Goal: Task Accomplishment & Management: Manage account settings

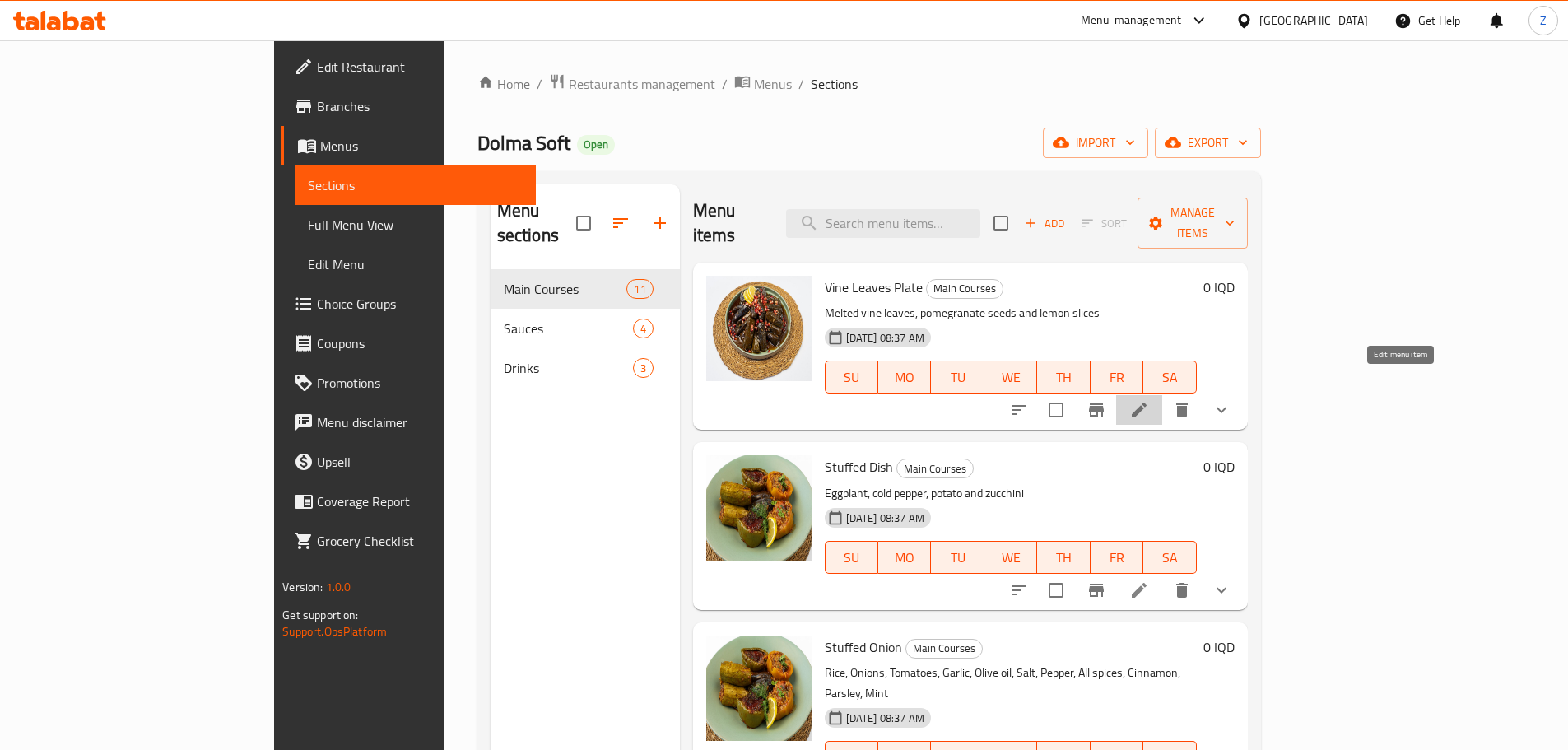
click at [1146, 403] on icon at bounding box center [1139, 410] width 15 height 15
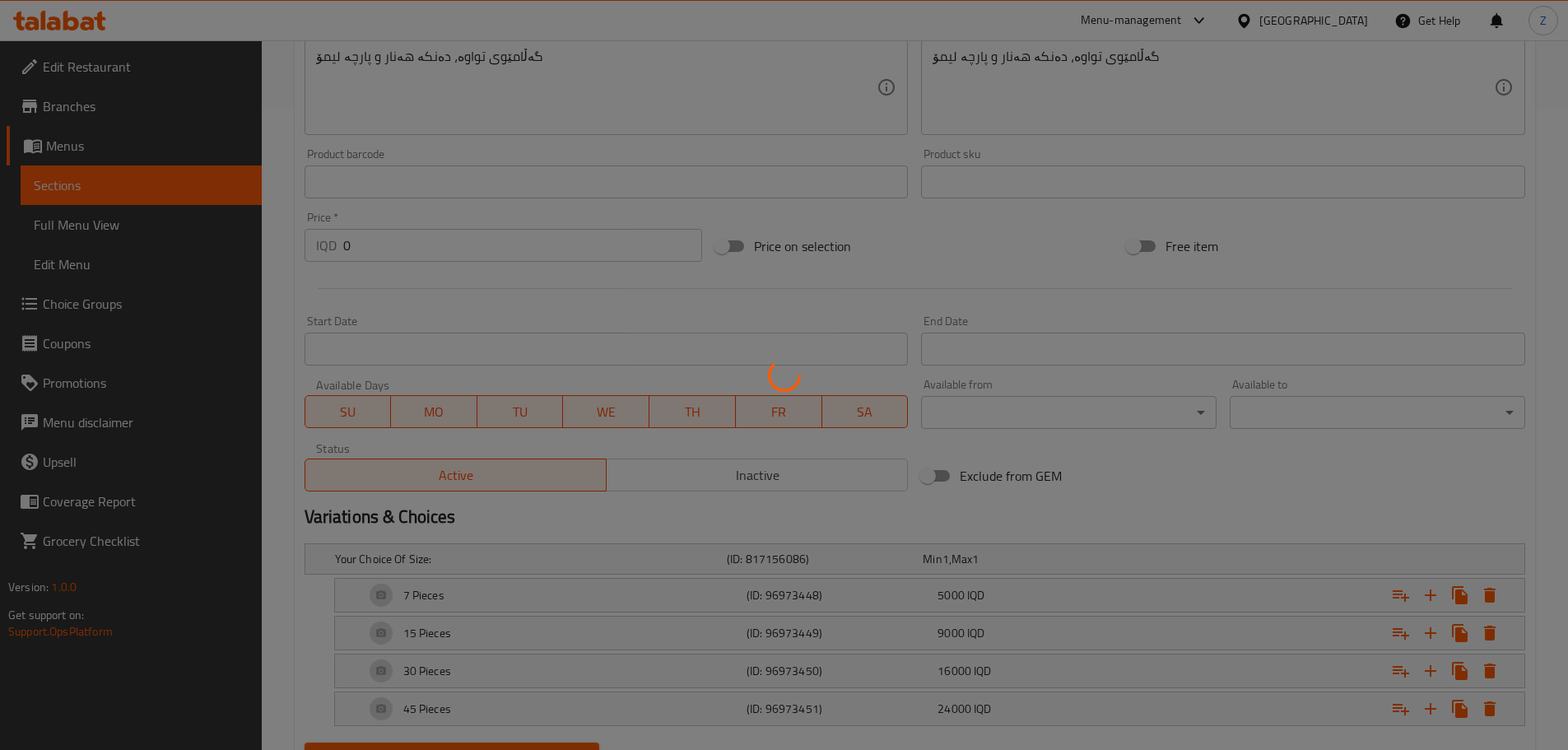
scroll to position [720, 0]
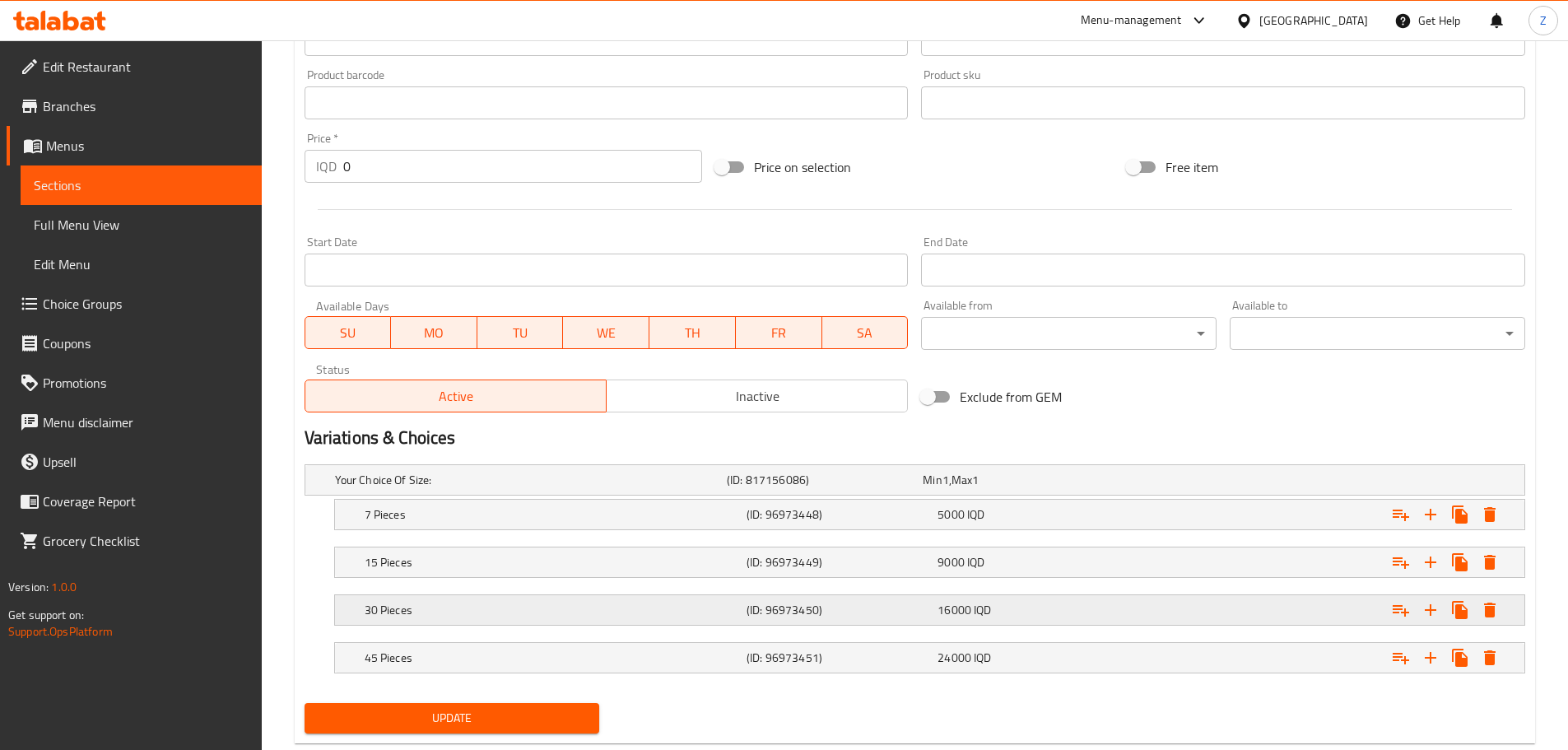
click at [942, 491] on span "16000" at bounding box center [931, 480] width 19 height 21
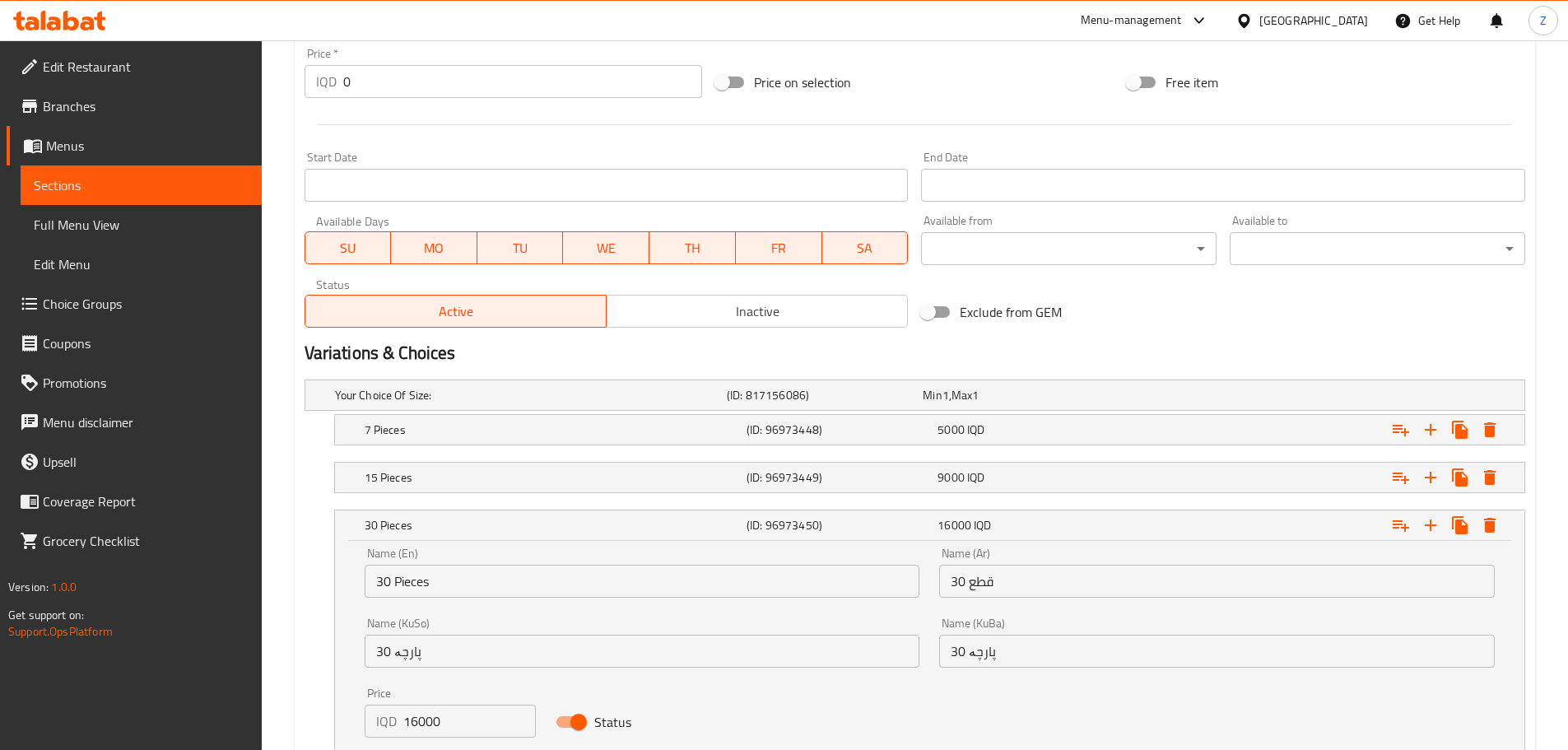
scroll to position [884, 0]
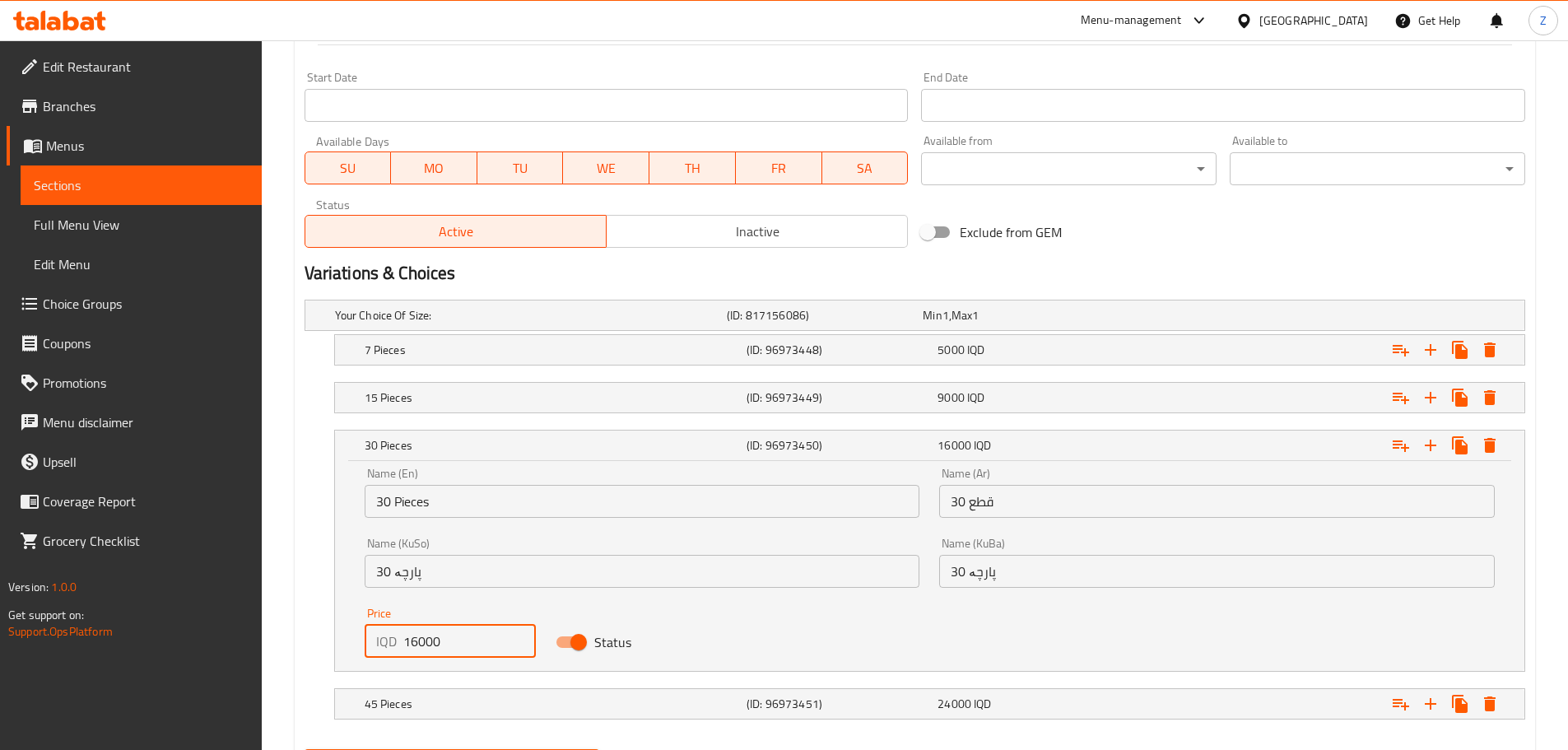
click at [415, 652] on input "16000" at bounding box center [470, 641] width 133 height 33
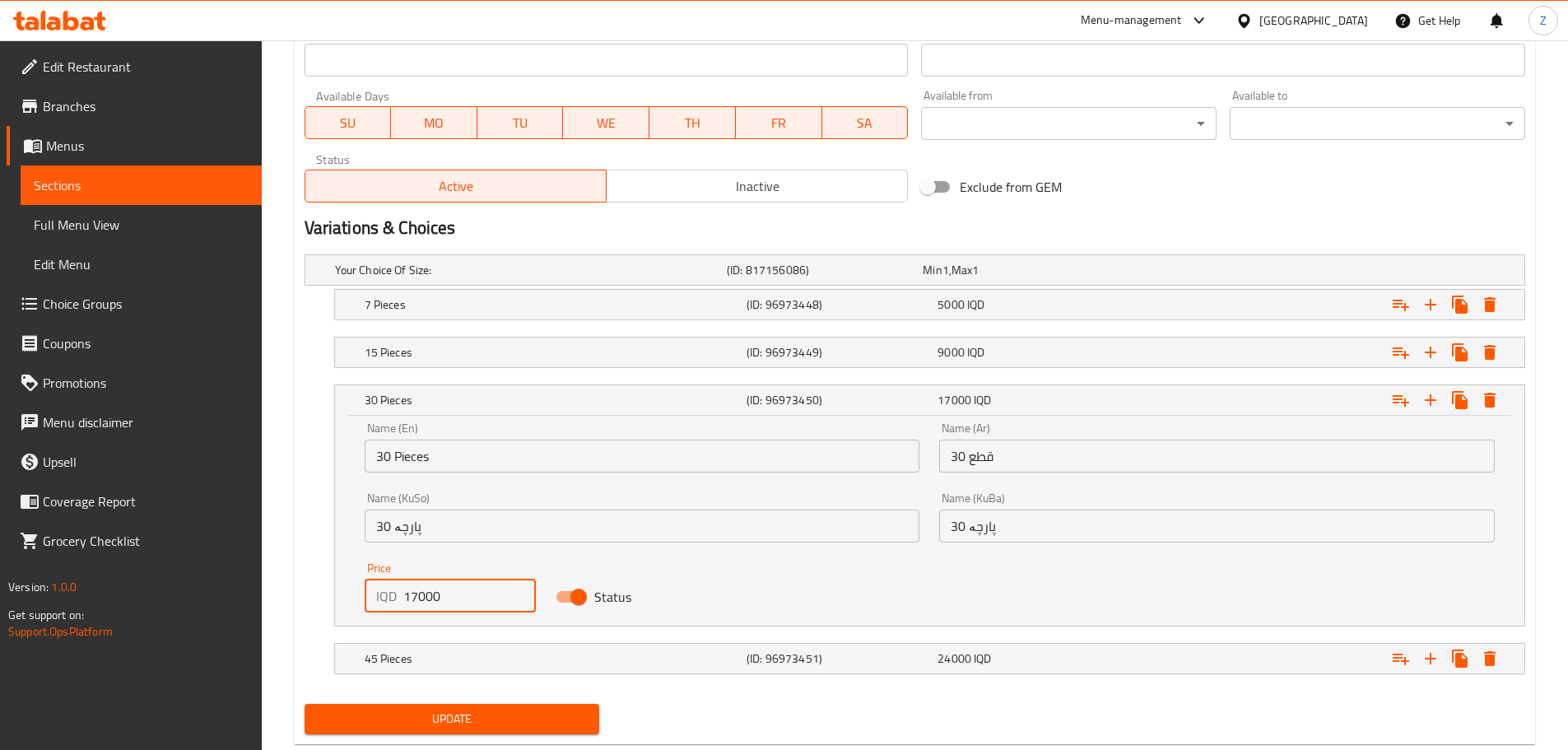
scroll to position [970, 0]
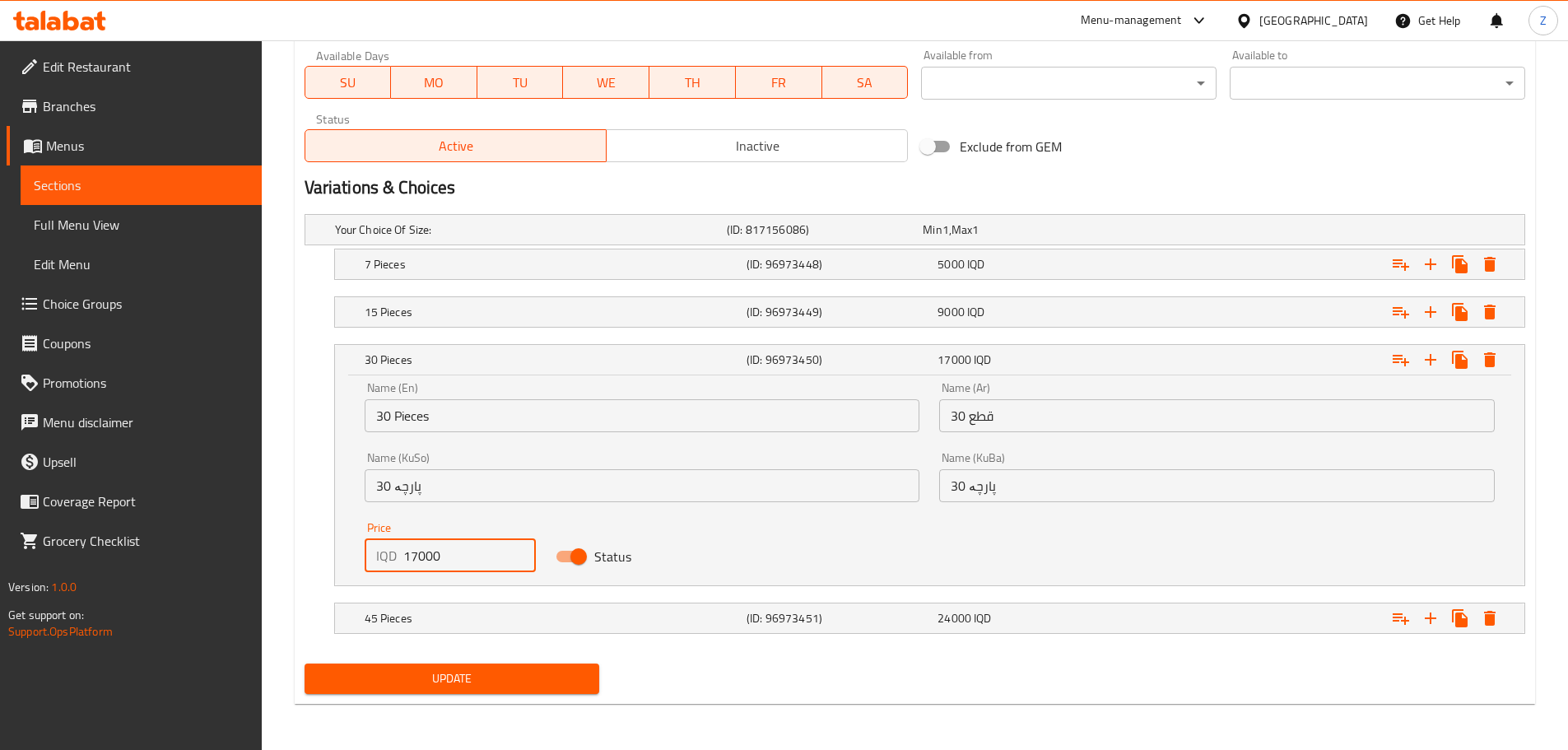
type input "17000"
click at [487, 687] on button "Update" at bounding box center [452, 678] width 296 height 30
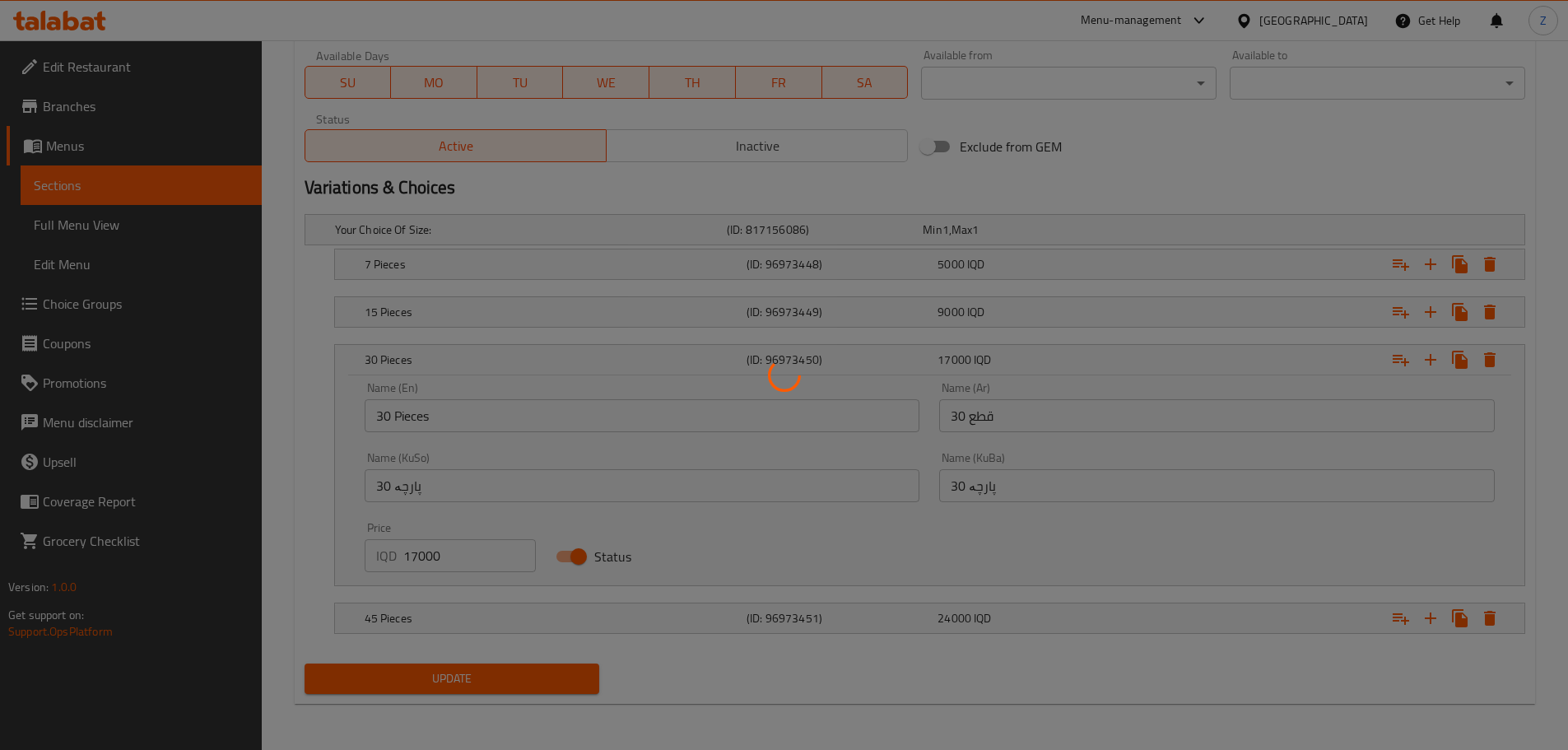
click at [501, 671] on div at bounding box center [784, 375] width 1568 height 750
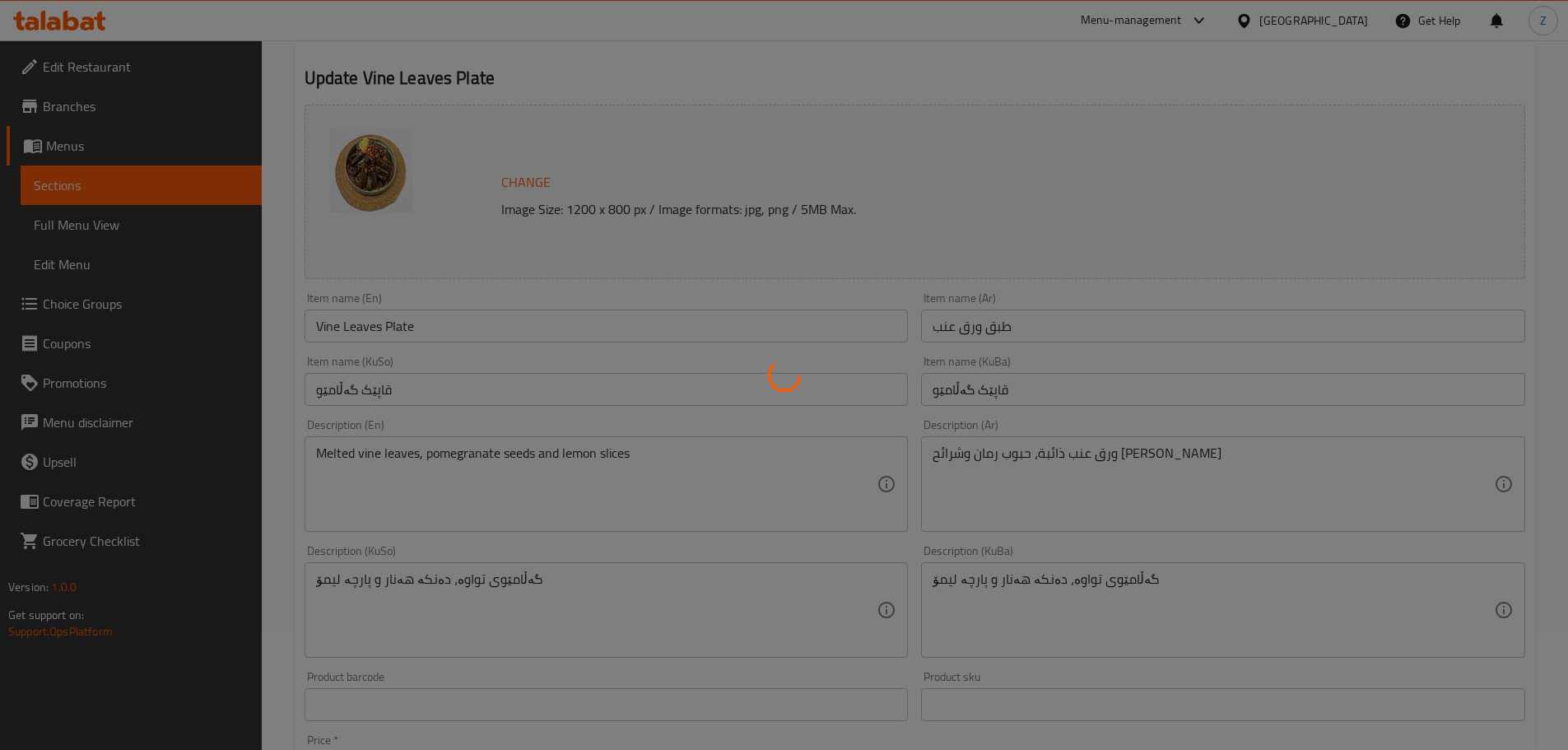
scroll to position [0, 0]
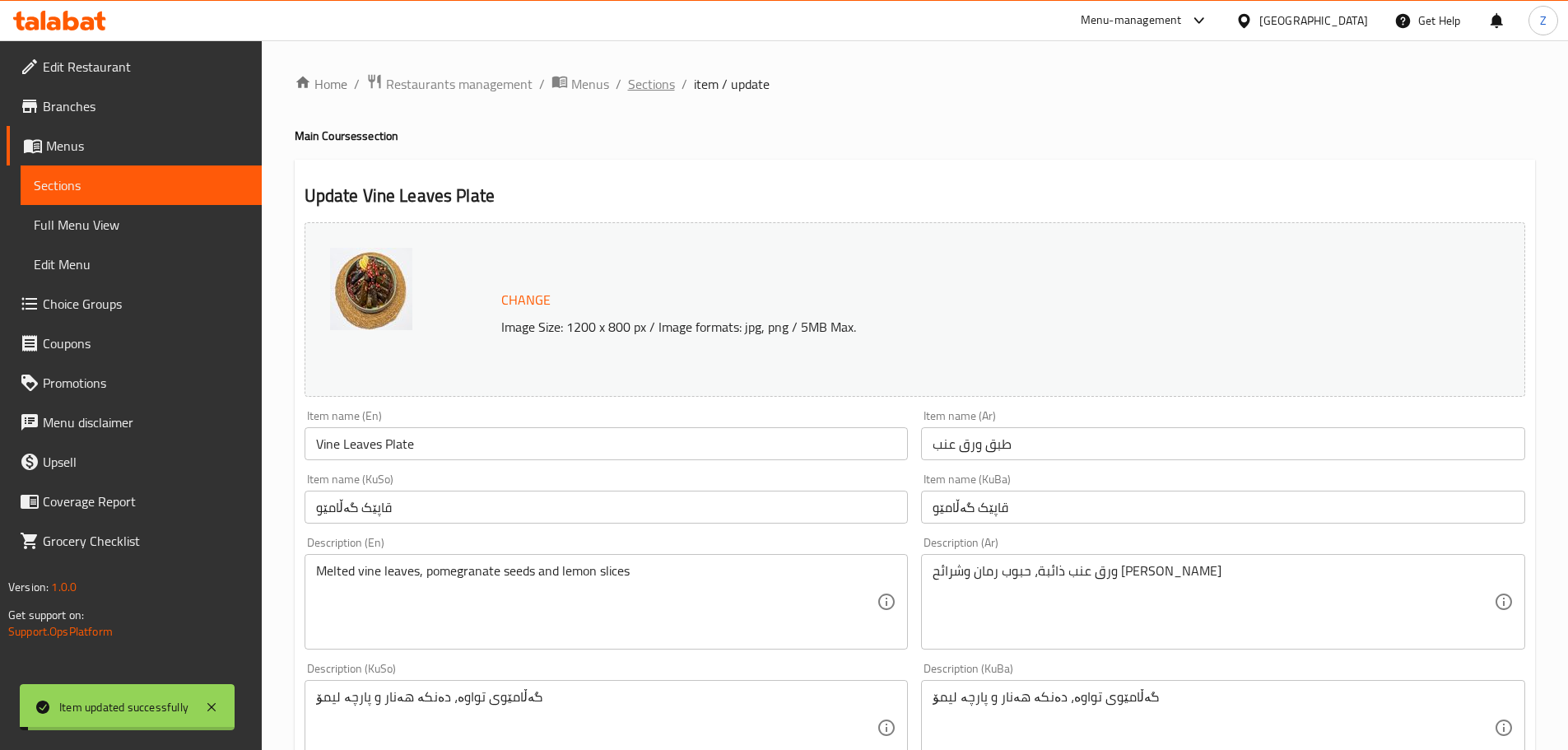
click at [654, 87] on span "Sections" at bounding box center [651, 84] width 47 height 20
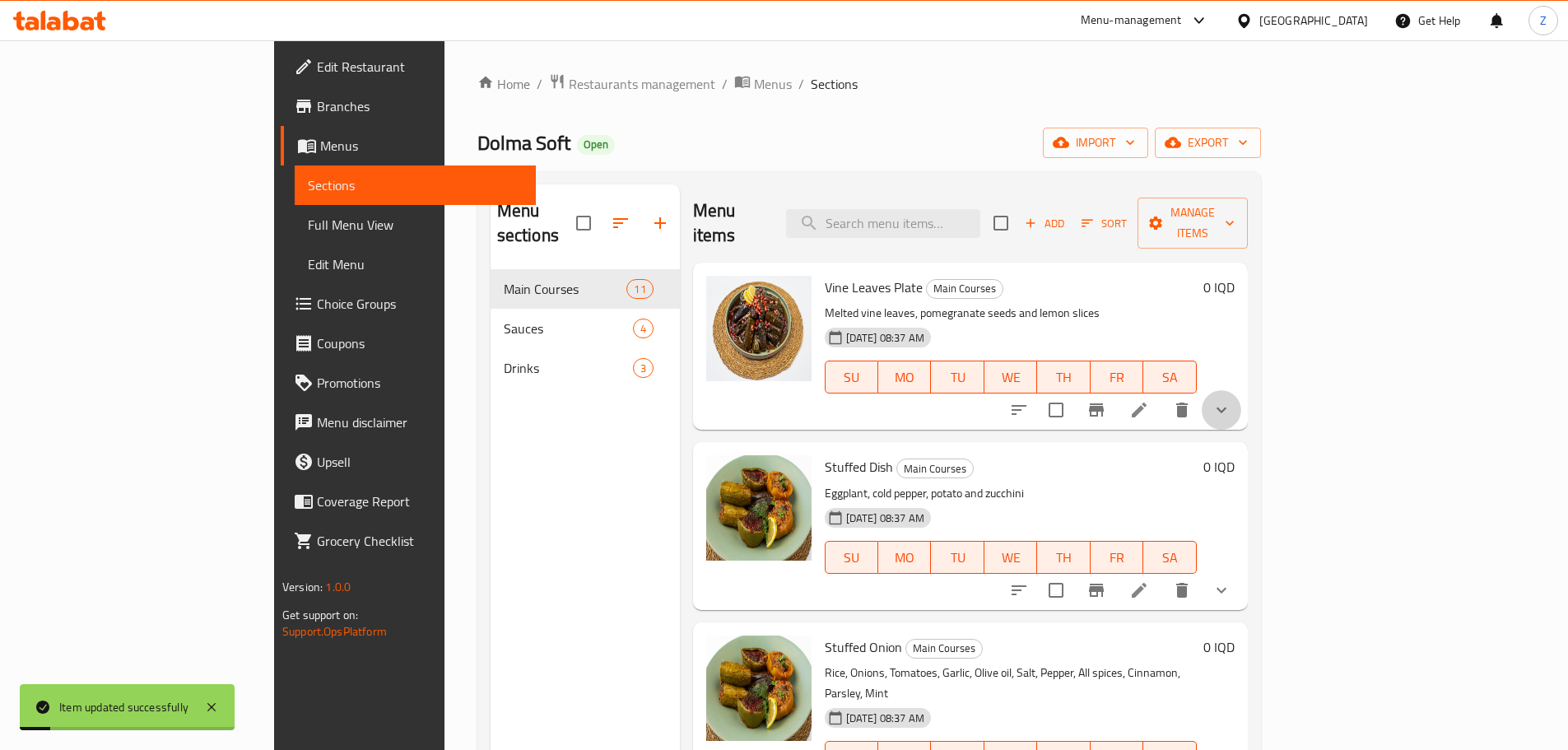
click at [1241, 390] on button "show more" at bounding box center [1221, 409] width 39 height 39
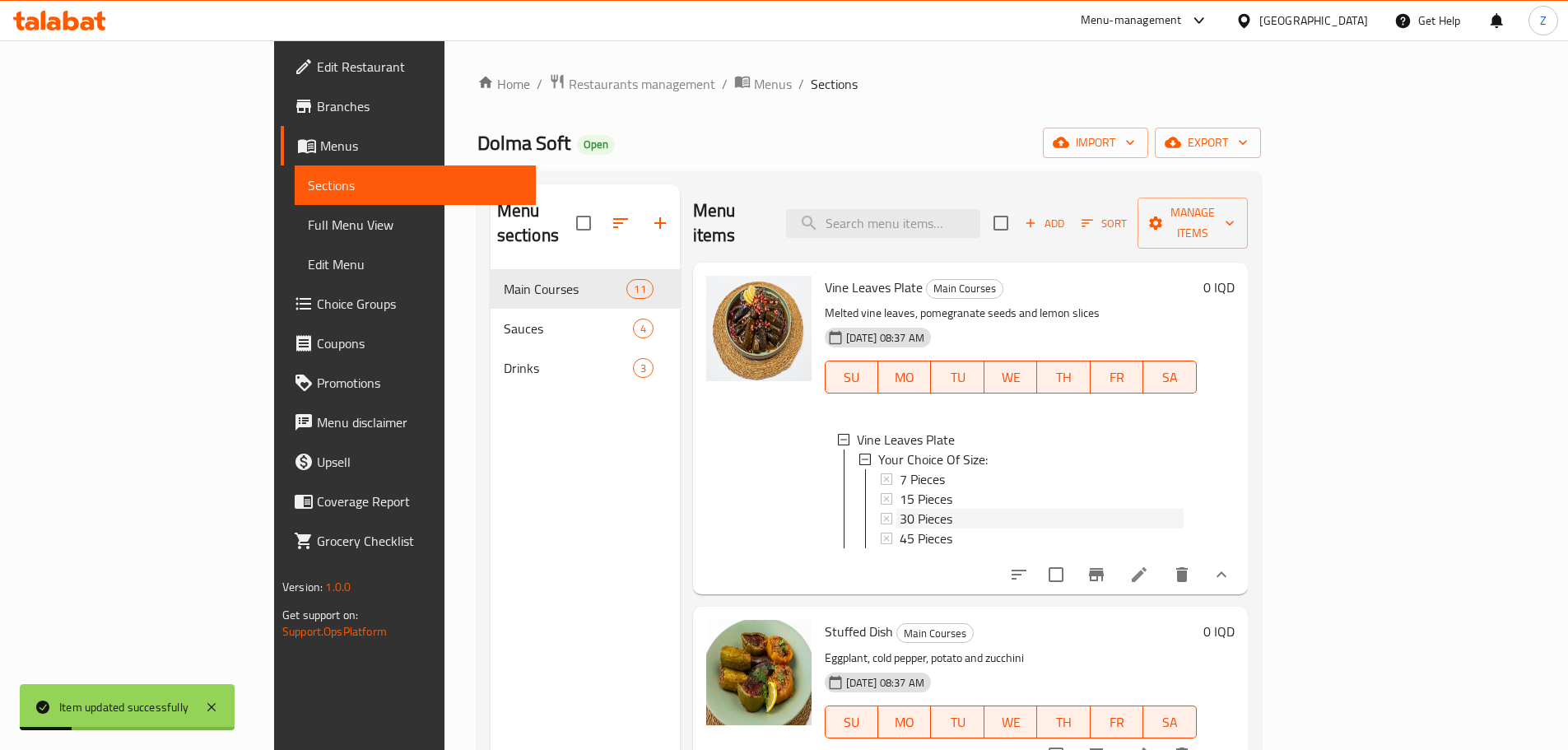
click at [903, 509] on div "30 Pieces" at bounding box center [1041, 519] width 284 height 20
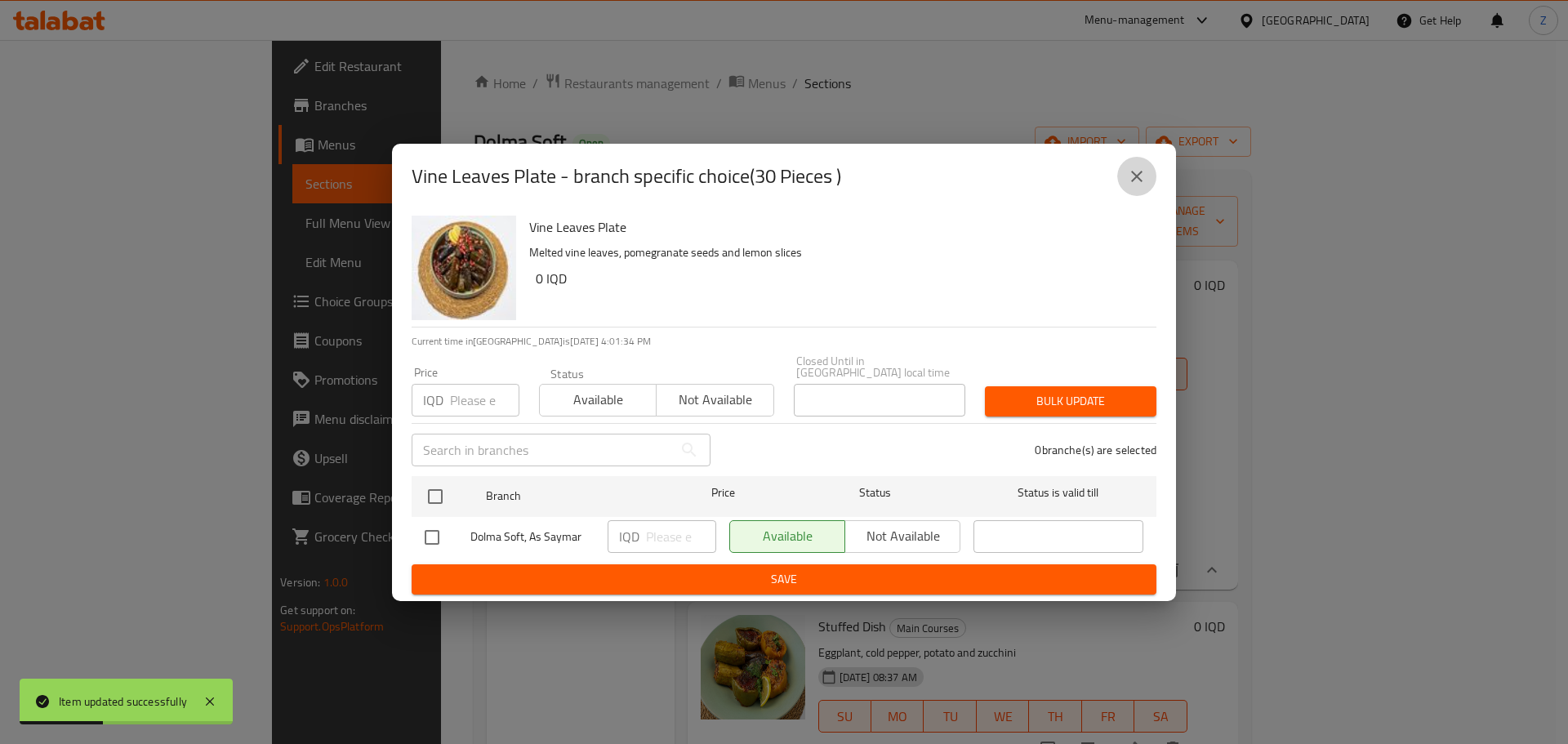
click at [1137, 184] on icon "close" at bounding box center [1137, 177] width 20 height 20
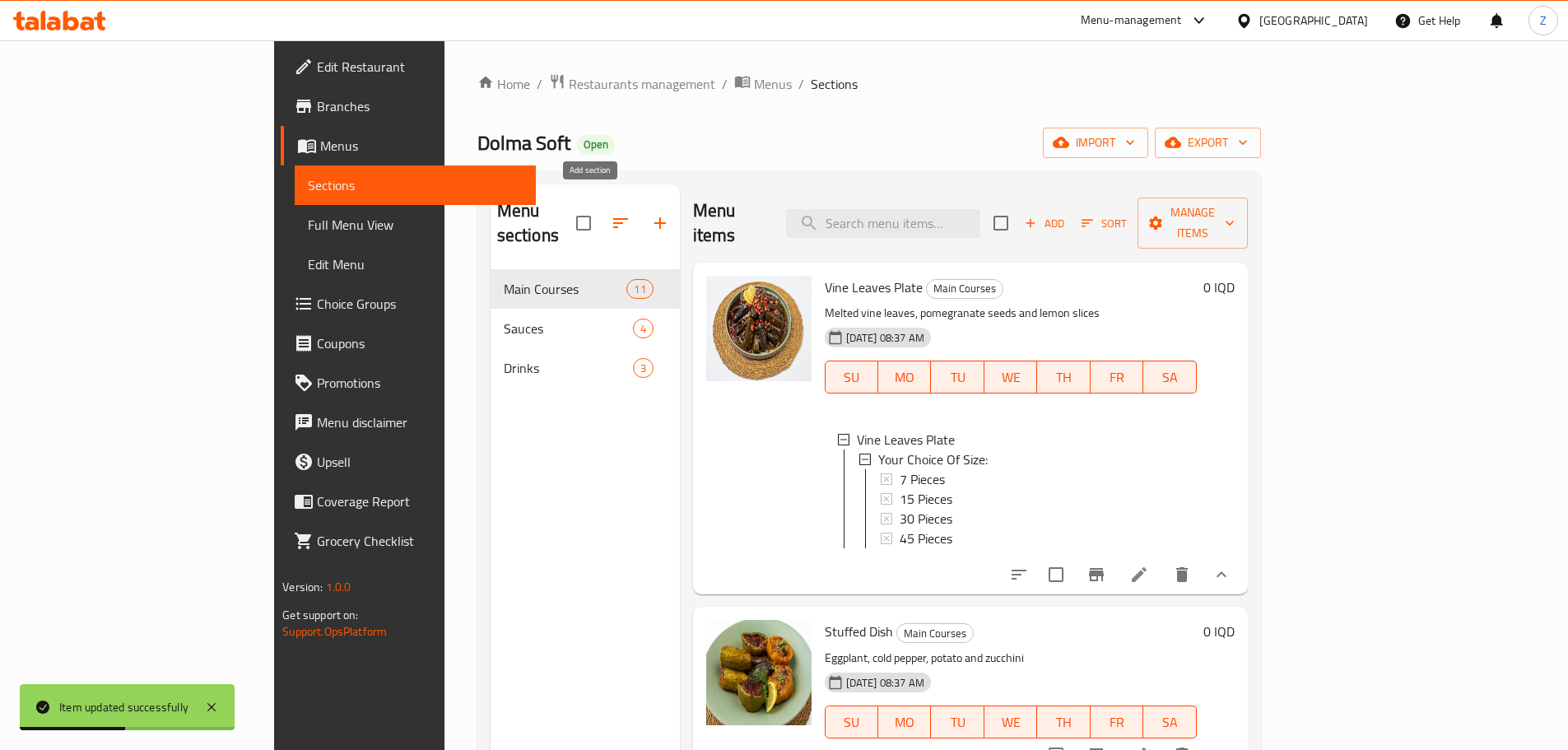
click at [640, 204] on button "button" at bounding box center [659, 223] width 39 height 39
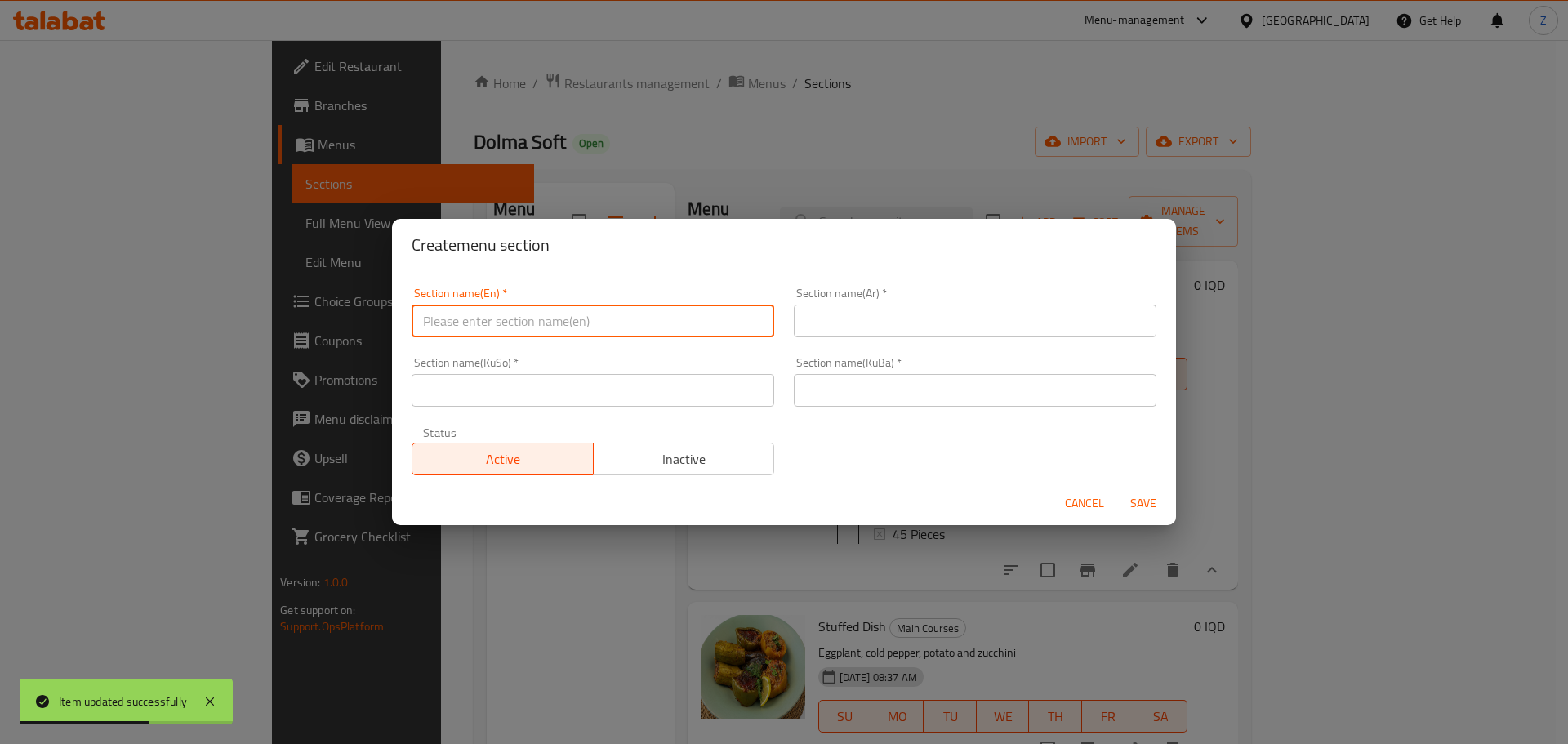
click at [557, 324] on input "text" at bounding box center [593, 321] width 363 height 33
type input "Mahashu"
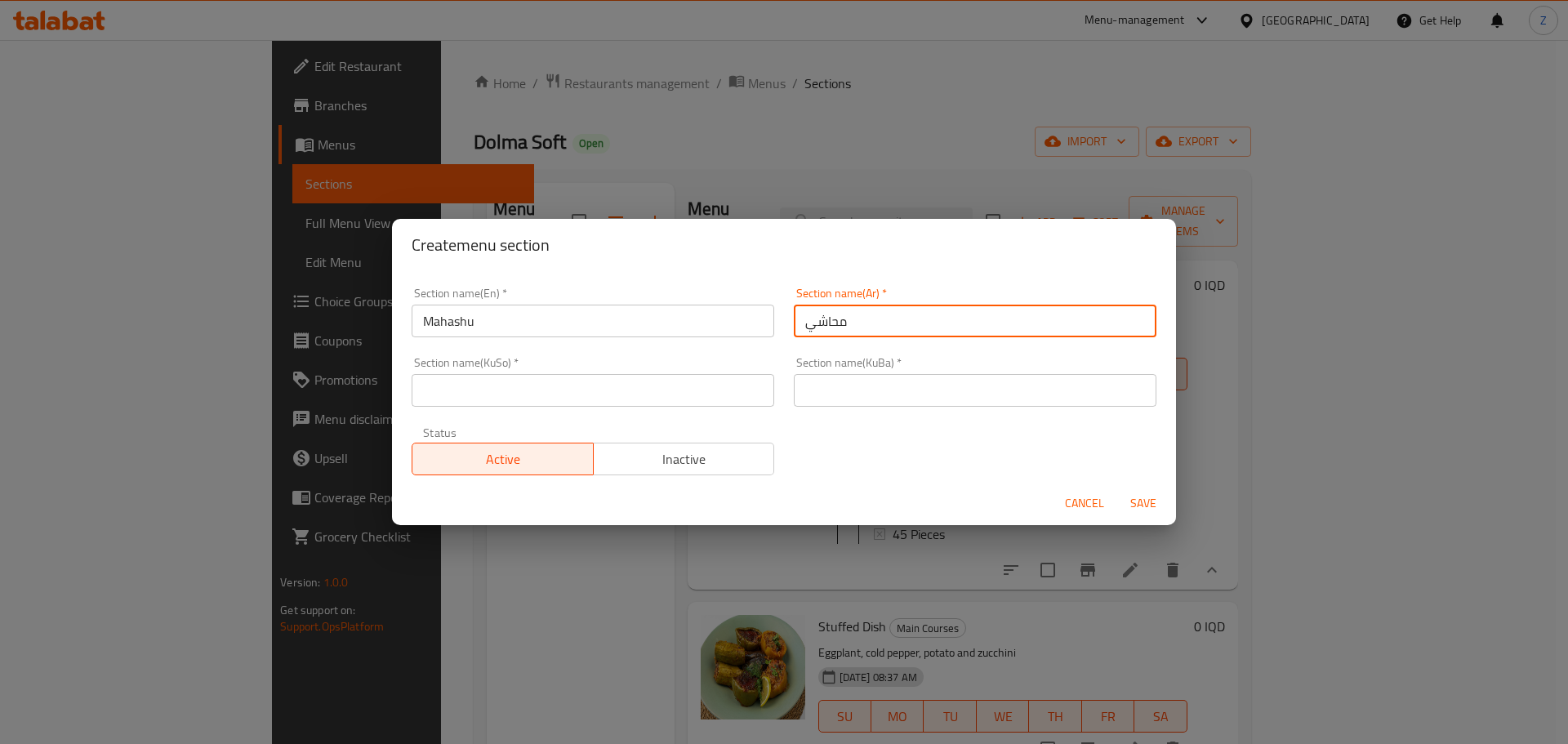
type input "محاشي"
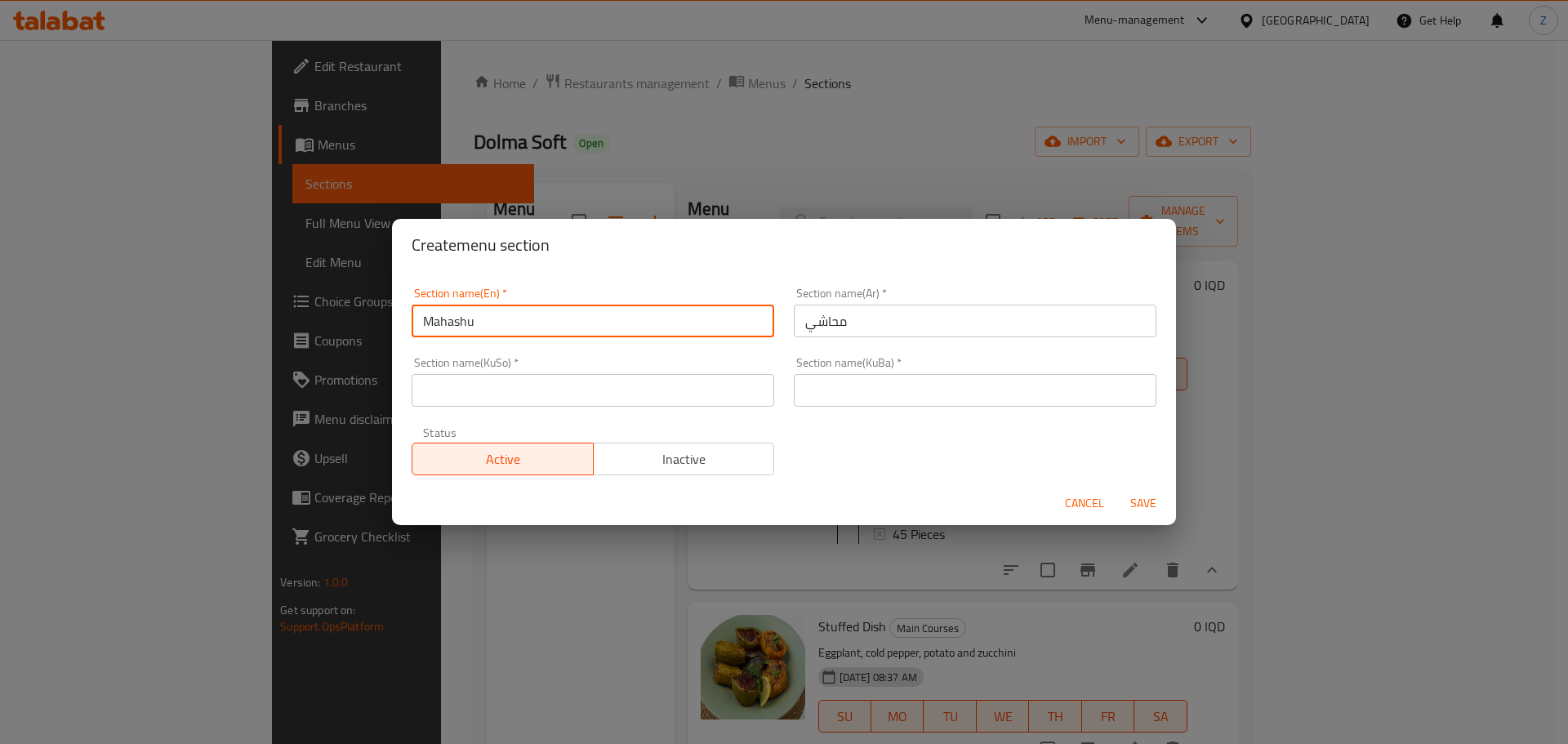
click at [576, 322] on input "Mahashu" at bounding box center [593, 321] width 363 height 33
type input "Mahashi"
click at [941, 297] on div "Section name(Ar)   * محاشي Section name(Ar) *" at bounding box center [975, 312] width 363 height 50
click at [939, 308] on input "محاشي" at bounding box center [975, 321] width 363 height 33
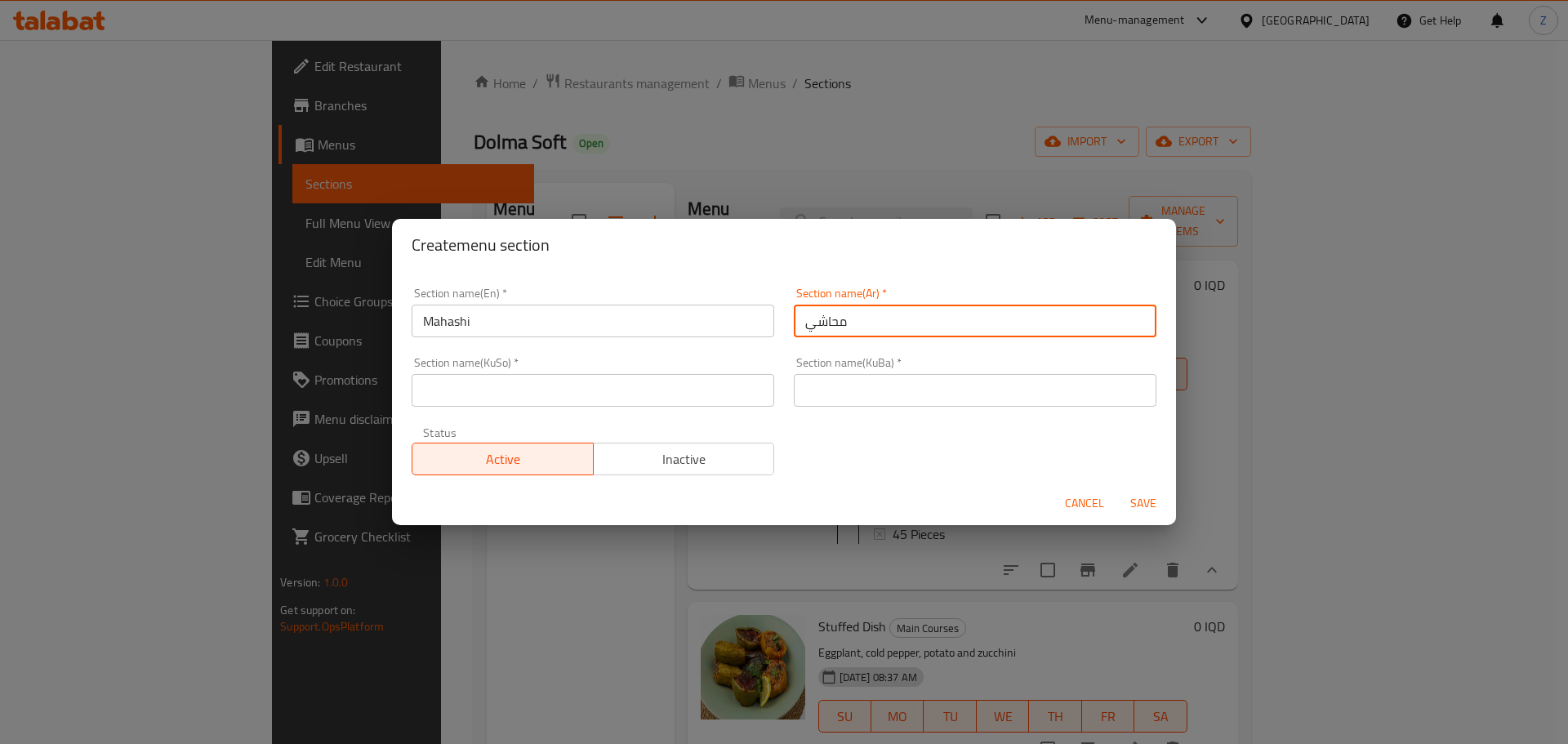
click at [939, 308] on input "محاشي" at bounding box center [975, 321] width 363 height 33
click at [929, 373] on div "Section name(KuBa)   * Section name(KuBa) *" at bounding box center [975, 382] width 363 height 50
drag, startPoint x: 929, startPoint y: 383, endPoint x: 905, endPoint y: 391, distance: 25.3
click at [929, 383] on input "text" at bounding box center [975, 391] width 363 height 33
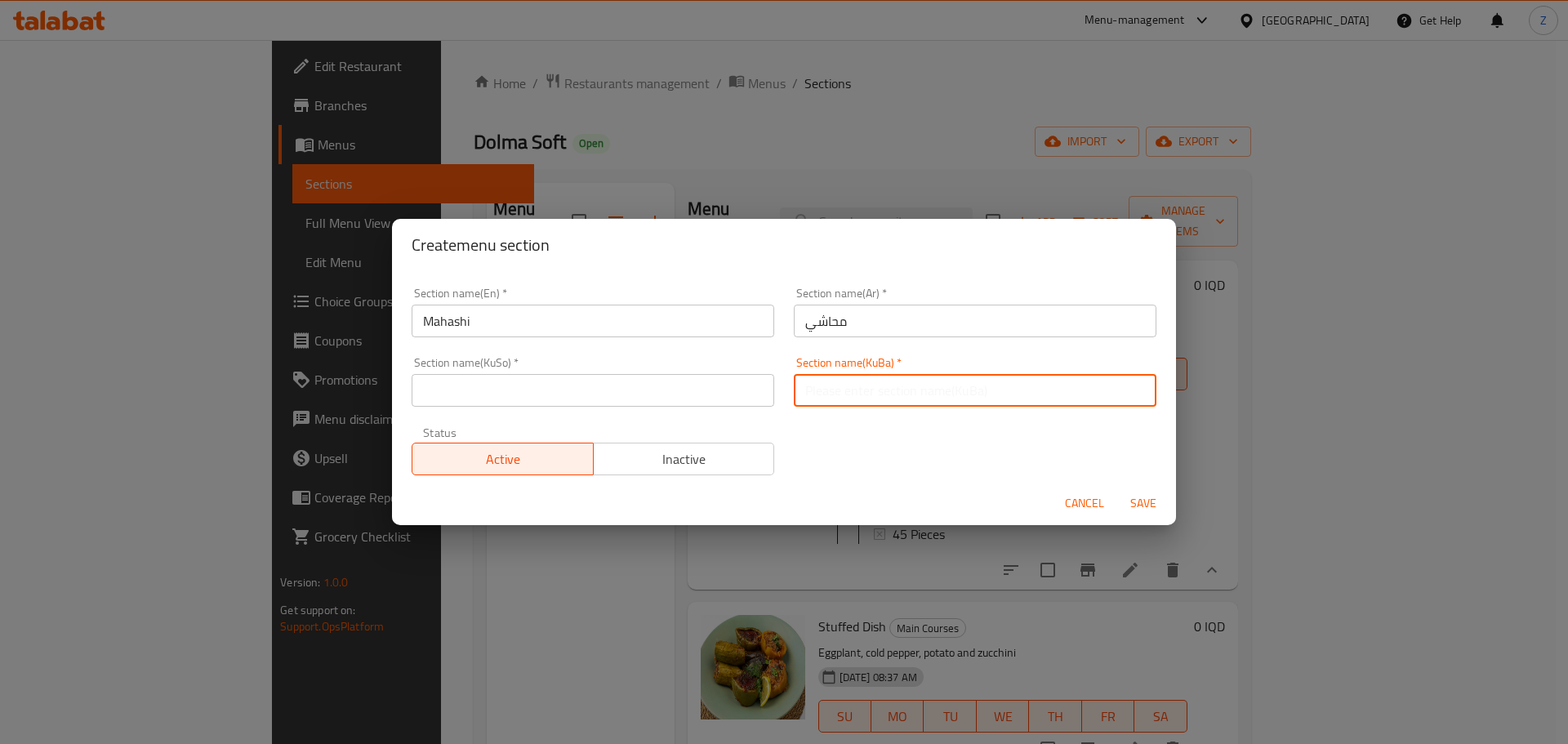
paste input "محاشي"
type input "محاشي"
click at [618, 365] on div "Section name(KuSo)   * Section name(KuSo) *" at bounding box center [593, 382] width 363 height 50
click at [611, 407] on div "Section name(KuSo)   * Section name(KuSo) *" at bounding box center [593, 382] width 382 height 70
click at [607, 390] on input "text" at bounding box center [593, 391] width 363 height 33
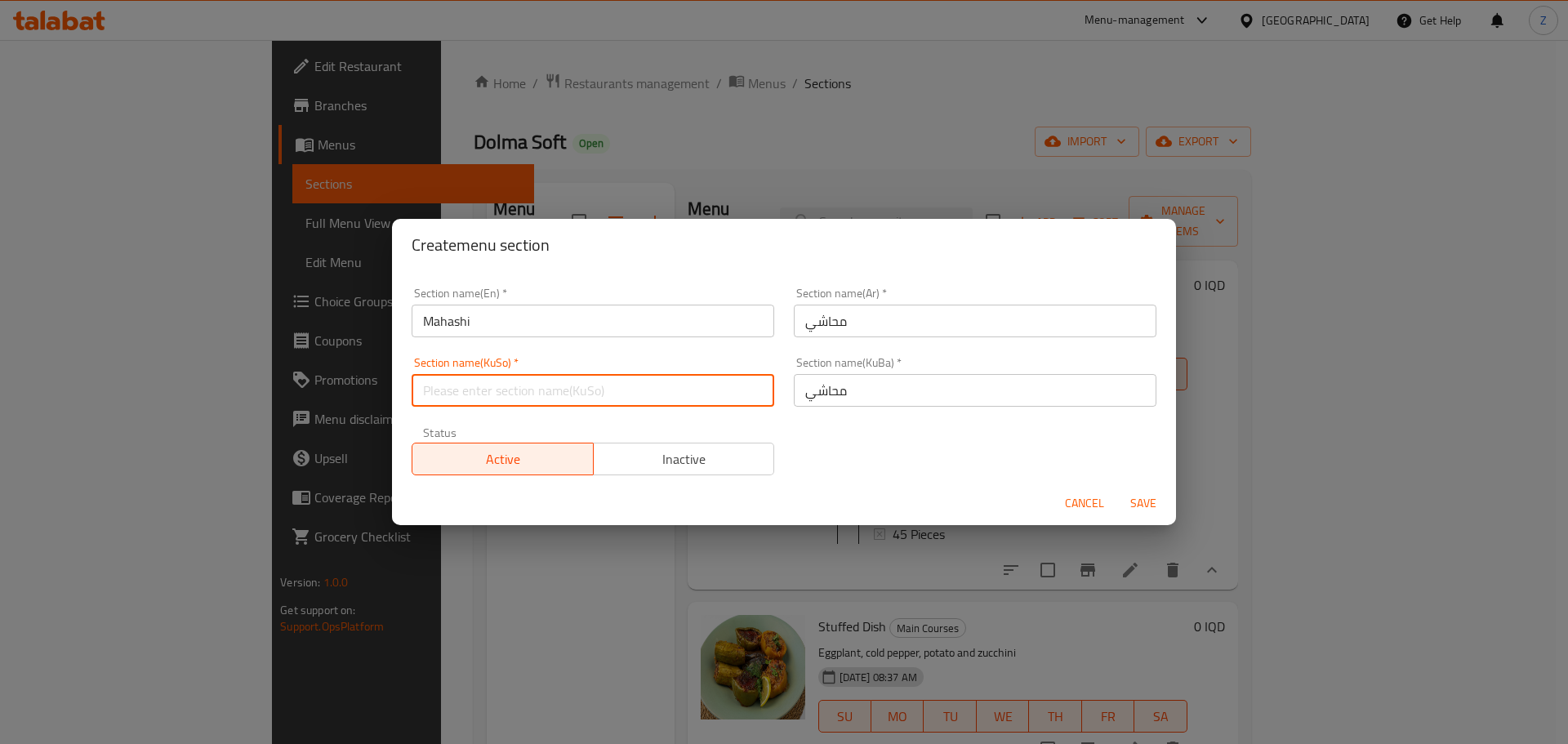
paste input "محاشي"
type input "محاشي"
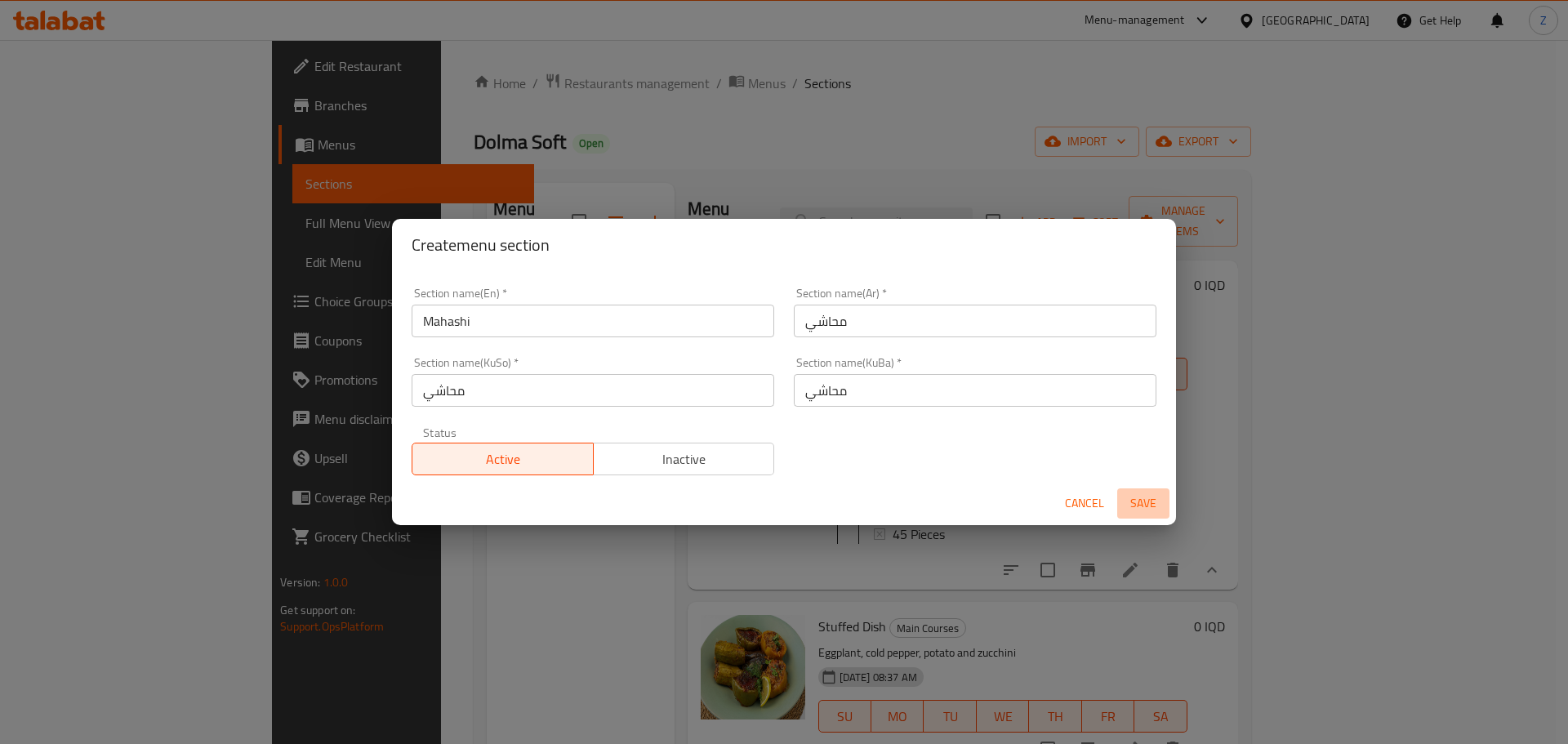
click at [1167, 498] on button "Save" at bounding box center [1144, 503] width 53 height 30
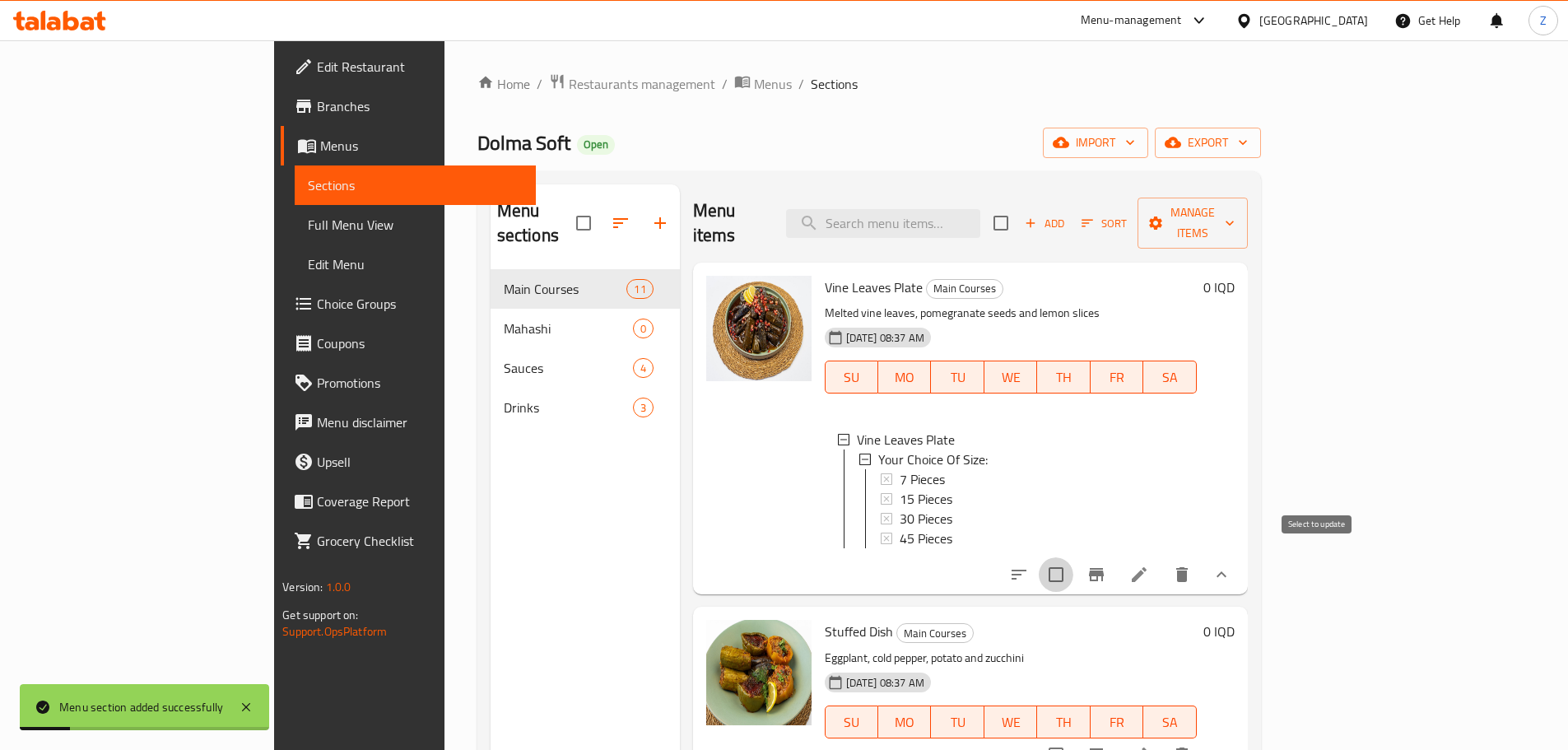
click at [1073, 557] on input "checkbox" at bounding box center [1056, 575] width 35 height 35
checkbox input "true"
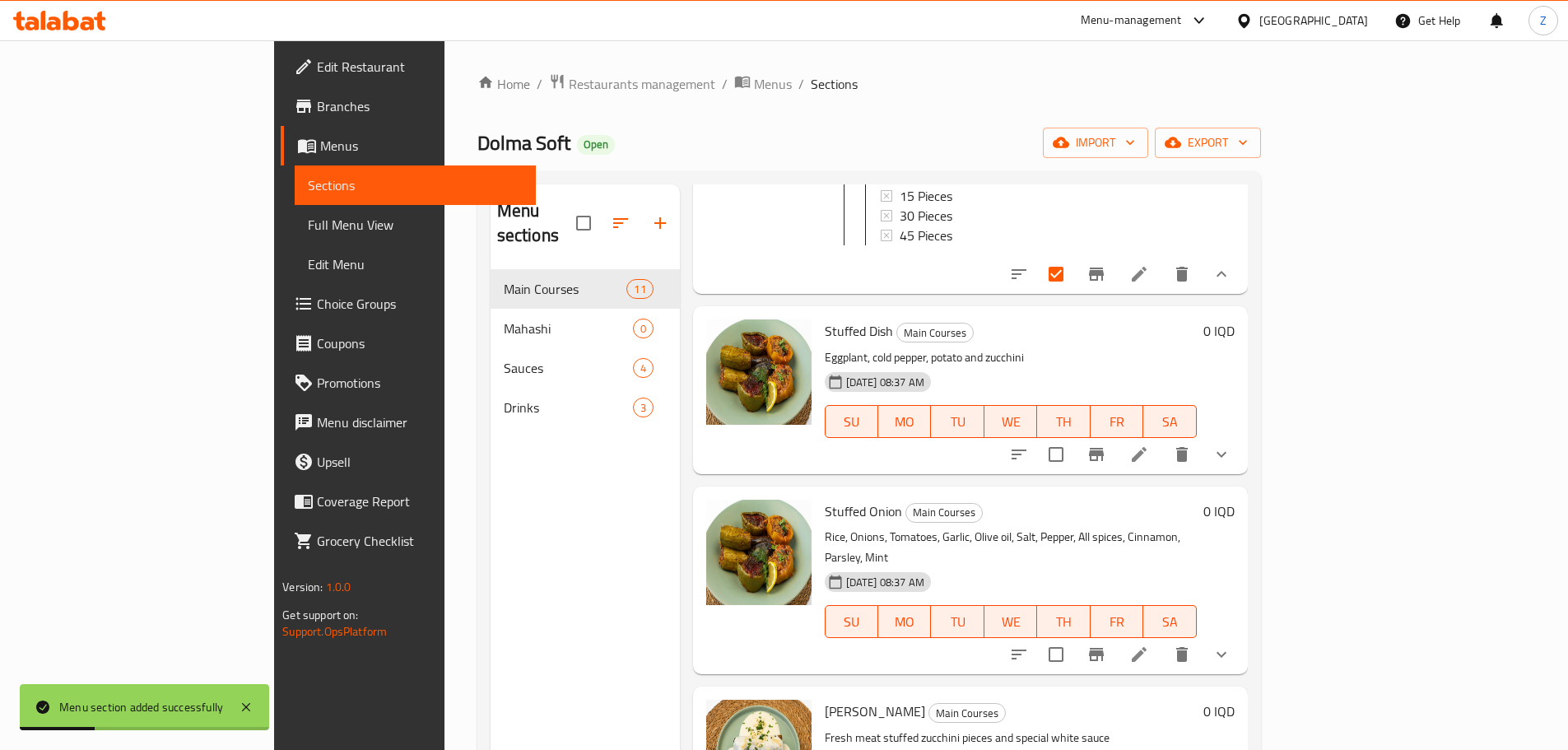
scroll to position [329, 0]
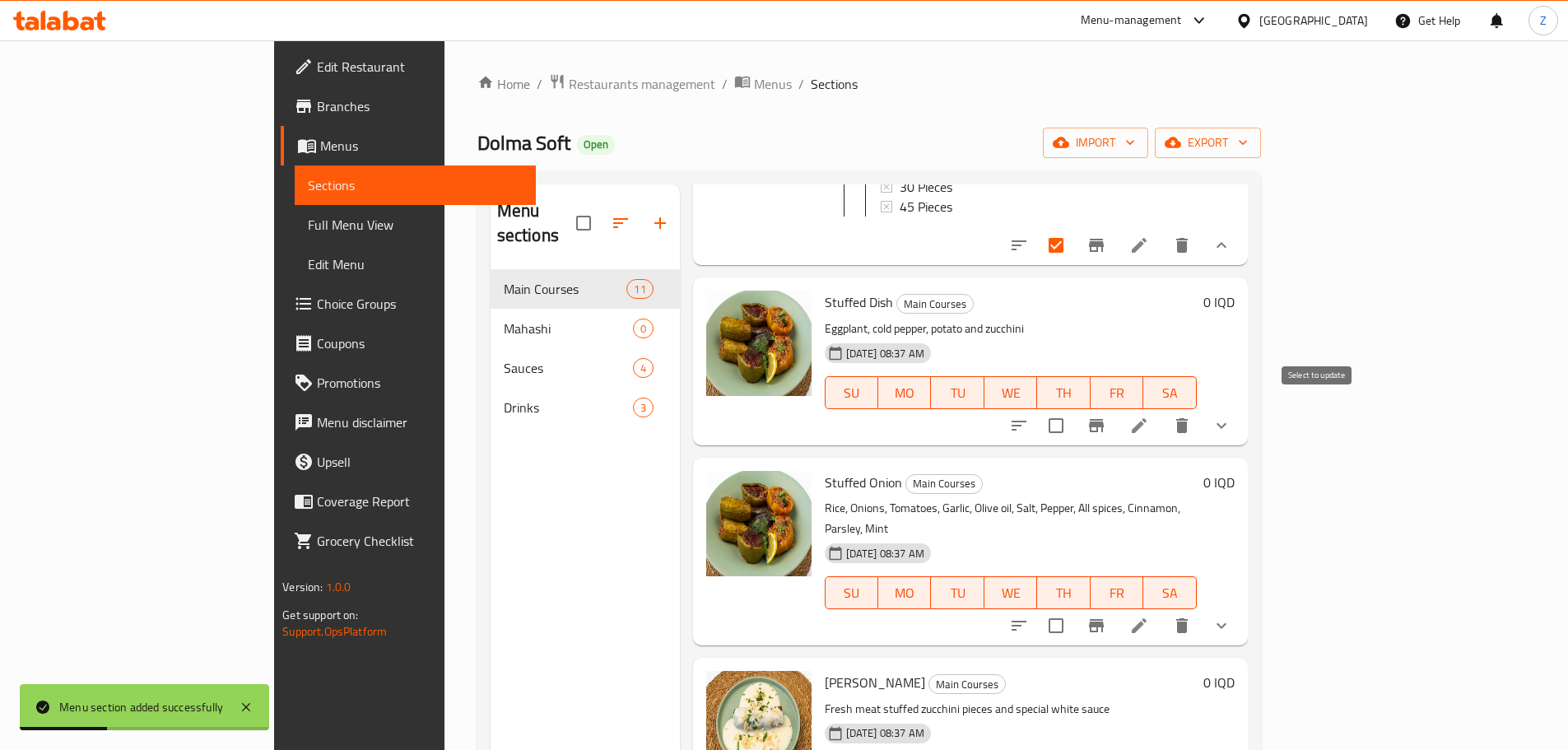
click at [1073, 410] on input "checkbox" at bounding box center [1056, 426] width 35 height 35
checkbox input "true"
click at [1073, 608] on input "checkbox" at bounding box center [1056, 626] width 35 height 35
checkbox input "true"
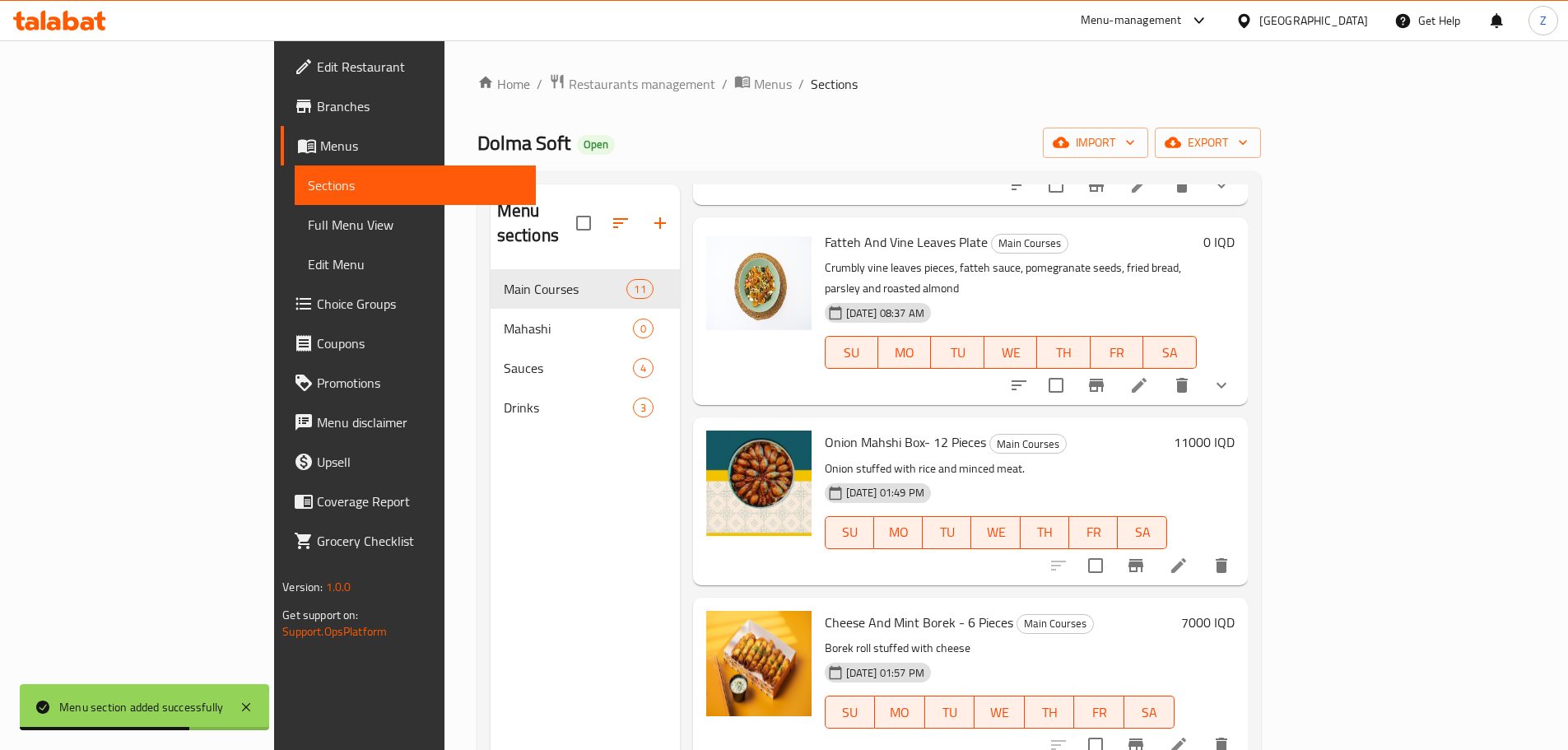
scroll to position [988, 0]
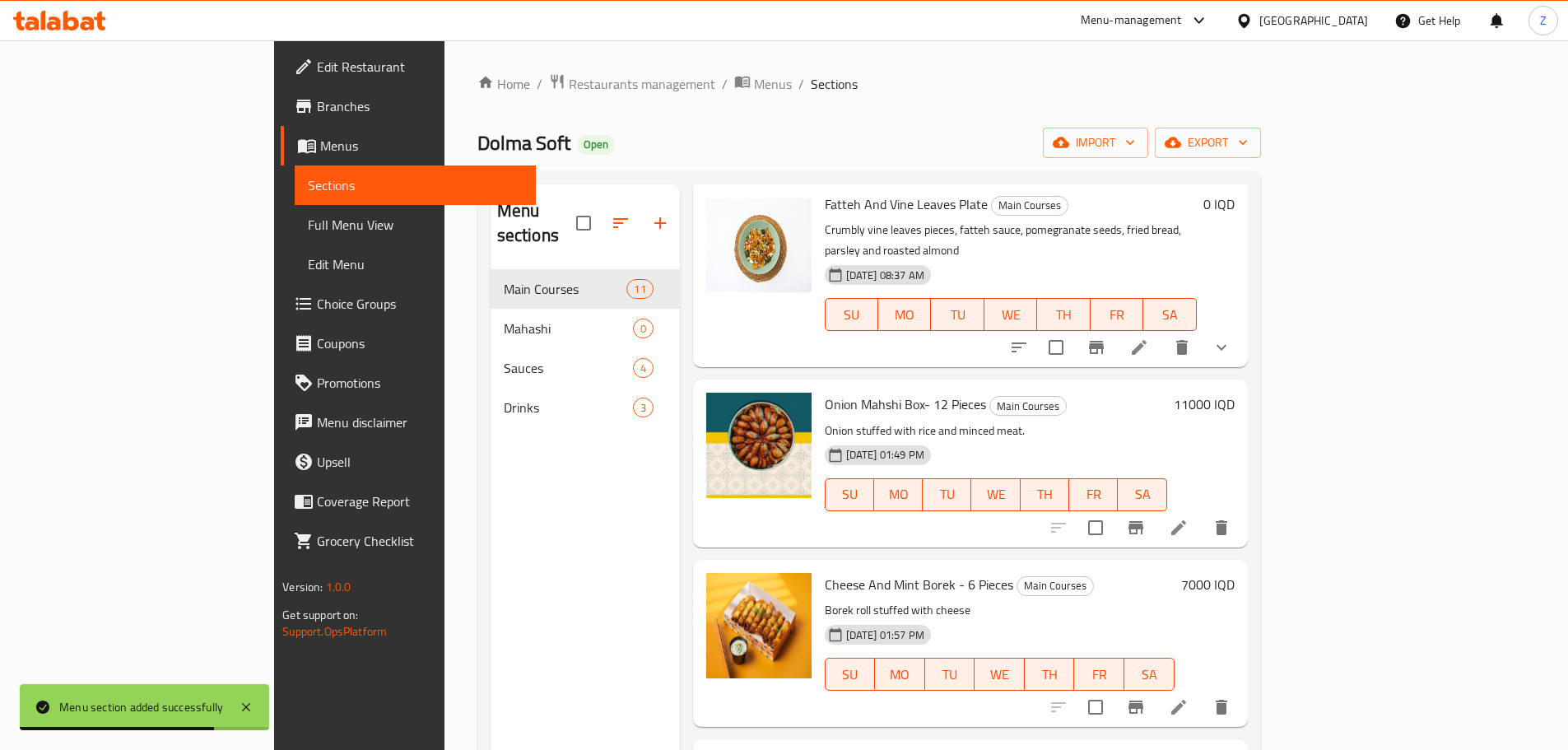
click at [1112, 511] on input "checkbox" at bounding box center [1095, 528] width 35 height 35
checkbox input "true"
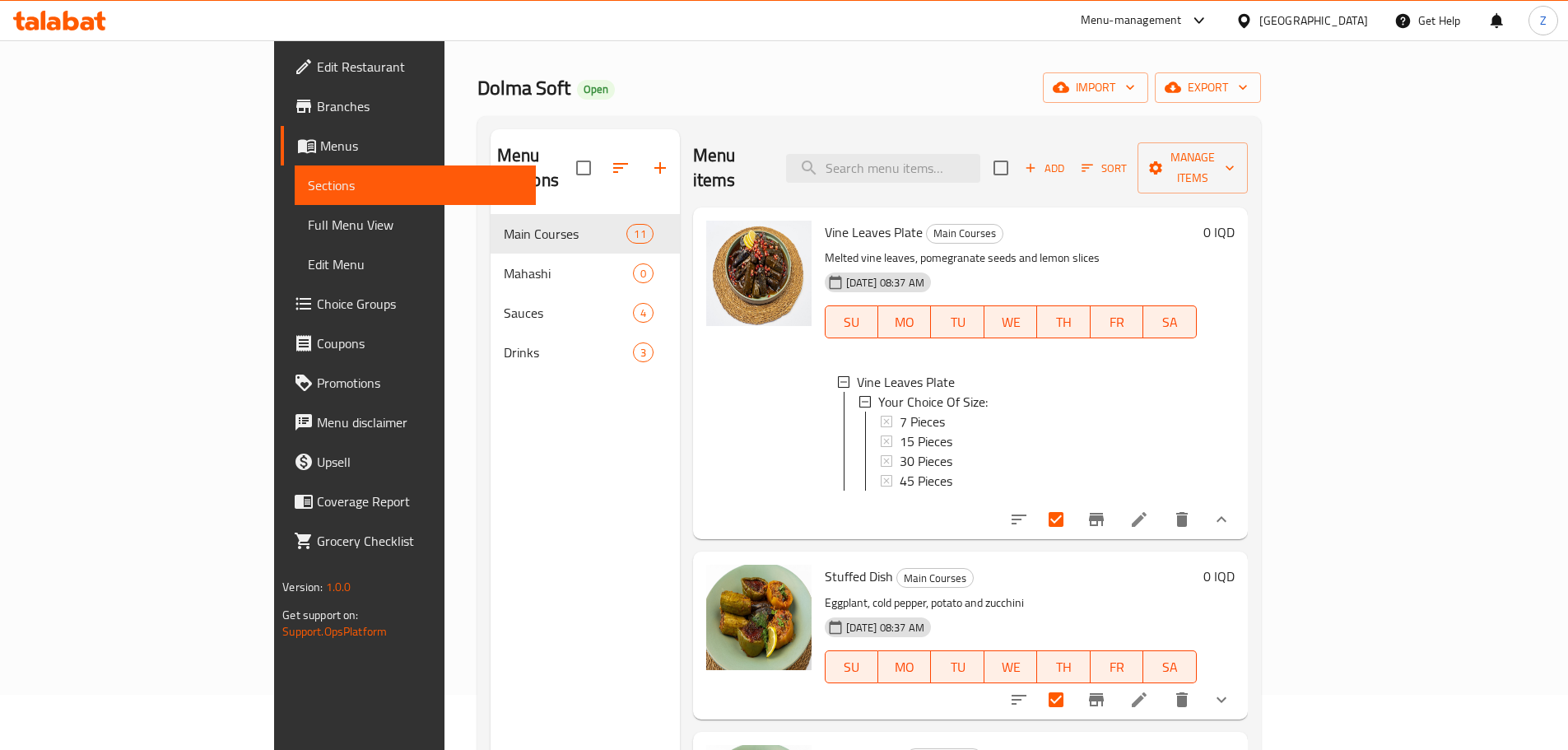
scroll to position [0, 0]
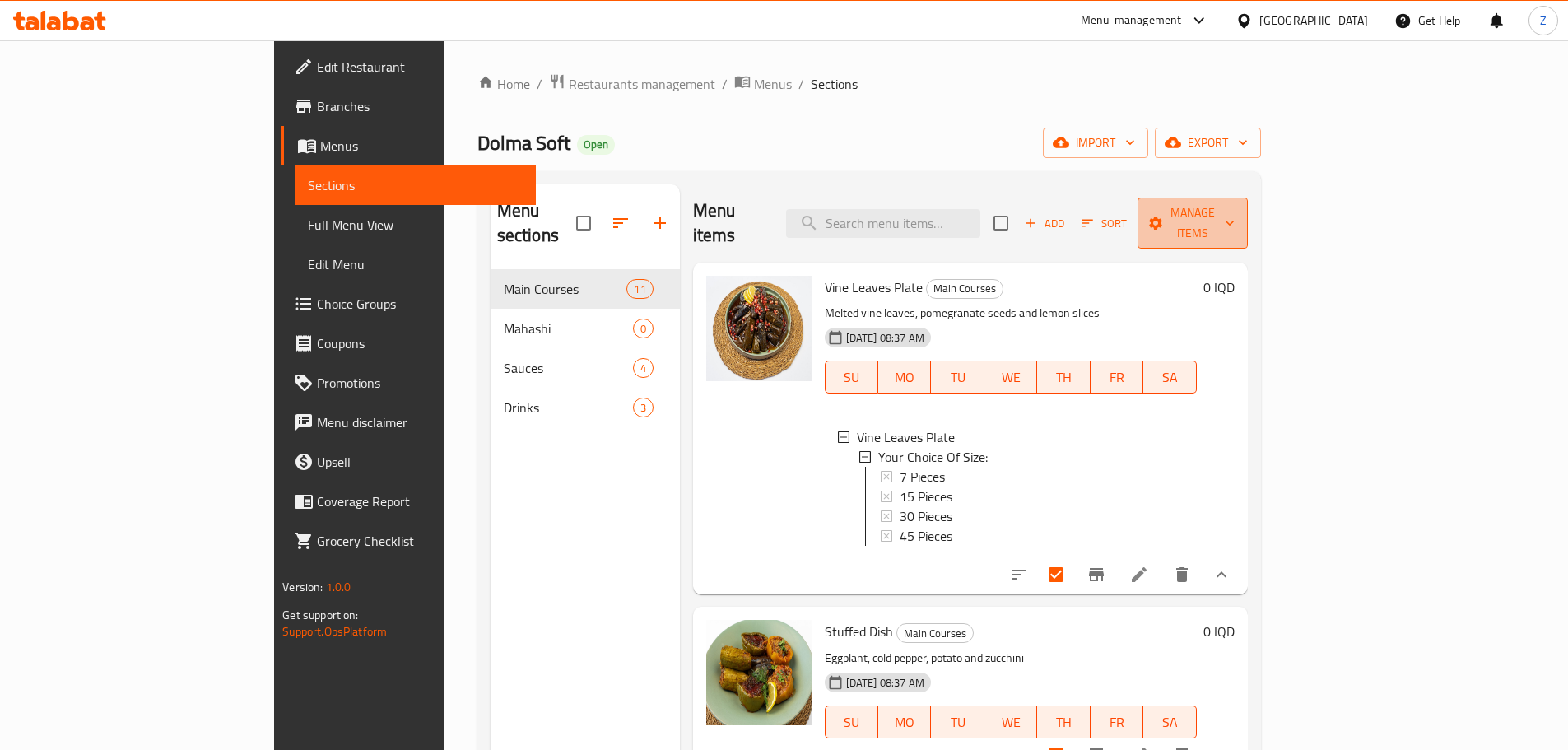
click at [1235, 212] on span "Manage items" at bounding box center [1193, 223] width 84 height 41
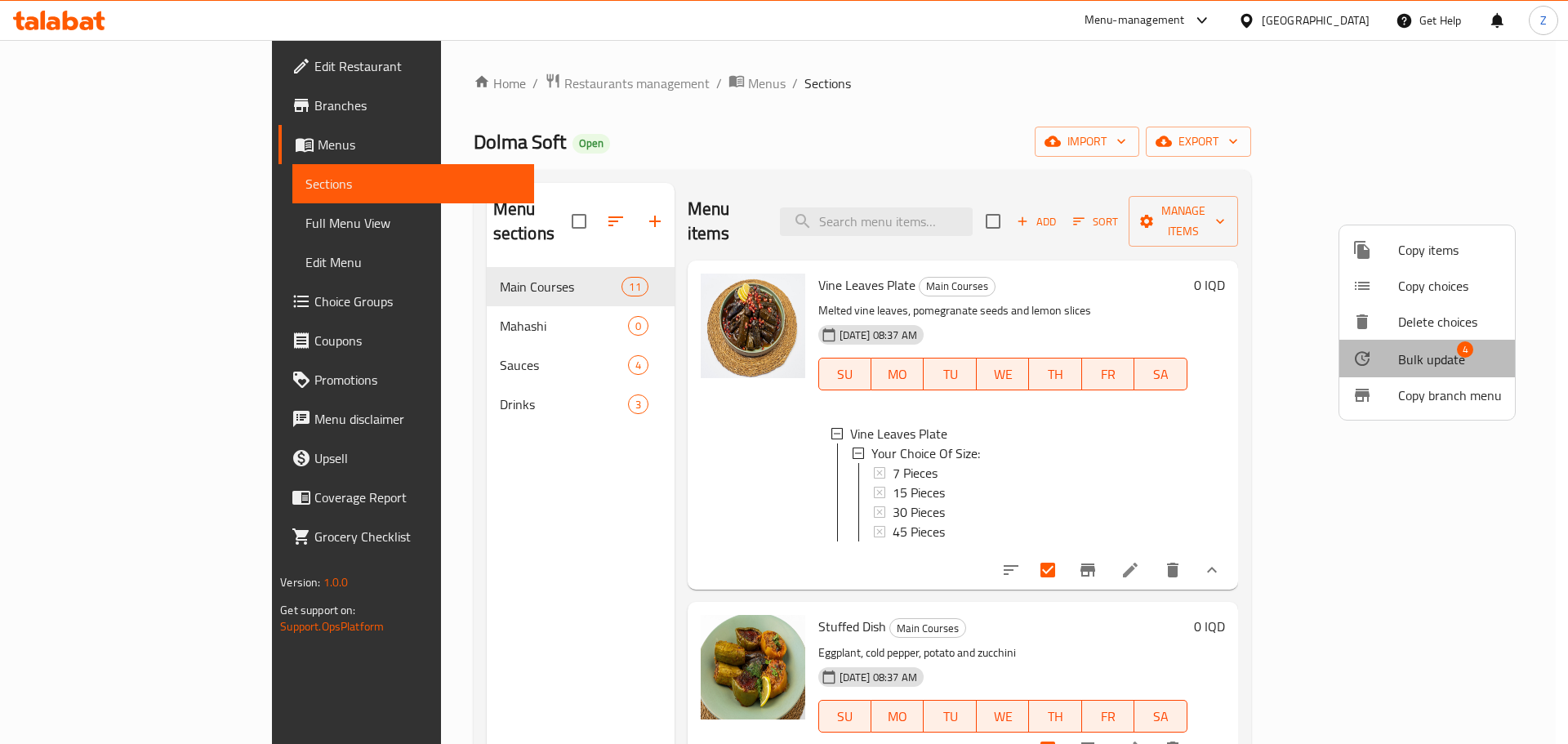
click at [1453, 353] on span "Bulk update" at bounding box center [1432, 360] width 67 height 20
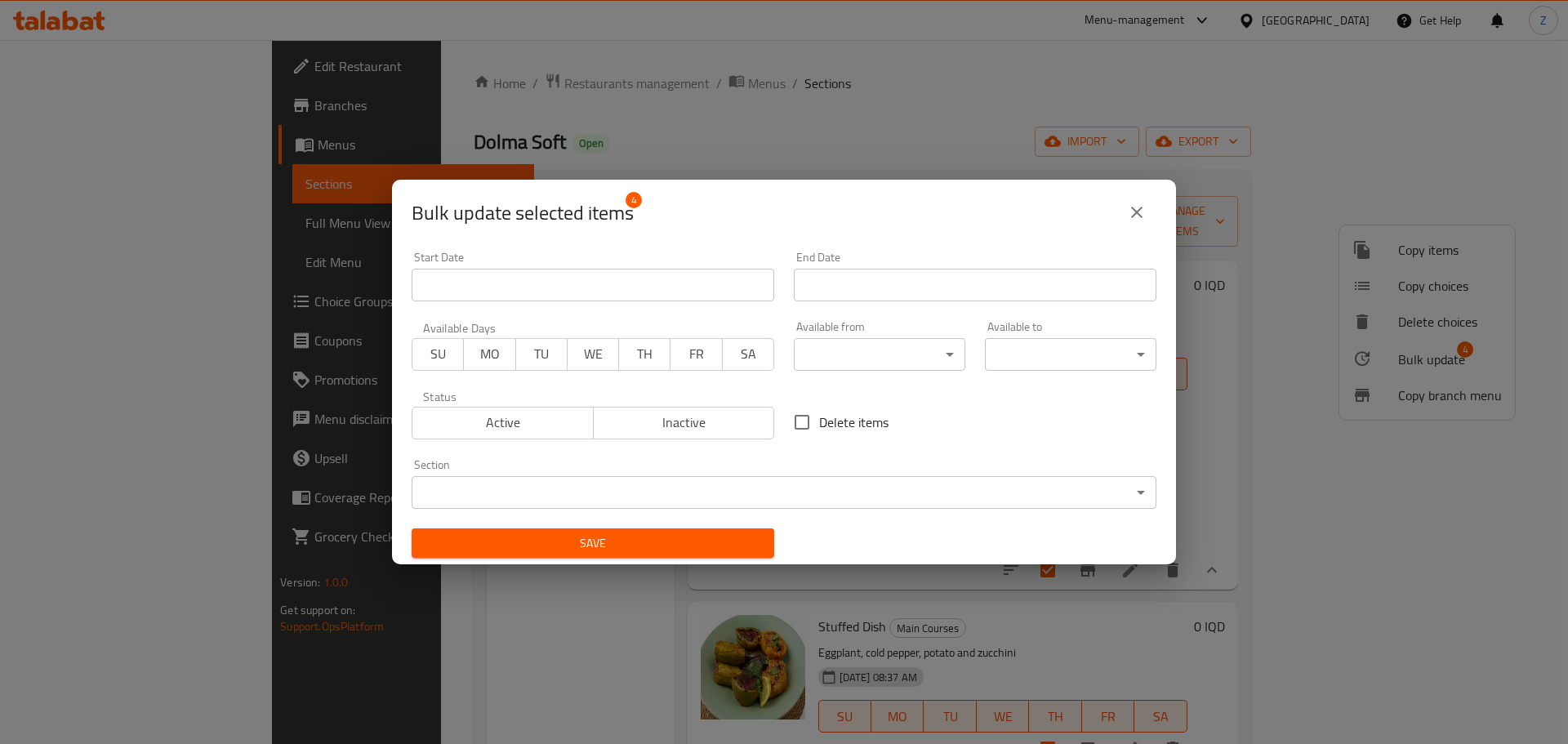
click at [888, 491] on body "​ Menu-management [GEOGRAPHIC_DATA] Get Help Z Edit Restaurant Branches Menus S…" at bounding box center [784, 391] width 1568 height 704
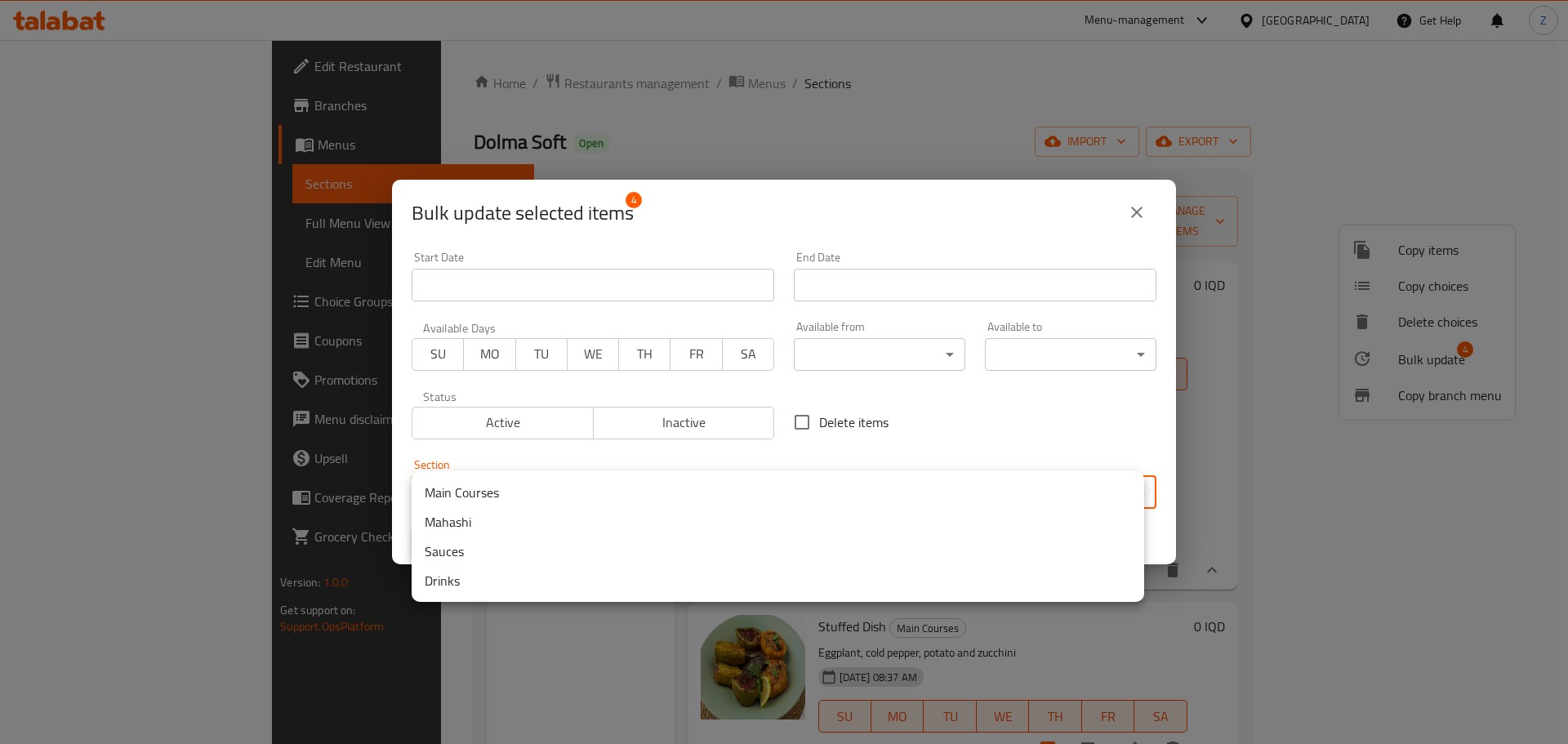
click at [497, 518] on li "Mahashi" at bounding box center [778, 522] width 732 height 29
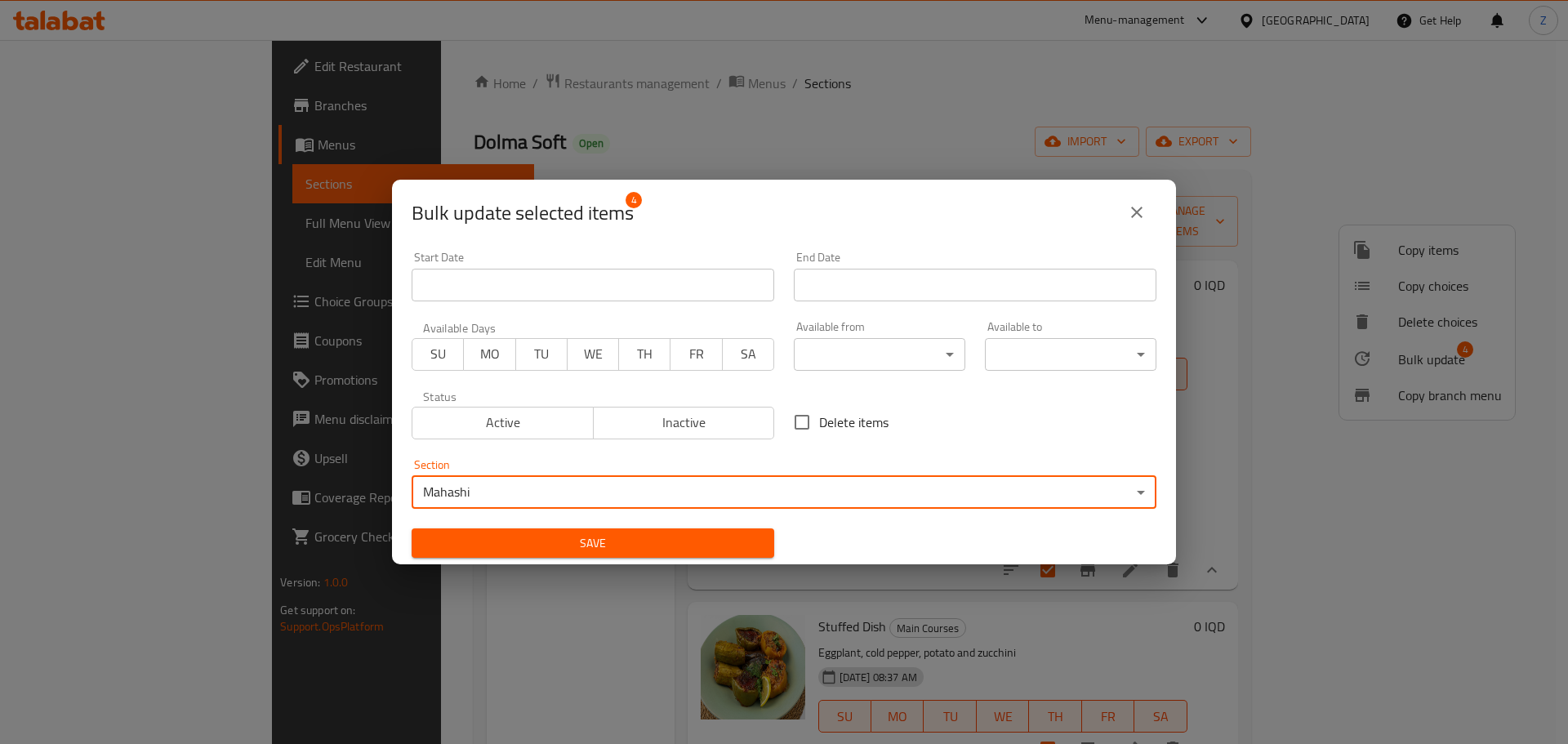
click at [519, 547] on span "Save" at bounding box center [593, 543] width 336 height 21
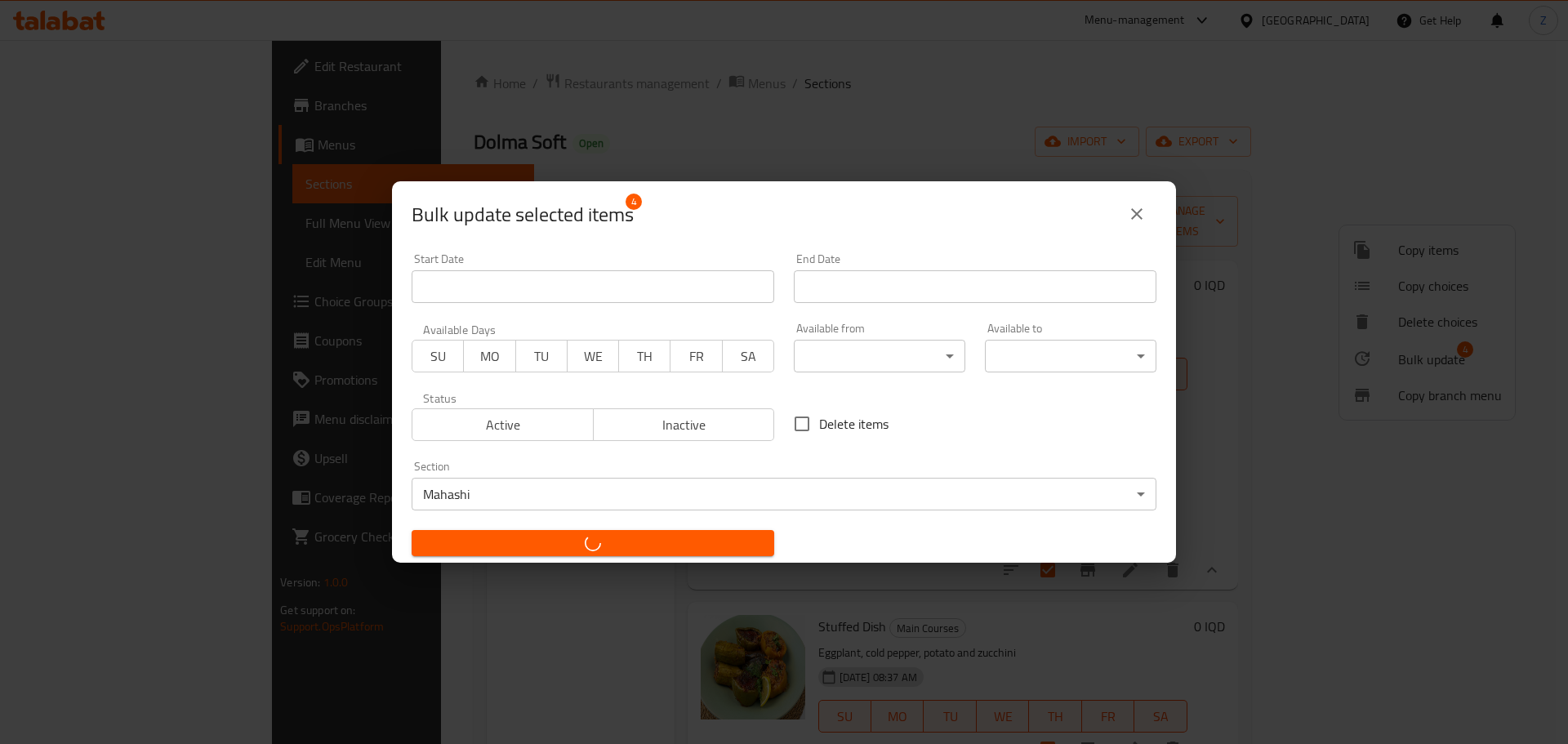
checkbox input "false"
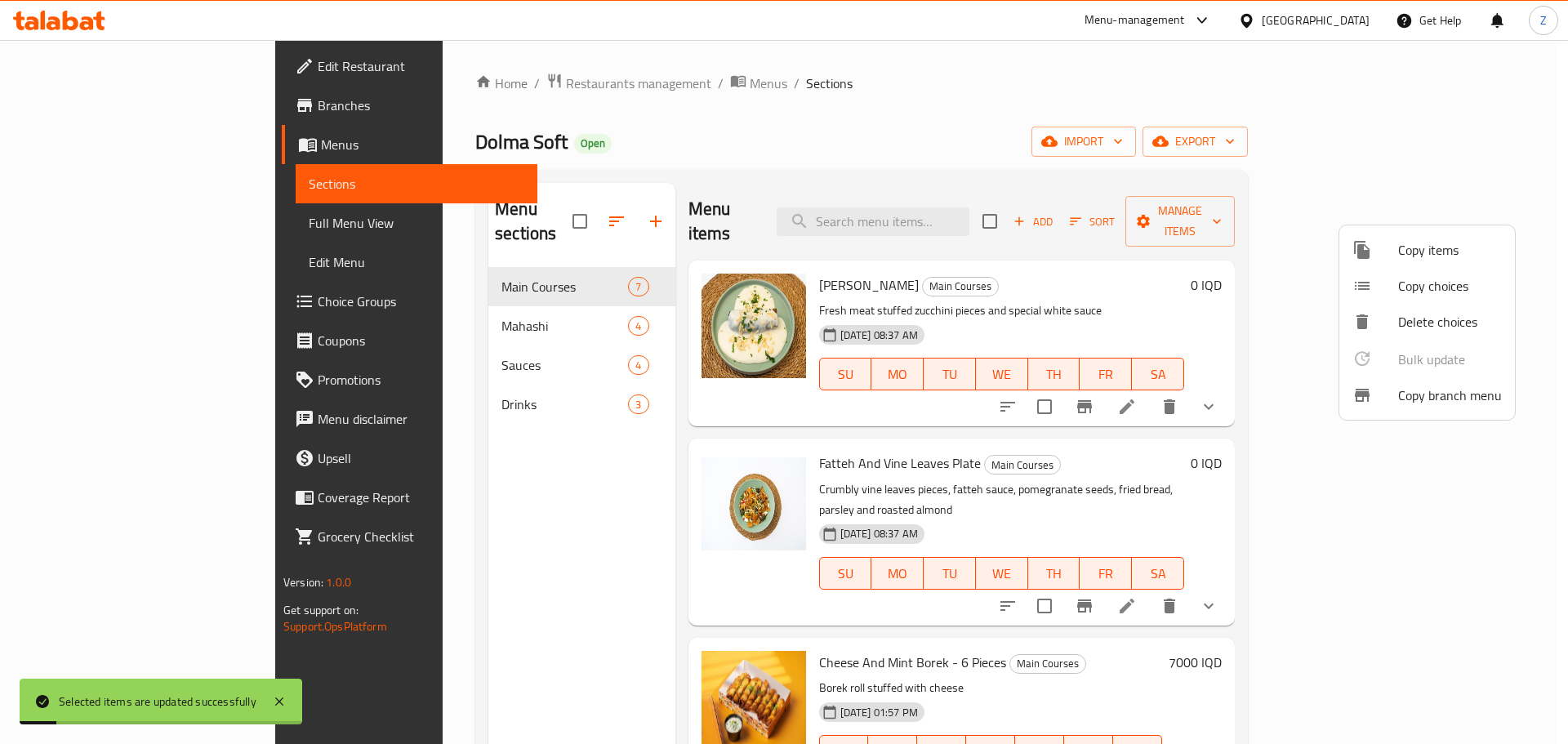
click at [486, 449] on div at bounding box center [784, 372] width 1568 height 744
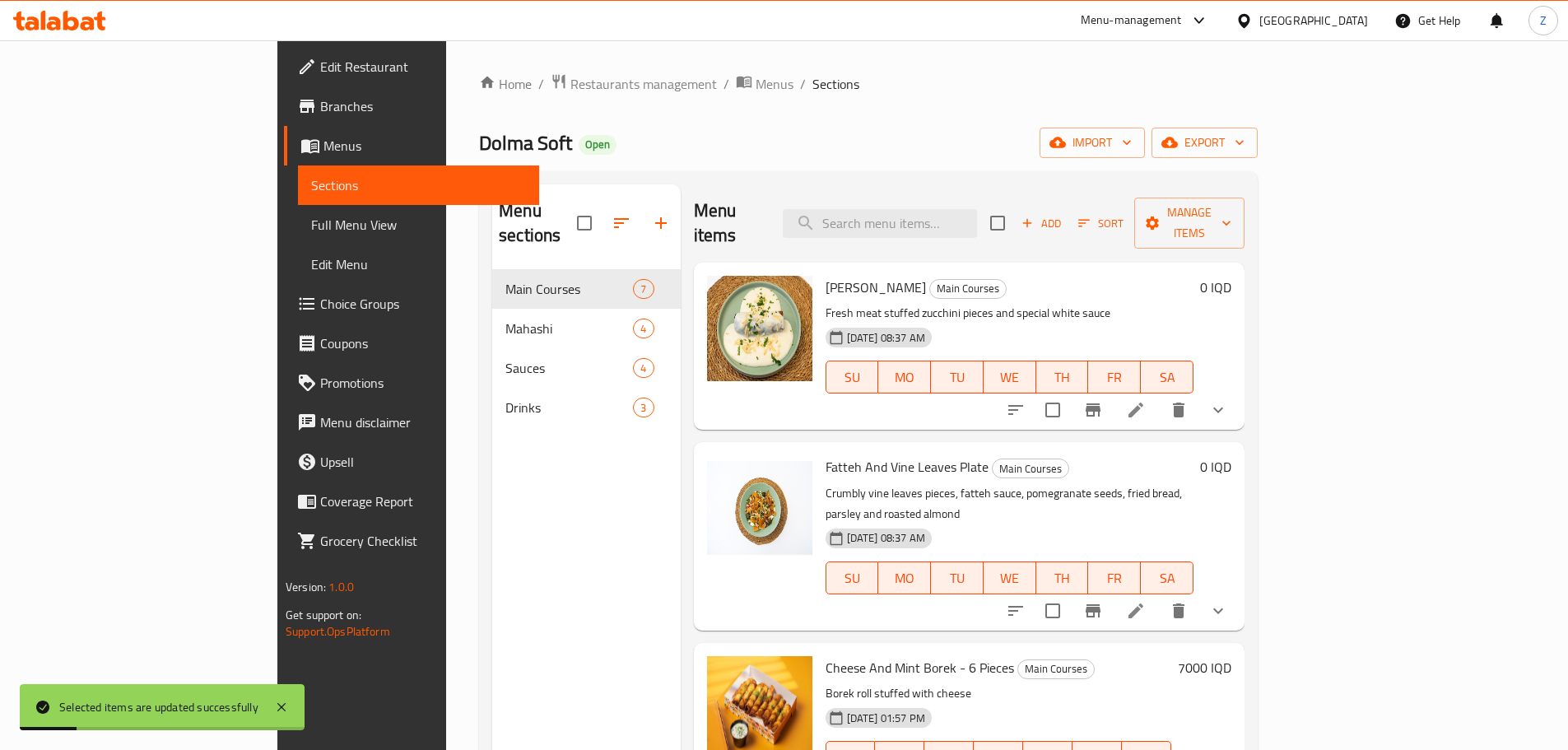
click at [1173, 303] on p "Fresh meat stuffed zucchini pieces and special white sauce" at bounding box center [1009, 313] width 368 height 21
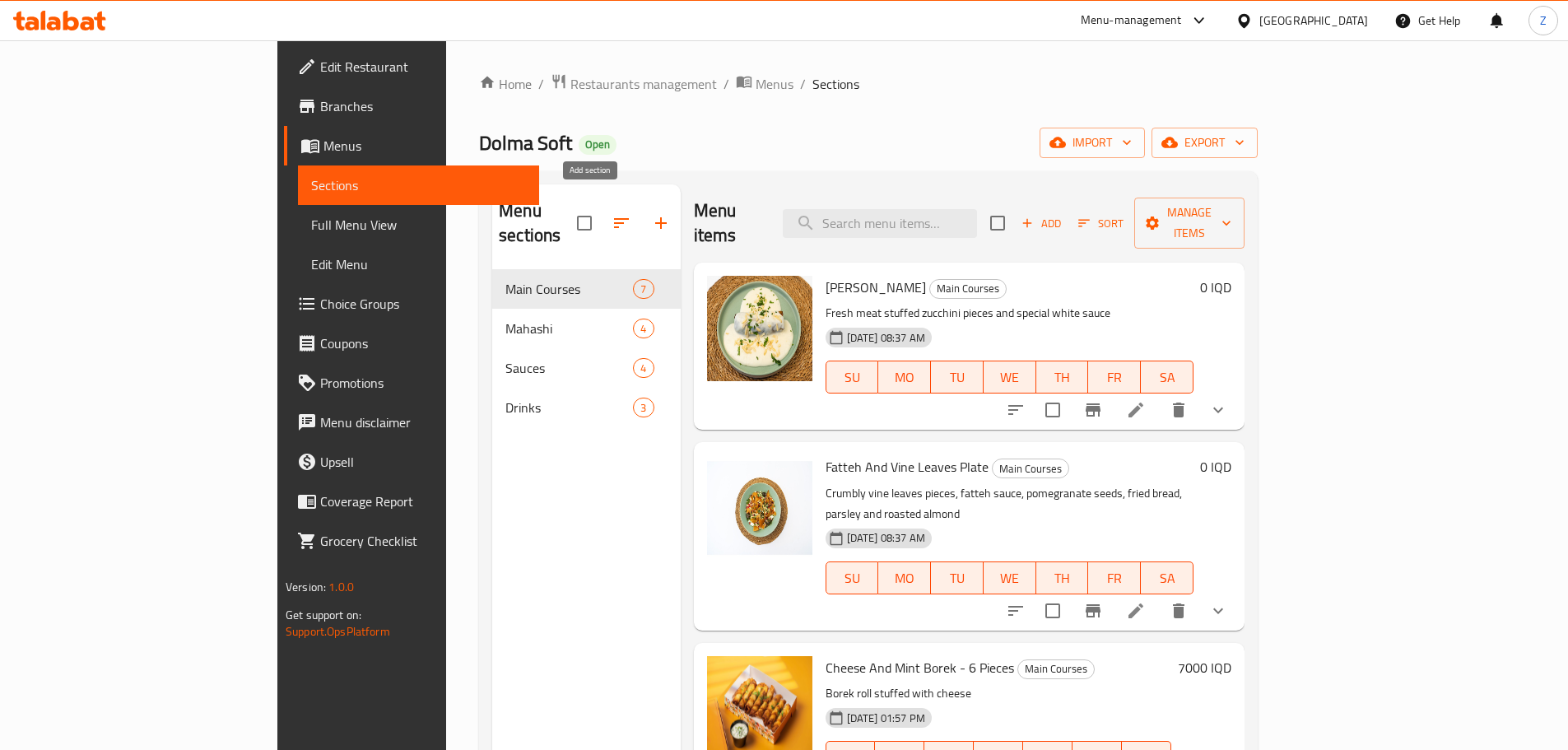
click at [651, 219] on icon "button" at bounding box center [661, 223] width 20 height 20
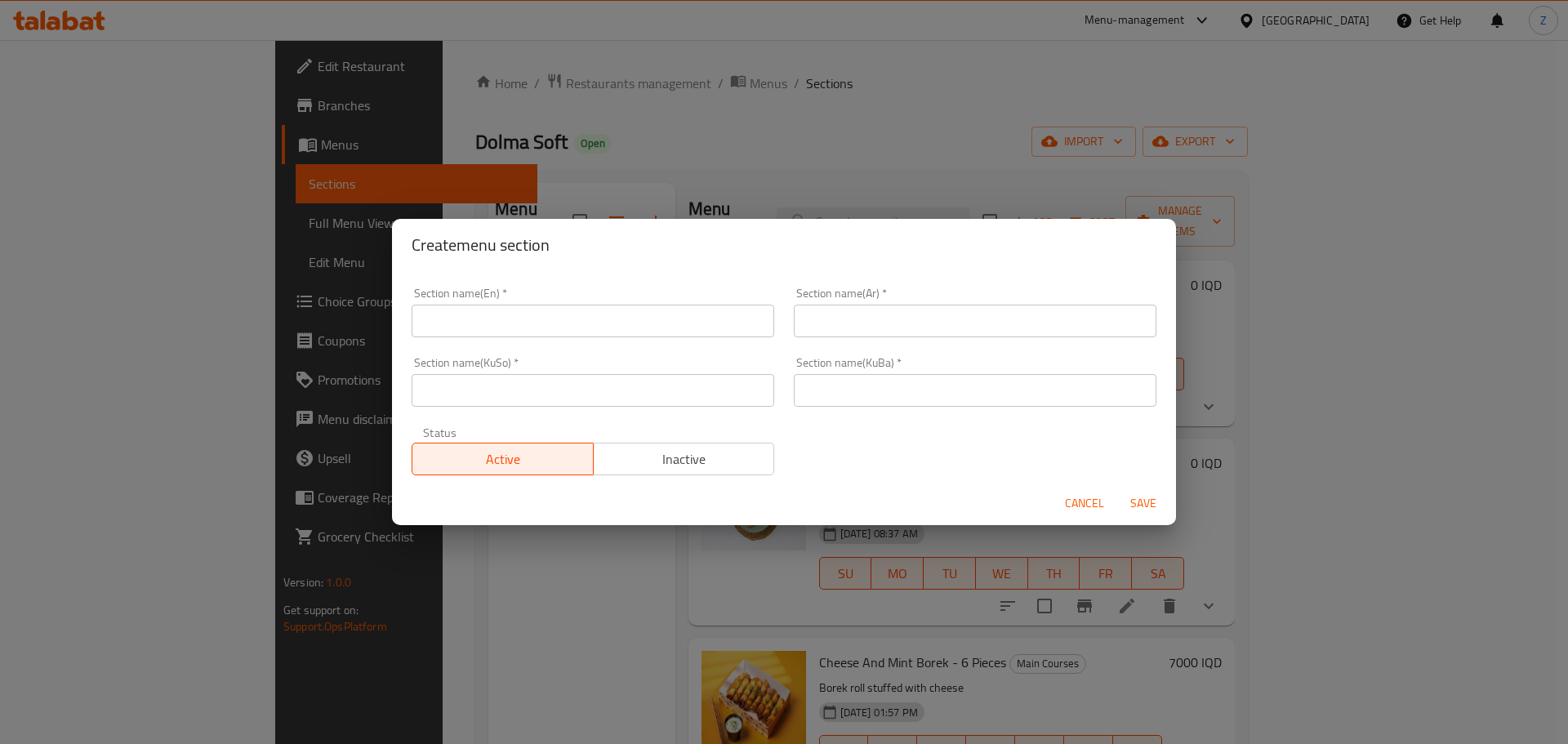
click at [546, 341] on div "Section name(En)   * Section name(En) *" at bounding box center [593, 312] width 382 height 70
click at [575, 324] on input "text" at bounding box center [593, 321] width 363 height 33
type input "Kibbeh & [PERSON_NAME]"
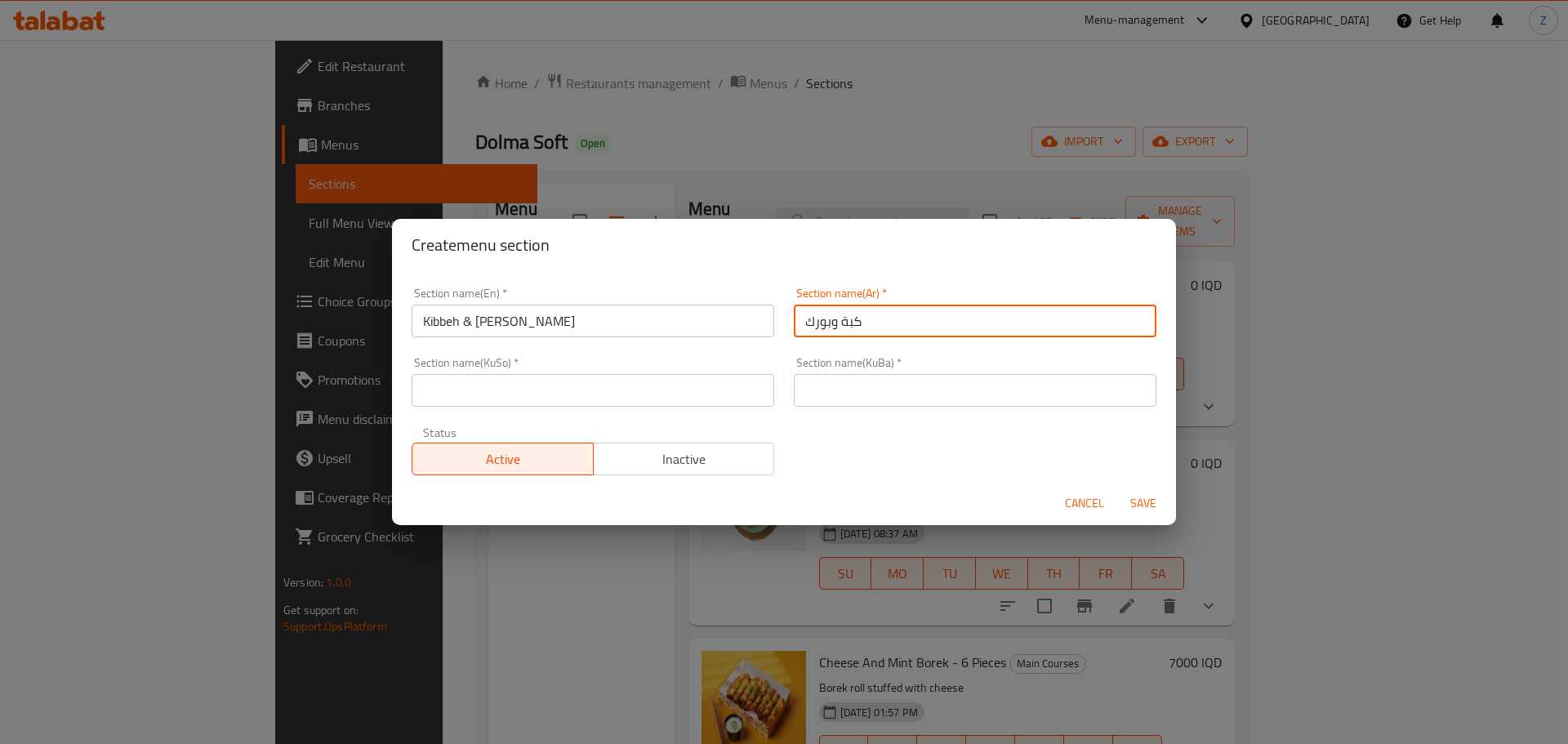
click at [929, 330] on input "كبة وبورك" at bounding box center [975, 321] width 363 height 33
type input "كبة وبورك"
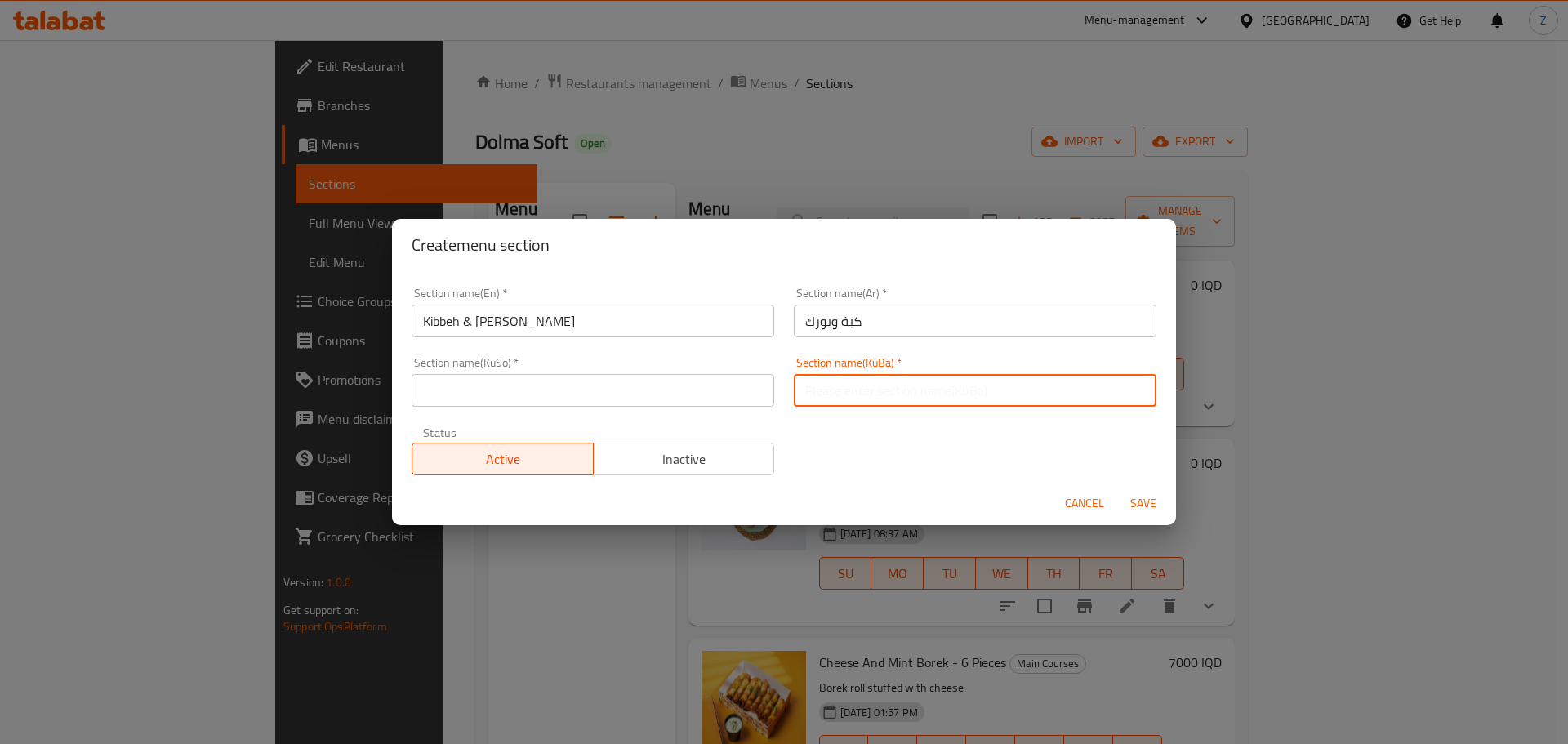
click at [888, 389] on input "text" at bounding box center [975, 391] width 363 height 33
paste input "كبة وبورك"
type input "كبة وبورك"
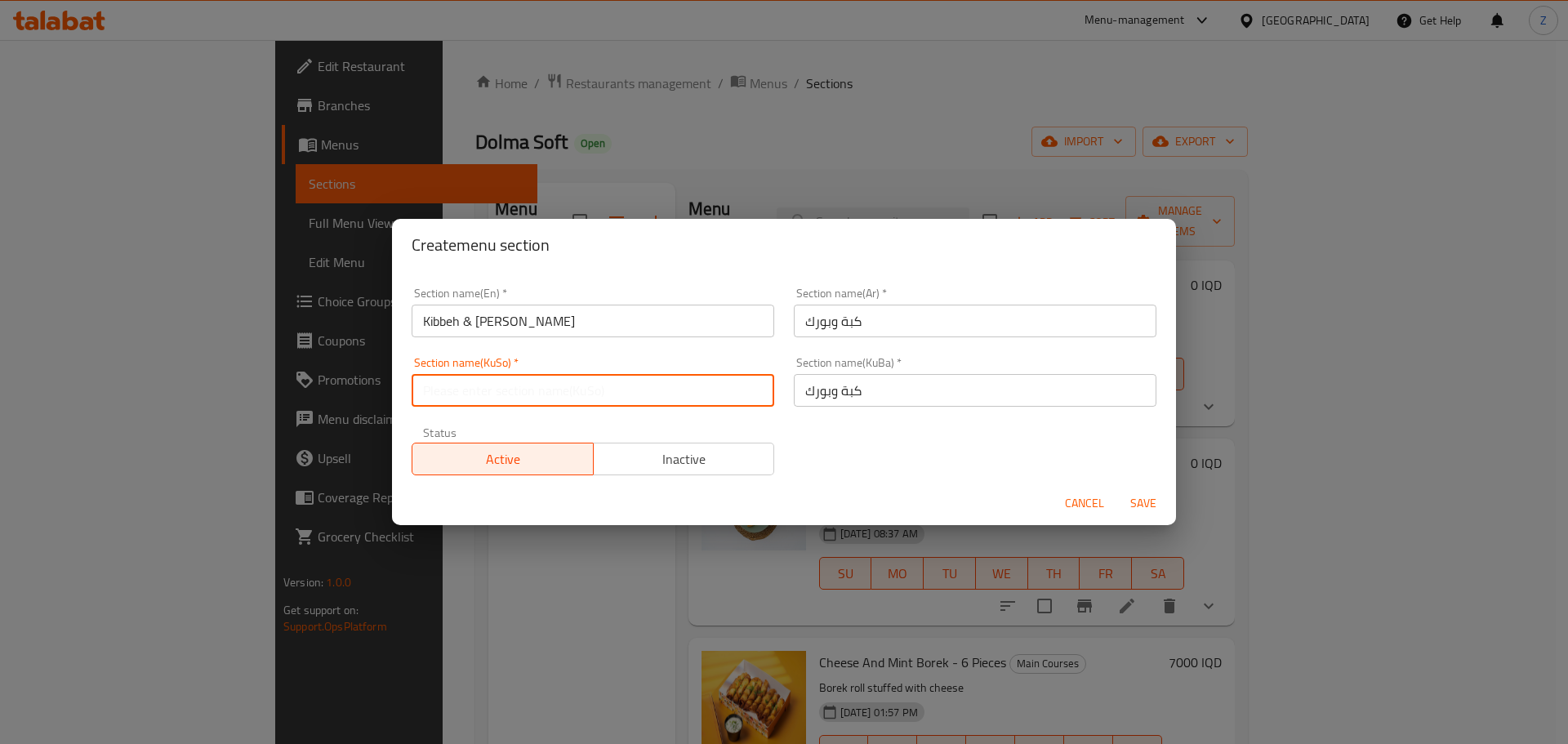
click at [702, 402] on input "text" at bounding box center [593, 391] width 363 height 33
paste input "كبة وبورك"
type input "كبة وبورك"
click at [1120, 501] on button "Save" at bounding box center [1144, 503] width 53 height 30
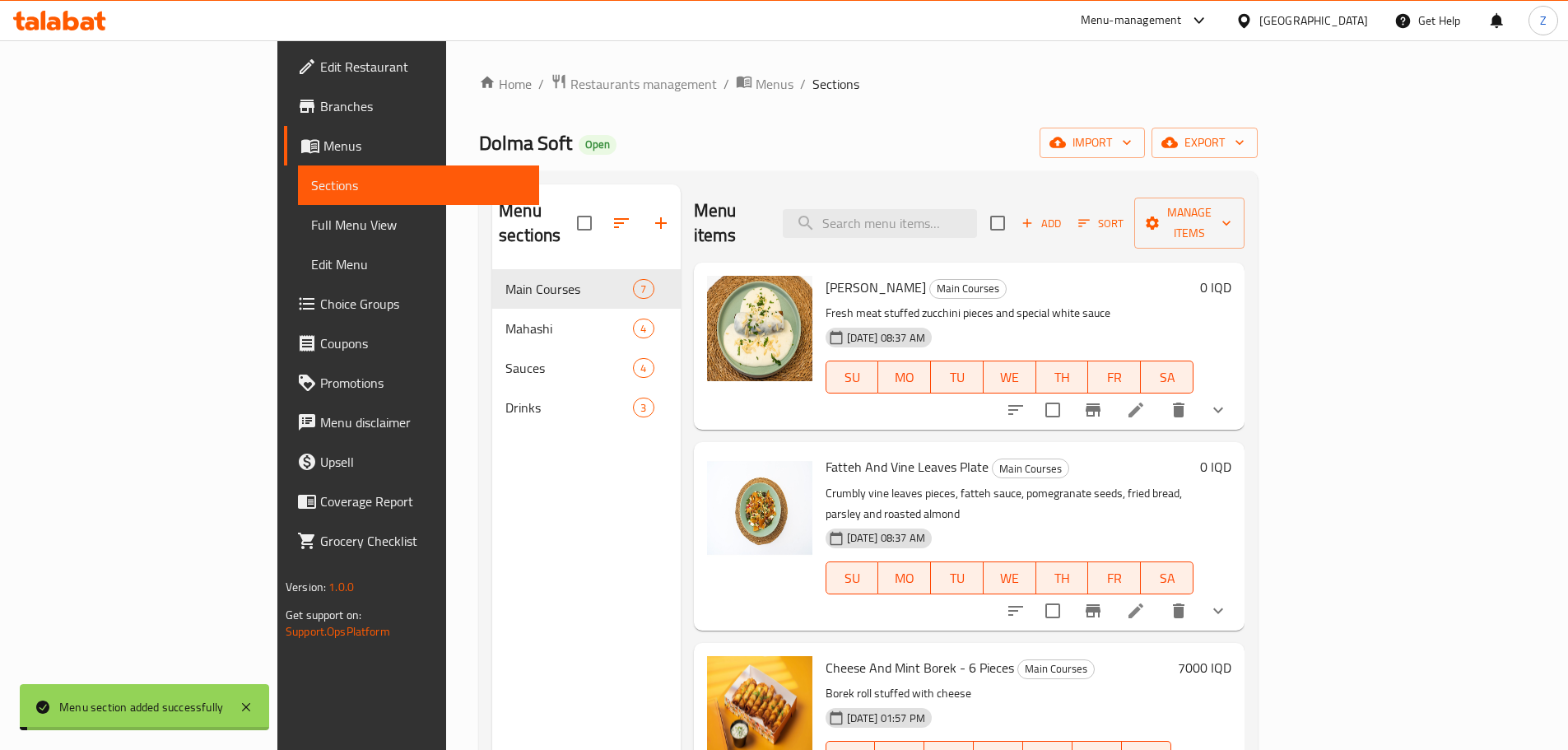
click at [1200, 321] on div "[DATE] 08:37 AM SU MO TU WE TH FR SA" at bounding box center [1009, 364] width 381 height 89
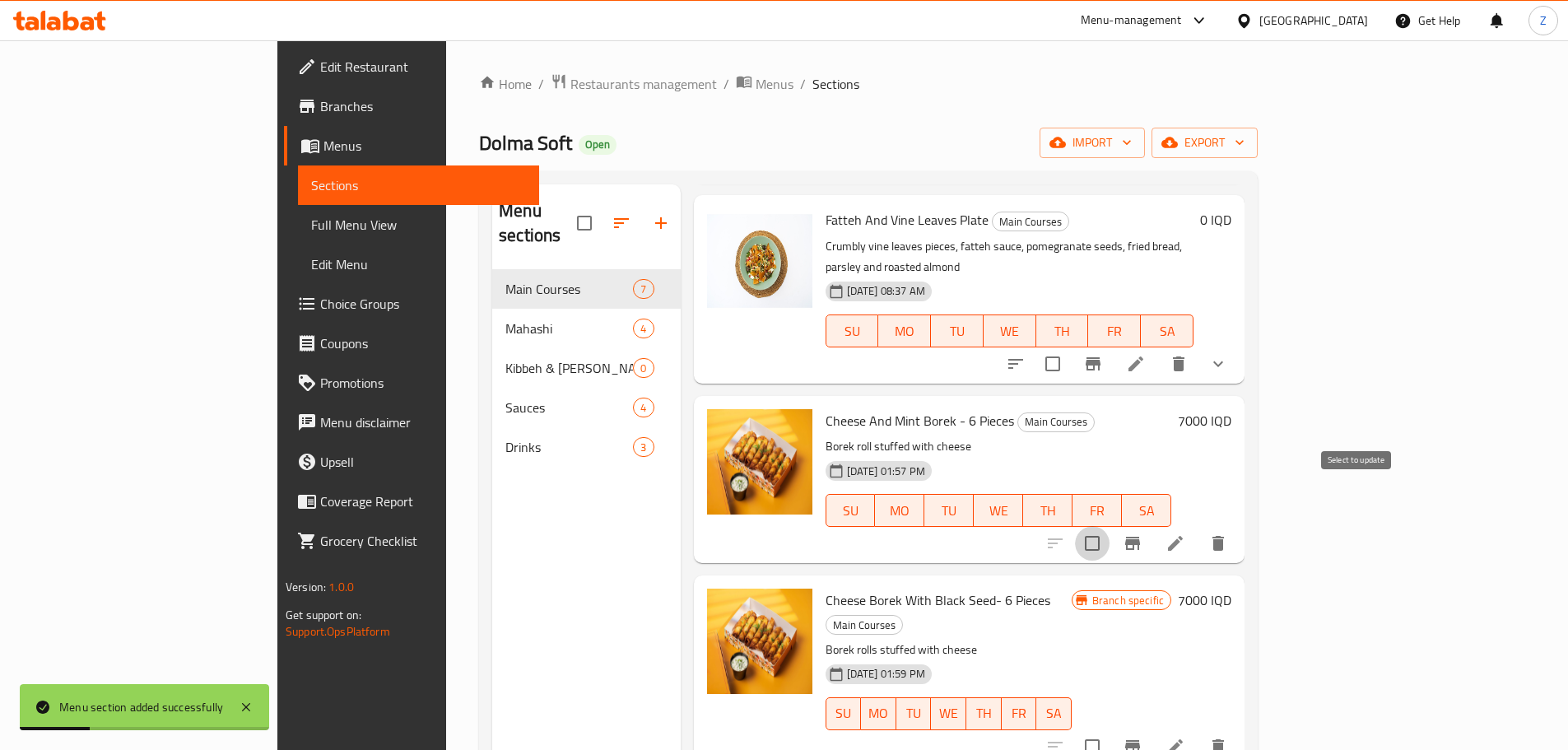
click at [1110, 526] on input "checkbox" at bounding box center [1092, 544] width 35 height 35
checkbox input "true"
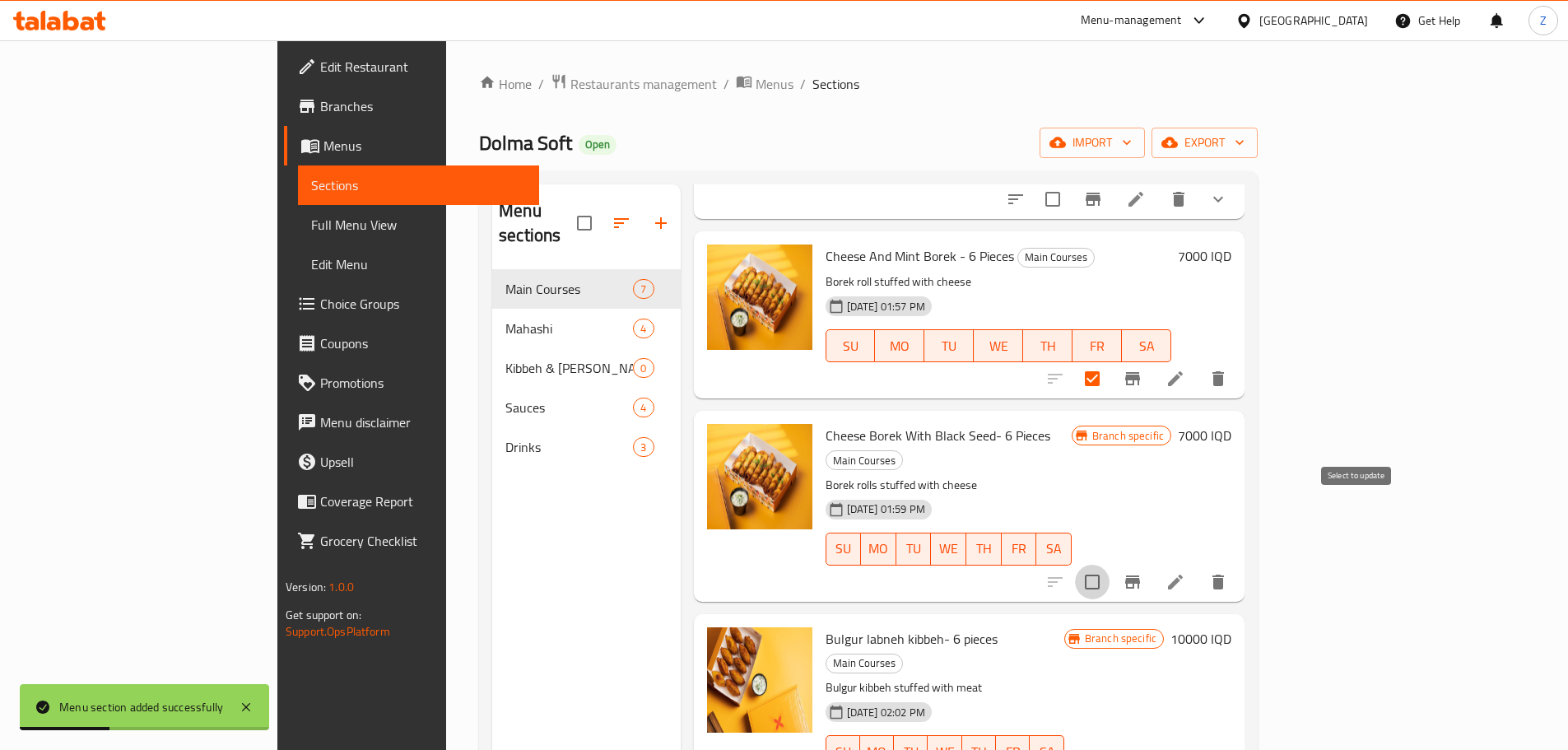
click at [1110, 565] on input "checkbox" at bounding box center [1092, 582] width 35 height 35
checkbox input "true"
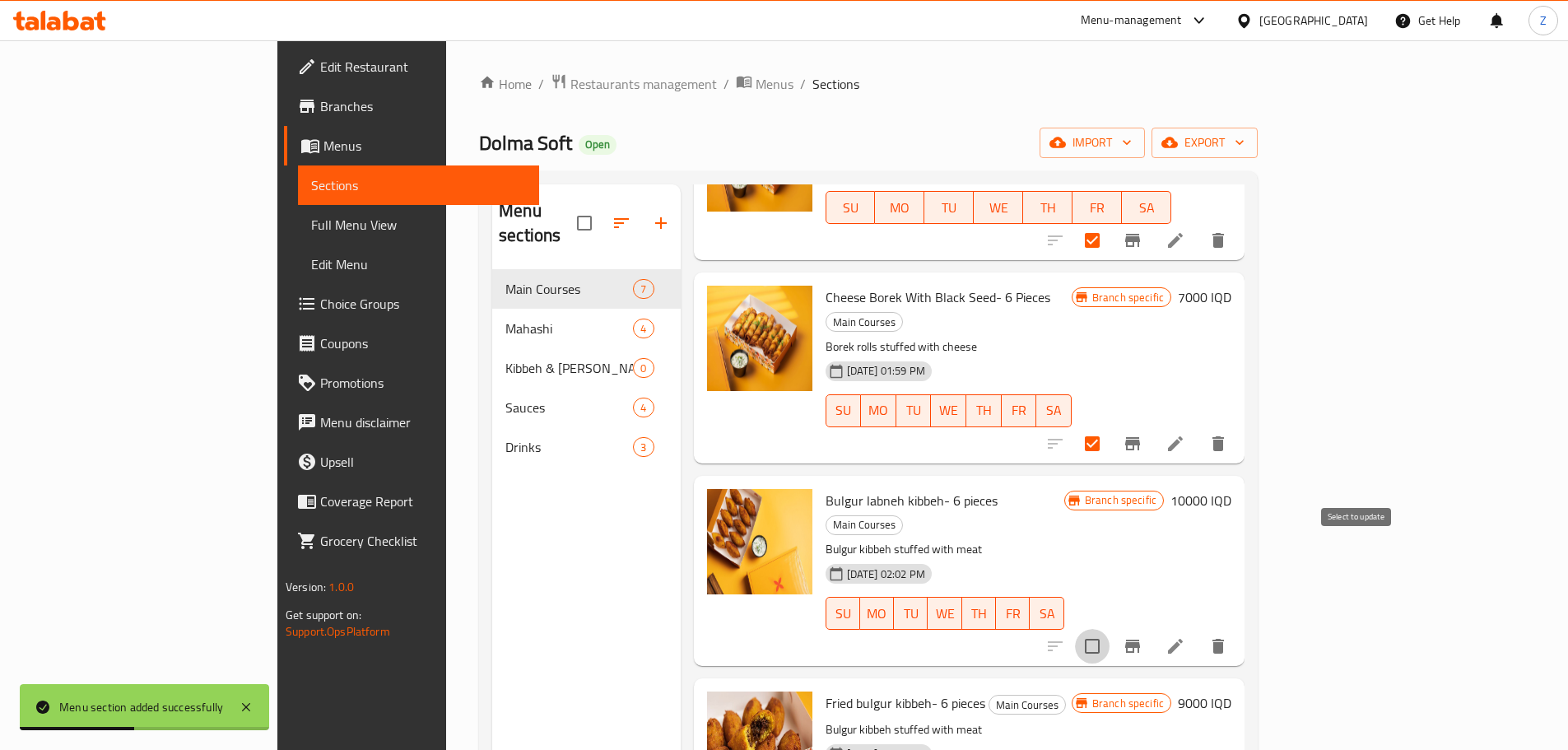
click at [1110, 629] on input "checkbox" at bounding box center [1092, 646] width 35 height 35
checkbox input "true"
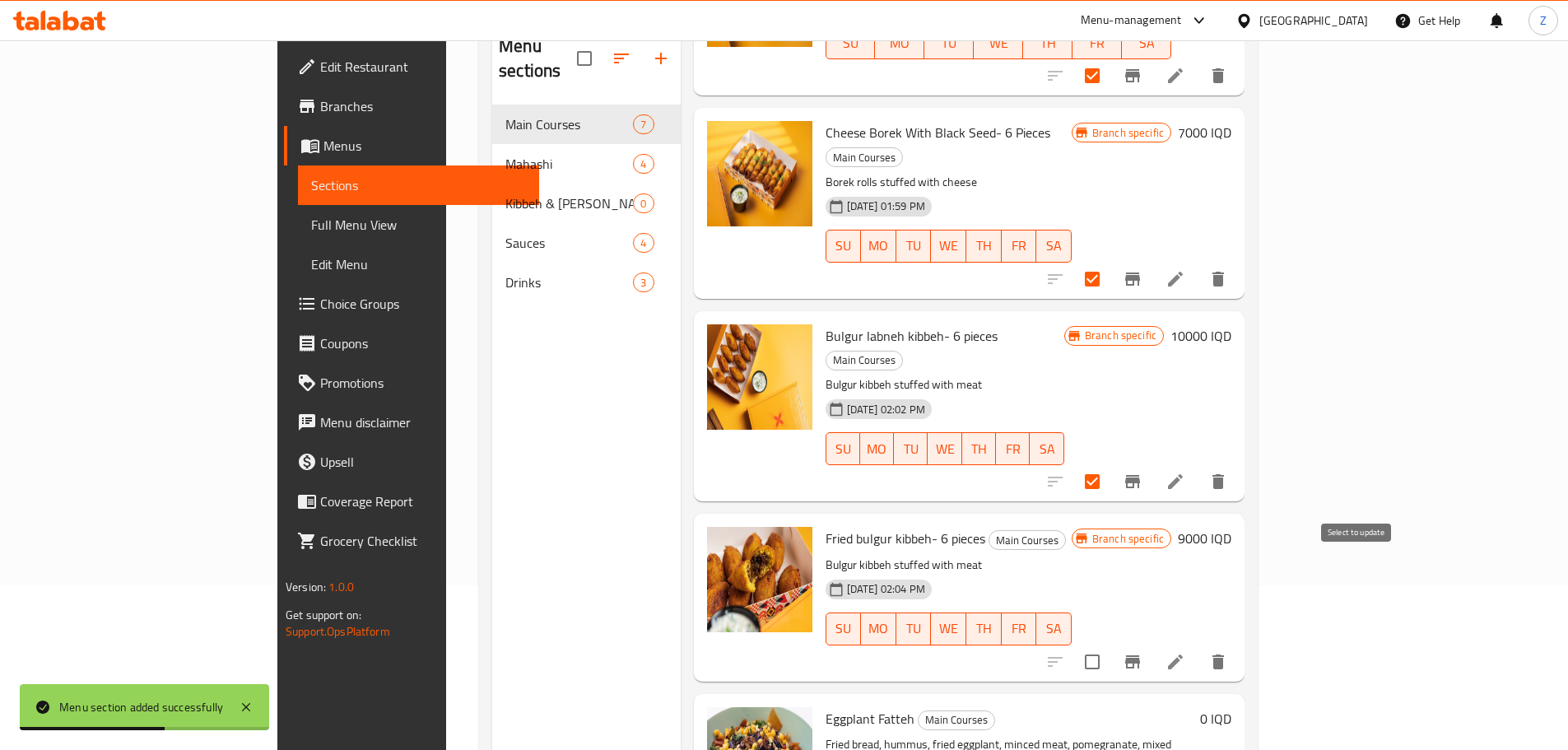
click at [1110, 645] on input "checkbox" at bounding box center [1092, 662] width 35 height 35
checkbox input "true"
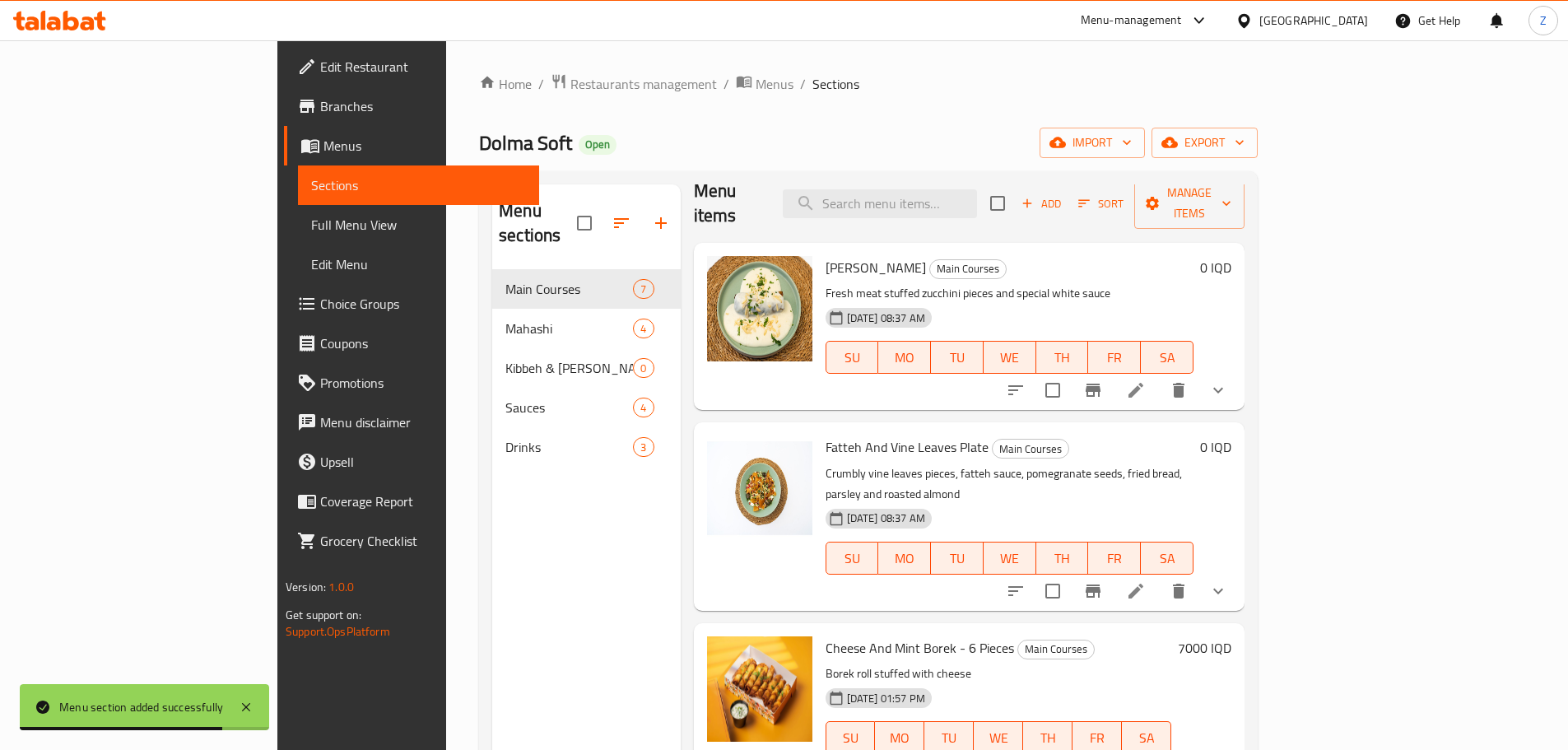
scroll to position [0, 0]
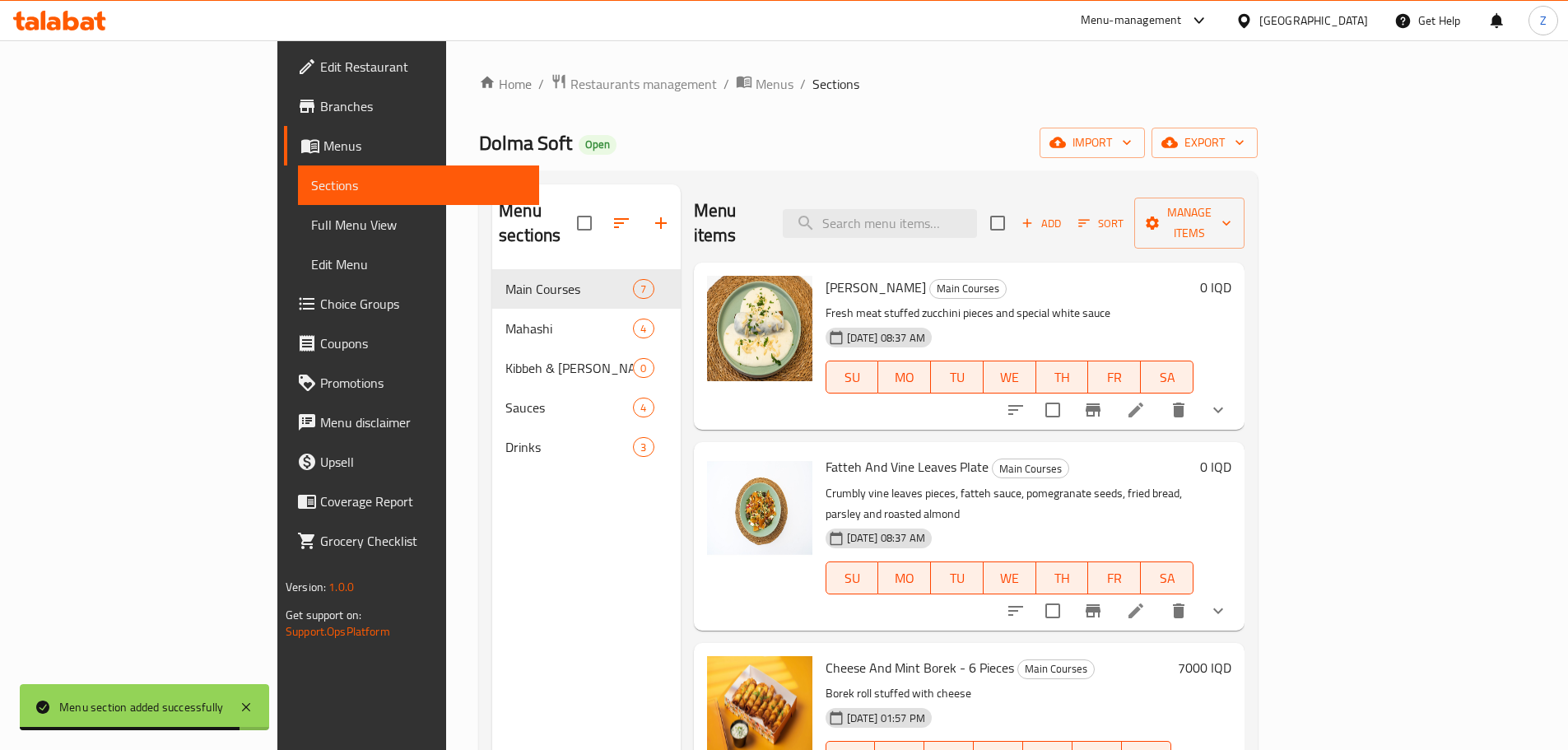
click at [1245, 232] on div "Menu items Add Sort Manage items" at bounding box center [969, 224] width 551 height 79
click at [1245, 221] on button "Manage items" at bounding box center [1189, 223] width 110 height 51
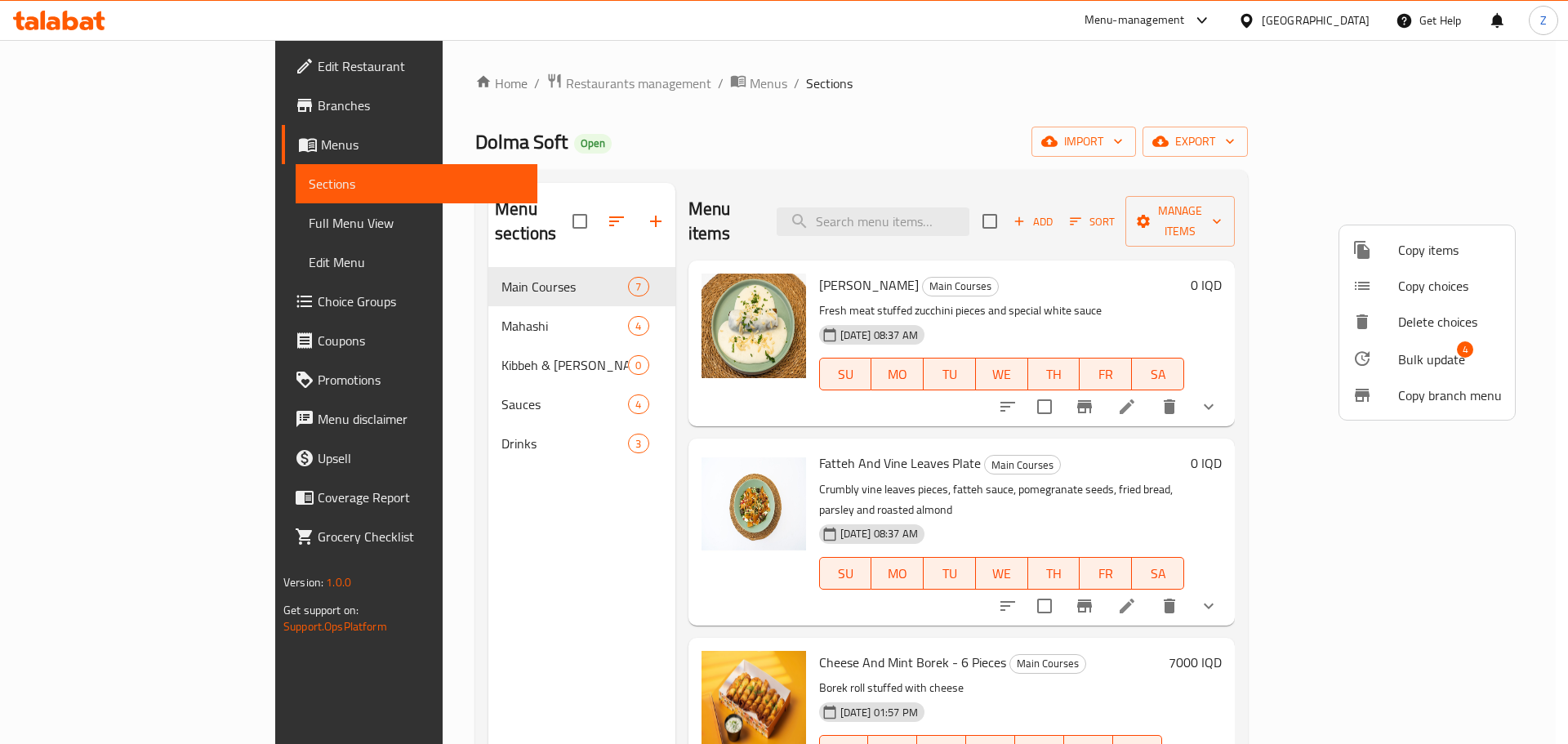
click at [1426, 360] on span "Bulk update" at bounding box center [1432, 360] width 67 height 20
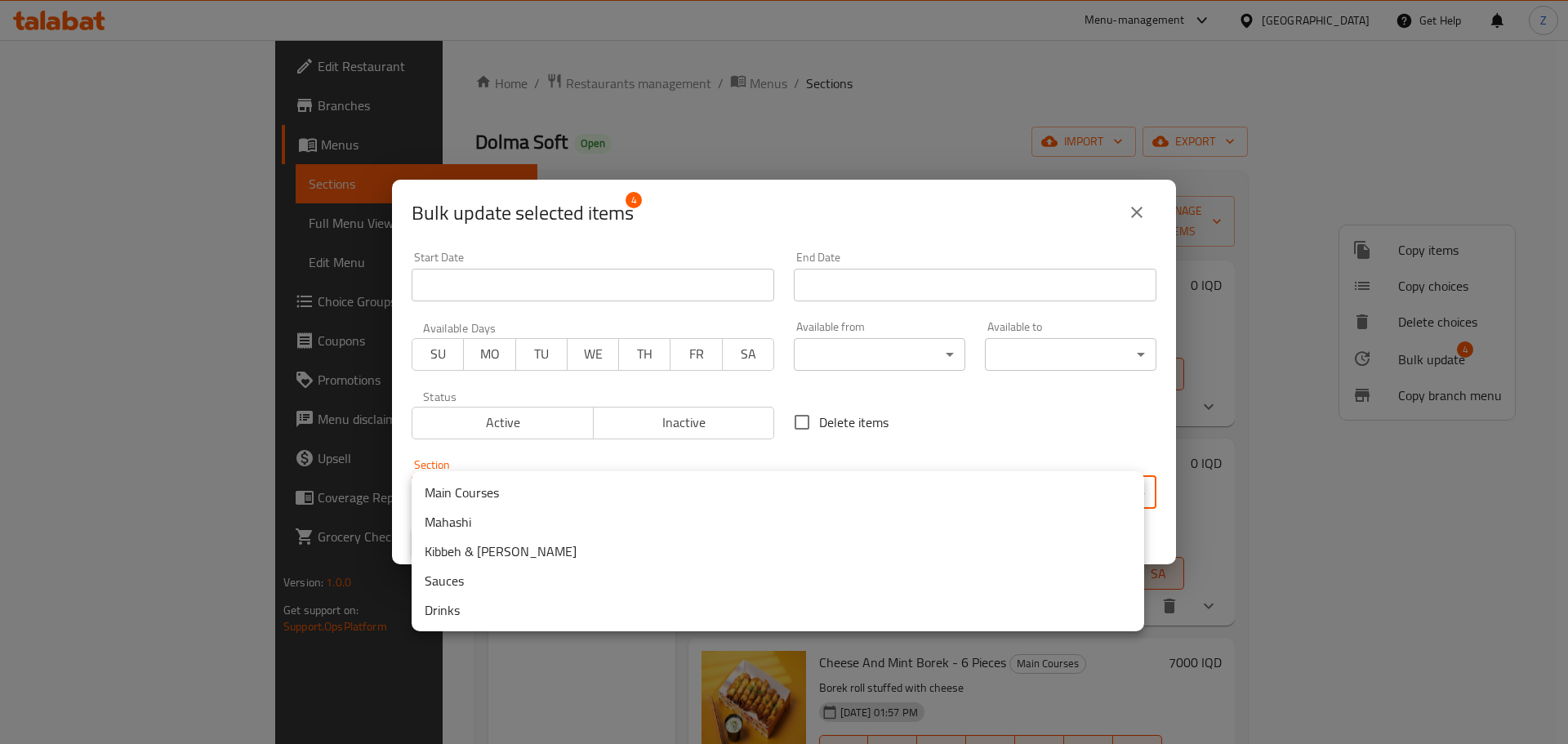
click at [872, 500] on body "​ Menu-management [GEOGRAPHIC_DATA] Get Help Z Edit Restaurant Branches Menus S…" at bounding box center [784, 391] width 1568 height 704
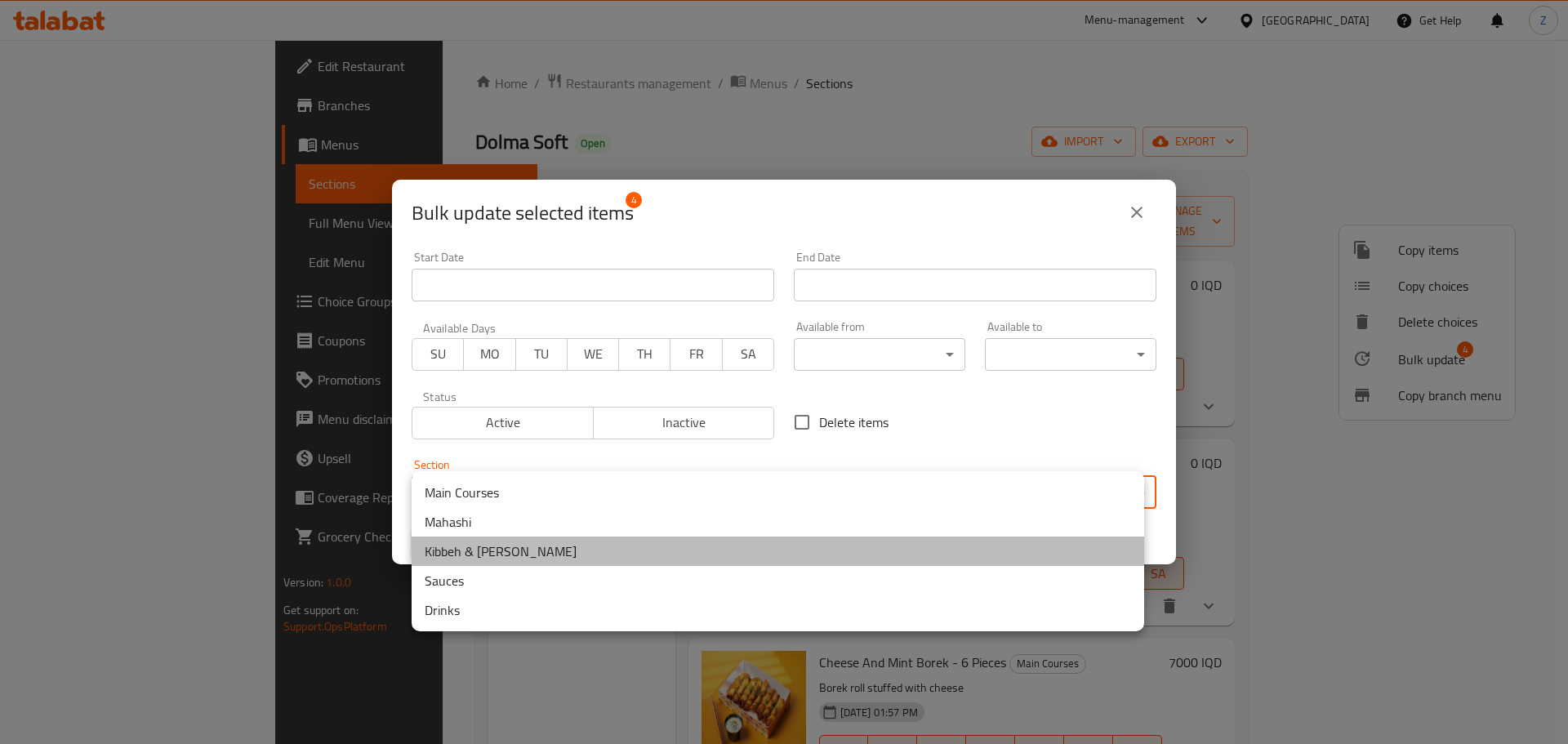
click at [682, 545] on li "Kibbeh & [PERSON_NAME]" at bounding box center [778, 551] width 732 height 29
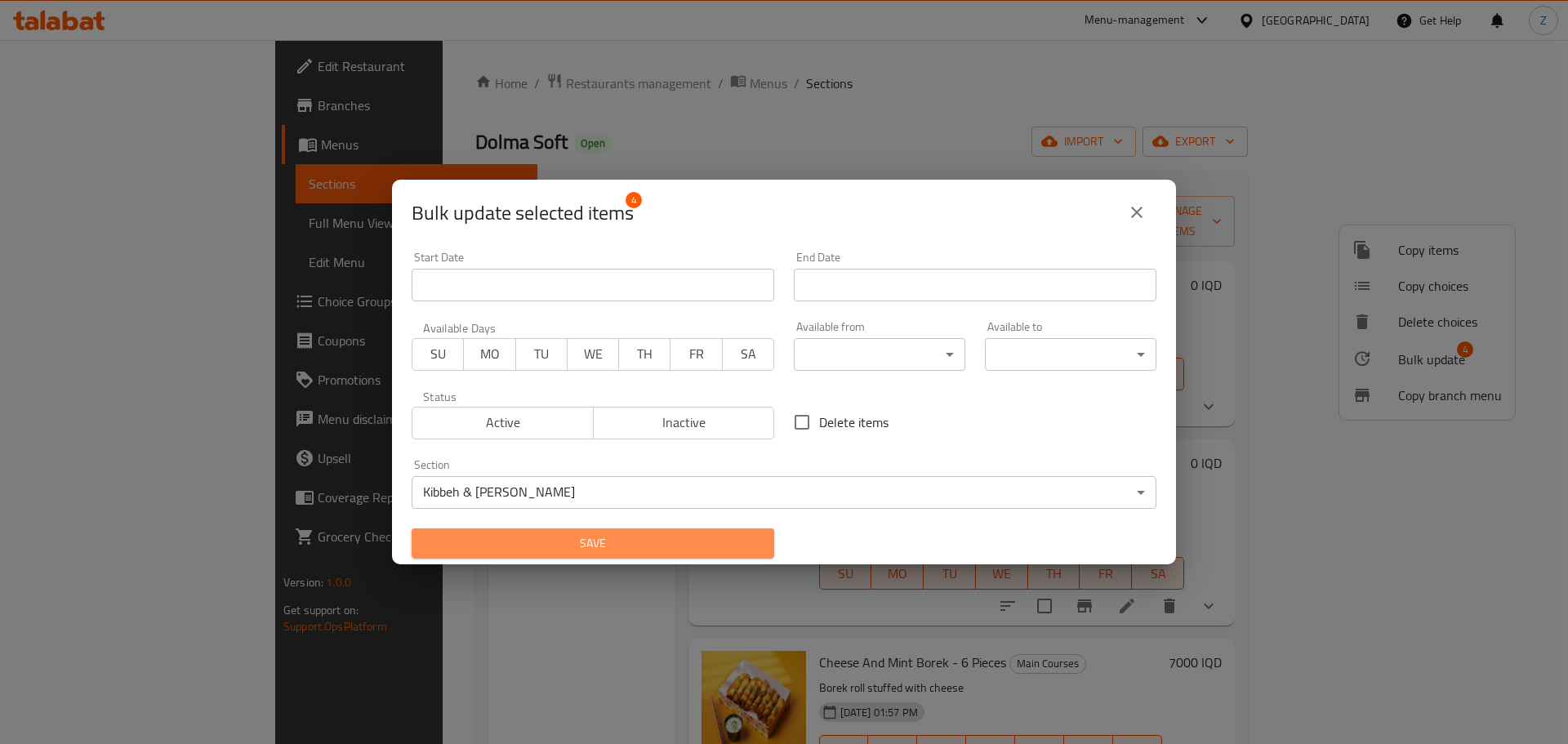
click at [650, 535] on span "Save" at bounding box center [593, 543] width 336 height 21
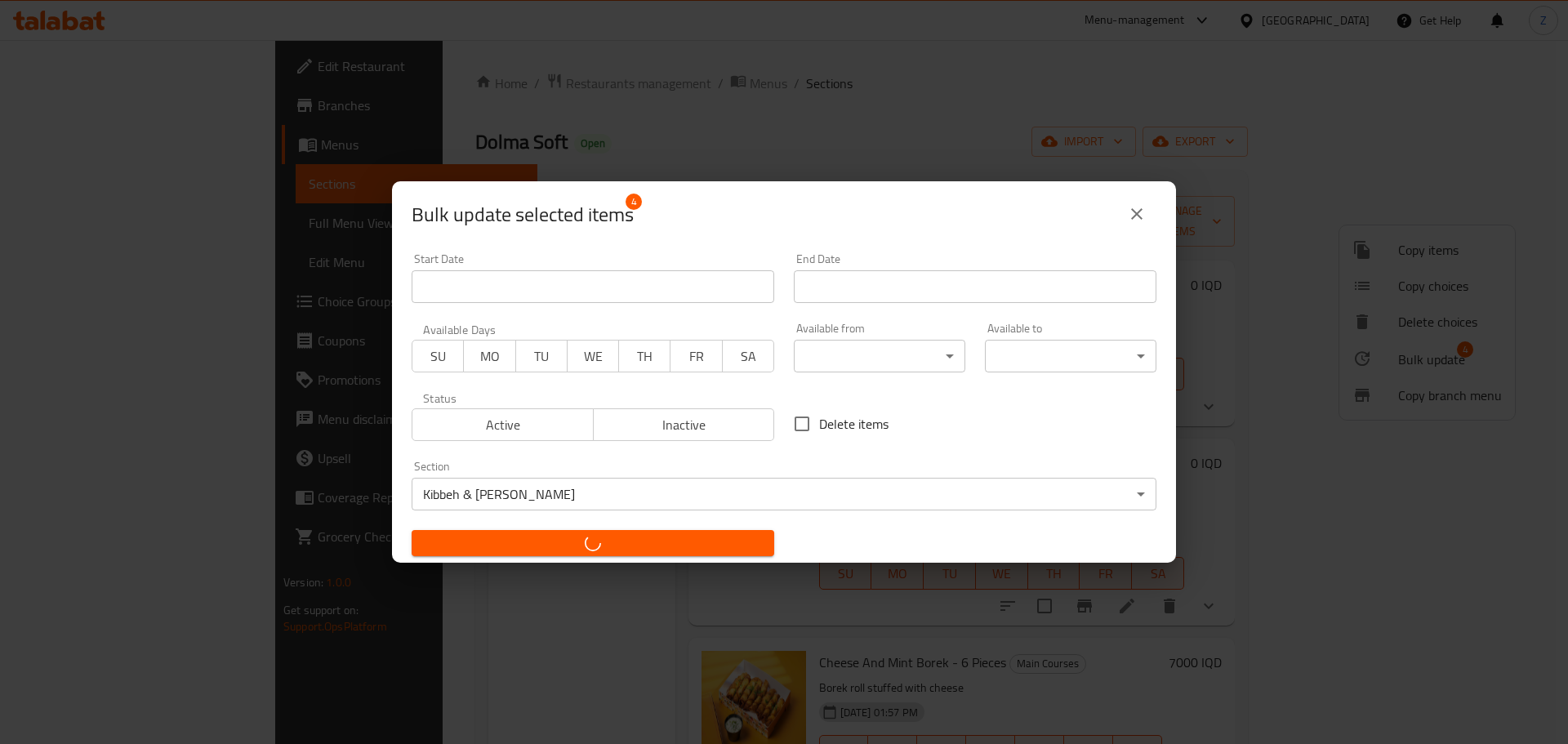
checkbox input "false"
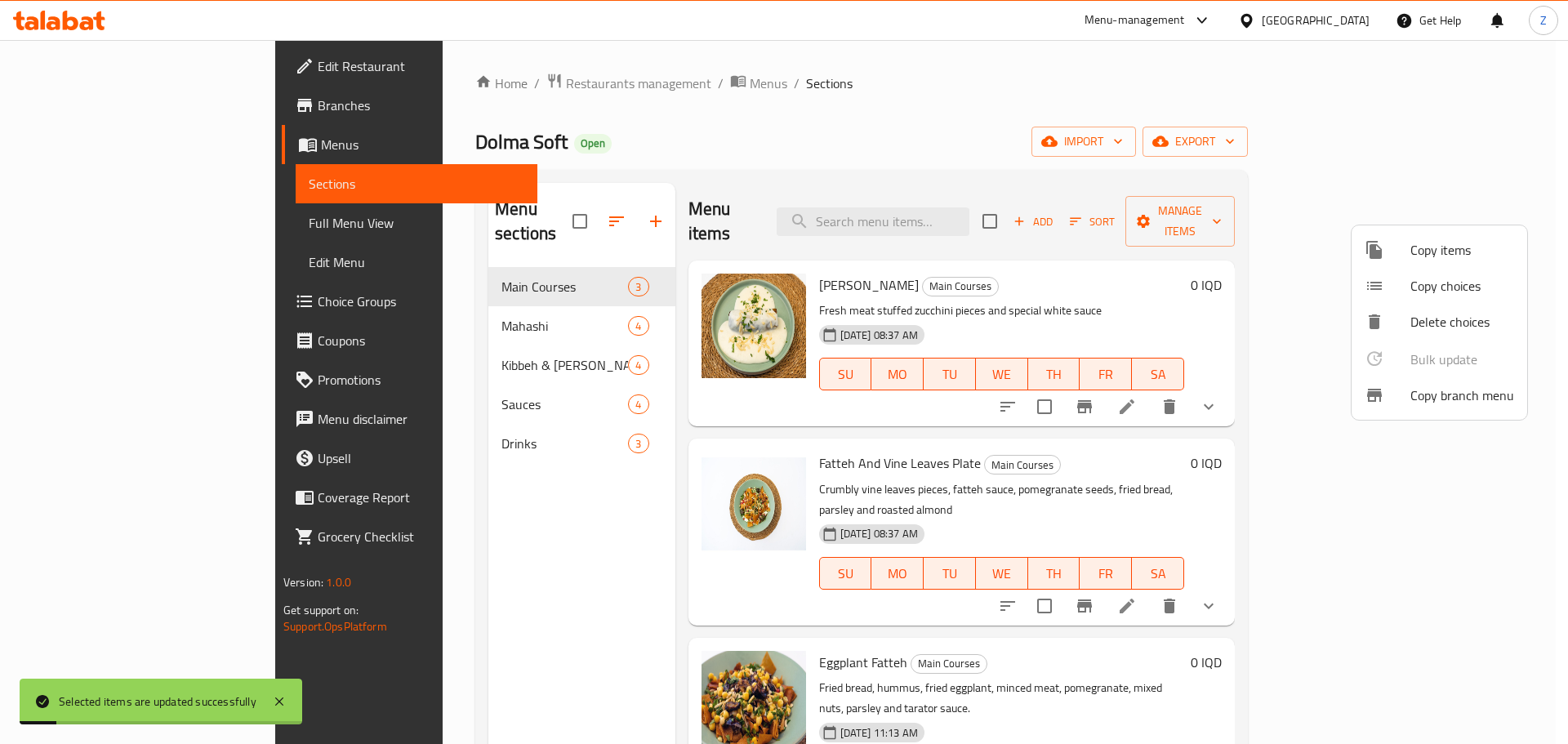
click at [555, 562] on div at bounding box center [784, 372] width 1568 height 744
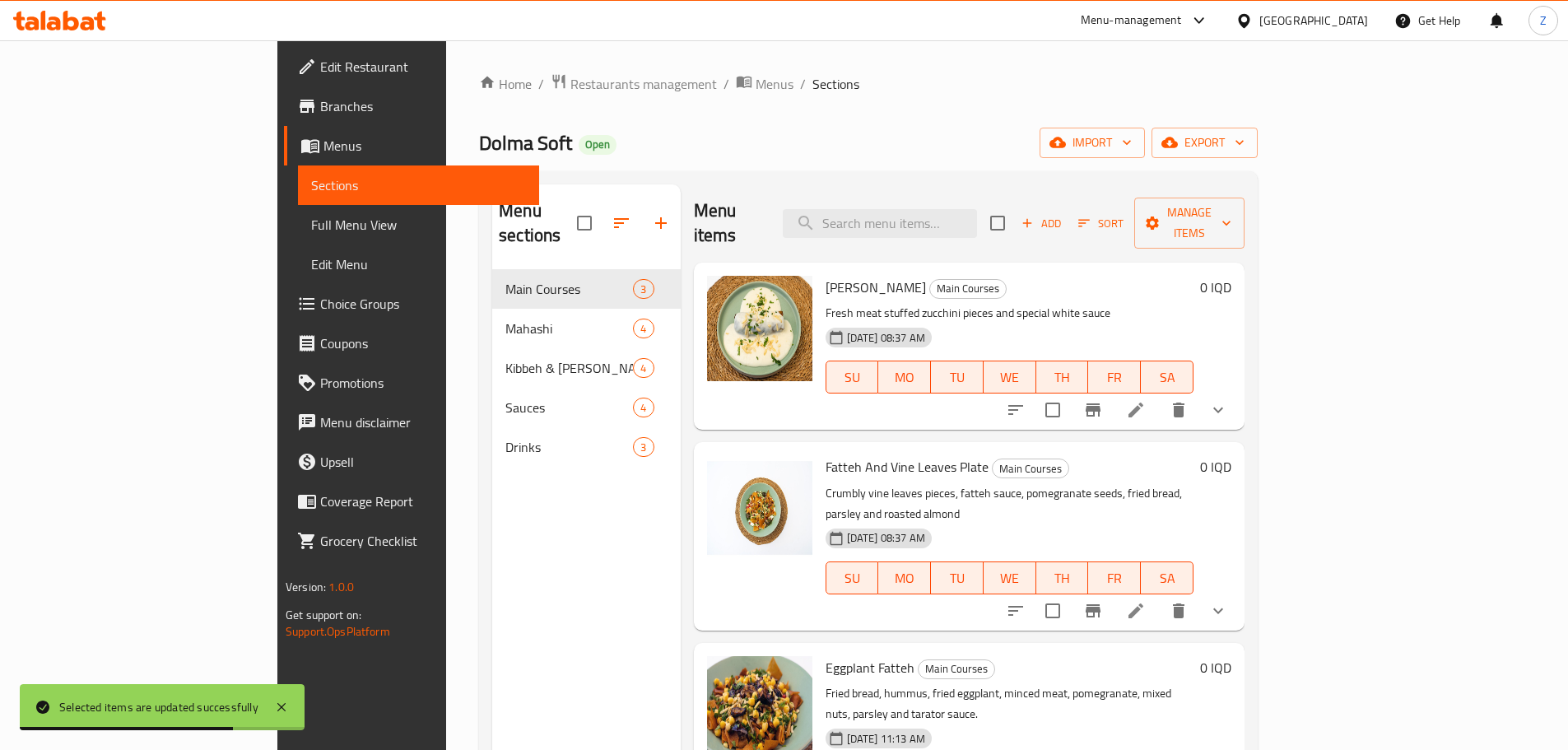
click at [492, 524] on div "Menu sections Main Courses 3 Mahashi 4 Kibbeh & [PERSON_NAME] 4 Sauces 4 Drinks…" at bounding box center [585, 559] width 187 height 750
click at [496, 517] on div "Menu sections Main Courses 3 Mahashi 4 Kibbeh & [PERSON_NAME] 4 Sauces 4 Drinks…" at bounding box center [585, 559] width 187 height 750
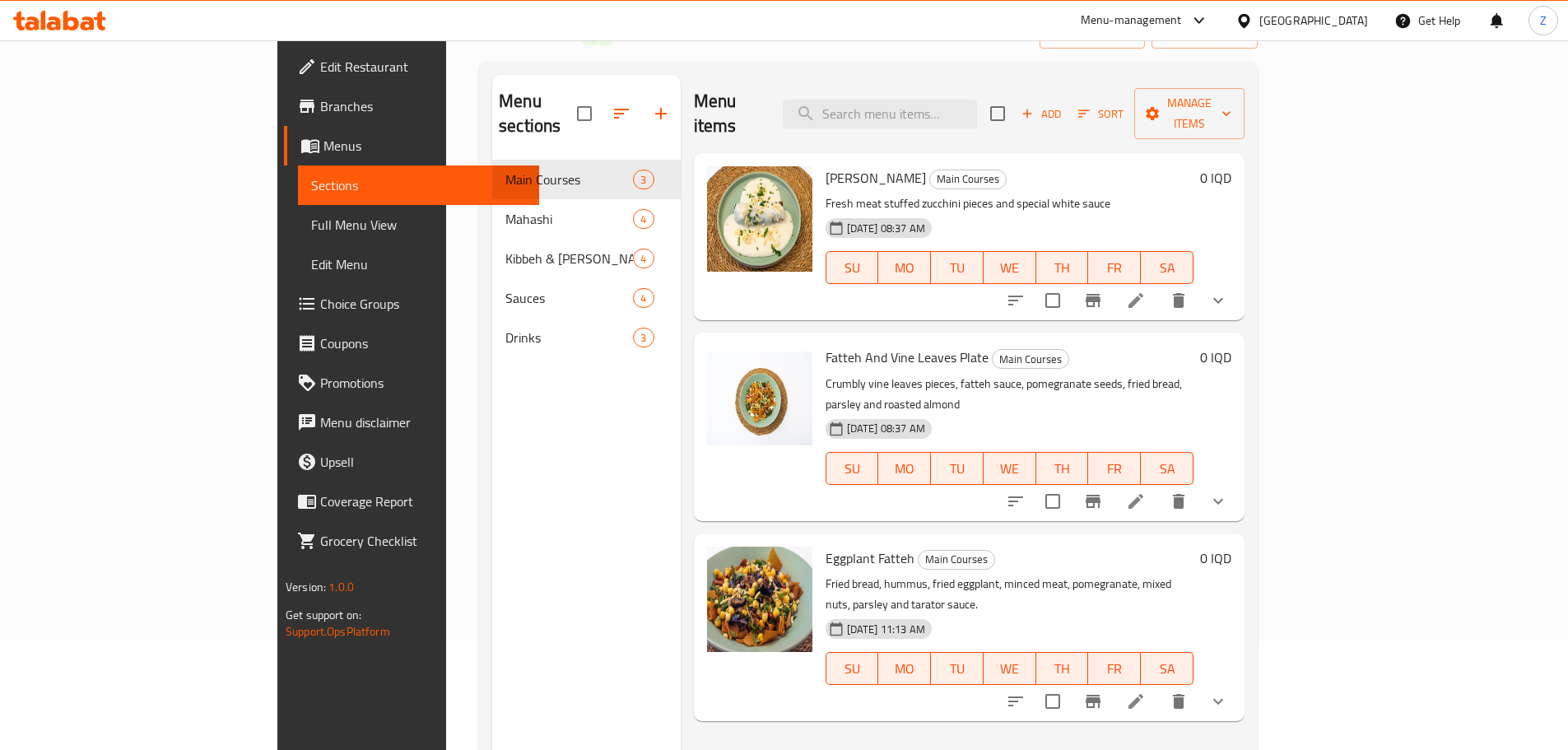
scroll to position [66, 0]
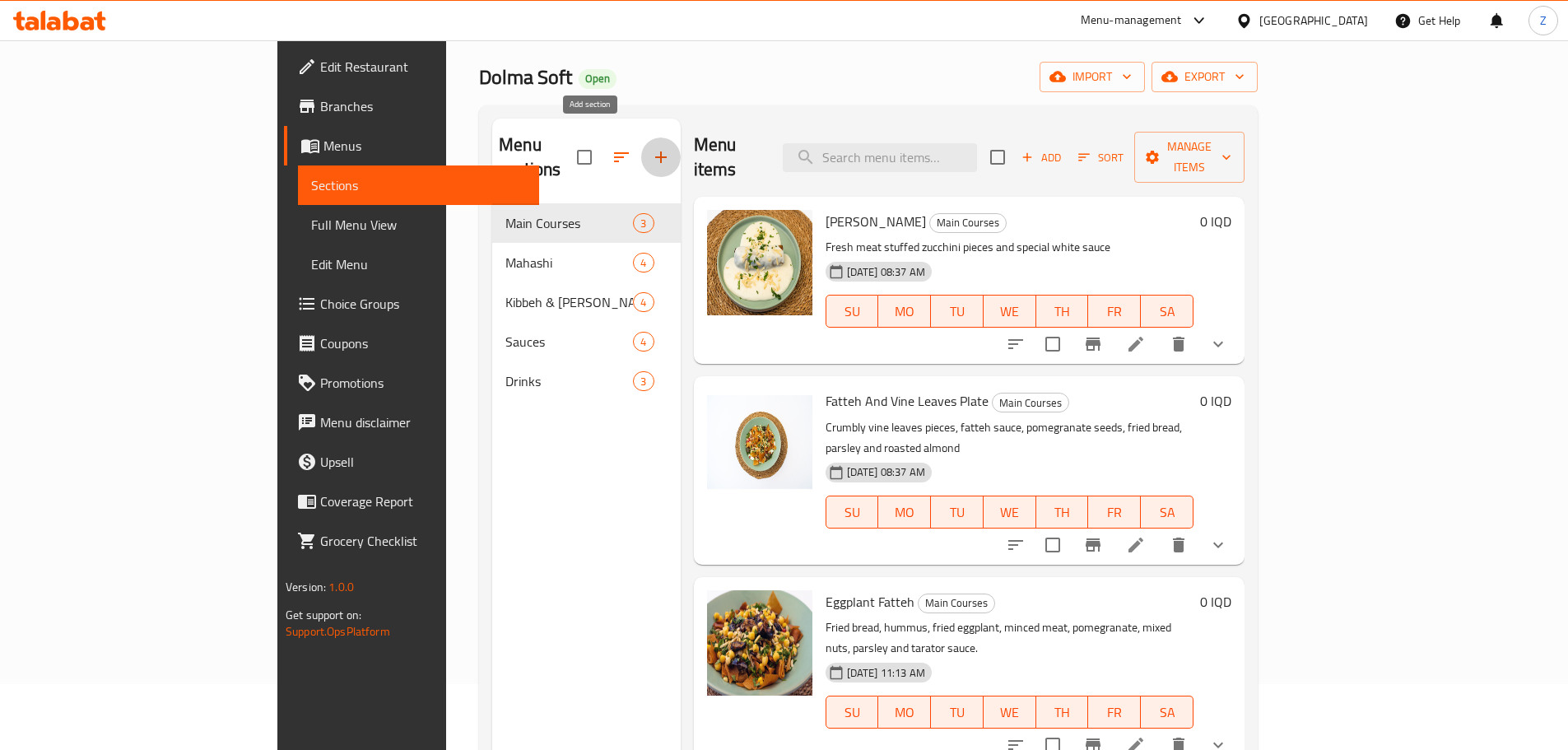
click at [641, 142] on button "button" at bounding box center [660, 156] width 39 height 39
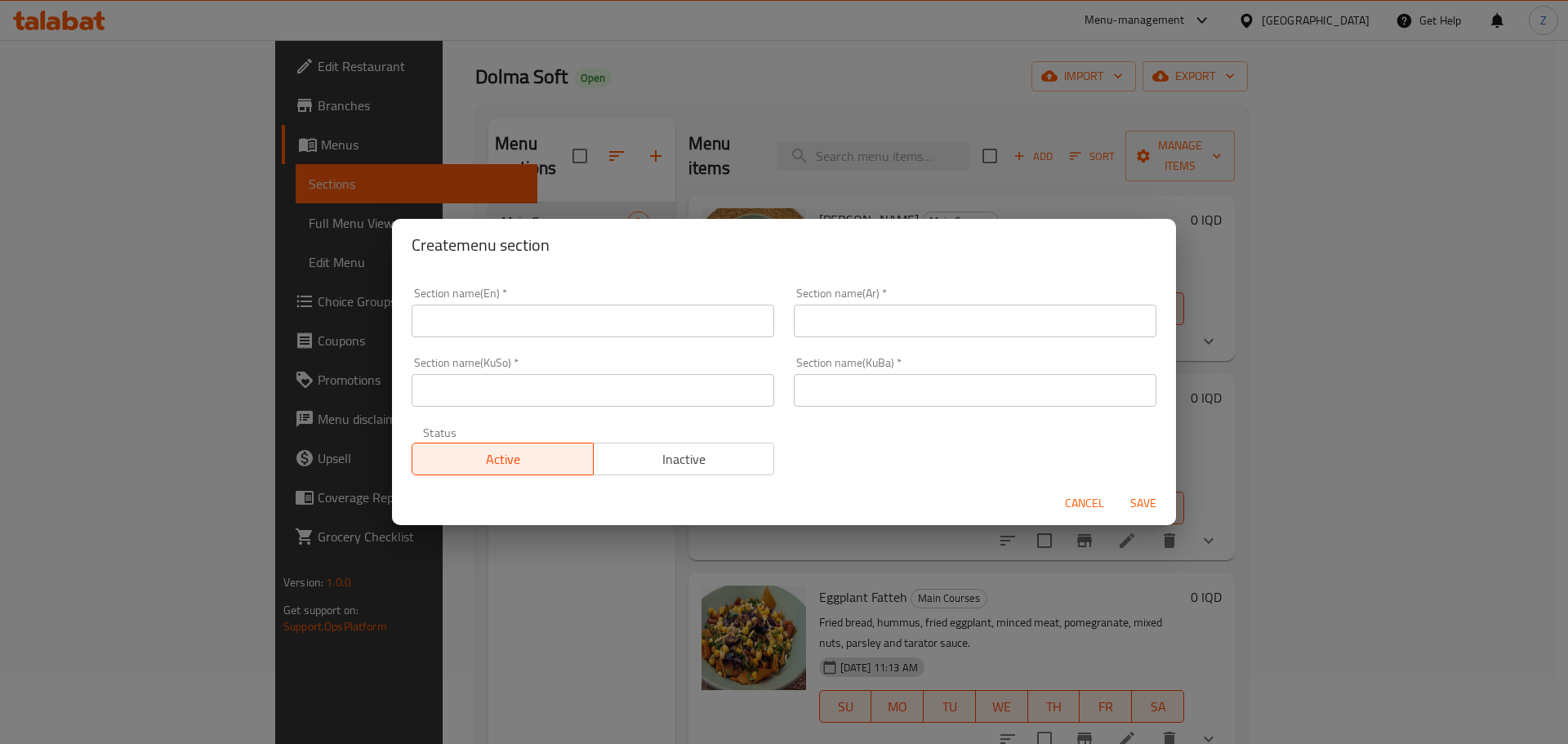
click at [682, 306] on input "text" at bounding box center [593, 321] width 363 height 33
type input "Fatteh"
type input "ل"
click at [953, 305] on input "فتة" at bounding box center [975, 321] width 363 height 33
click at [953, 304] on input "فتة" at bounding box center [975, 321] width 363 height 33
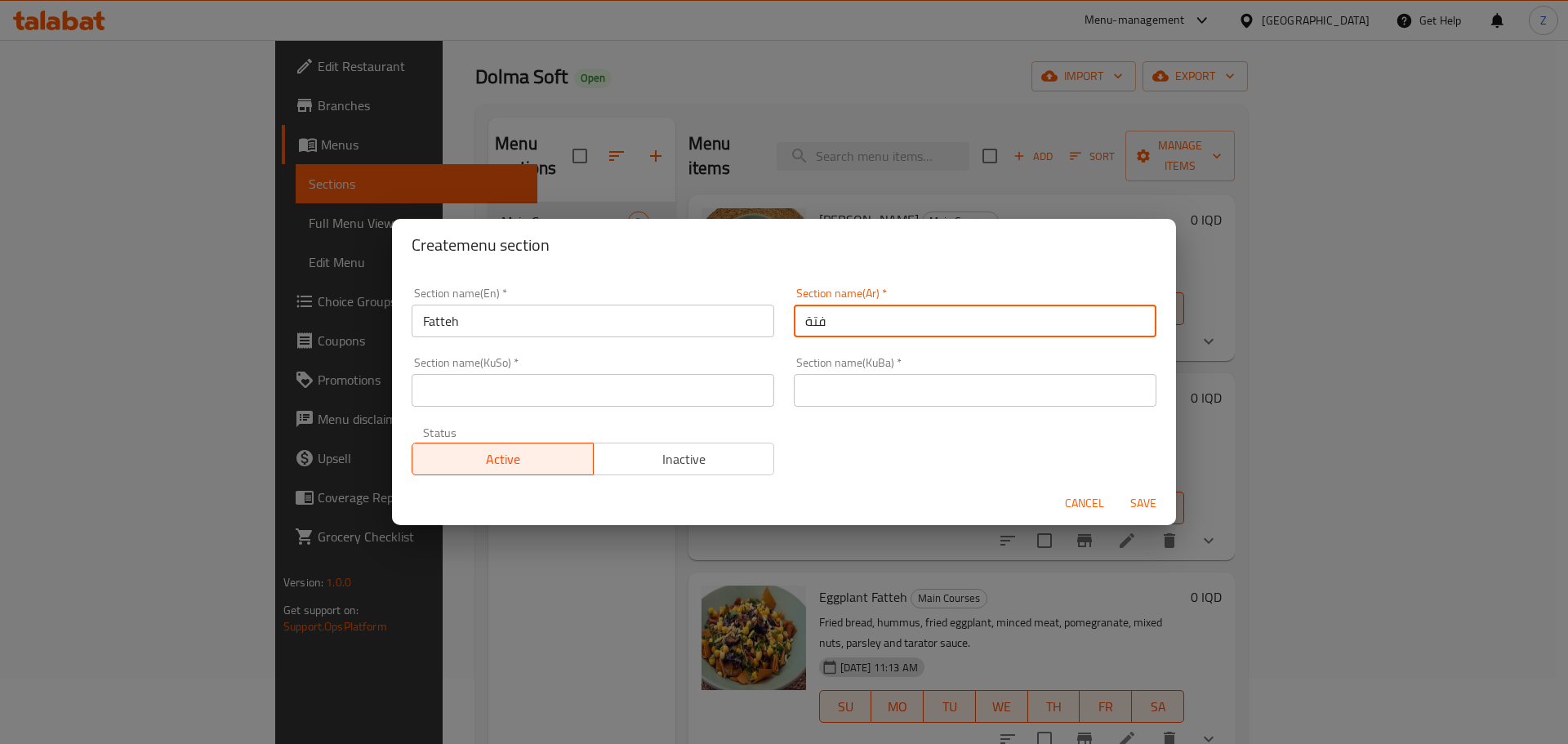
click at [953, 304] on input "فتة" at bounding box center [975, 321] width 363 height 33
type input "فتة"
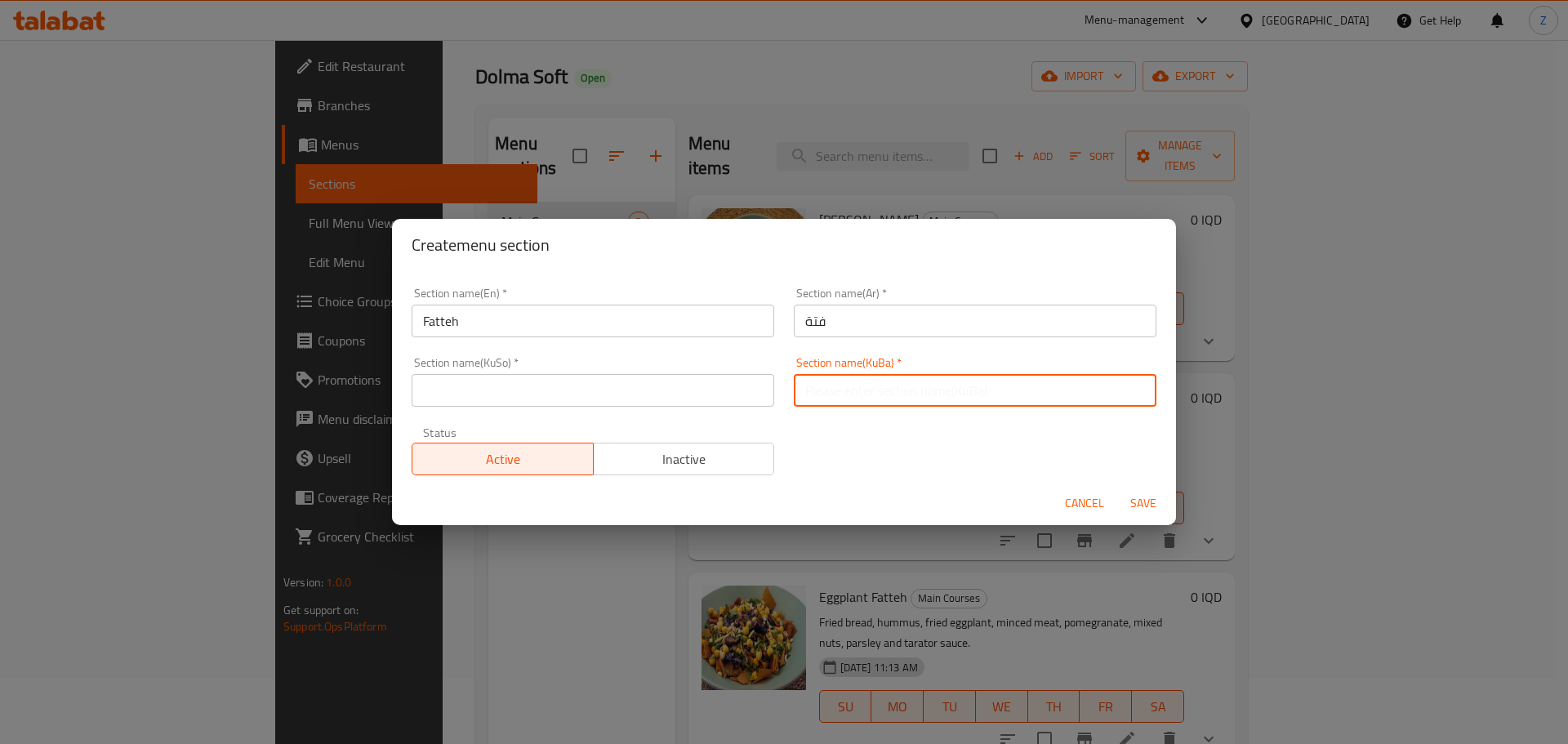
click at [818, 388] on input "text" at bounding box center [975, 391] width 363 height 33
paste input "فتة"
type input "فتة"
click at [651, 403] on input "text" at bounding box center [593, 391] width 363 height 33
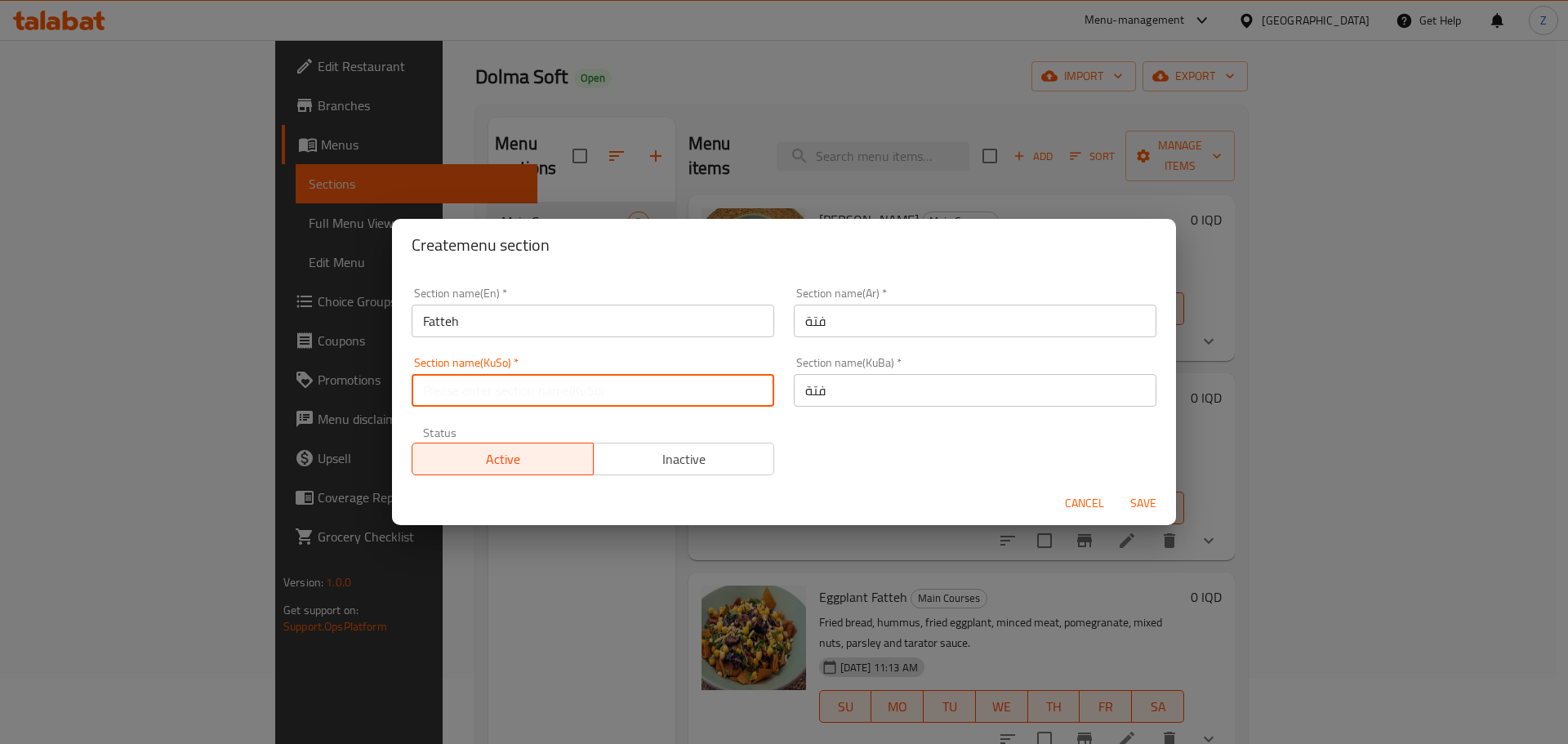
paste input "فتة"
type input "فتة"
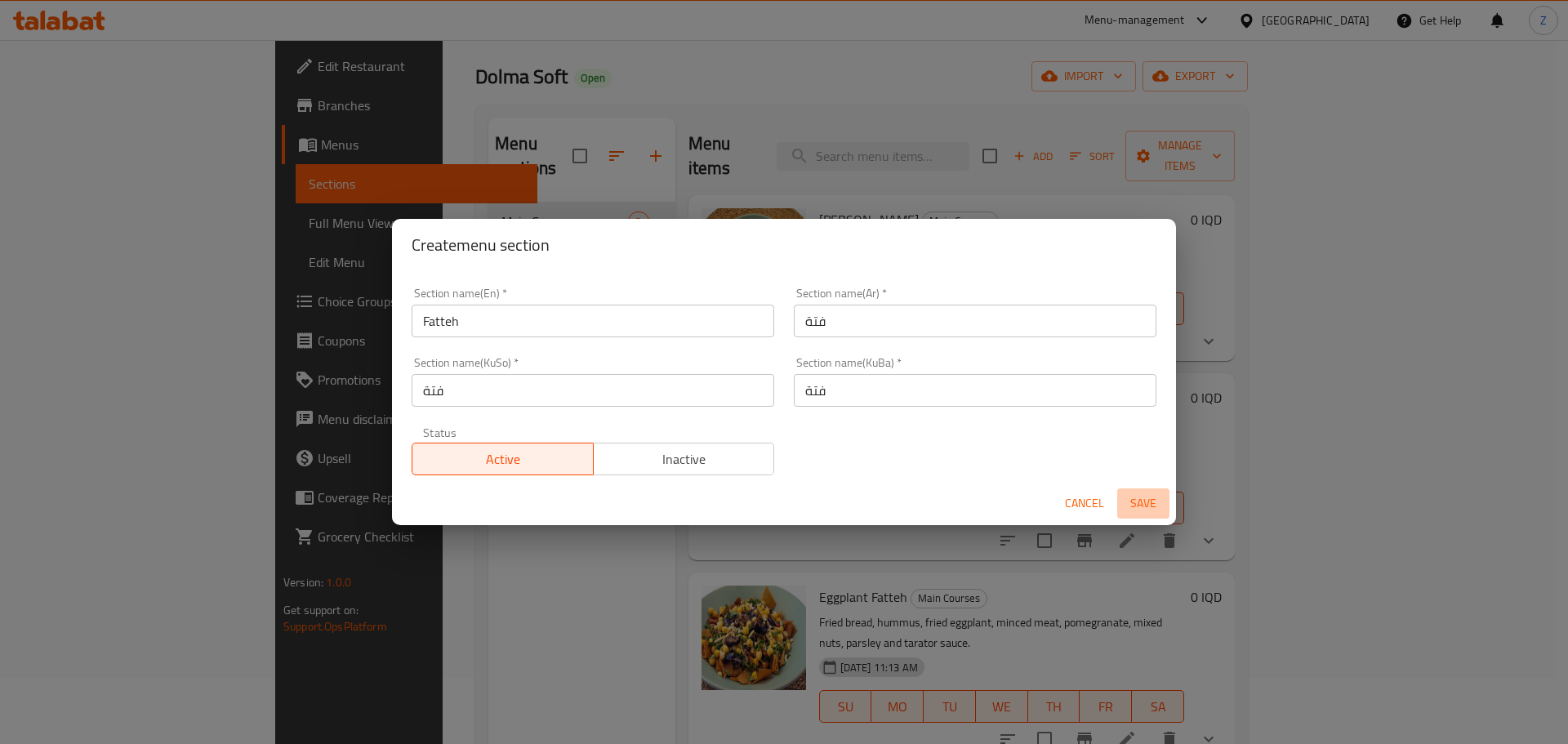
click at [1137, 503] on span "Save" at bounding box center [1143, 503] width 39 height 21
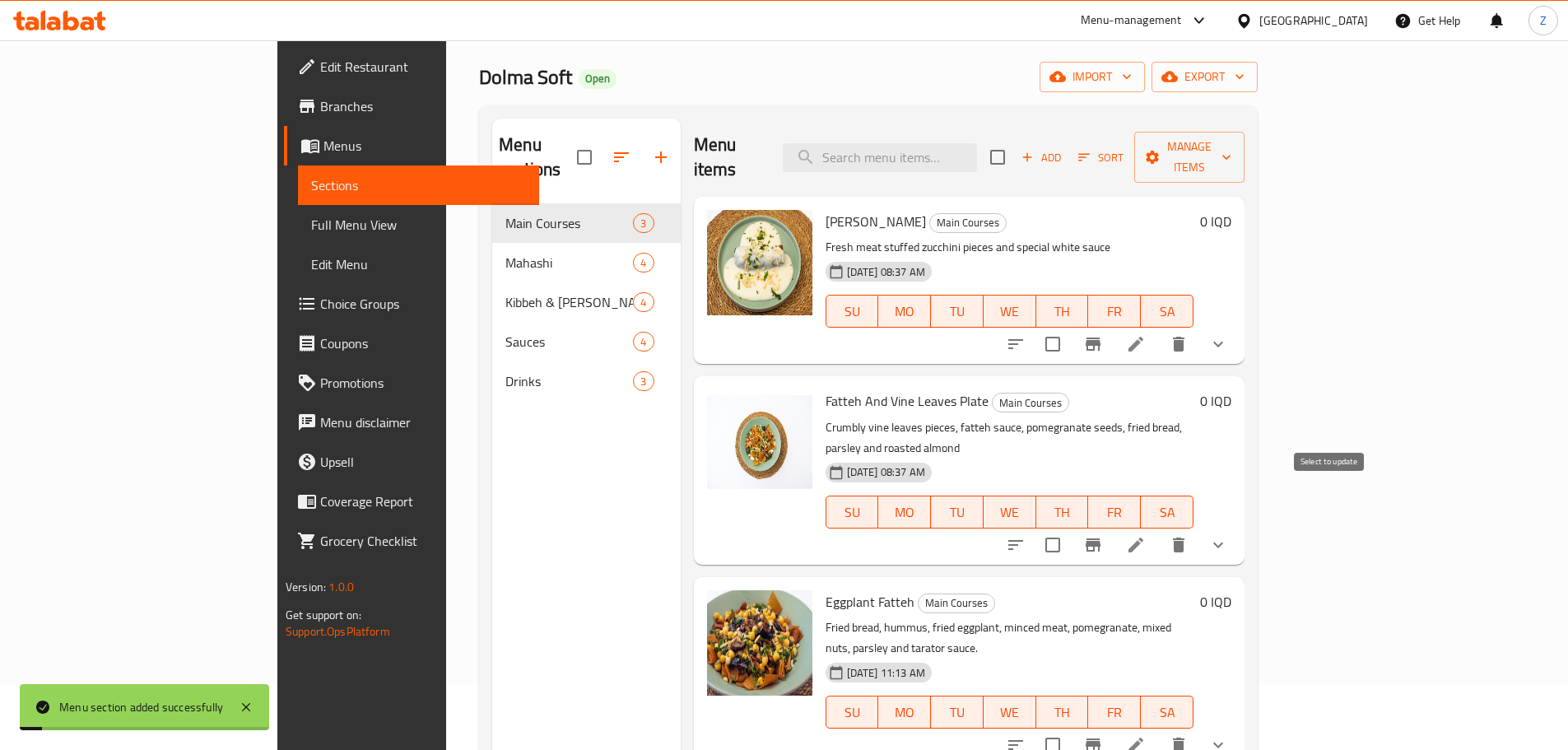
click at [1069, 528] on input "checkbox" at bounding box center [1053, 545] width 35 height 35
checkbox input "true"
click at [1069, 728] on input "checkbox" at bounding box center [1053, 745] width 35 height 35
checkbox input "true"
click at [1231, 144] on span "Manage items" at bounding box center [1189, 157] width 84 height 41
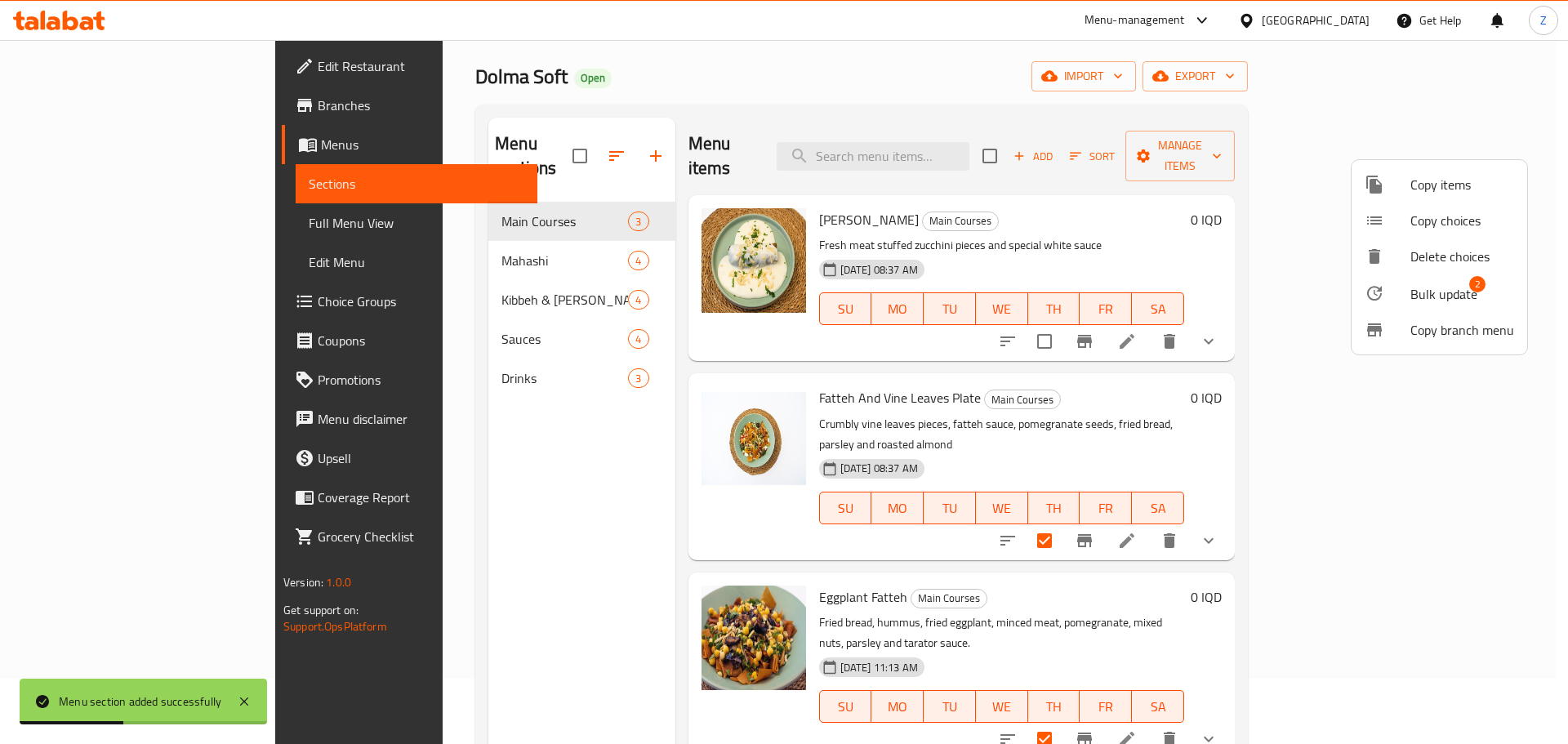
click at [1434, 288] on span "Bulk update" at bounding box center [1444, 295] width 67 height 20
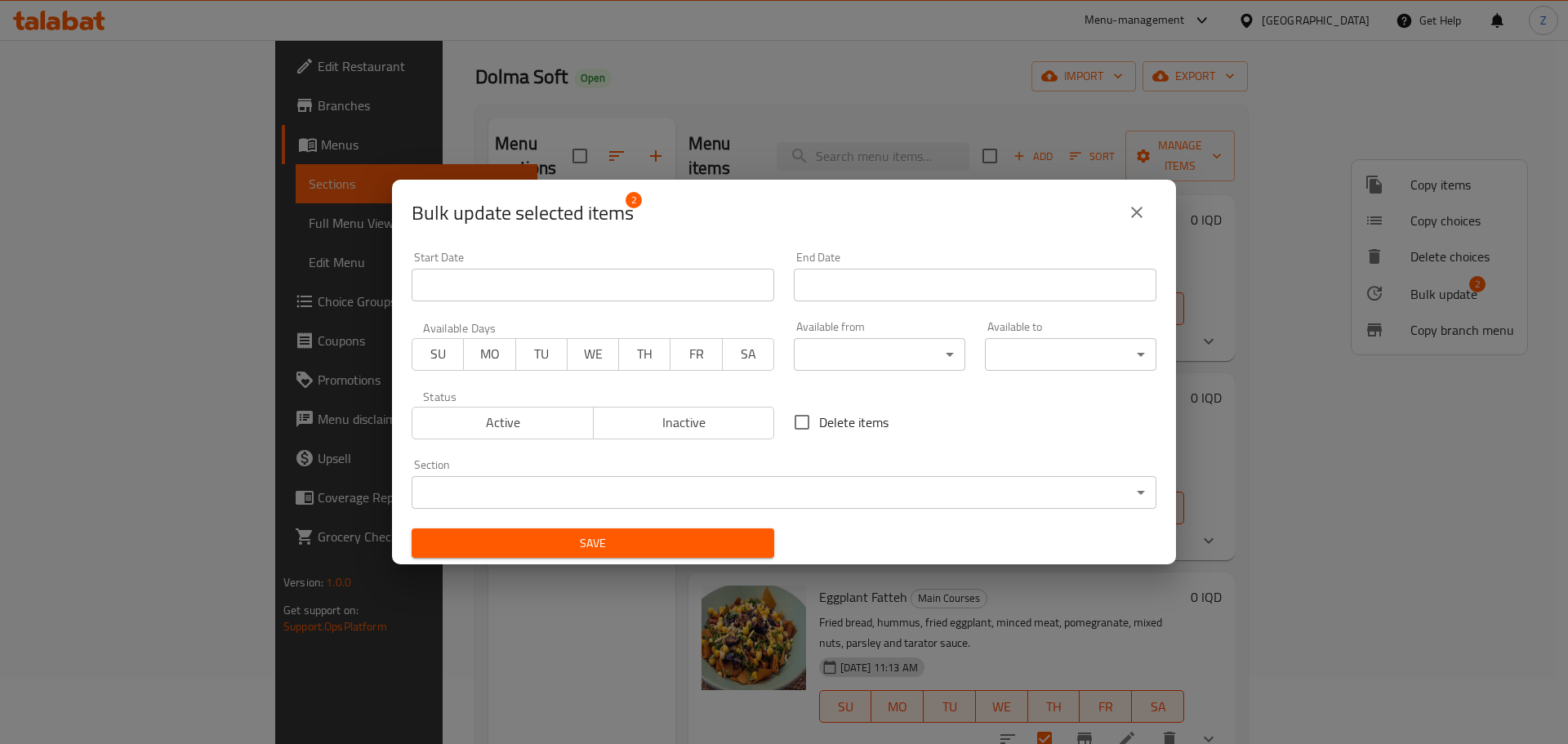
click at [960, 486] on body "​ Menu-management [GEOGRAPHIC_DATA] Get Help Z Edit Restaurant Branches Menus S…" at bounding box center [784, 326] width 1568 height 704
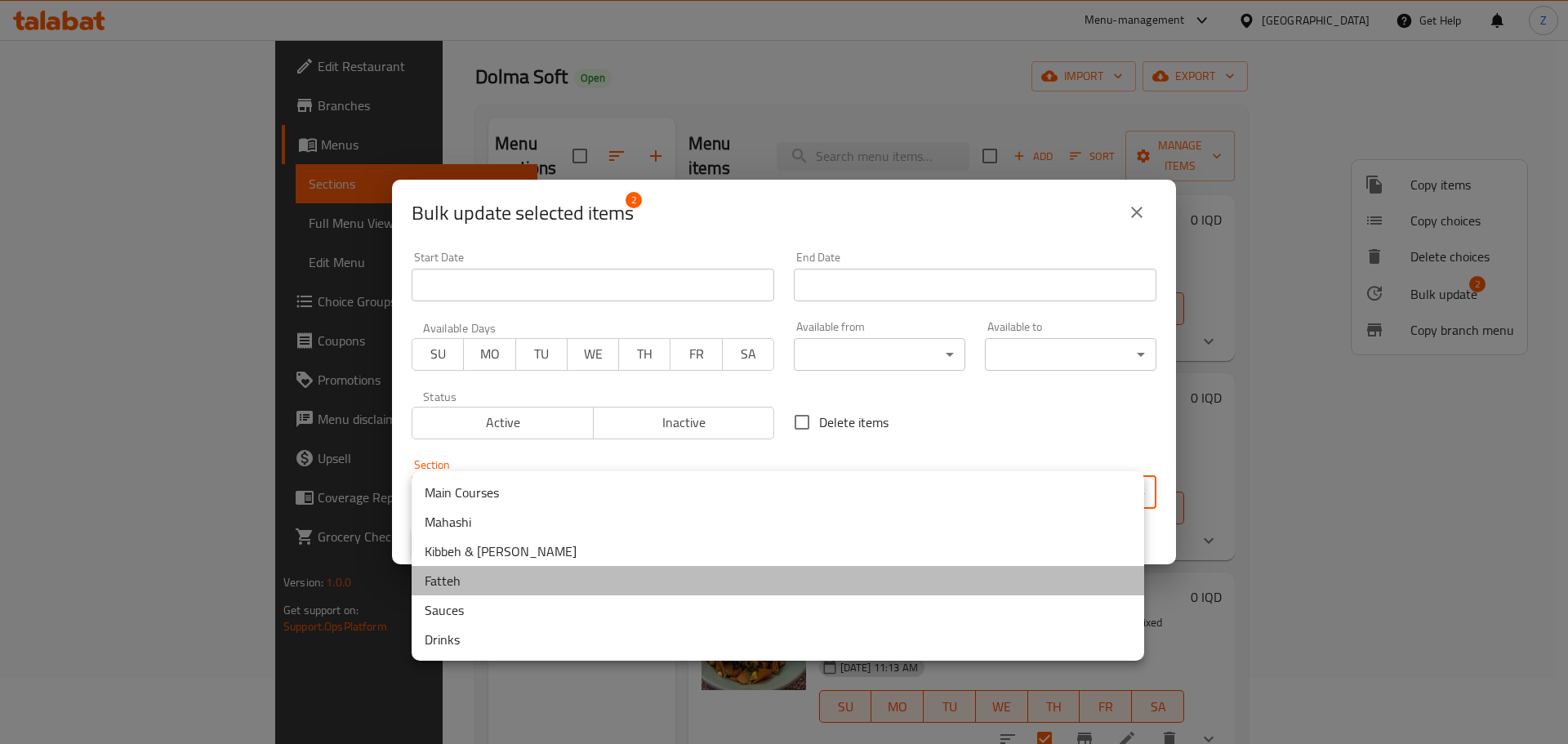
click at [578, 591] on li "Fatteh" at bounding box center [778, 580] width 732 height 29
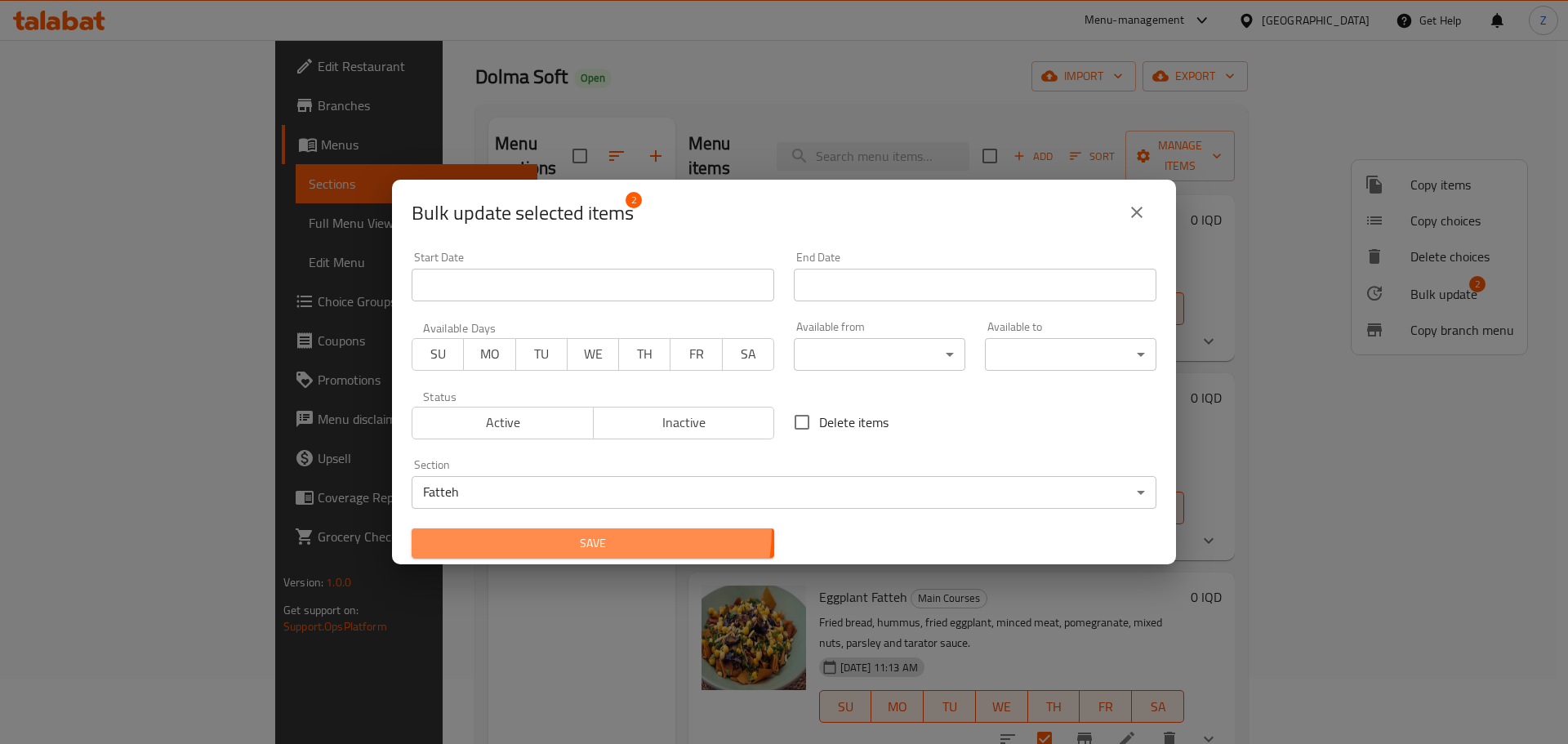
click at [558, 528] on button "Save" at bounding box center [593, 543] width 363 height 30
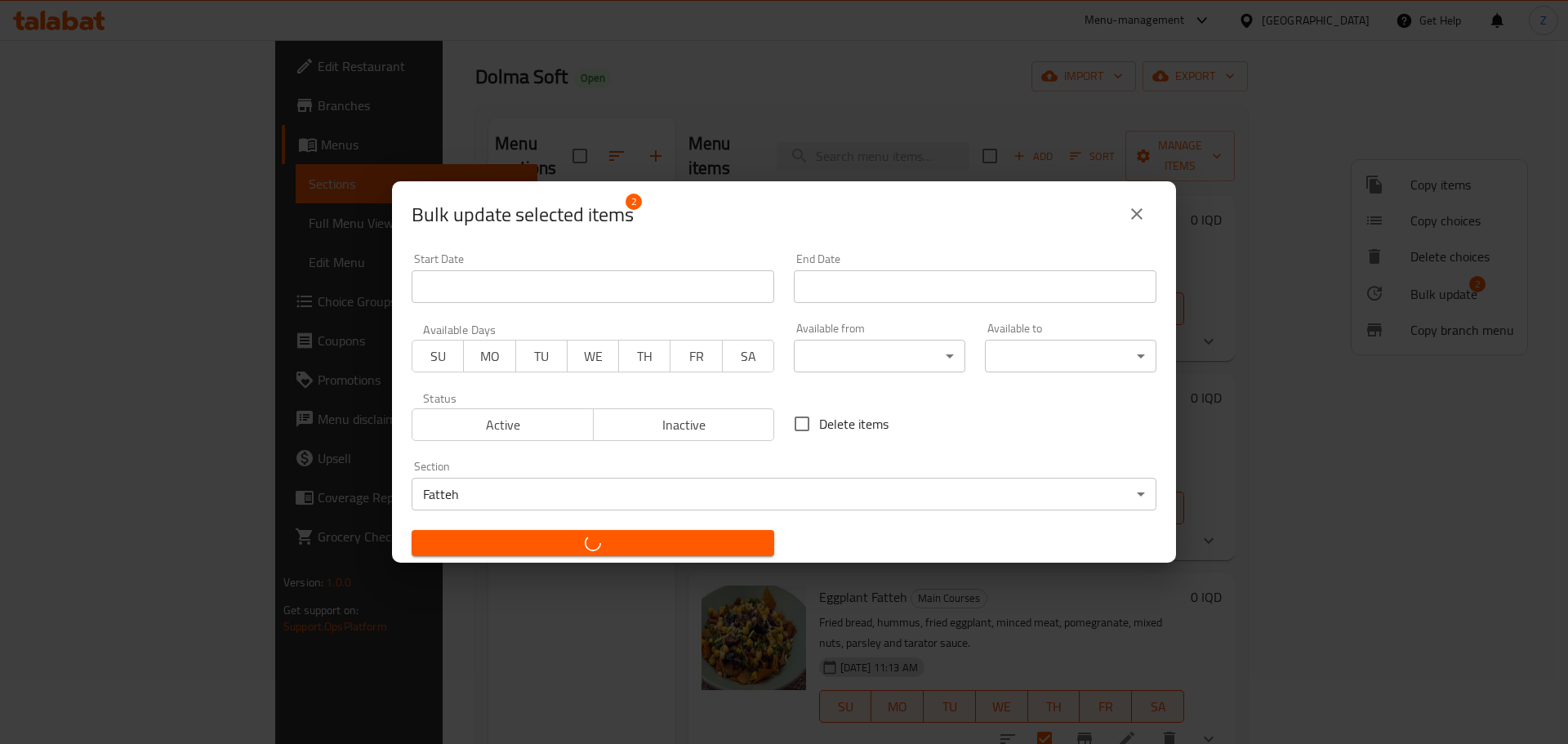
checkbox input "false"
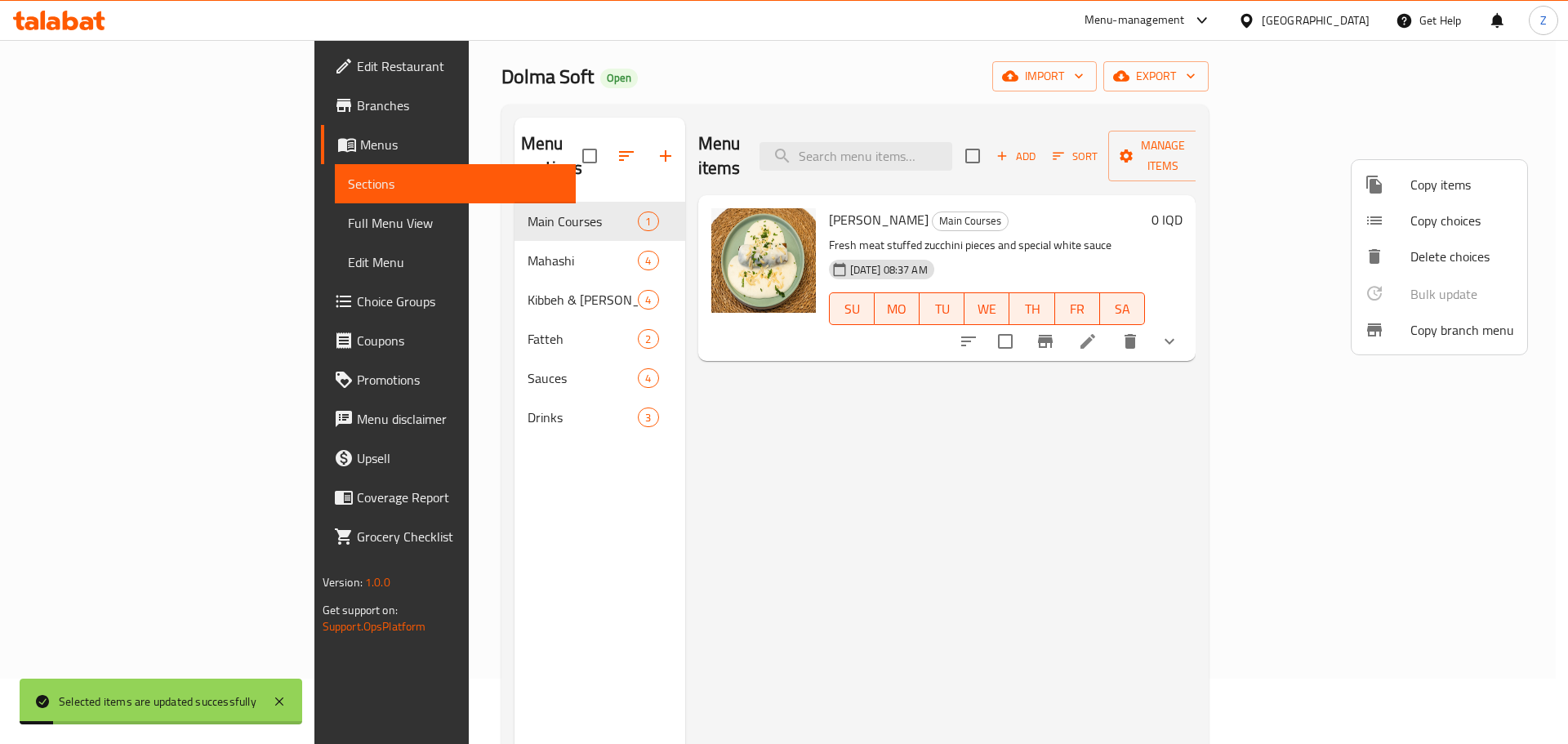
click at [568, 525] on div at bounding box center [784, 372] width 1568 height 744
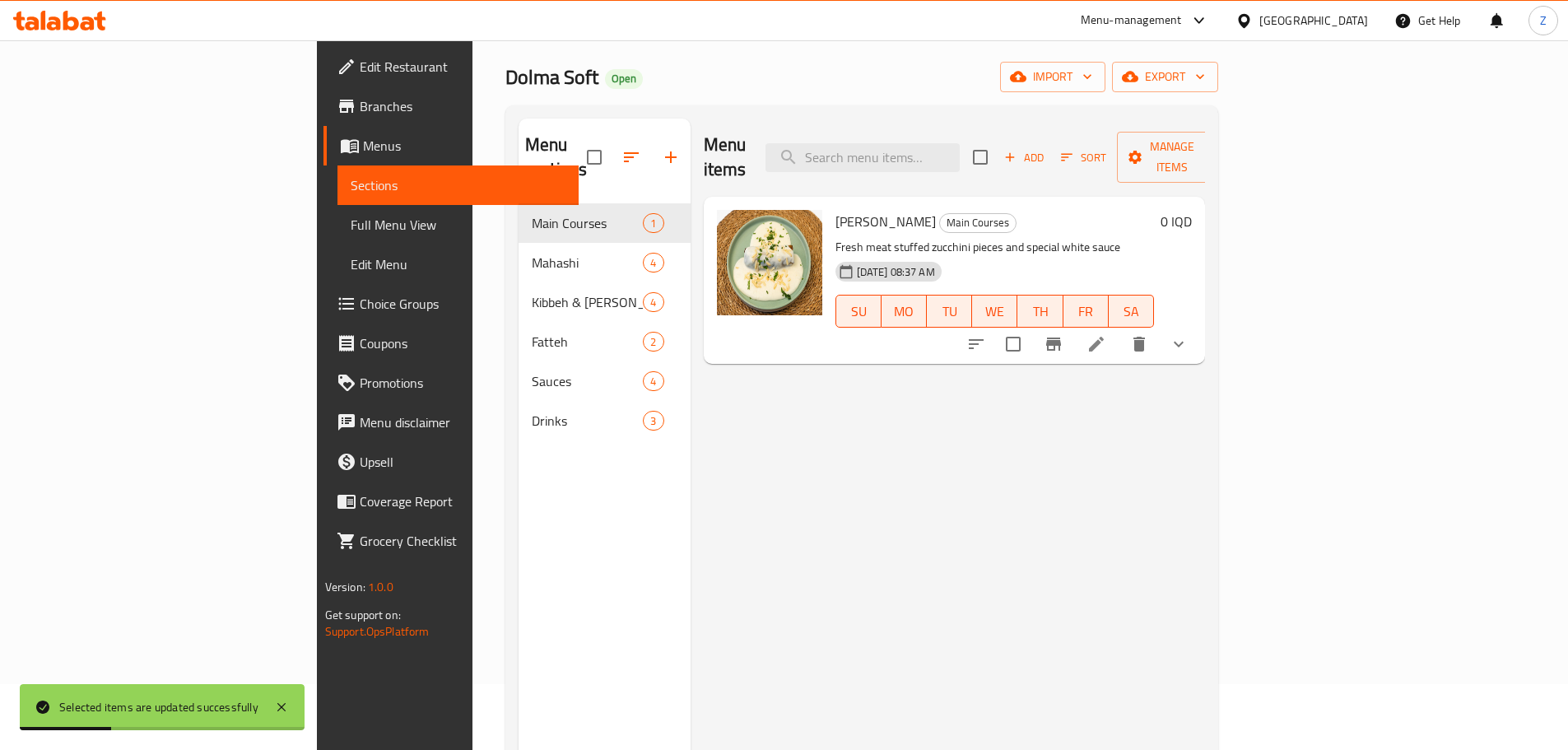
click at [1037, 465] on div "Menu items Add Sort Manage items Yogurt Zucchini Main Courses Fresh meat stuffe…" at bounding box center [948, 493] width 515 height 750
click at [621, 148] on icon "button" at bounding box center [631, 157] width 20 height 20
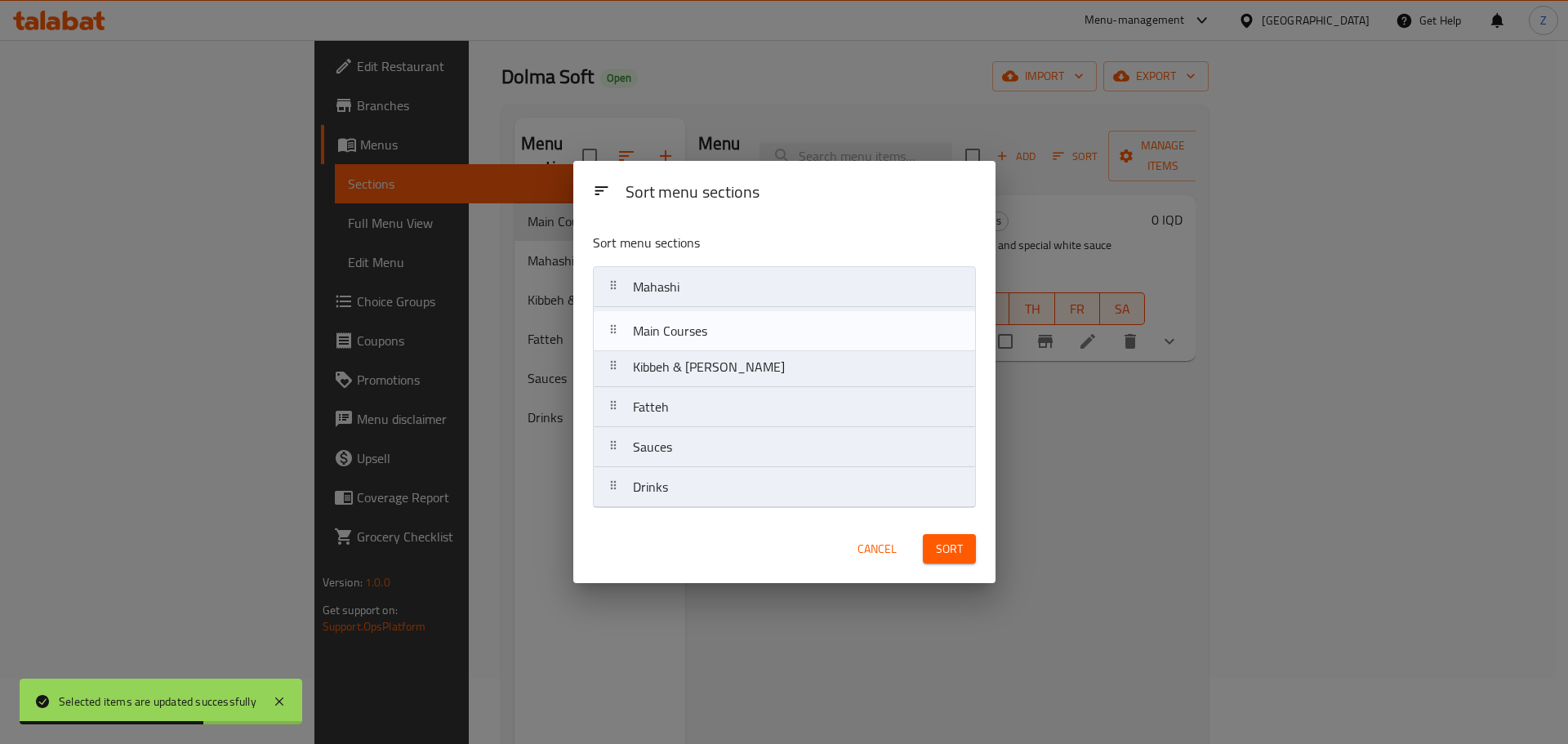
drag, startPoint x: 721, startPoint y: 273, endPoint x: 722, endPoint y: 326, distance: 53.0
click at [722, 326] on nav "Main Courses [DEMOGRAPHIC_DATA] & [PERSON_NAME] [PERSON_NAME] Sauces Drinks" at bounding box center [784, 387] width 383 height 242
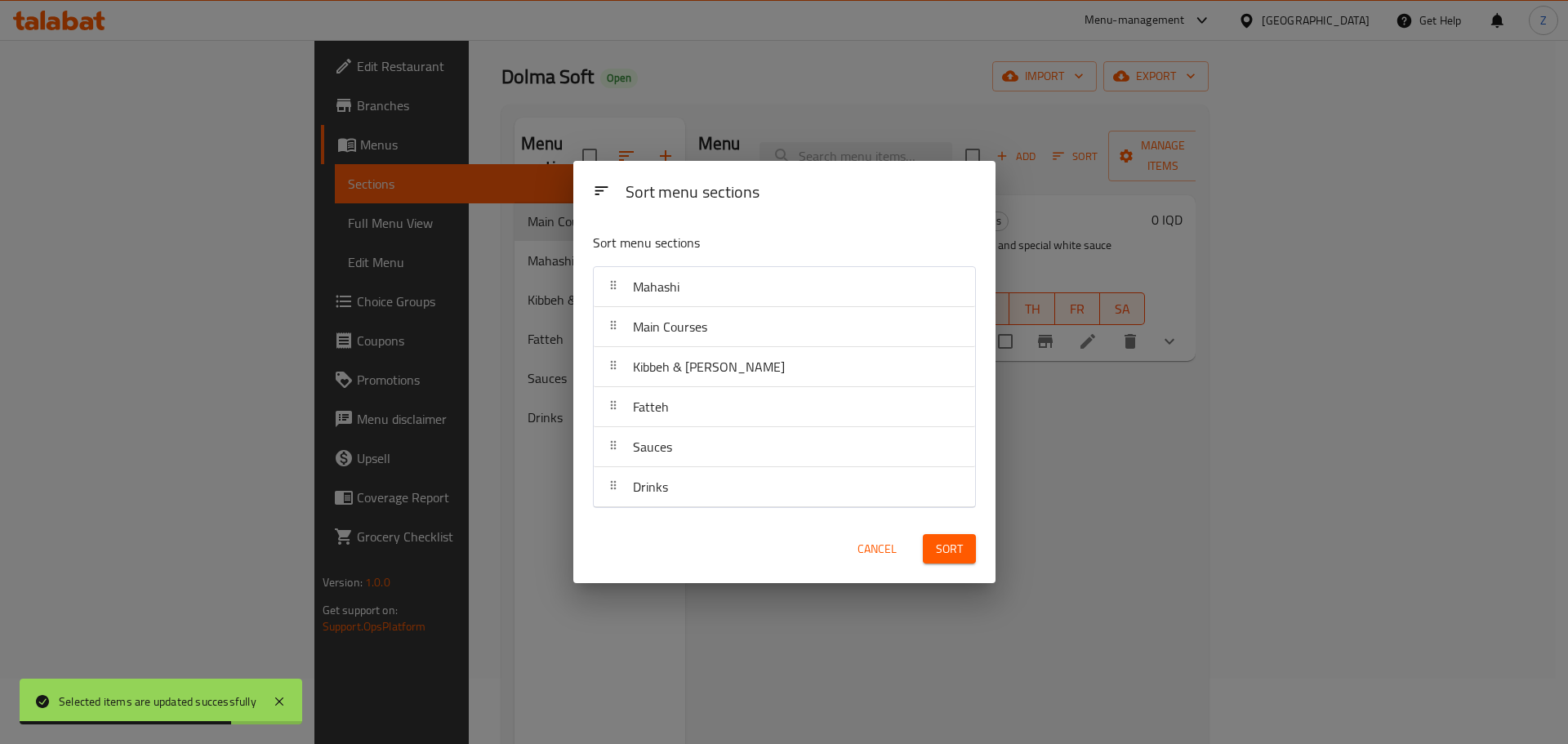
click at [954, 542] on span "Sort" at bounding box center [950, 549] width 27 height 21
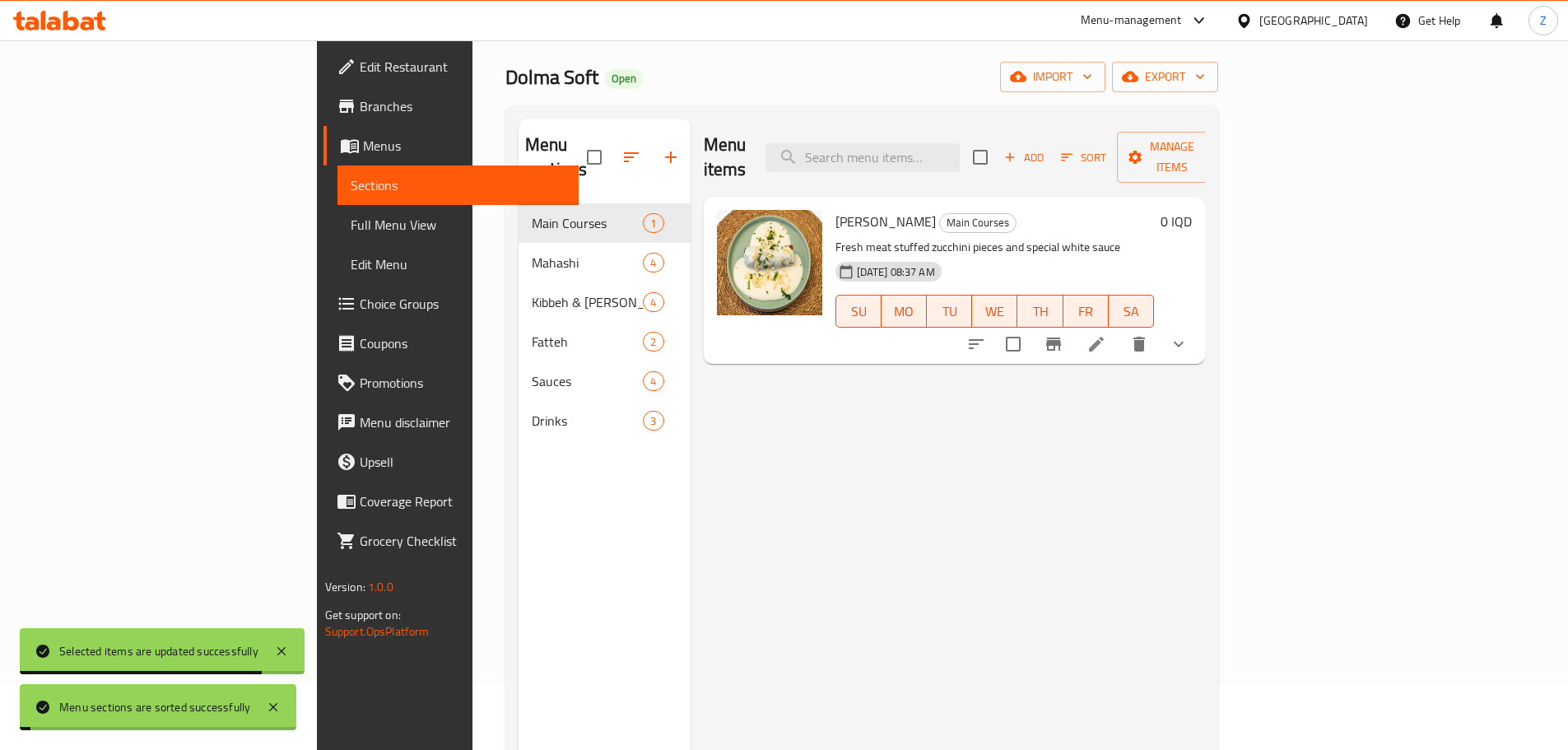
click at [1047, 521] on div "Menu items Add Sort Manage items Yogurt Zucchini Main Courses Fresh meat stuffe…" at bounding box center [948, 493] width 515 height 750
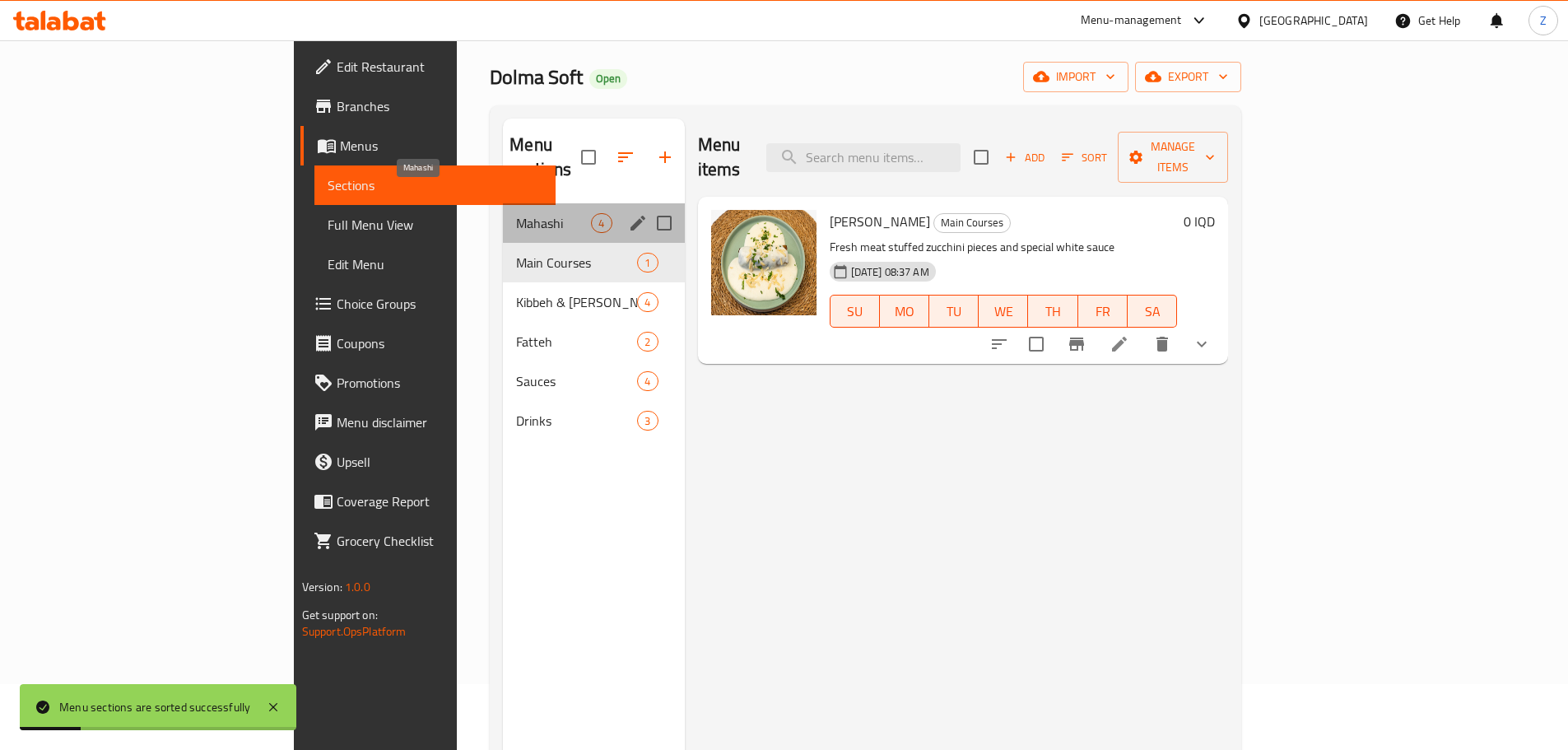
click at [516, 213] on span "Mahashi" at bounding box center [553, 223] width 75 height 20
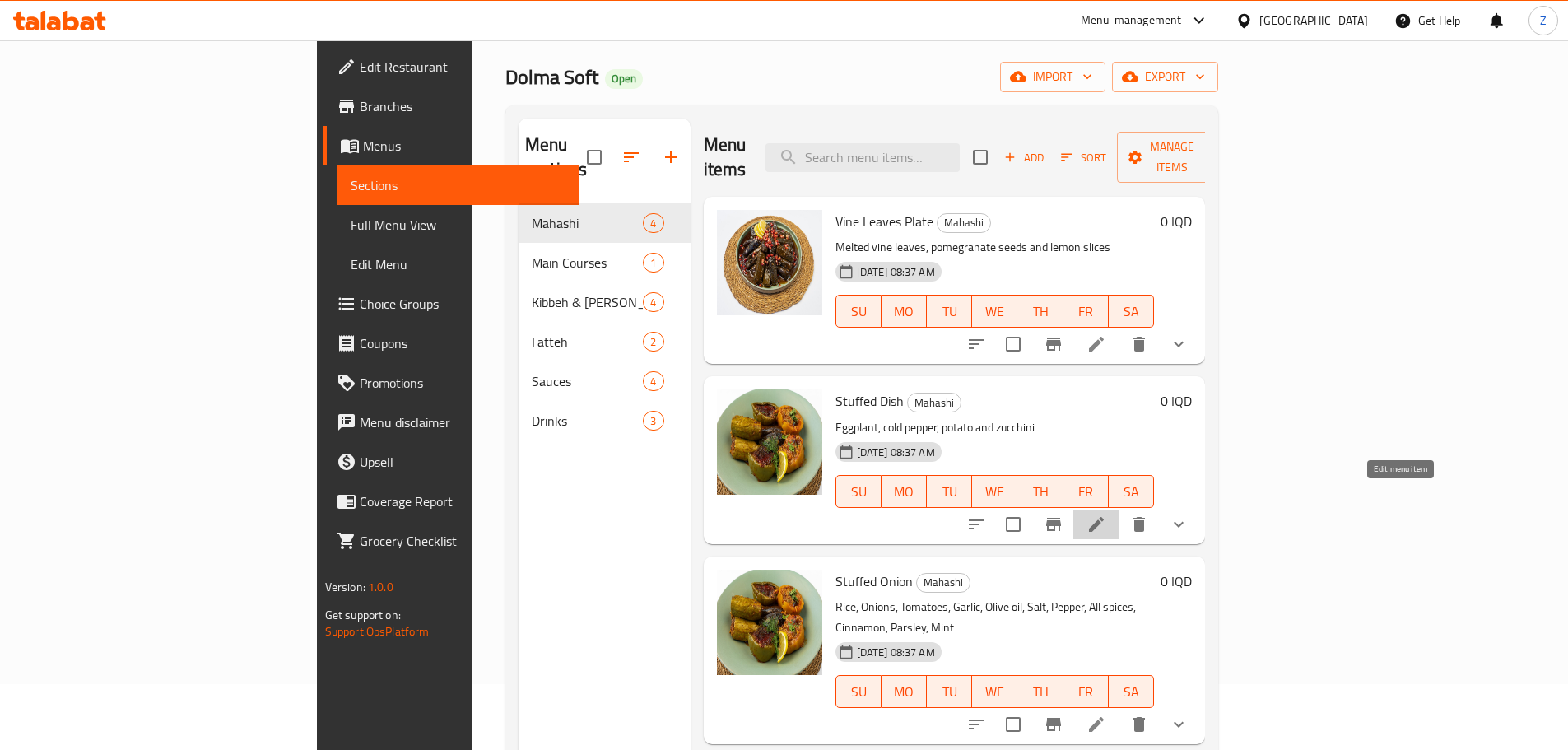
click at [1106, 514] on icon at bounding box center [1097, 524] width 20 height 20
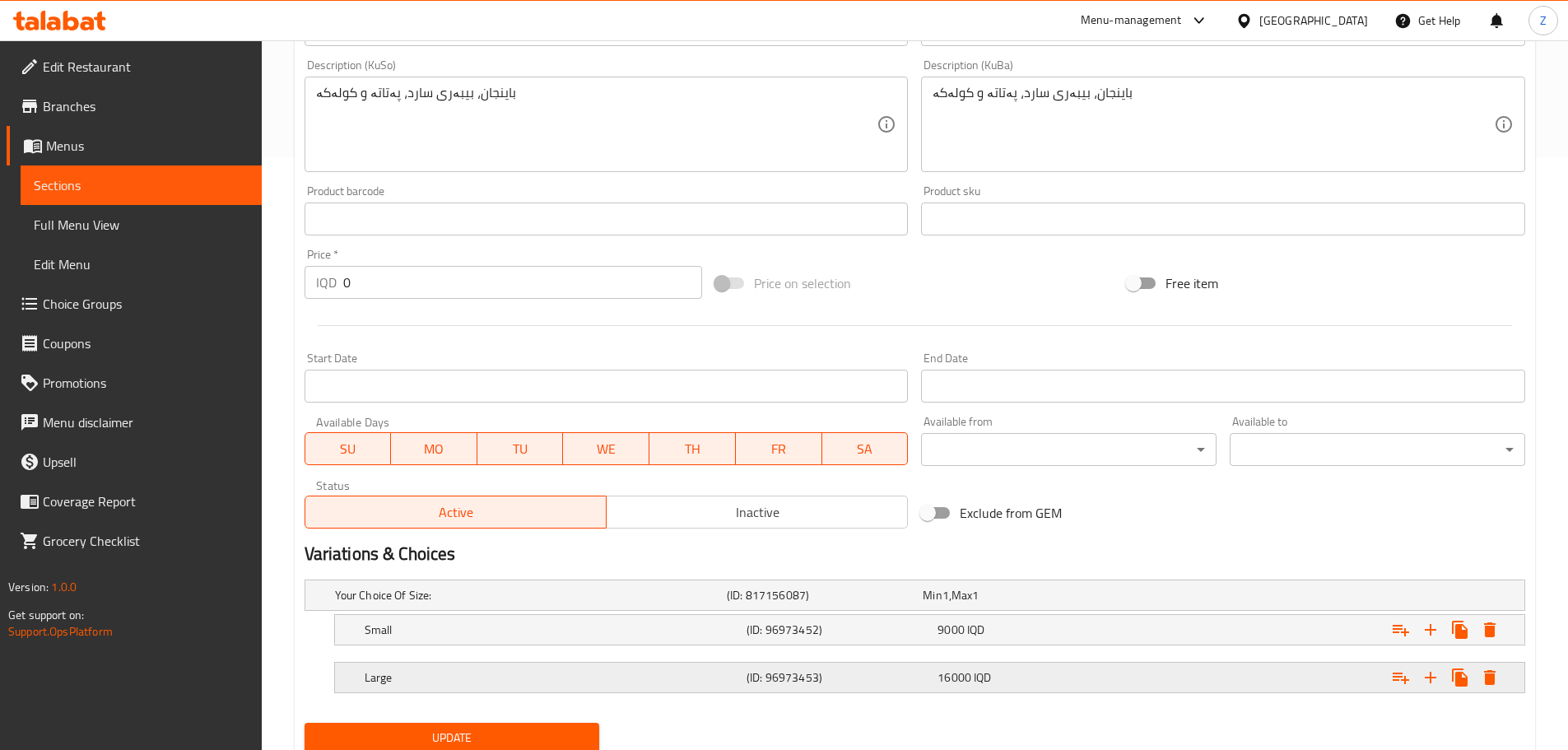
scroll to position [652, 0]
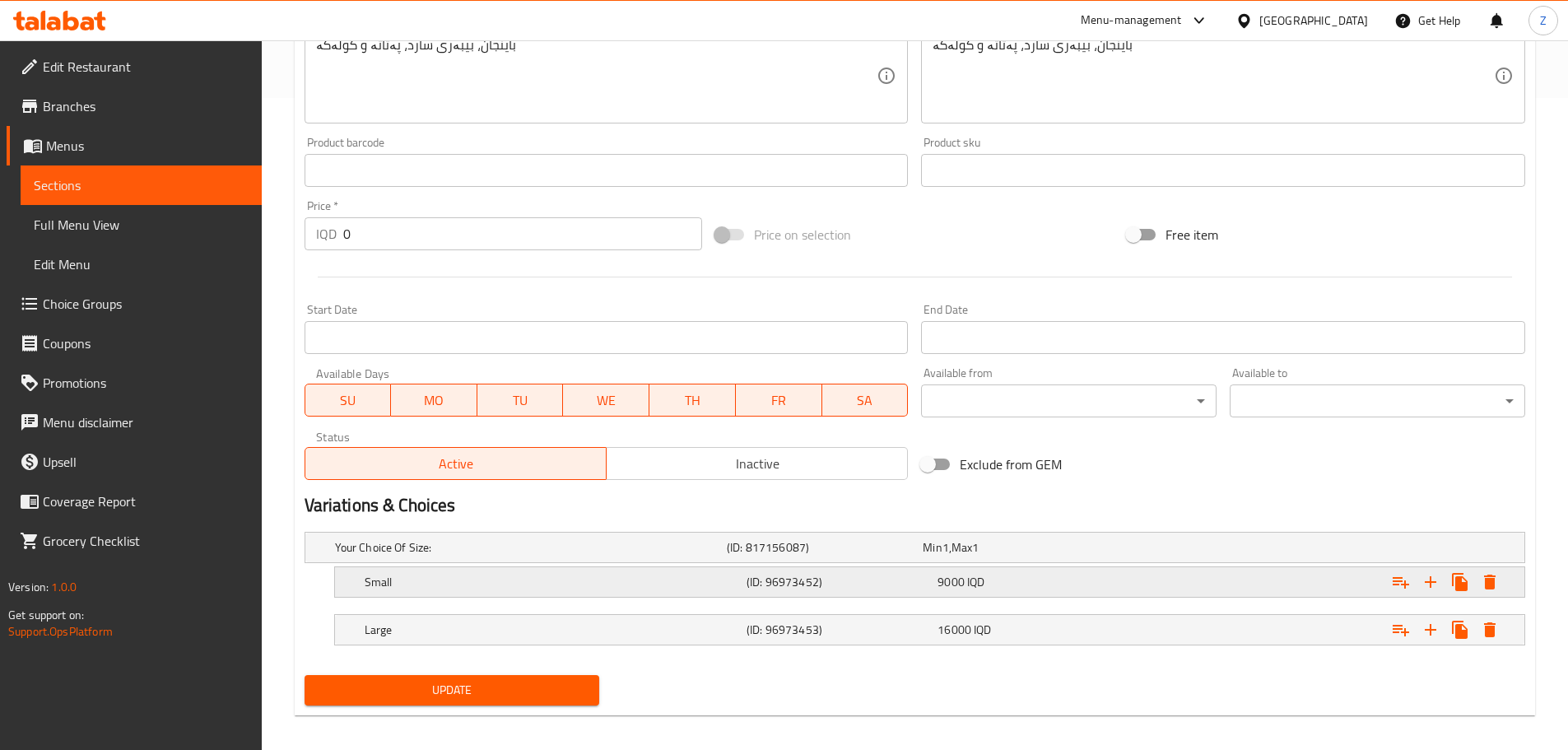
click at [986, 555] on div "9000 IQD" at bounding box center [1016, 547] width 189 height 16
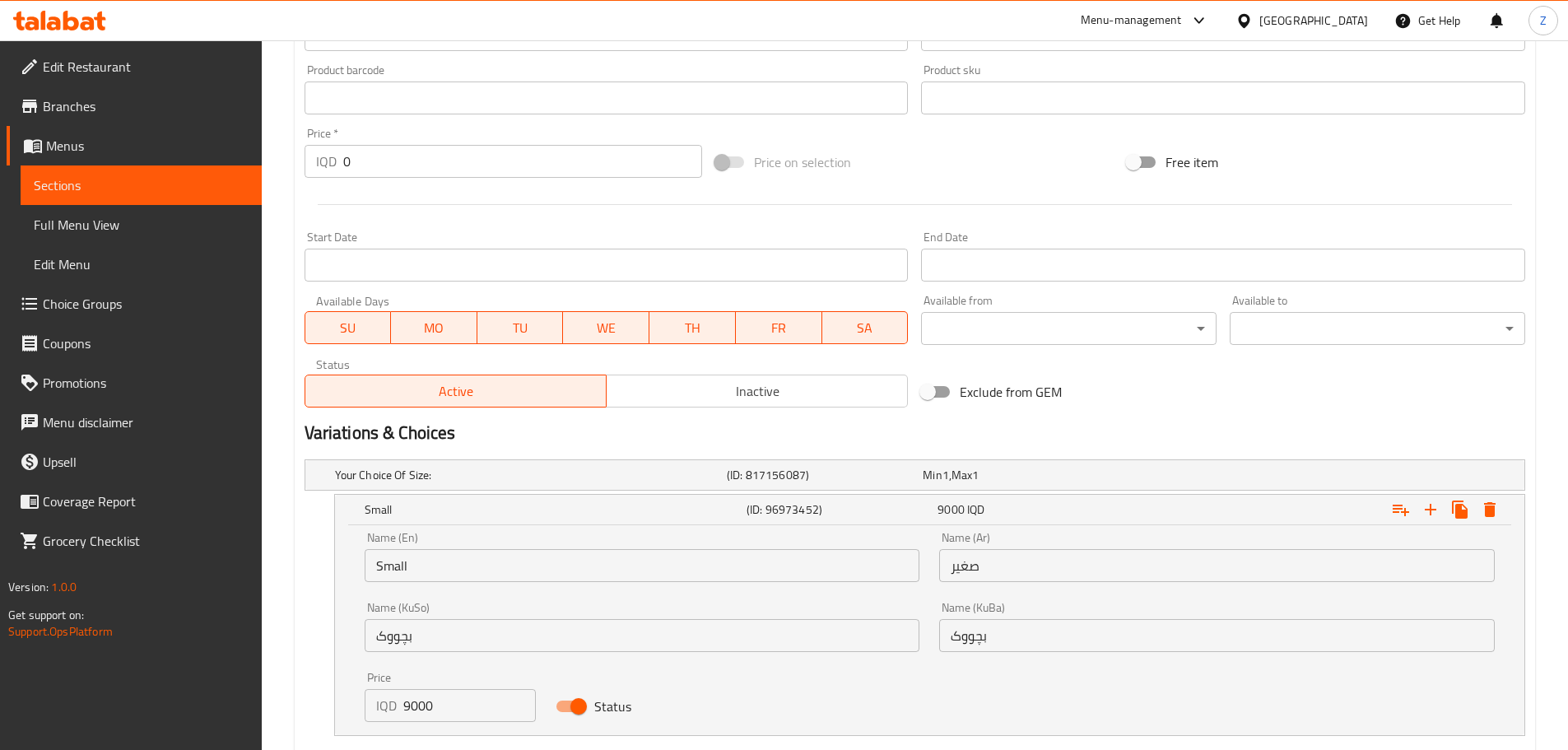
scroll to position [734, 0]
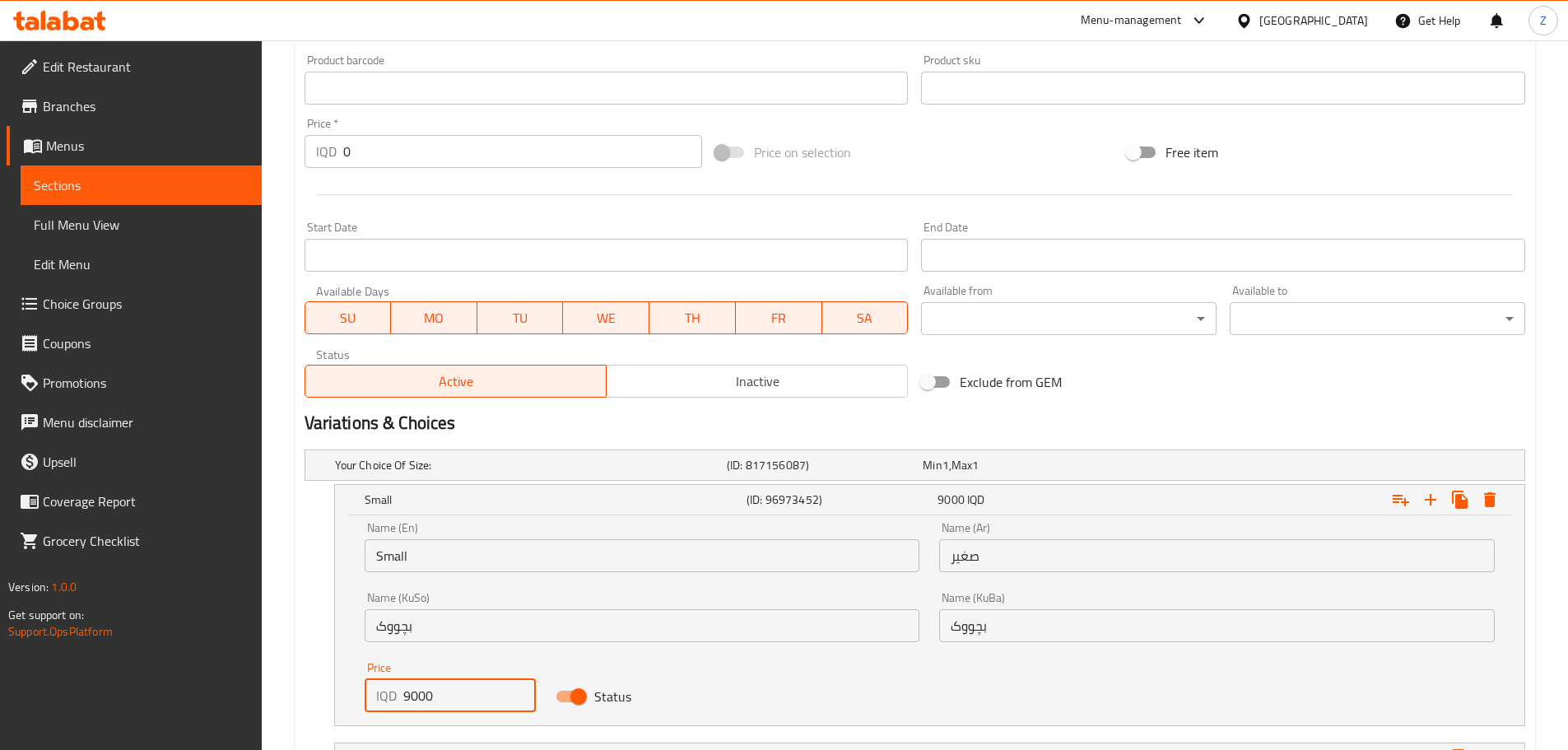
drag, startPoint x: 412, startPoint y: 698, endPoint x: 395, endPoint y: 690, distance: 18.8
click at [395, 690] on div "IQD 9000 Price" at bounding box center [450, 695] width 172 height 33
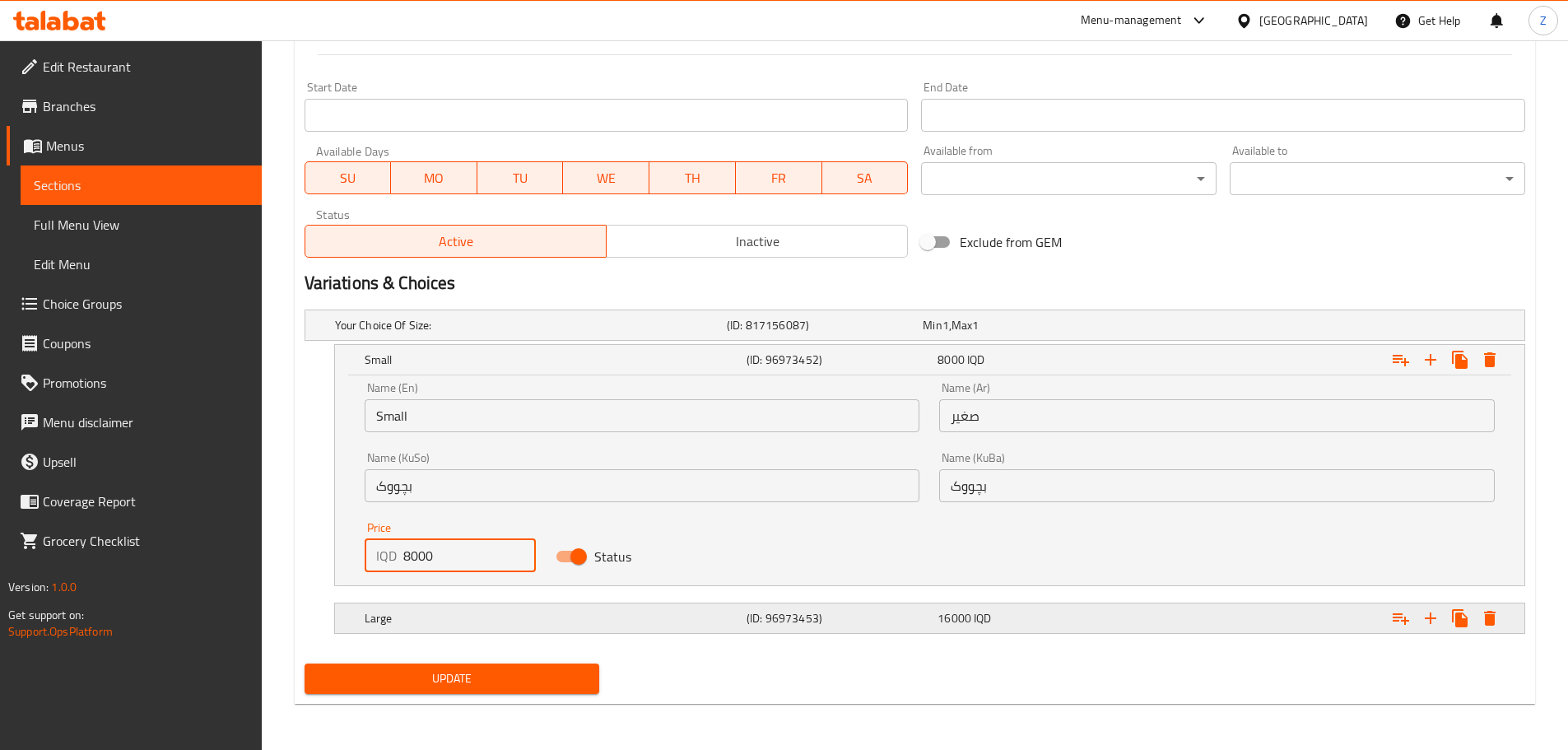
type input "8000"
click at [637, 333] on h5 "Large" at bounding box center [528, 325] width 385 height 16
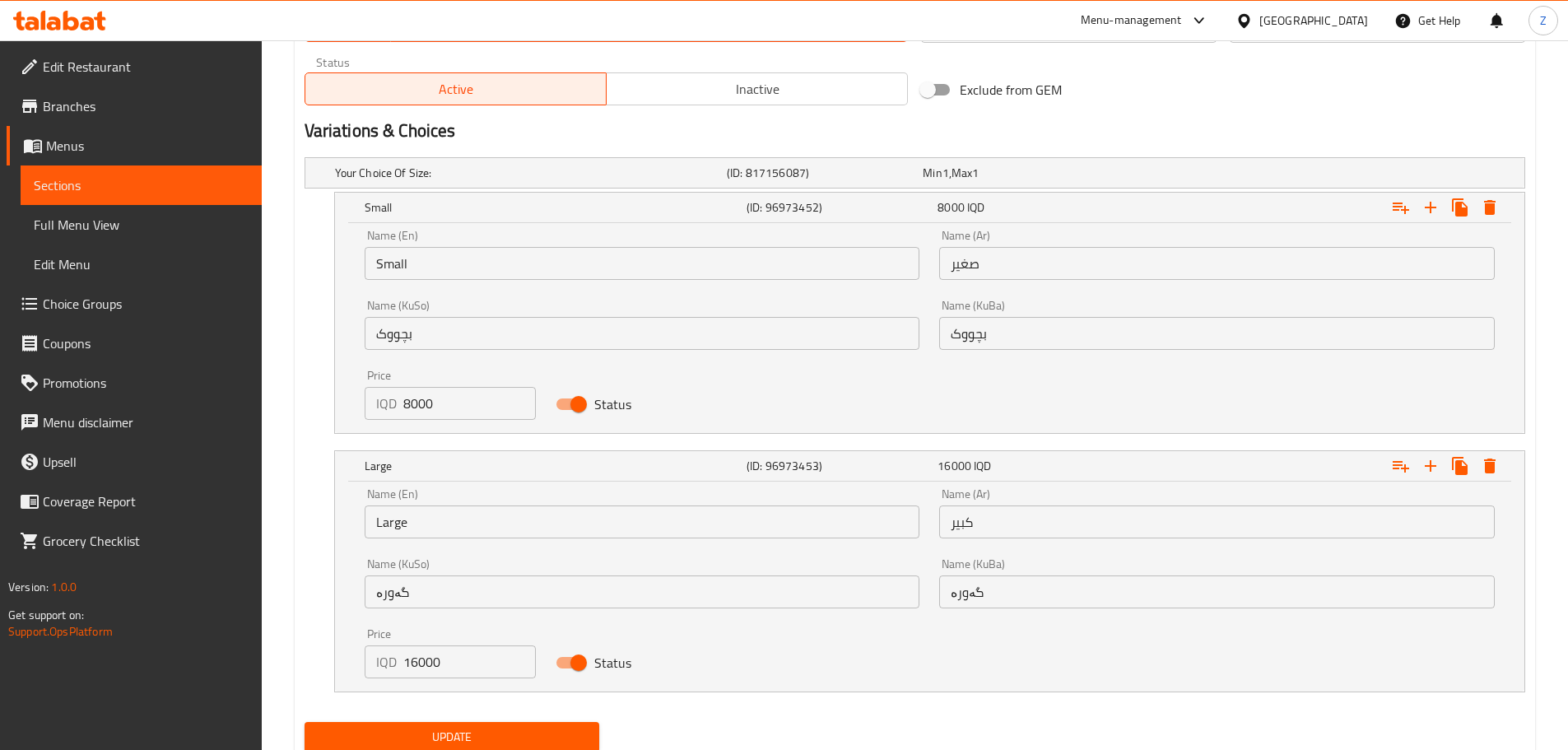
scroll to position [1039, 0]
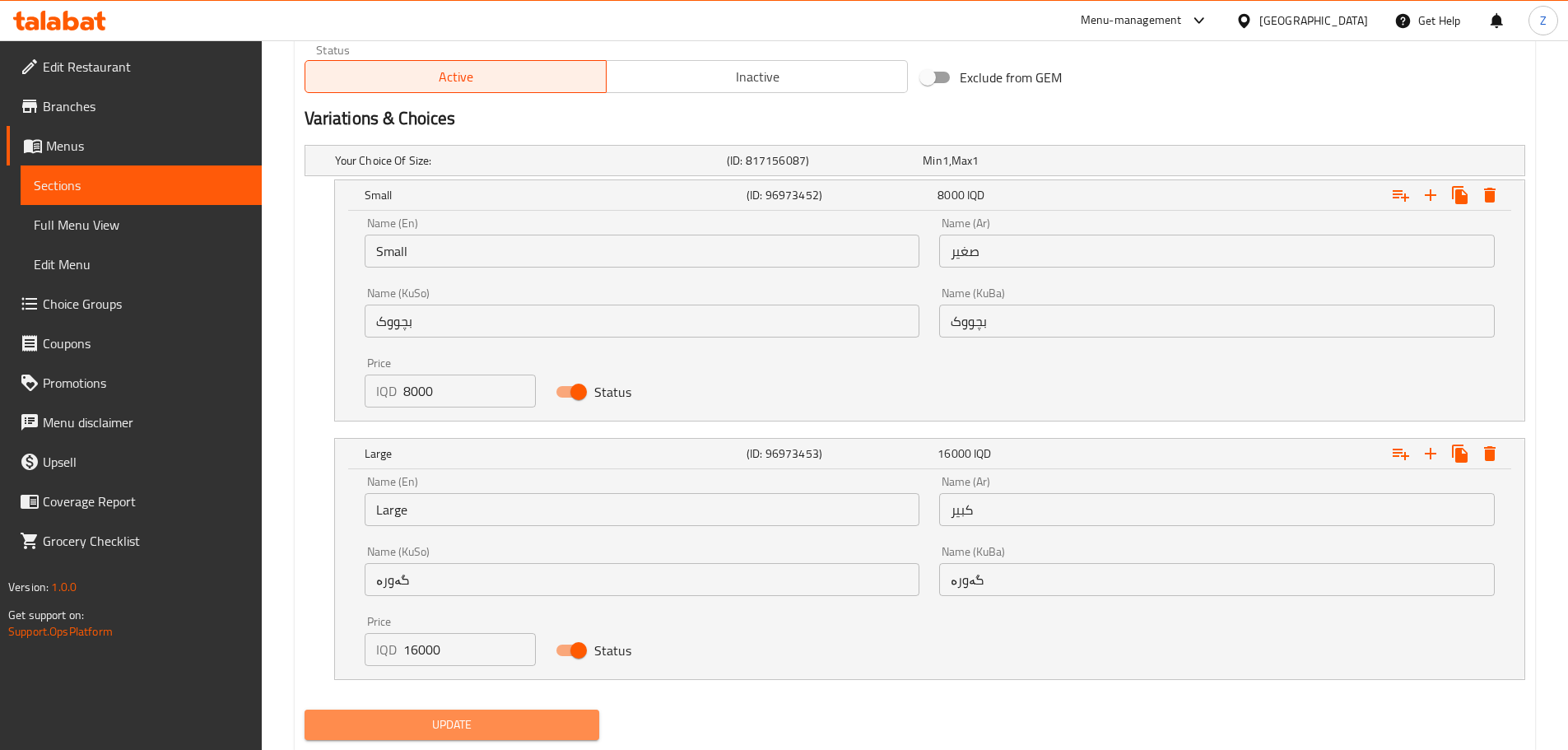
click at [446, 715] on span "Update" at bounding box center [452, 724] width 269 height 21
click at [506, 723] on span "Update" at bounding box center [452, 724] width 269 height 21
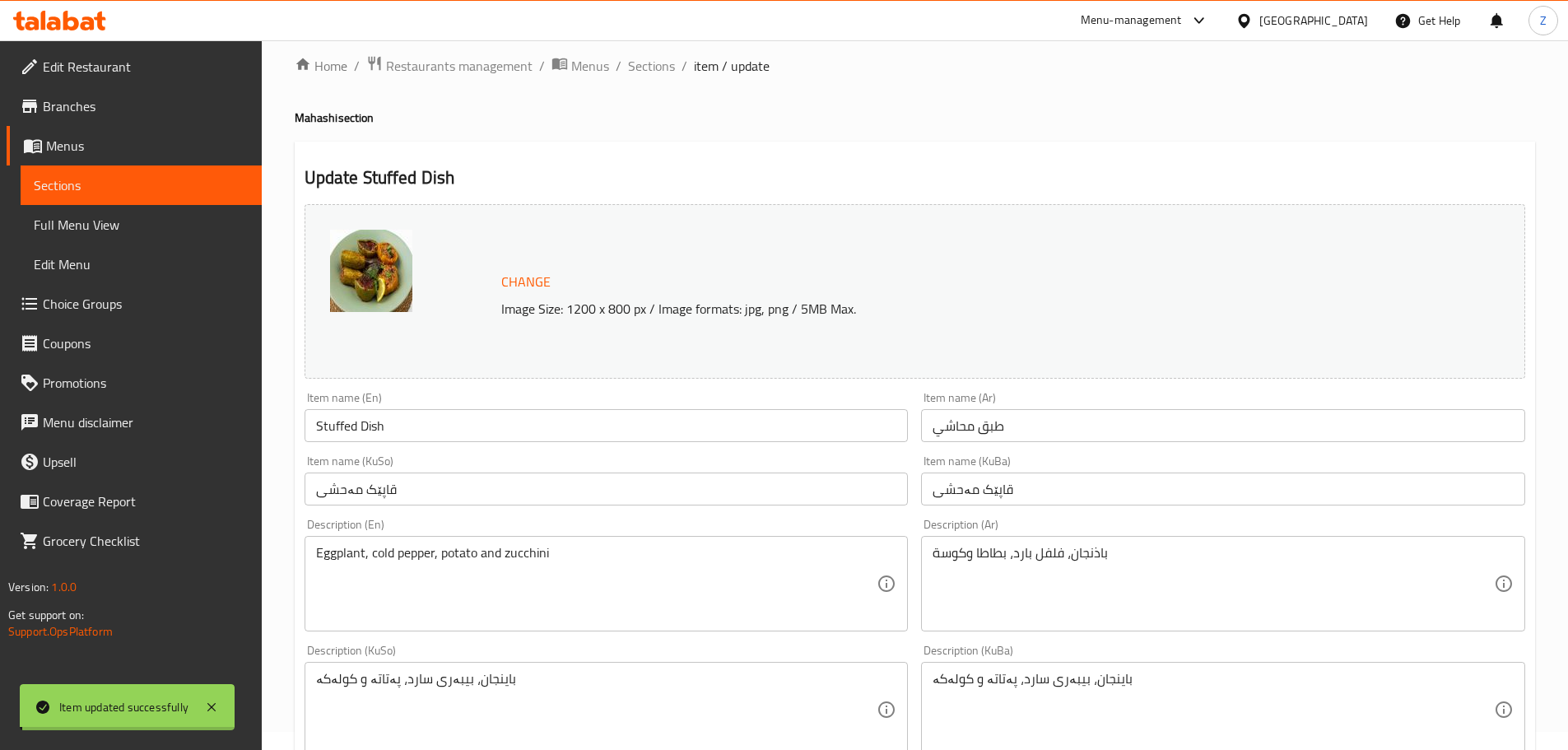
scroll to position [0, 0]
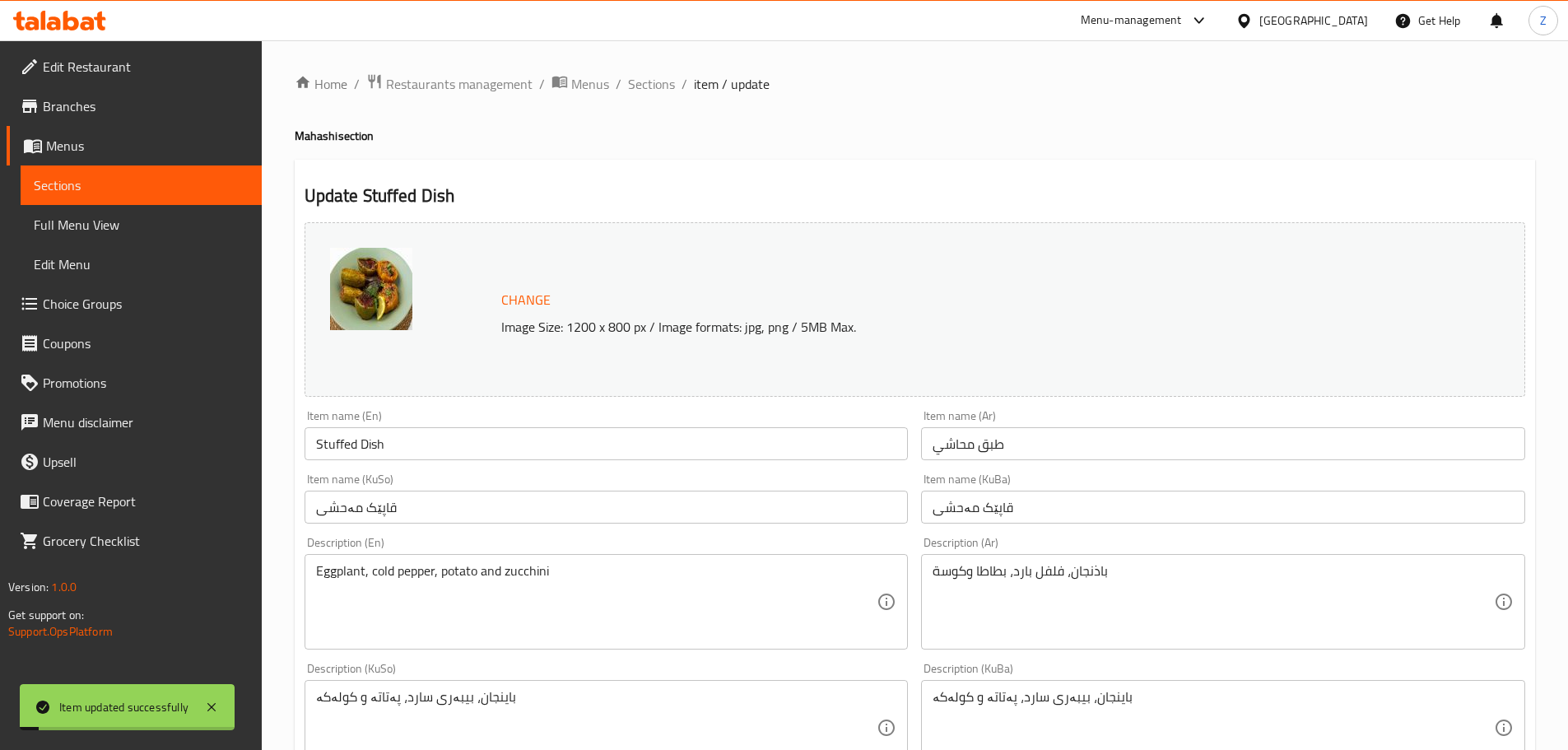
click at [660, 78] on span "Sections" at bounding box center [651, 84] width 47 height 20
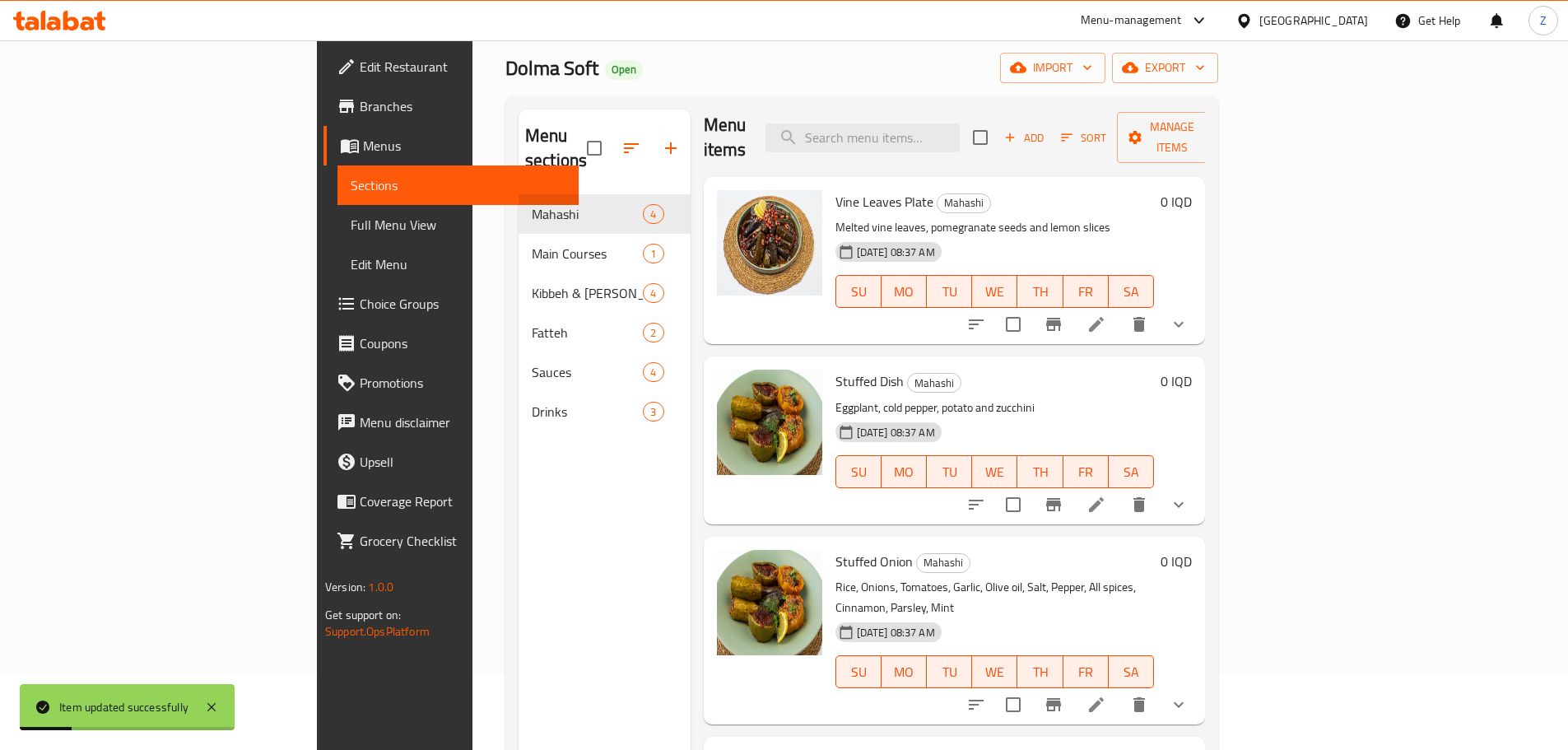
scroll to position [164, 0]
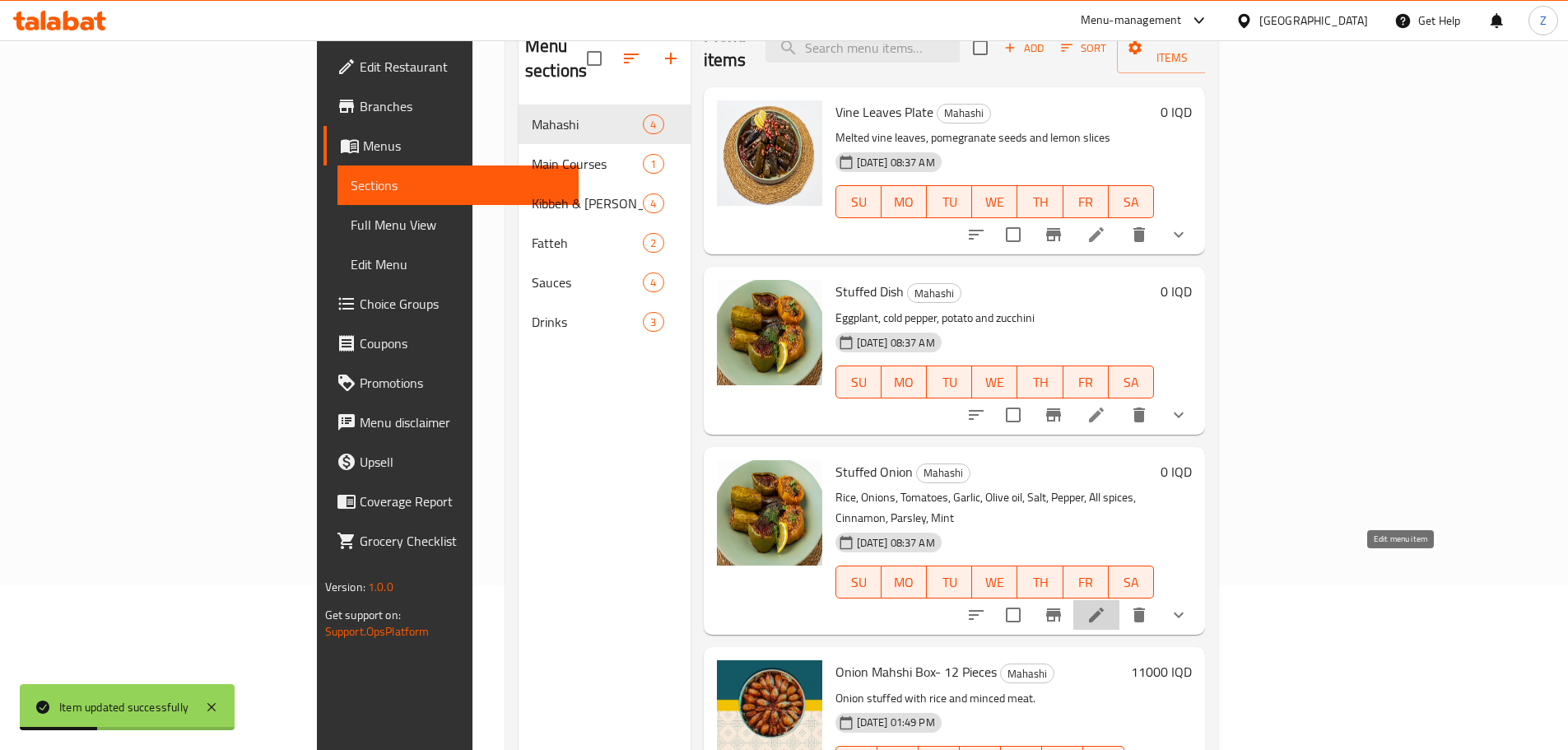
click at [1106, 605] on icon at bounding box center [1097, 615] width 20 height 20
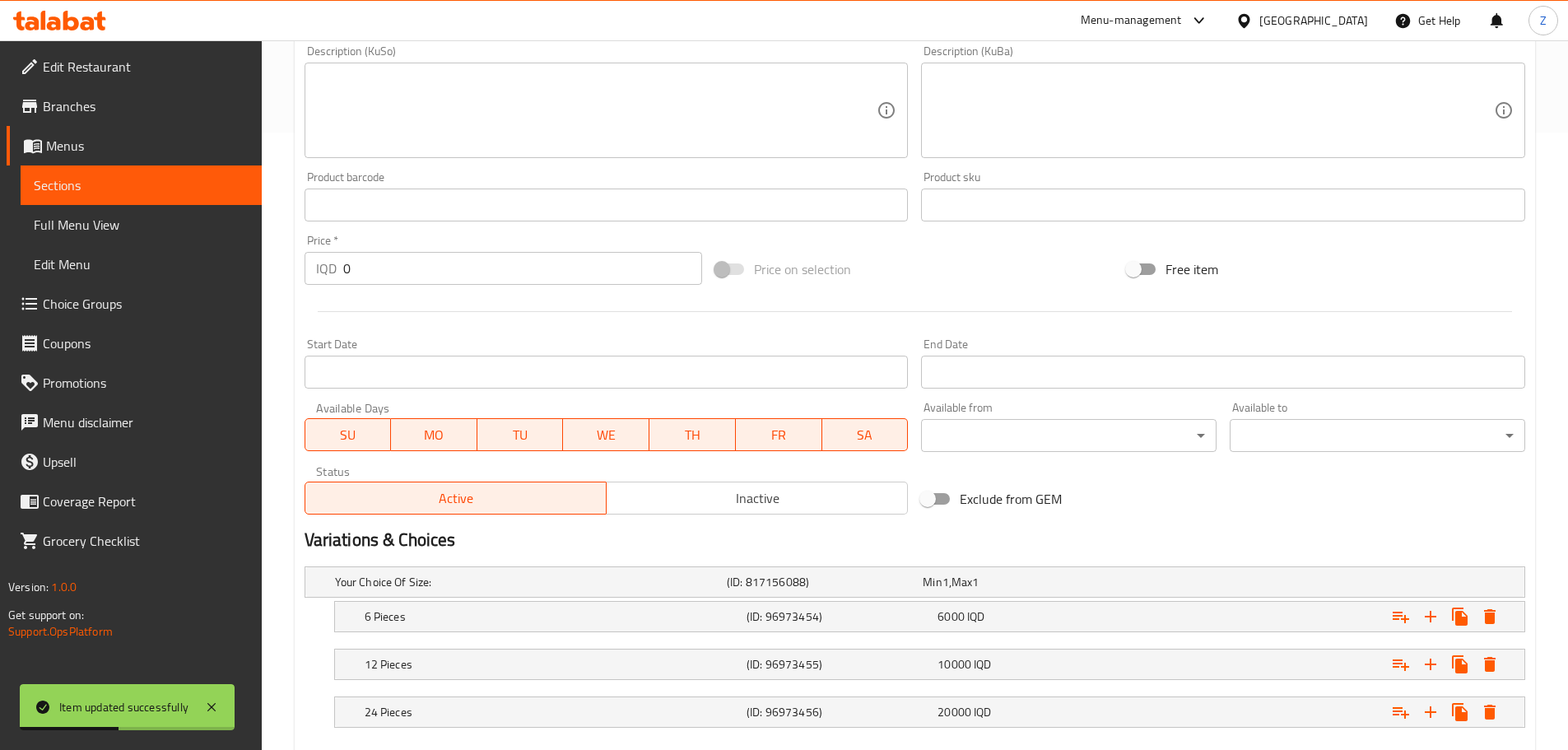
scroll to position [712, 0]
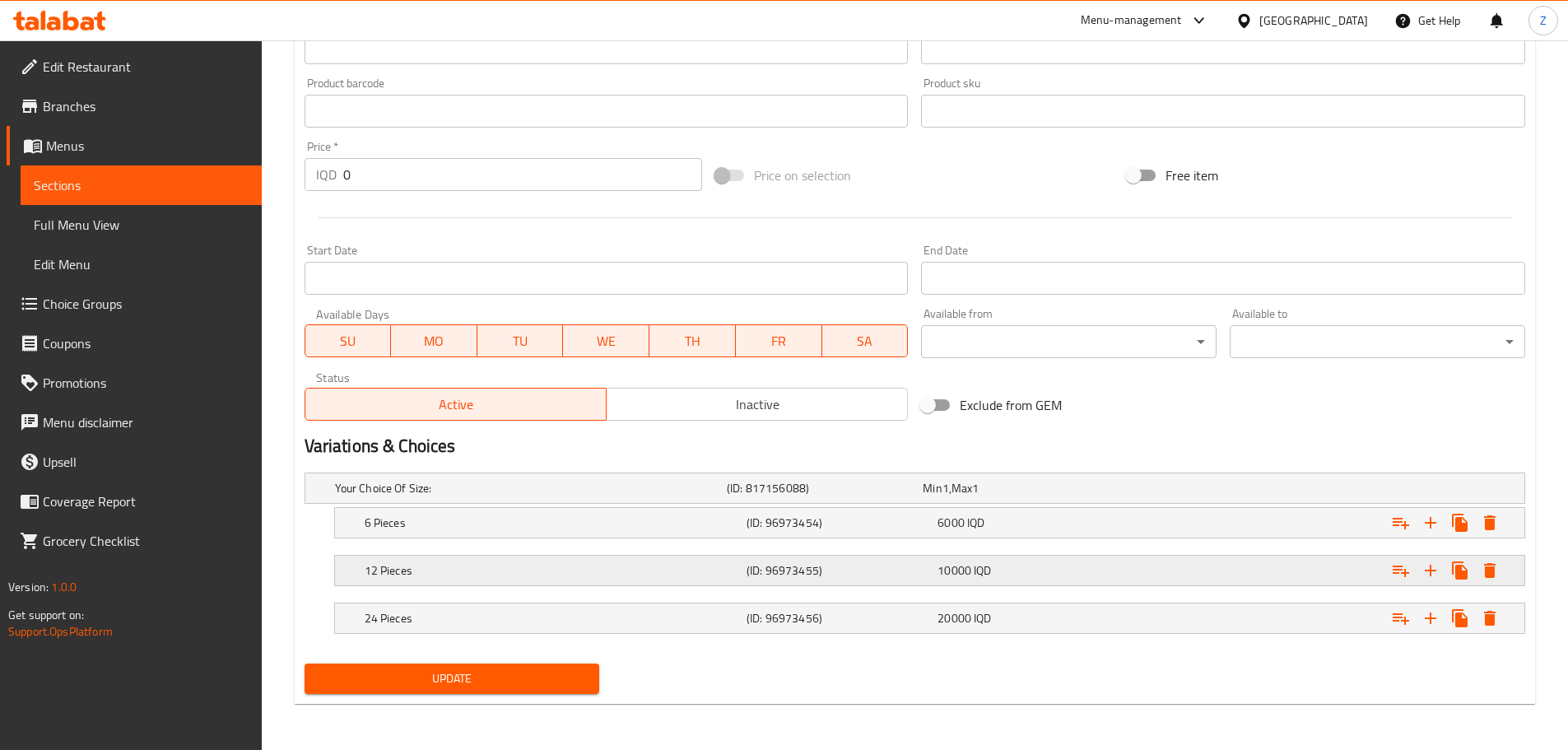
click at [1018, 496] on div "10000 IQD" at bounding box center [1016, 488] width 189 height 16
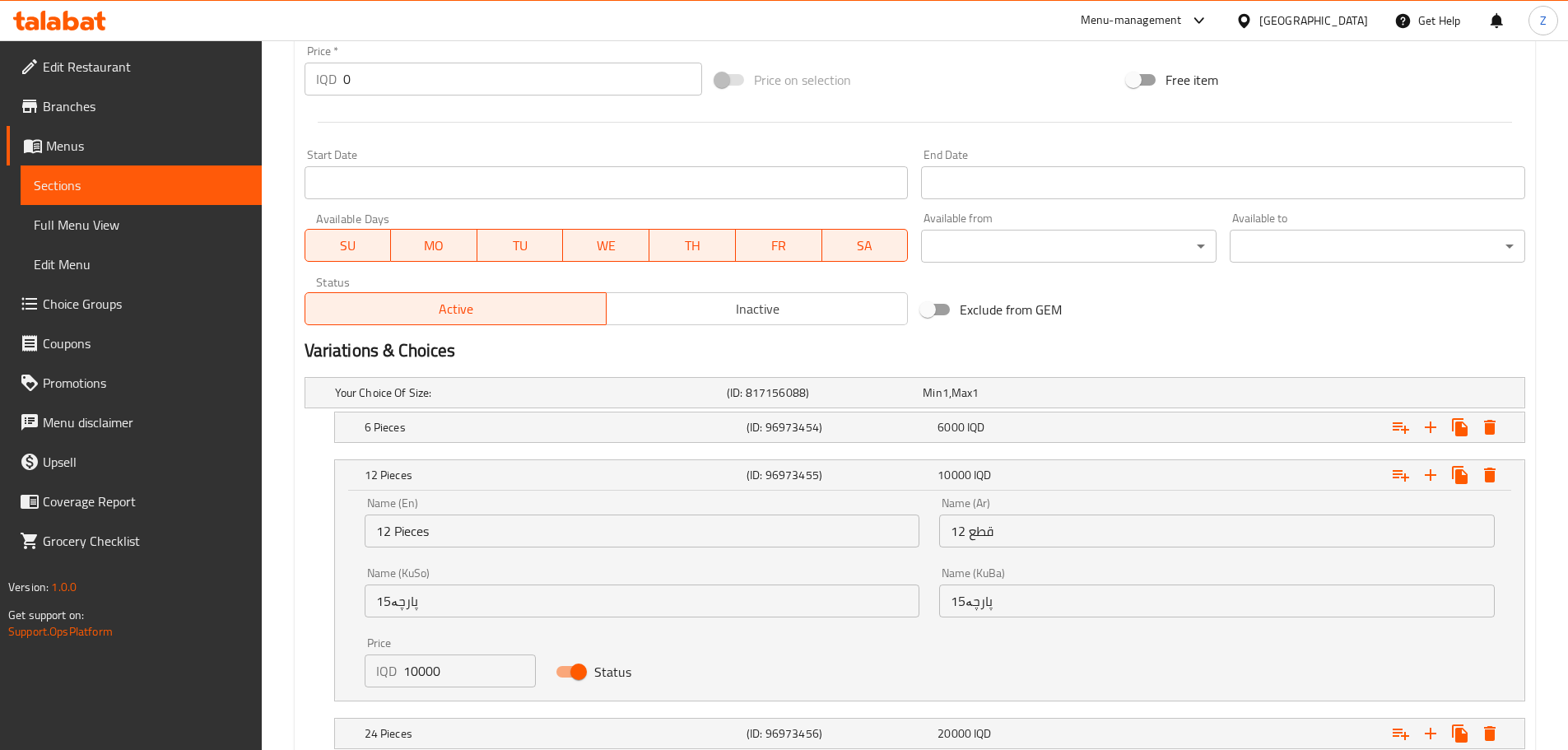
scroll to position [876, 0]
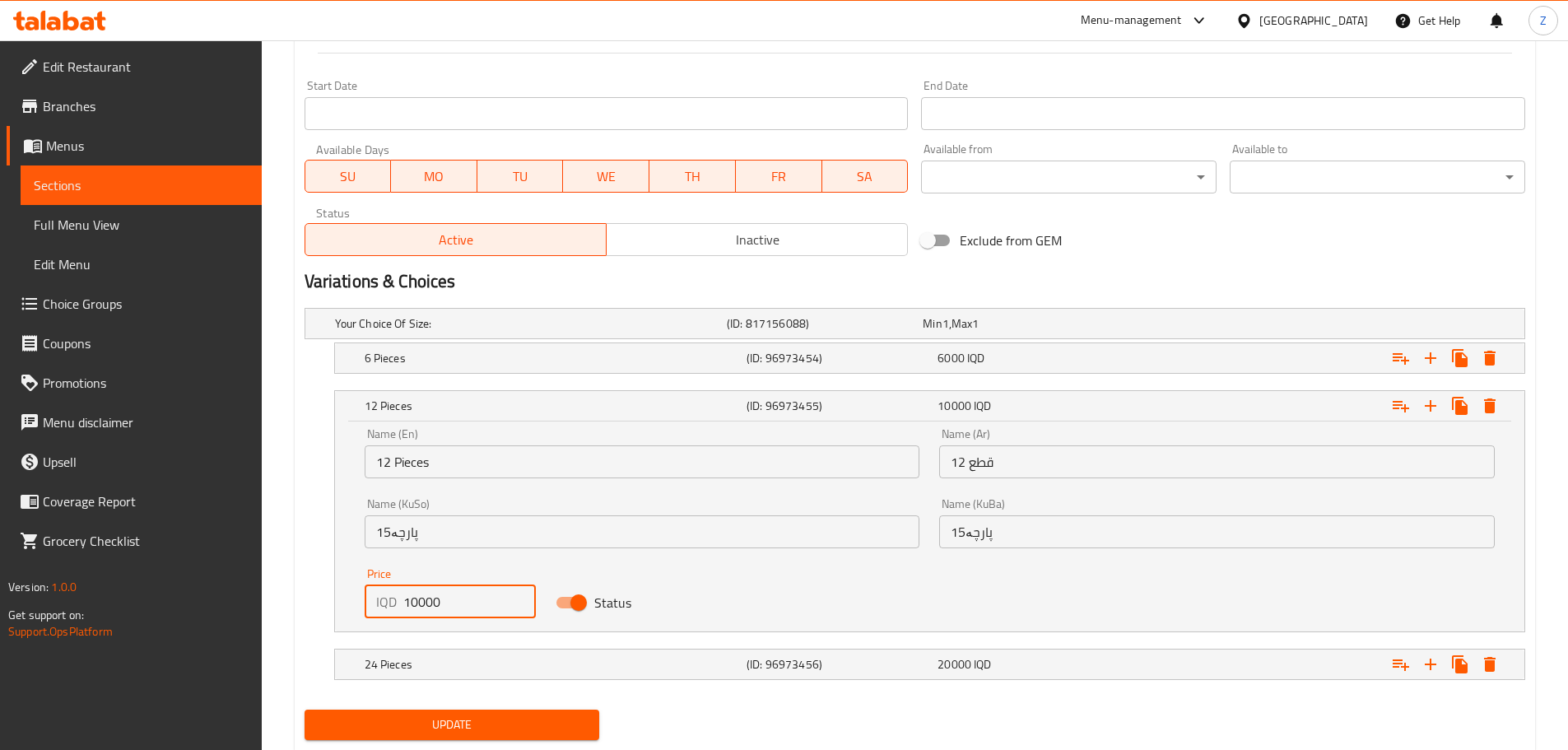
click at [412, 608] on input "10000" at bounding box center [470, 602] width 133 height 33
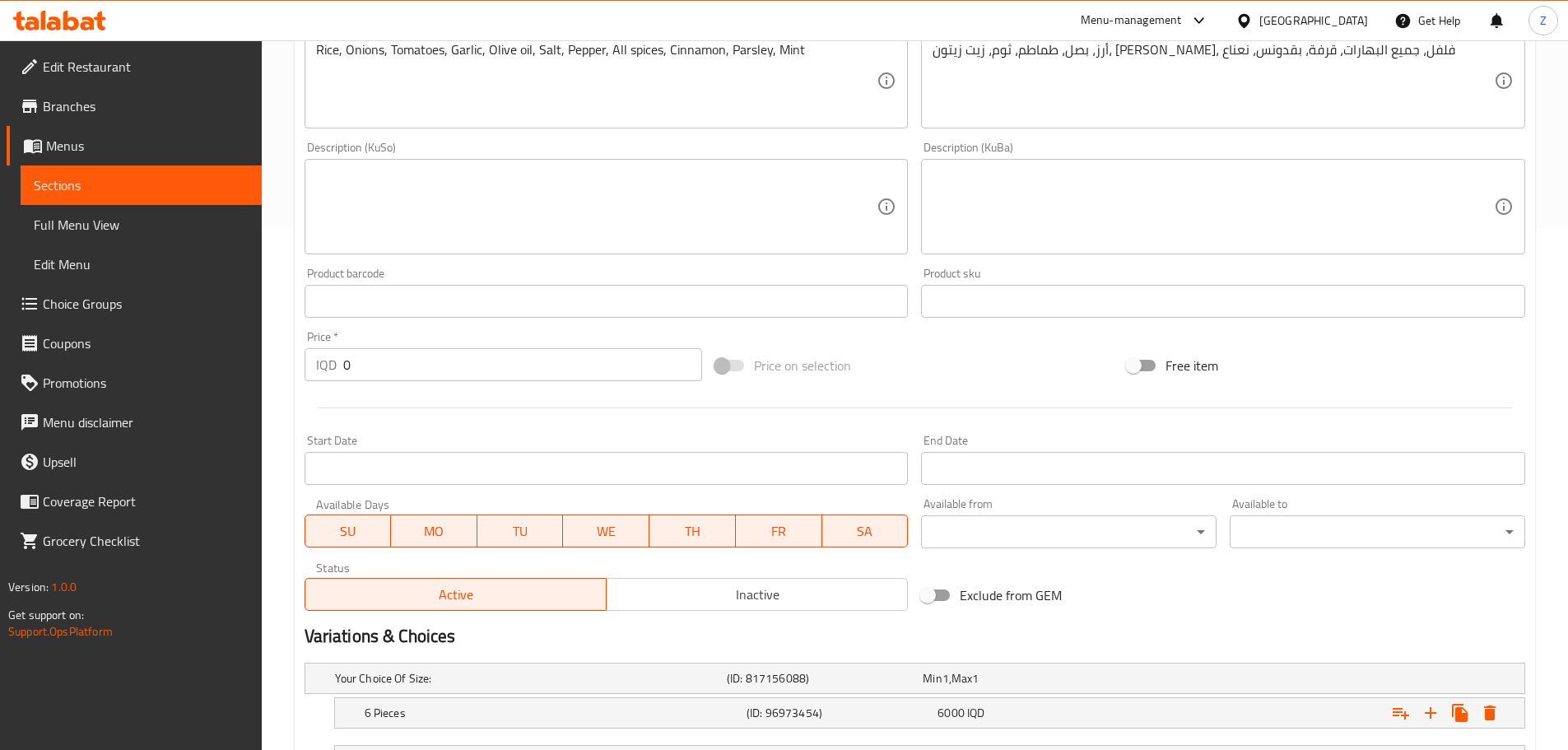
scroll to position [659, 0]
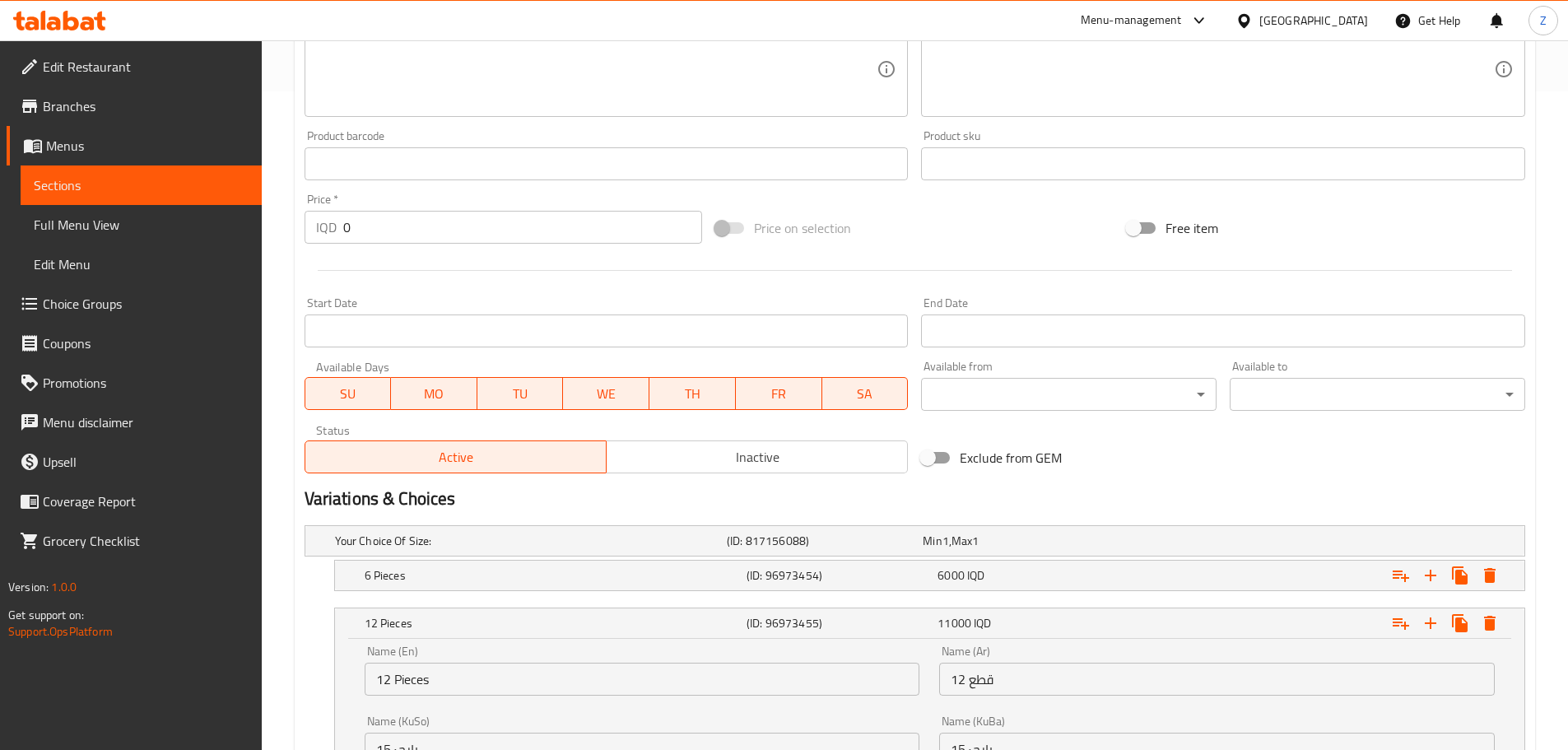
type input "11000"
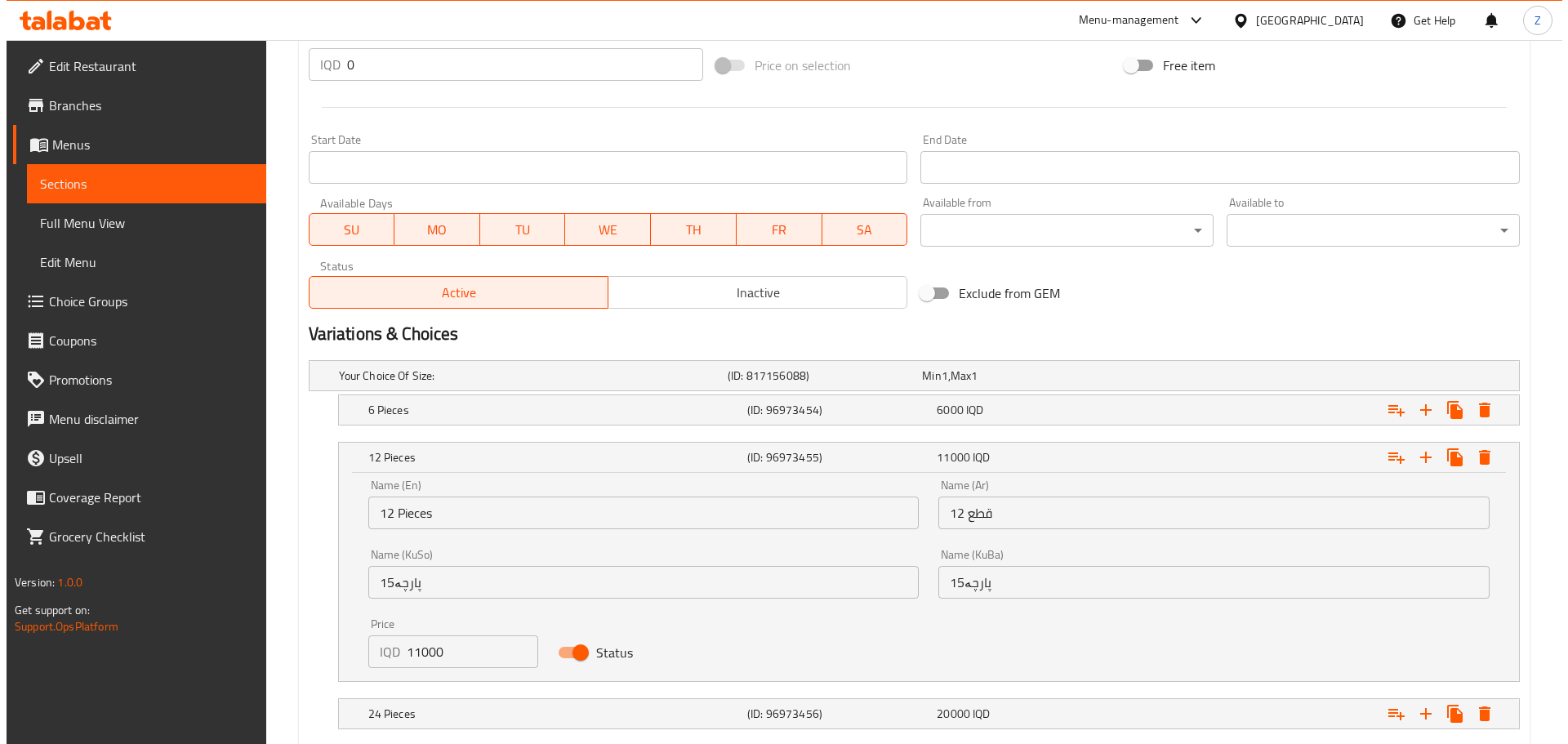
scroll to position [914, 0]
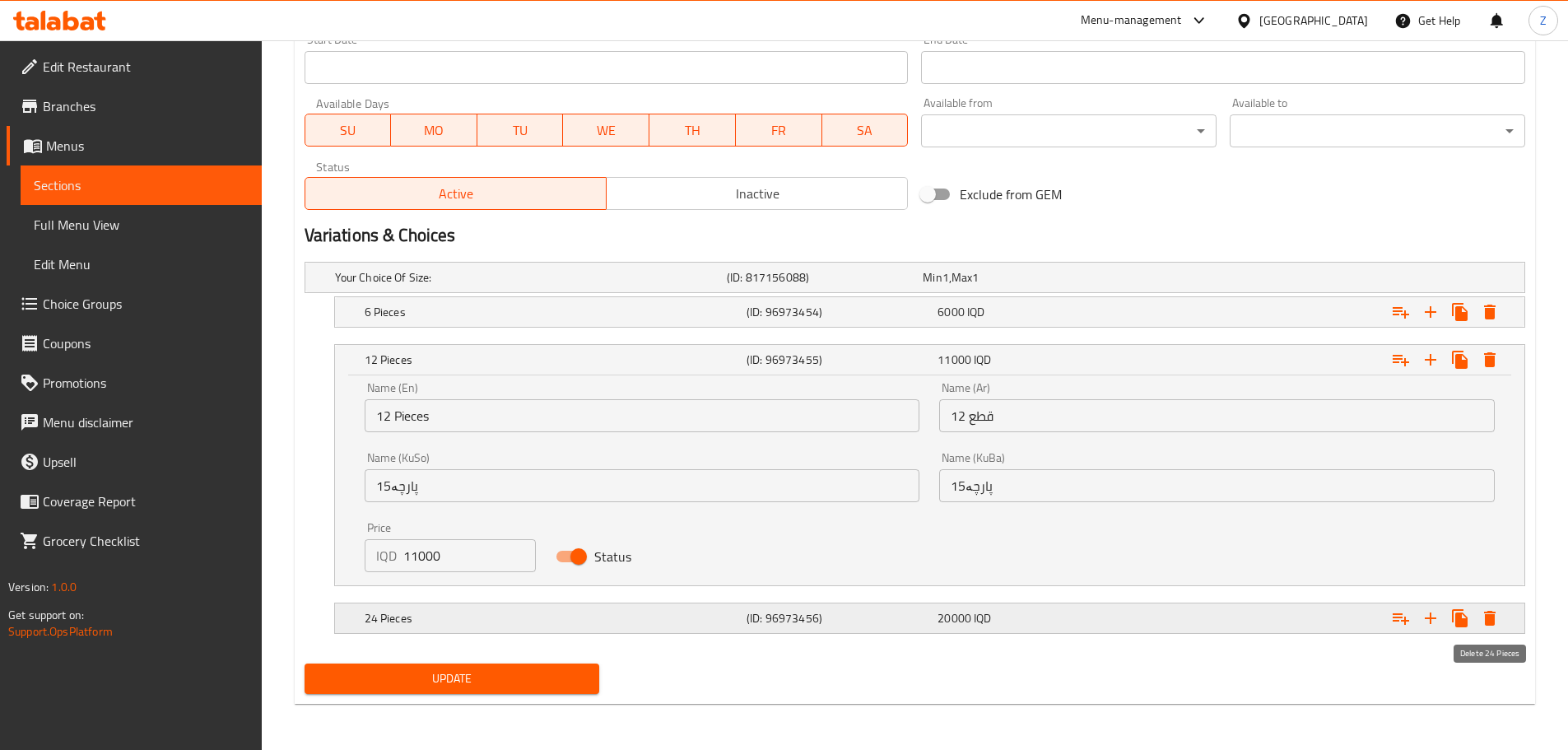
click at [1498, 620] on icon "Expand" at bounding box center [1489, 618] width 20 height 20
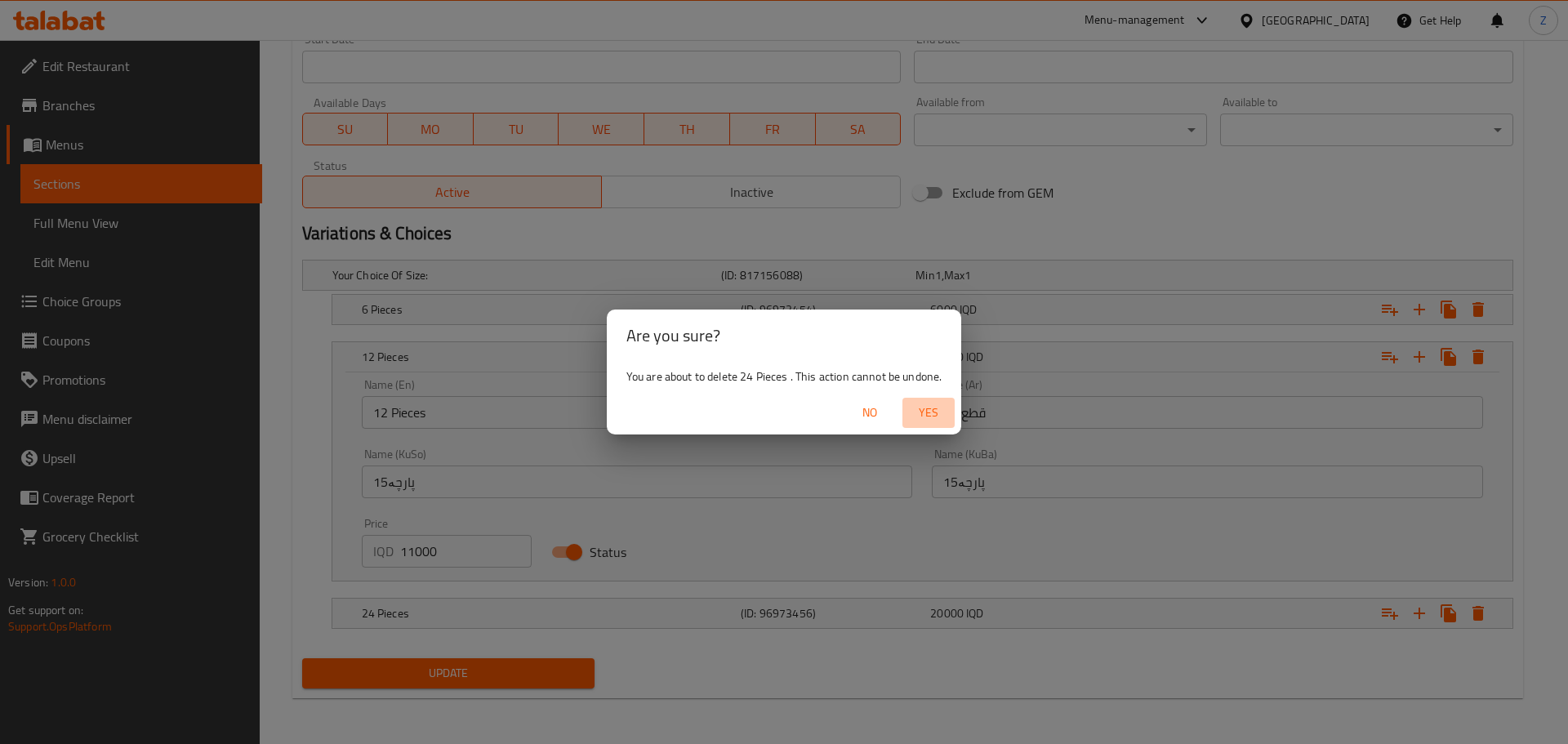
click at [926, 420] on span "Yes" at bounding box center [928, 412] width 39 height 21
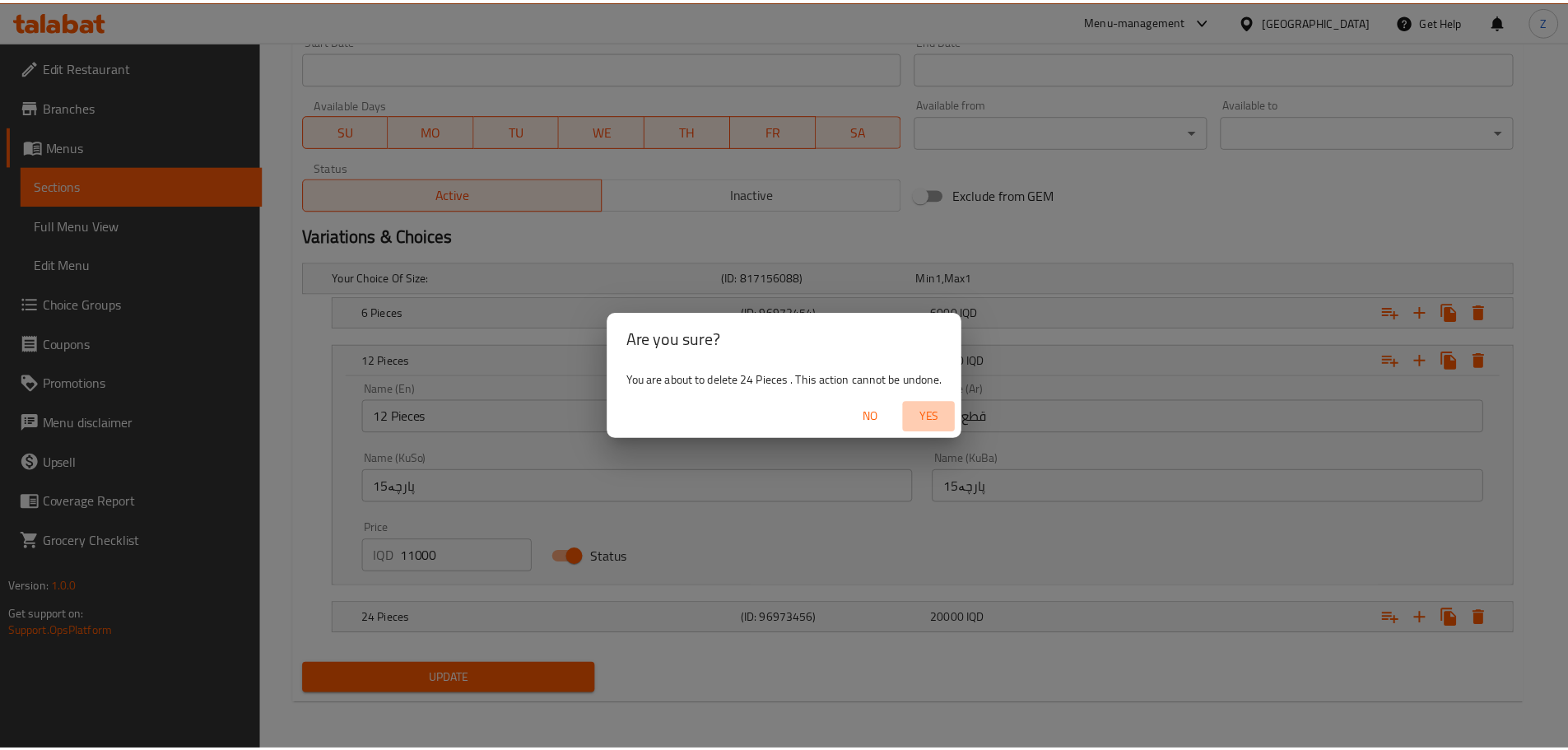
scroll to position [874, 0]
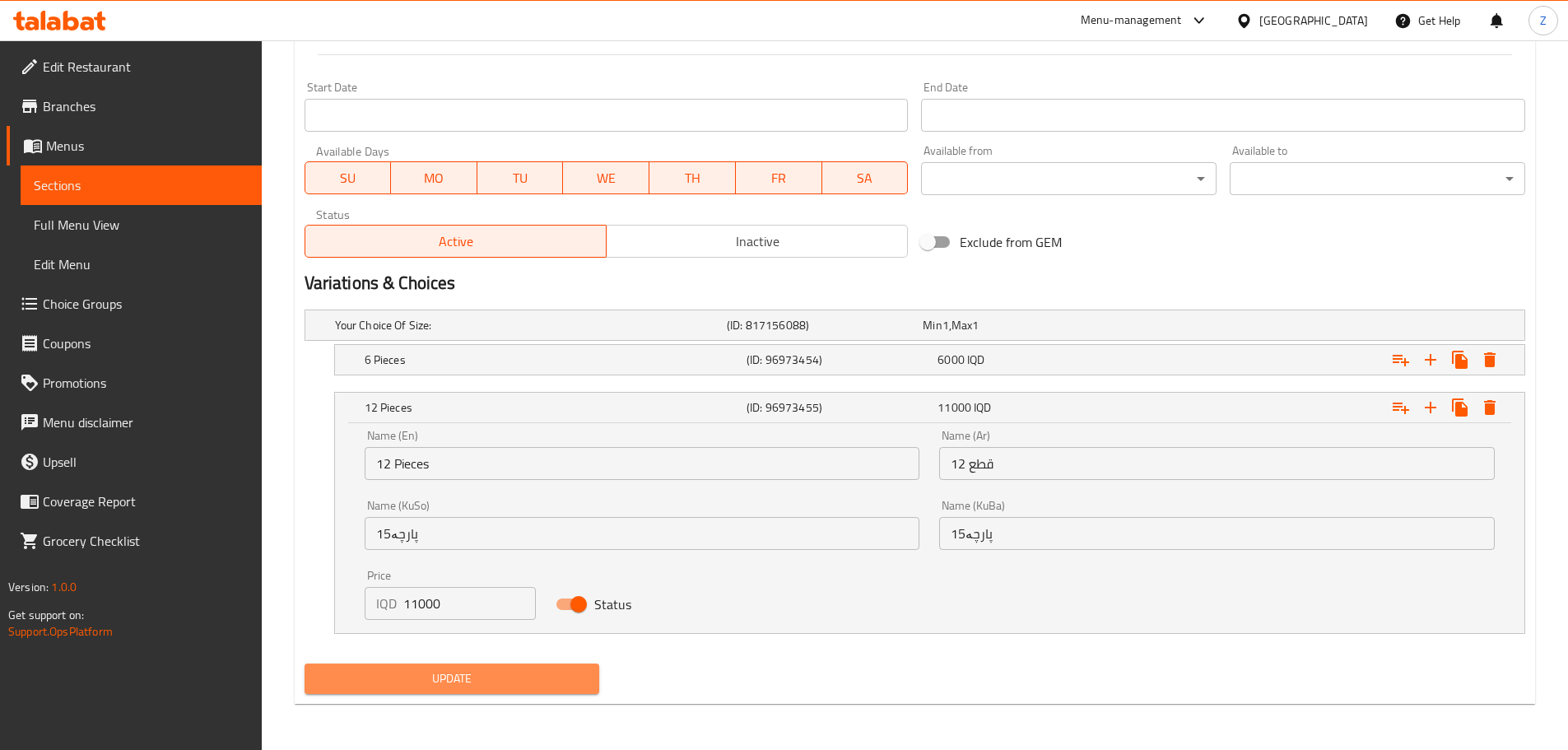
click at [537, 677] on span "Update" at bounding box center [452, 679] width 269 height 21
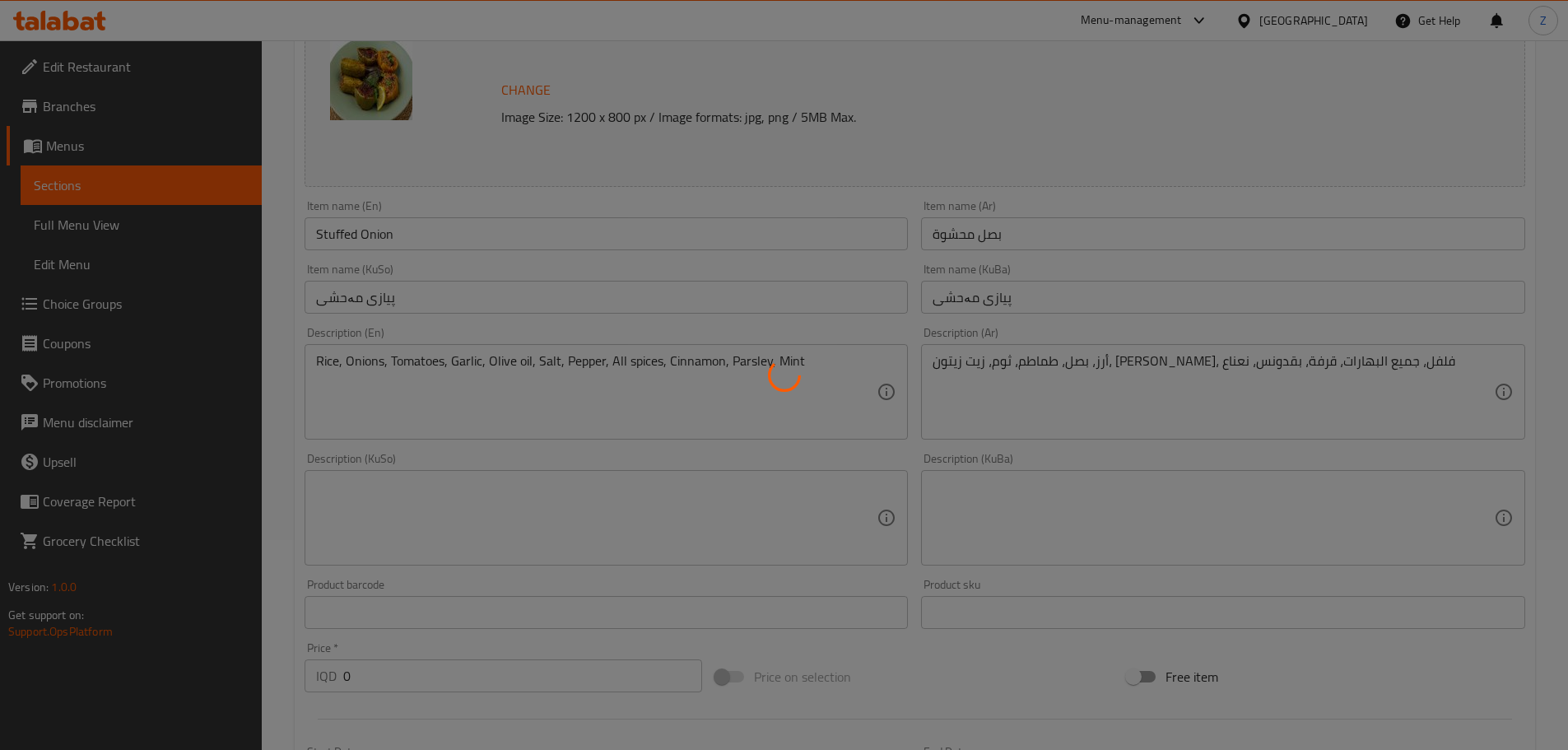
scroll to position [0, 0]
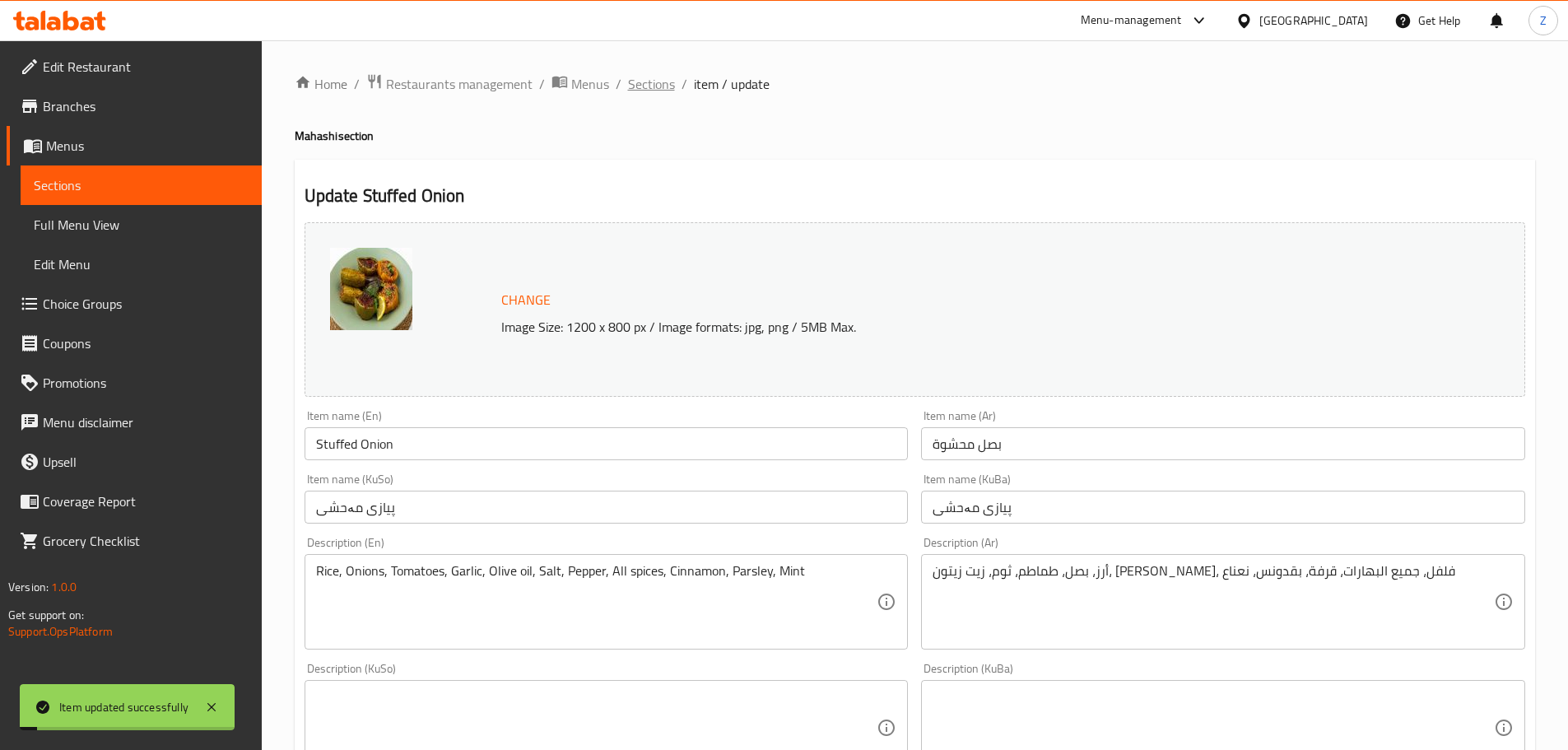
click at [647, 89] on span "Sections" at bounding box center [651, 84] width 47 height 20
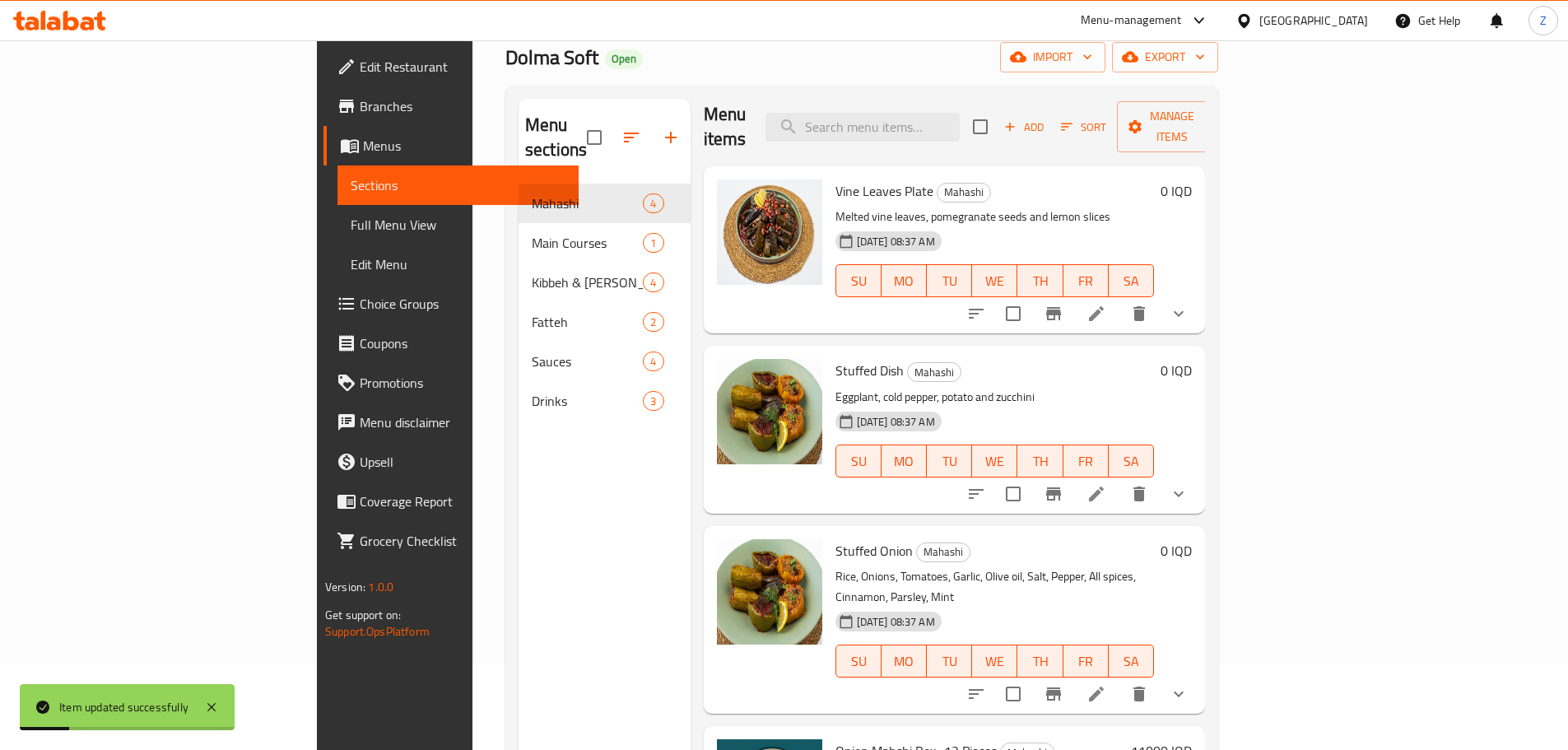
scroll to position [230, 0]
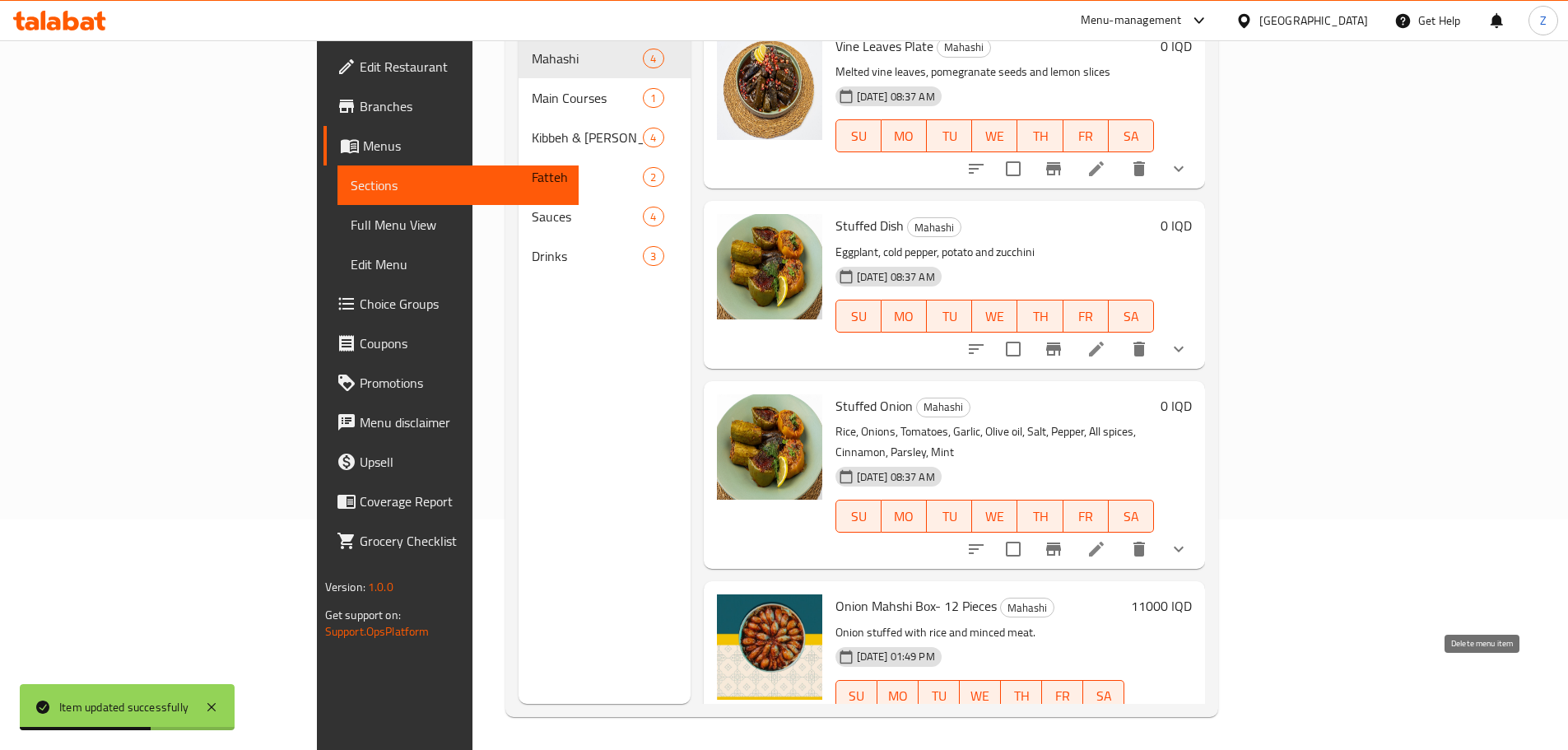
click at [1198, 710] on button "delete" at bounding box center [1178, 729] width 39 height 39
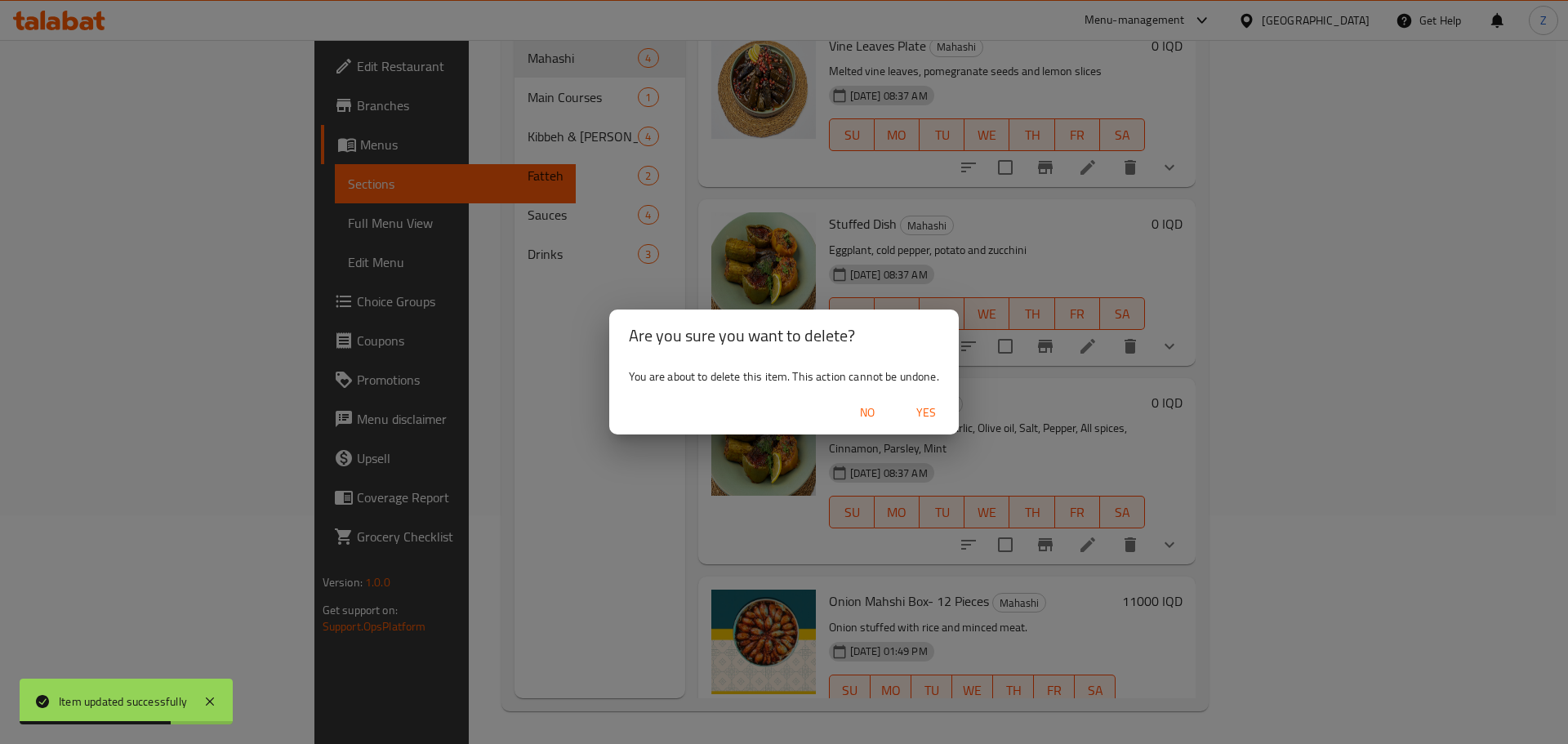
click at [943, 412] on span "Yes" at bounding box center [925, 412] width 39 height 21
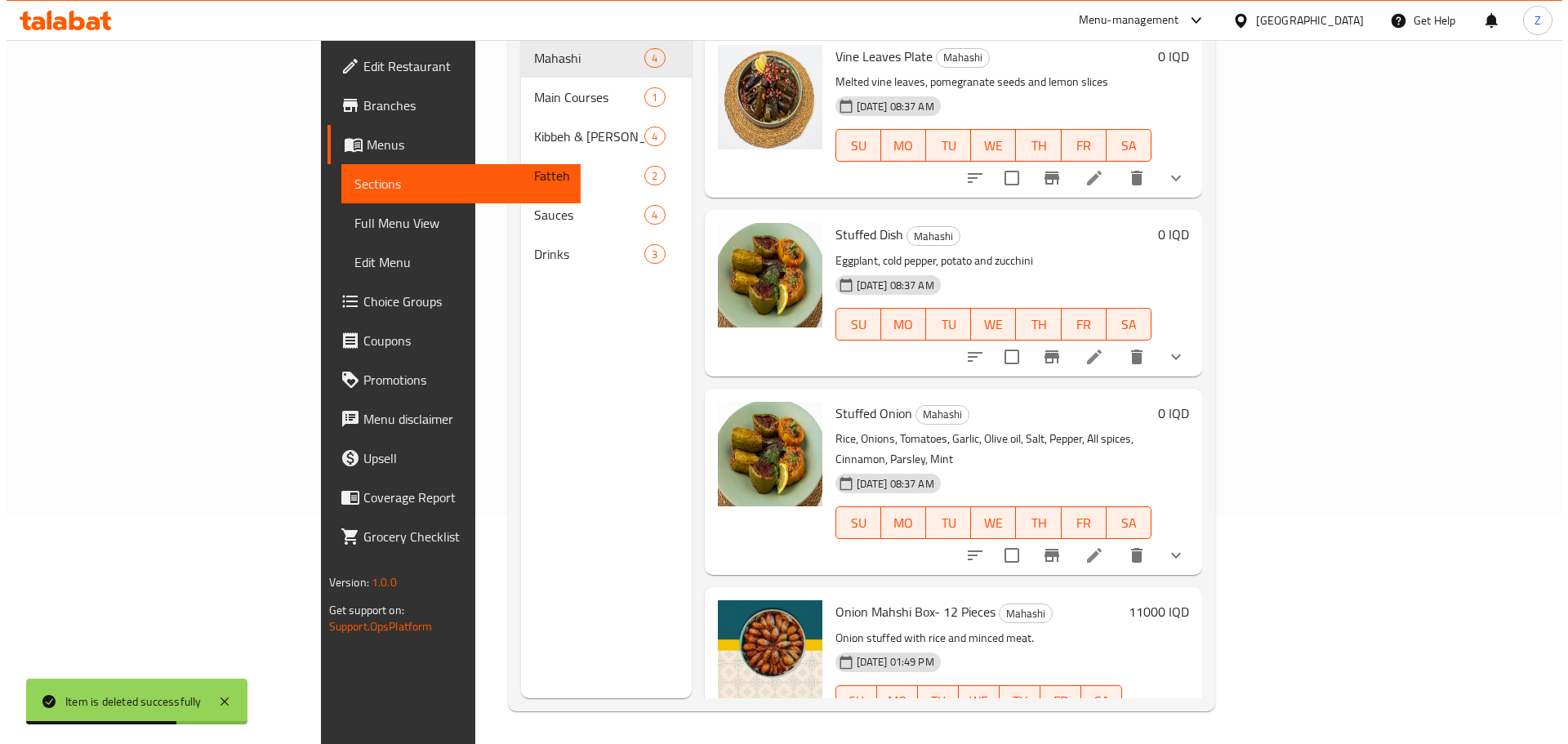
scroll to position [0, 0]
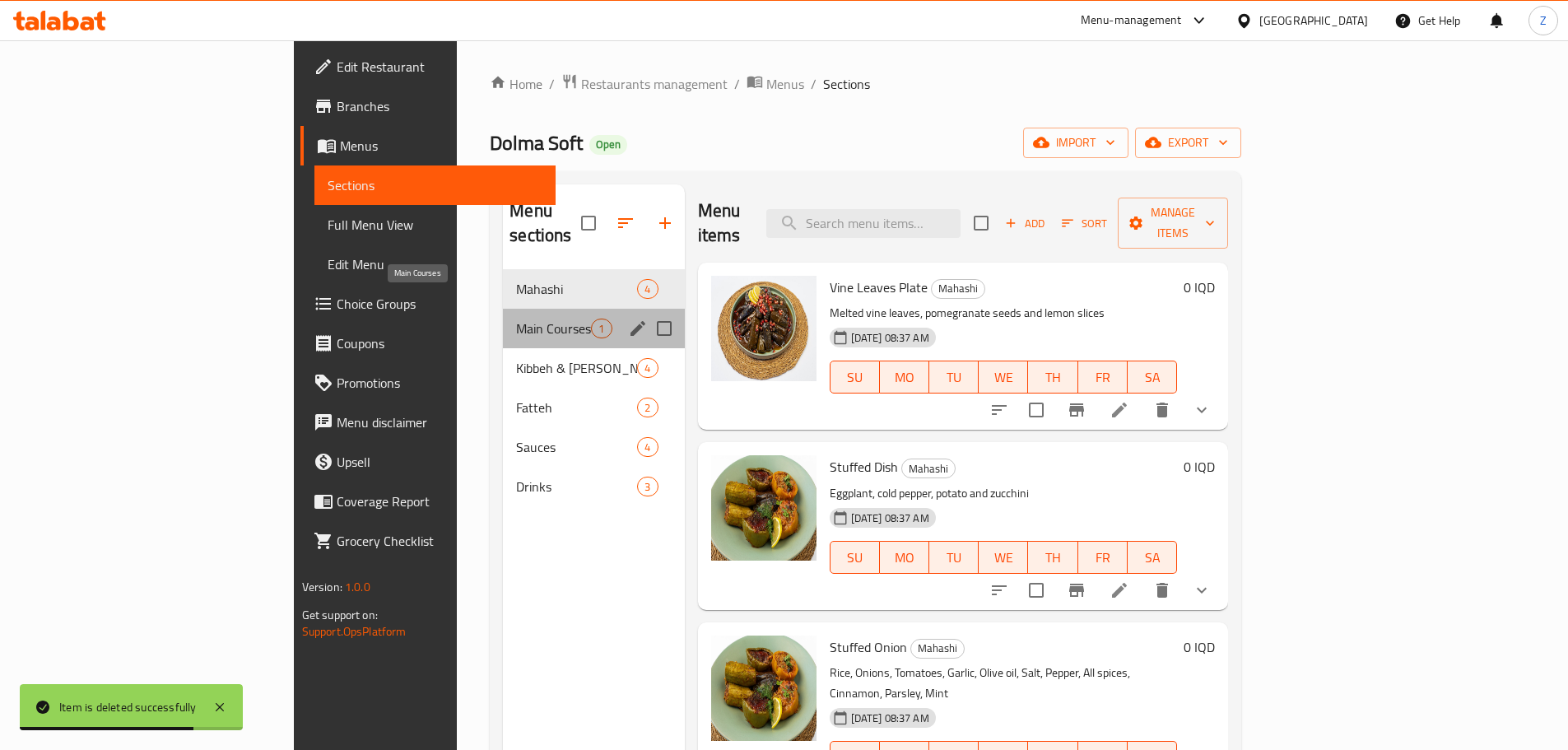
click at [516, 319] on span "Main Courses" at bounding box center [553, 329] width 75 height 20
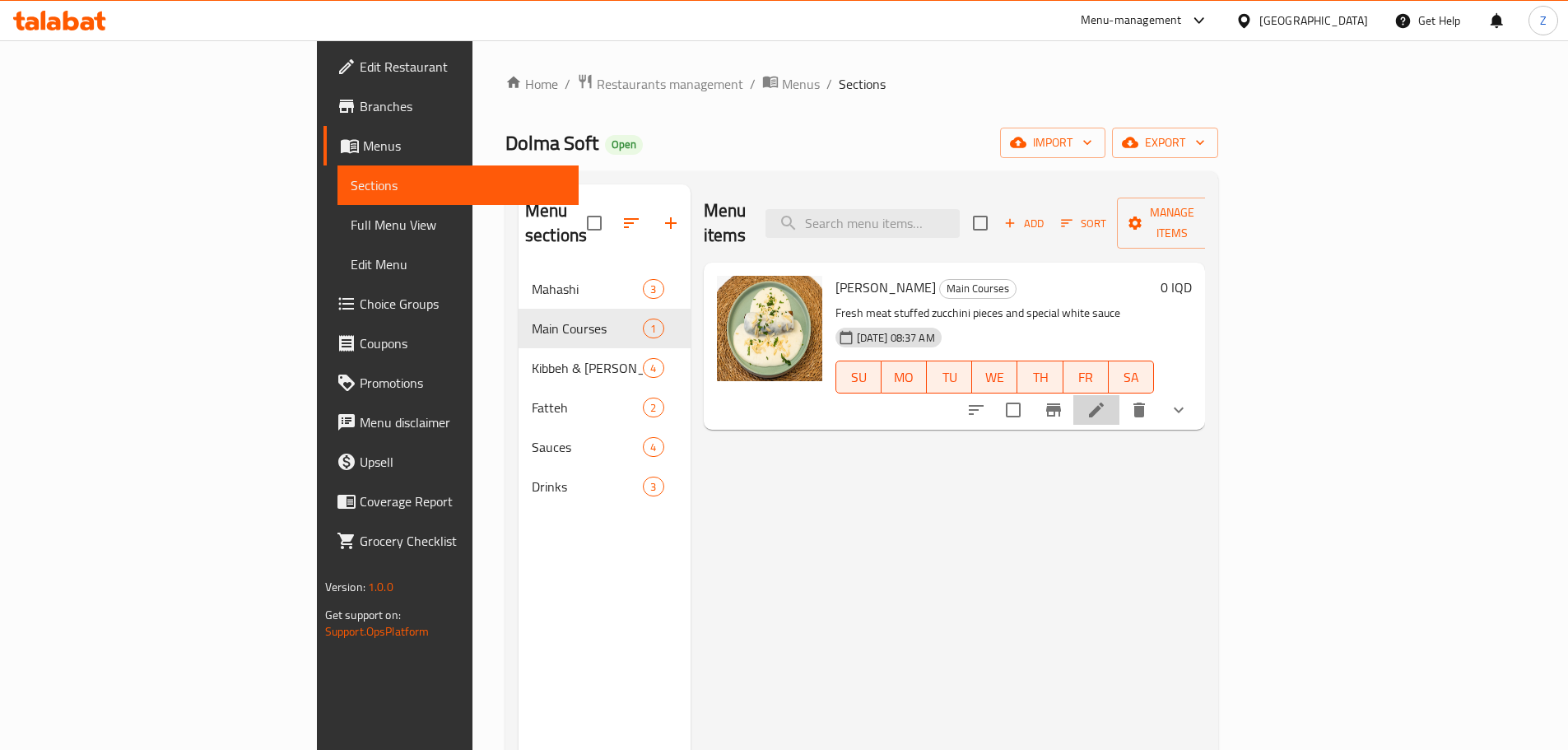
click at [1103, 403] on icon at bounding box center [1096, 410] width 15 height 15
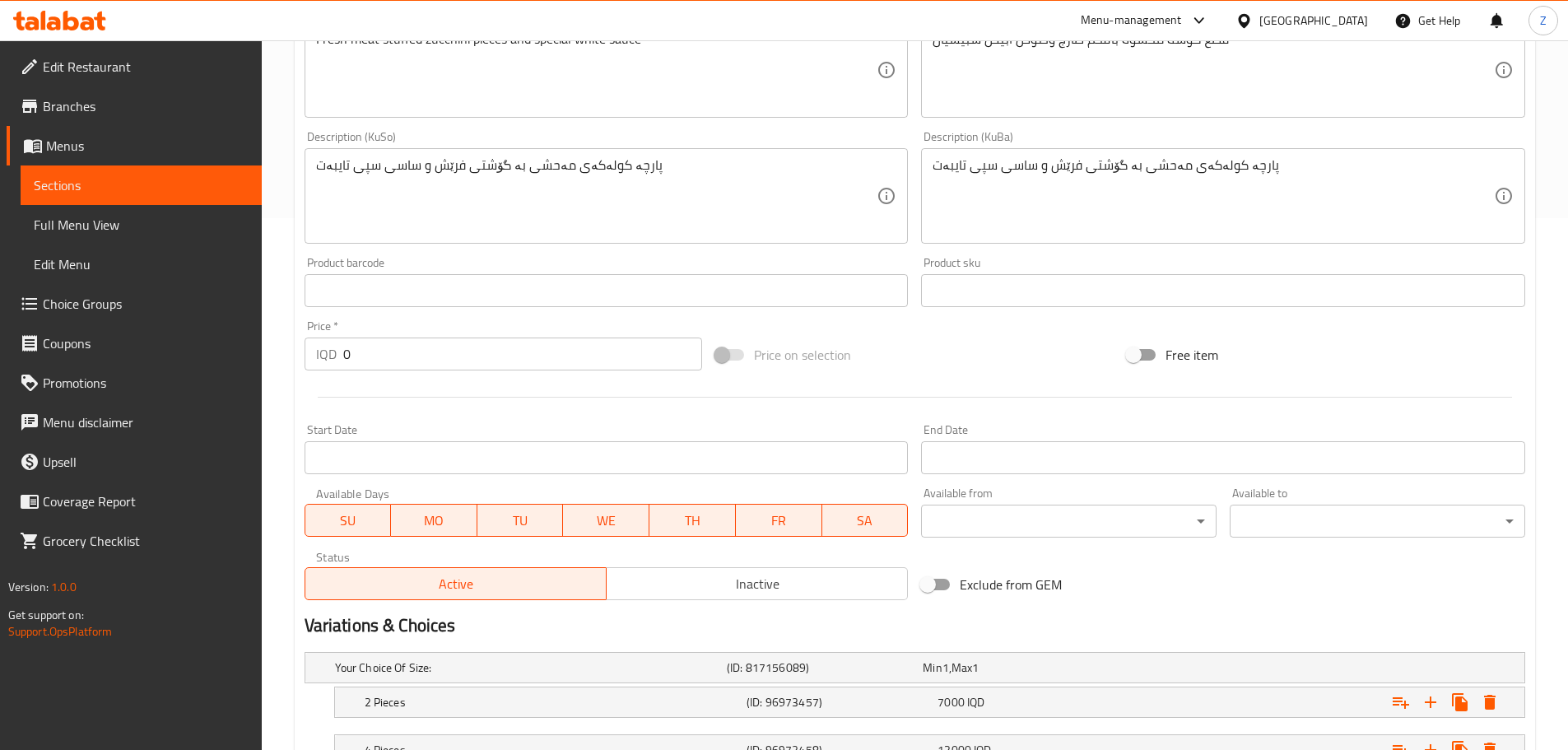
scroll to position [712, 0]
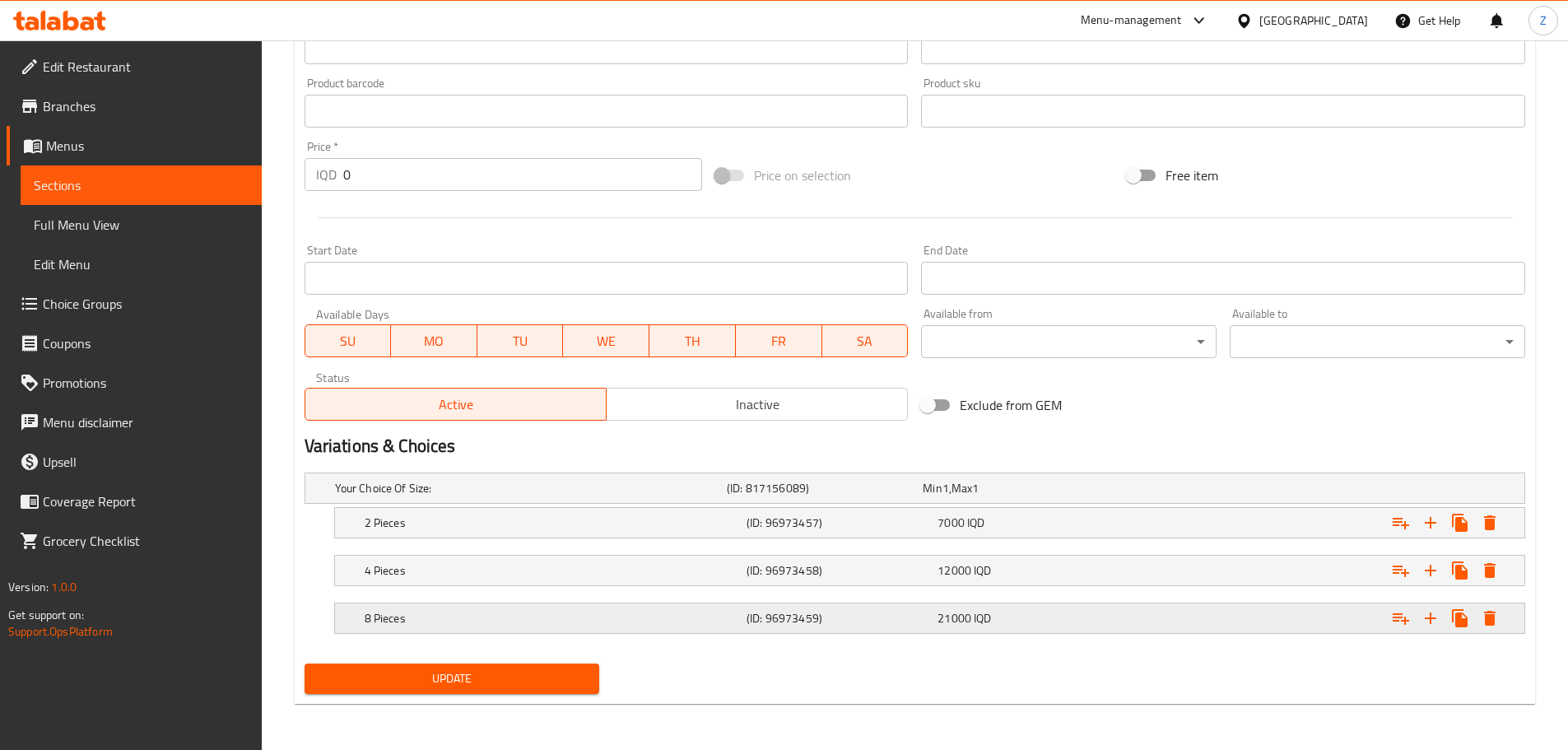
click at [601, 506] on div "8 Pieces (ID: 96973459) 21000 IQD" at bounding box center [920, 489] width 1176 height 37
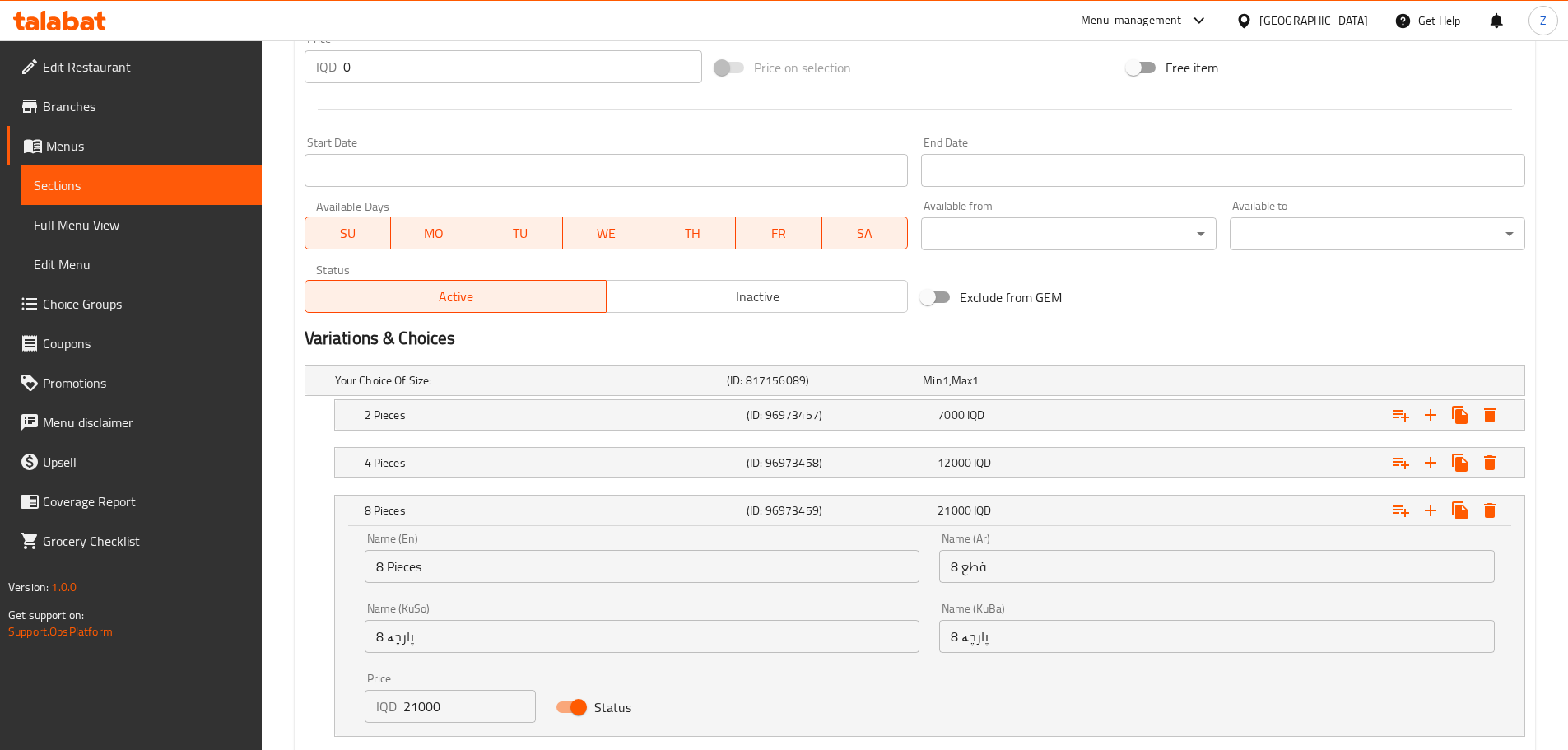
scroll to position [922, 0]
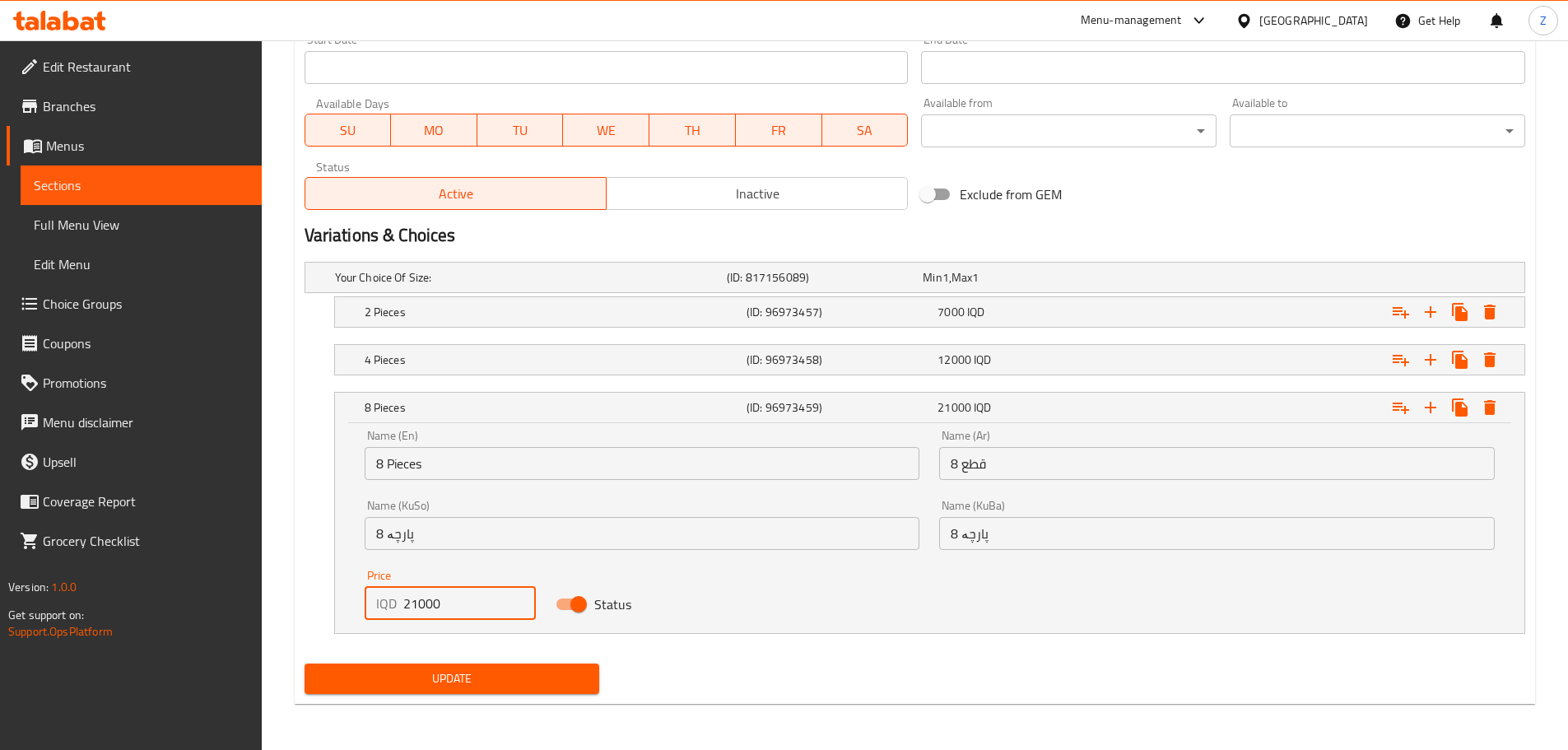
click at [418, 604] on input "21000" at bounding box center [470, 604] width 133 height 33
type input "20000"
click at [462, 286] on h5 "4 Pieces" at bounding box center [528, 278] width 385 height 16
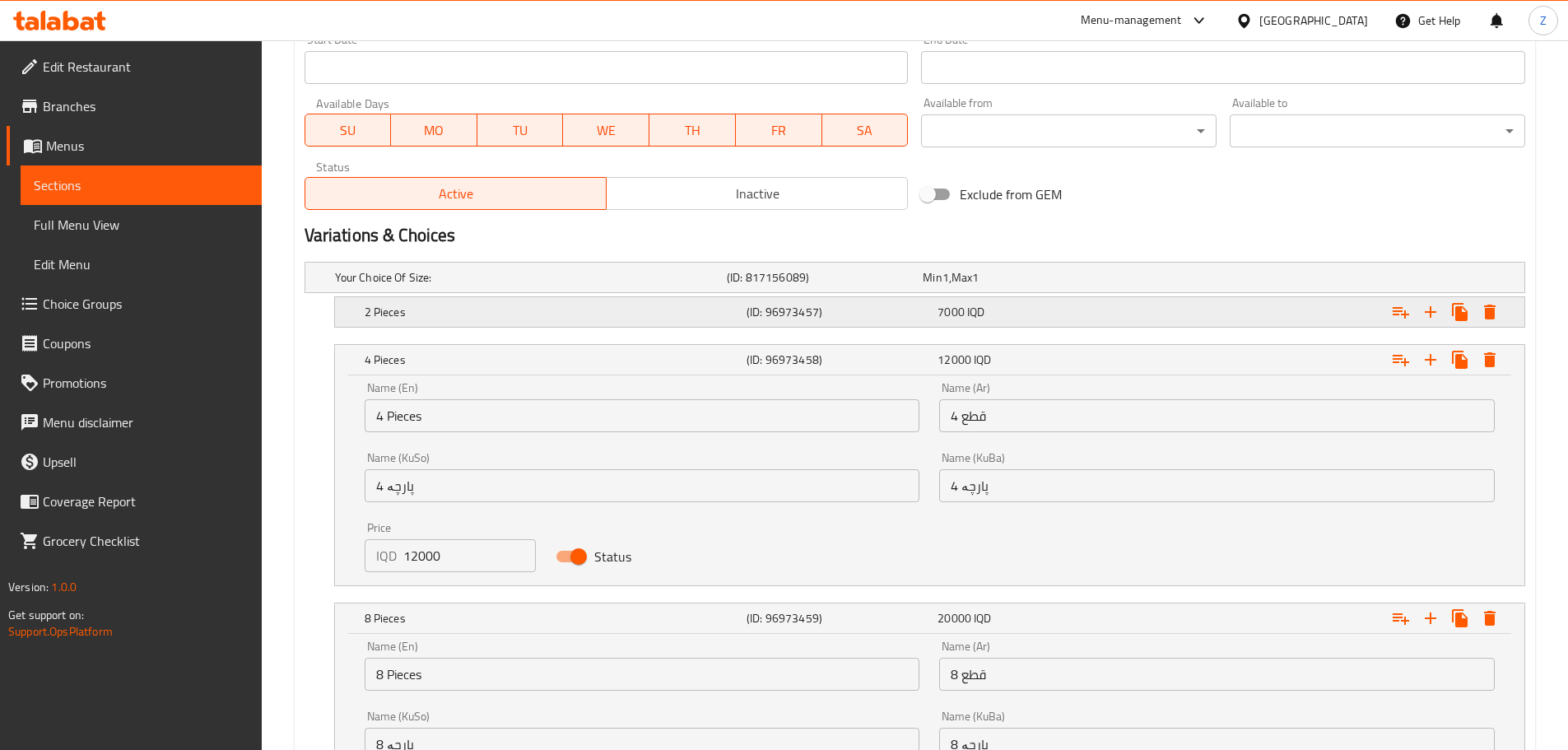
click at [448, 289] on div "2 Pieces" at bounding box center [527, 277] width 392 height 23
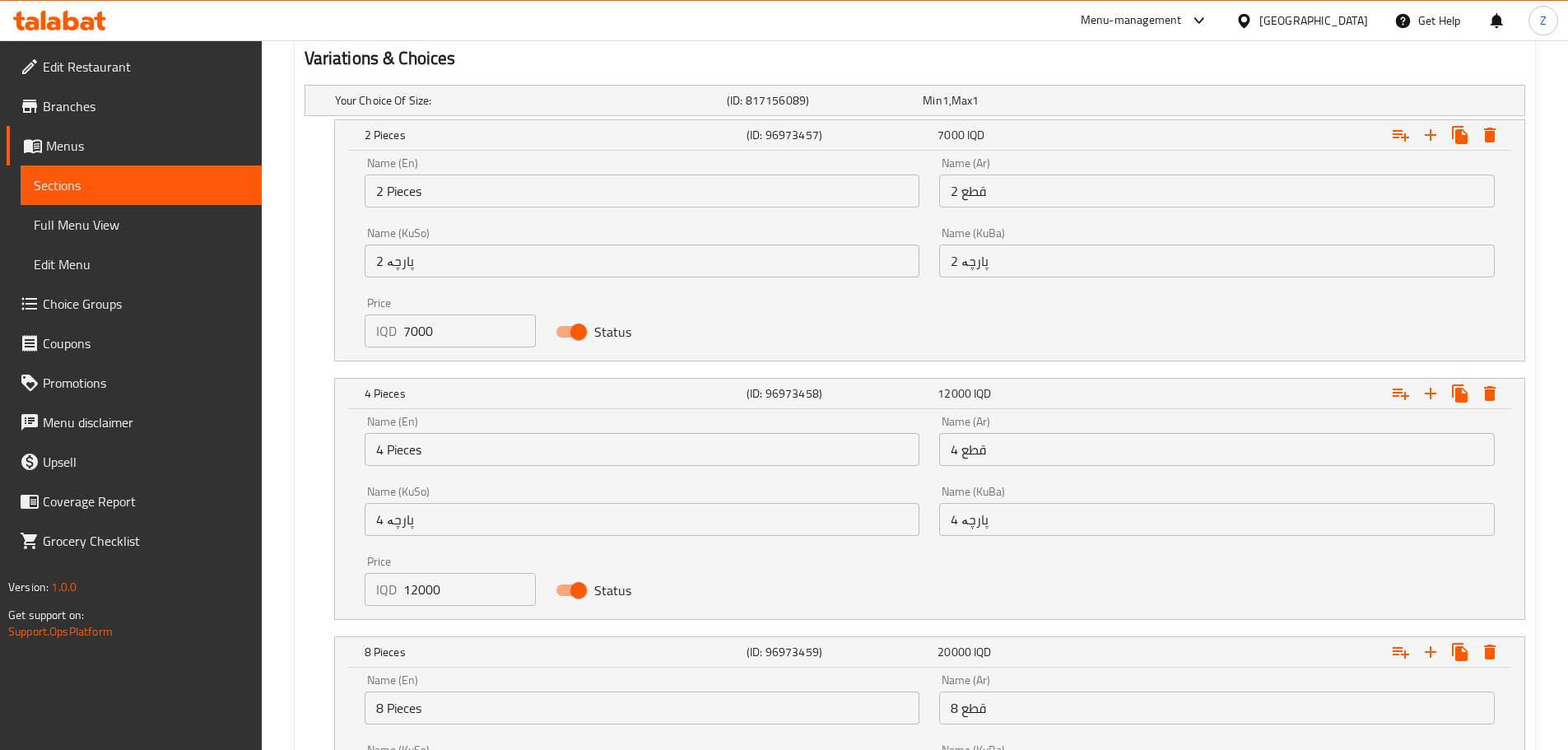
scroll to position [1344, 0]
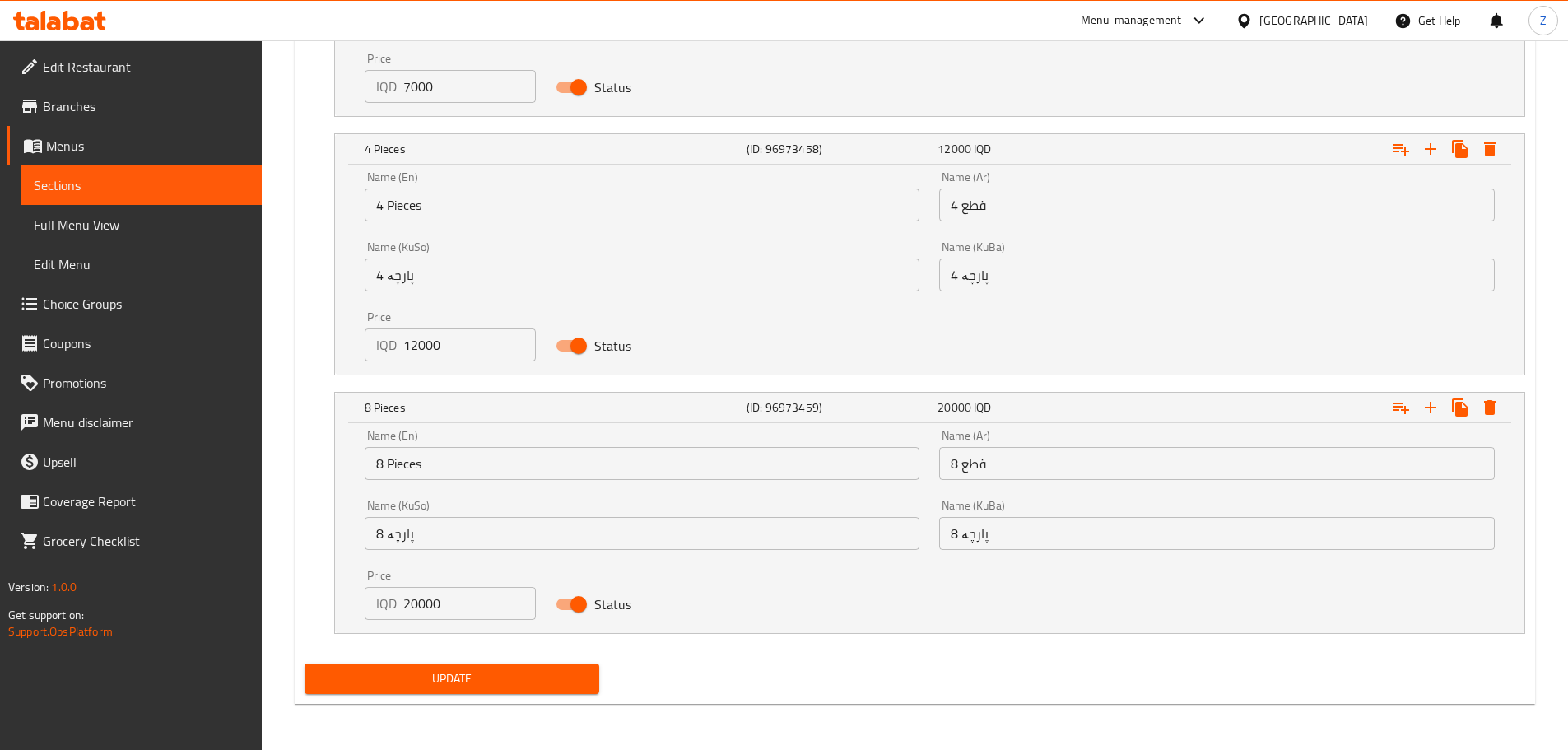
click at [479, 680] on span "Update" at bounding box center [452, 679] width 269 height 21
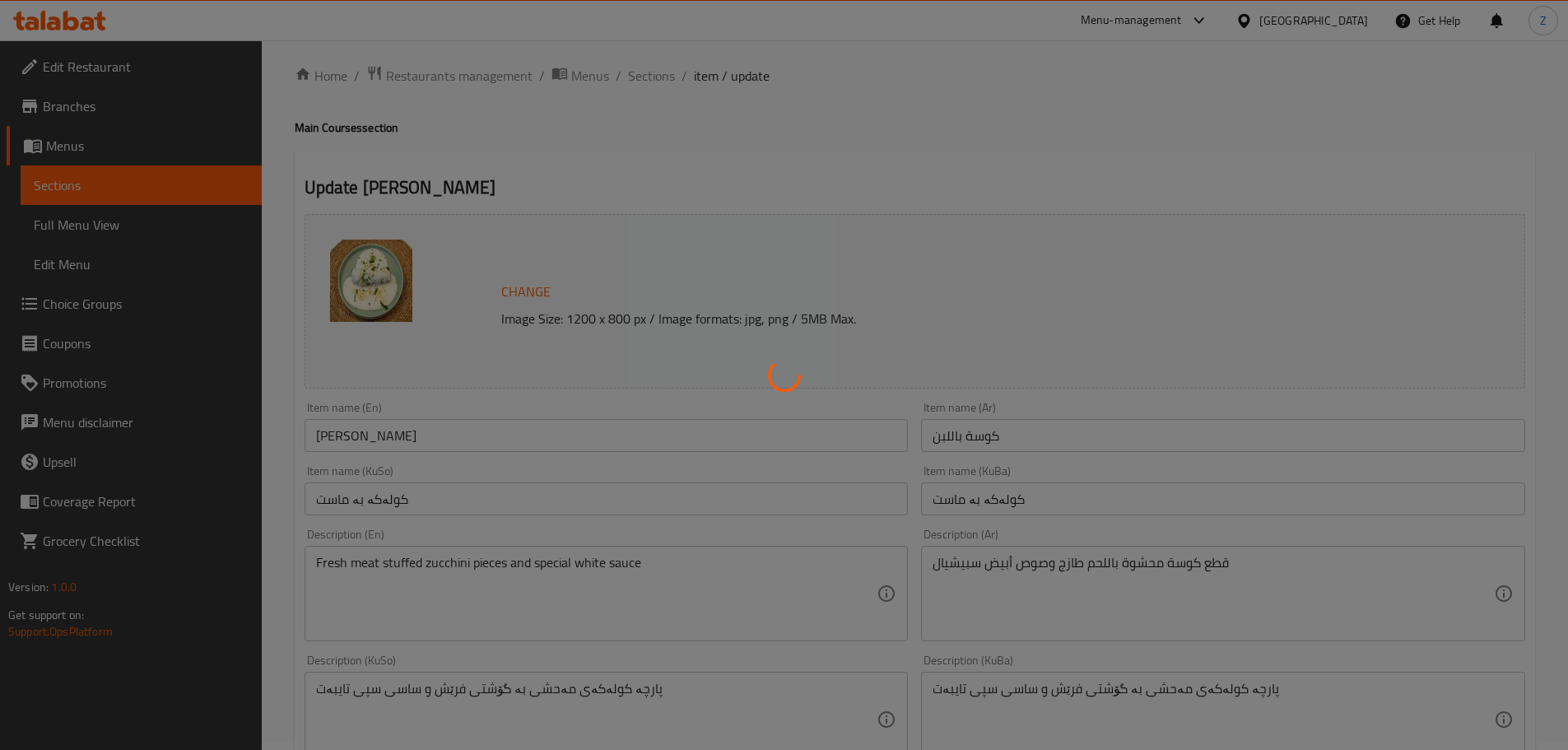
scroll to position [0, 0]
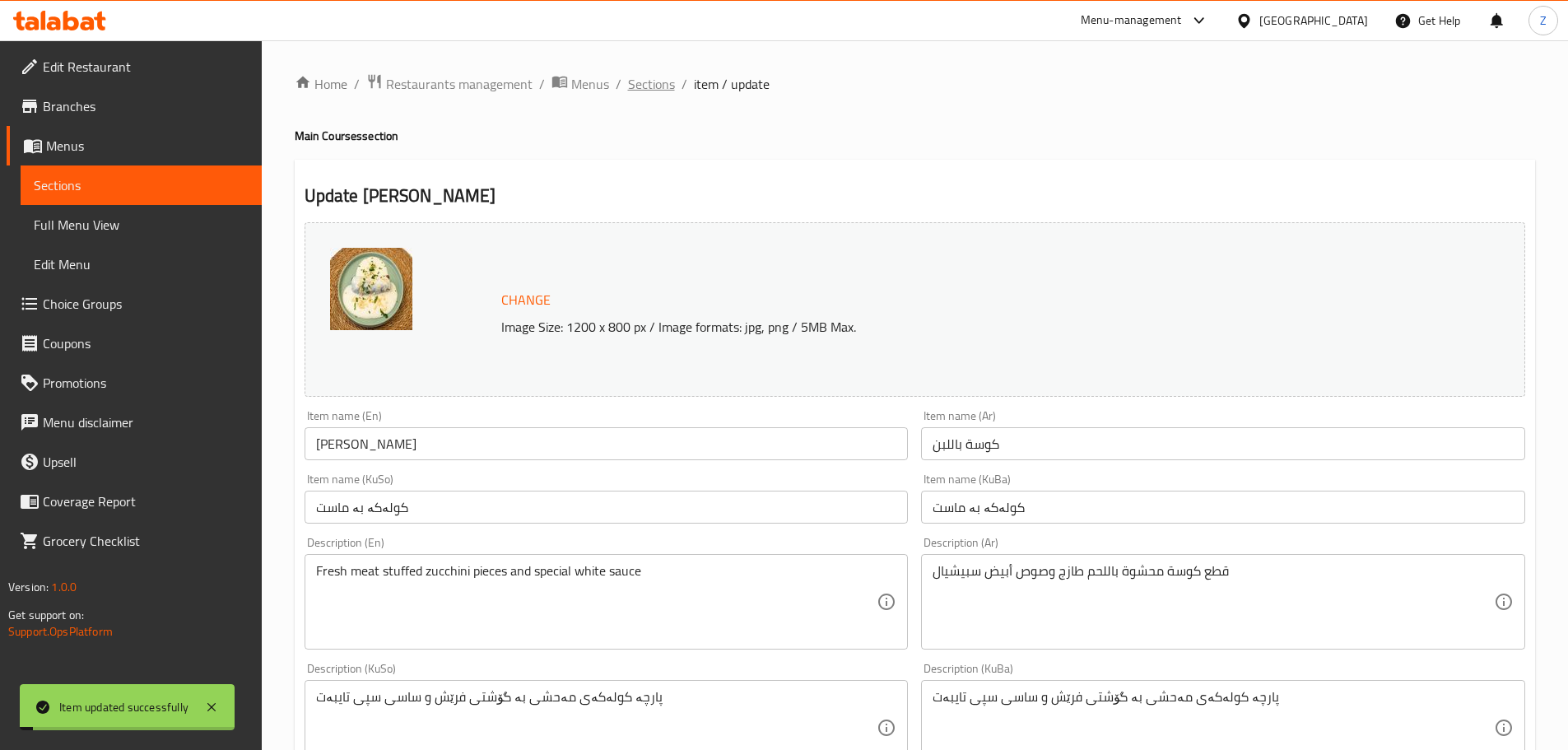
click at [633, 79] on span "Sections" at bounding box center [651, 84] width 47 height 20
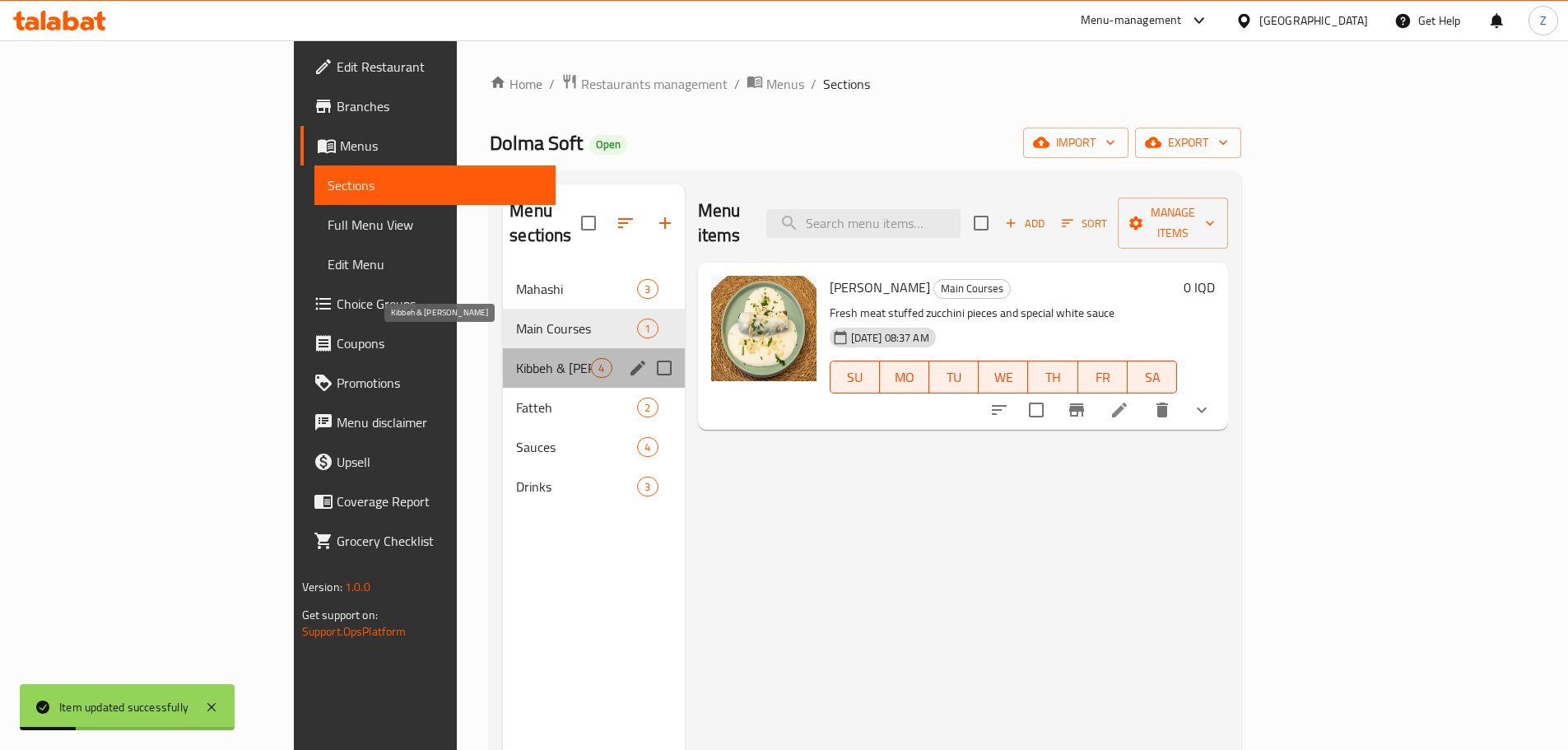
click at [516, 358] on span "Kibbeh & [PERSON_NAME]" at bounding box center [553, 368] width 75 height 20
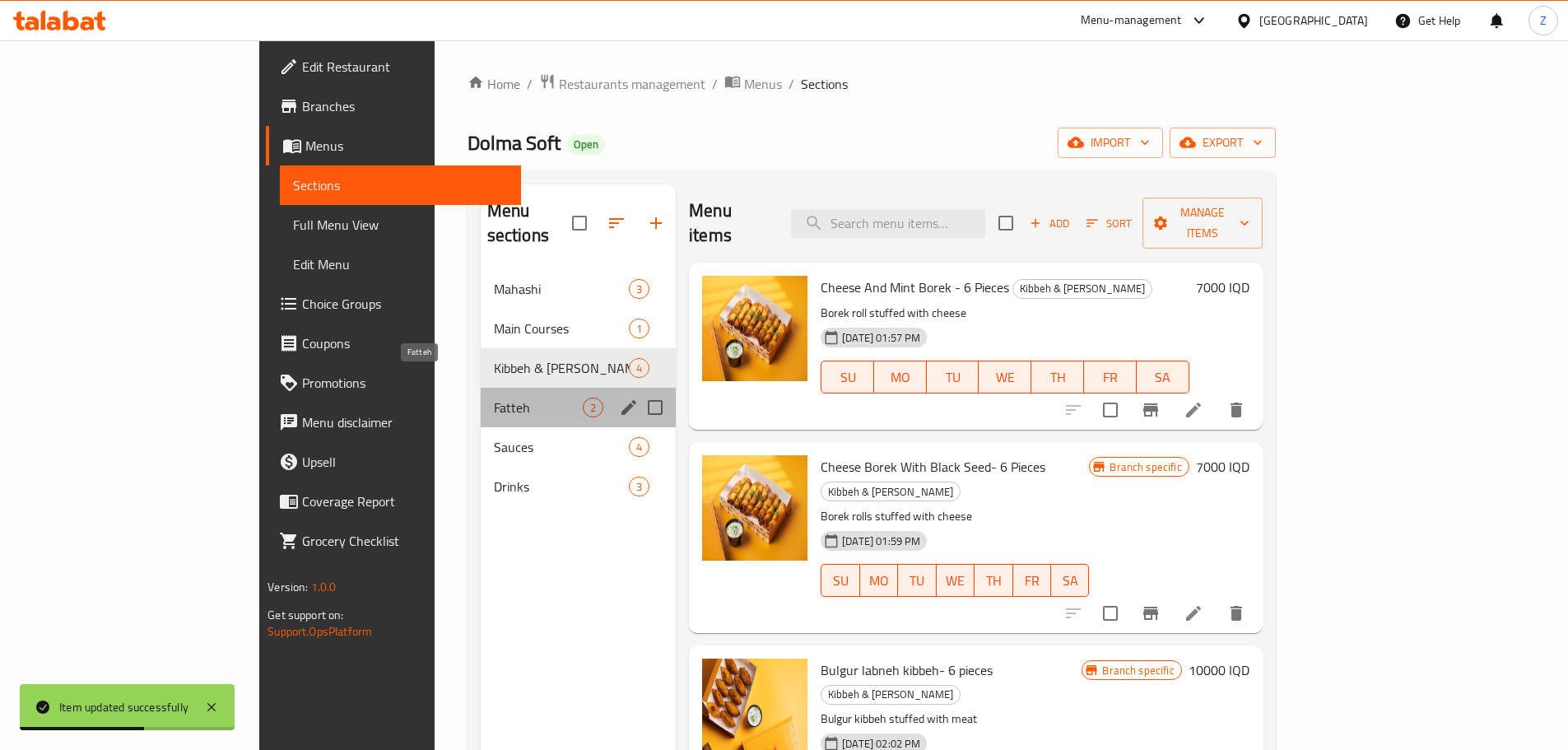
click at [494, 397] on span "Fatteh" at bounding box center [538, 407] width 89 height 20
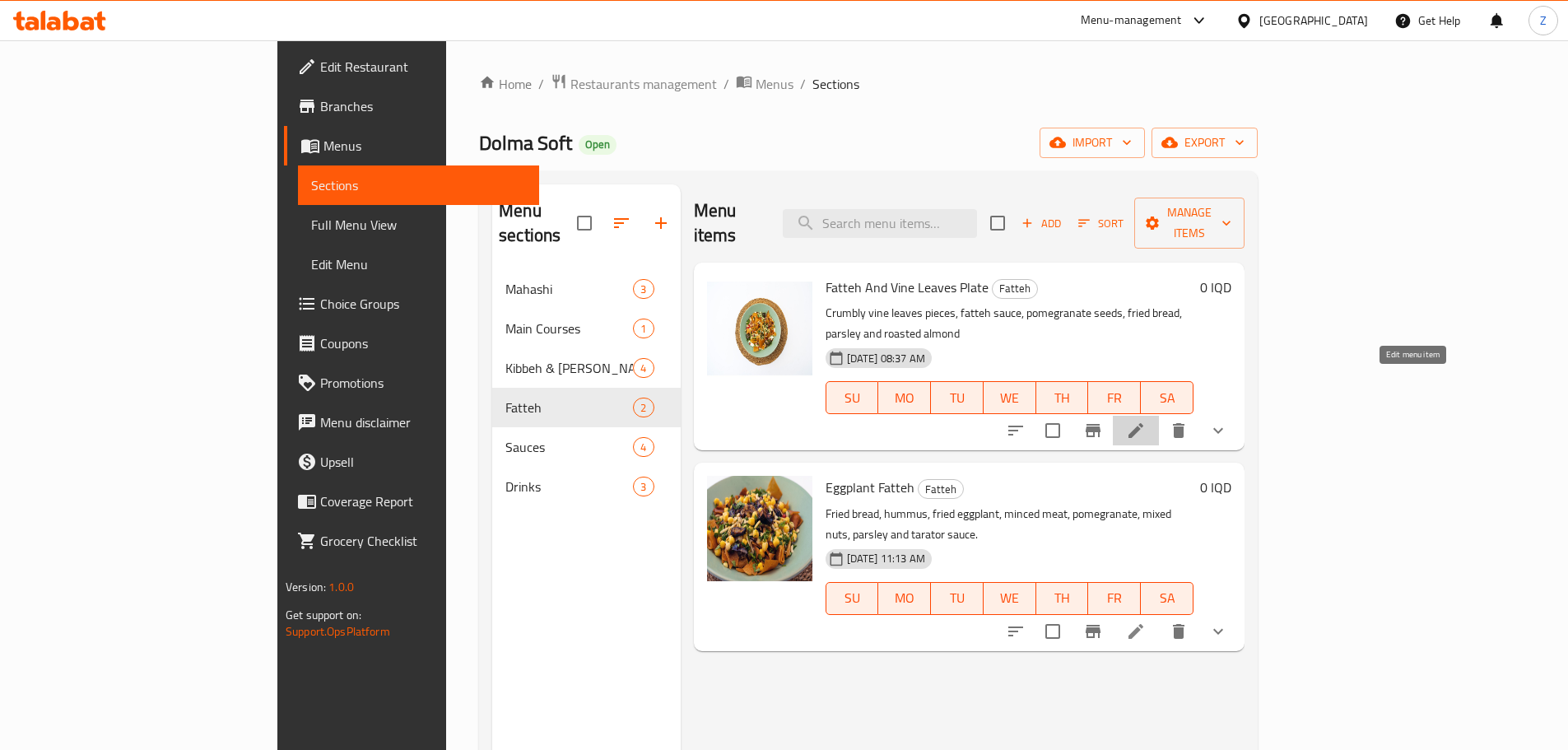
click at [1143, 423] on icon at bounding box center [1135, 430] width 15 height 15
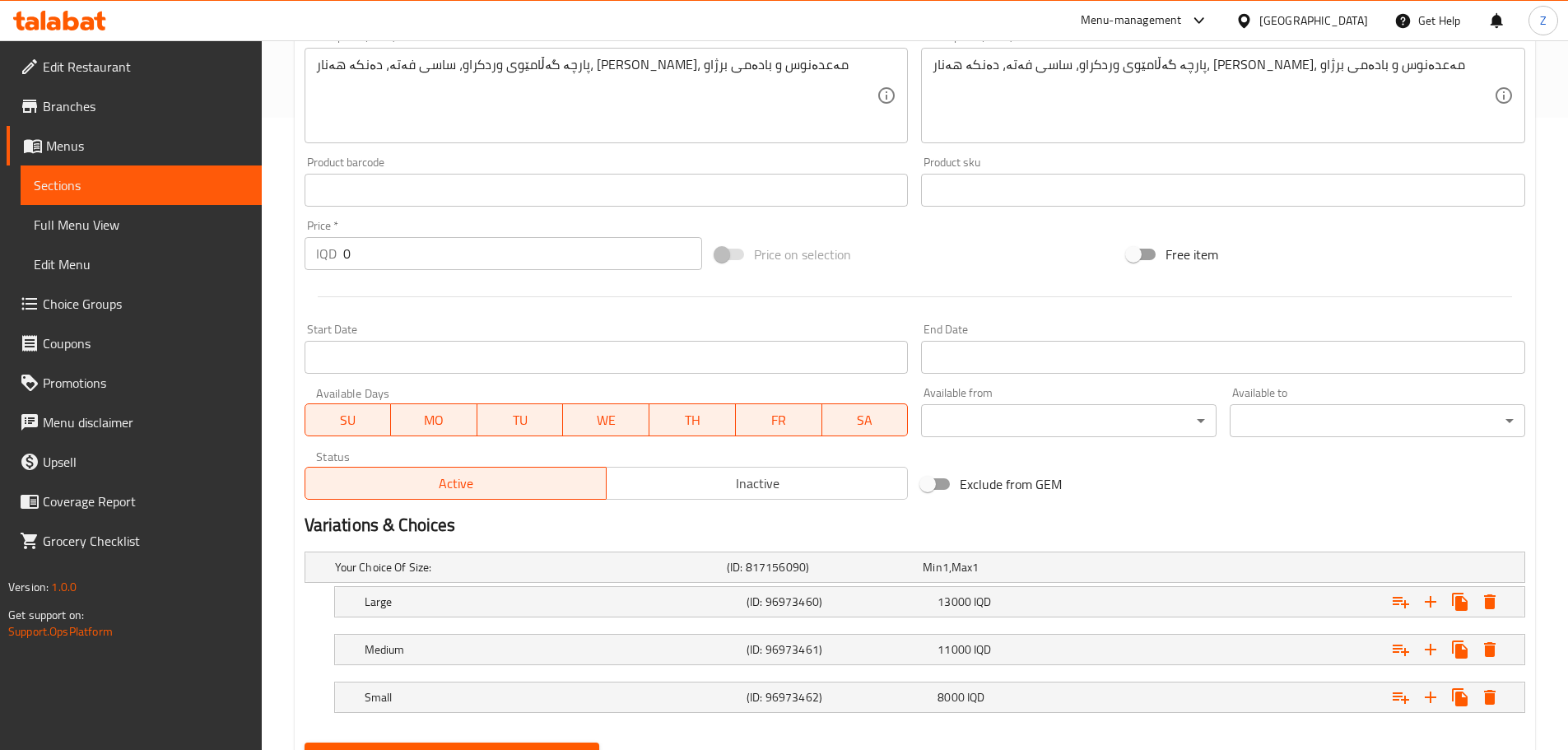
scroll to position [712, 0]
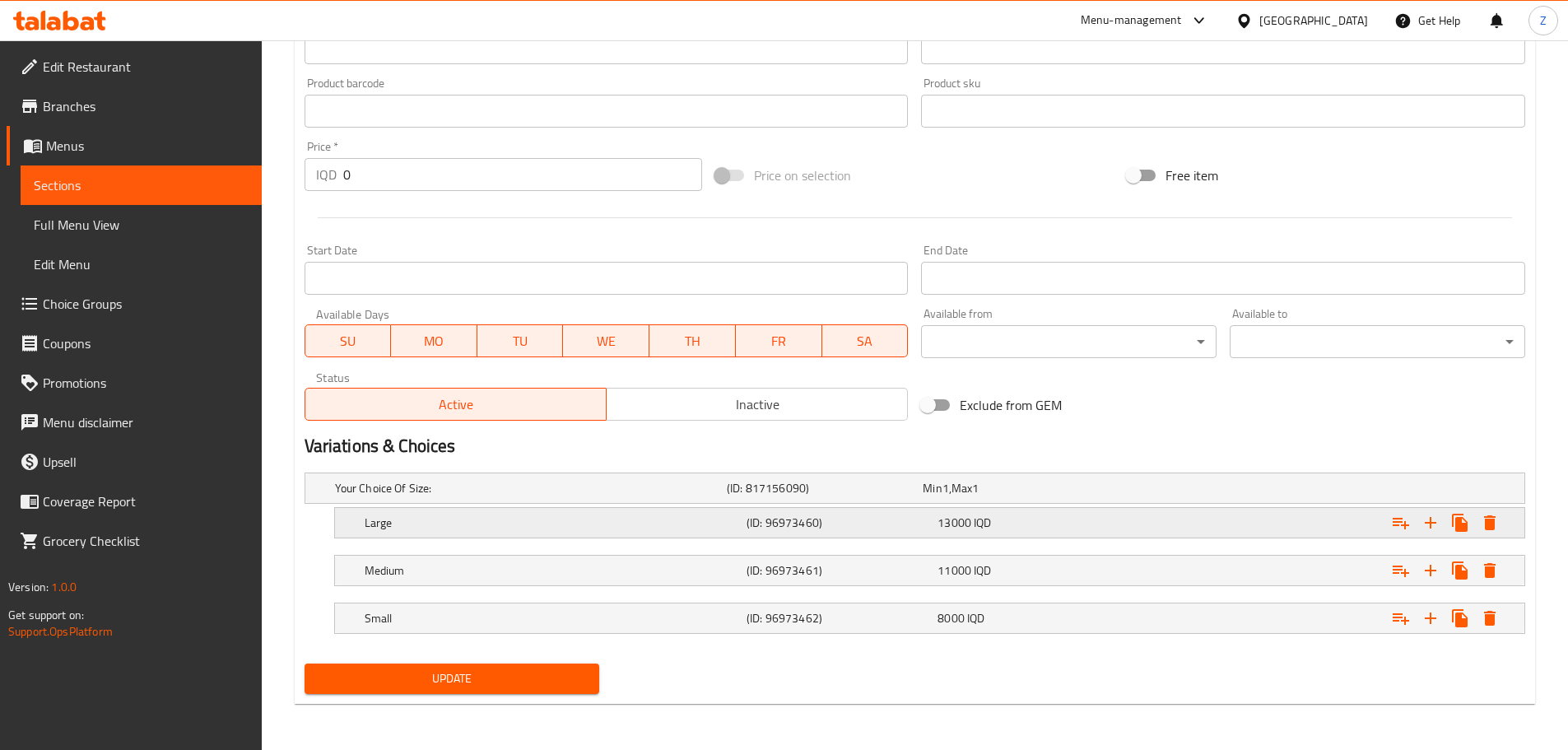
click at [1031, 496] on div "13000 IQD" at bounding box center [1016, 488] width 189 height 16
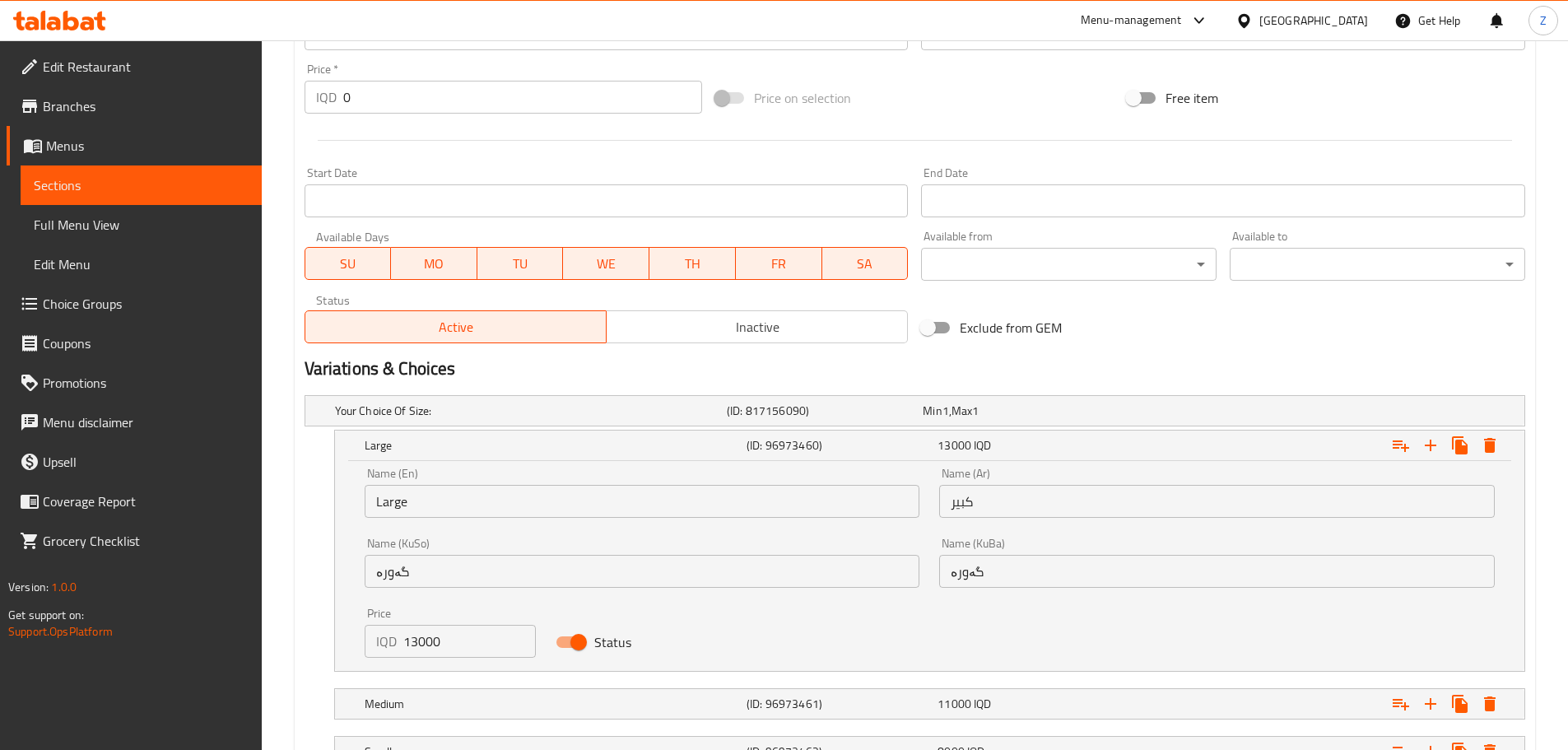
scroll to position [918, 0]
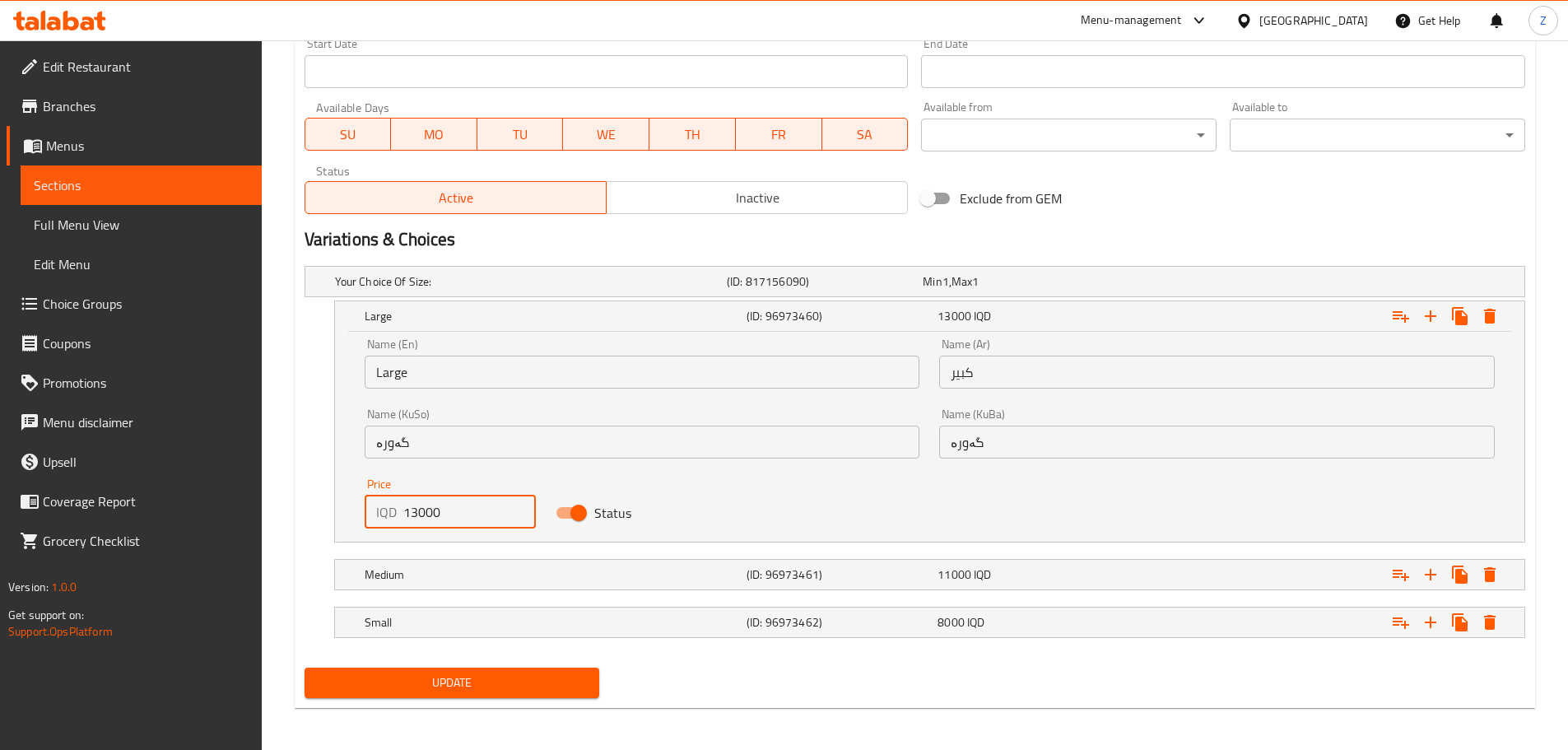
click at [415, 521] on input "13000" at bounding box center [470, 512] width 133 height 33
type input "12000"
click at [441, 293] on div "Medium" at bounding box center [527, 281] width 392 height 23
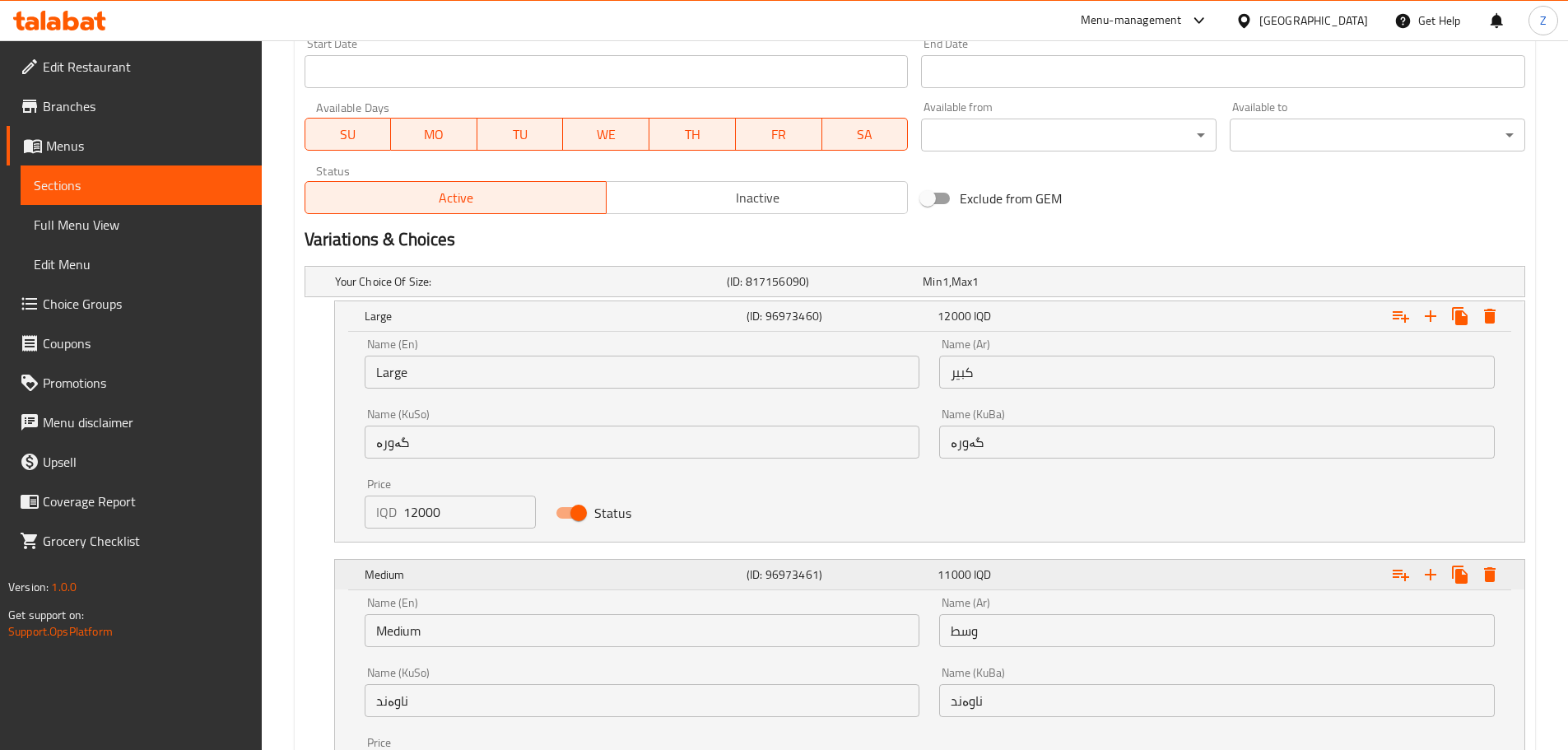
scroll to position [1133, 0]
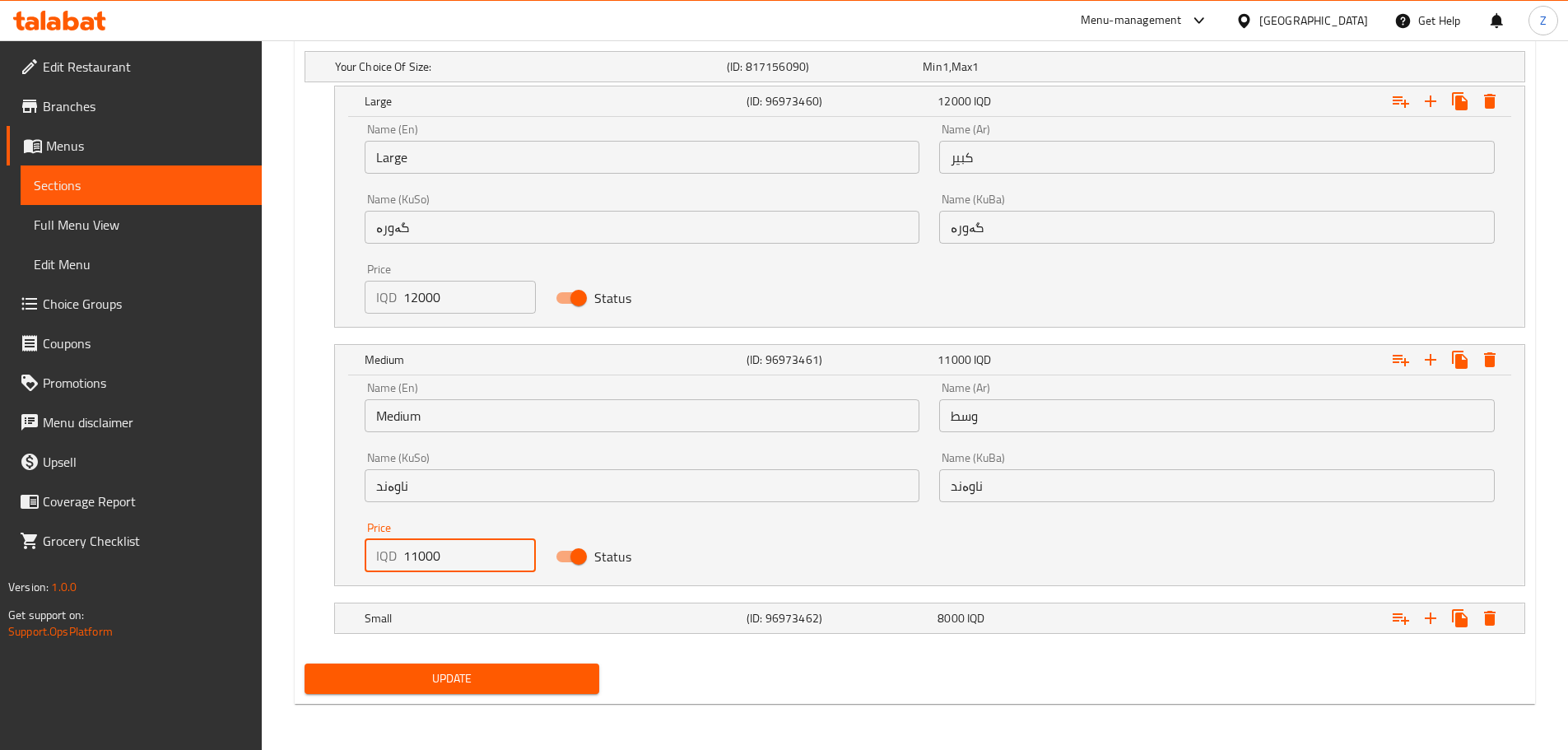
click at [413, 554] on input "11000" at bounding box center [470, 555] width 133 height 33
type input "10000"
click at [489, 75] on h5 "Small" at bounding box center [528, 67] width 385 height 16
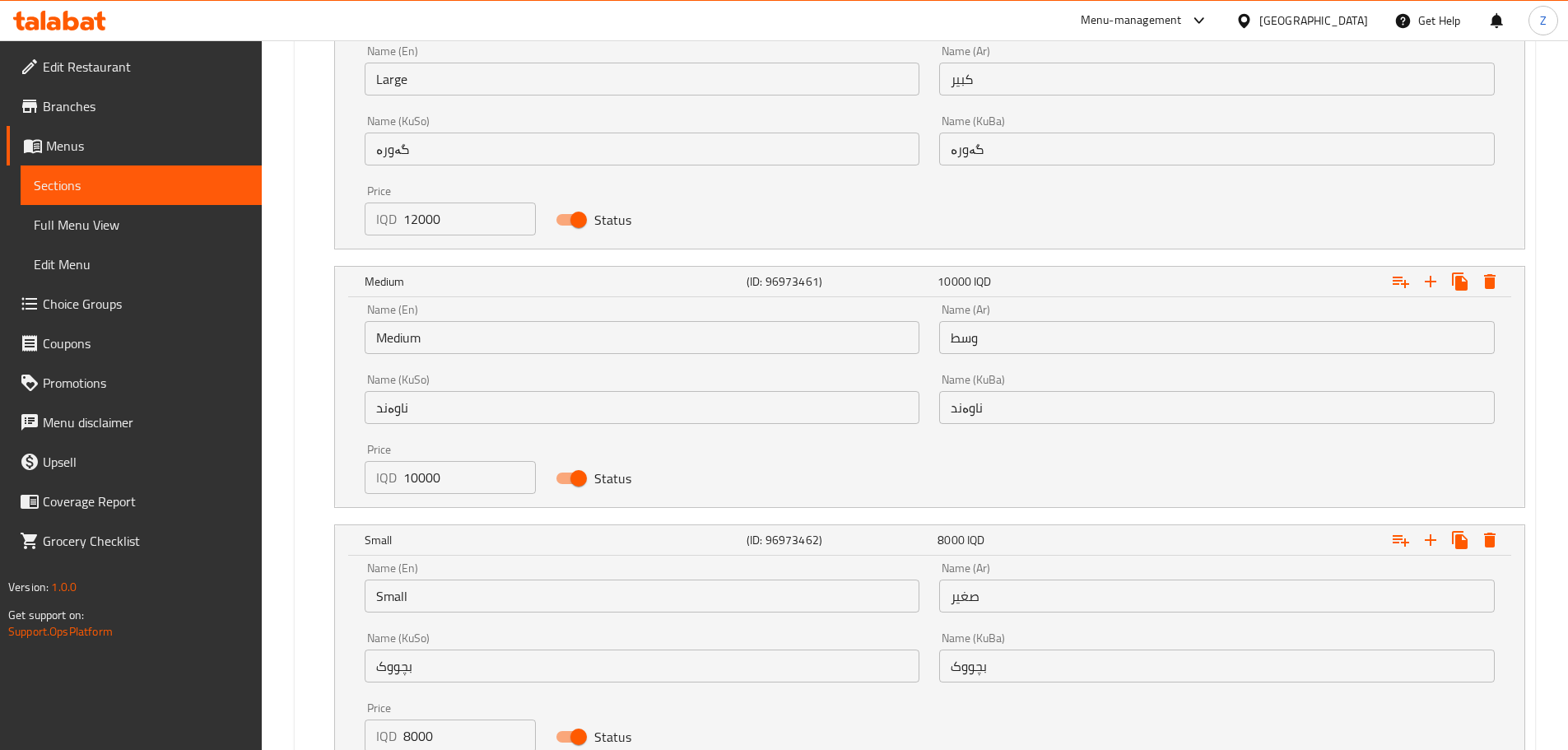
scroll to position [1344, 0]
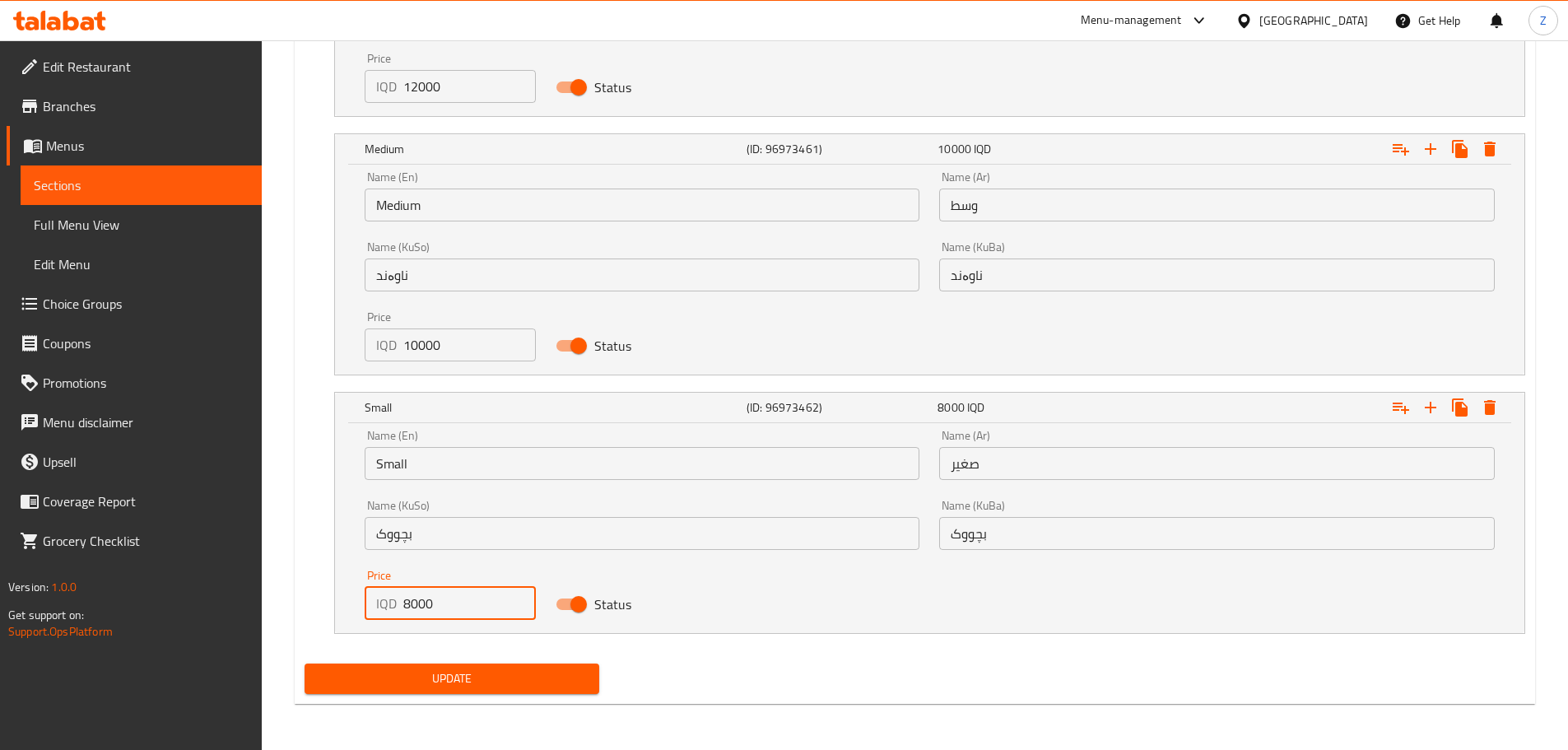
drag, startPoint x: 409, startPoint y: 611, endPoint x: 394, endPoint y: 607, distance: 15.5
click at [394, 607] on div "IQD 8000 Price" at bounding box center [450, 604] width 172 height 33
type input "7000"
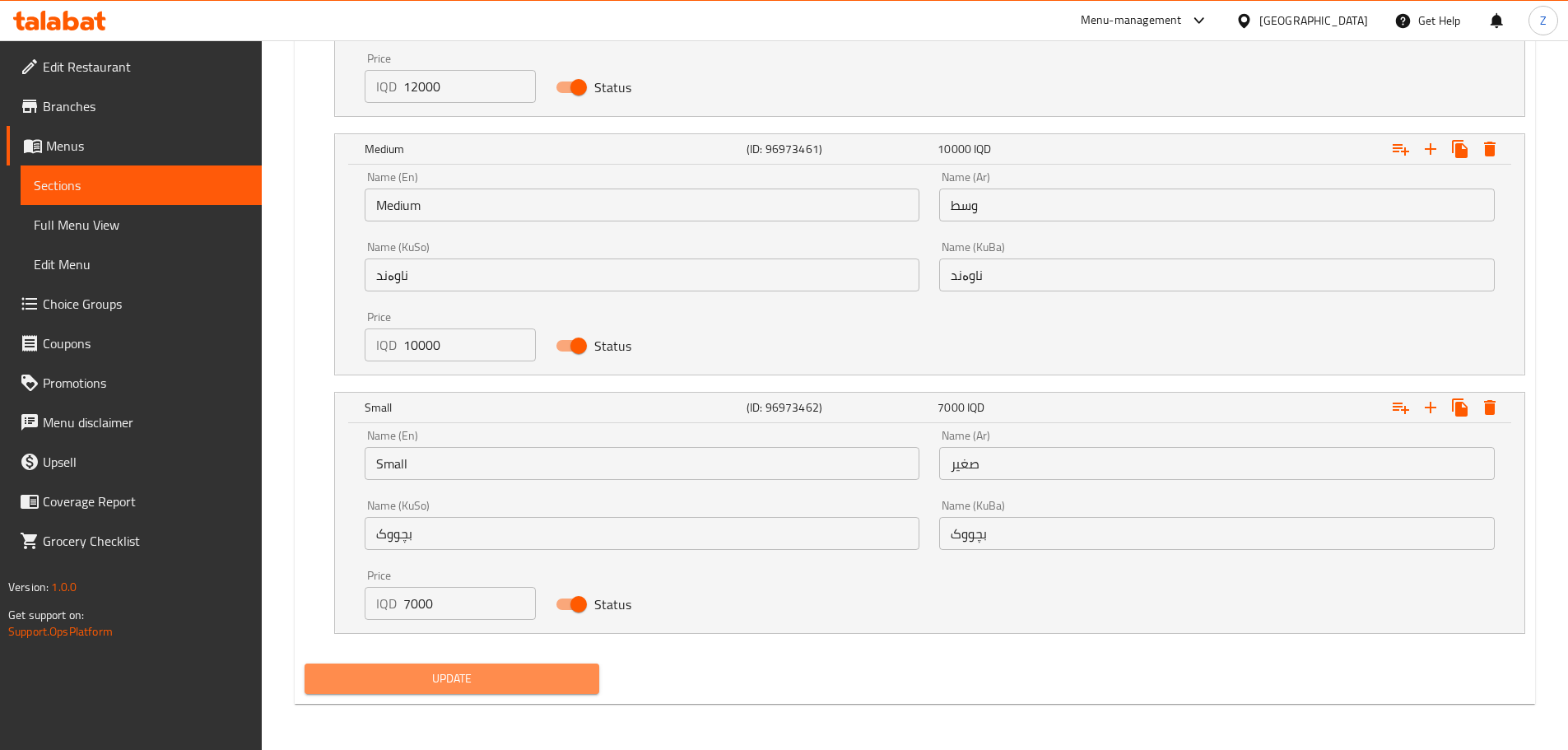
click at [501, 680] on span "Update" at bounding box center [452, 679] width 269 height 21
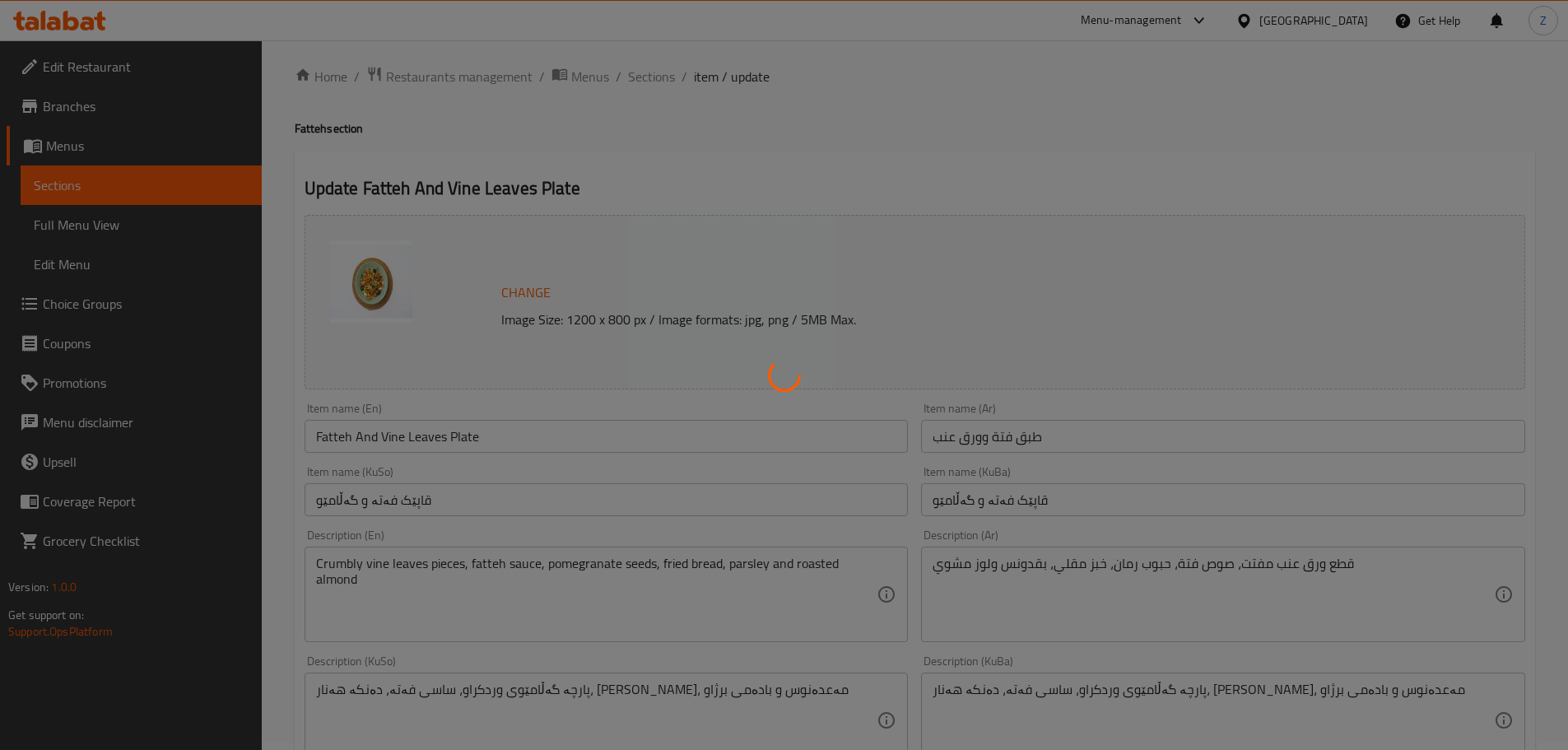
scroll to position [0, 0]
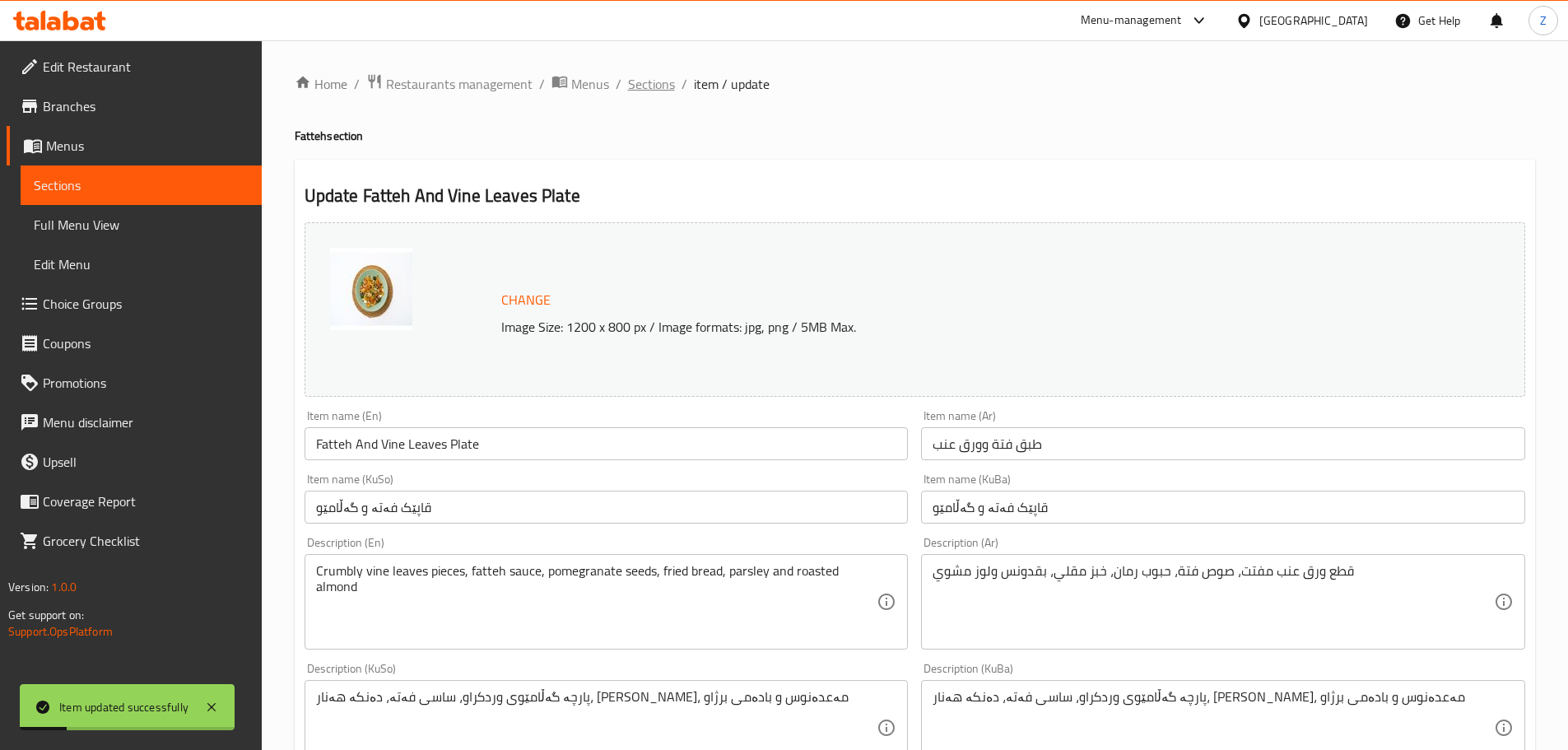
click at [657, 88] on span "Sections" at bounding box center [651, 84] width 47 height 20
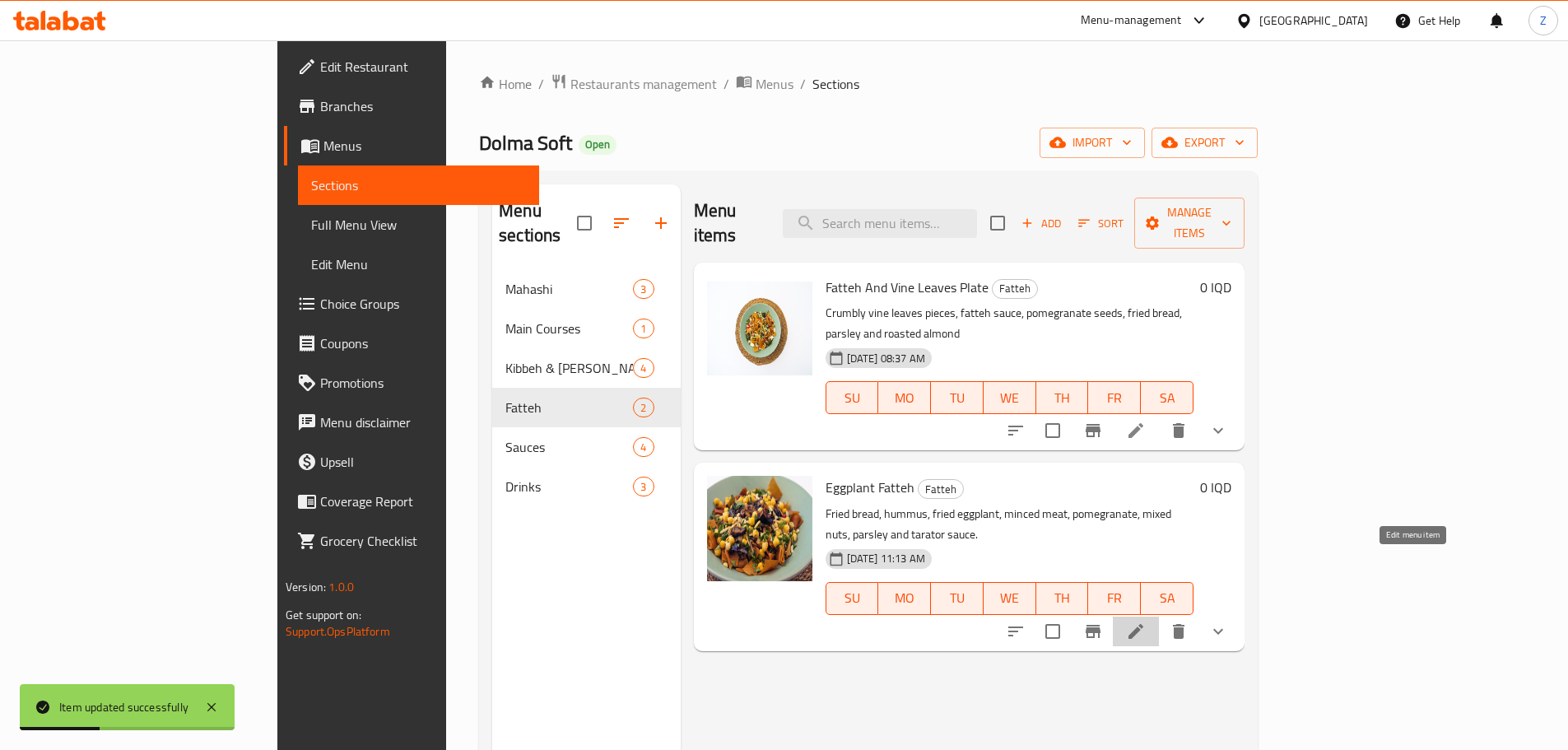
click at [1145, 621] on icon at bounding box center [1136, 631] width 20 height 20
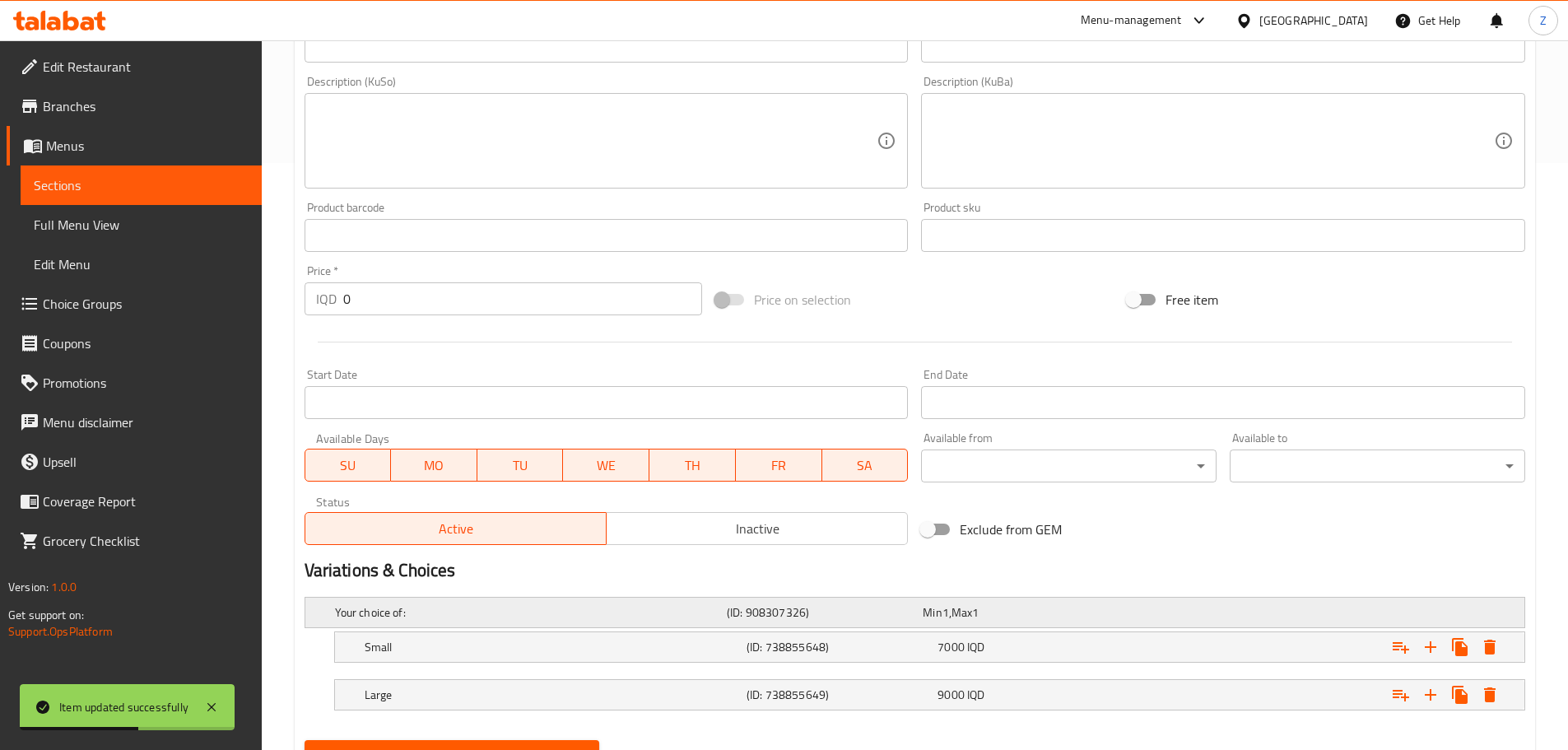
scroll to position [663, 0]
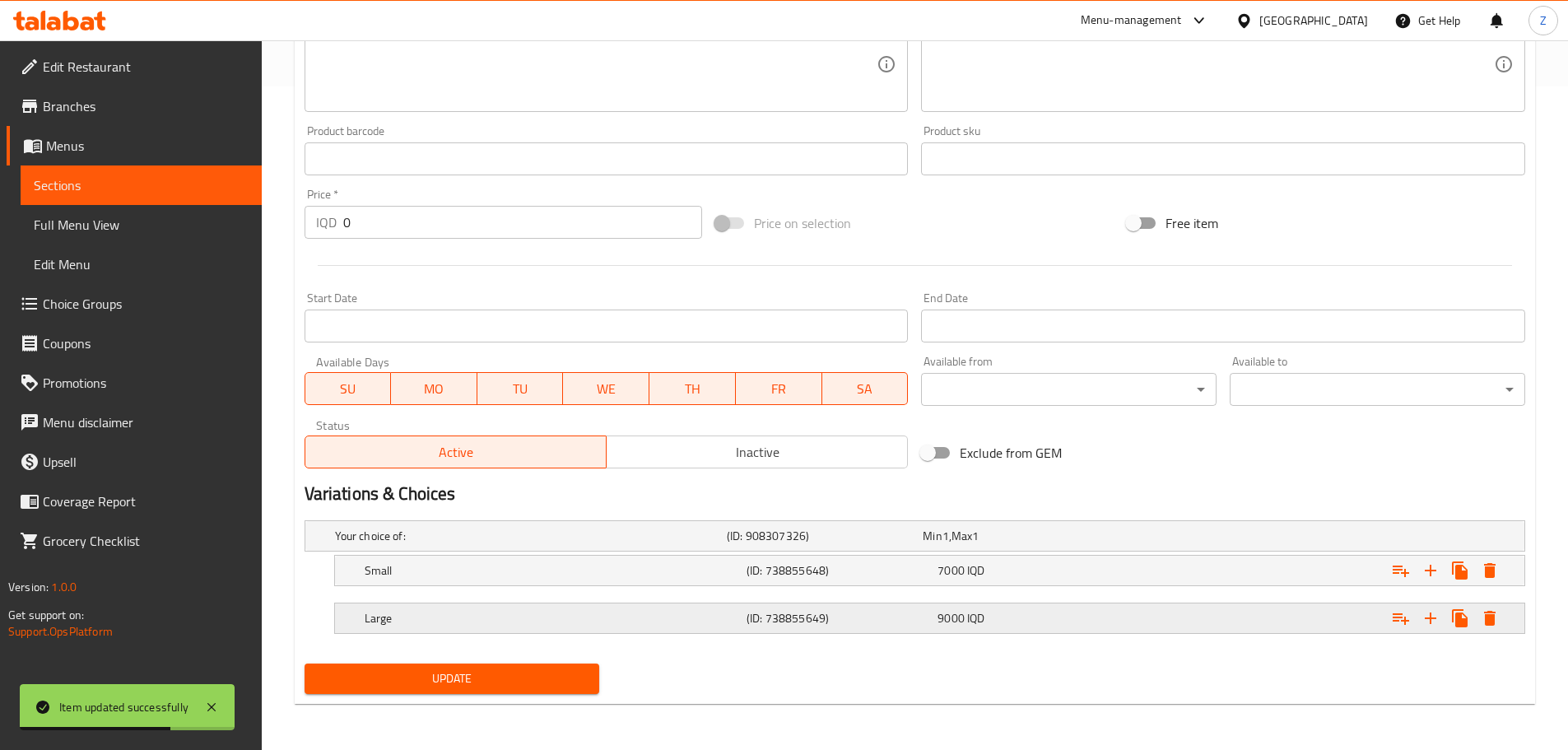
click at [920, 547] on div "(ID: 738855649)" at bounding box center [821, 535] width 195 height 23
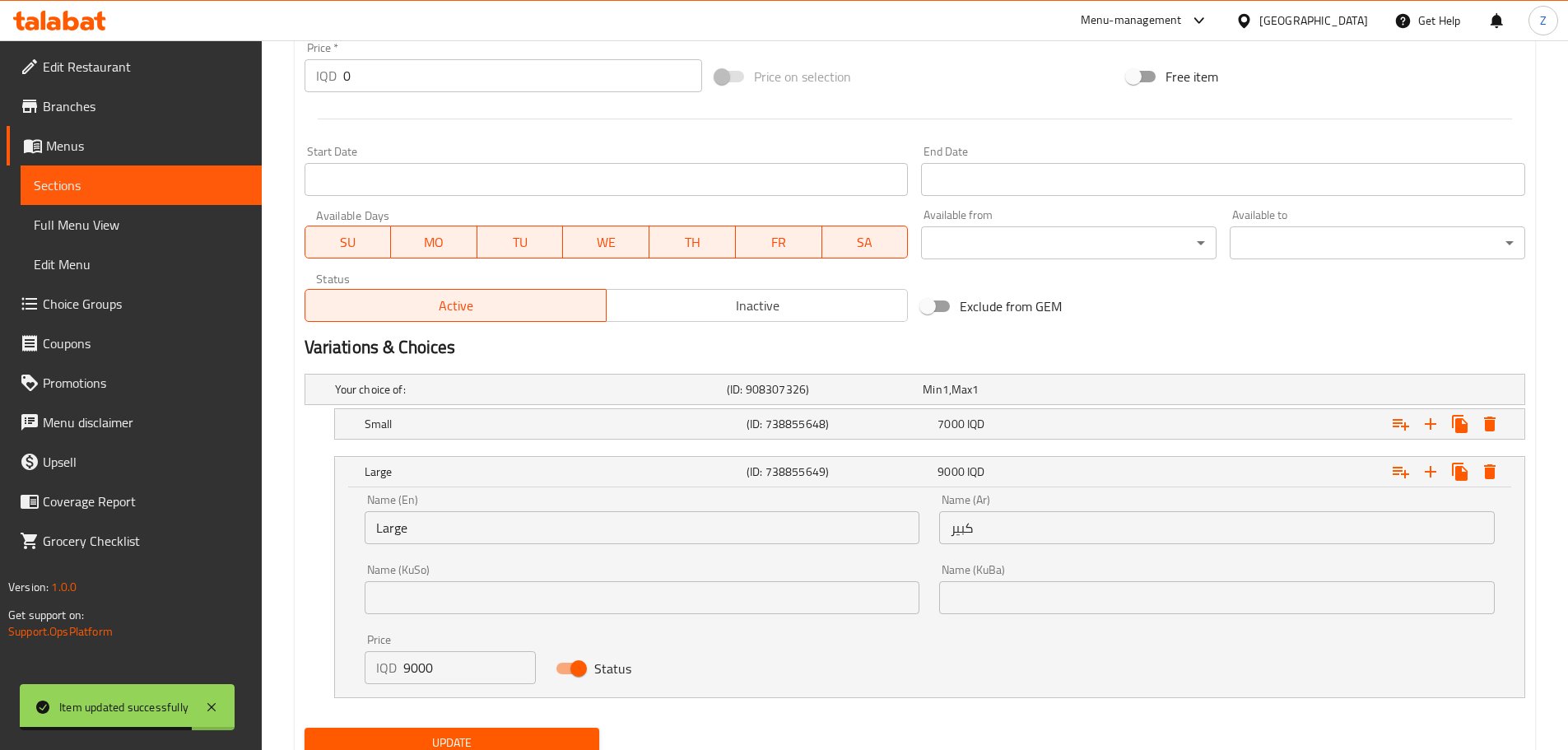
scroll to position [829, 0]
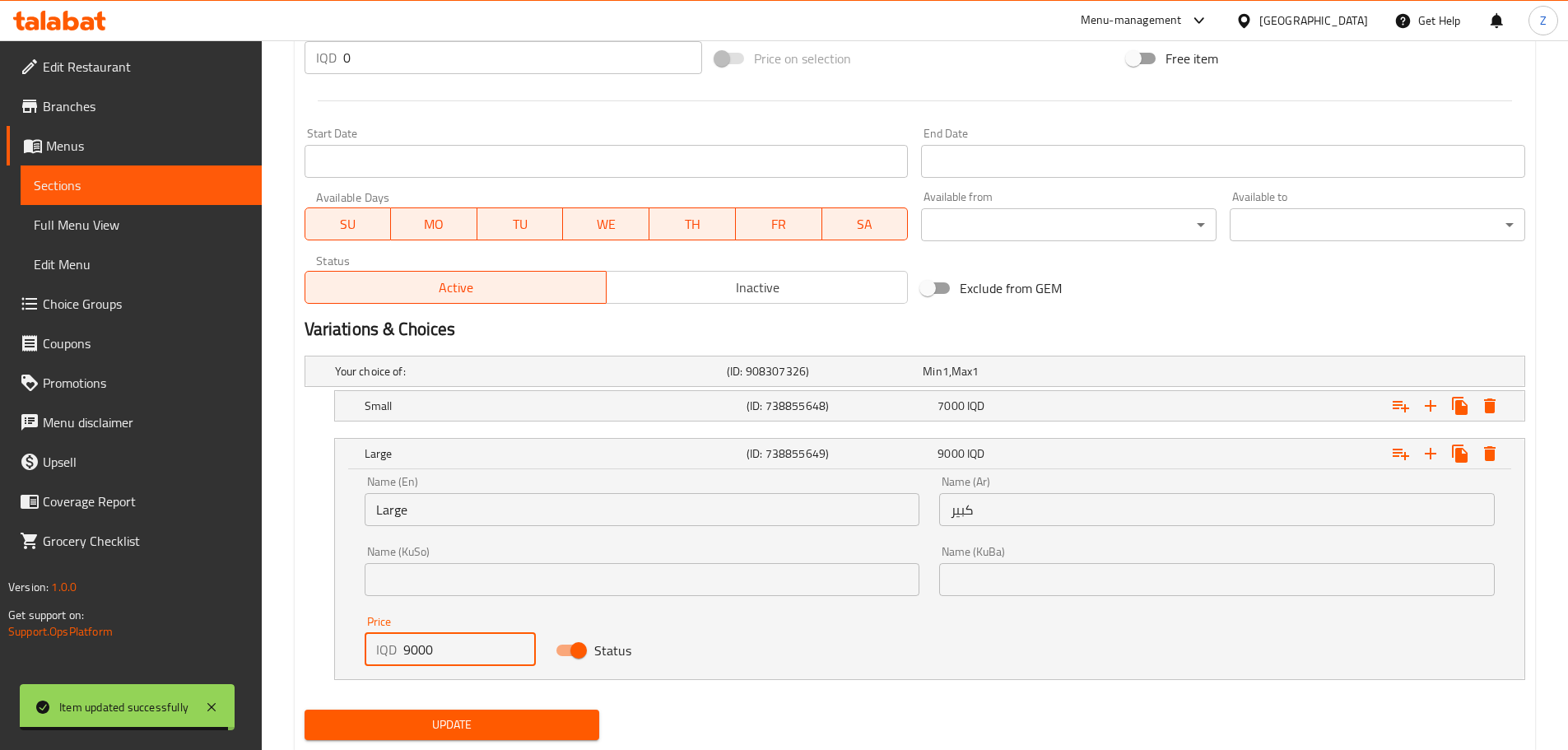
drag, startPoint x: 407, startPoint y: 654, endPoint x: 396, endPoint y: 653, distance: 11.0
click at [396, 653] on div "IQD 9000 Price" at bounding box center [450, 650] width 172 height 33
type input "10000"
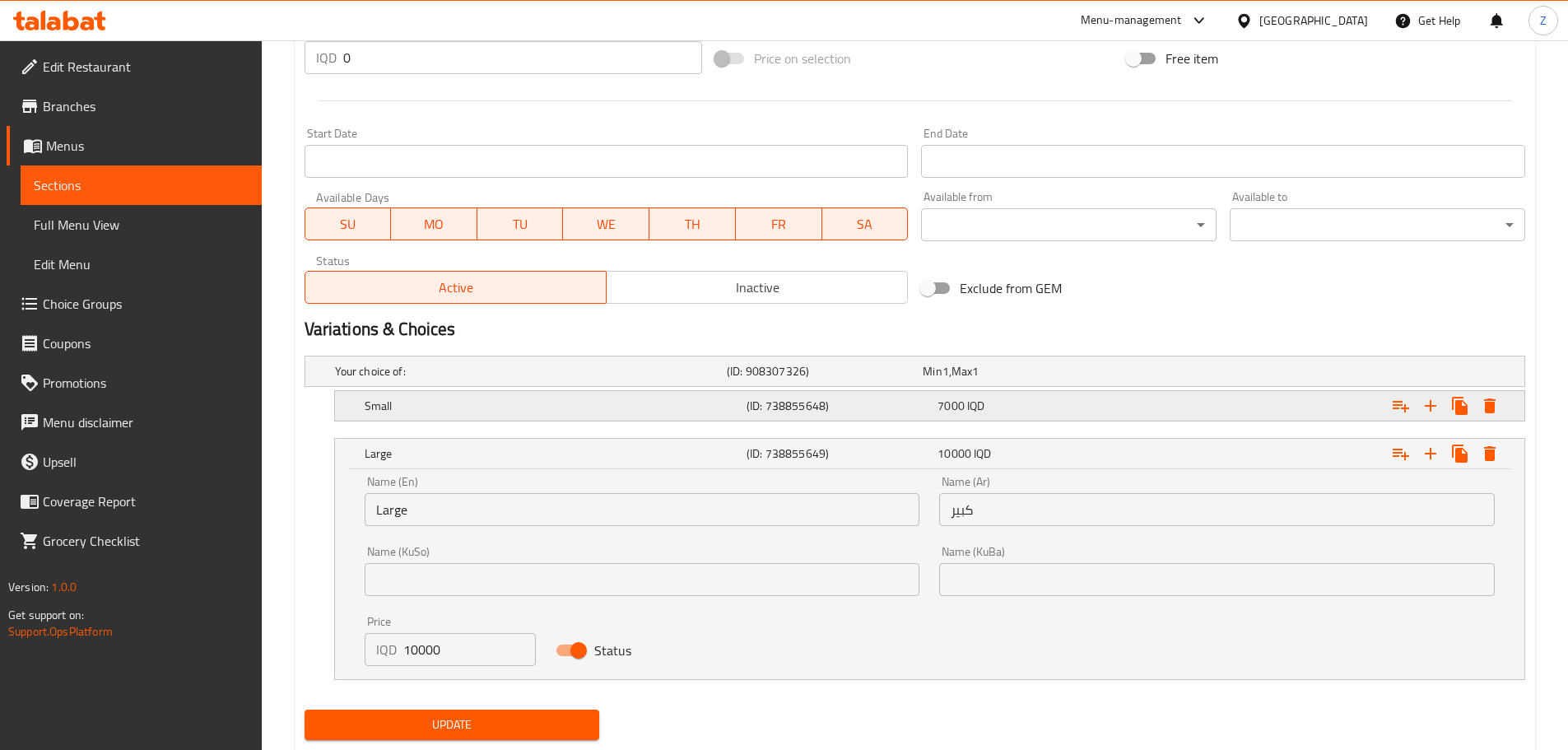
click at [515, 379] on h5 "Small" at bounding box center [528, 371] width 385 height 16
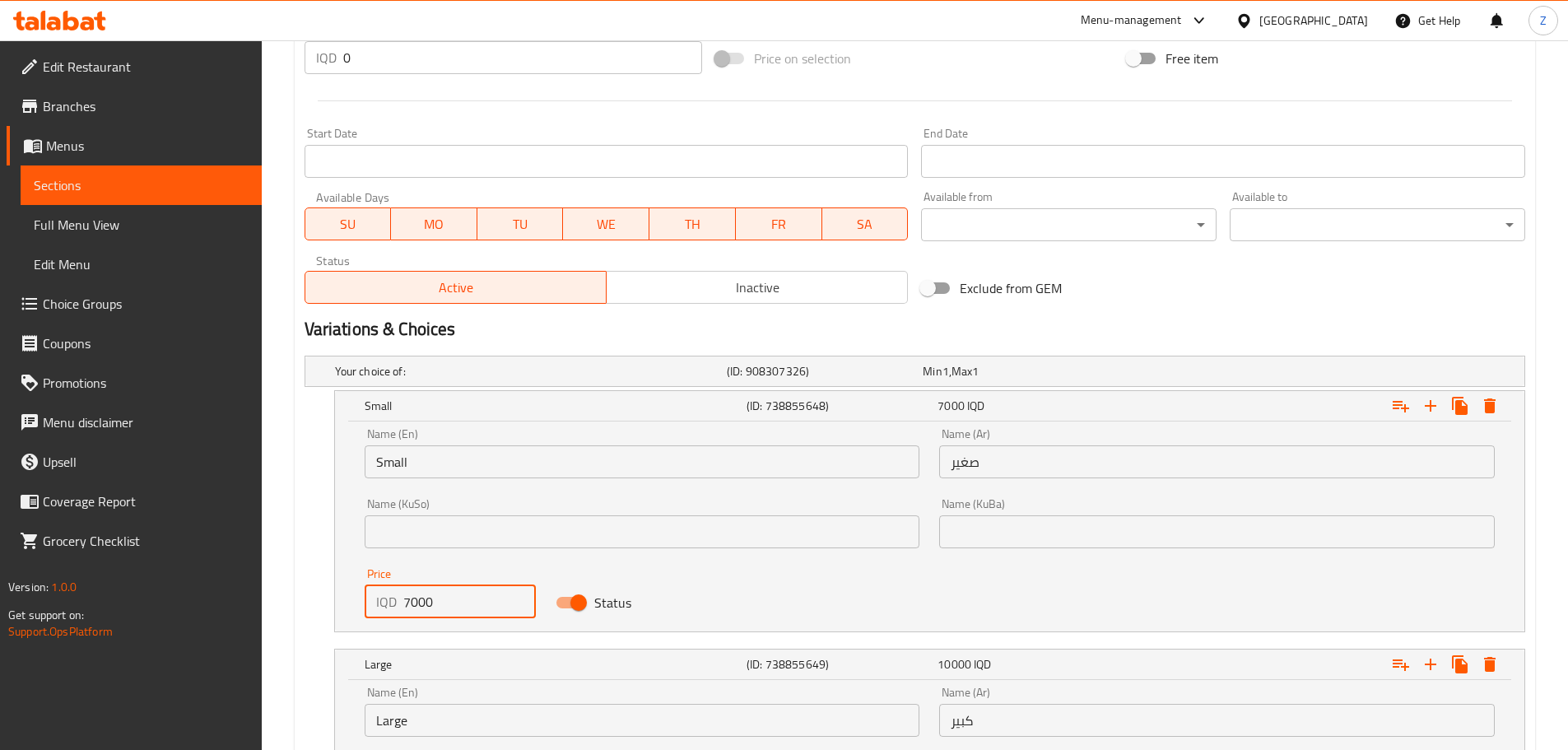
drag, startPoint x: 406, startPoint y: 608, endPoint x: 396, endPoint y: 607, distance: 10.0
click at [396, 607] on div "IQD 7000 Price" at bounding box center [450, 602] width 172 height 33
type input "8000"
click at [440, 462] on input "Small" at bounding box center [642, 462] width 555 height 33
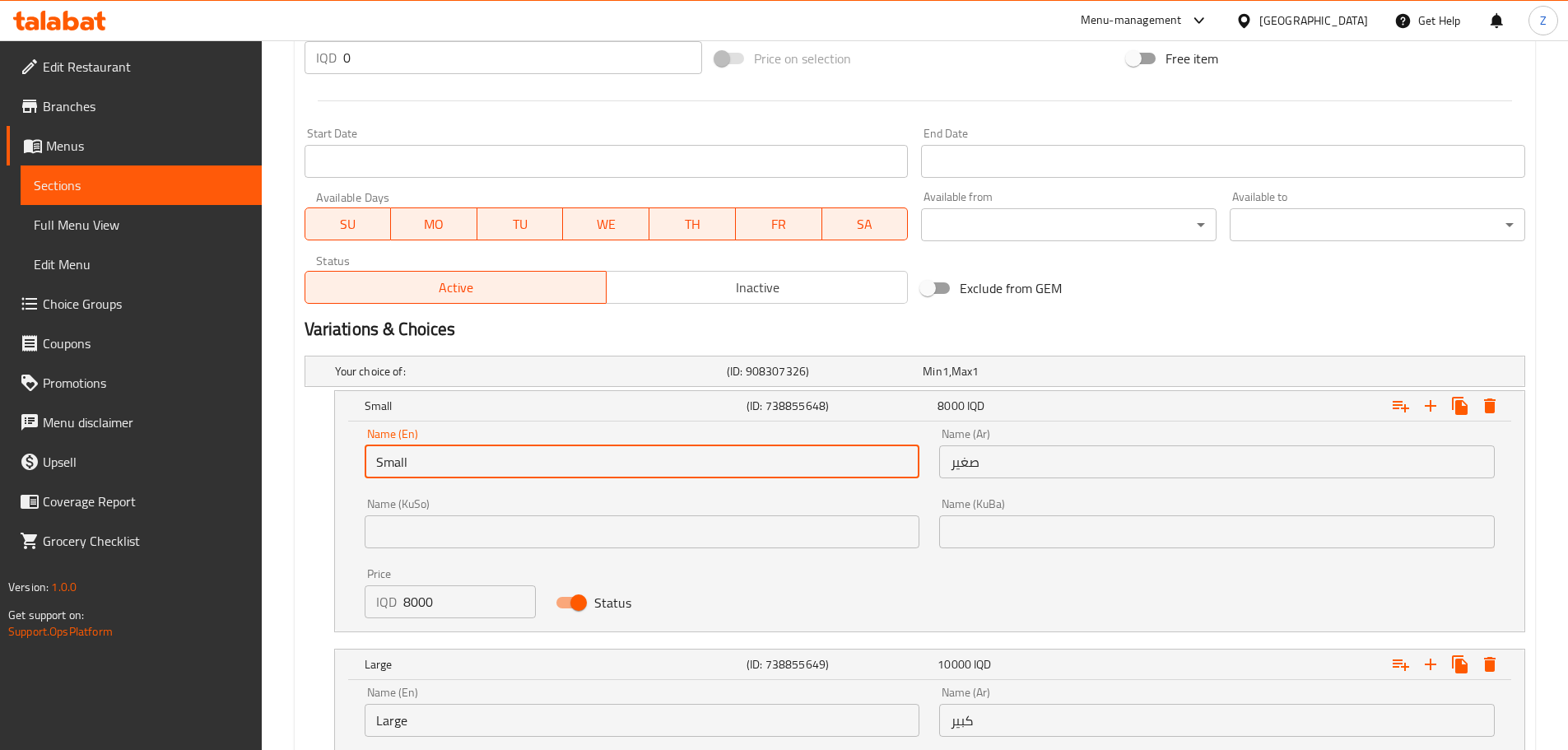
click at [440, 462] on input "Small" at bounding box center [642, 462] width 555 height 33
type input "Medium"
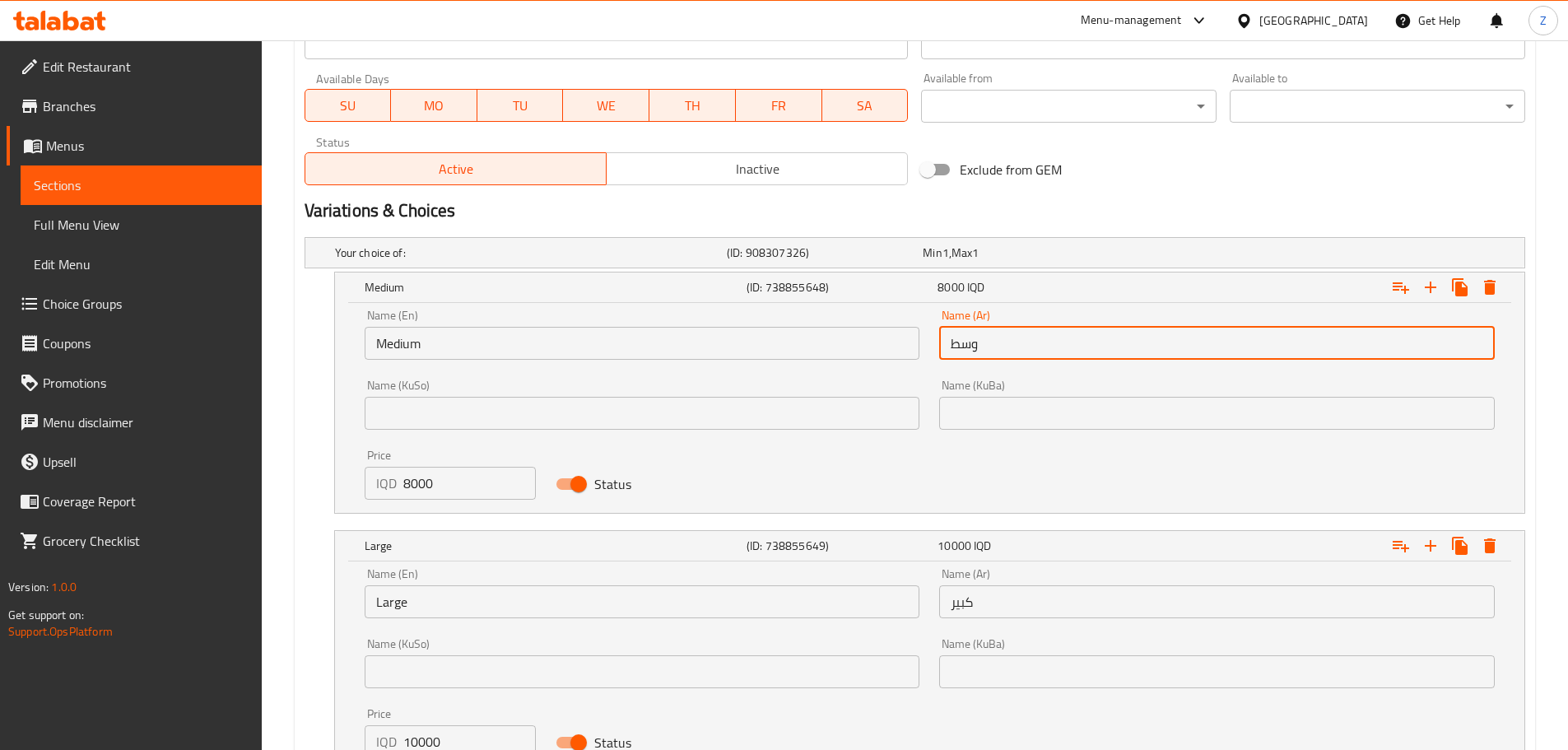
scroll to position [1085, 0]
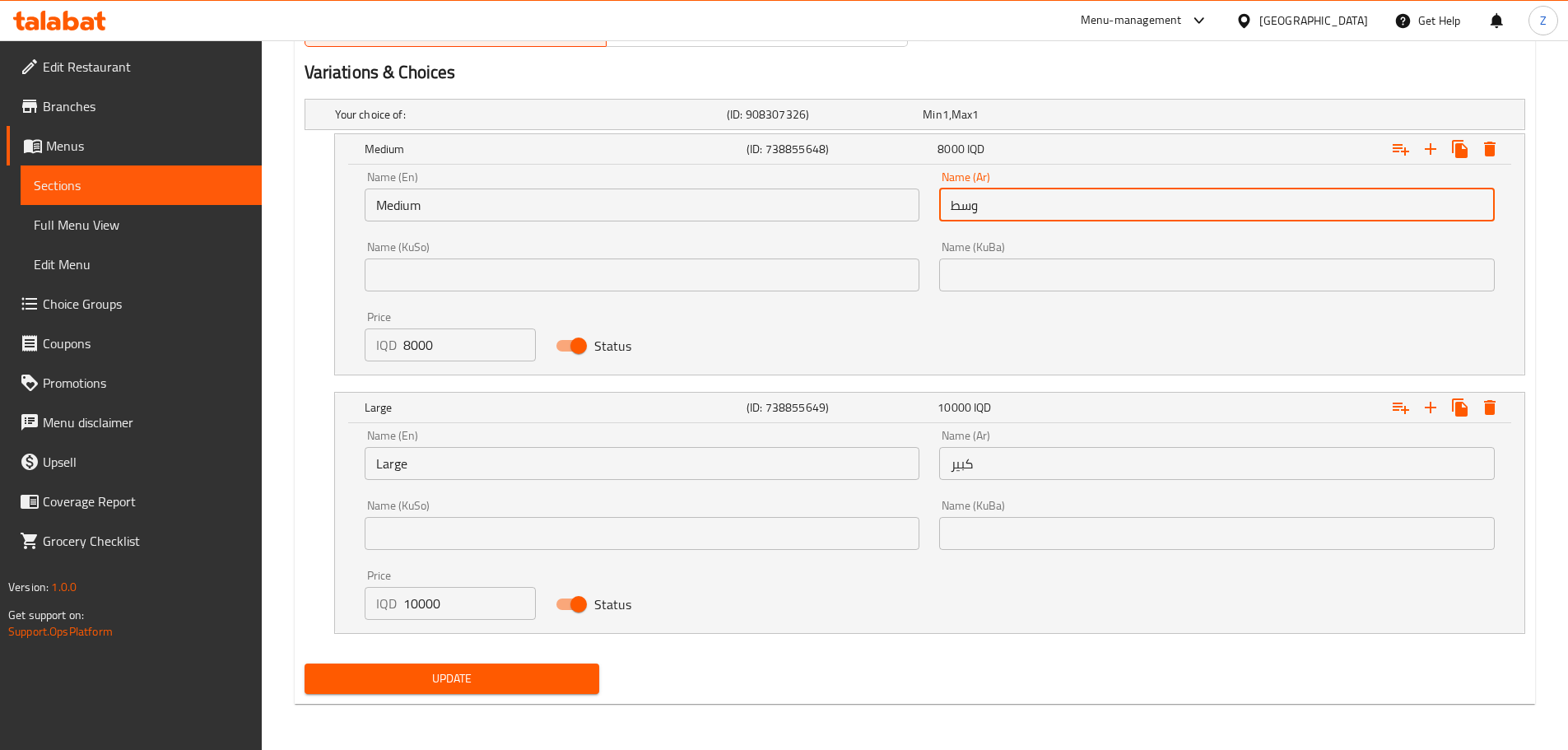
type input "وسط"
click at [511, 670] on span "Update" at bounding box center [452, 679] width 269 height 21
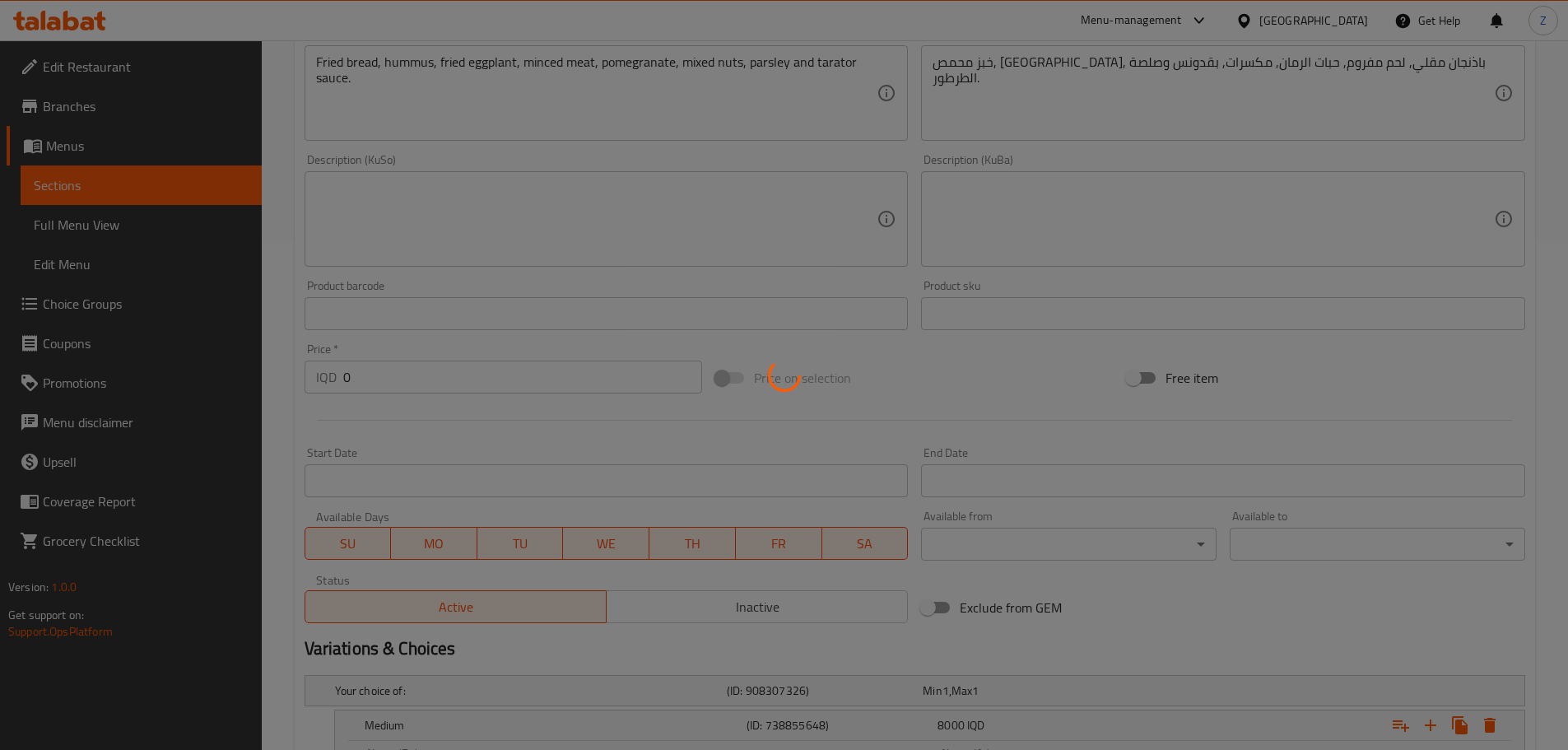
scroll to position [15, 0]
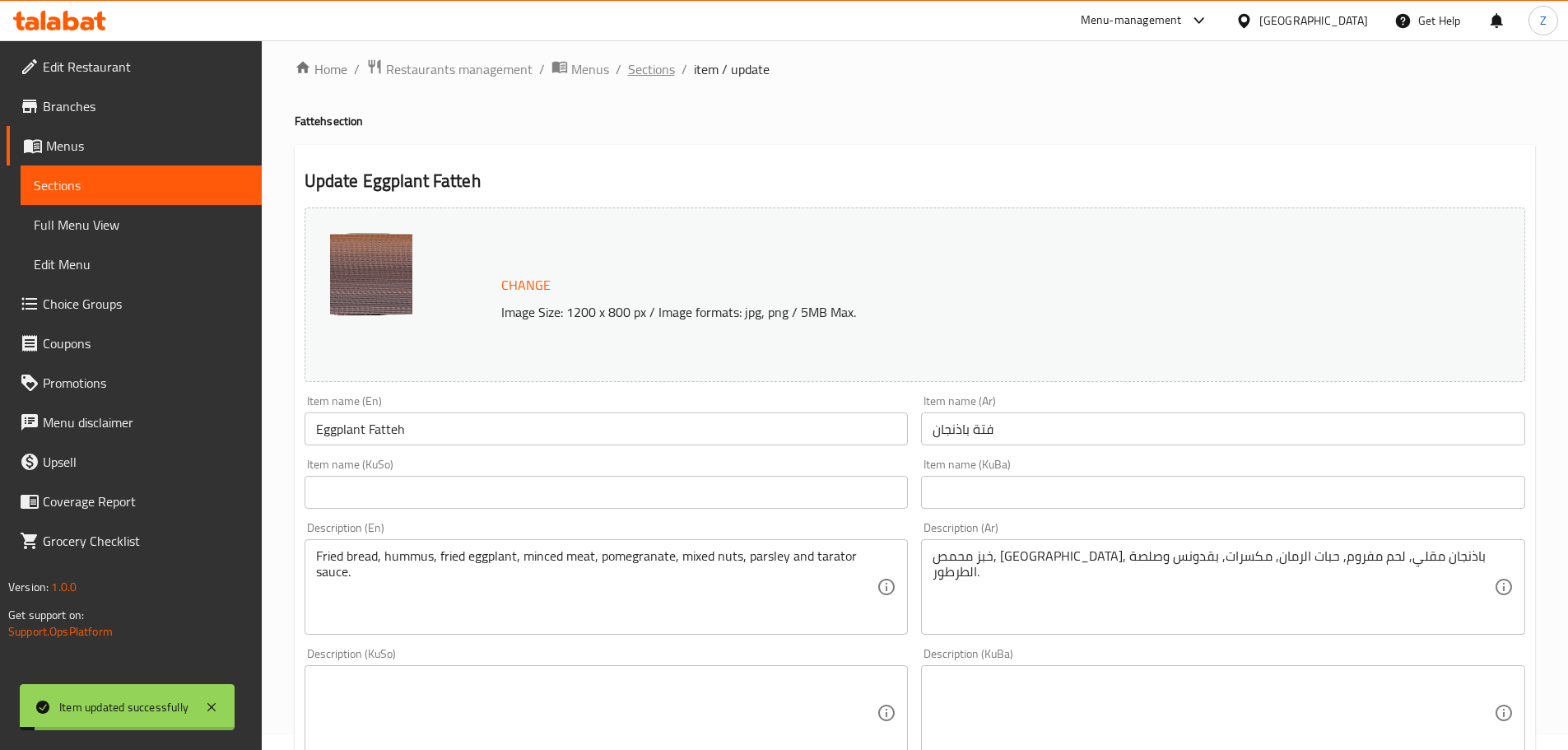
click at [650, 70] on span "Sections" at bounding box center [651, 69] width 47 height 20
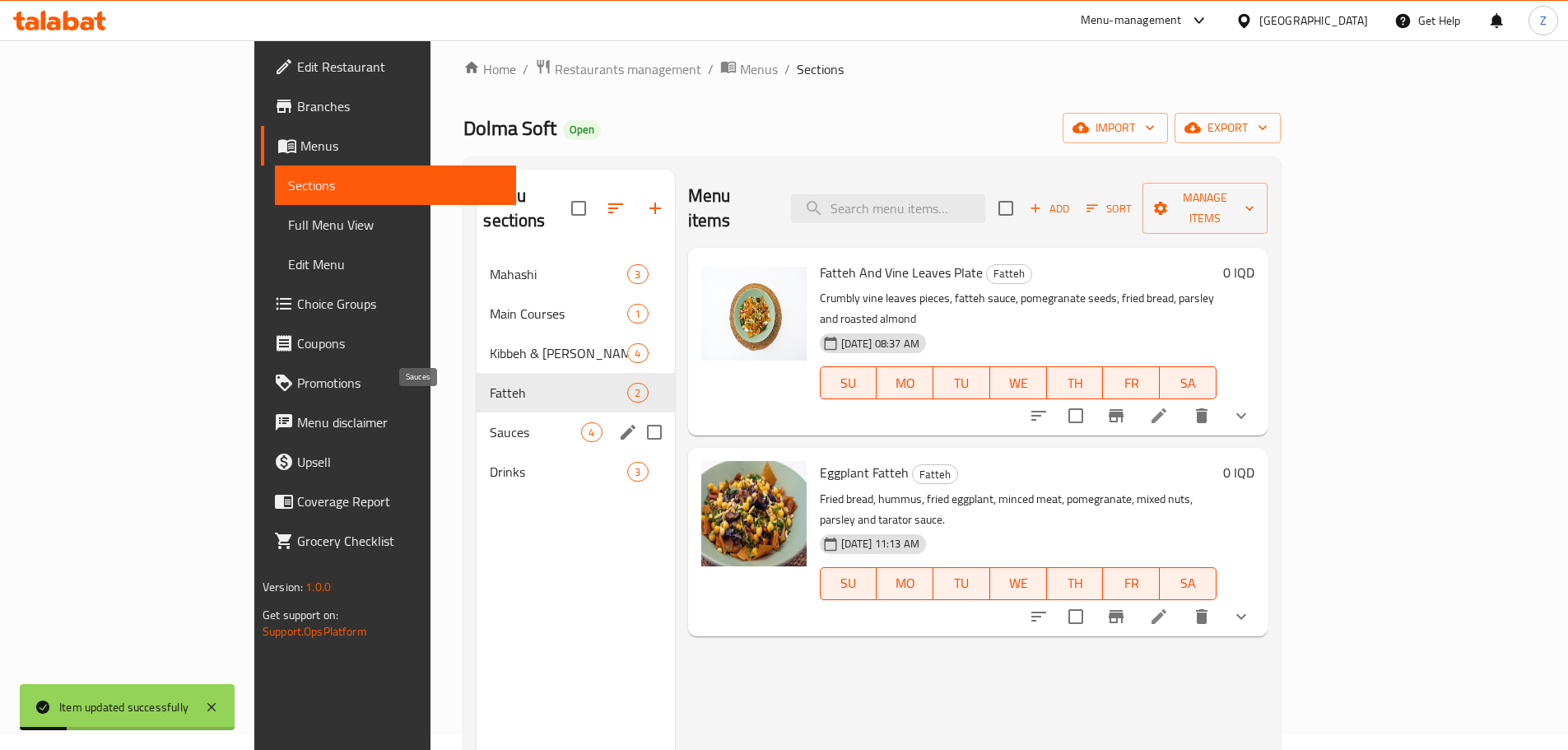
click at [489, 422] on span "Sauces" at bounding box center [535, 432] width 91 height 20
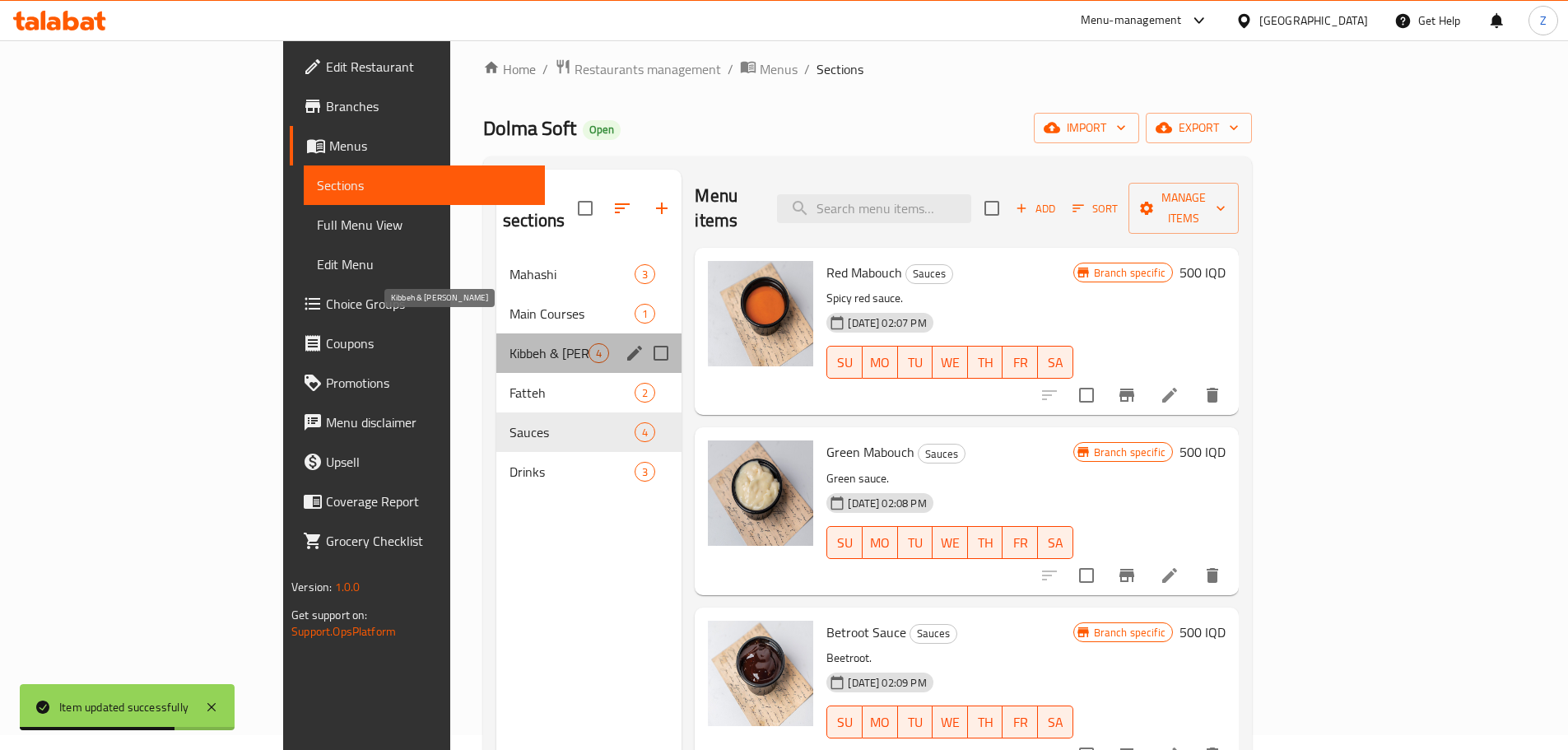
click at [510, 343] on span "Kibbeh & [PERSON_NAME]" at bounding box center [549, 354] width 79 height 20
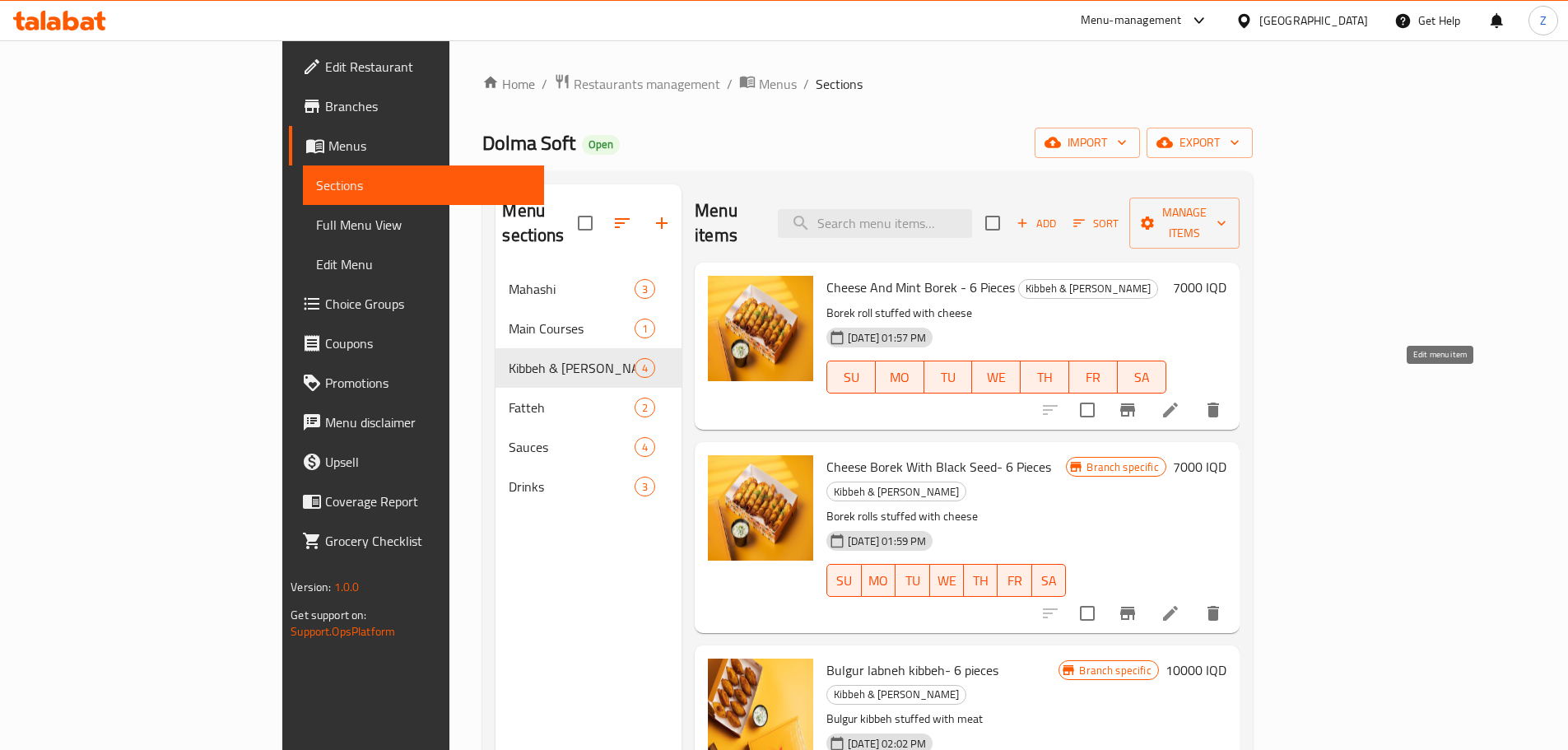
click at [1180, 400] on icon at bounding box center [1171, 410] width 20 height 20
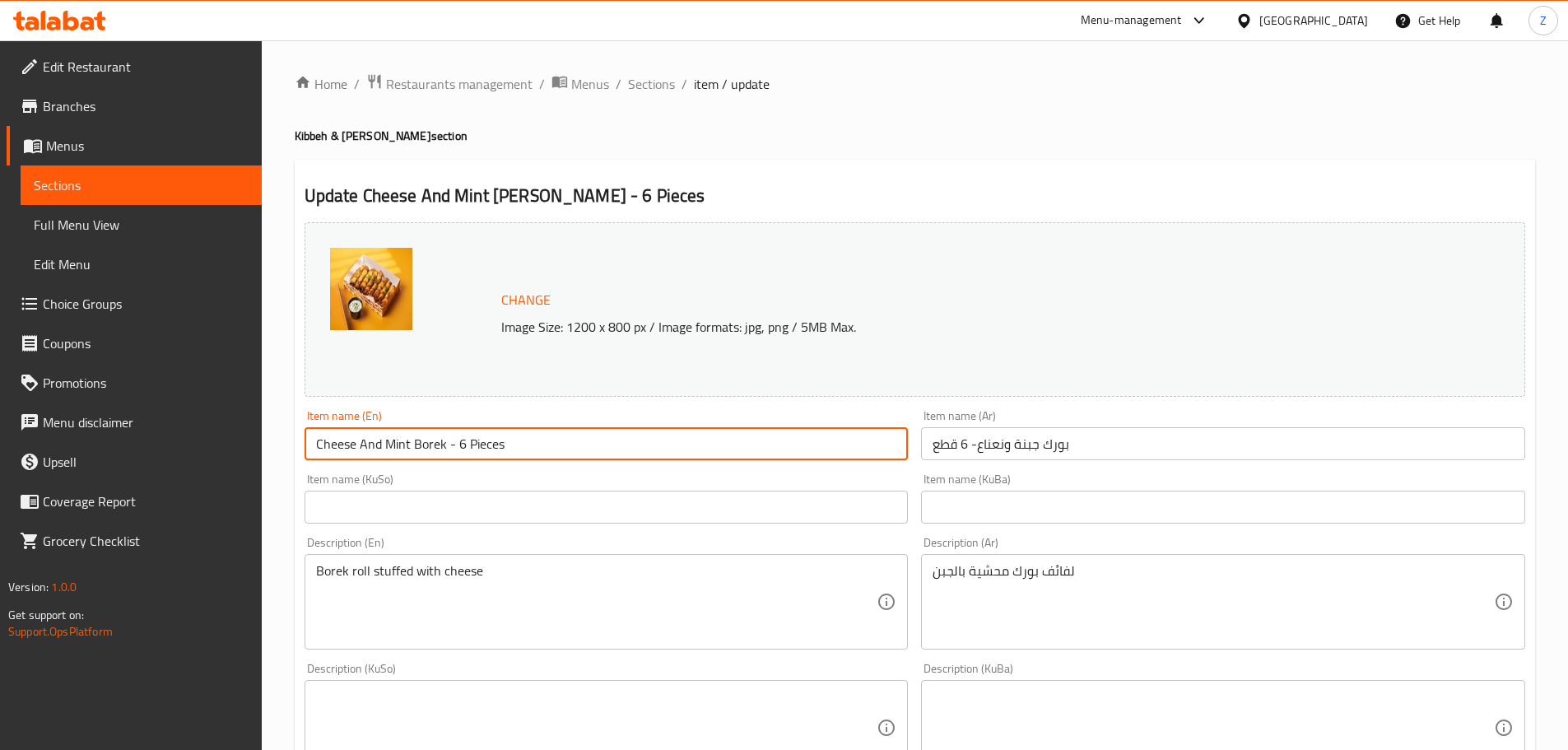
drag, startPoint x: 529, startPoint y: 444, endPoint x: 446, endPoint y: 438, distance: 83.2
click at [446, 438] on input "Cheese And Mint Borek - 6 Pieces" at bounding box center [605, 444] width 604 height 33
type input "Cheese And Mint [PERSON_NAME]"
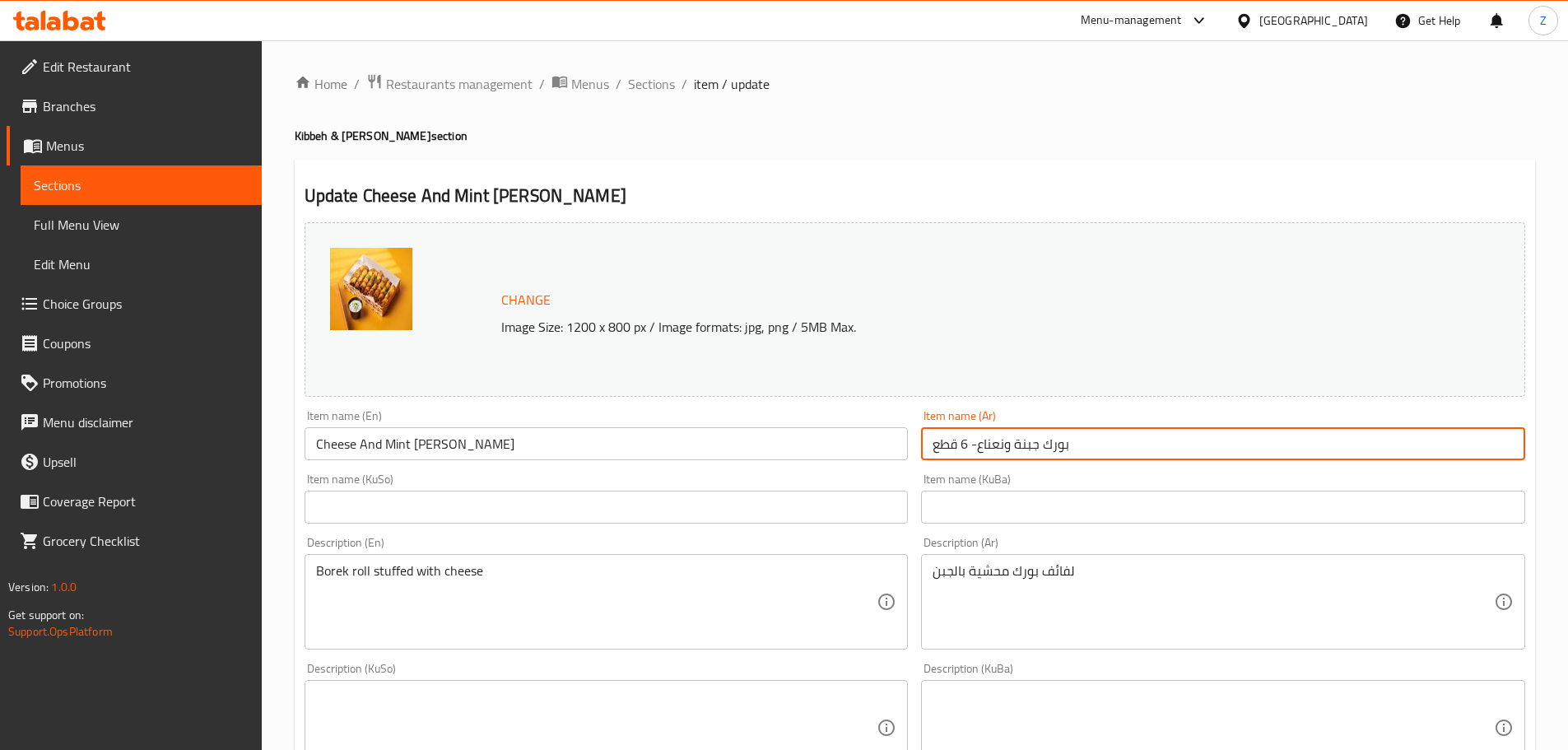
drag, startPoint x: 978, startPoint y: 450, endPoint x: 804, endPoint y: 457, distance: 174.1
click at [804, 457] on div "Change Image Size: 1200 x 800 px / Image formats: jpg, png / 5MB Max. Item name…" at bounding box center [914, 677] width 1234 height 923
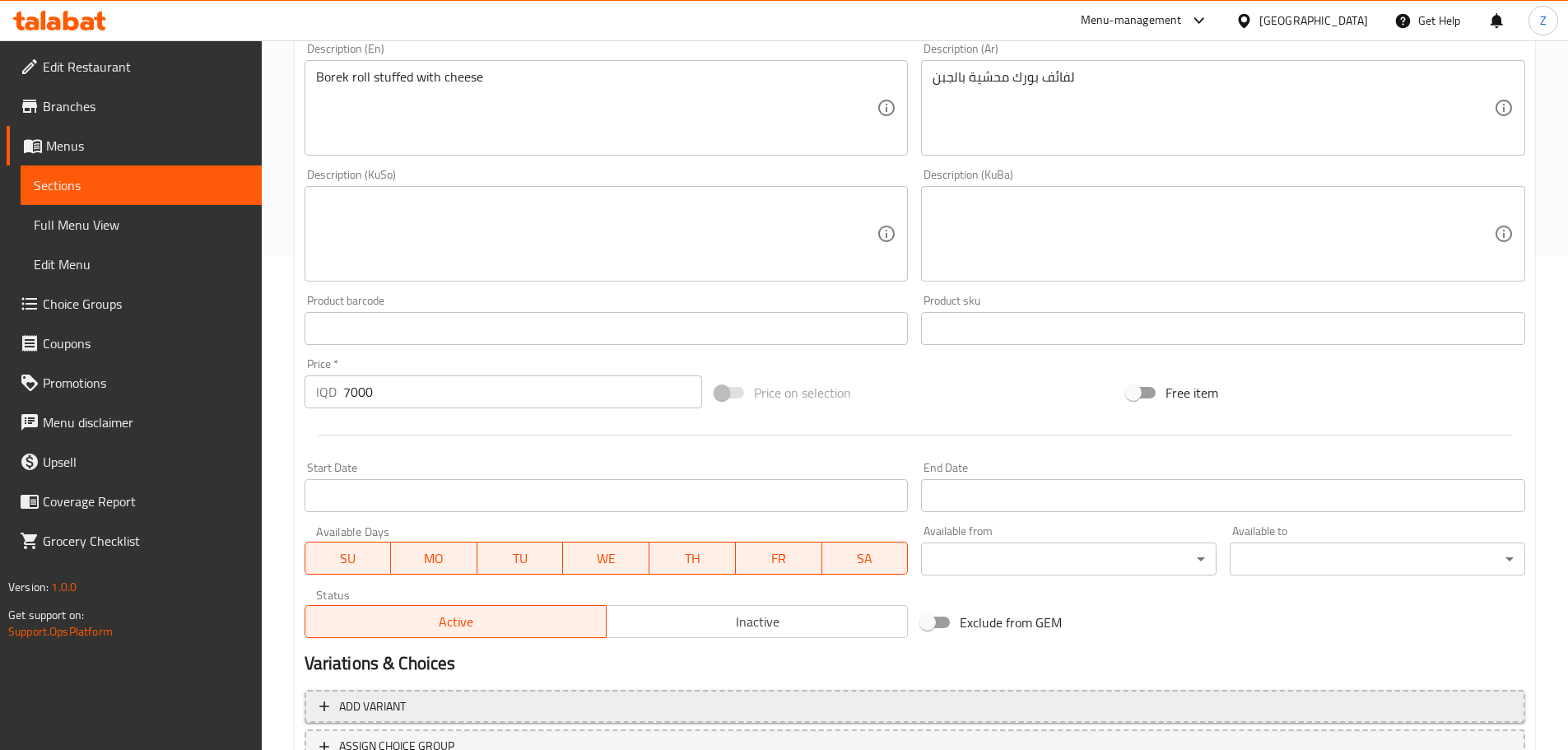
scroll to position [627, 0]
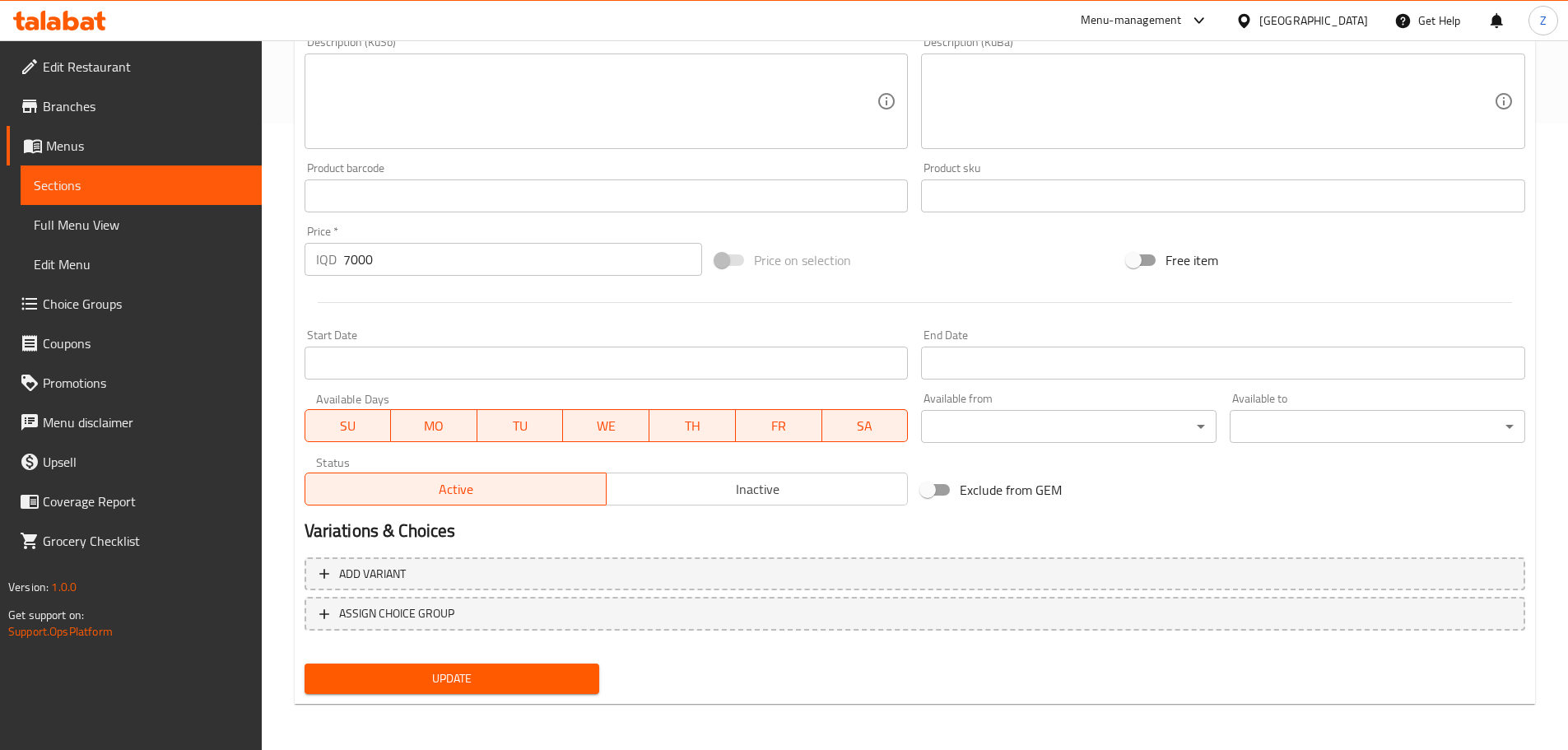
type input "بورك جبنة ونعناع"
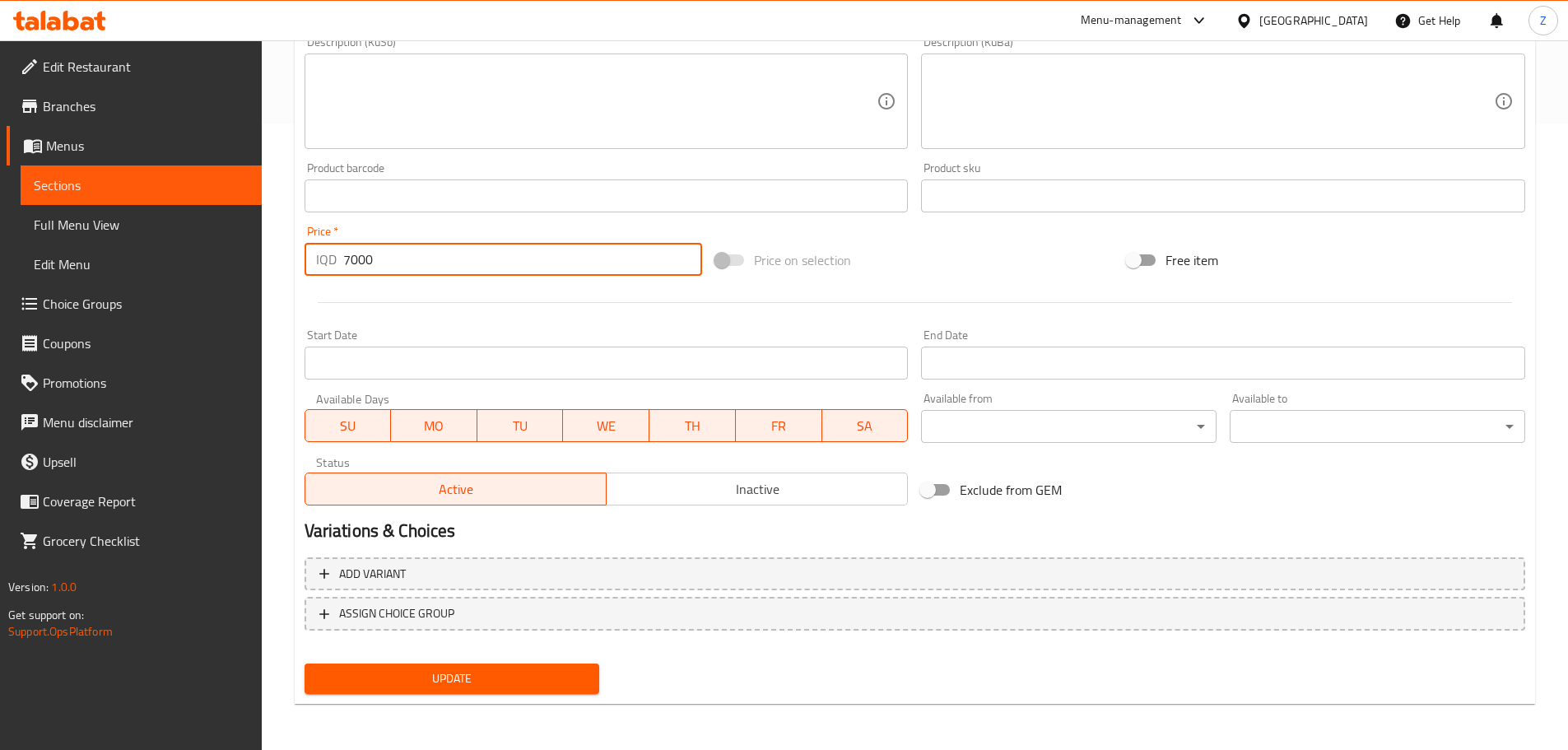
click at [444, 265] on input "7000" at bounding box center [523, 259] width 360 height 33
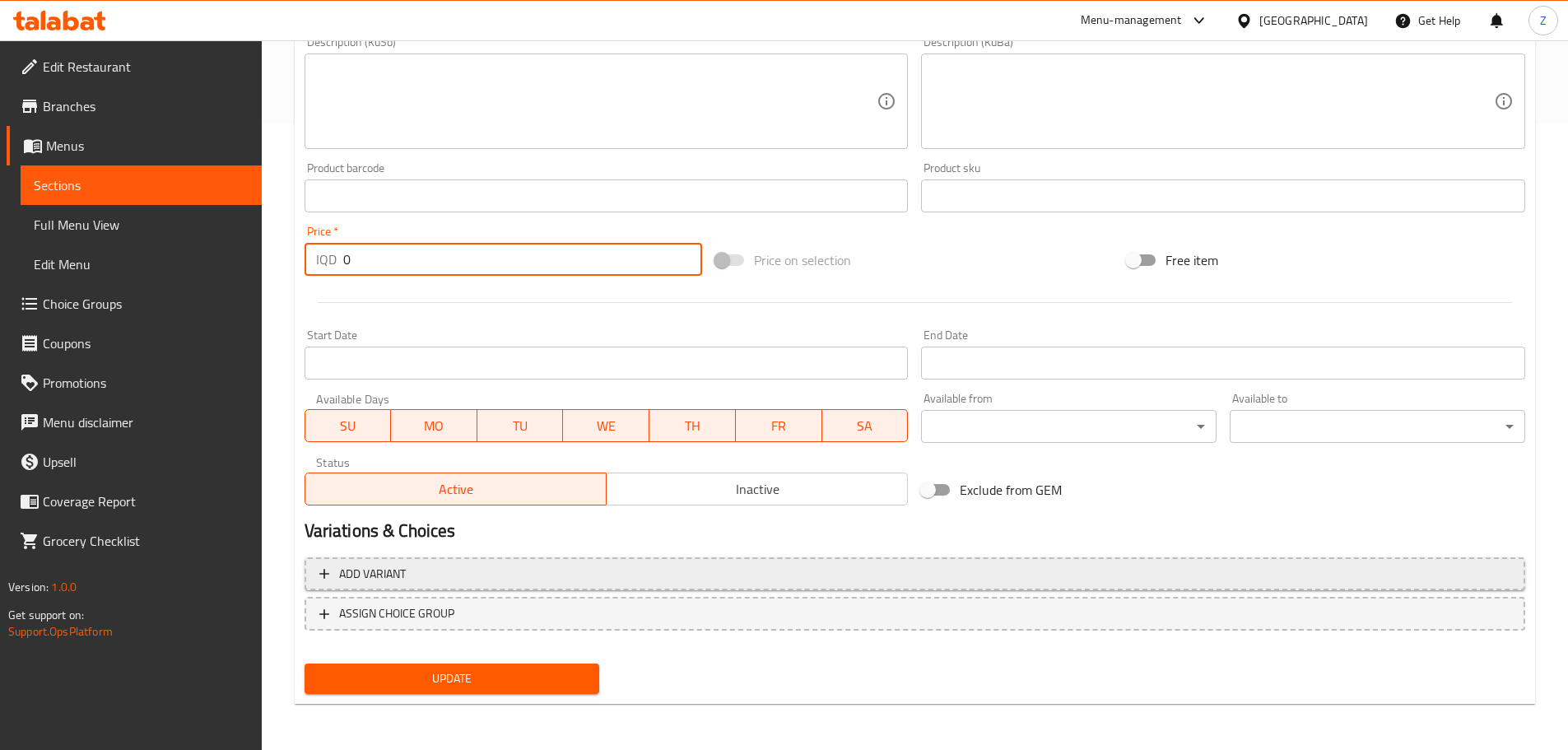
type input "0"
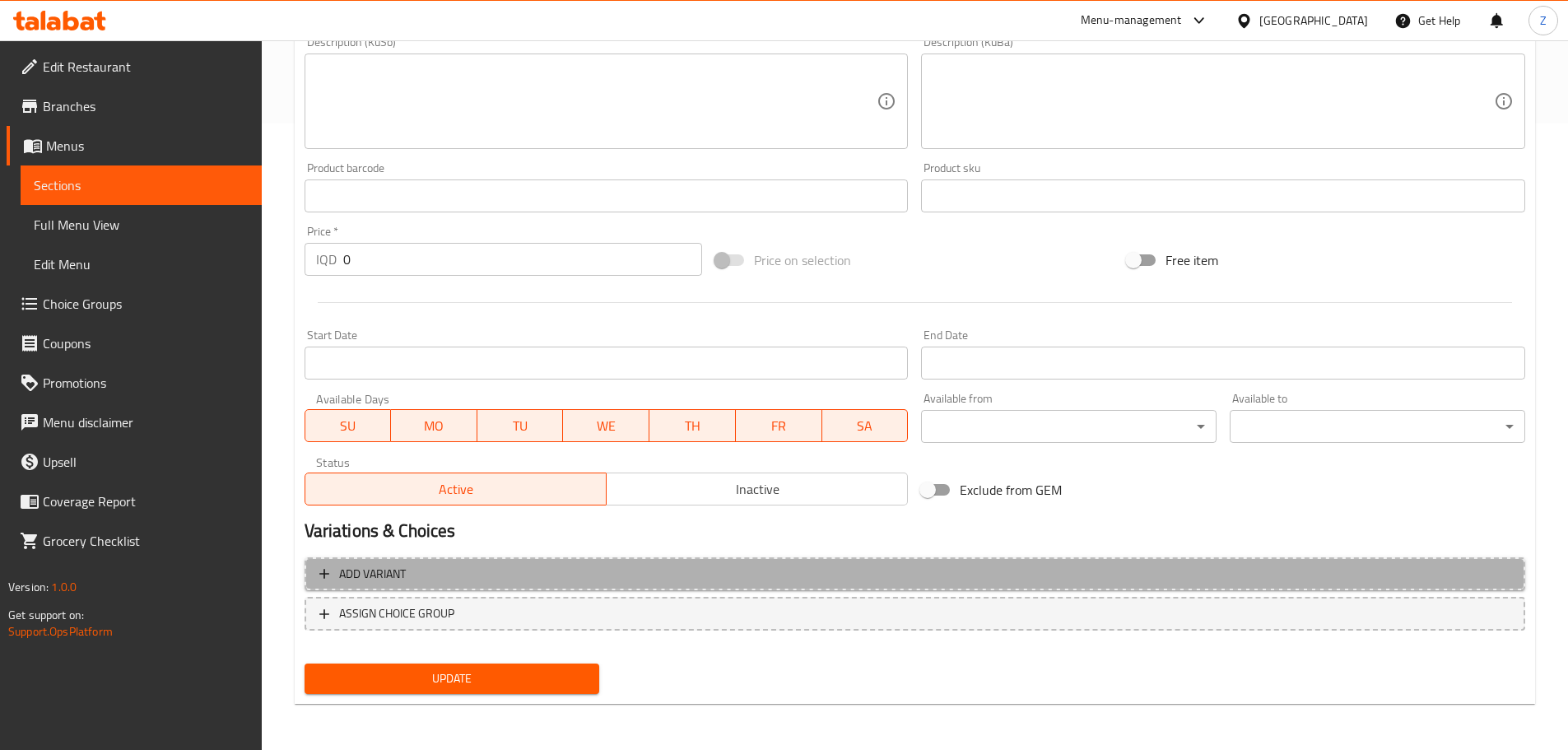
click at [568, 561] on button "Add variant" at bounding box center [914, 574] width 1220 height 34
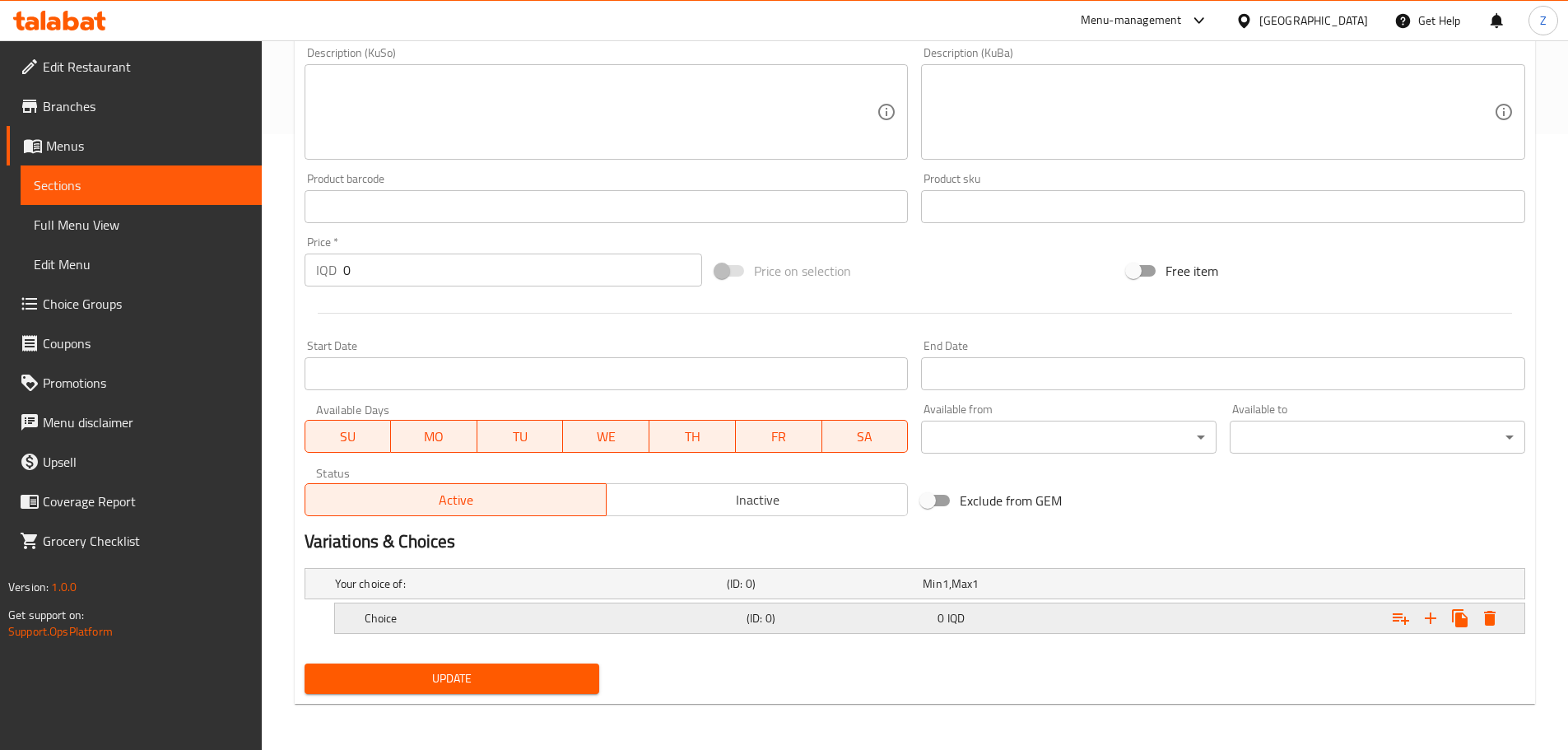
click at [569, 596] on div "Choice" at bounding box center [527, 583] width 392 height 23
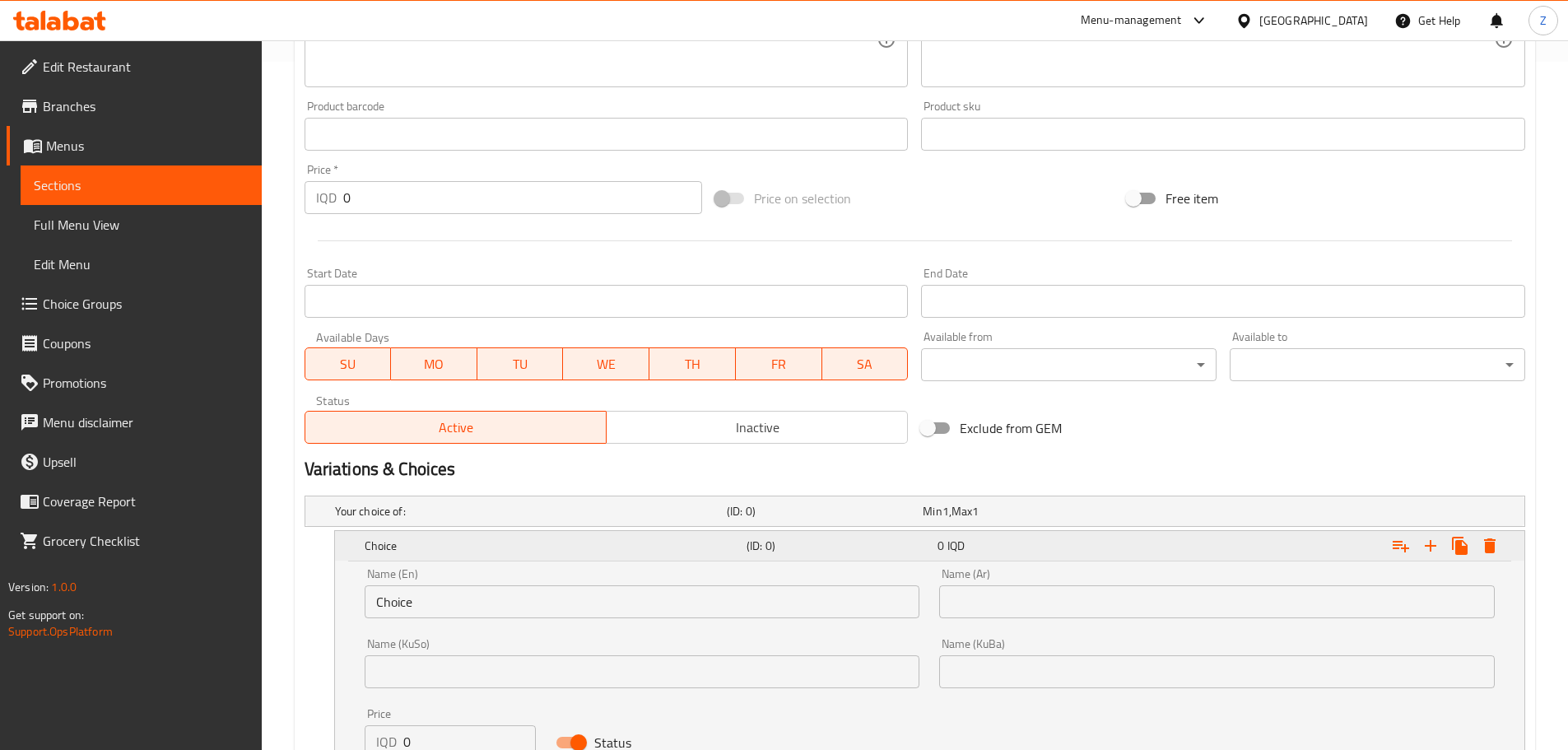
scroll to position [827, 0]
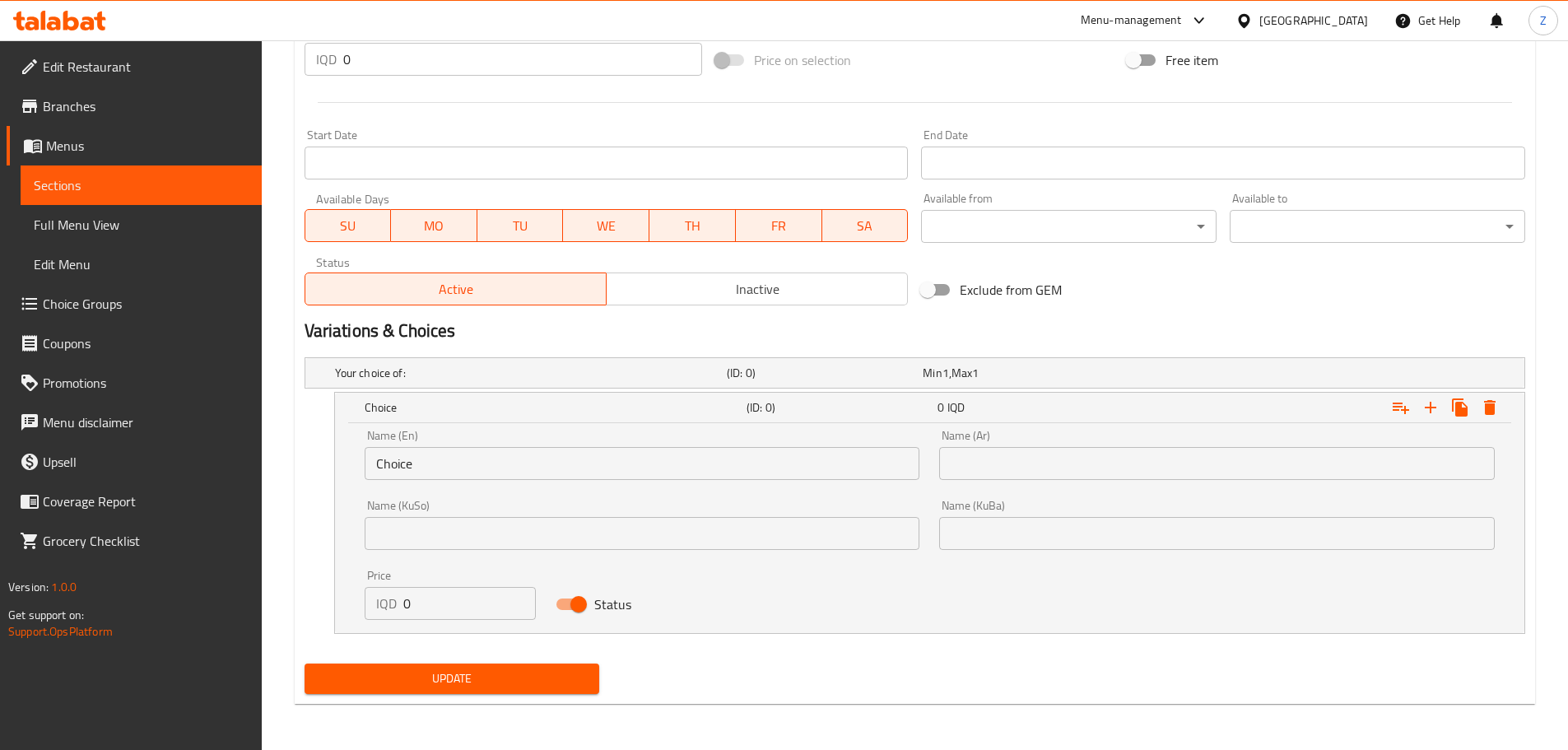
click at [439, 467] on input "Choice" at bounding box center [642, 463] width 555 height 33
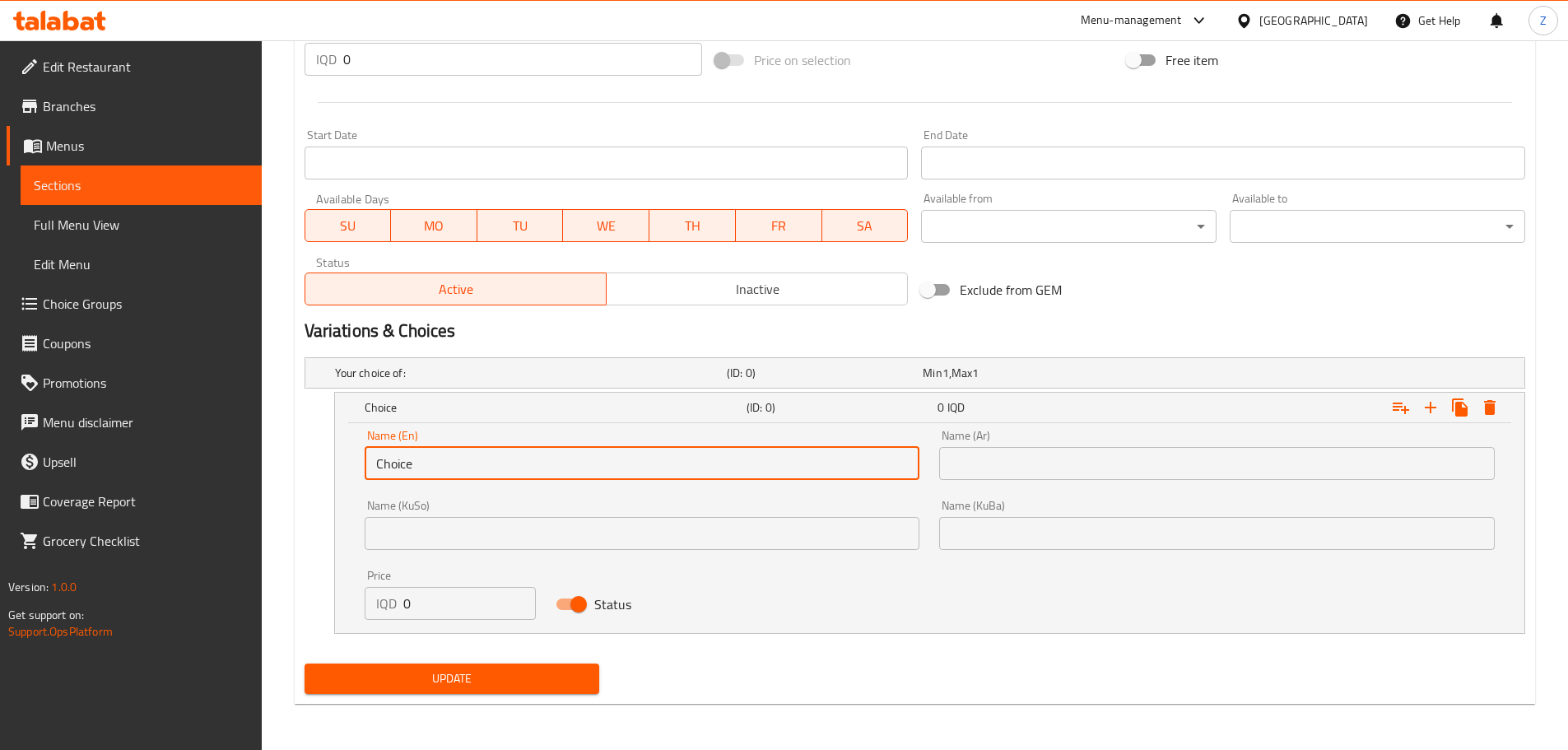
click at [439, 467] on input "Choice" at bounding box center [642, 463] width 555 height 33
type input "12 Pieces"
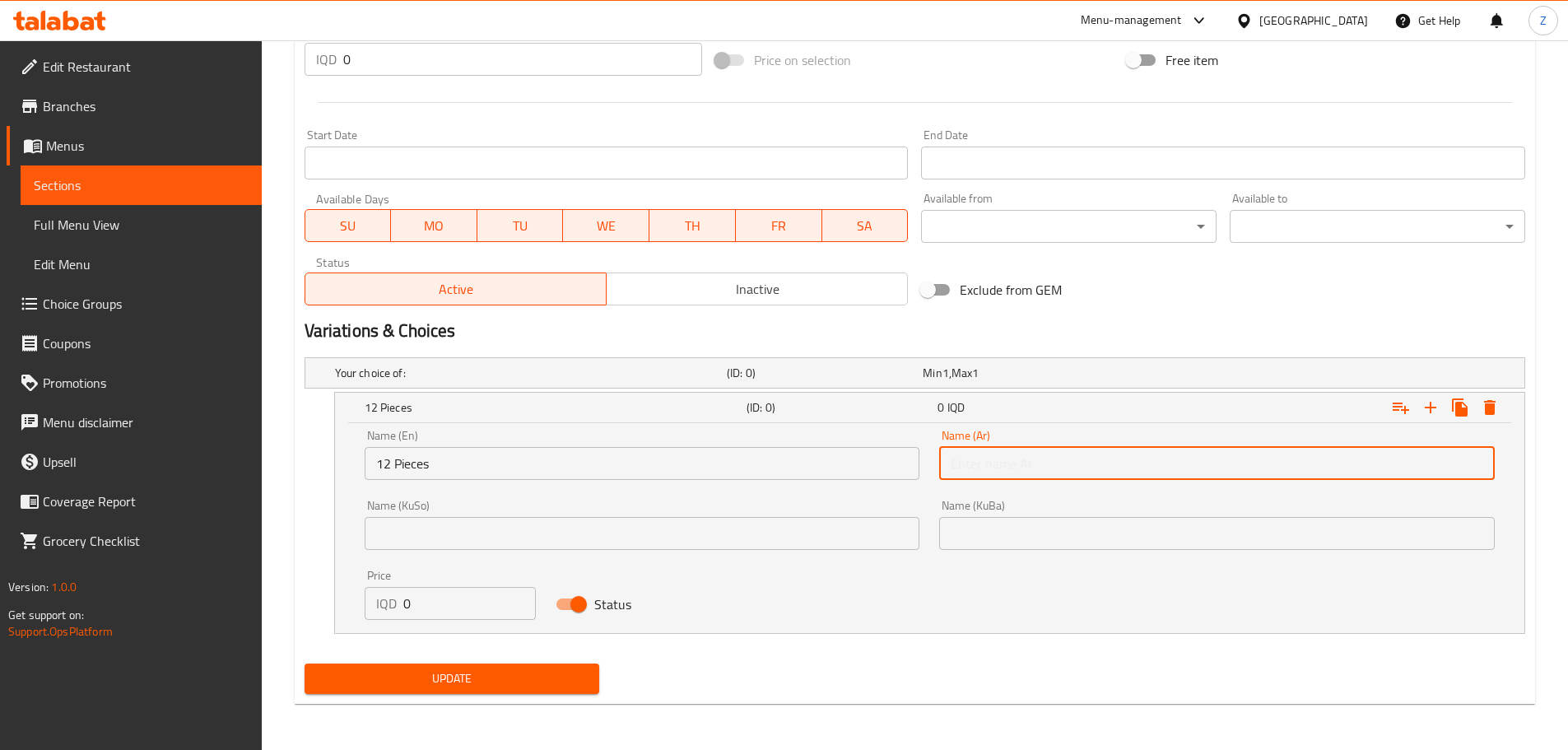
click at [1103, 476] on input "text" at bounding box center [1216, 463] width 555 height 33
type input "12 قطعة"
click at [479, 613] on input "0" at bounding box center [470, 604] width 133 height 33
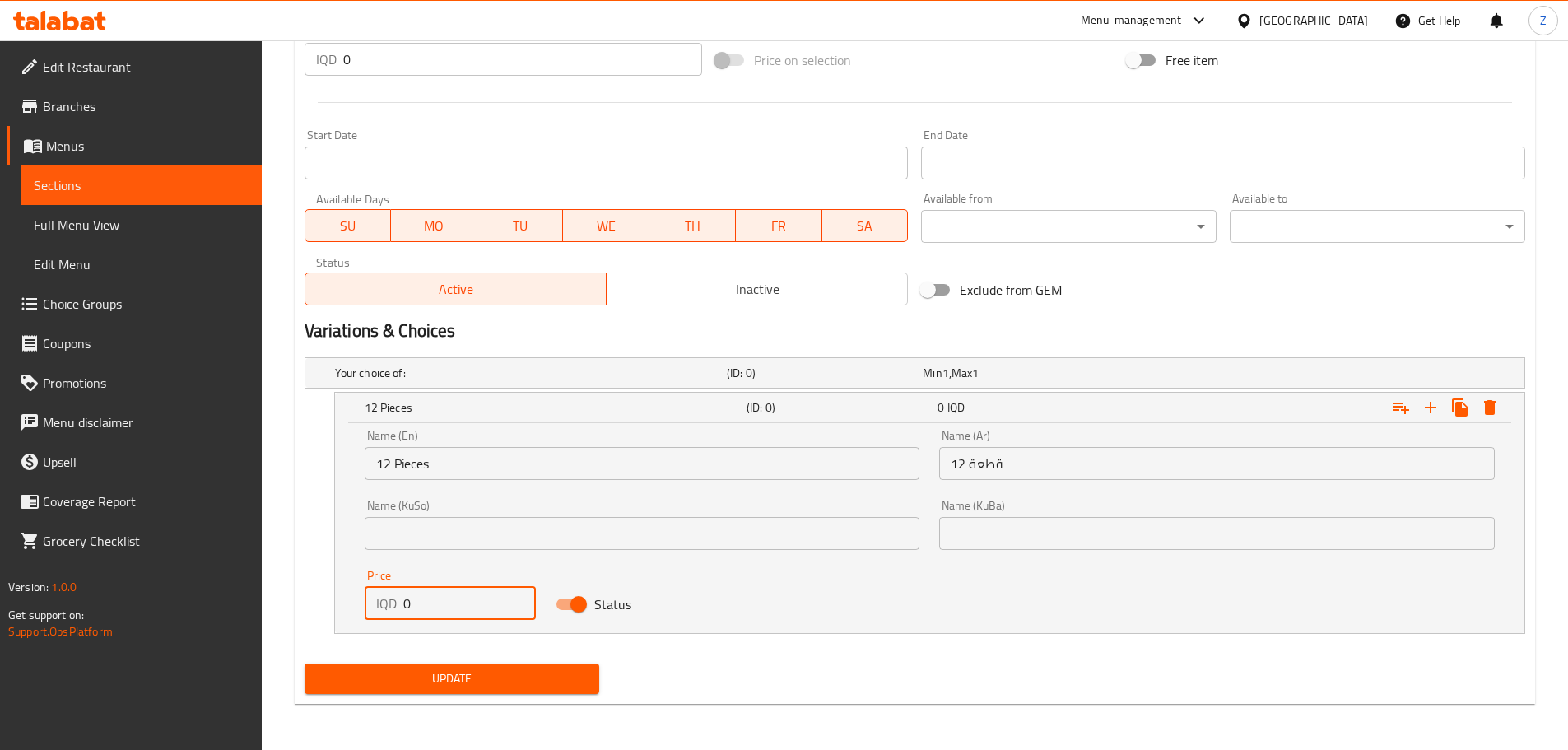
click at [479, 613] on input "0" at bounding box center [470, 604] width 133 height 33
click at [479, 612] on input "0" at bounding box center [470, 604] width 133 height 33
type input "12000"
click at [1425, 404] on icon "Expand" at bounding box center [1430, 407] width 20 height 20
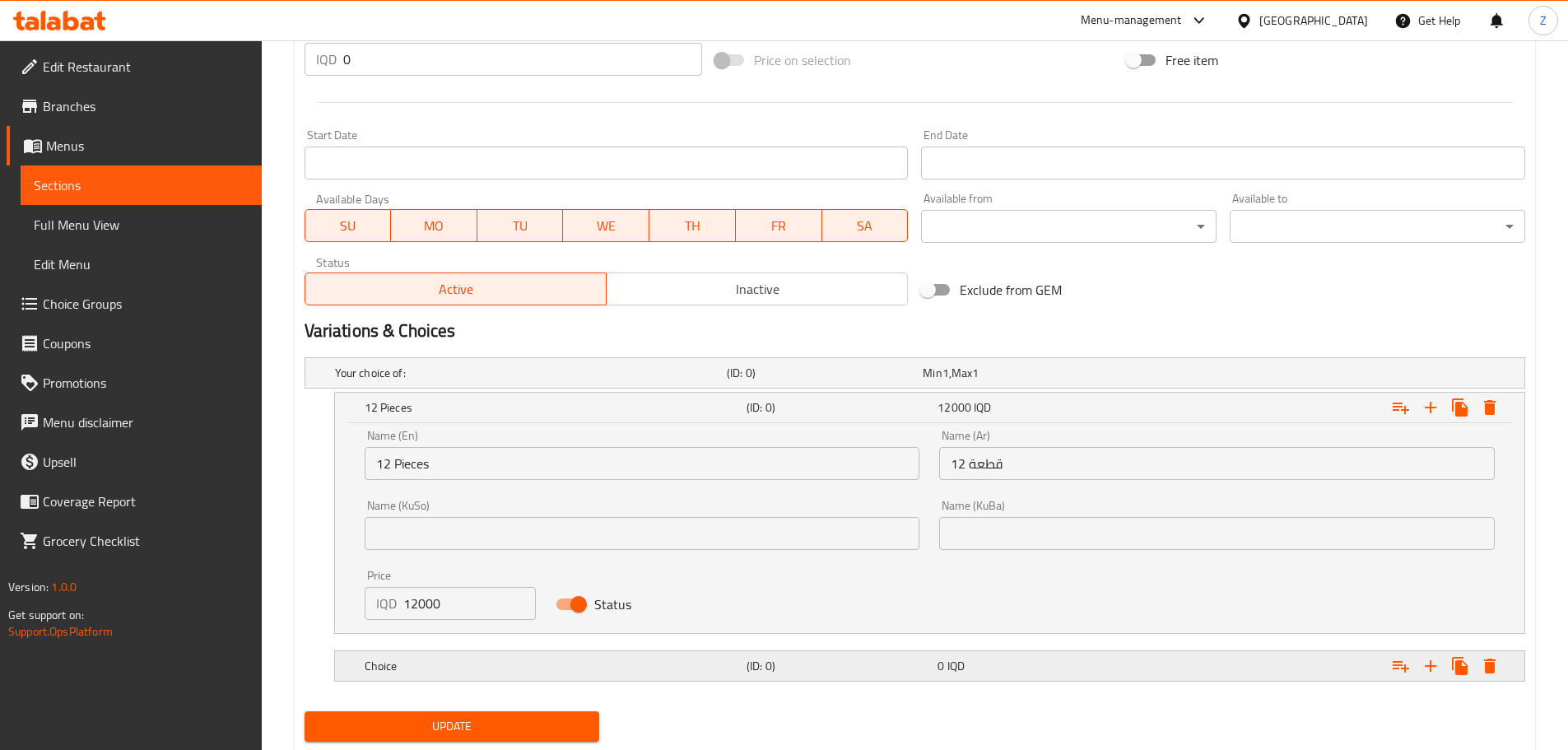
click at [609, 385] on div "Choice" at bounding box center [527, 373] width 392 height 23
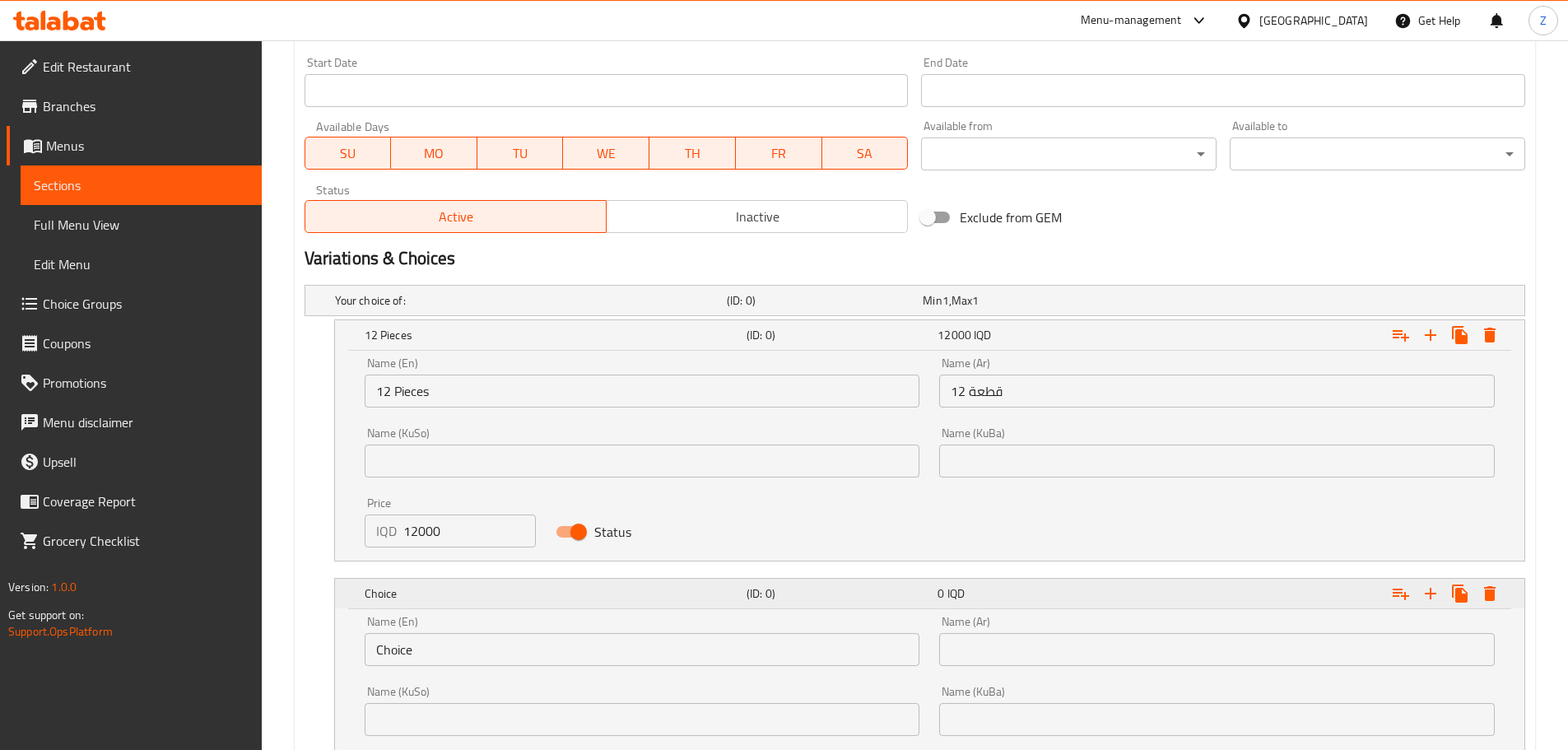
scroll to position [991, 0]
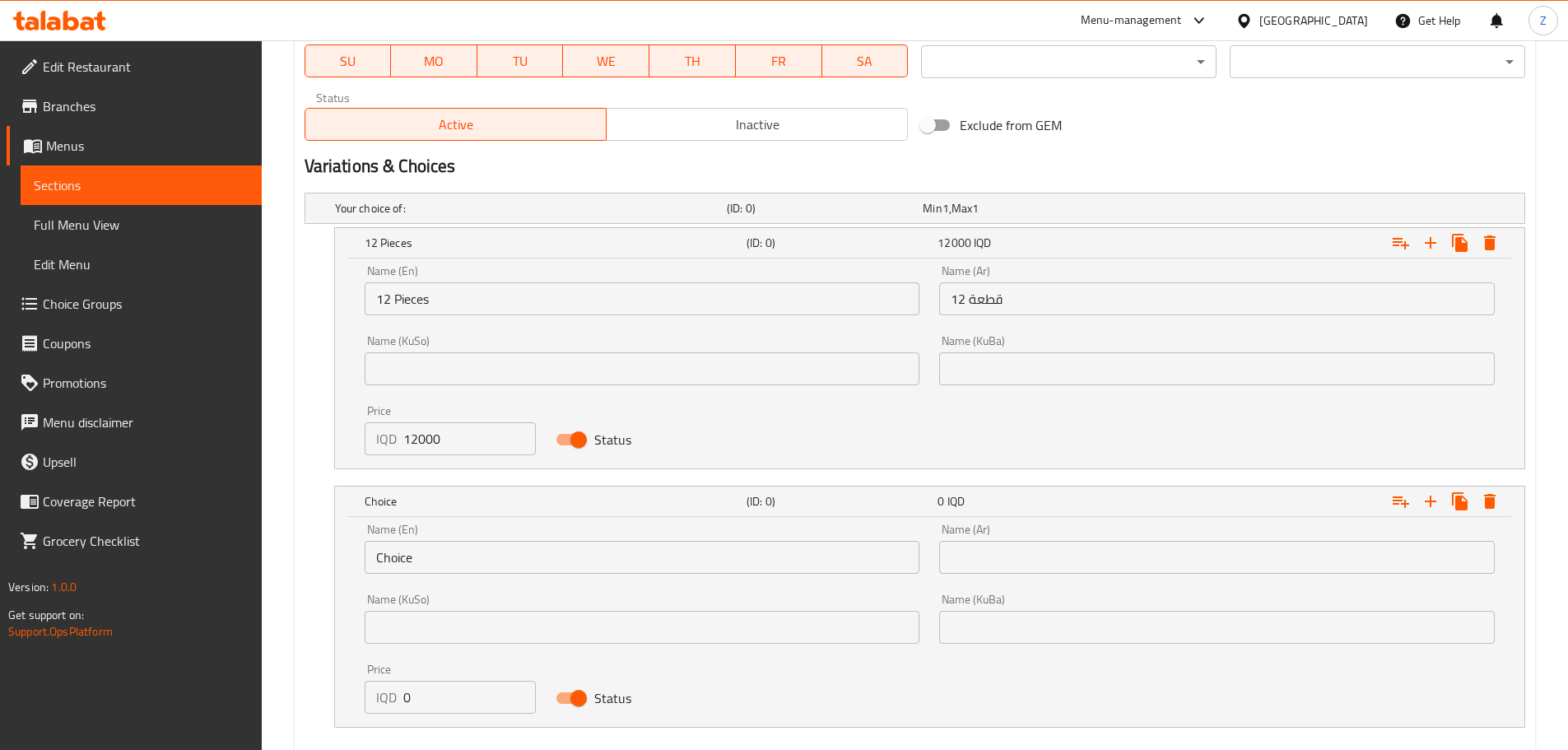
click at [478, 565] on input "Choice" at bounding box center [642, 557] width 555 height 33
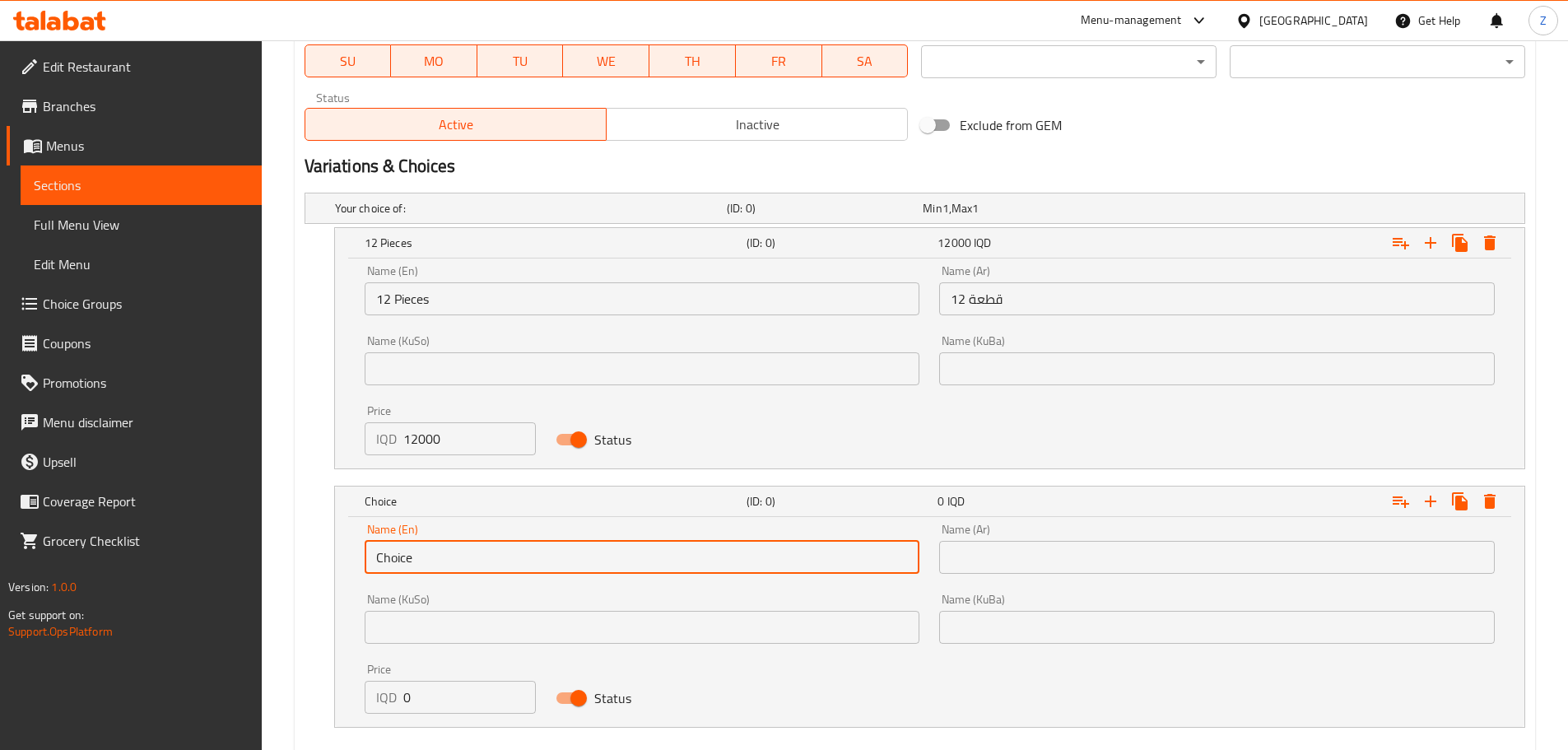
click at [478, 565] on input "Choice" at bounding box center [642, 557] width 555 height 33
type input "6 Pieces"
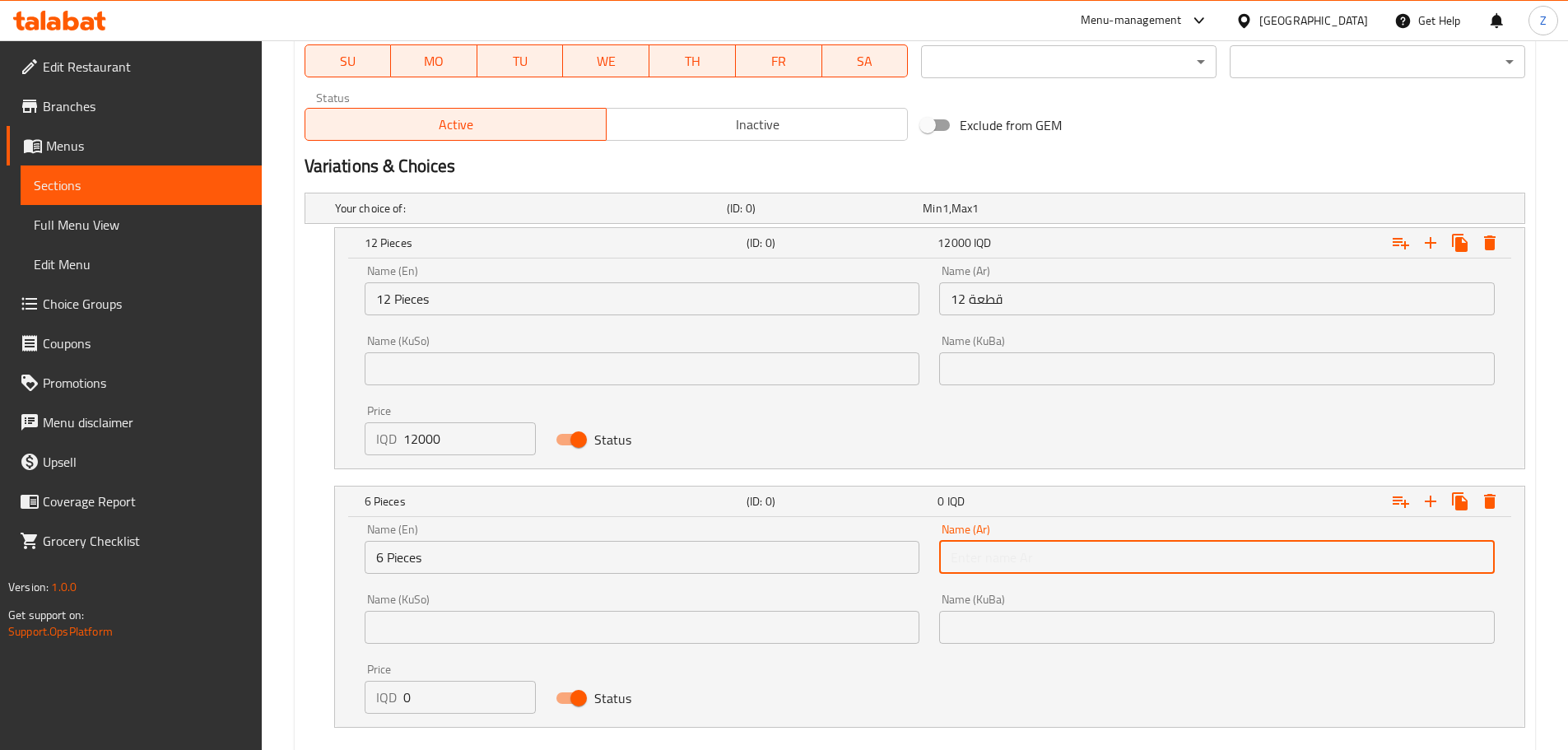
click at [1011, 560] on input "text" at bounding box center [1216, 557] width 555 height 33
type input "6 قطع"
click at [471, 702] on input "0" at bounding box center [470, 697] width 133 height 33
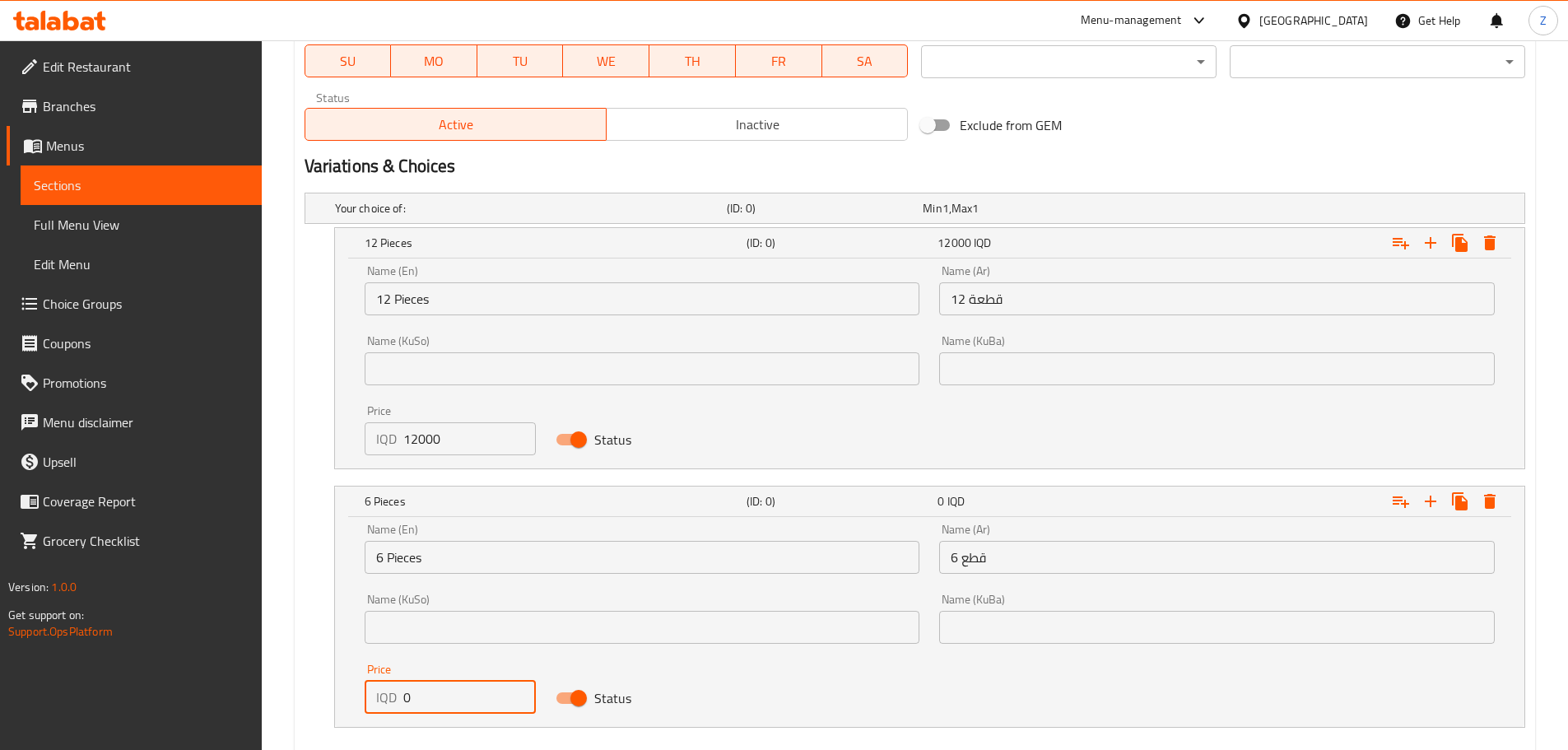
click at [471, 701] on input "0" at bounding box center [470, 697] width 133 height 33
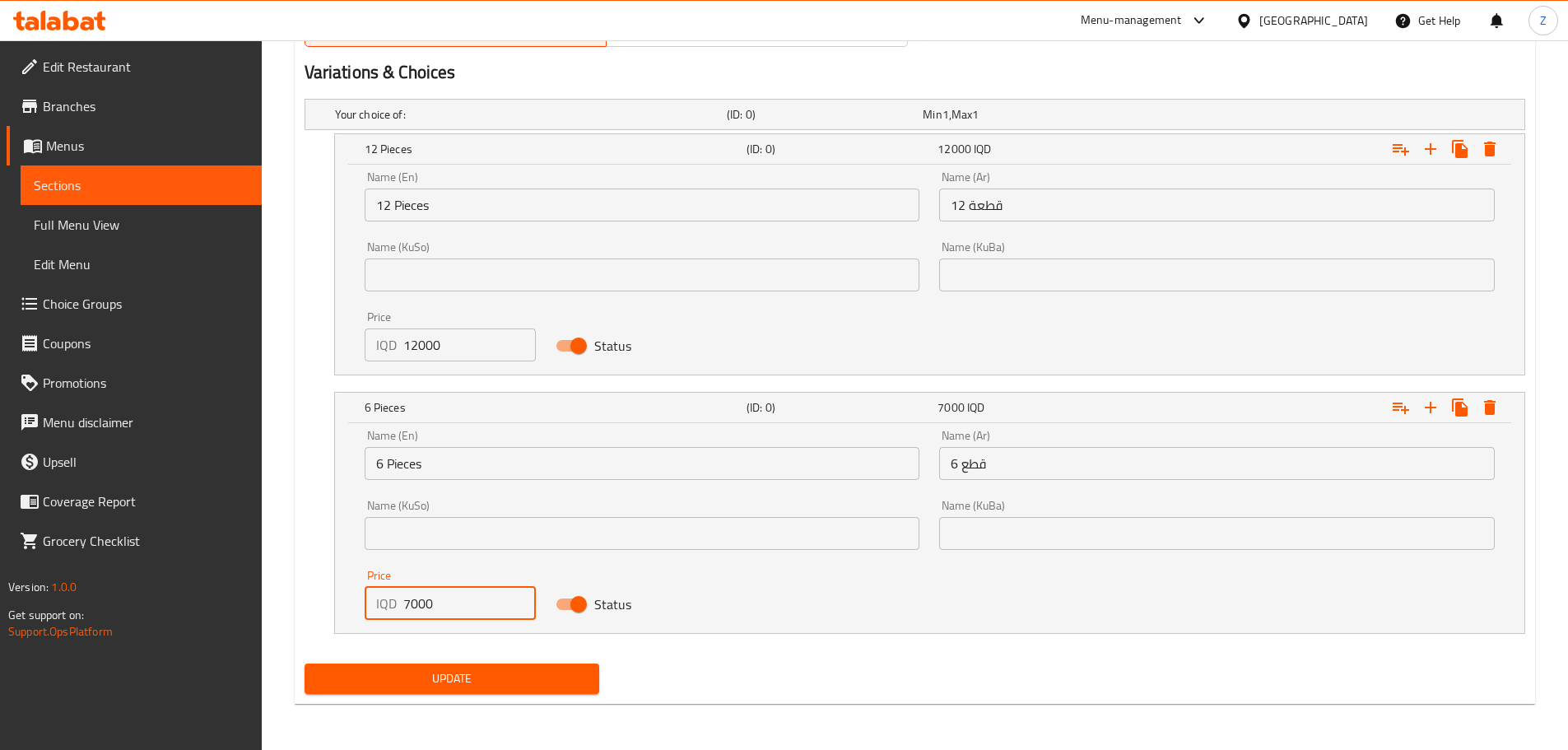
type input "7000"
click at [514, 677] on span "Update" at bounding box center [452, 679] width 269 height 21
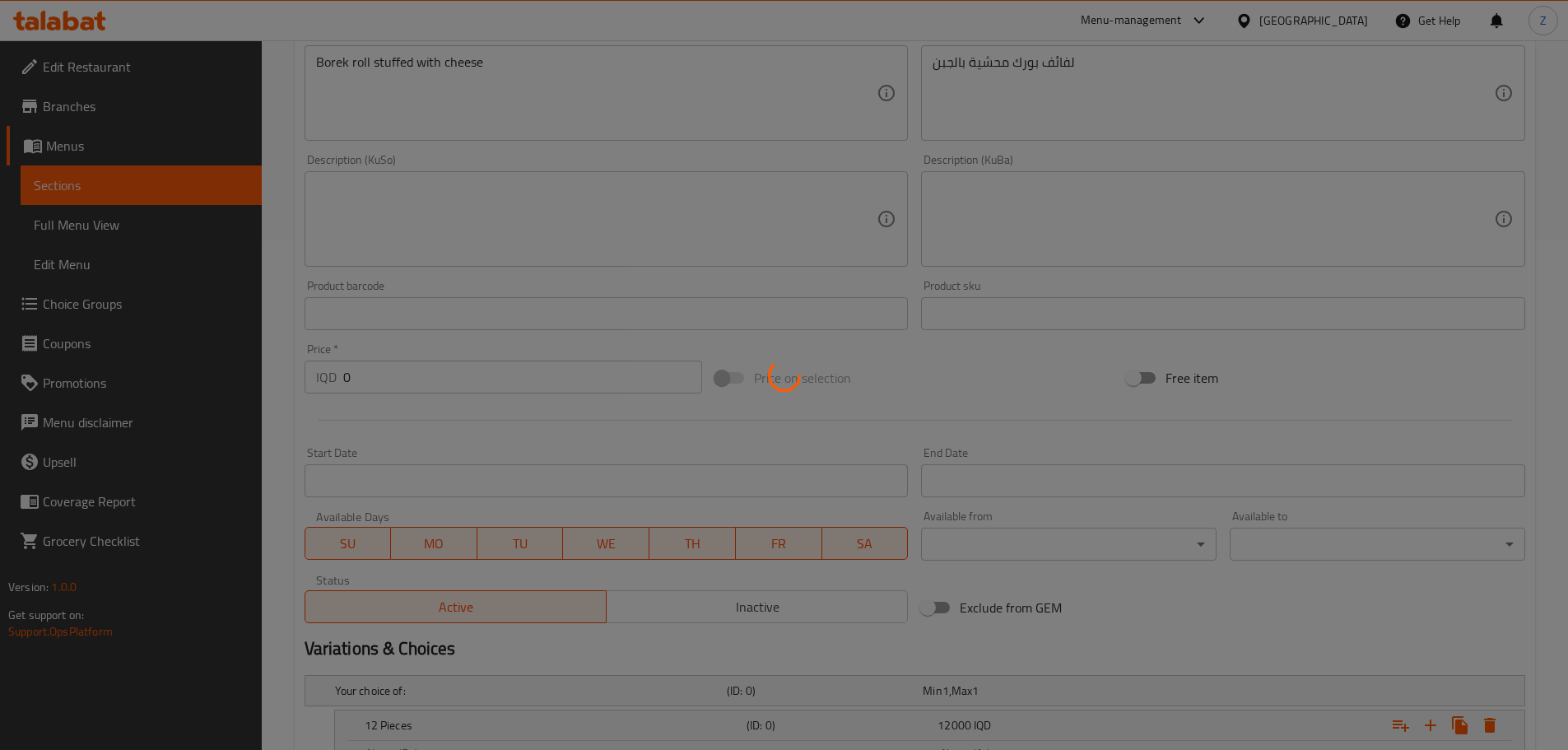
scroll to position [0, 0]
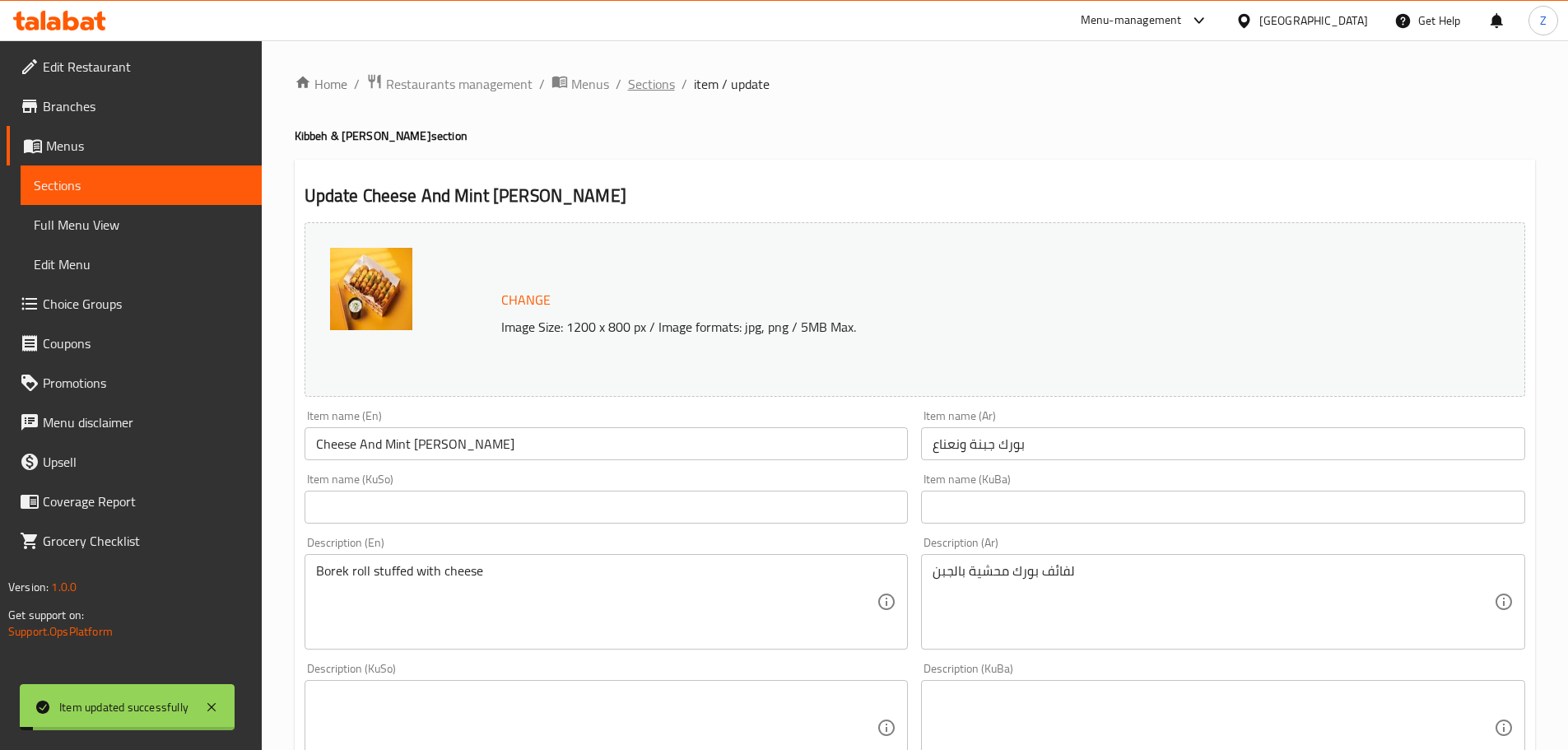
click at [672, 86] on span "Sections" at bounding box center [651, 84] width 47 height 20
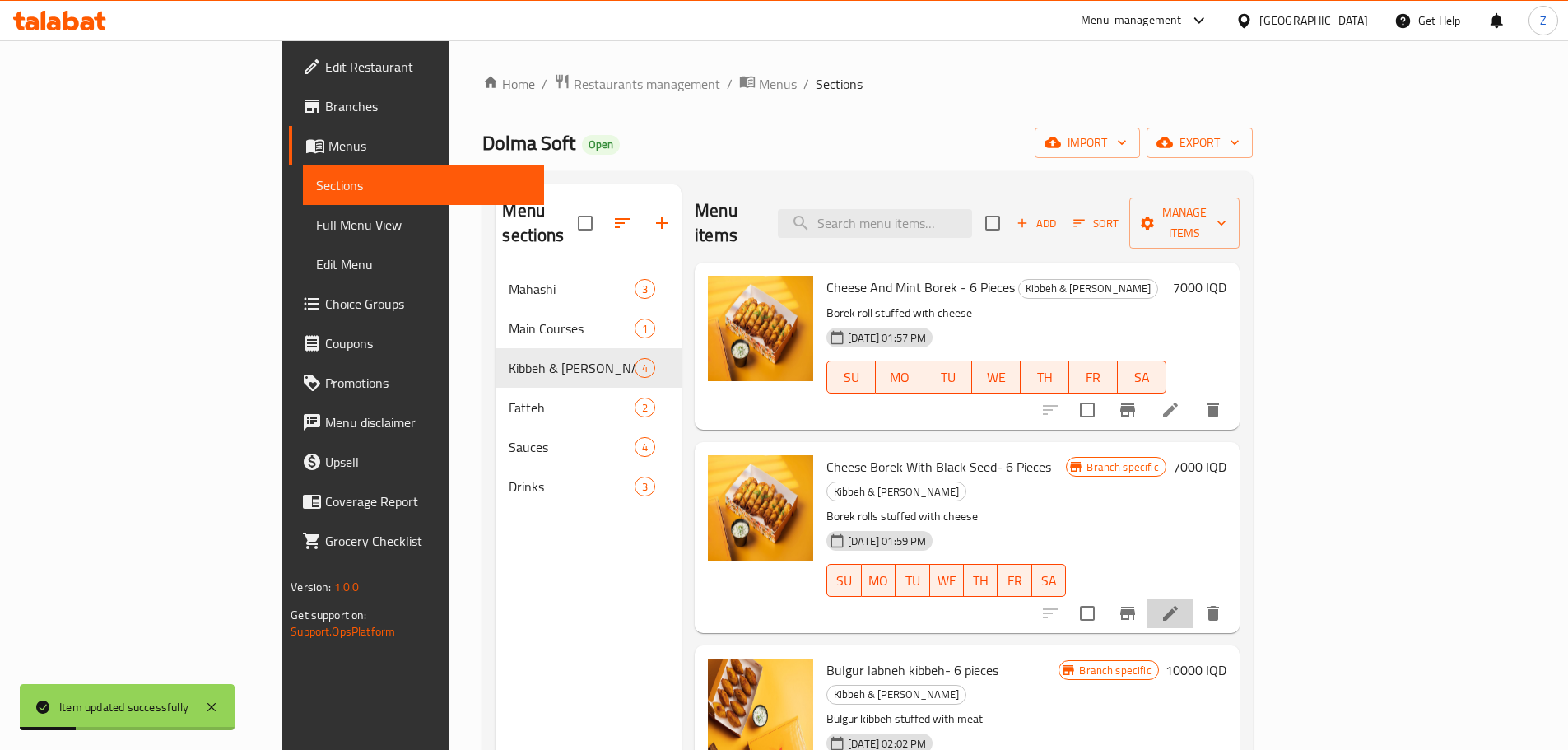
click at [1180, 604] on icon at bounding box center [1171, 614] width 20 height 20
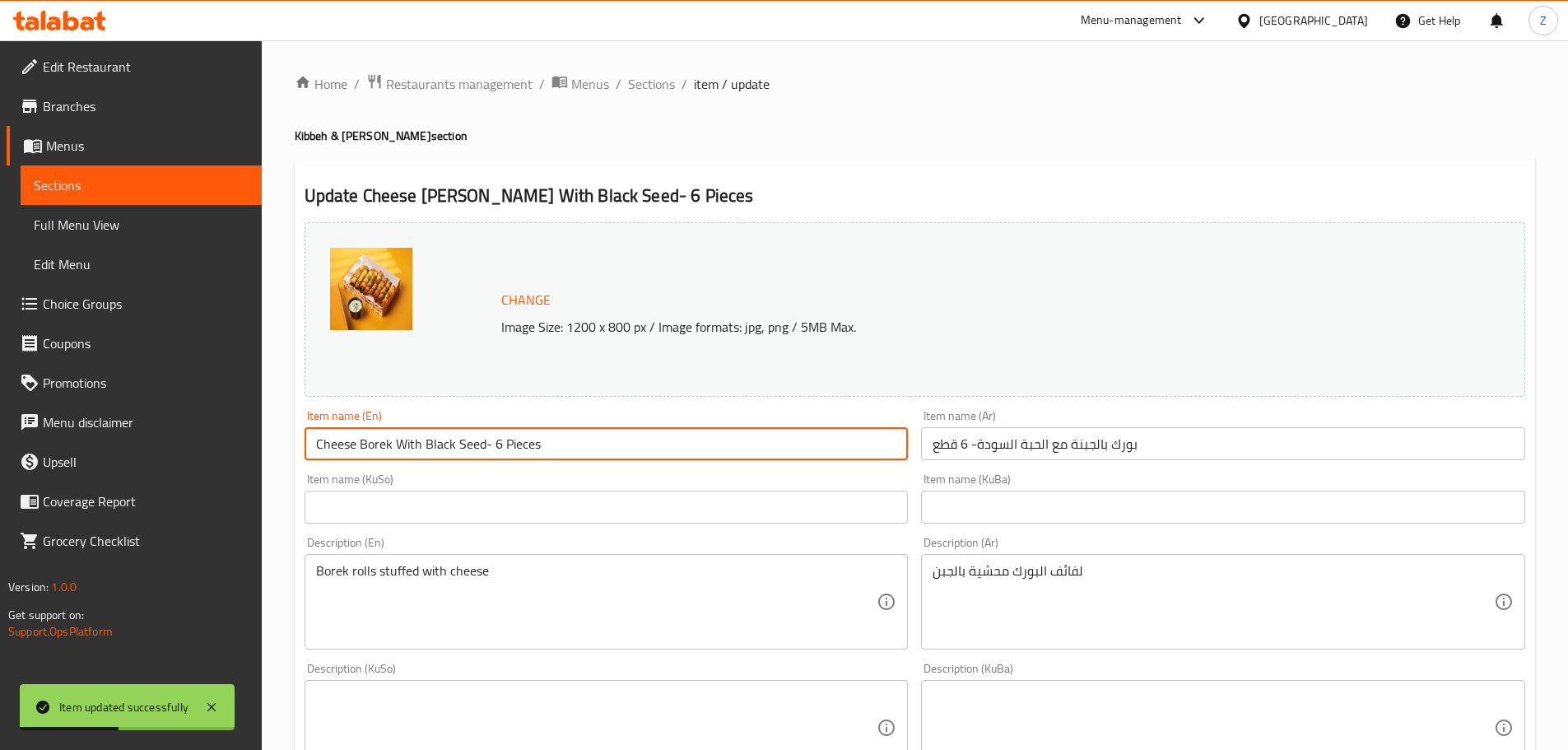
drag, startPoint x: 579, startPoint y: 449, endPoint x: 484, endPoint y: 443, distance: 95.2
click at [484, 443] on input "Cheese Borek With Black Seed- 6 Pieces" at bounding box center [605, 444] width 604 height 33
type input "Cheese [PERSON_NAME] With Black Seed"
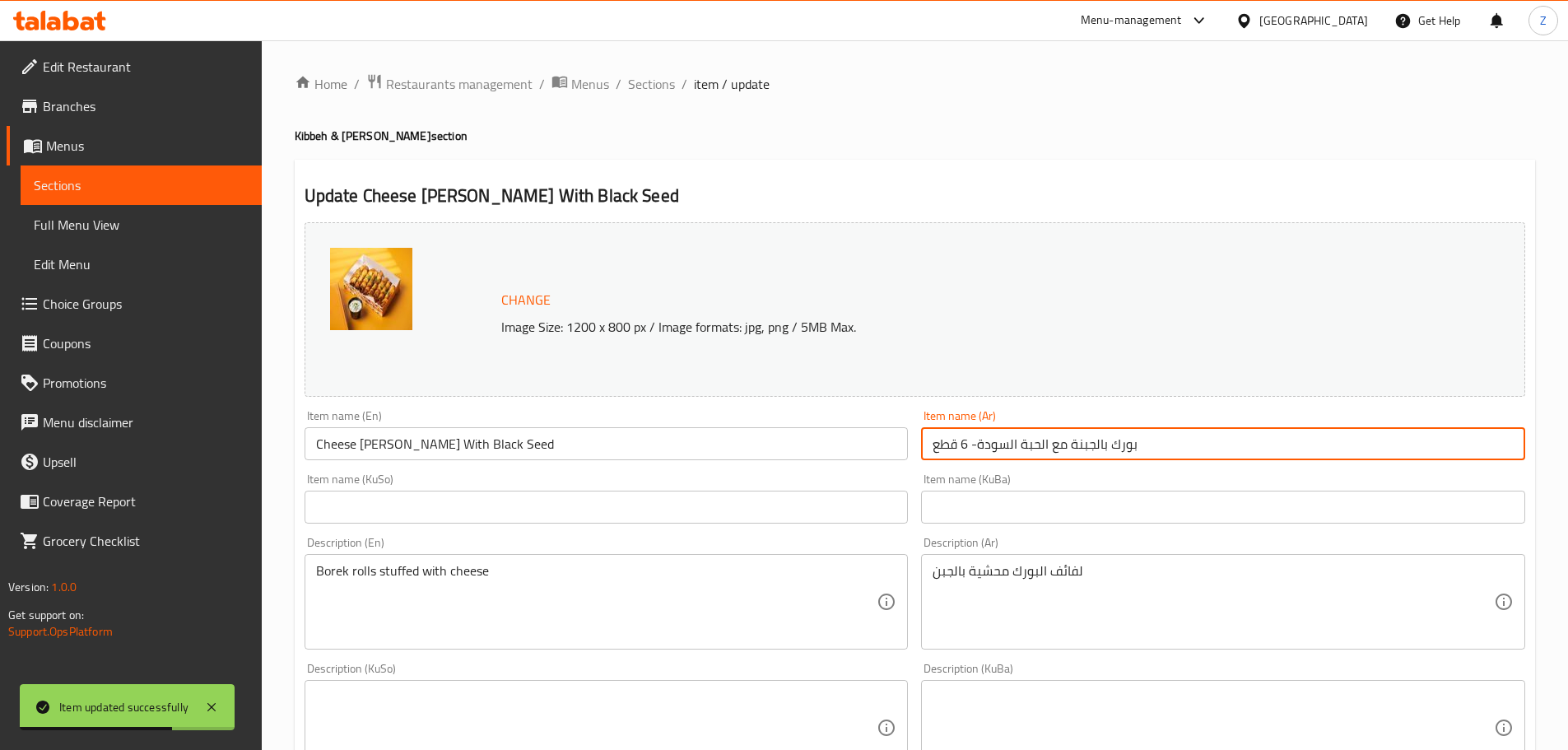
drag, startPoint x: 980, startPoint y: 441, endPoint x: 710, endPoint y: 458, distance: 270.5
click at [710, 458] on div "Change Image Size: 1200 x 800 px / Image formats: jpg, png / 5MB Max. Item name…" at bounding box center [914, 677] width 1234 height 923
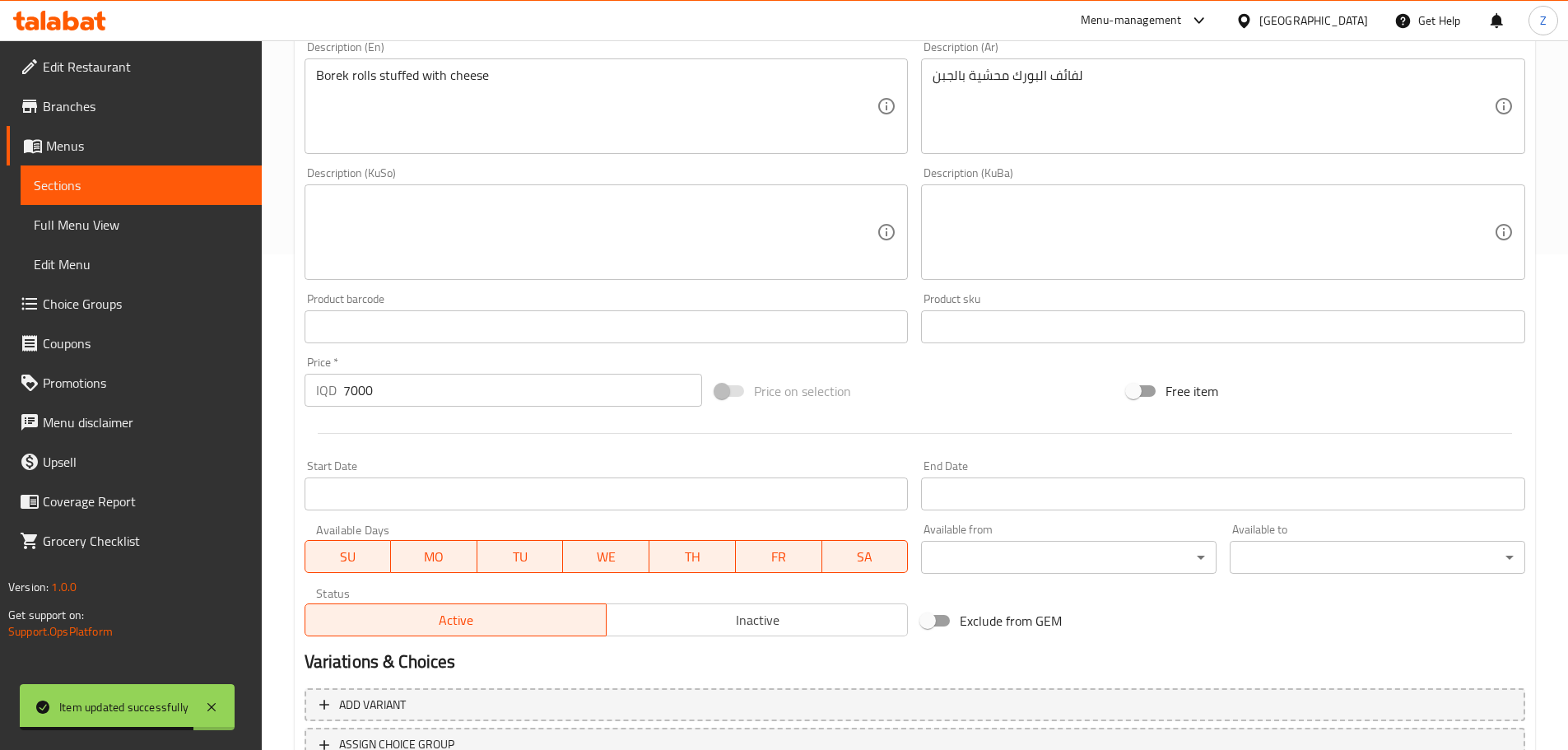
scroll to position [576, 0]
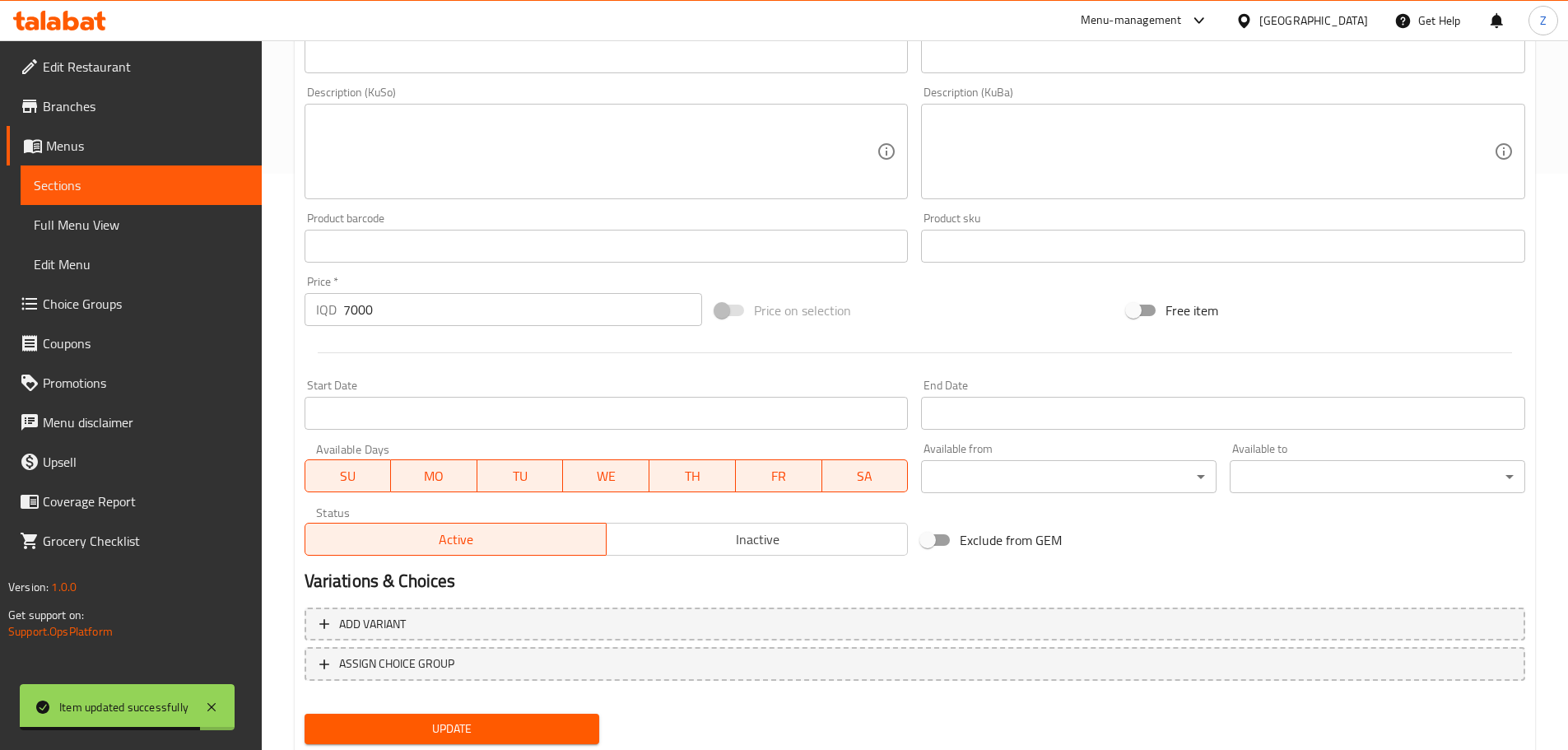
type input "بورك بالجبنة مع الحبة السودة"
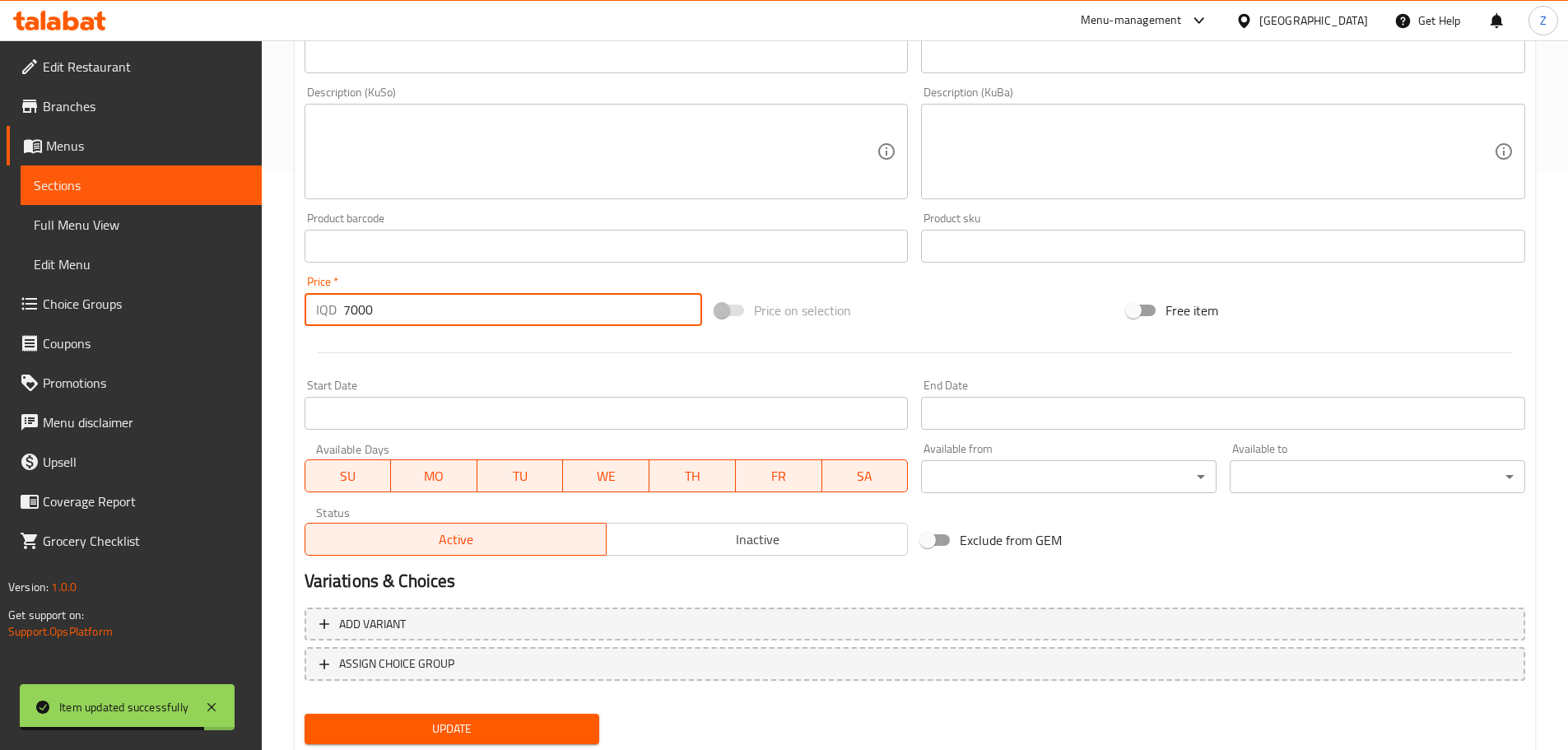
click at [424, 309] on input "7000" at bounding box center [523, 310] width 360 height 33
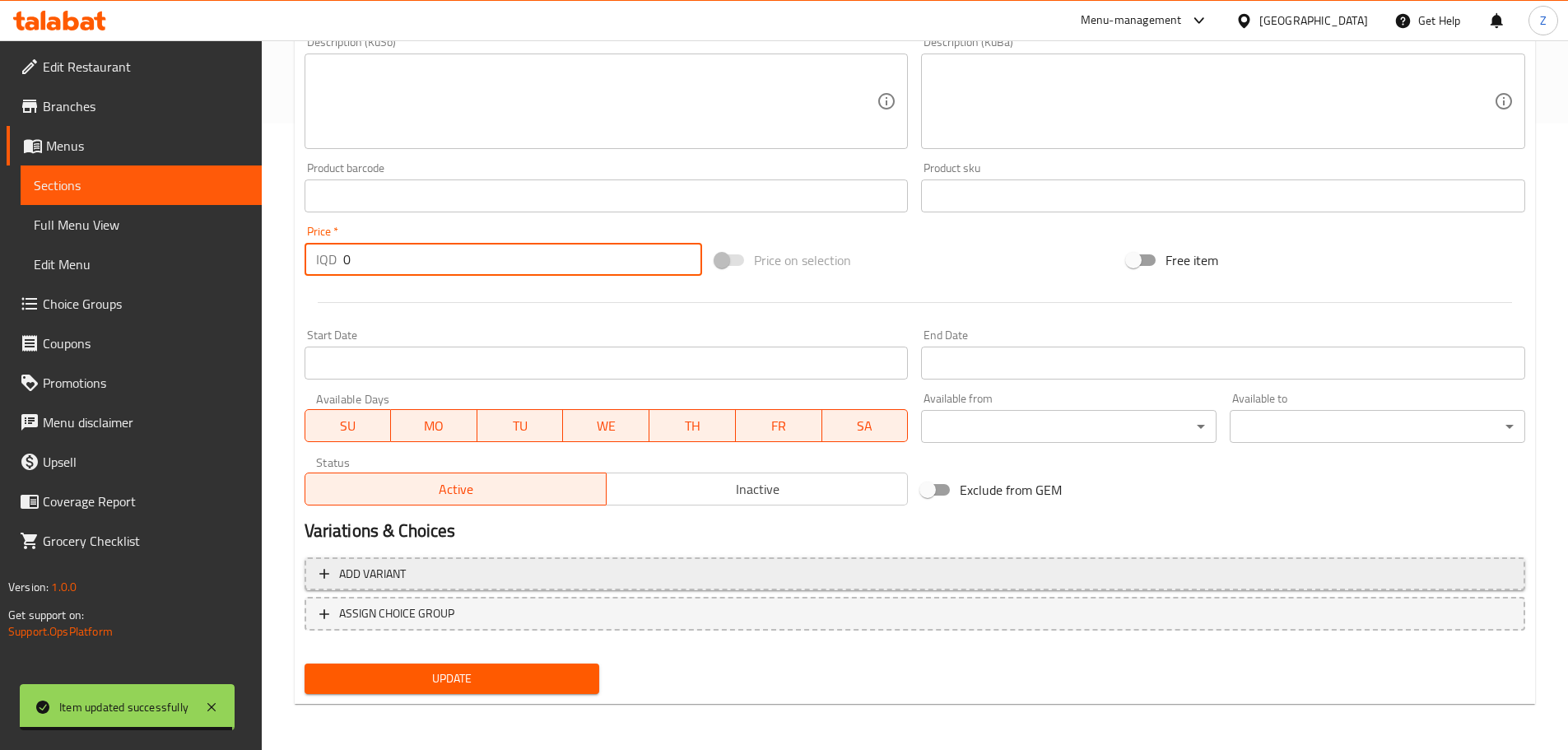
type input "0"
click at [584, 571] on span "Add variant" at bounding box center [915, 574] width 1191 height 21
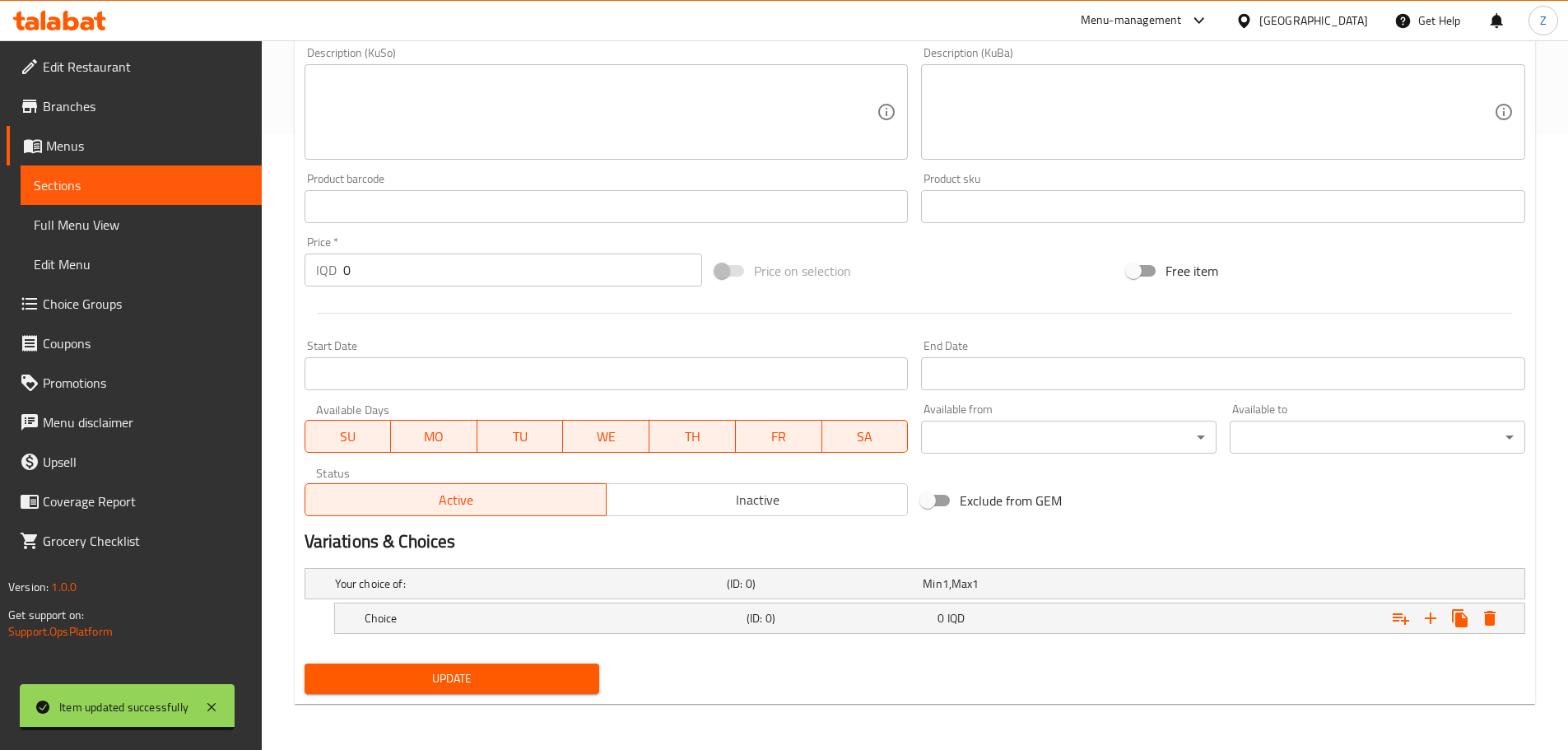
scroll to position [616, 0]
click at [994, 599] on div "Choice (ID: 0) 0 IQD" at bounding box center [920, 584] width 1176 height 37
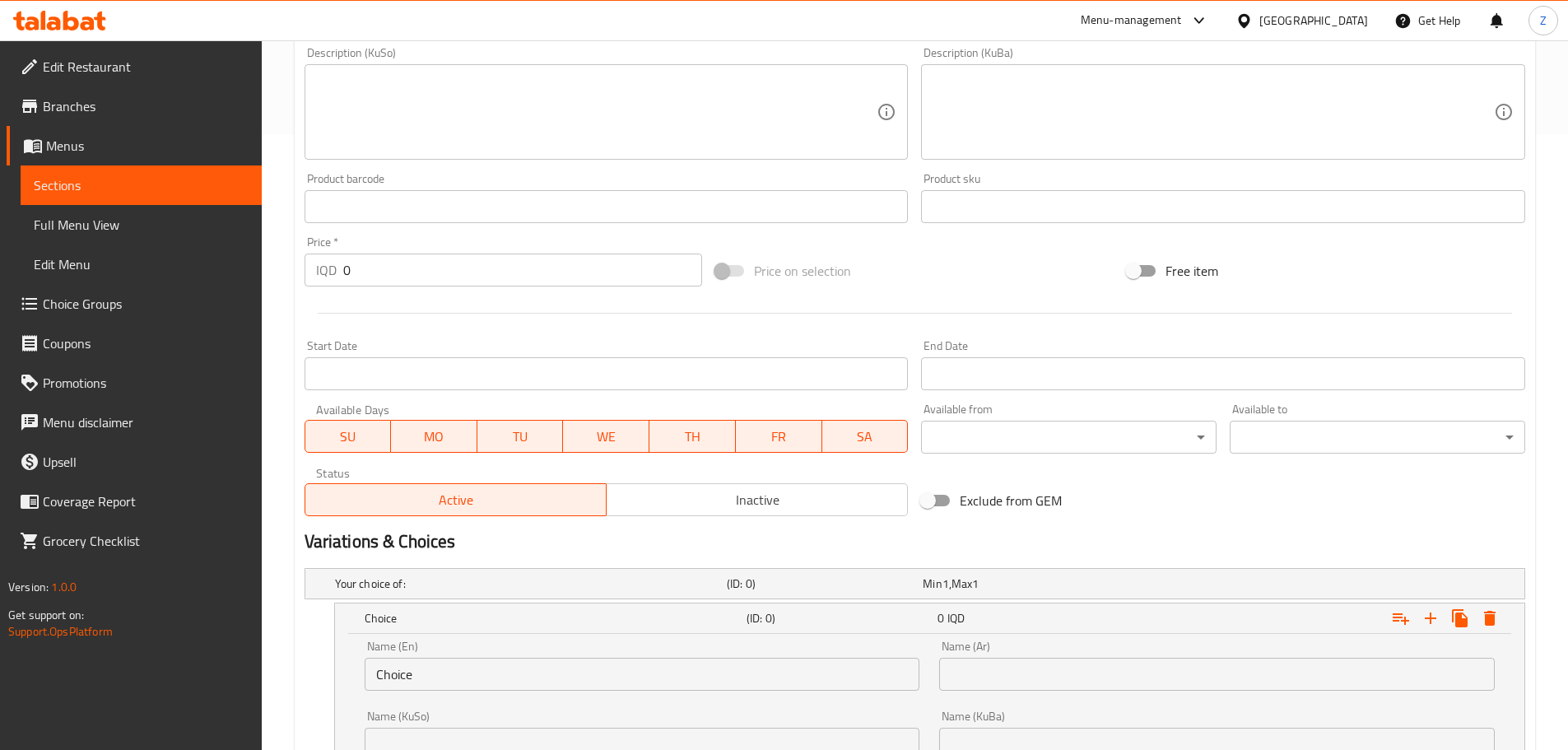
click at [539, 687] on input "Choice" at bounding box center [642, 674] width 555 height 33
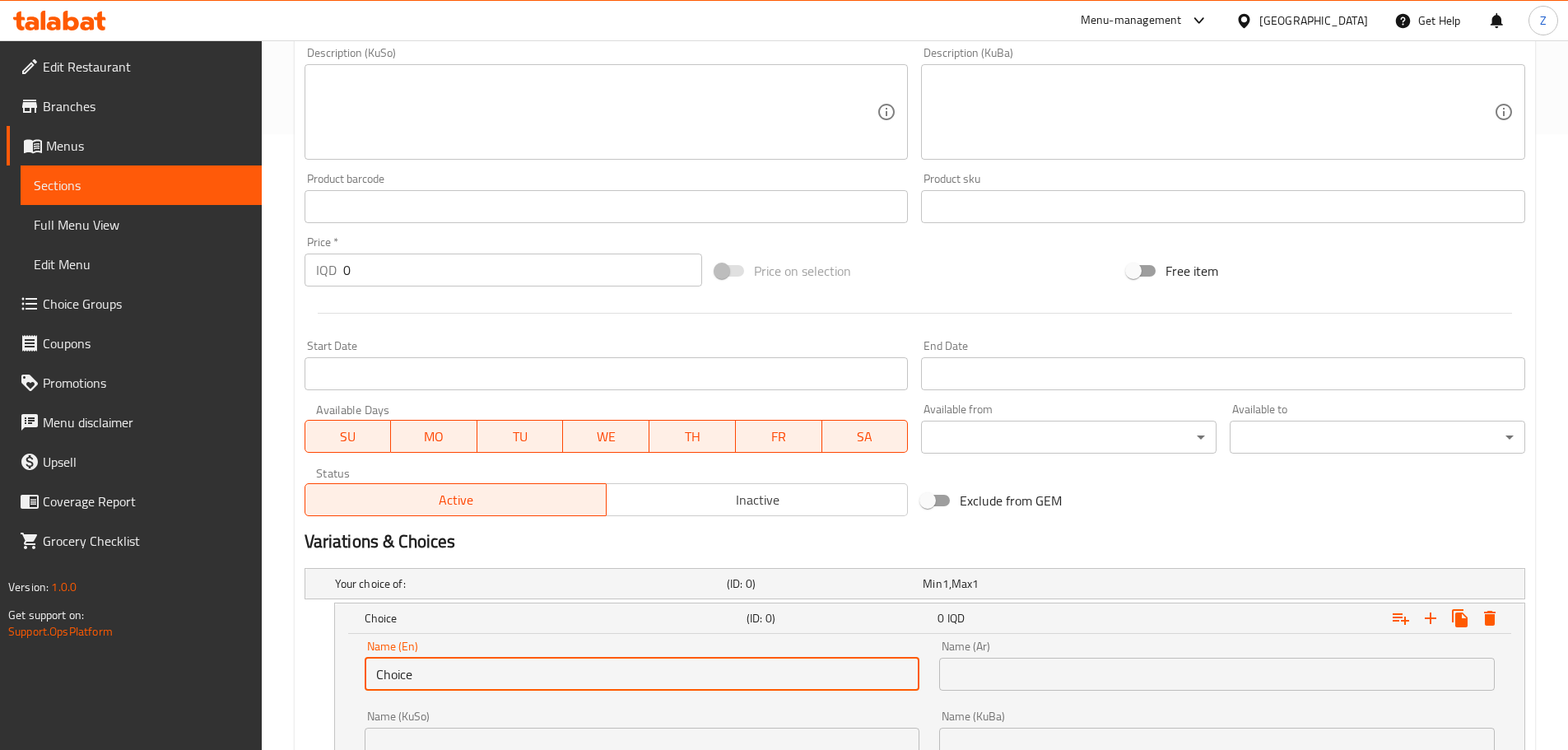
click at [539, 687] on input "Choice" at bounding box center [642, 674] width 555 height 33
click at [539, 687] on input "2" at bounding box center [642, 674] width 555 height 33
type input "12 Pieces"
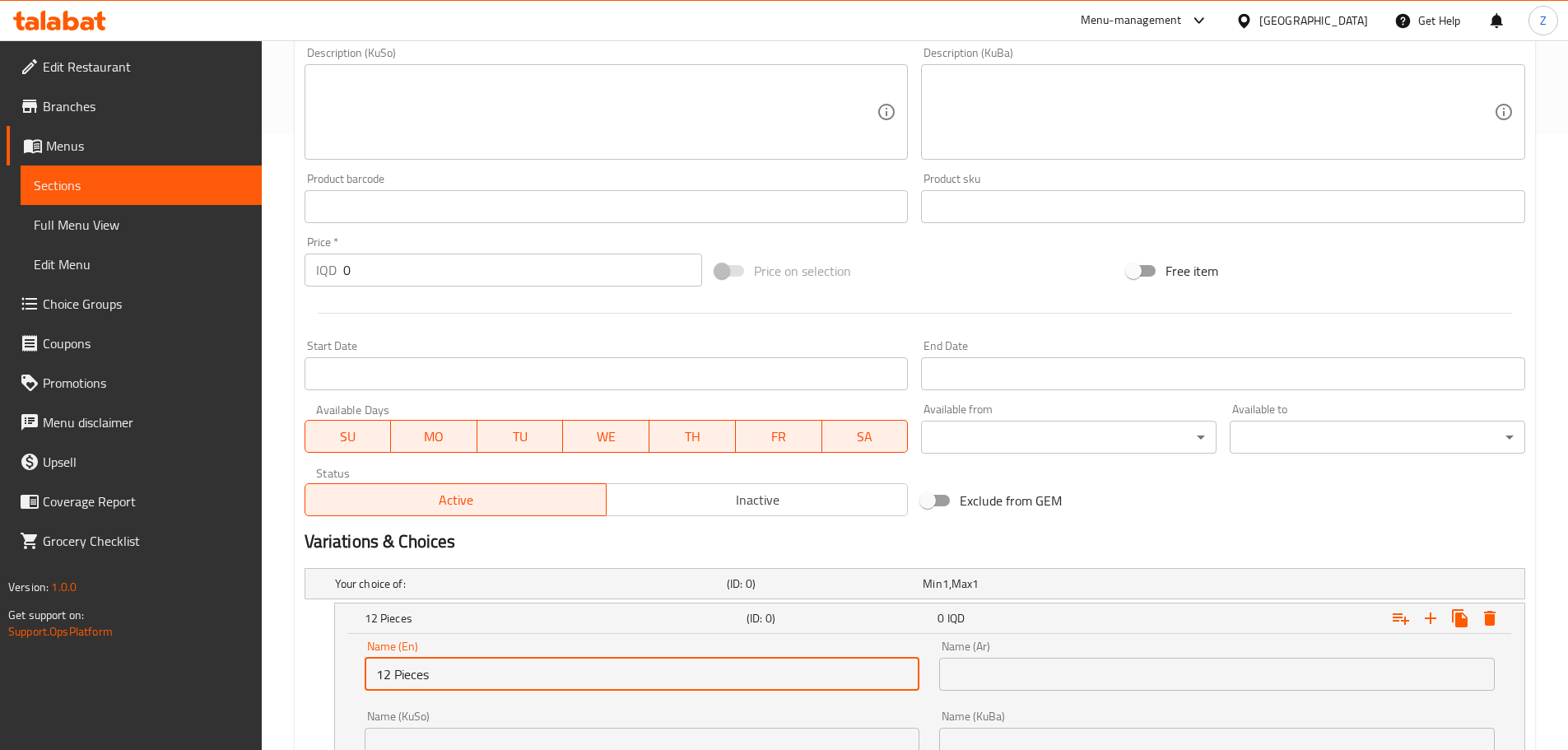
click at [1121, 668] on input "text" at bounding box center [1216, 674] width 555 height 33
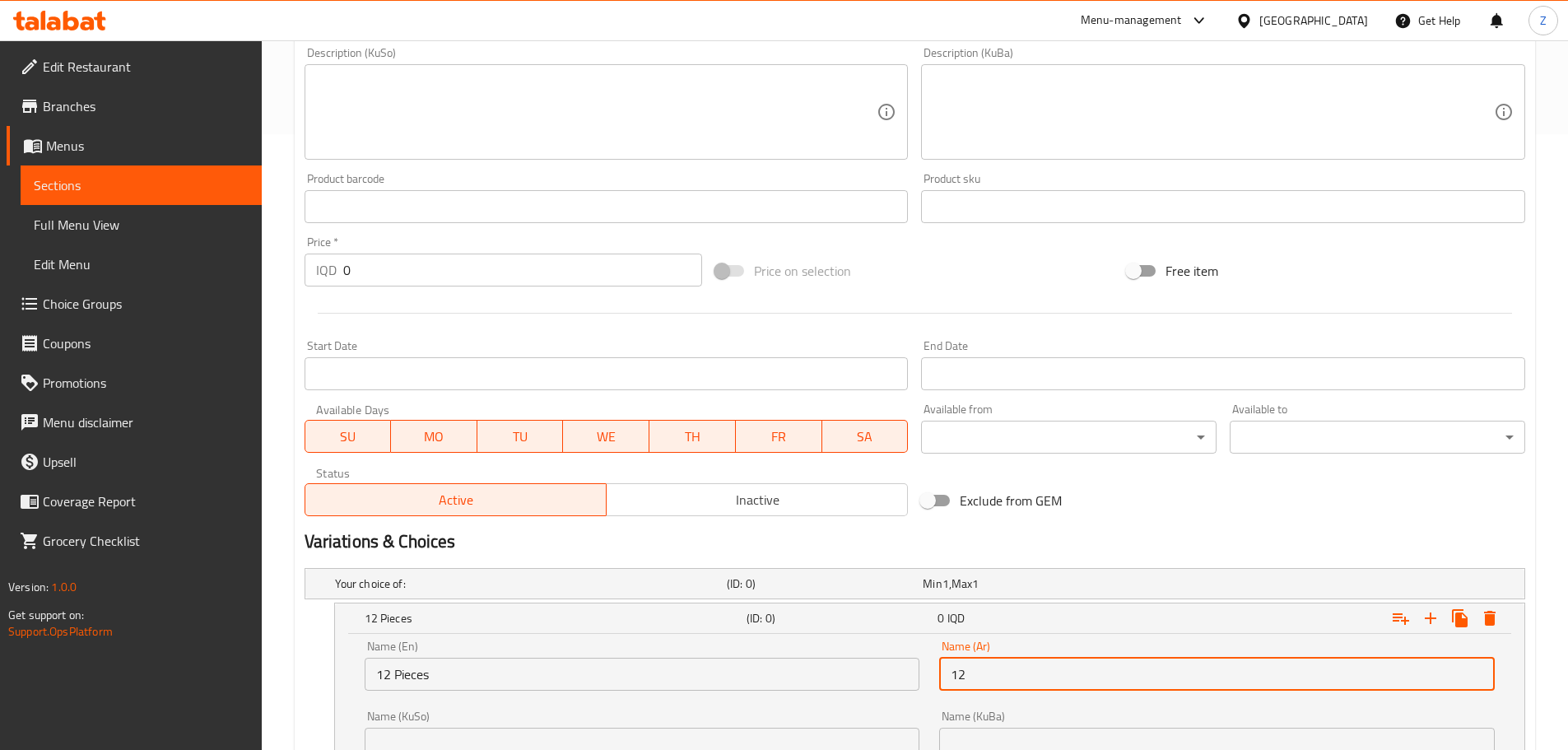
type input "12 قطعة"
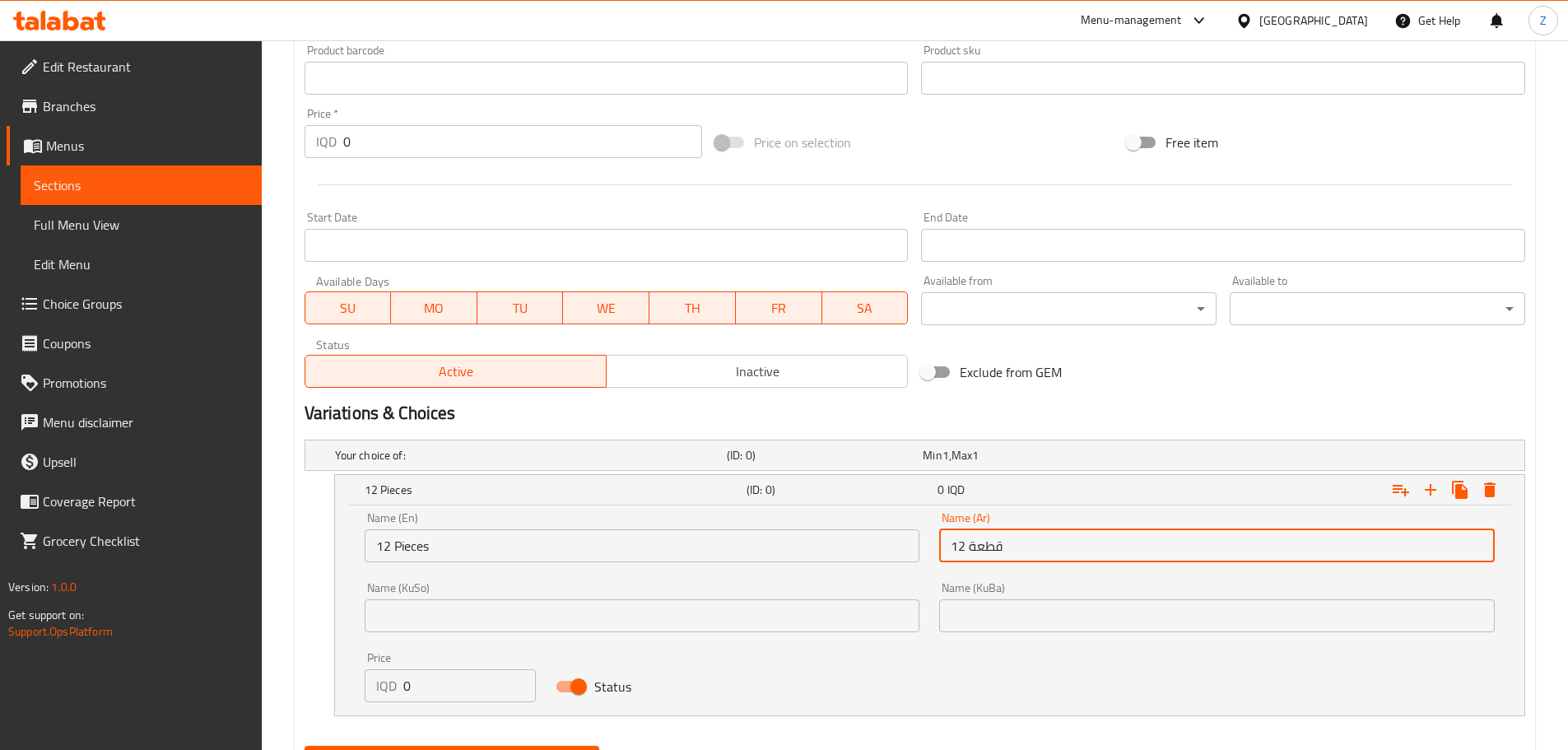
scroll to position [827, 0]
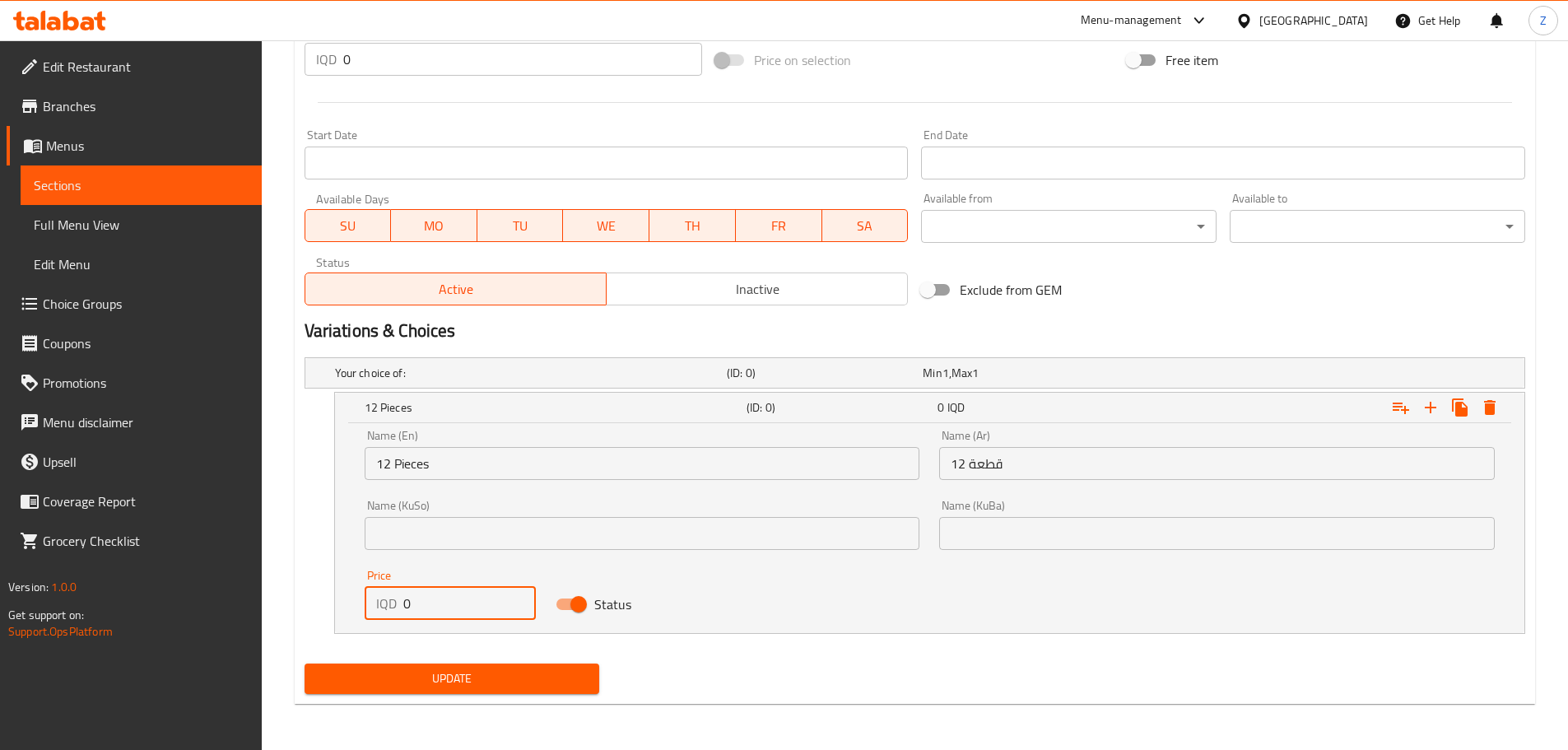
click at [454, 617] on input "0" at bounding box center [470, 604] width 133 height 33
type input "12000"
click at [1423, 410] on icon "Expand" at bounding box center [1430, 407] width 20 height 20
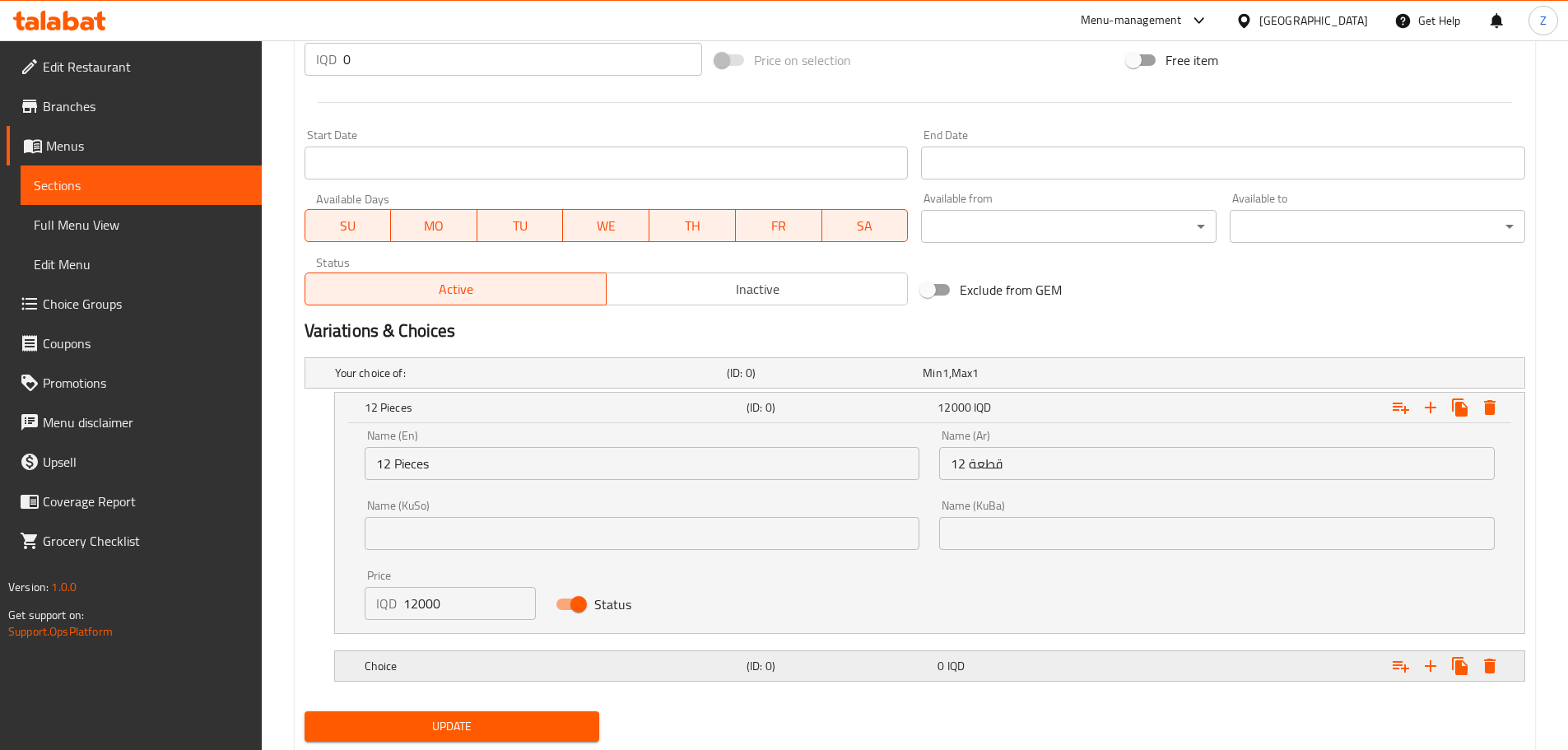
click at [916, 381] on h5 "(ID: 0)" at bounding box center [821, 373] width 189 height 16
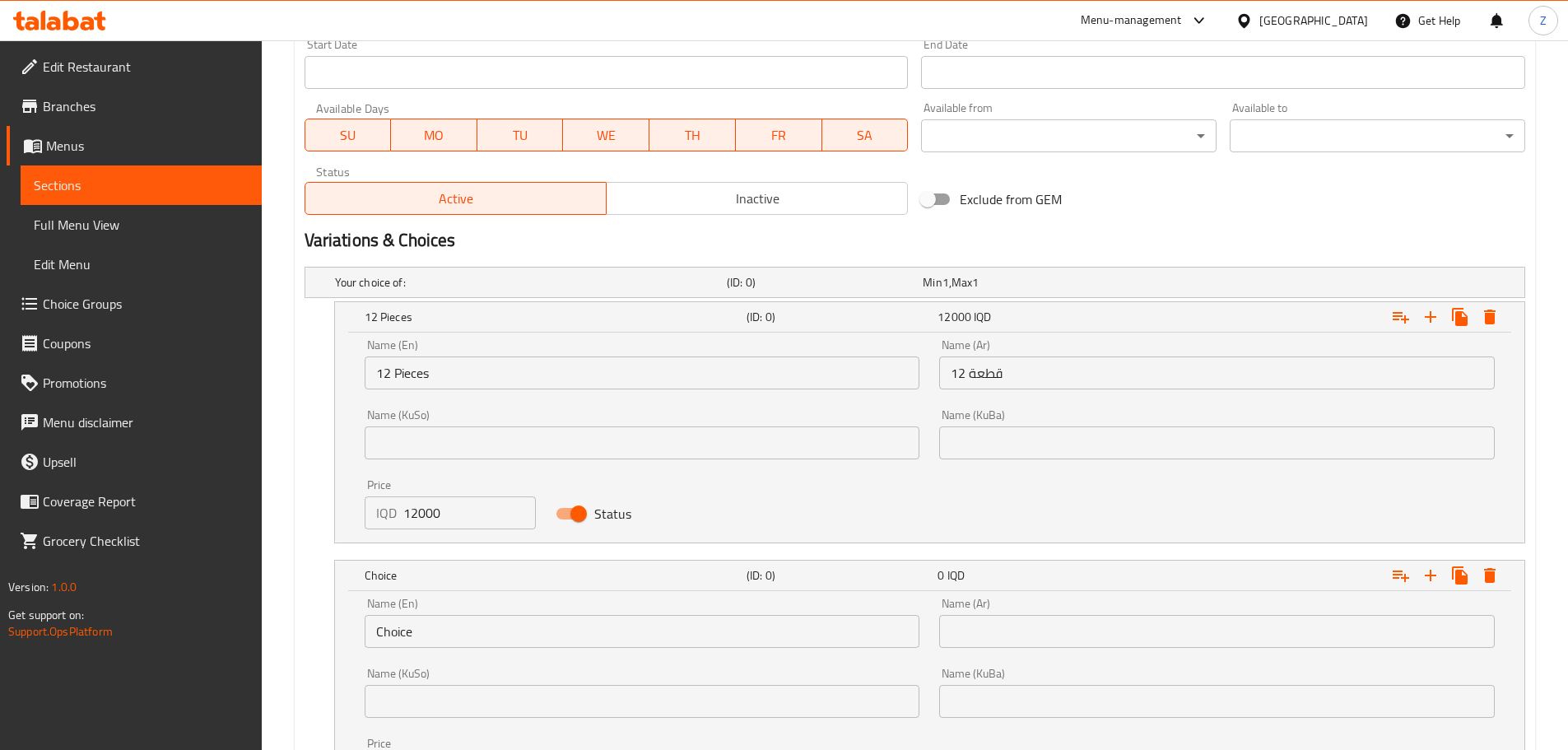
scroll to position [991, 0]
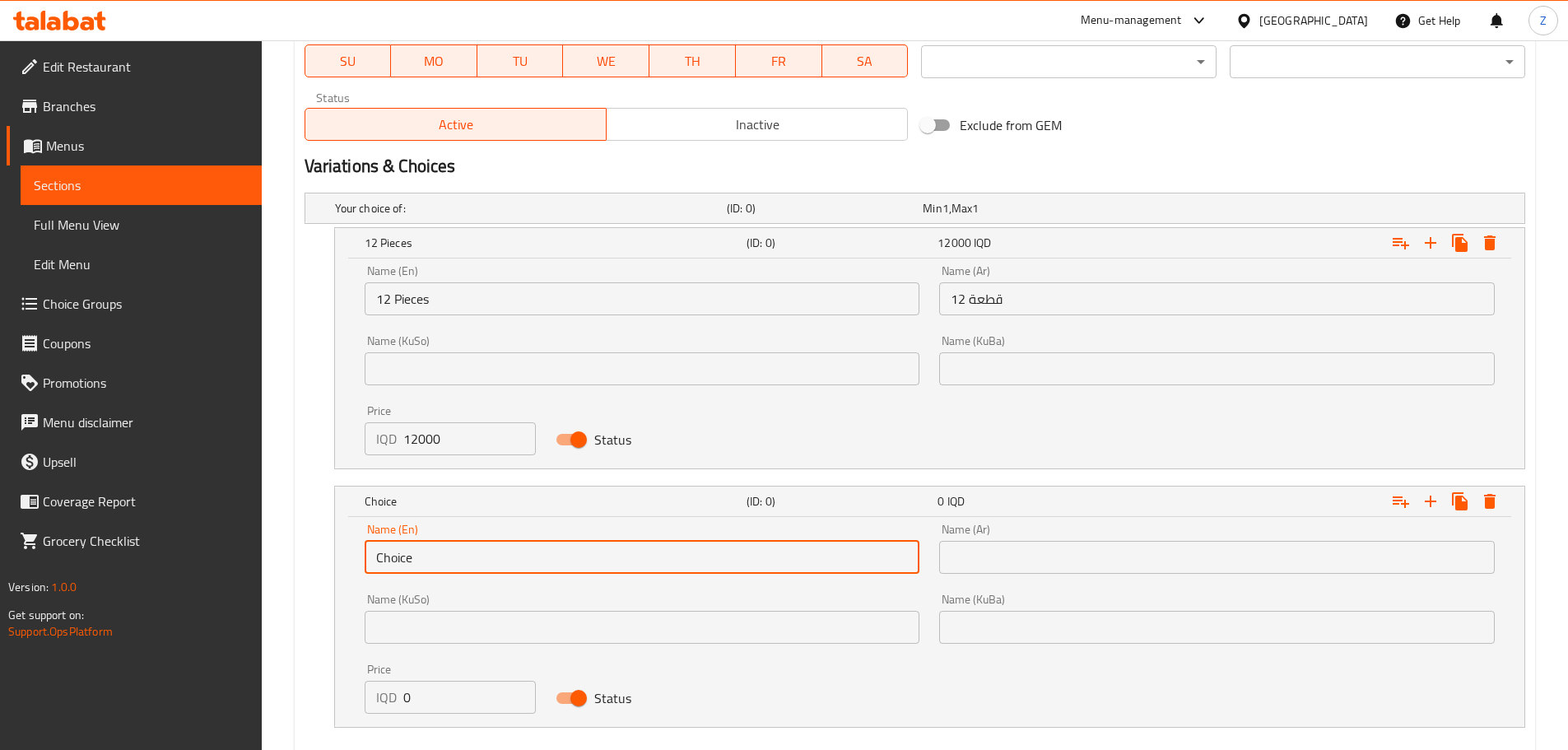
click at [491, 571] on input "Choice" at bounding box center [642, 557] width 555 height 33
click at [491, 570] on input "Choice" at bounding box center [642, 557] width 555 height 33
type input "6 Pieces"
click at [1190, 558] on input "text" at bounding box center [1216, 557] width 555 height 33
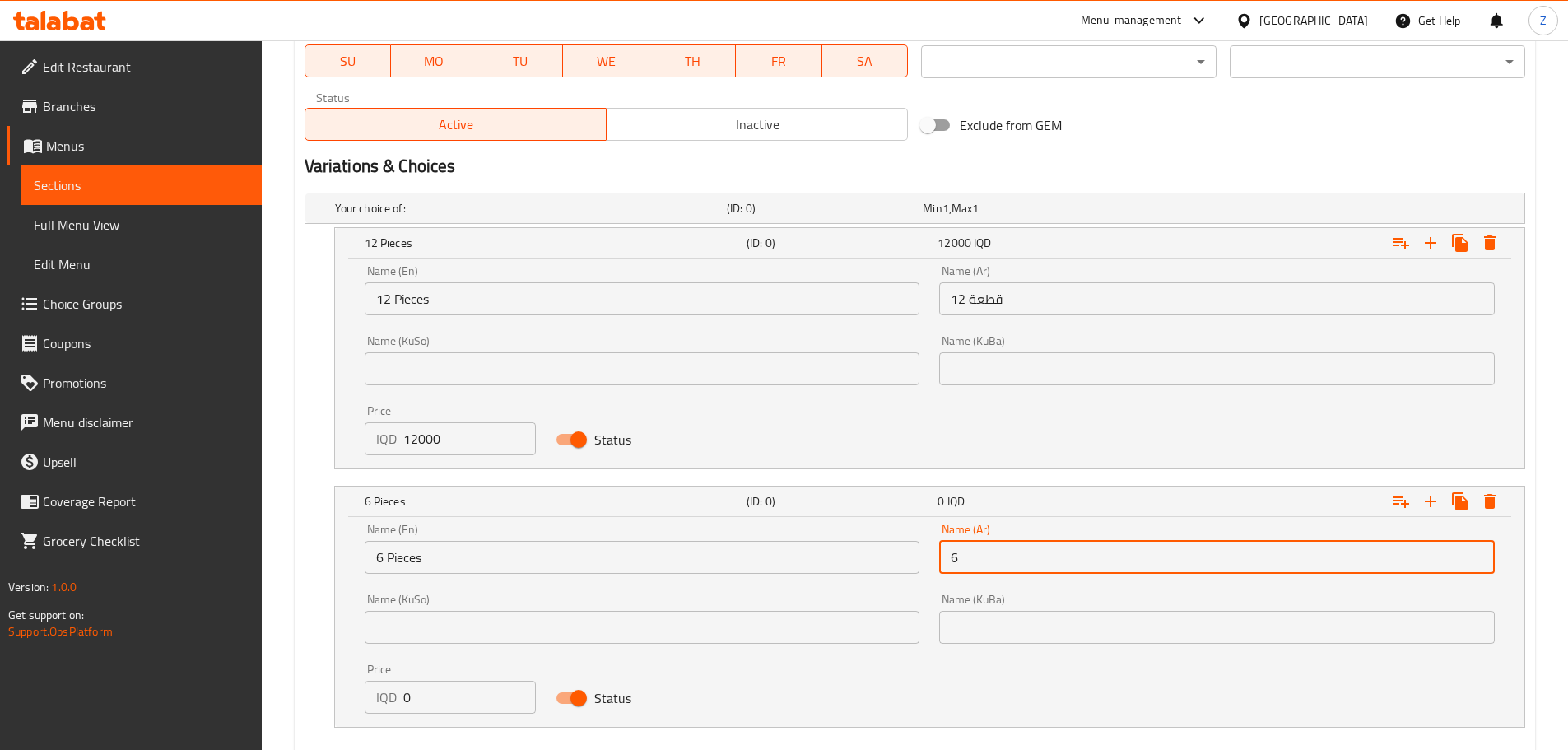
type input "6 قطع"
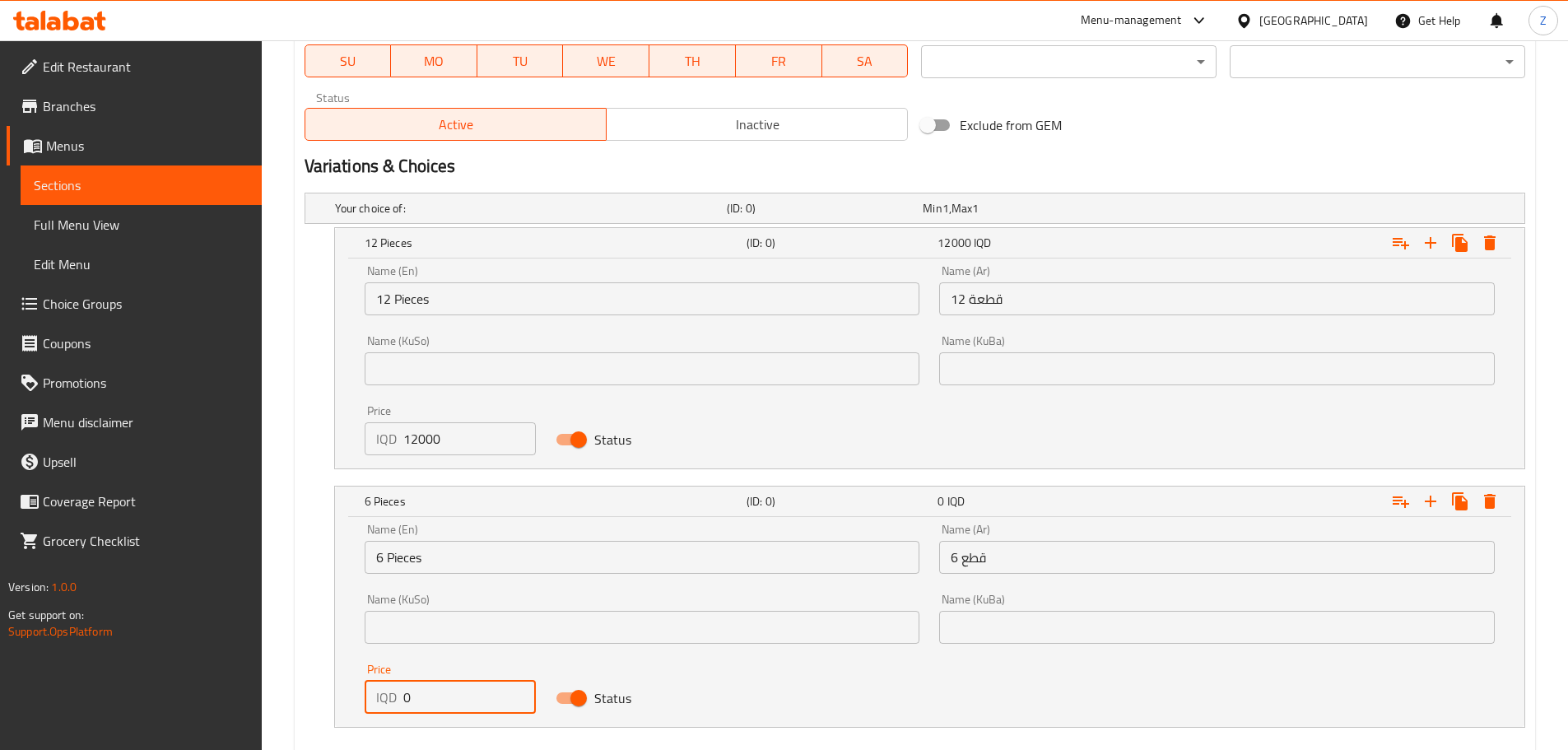
click at [466, 703] on input "0" at bounding box center [470, 697] width 133 height 33
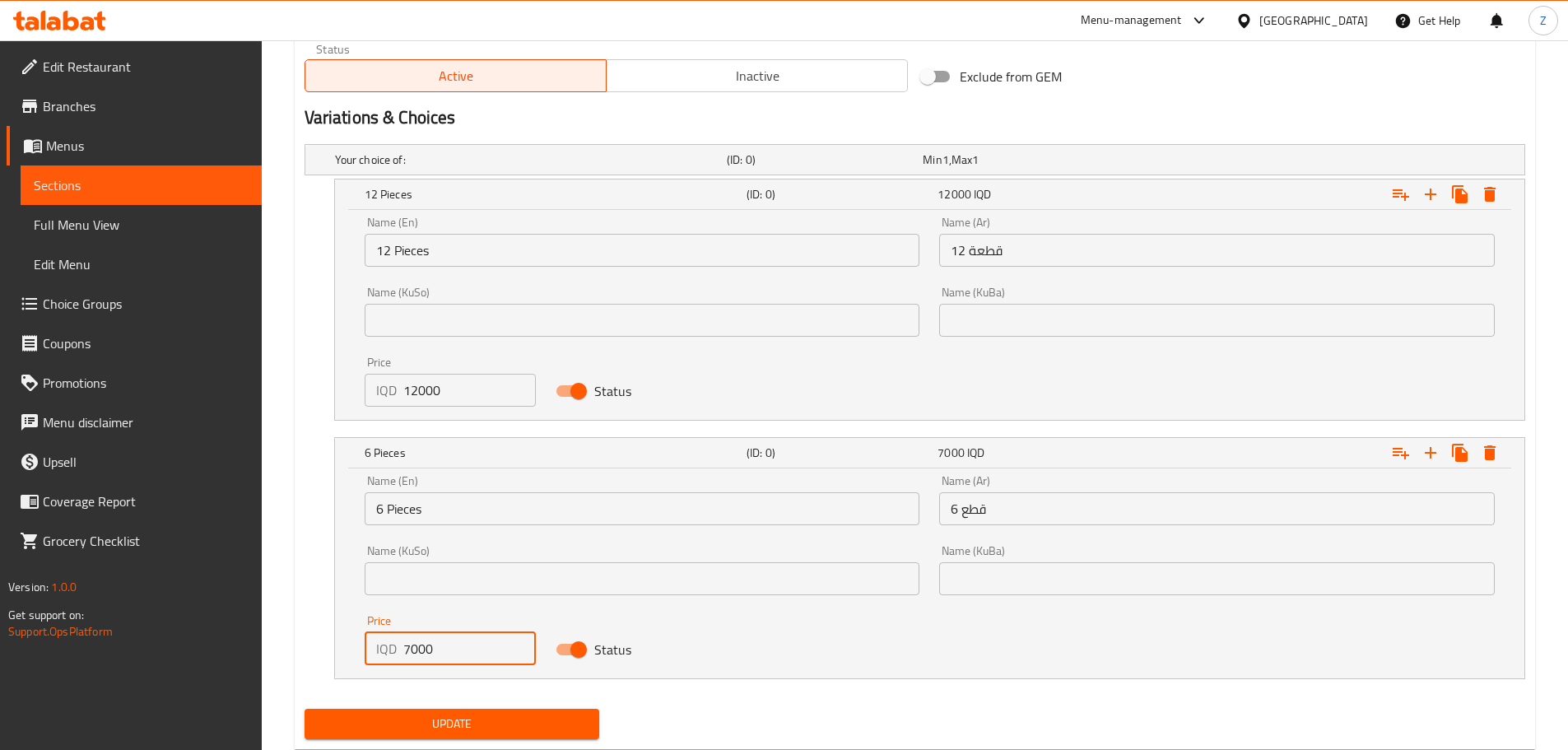
scroll to position [1085, 0]
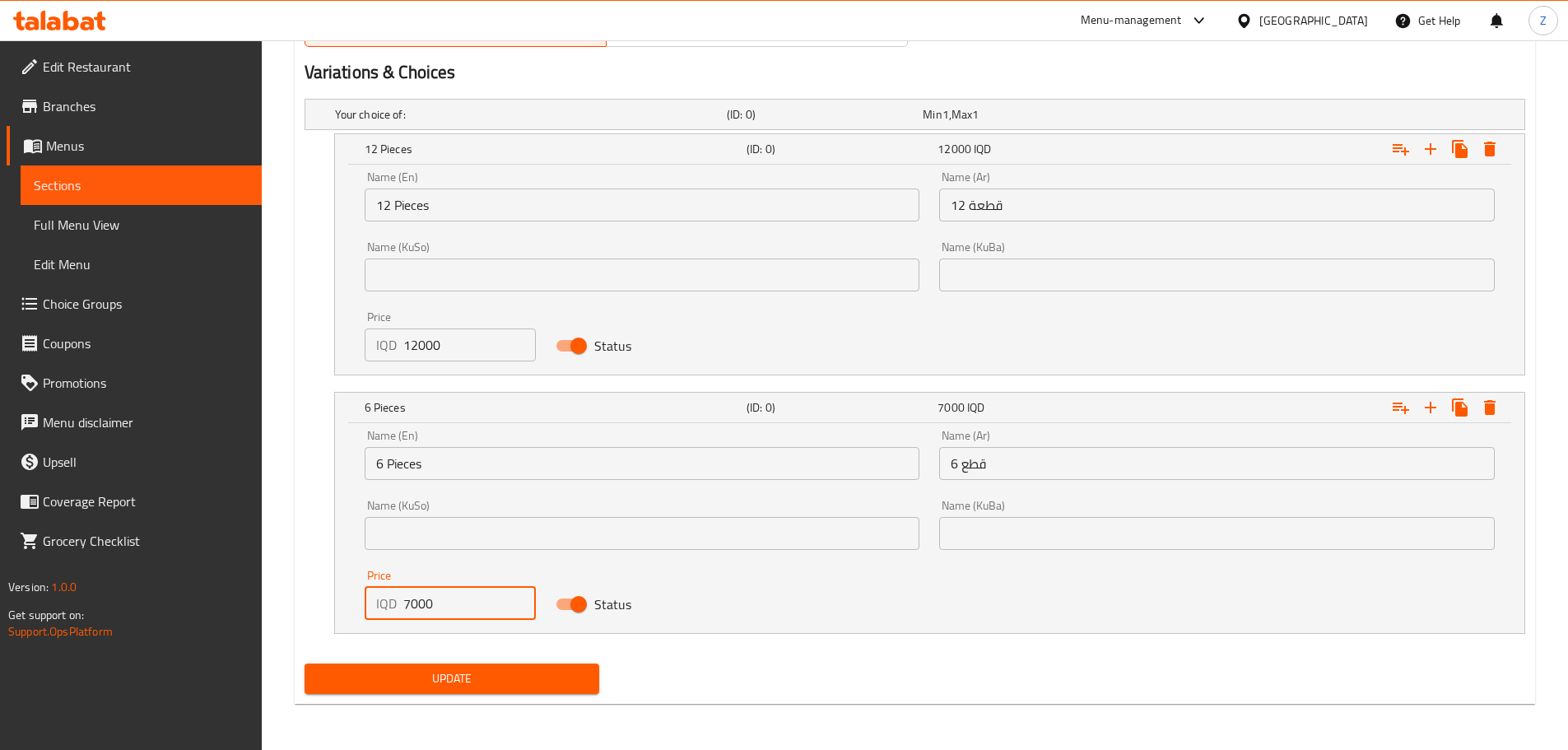
type input "7000"
click at [495, 674] on span "Update" at bounding box center [452, 679] width 269 height 21
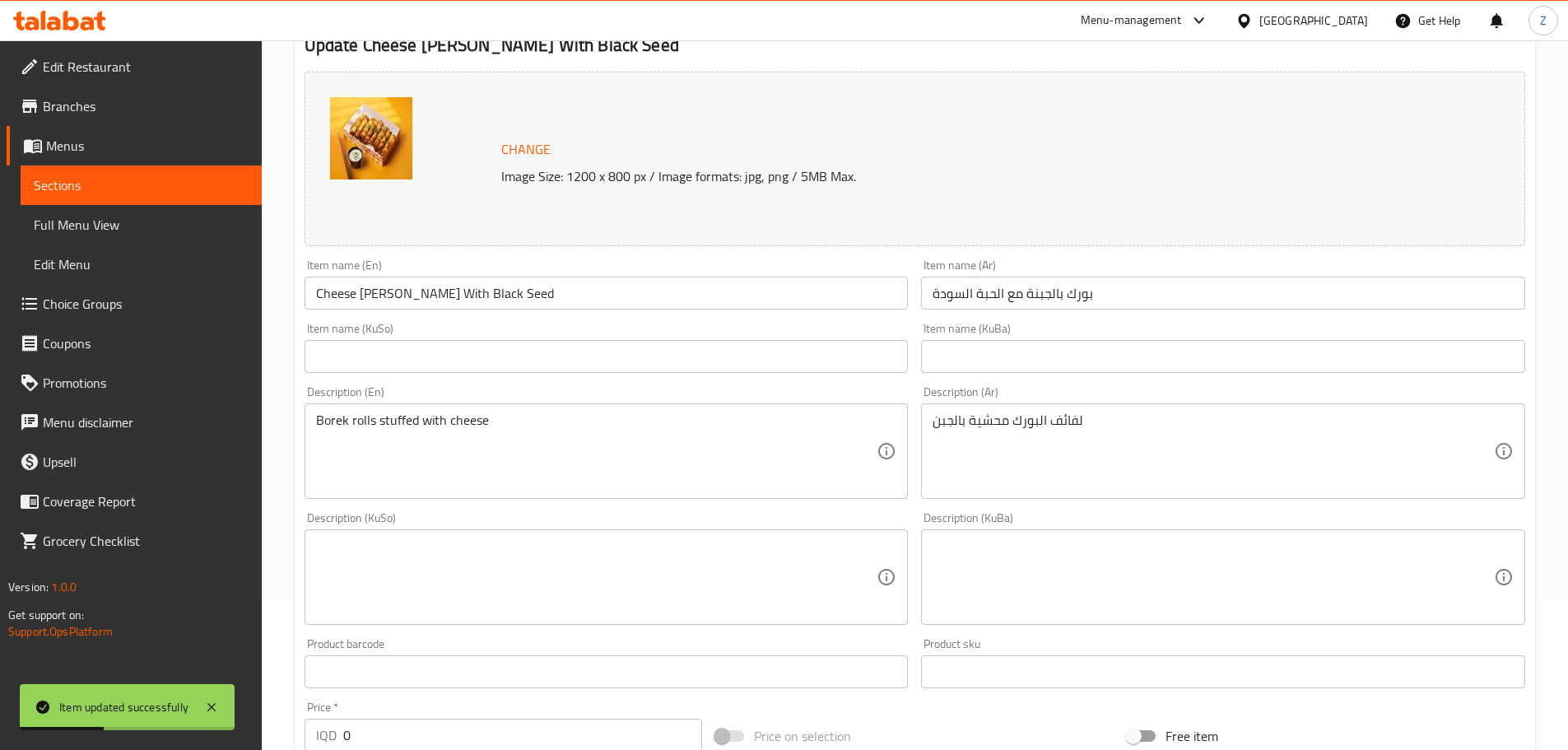
scroll to position [0, 0]
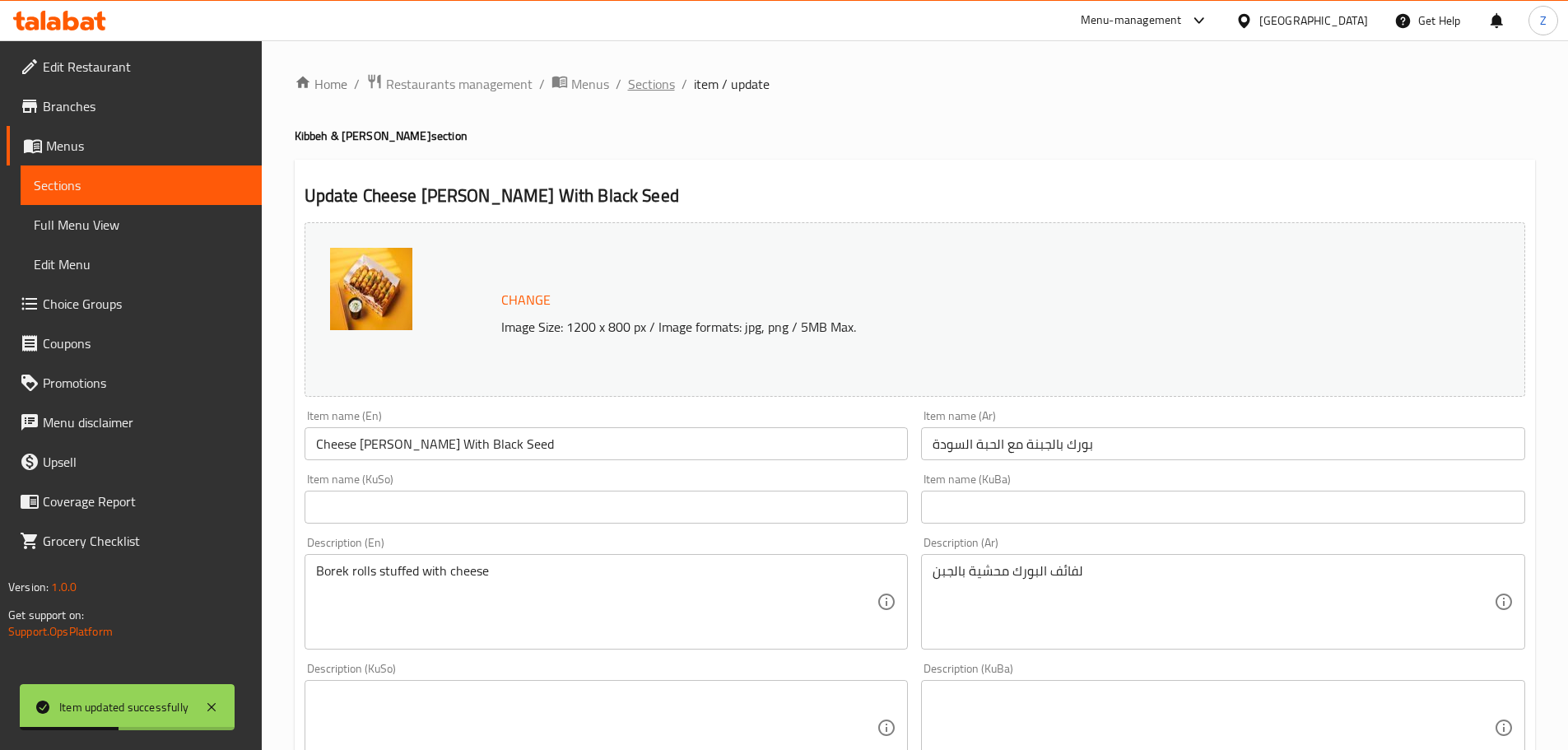
click at [655, 87] on span "Sections" at bounding box center [651, 84] width 47 height 20
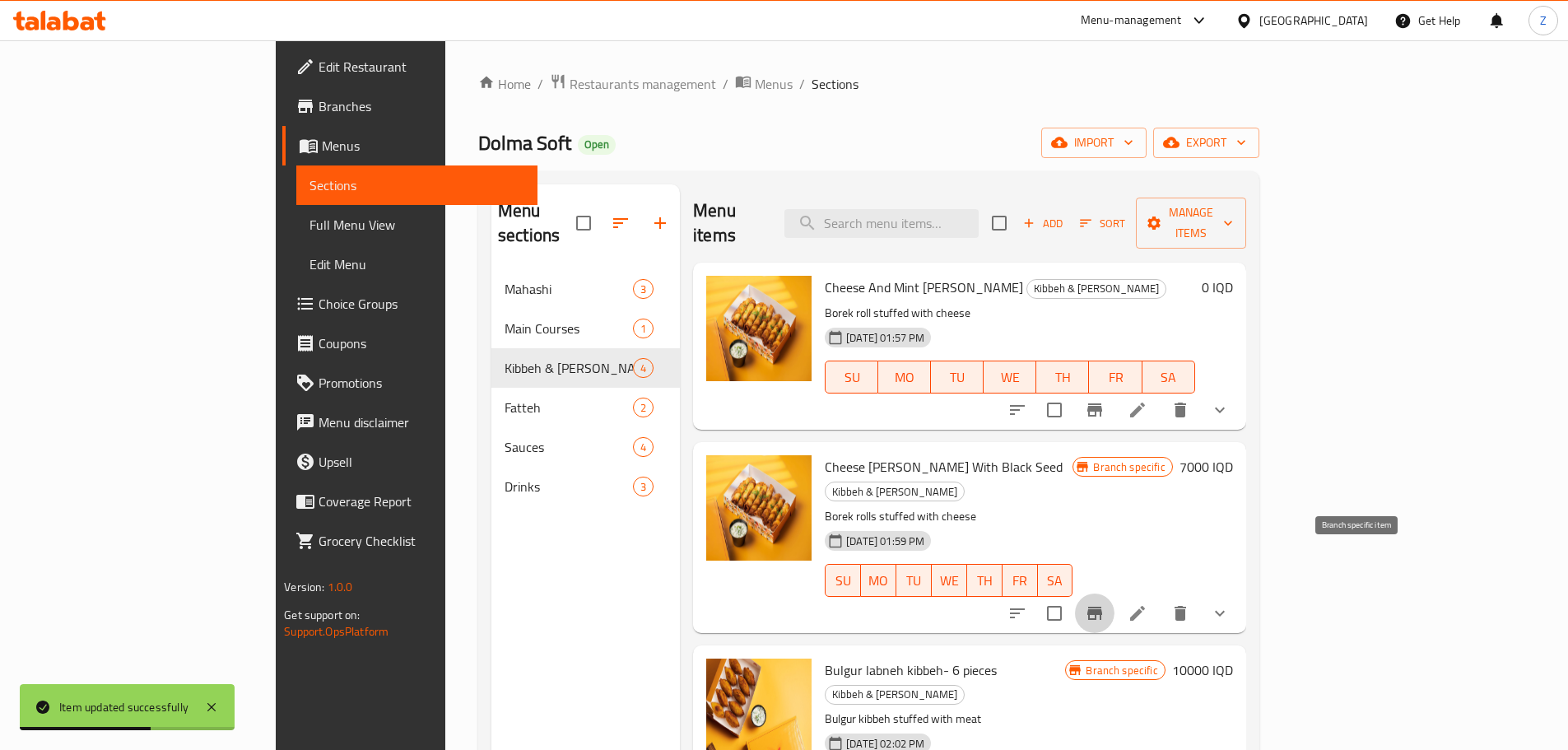
click at [1104, 604] on icon "Branch-specific-item" at bounding box center [1095, 614] width 20 height 20
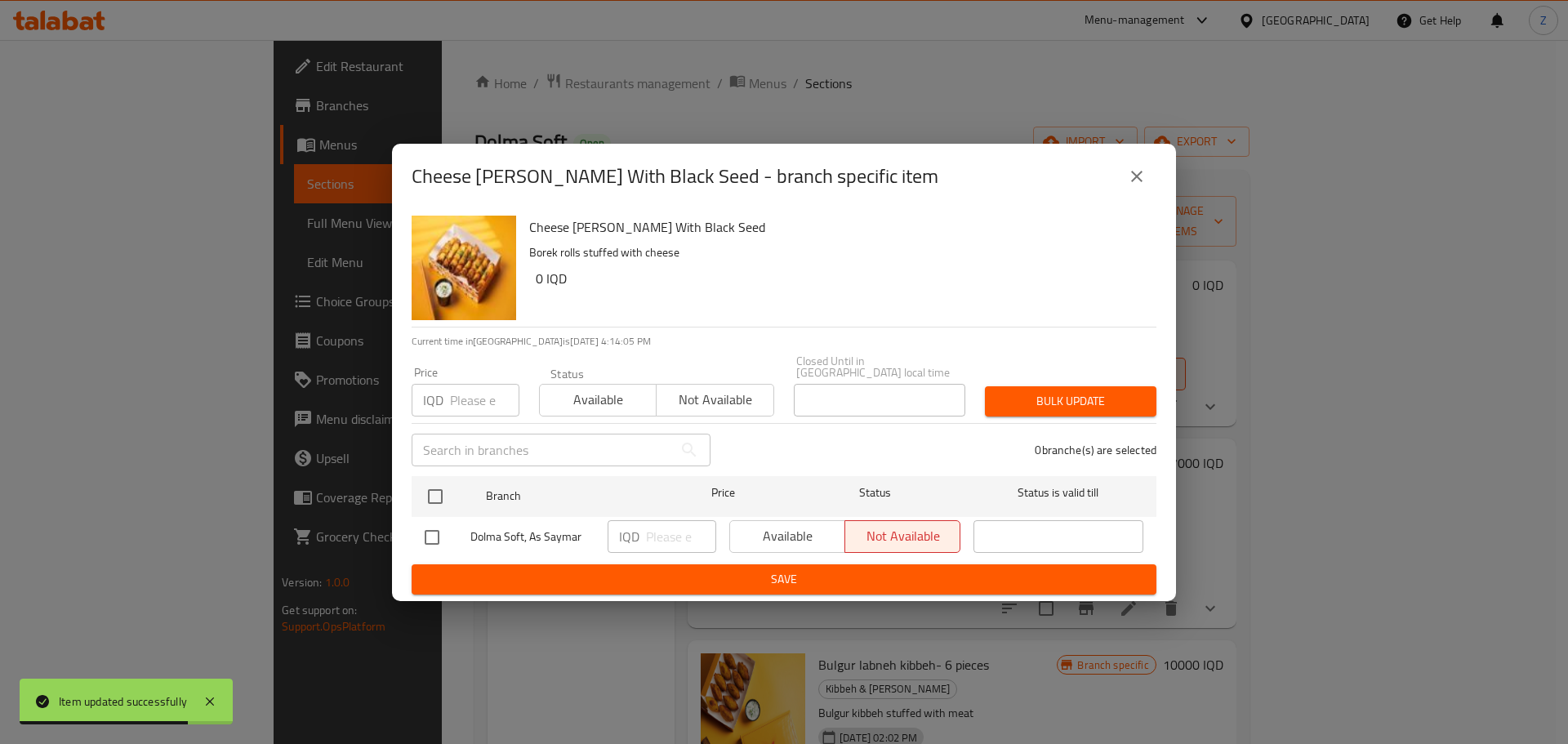
click at [1156, 204] on div "Cheese [PERSON_NAME] With Black Seed - branch specific item" at bounding box center [784, 177] width 784 height 65
click at [1139, 183] on icon "close" at bounding box center [1137, 177] width 20 height 20
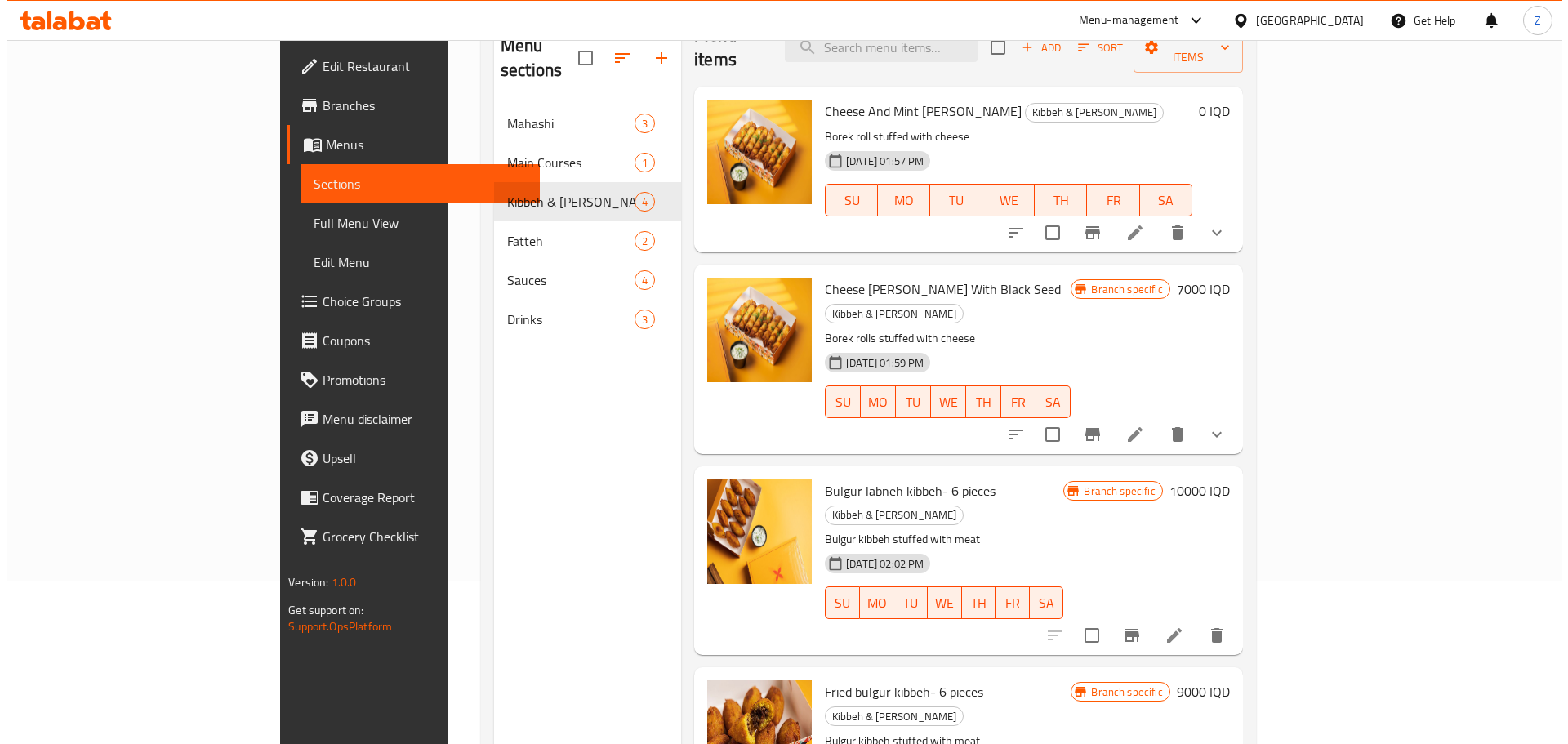
scroll to position [228, 0]
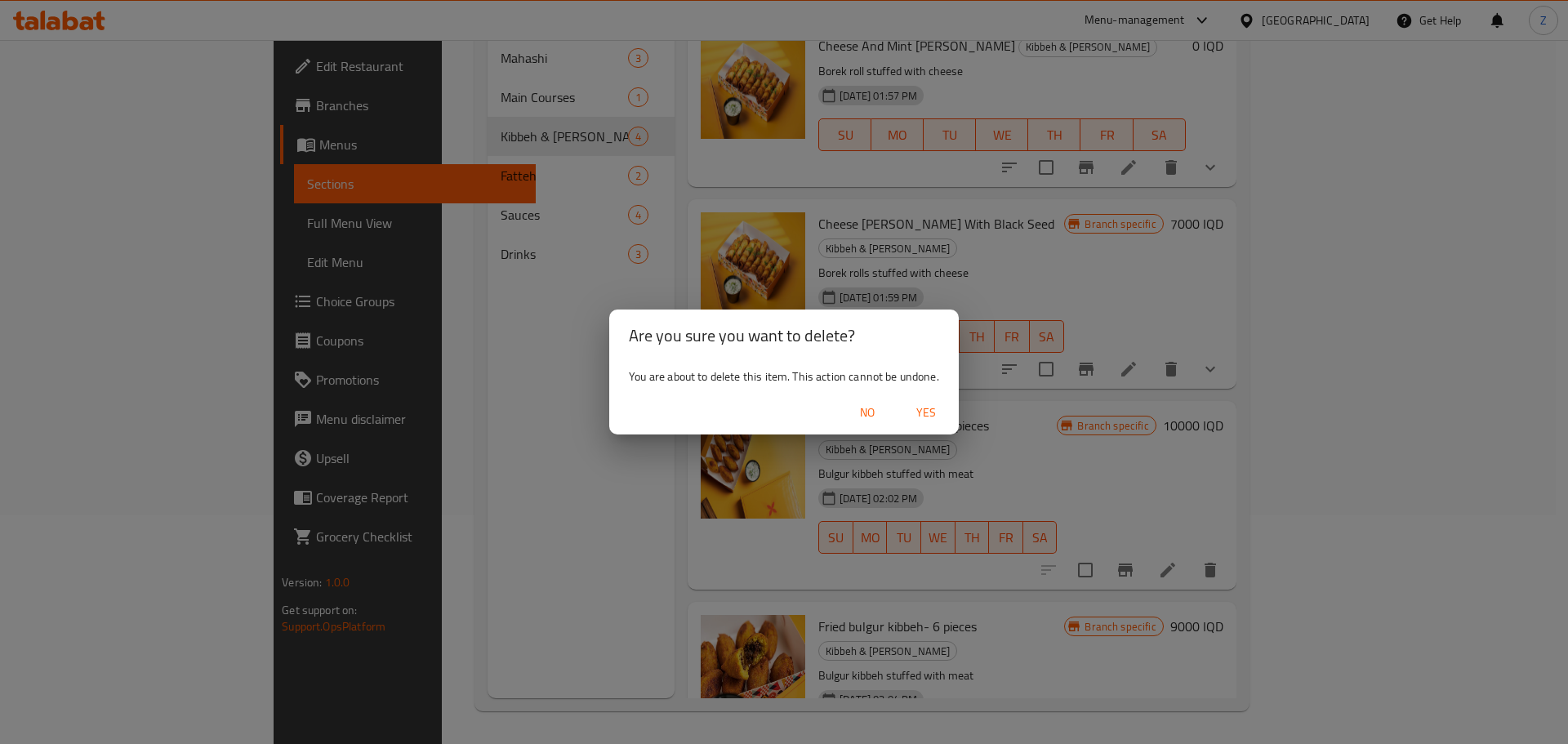
drag, startPoint x: 935, startPoint y: 421, endPoint x: 1177, endPoint y: 468, distance: 246.5
click at [935, 422] on span "Yes" at bounding box center [925, 412] width 39 height 21
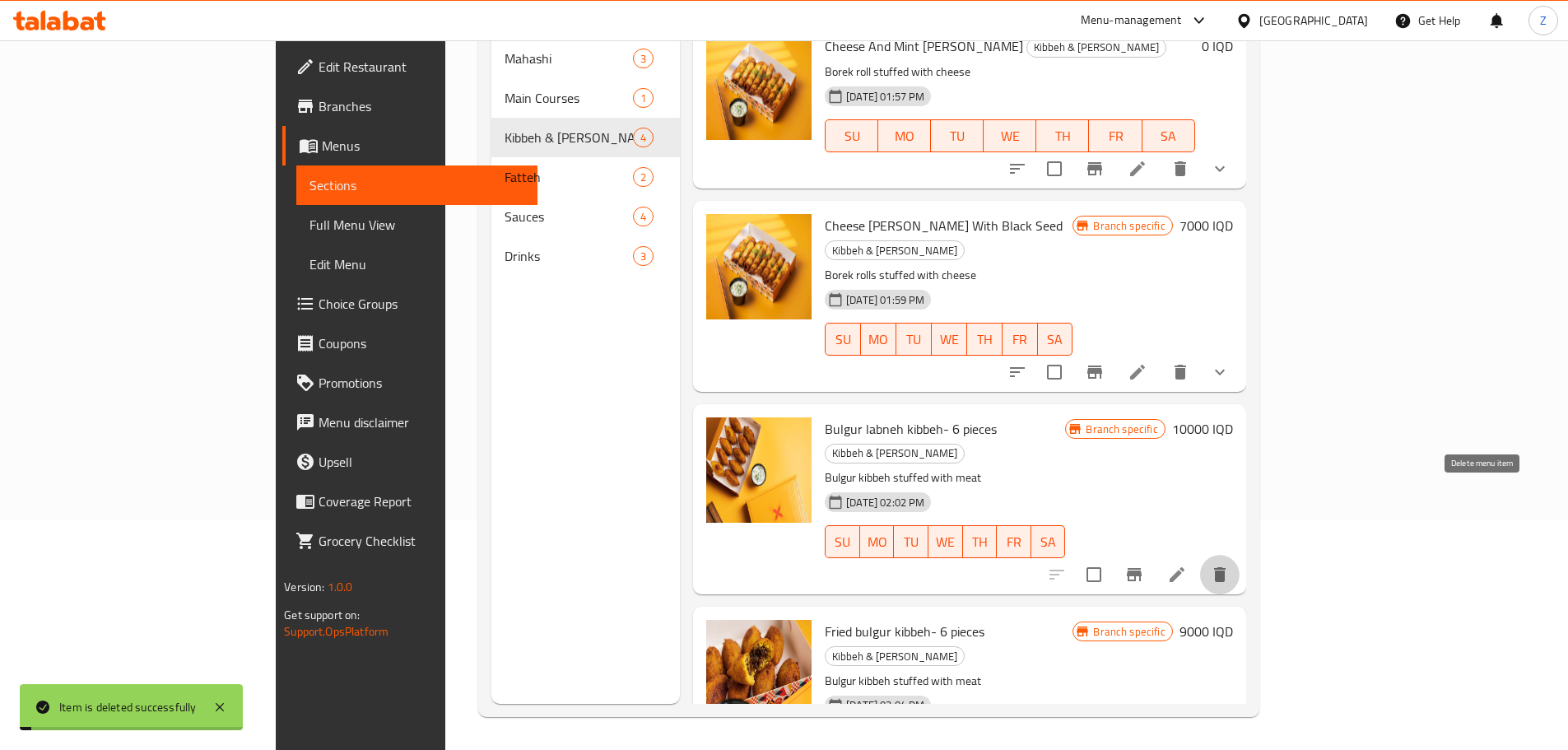
click at [1226, 567] on icon "delete" at bounding box center [1219, 575] width 12 height 15
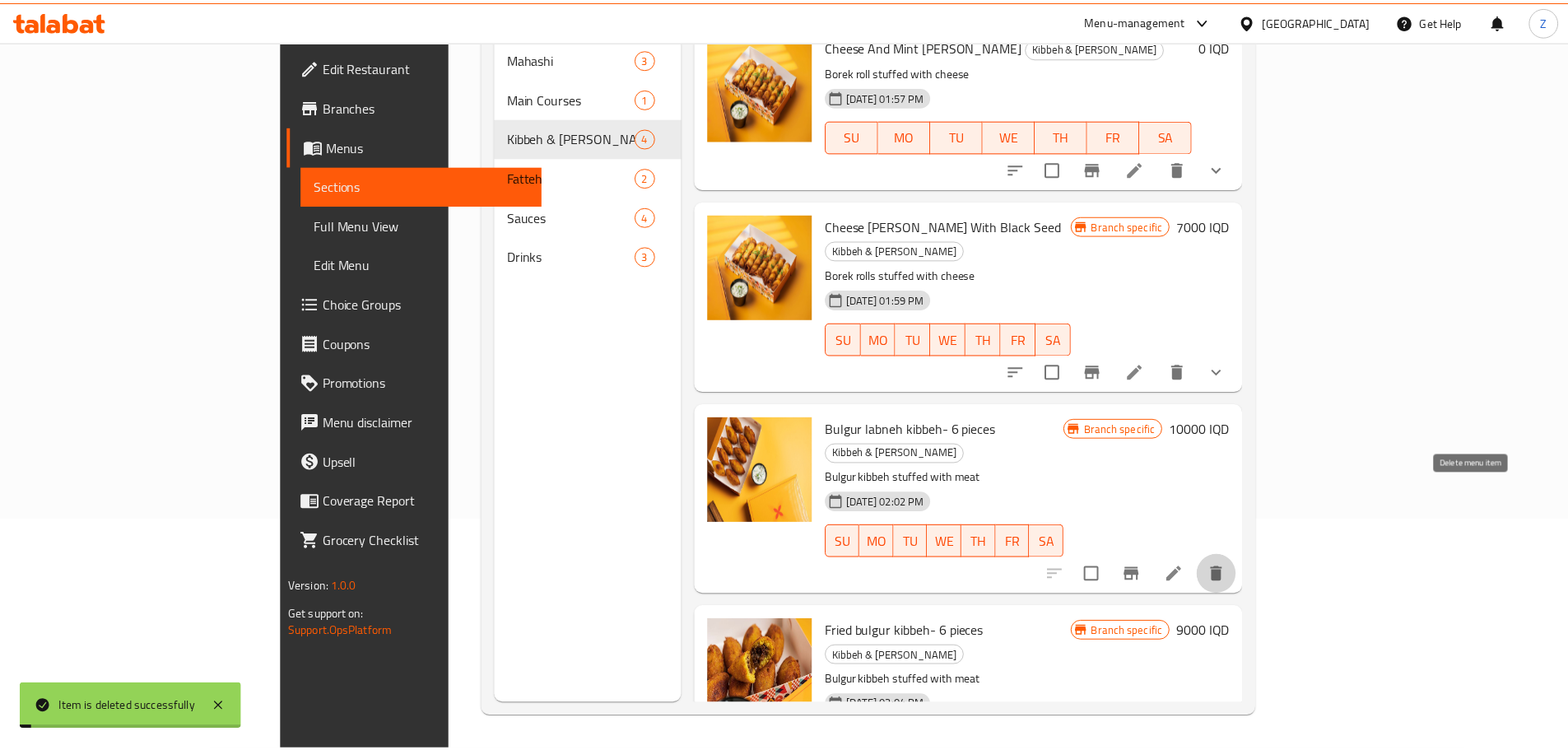
scroll to position [0, 0]
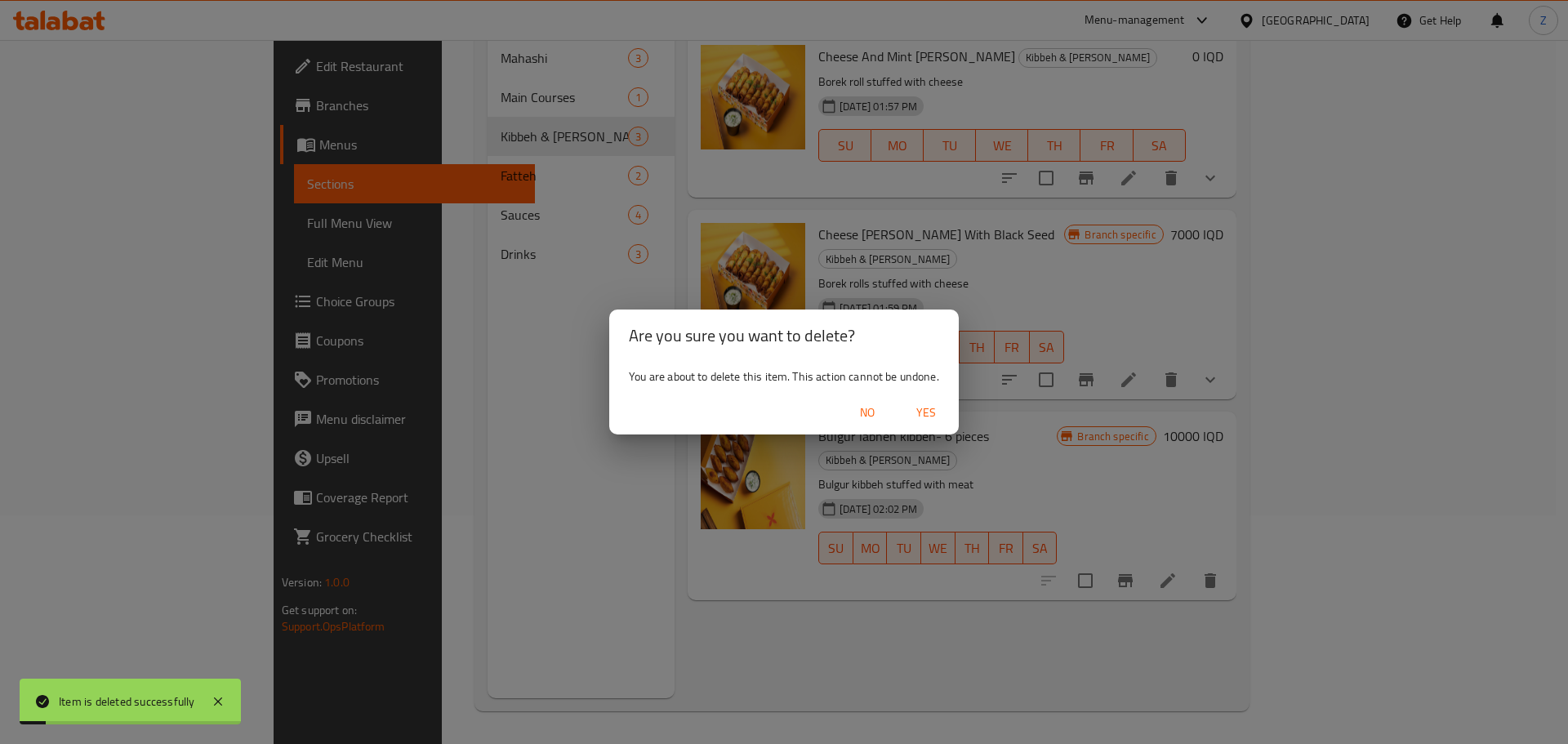
click at [925, 417] on span "Yes" at bounding box center [925, 412] width 39 height 21
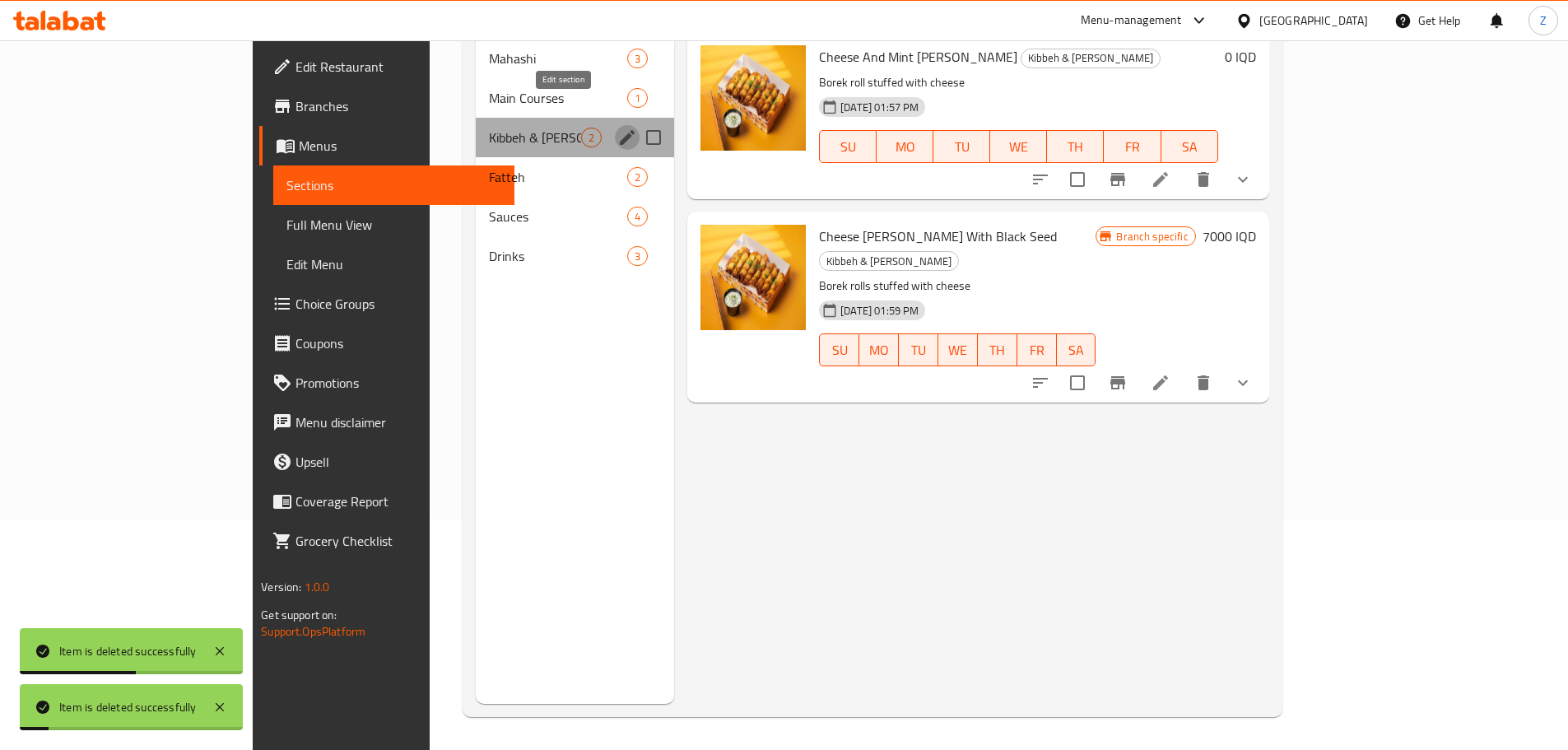
click at [617, 128] on icon "edit" at bounding box center [627, 138] width 20 height 20
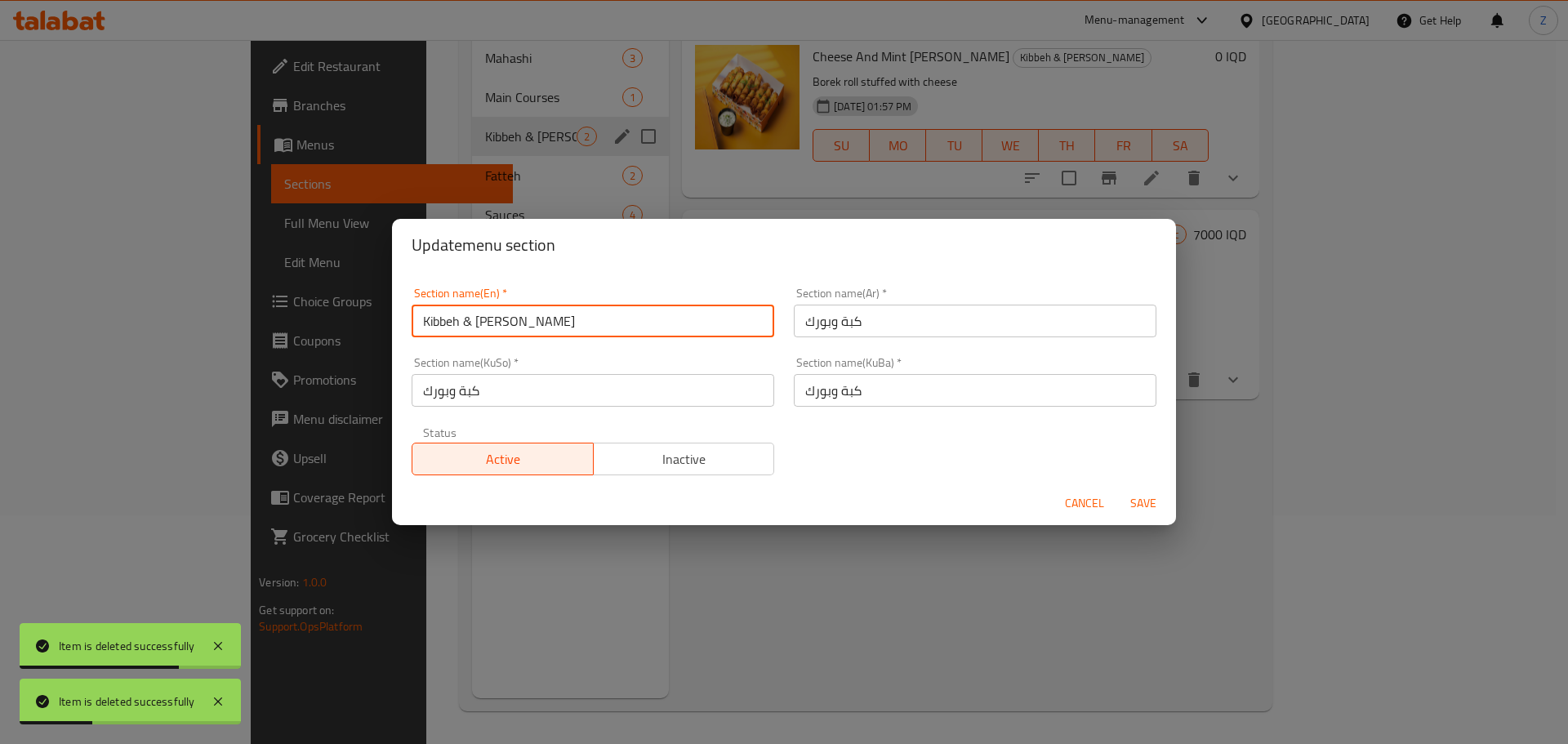
drag, startPoint x: 476, startPoint y: 325, endPoint x: 270, endPoint y: 308, distance: 206.7
click at [270, 308] on div "Update menu section Section name(En)   * [PERSON_NAME] & [PERSON_NAME] Section …" at bounding box center [784, 372] width 1568 height 744
type input "[PERSON_NAME]"
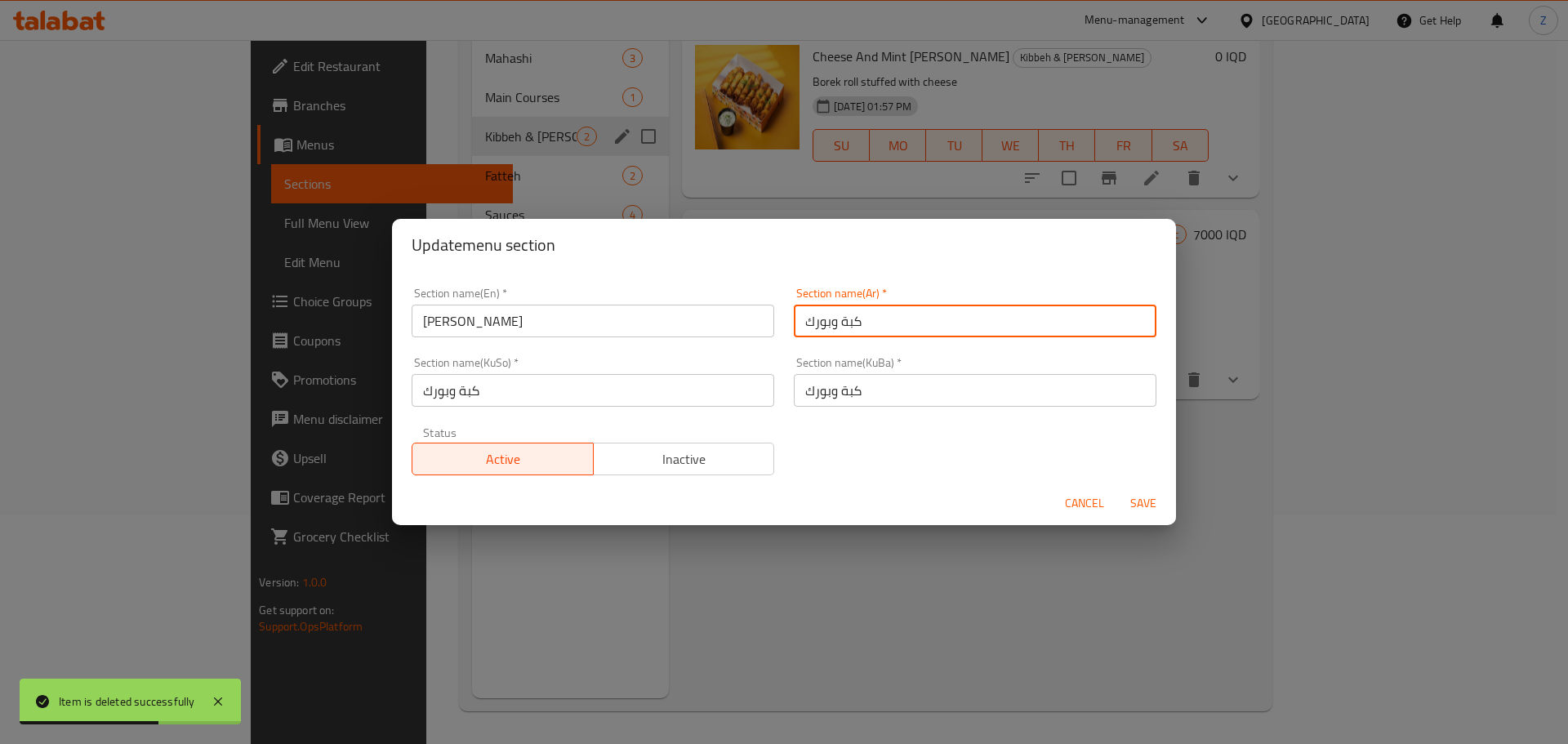
drag, startPoint x: 892, startPoint y: 321, endPoint x: 828, endPoint y: 323, distance: 64.0
click at [828, 323] on input "كبة وبورك" at bounding box center [975, 321] width 363 height 33
type input "بورك"
click at [1136, 491] on button "Save" at bounding box center [1144, 503] width 53 height 30
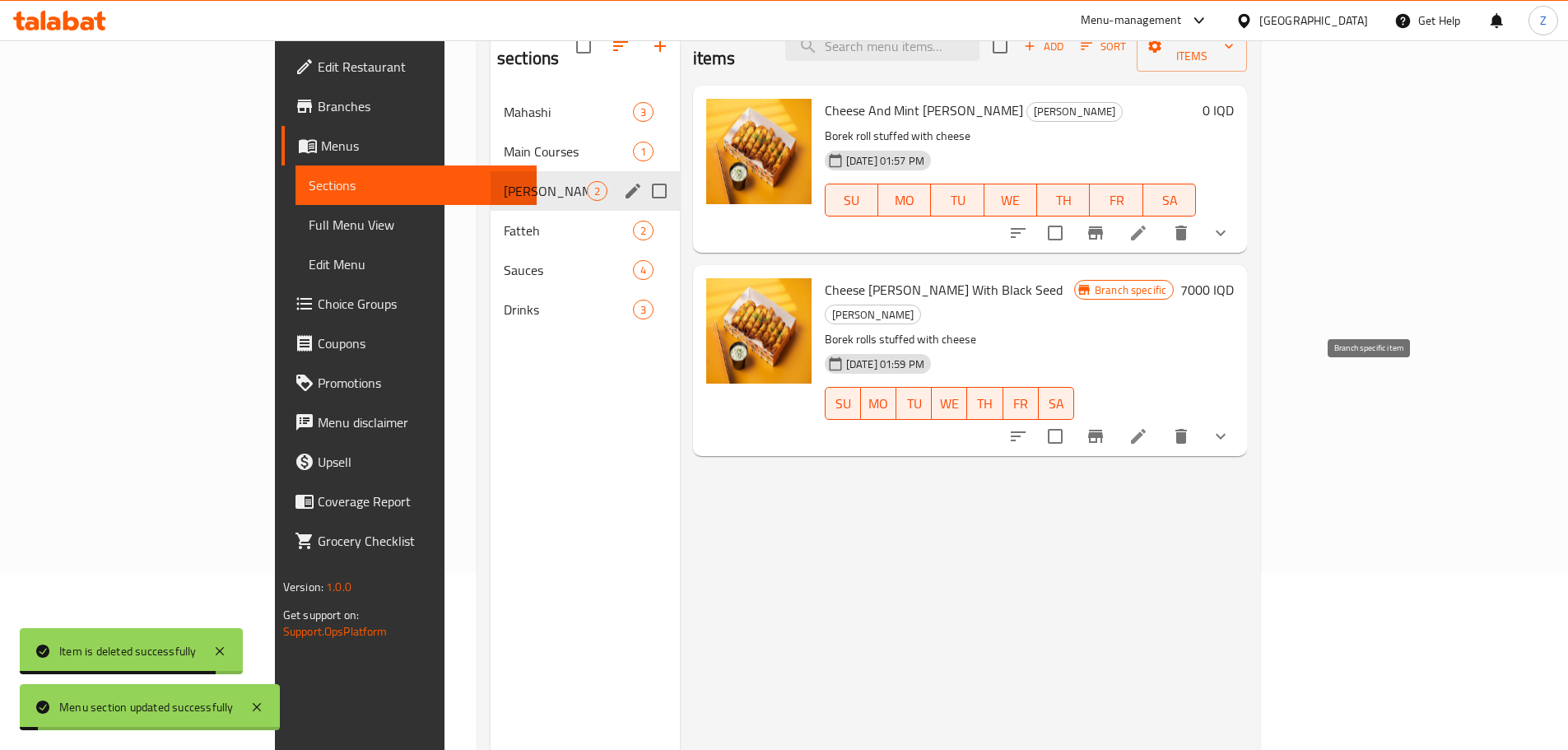
scroll to position [148, 0]
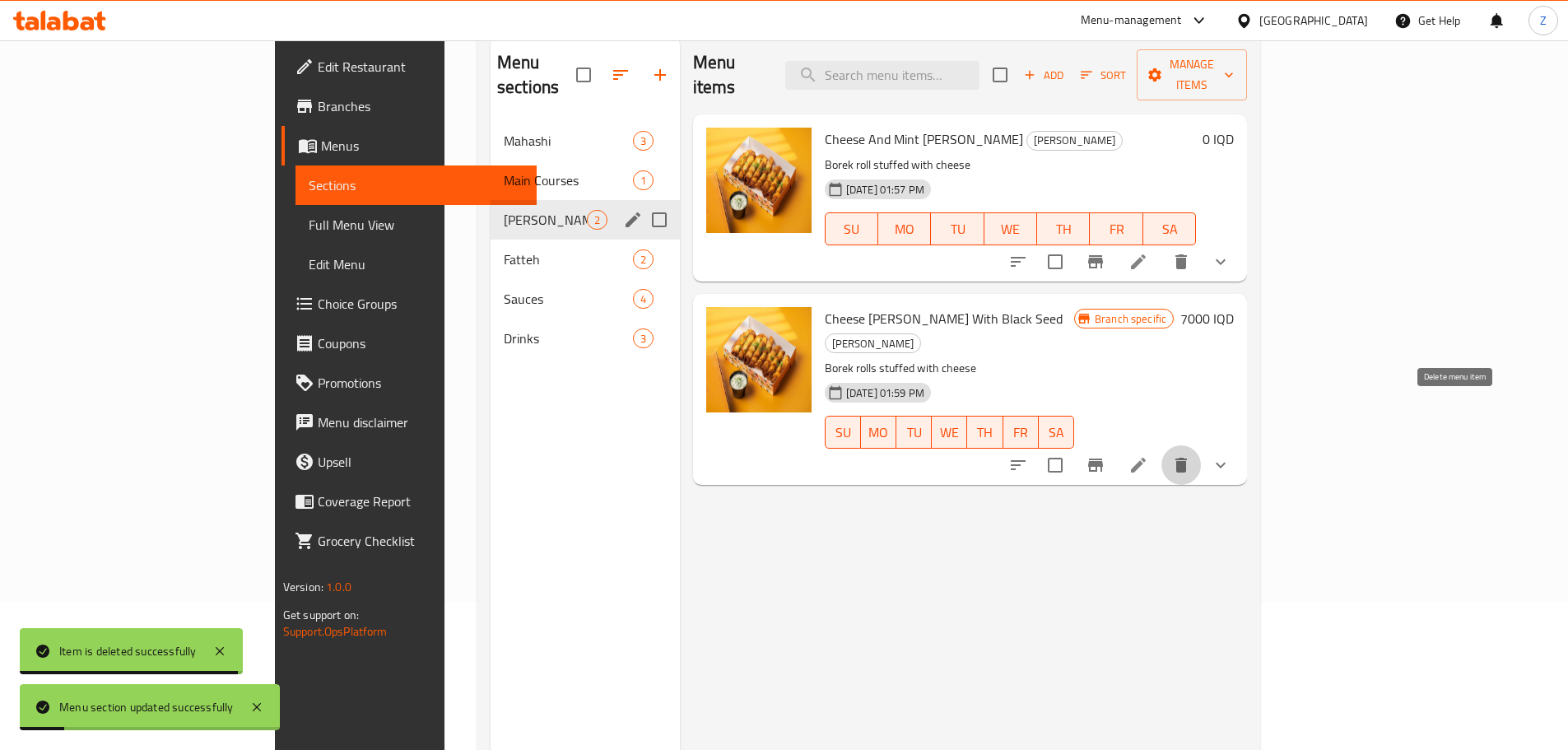
click at [1191, 455] on icon "delete" at bounding box center [1181, 465] width 20 height 20
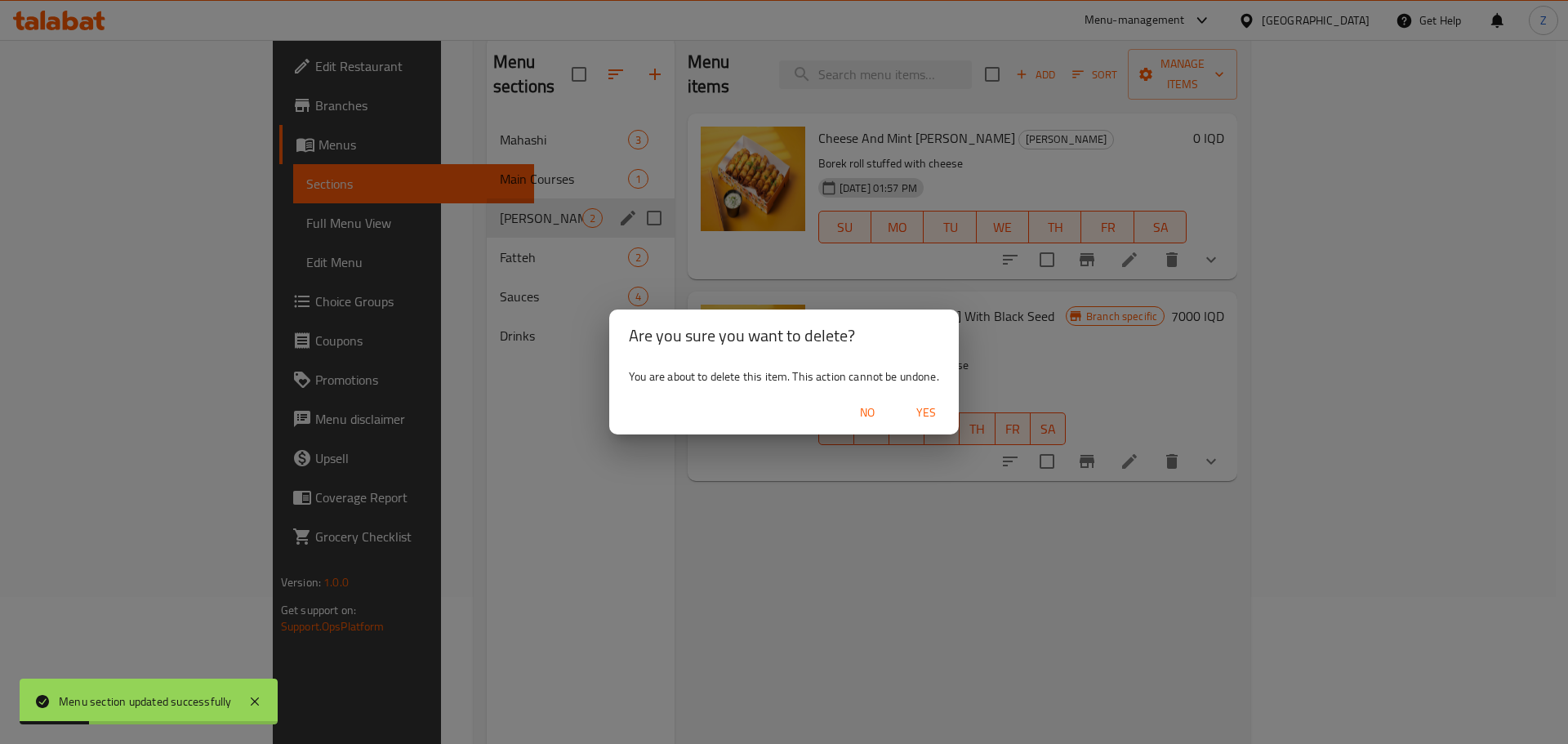
click at [930, 408] on span "Yes" at bounding box center [925, 412] width 39 height 21
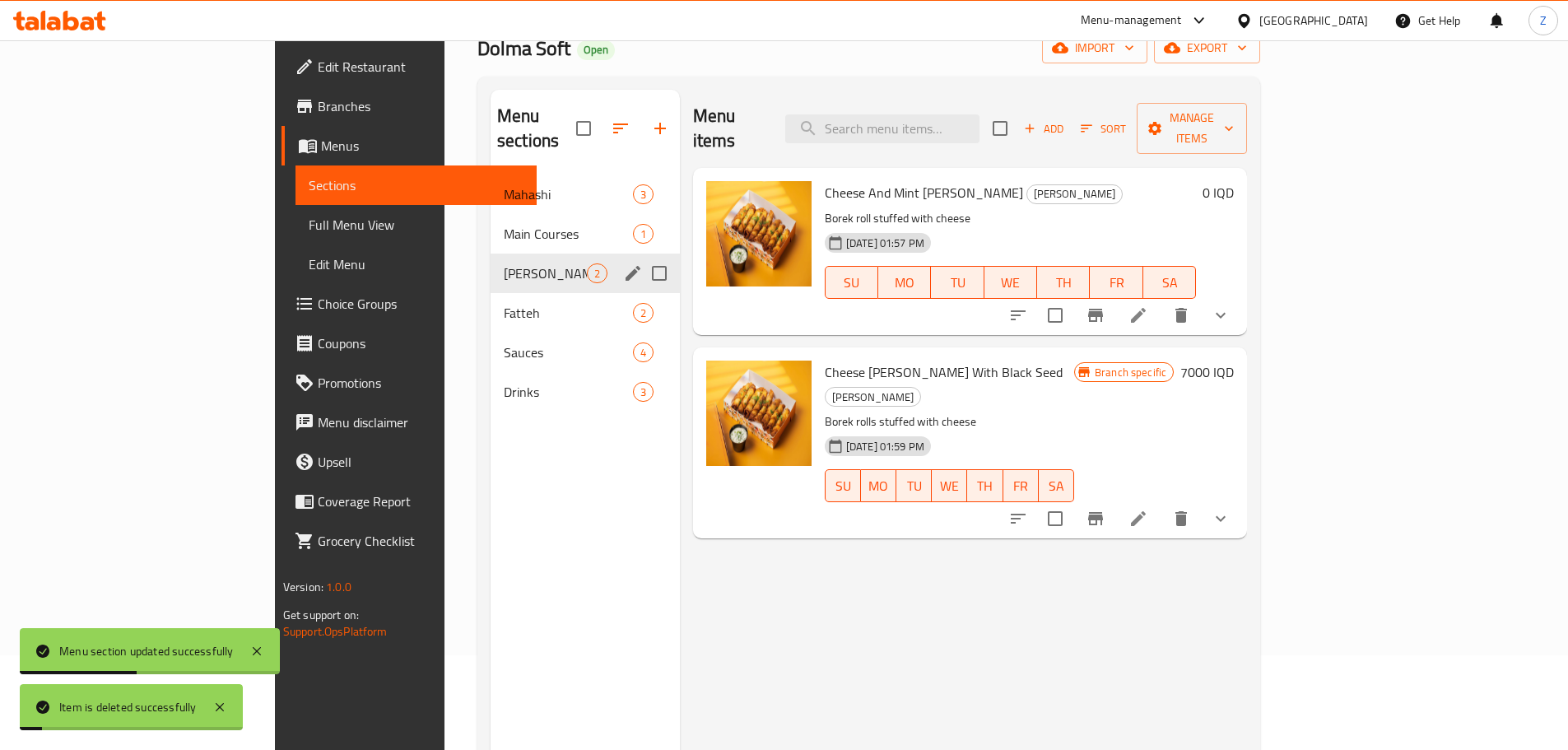
scroll to position [66, 0]
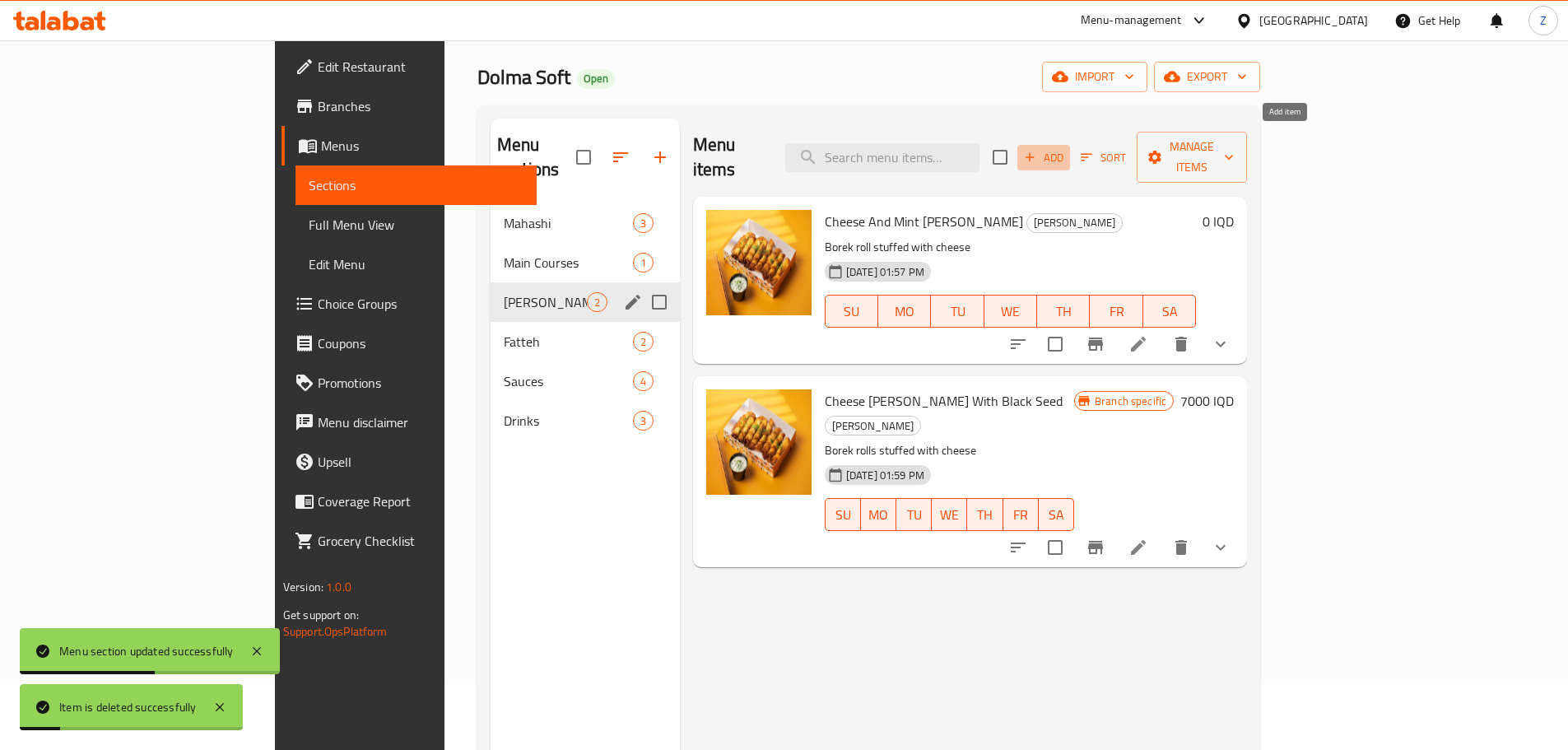
click at [1066, 148] on span "Add" at bounding box center [1043, 157] width 45 height 19
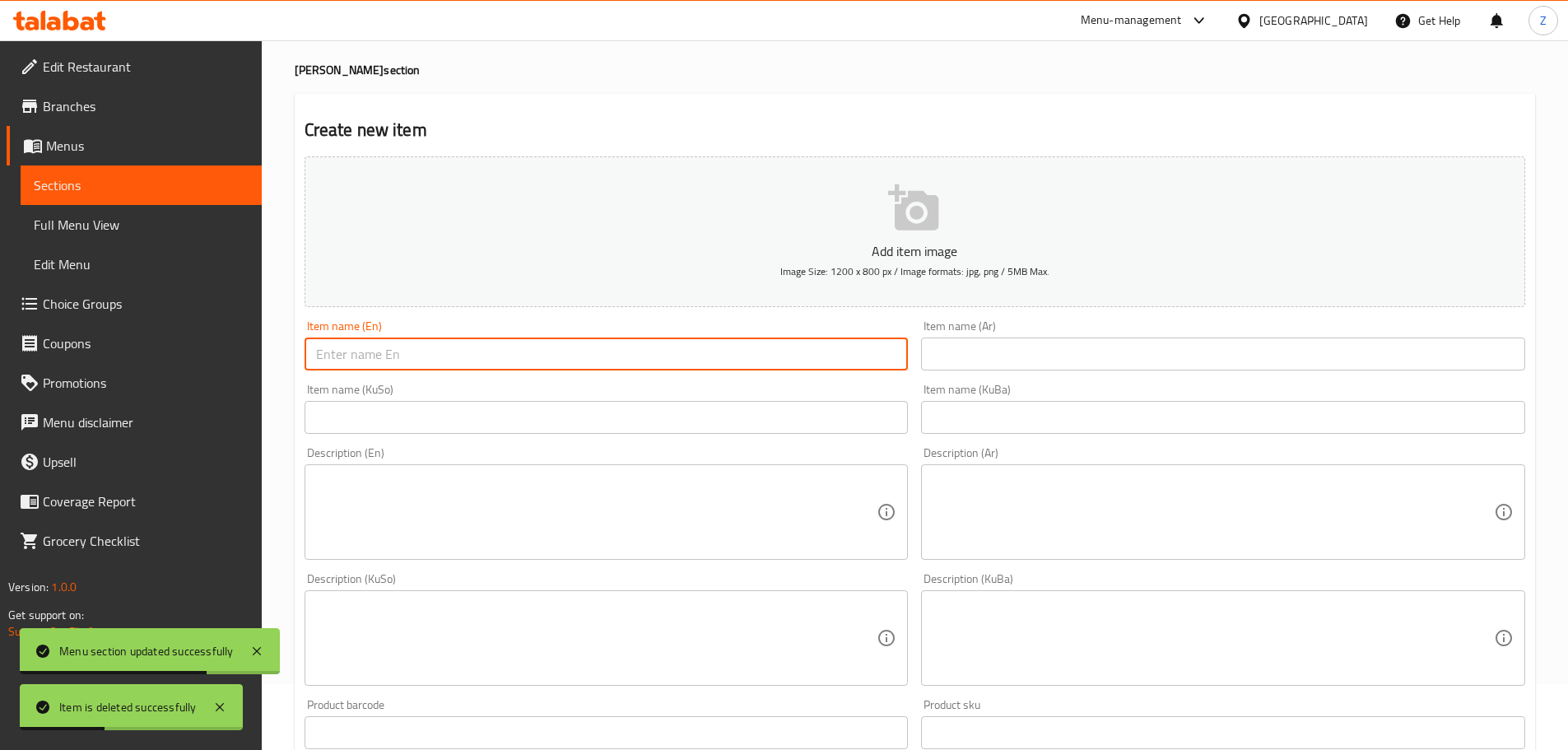
click at [437, 364] on input "text" at bounding box center [605, 354] width 604 height 33
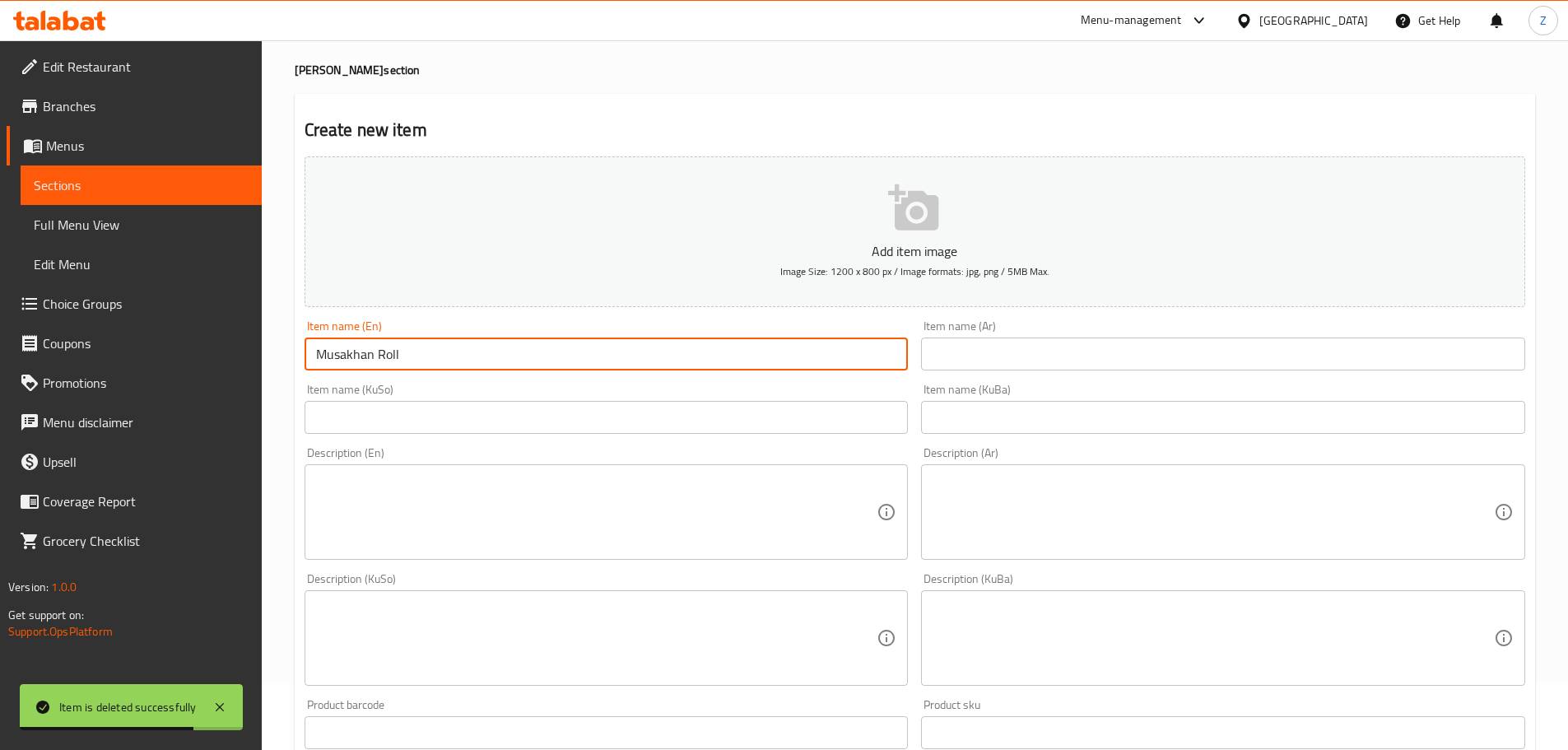
type input "Musakhan Roll"
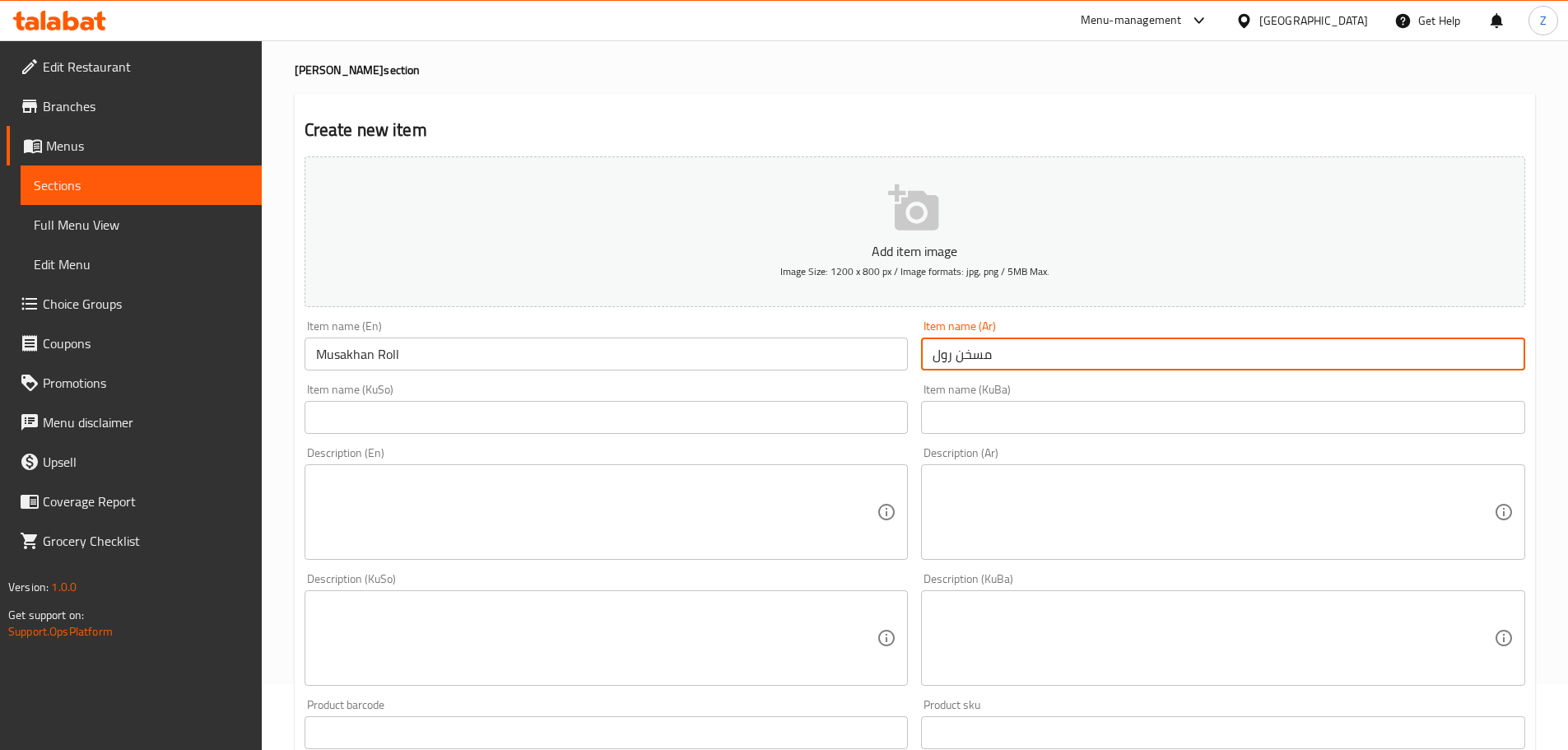
type input "مسخن رول"
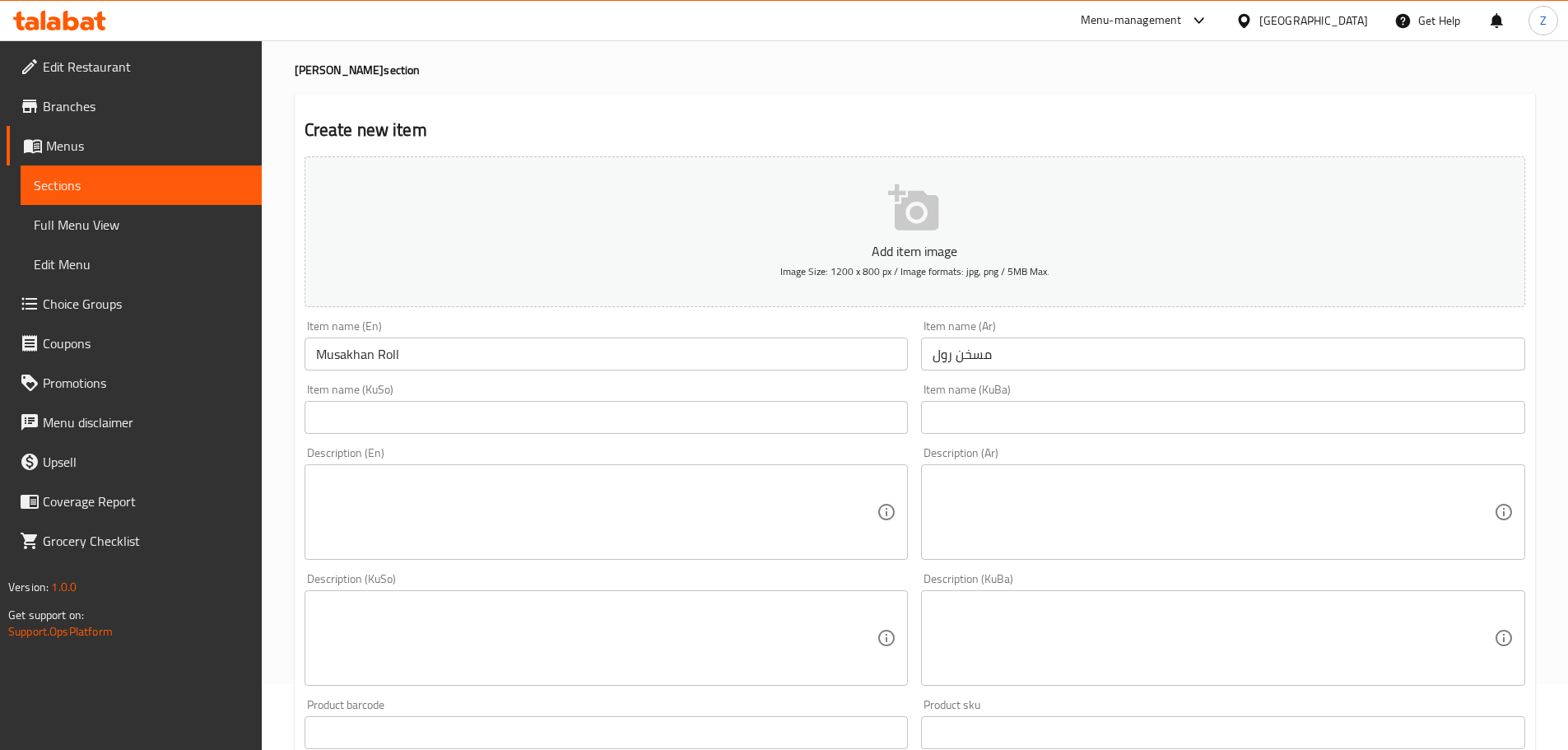
drag, startPoint x: 1058, startPoint y: 555, endPoint x: 1067, endPoint y: 545, distance: 13.5
click at [1058, 555] on div "Description (Ar)" at bounding box center [1222, 512] width 604 height 96
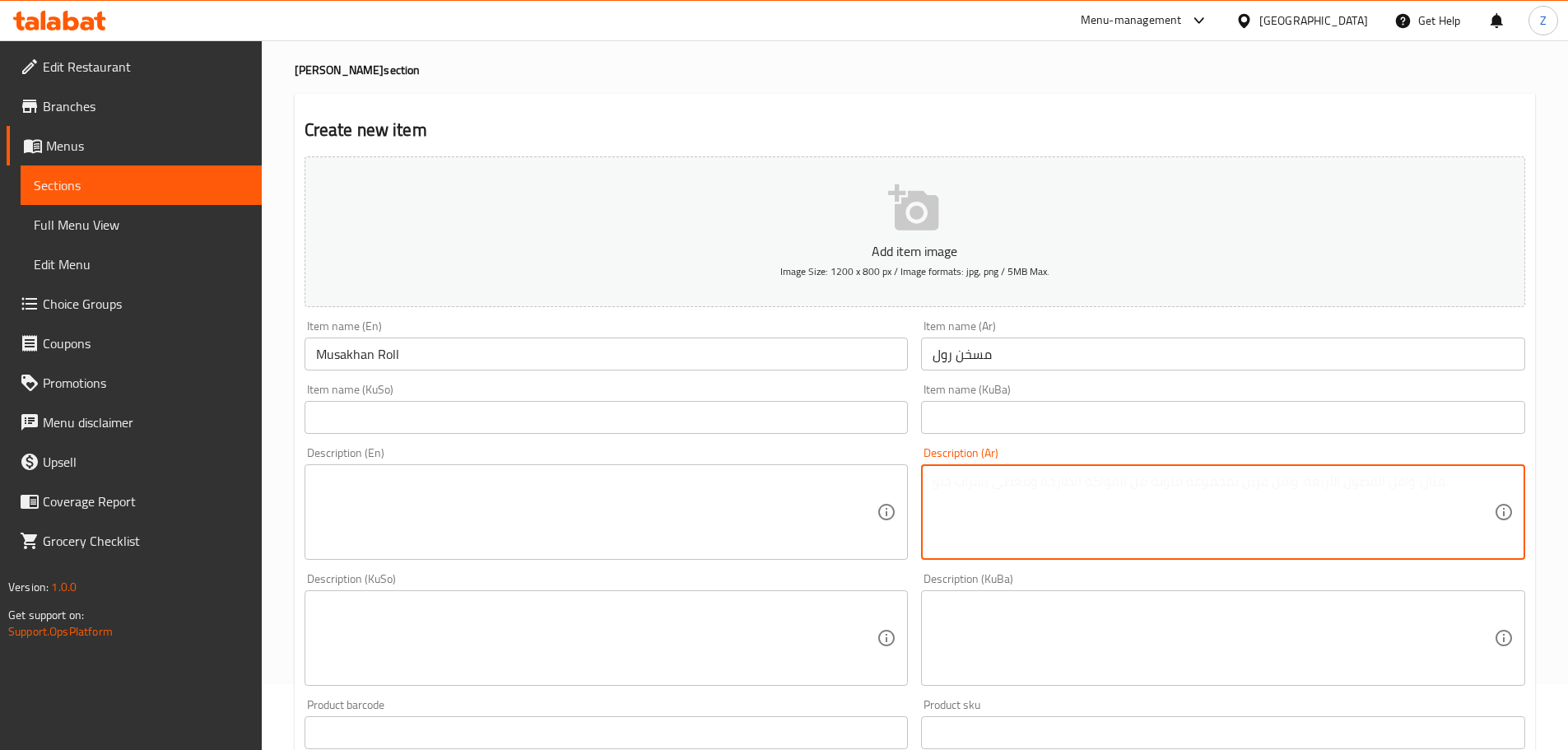
click at [1074, 518] on textarea at bounding box center [1213, 512] width 562 height 79
click at [1074, 517] on textarea "عجينة البورك, محشية بالدجاج مع البصل والسماق." at bounding box center [1213, 512] width 562 height 79
type textarea "عجينة البورك, محشية بالدجاج مع البصل والسماق."
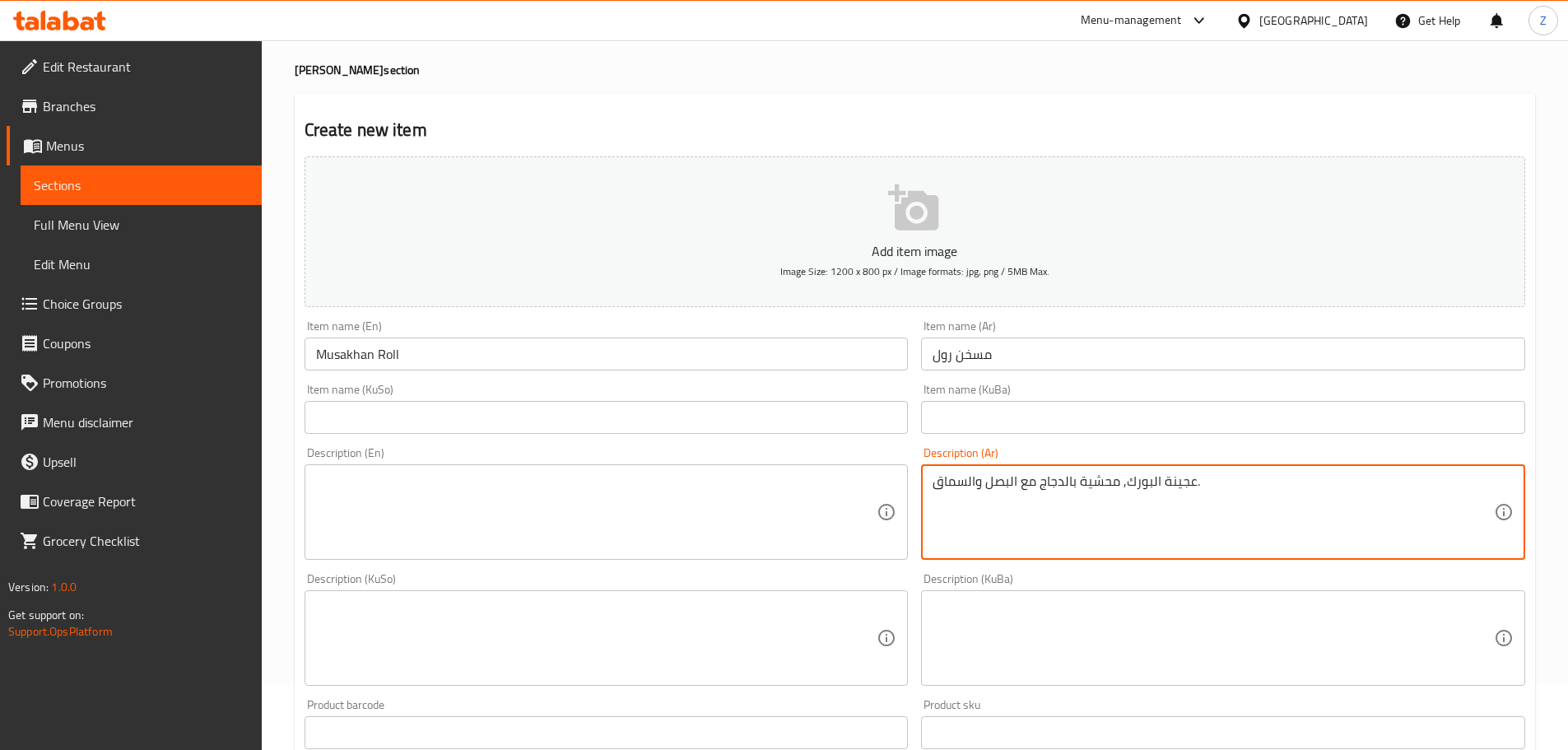
click at [588, 526] on textarea at bounding box center [596, 512] width 562 height 79
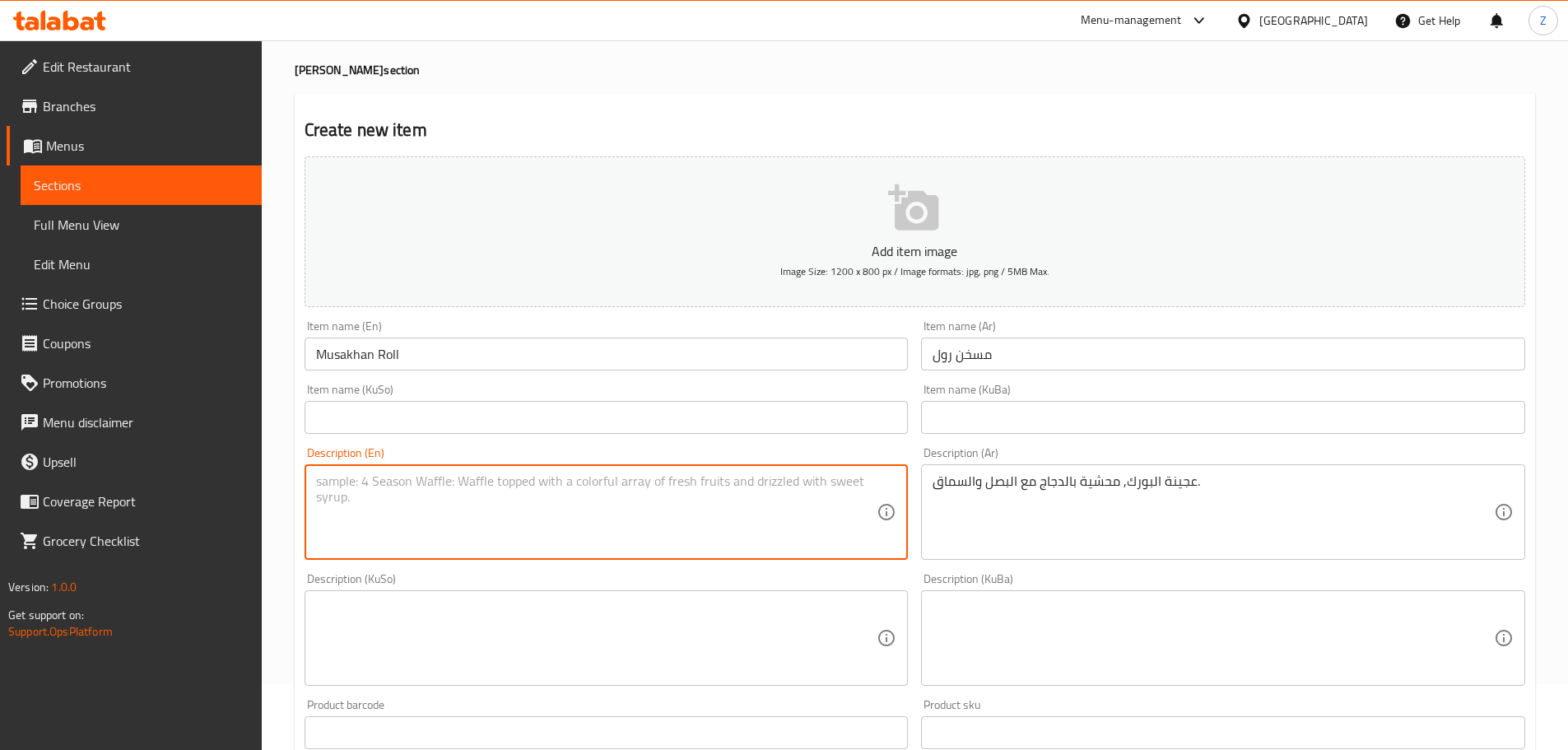
paste textarea "[PERSON_NAME] dough, stuffed with chicken, onions and sumac."
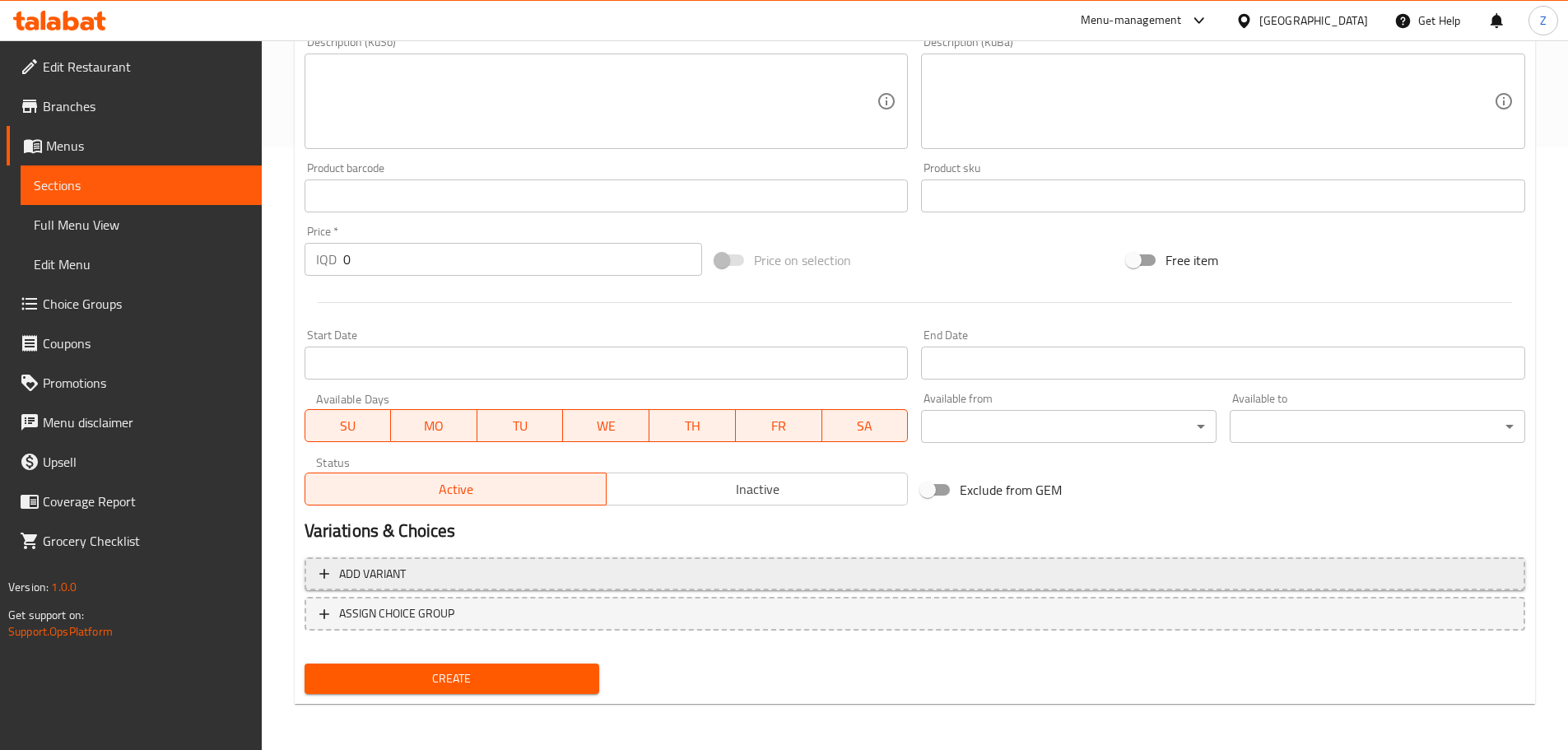
type textarea "[PERSON_NAME] dough, stuffed with chicken, onions and sumac."
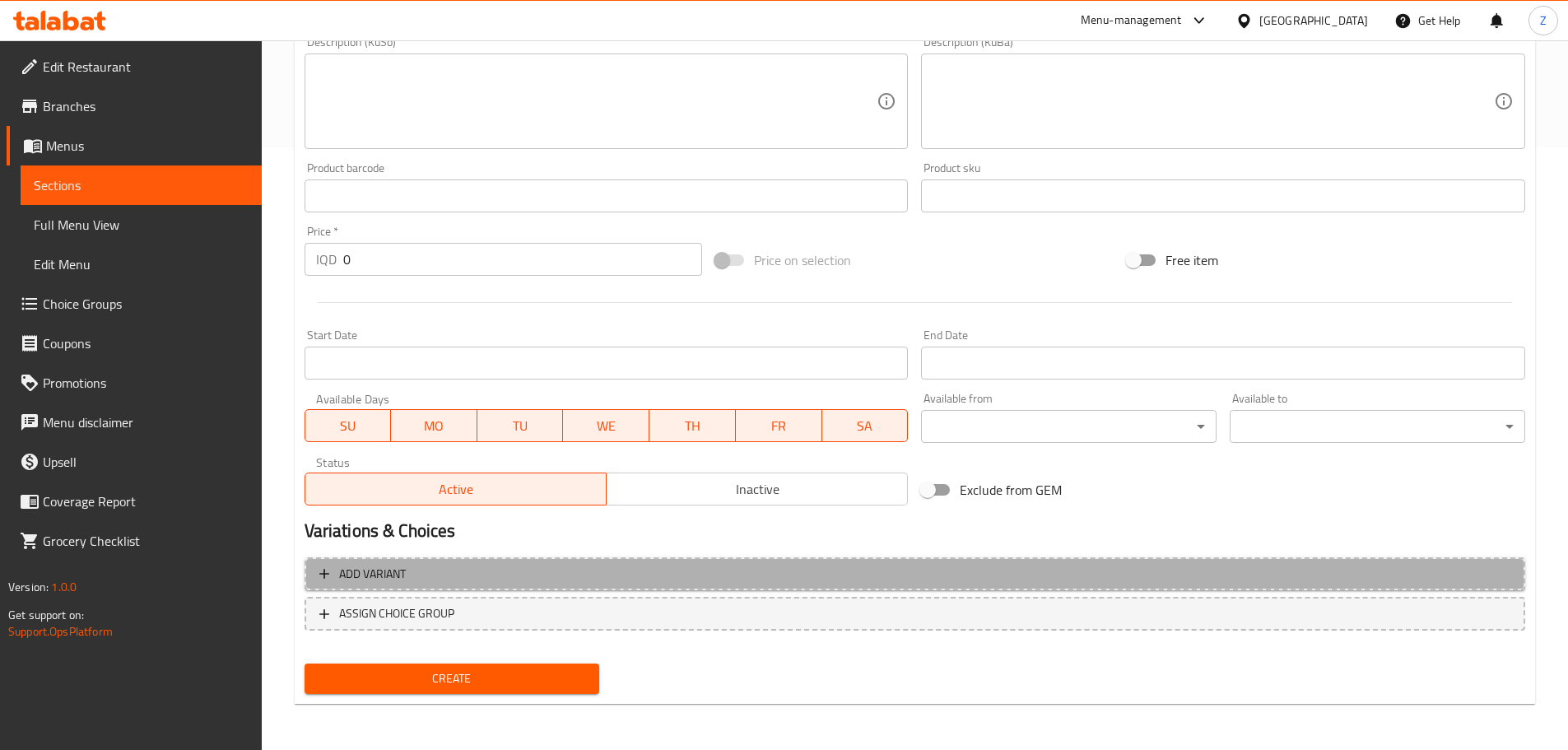
click at [575, 565] on span "Add variant" at bounding box center [915, 574] width 1191 height 21
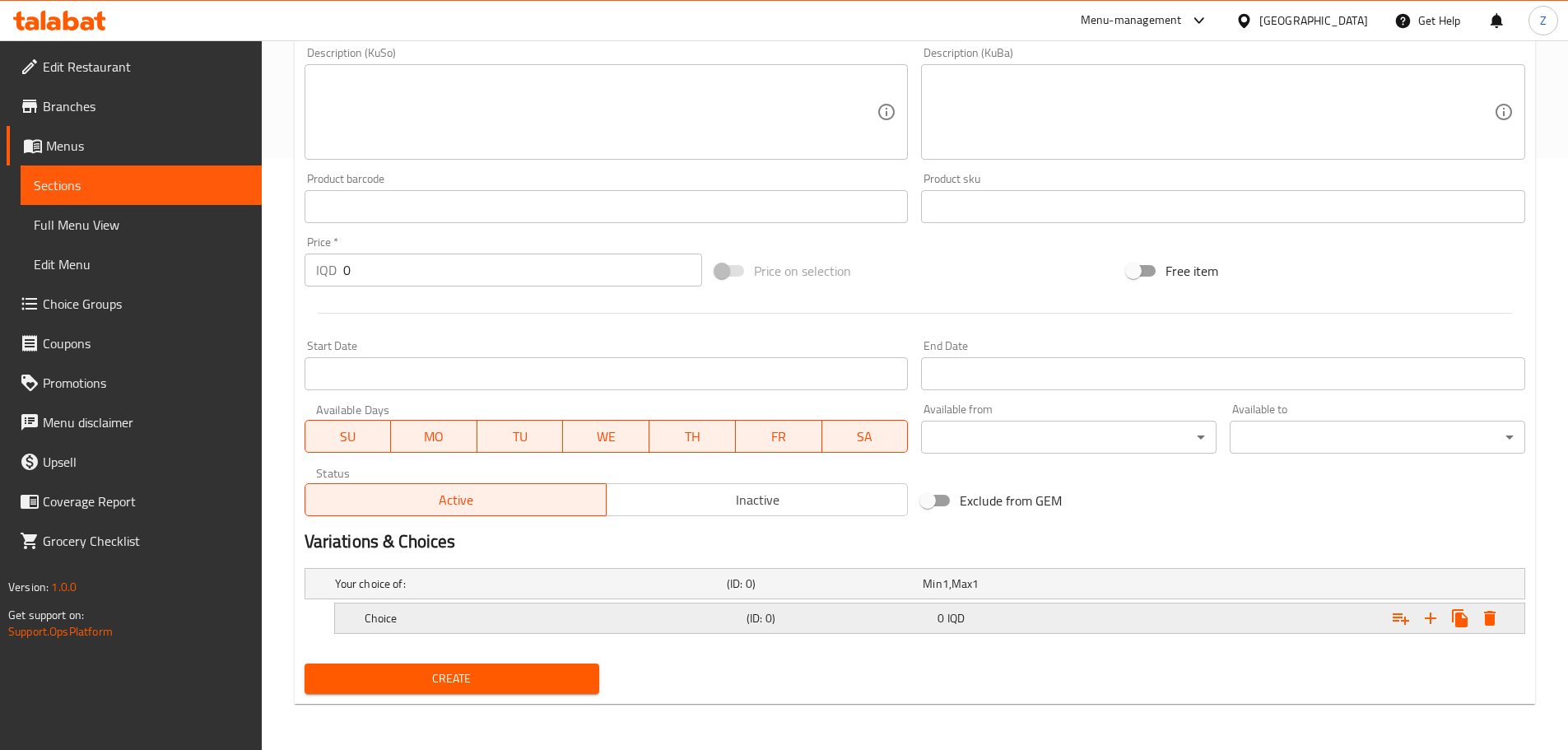
click at [584, 592] on h5 "Choice" at bounding box center [528, 584] width 385 height 16
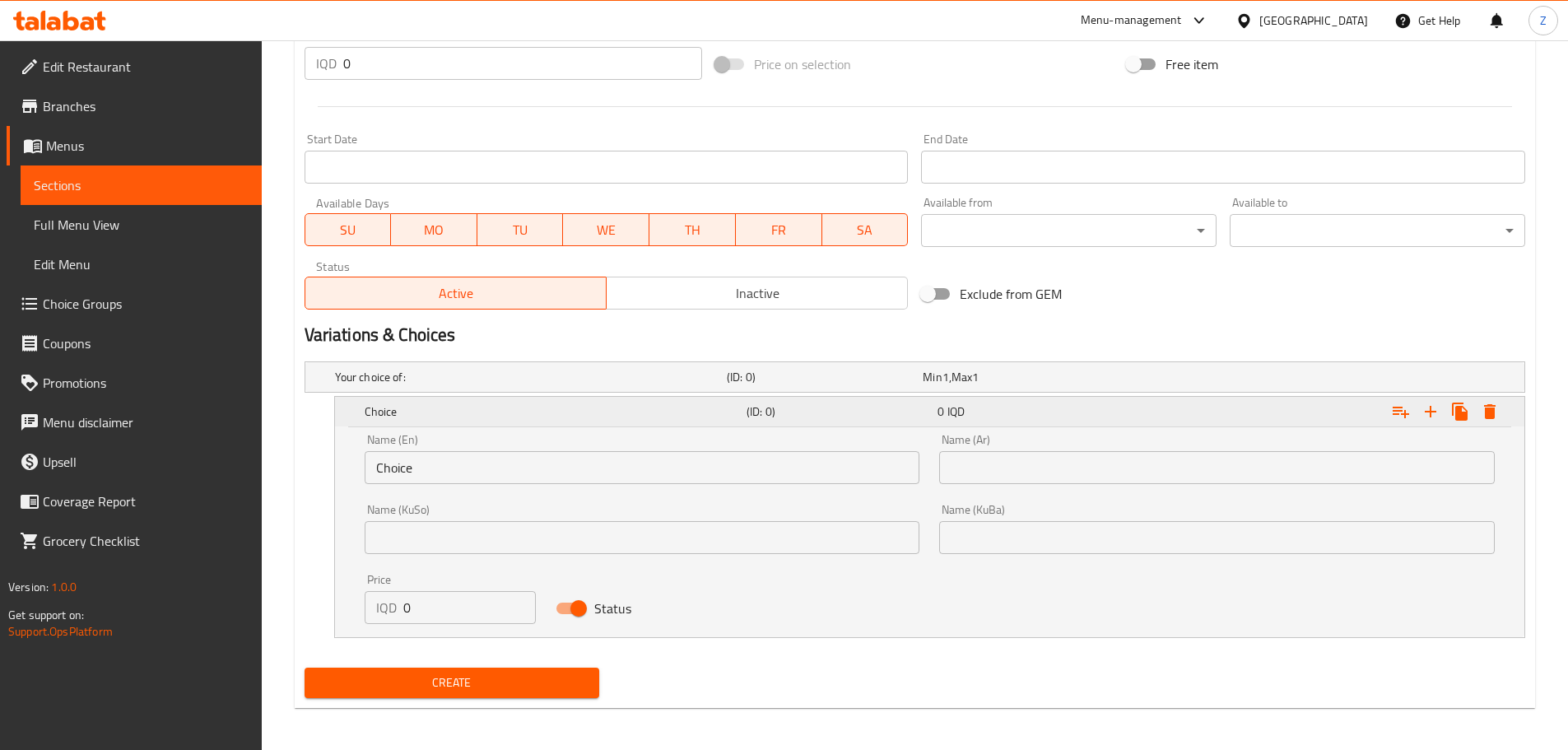
scroll to position [803, 0]
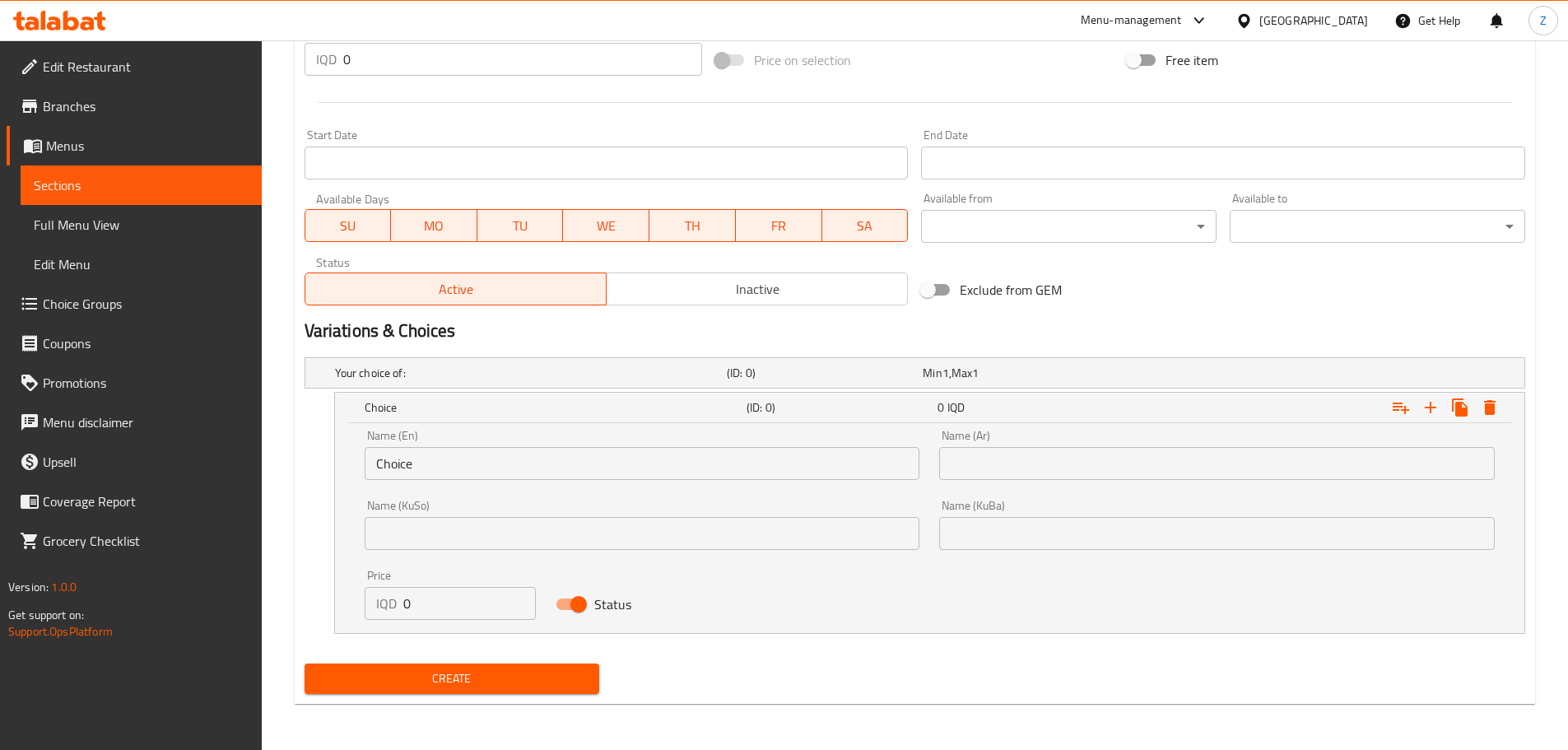
click at [447, 449] on input "Choice" at bounding box center [642, 463] width 555 height 33
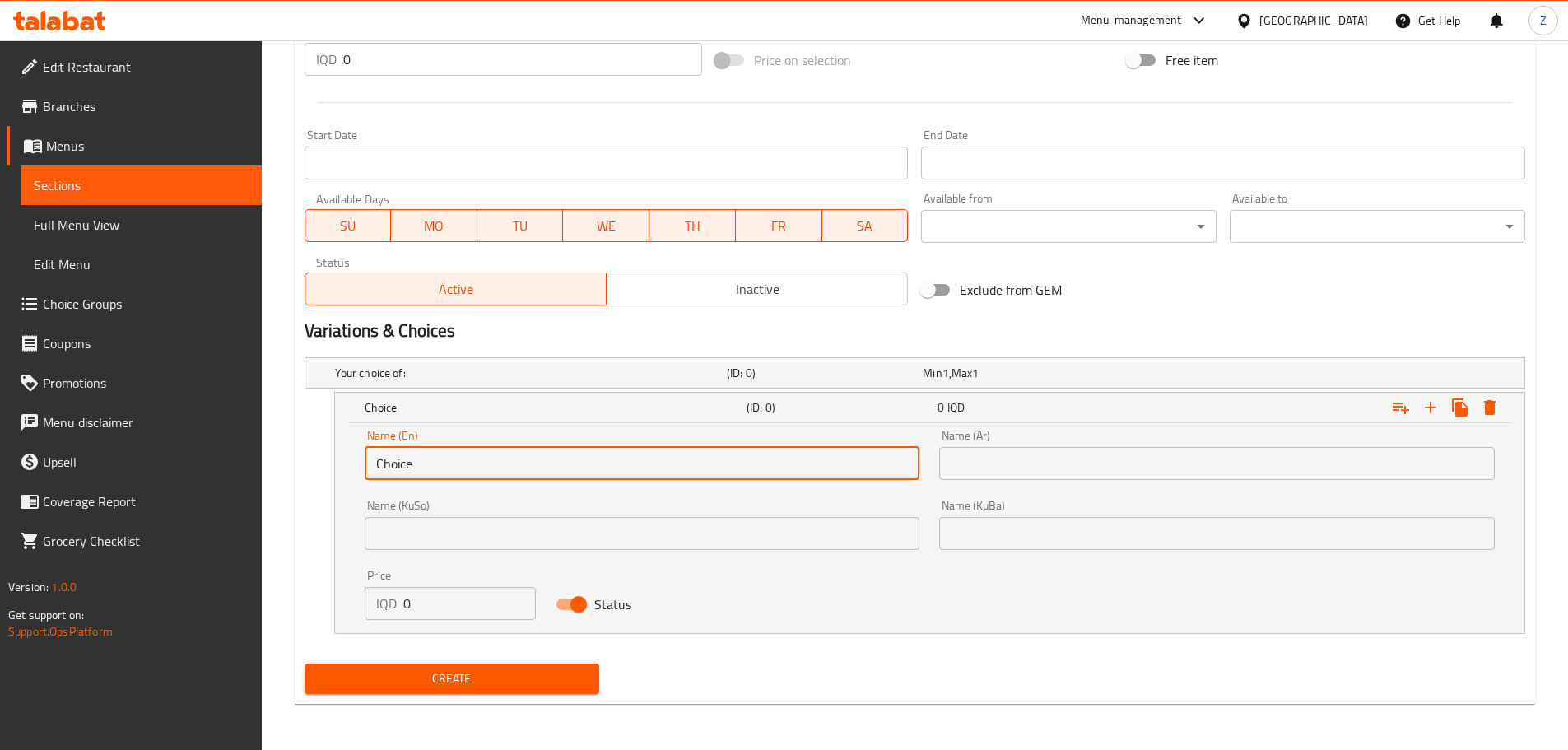
click at [447, 449] on input "Choice" at bounding box center [642, 463] width 555 height 33
type input "16 Pieces"
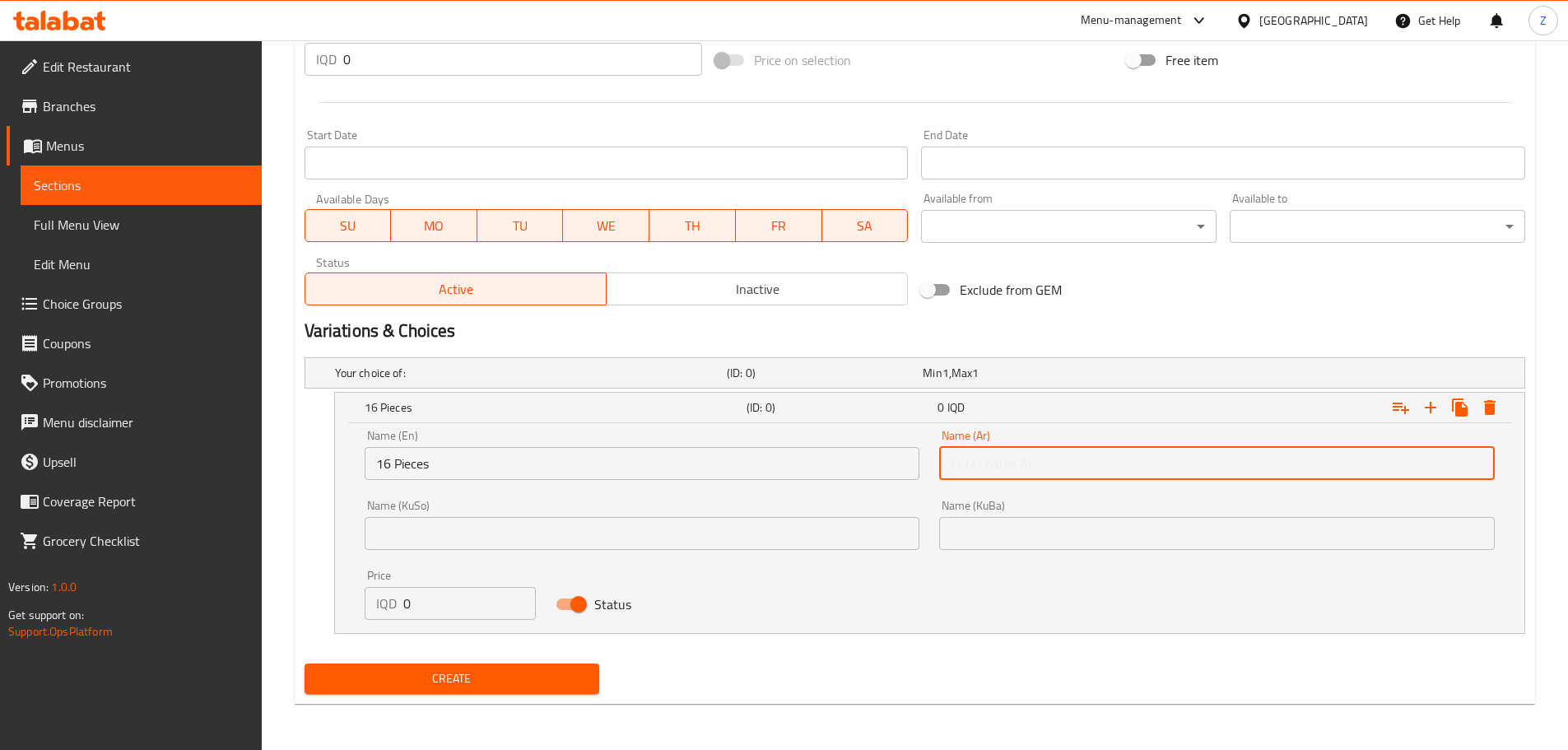
drag, startPoint x: 972, startPoint y: 452, endPoint x: 976, endPoint y: 466, distance: 14.6
click at [975, 464] on input "text" at bounding box center [1216, 463] width 555 height 33
type input "16 قطعة"
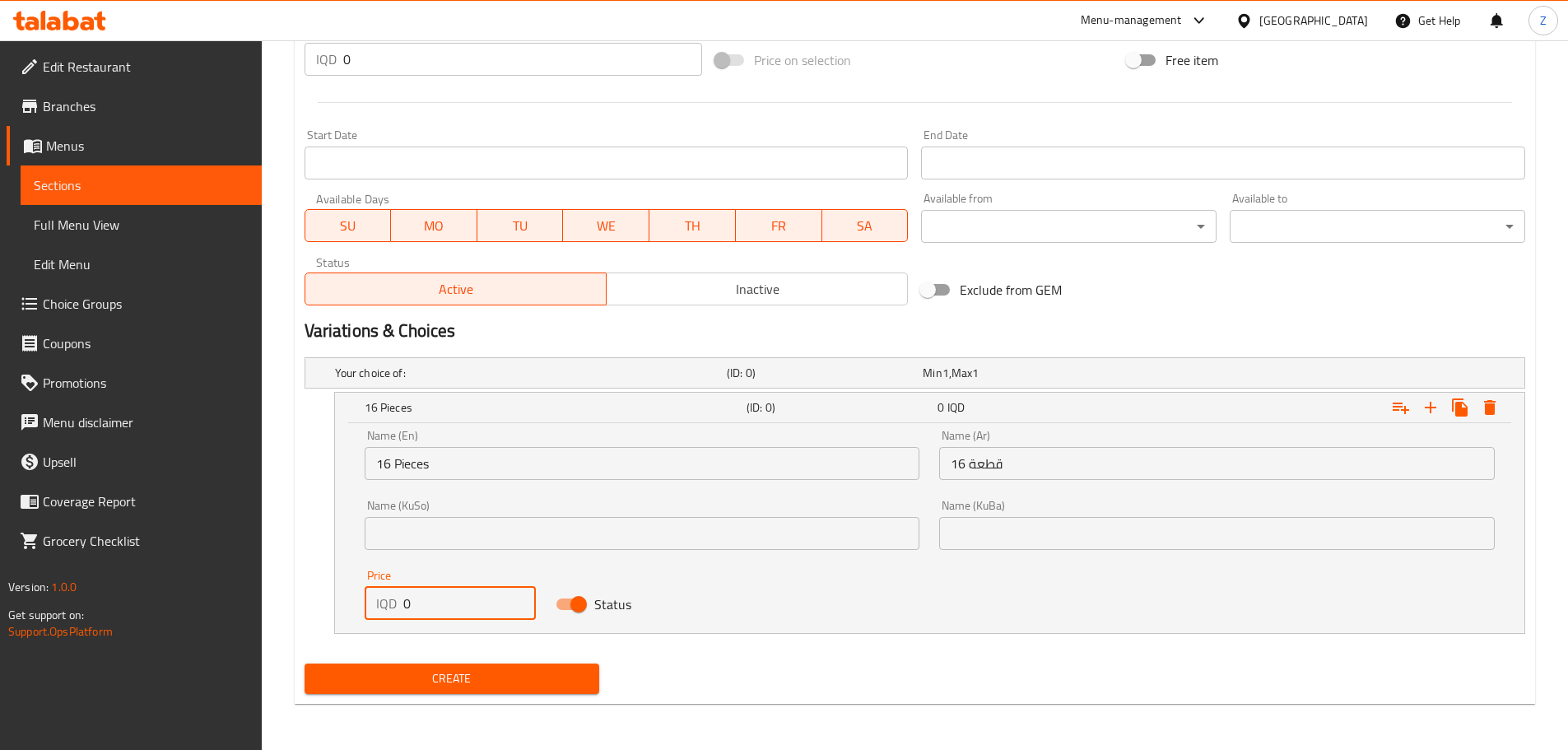
click at [444, 600] on input "0" at bounding box center [470, 604] width 133 height 33
type input "22000"
click at [1421, 409] on icon "Expand" at bounding box center [1430, 407] width 20 height 20
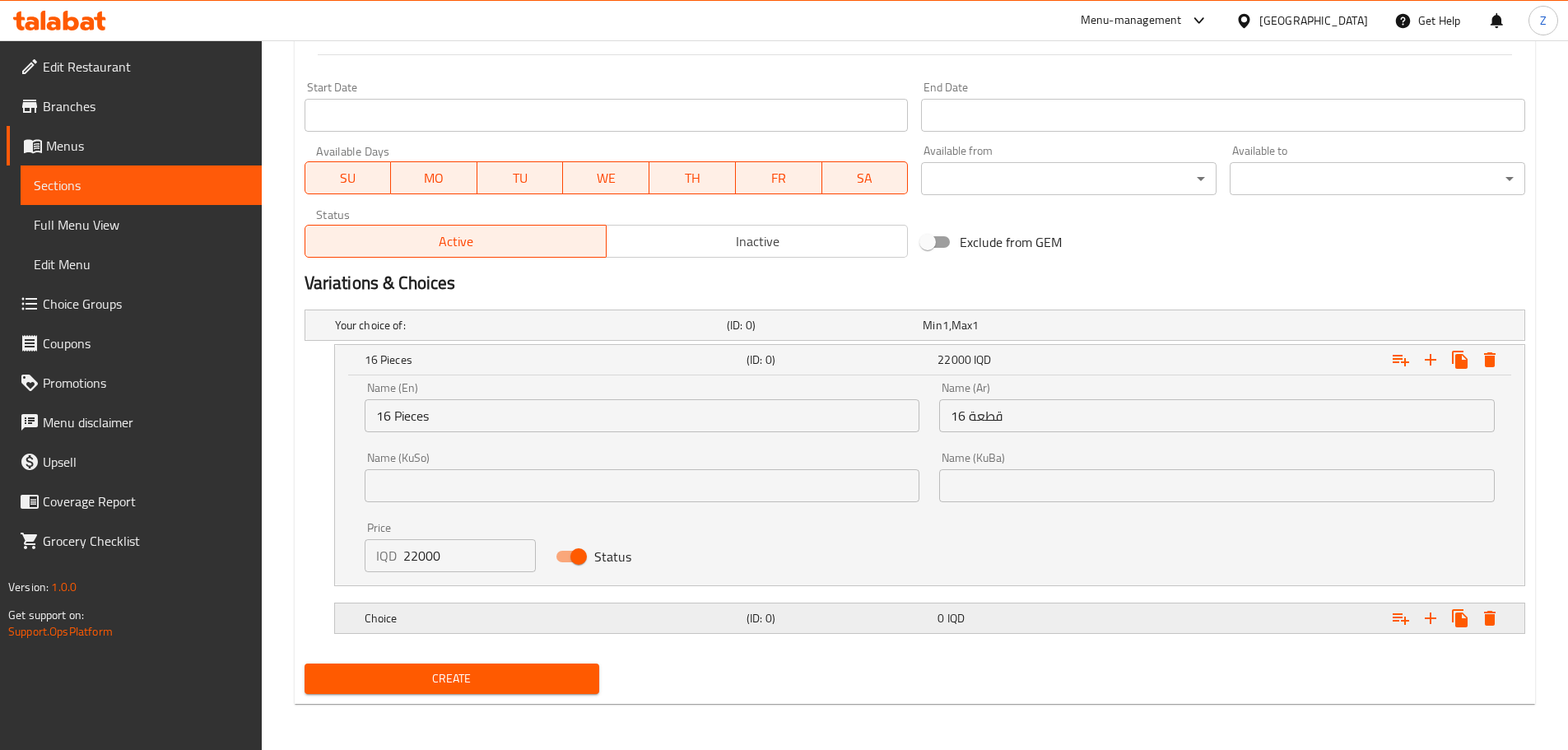
click at [587, 333] on h5 "Choice" at bounding box center [528, 325] width 385 height 16
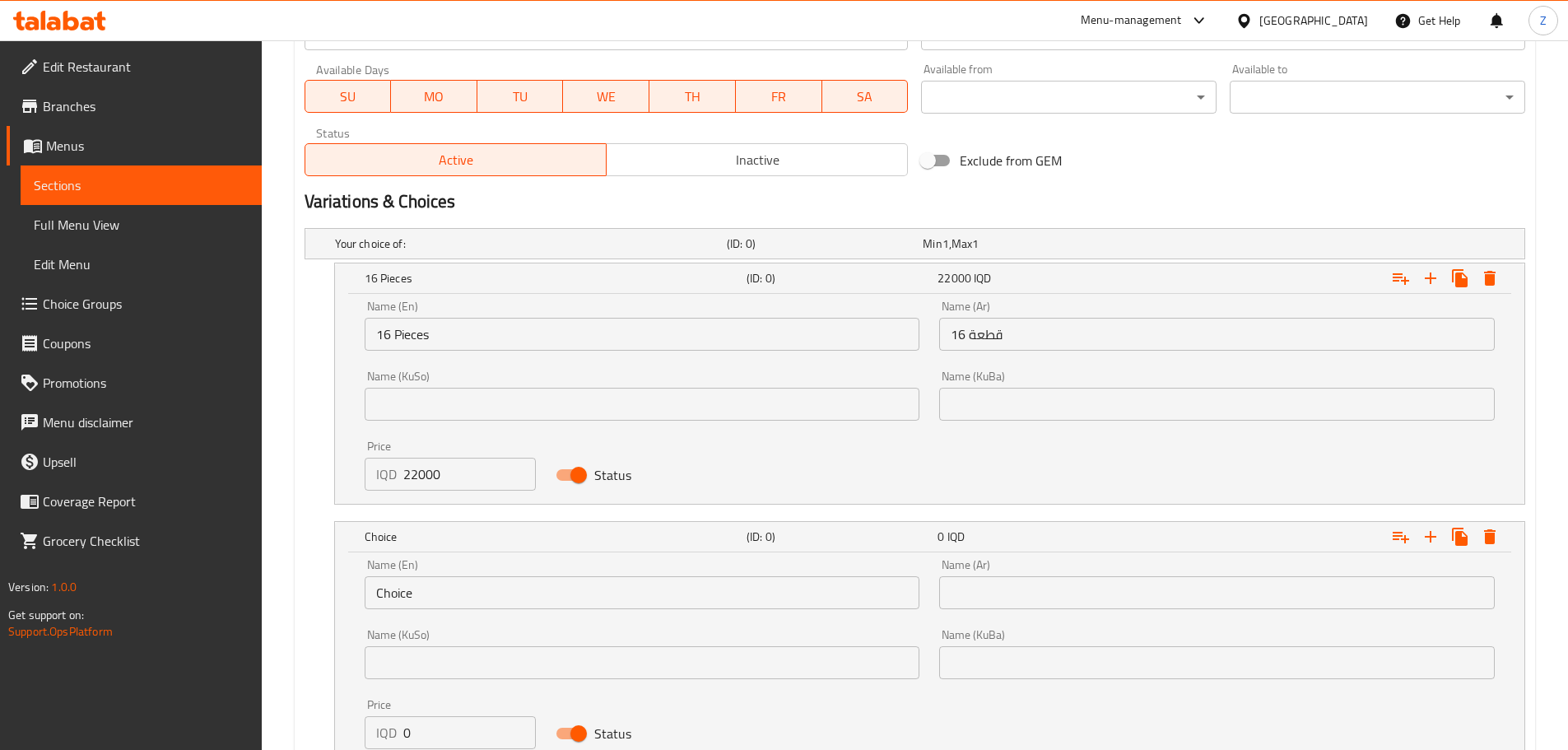
scroll to position [1028, 0]
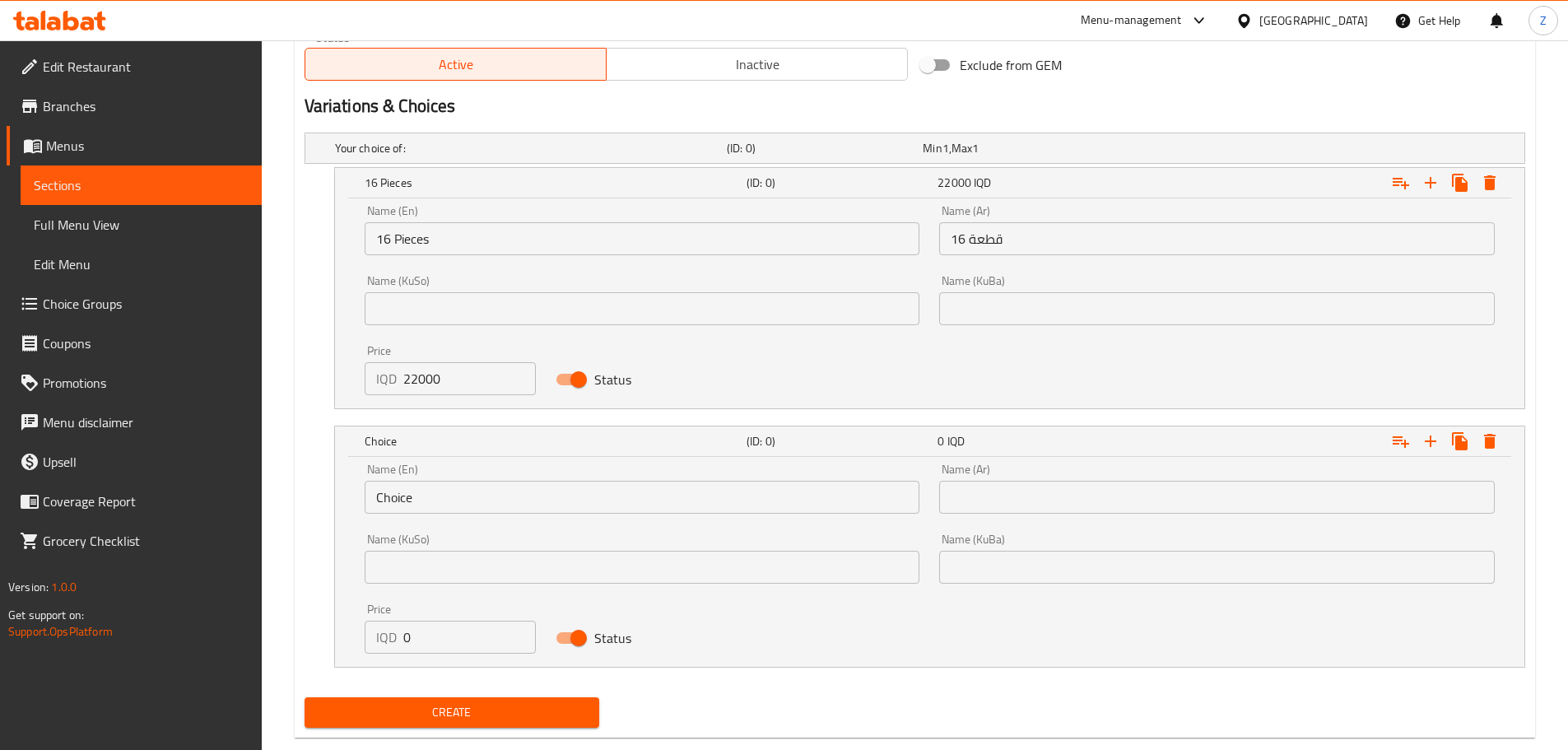
click at [463, 508] on input "Choice" at bounding box center [642, 497] width 555 height 33
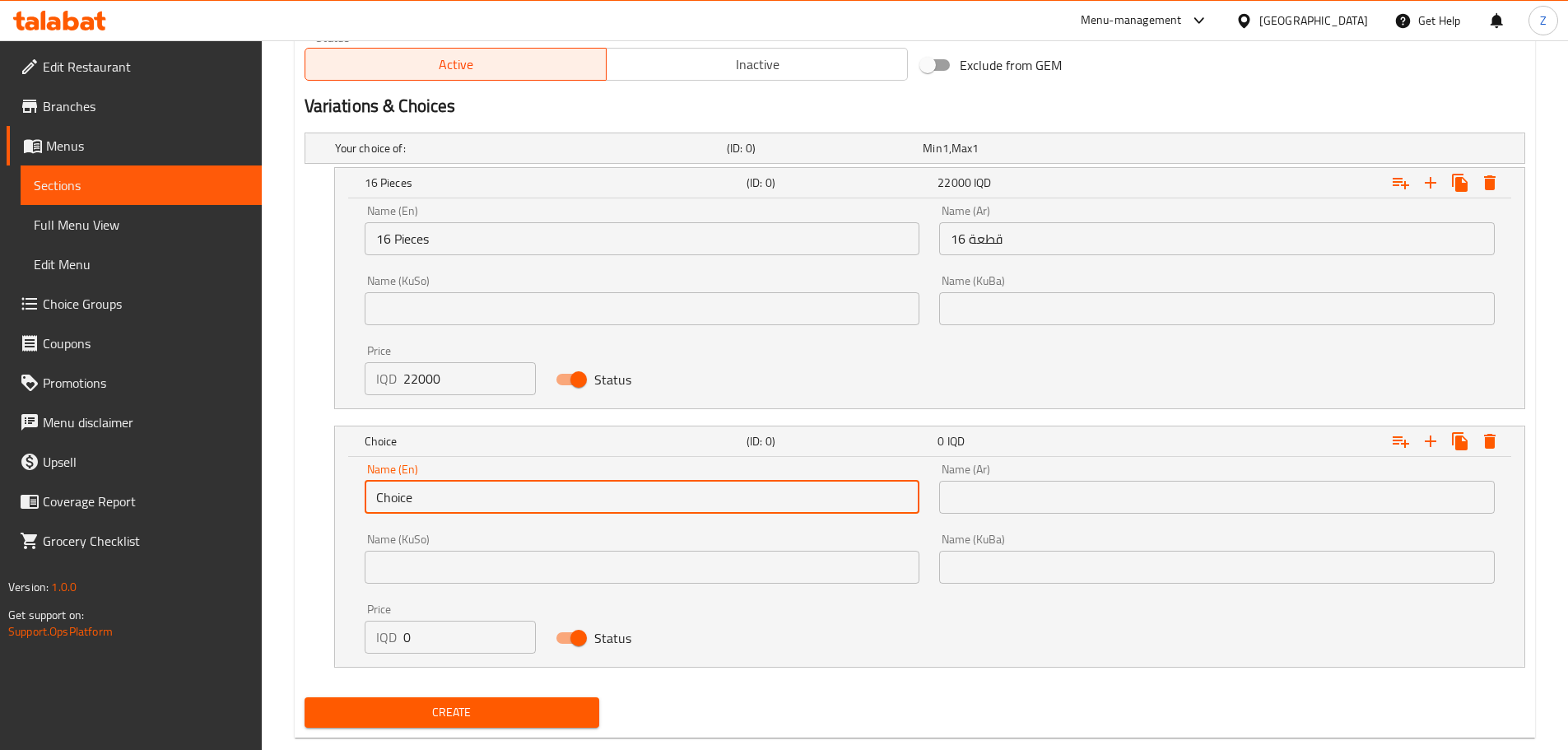
click at [463, 508] on input "Choice" at bounding box center [642, 497] width 555 height 33
type input "8"
click at [468, 249] on input "16 Pieces" at bounding box center [642, 238] width 555 height 33
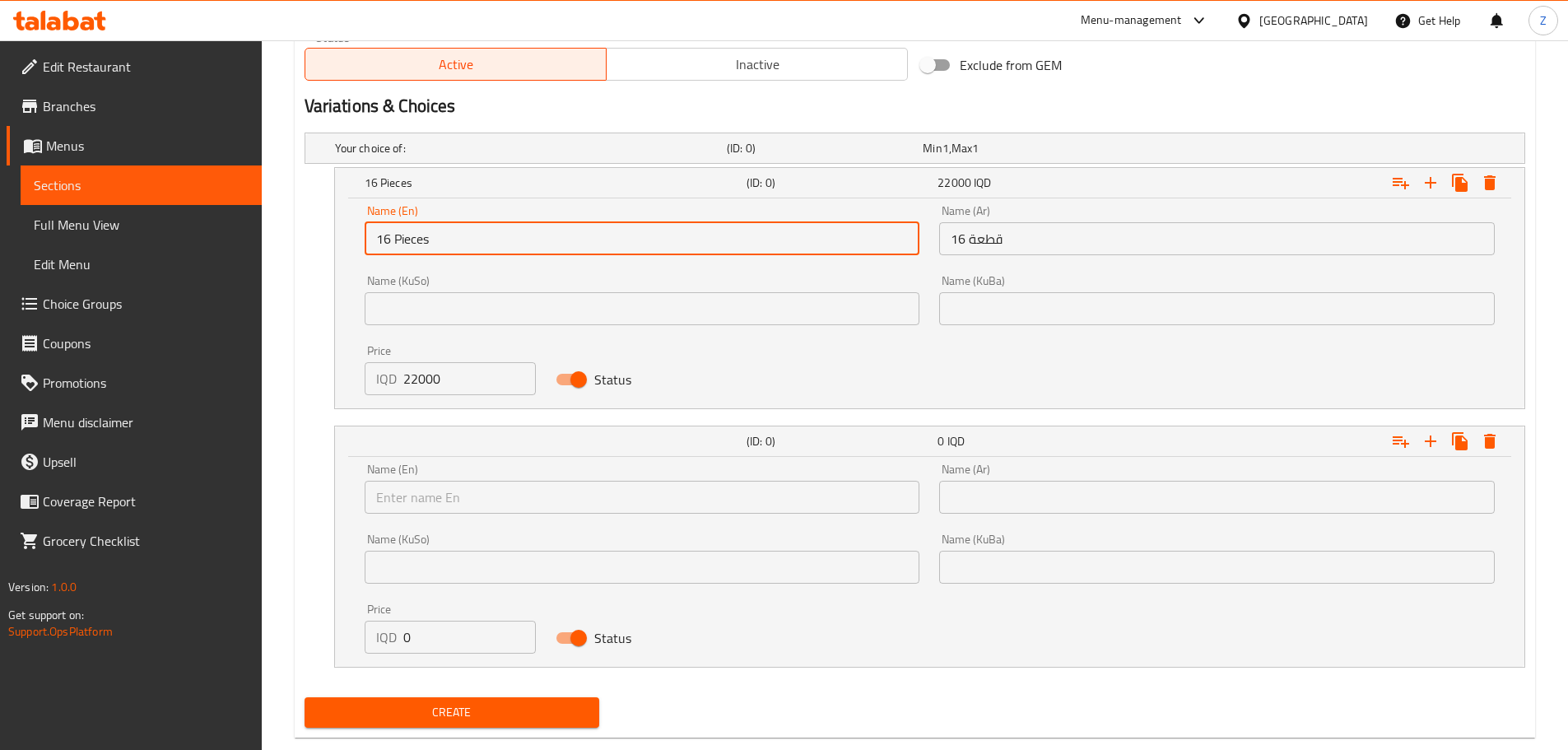
click at [468, 249] on input "16 Pieces" at bounding box center [642, 238] width 555 height 33
click at [420, 502] on input "text" at bounding box center [642, 497] width 555 height 33
paste input "16 Pieces"
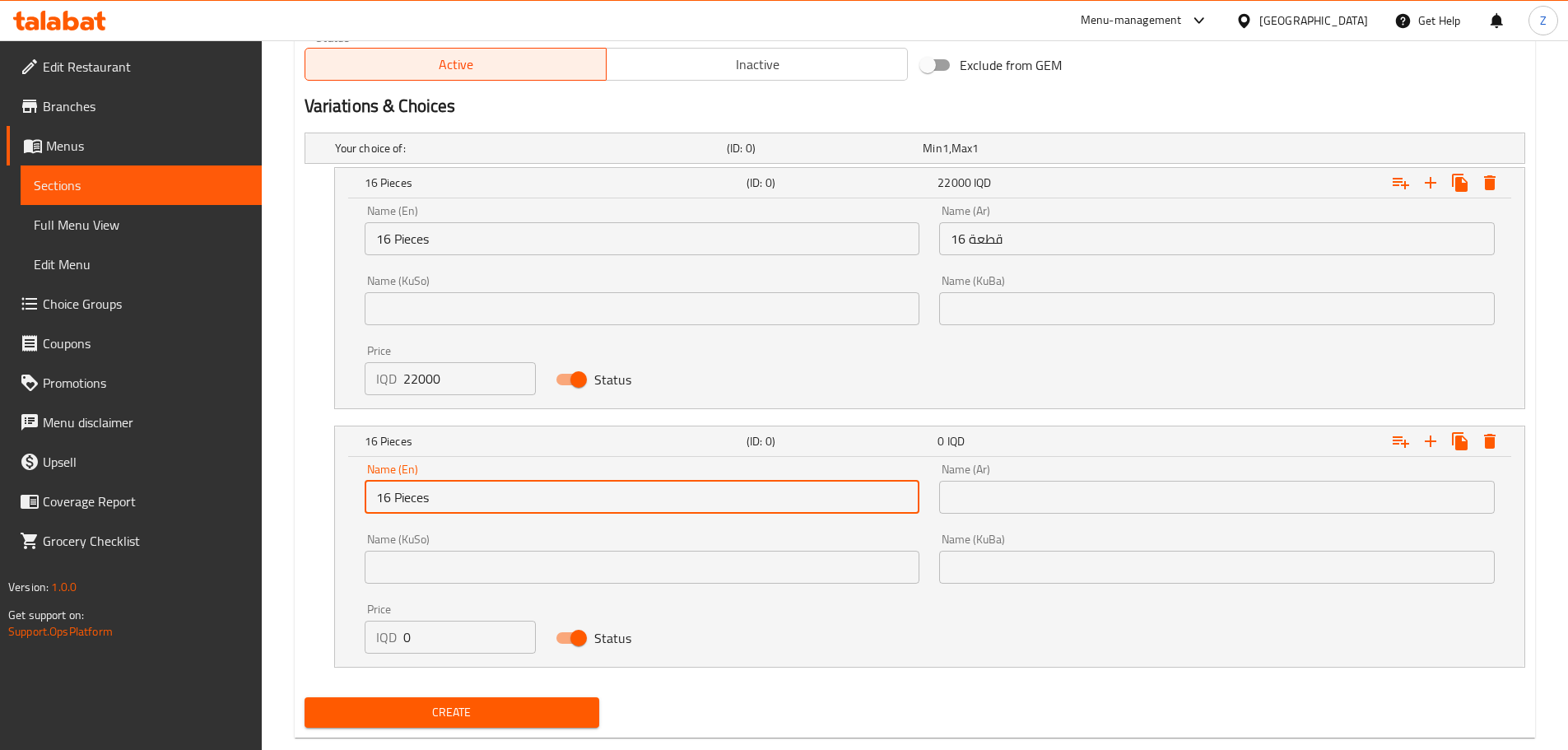
click at [386, 503] on input "16 Pieces" at bounding box center [642, 497] width 555 height 33
drag, startPoint x: 390, startPoint y: 504, endPoint x: 353, endPoint y: 487, distance: 40.7
click at [353, 487] on div "Name (En) 16 Pieces Name (En) Name (Ar) Name (Ar) Name (KuSo) Name (KuSo) Name …" at bounding box center [930, 562] width 1189 height 210
type input "8 Pieces"
click at [1050, 244] on input "16 قطعة" at bounding box center [1216, 238] width 555 height 33
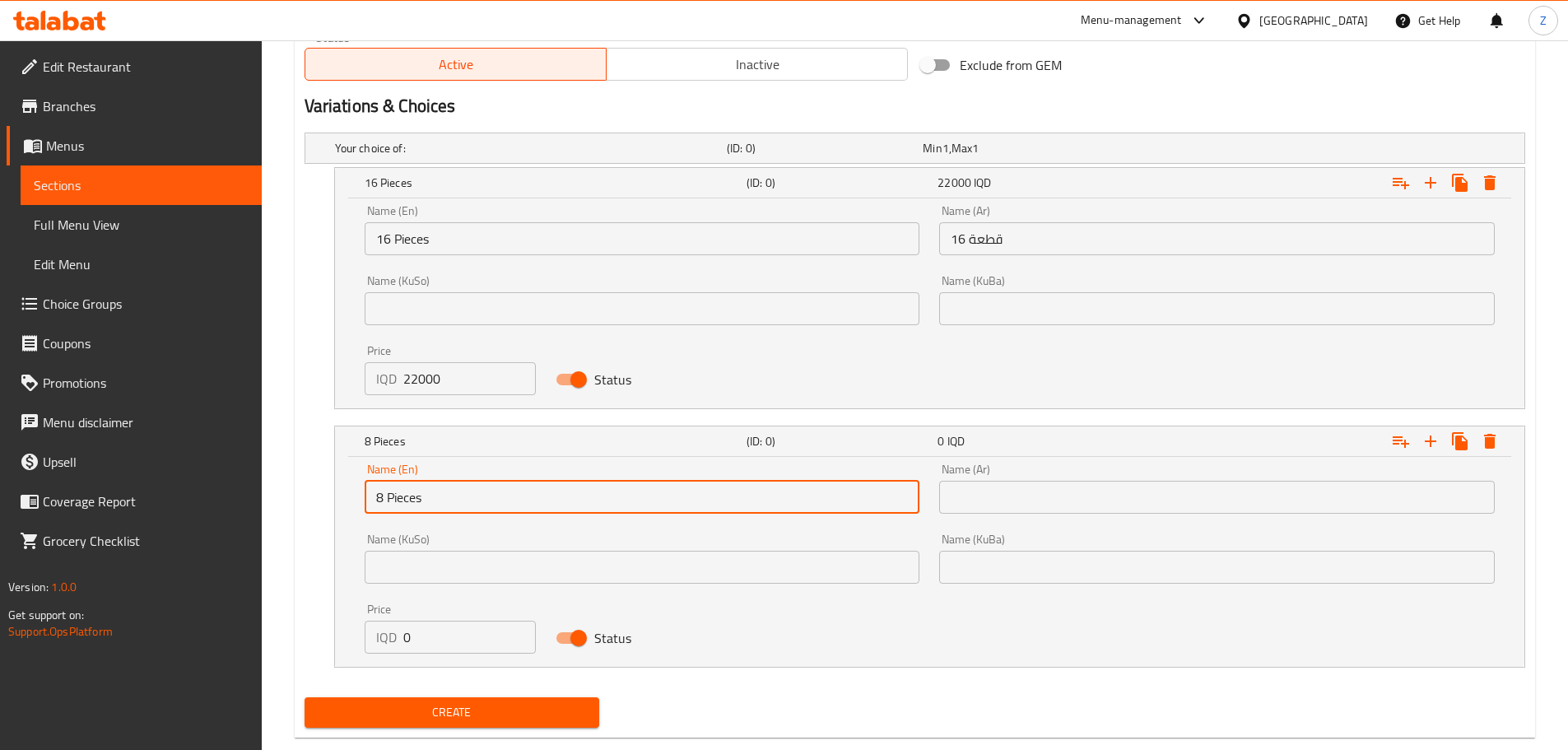
click at [1050, 244] on input "16 قطعة" at bounding box center [1216, 238] width 555 height 33
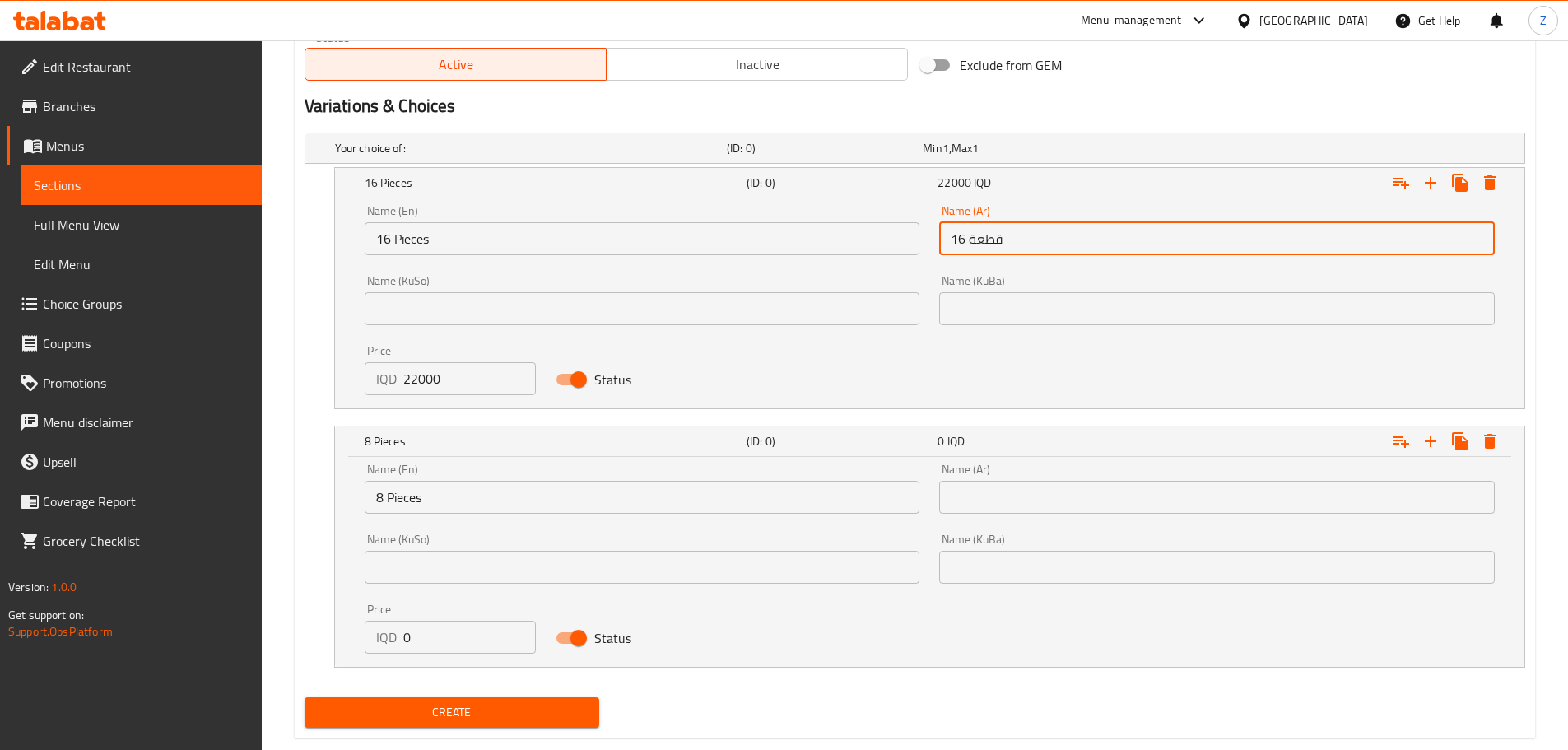
click at [1050, 244] on input "16 قطعة" at bounding box center [1216, 238] width 555 height 33
click at [1026, 488] on input "text" at bounding box center [1216, 497] width 555 height 33
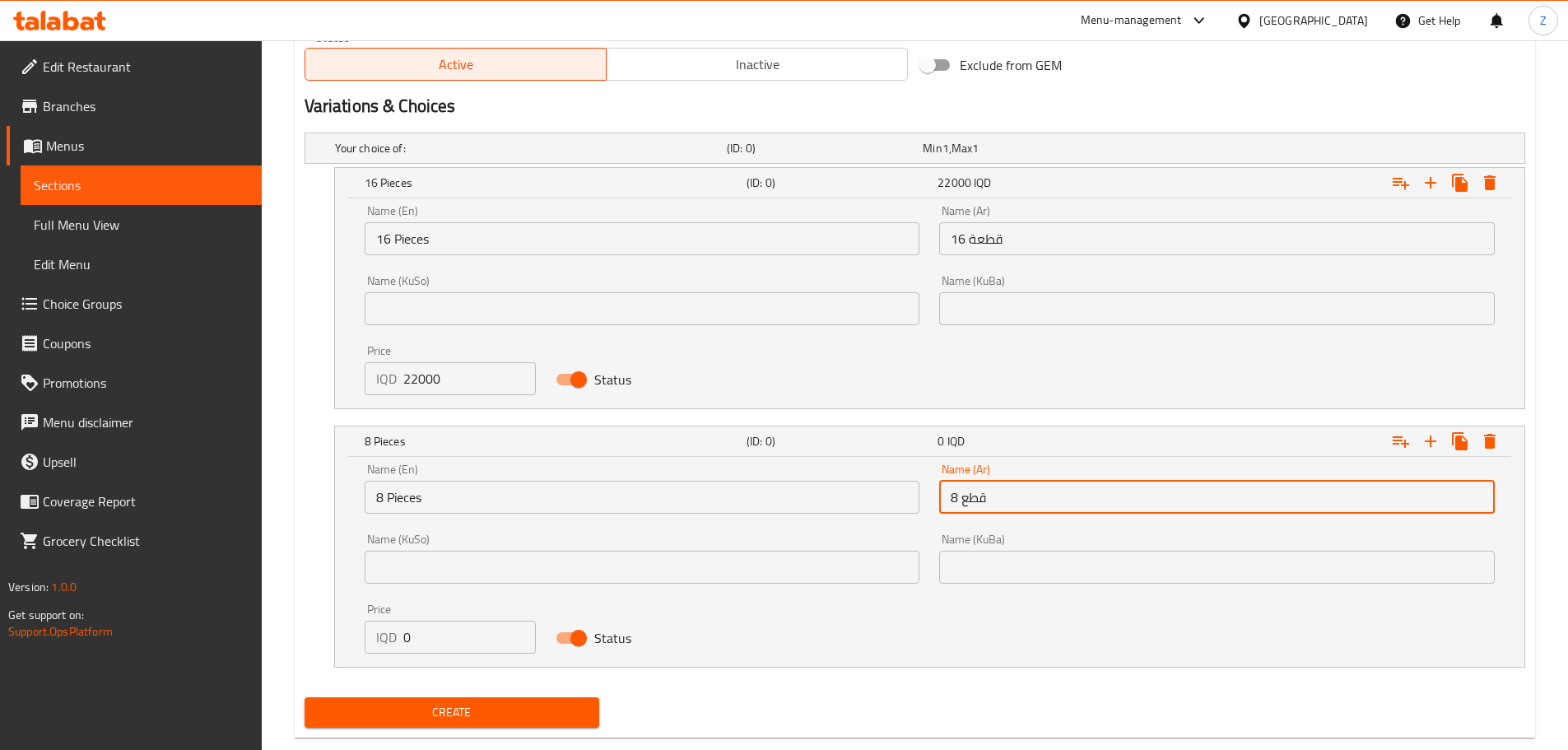
type input "8 قطع"
click at [460, 639] on input "0" at bounding box center [470, 637] width 133 height 33
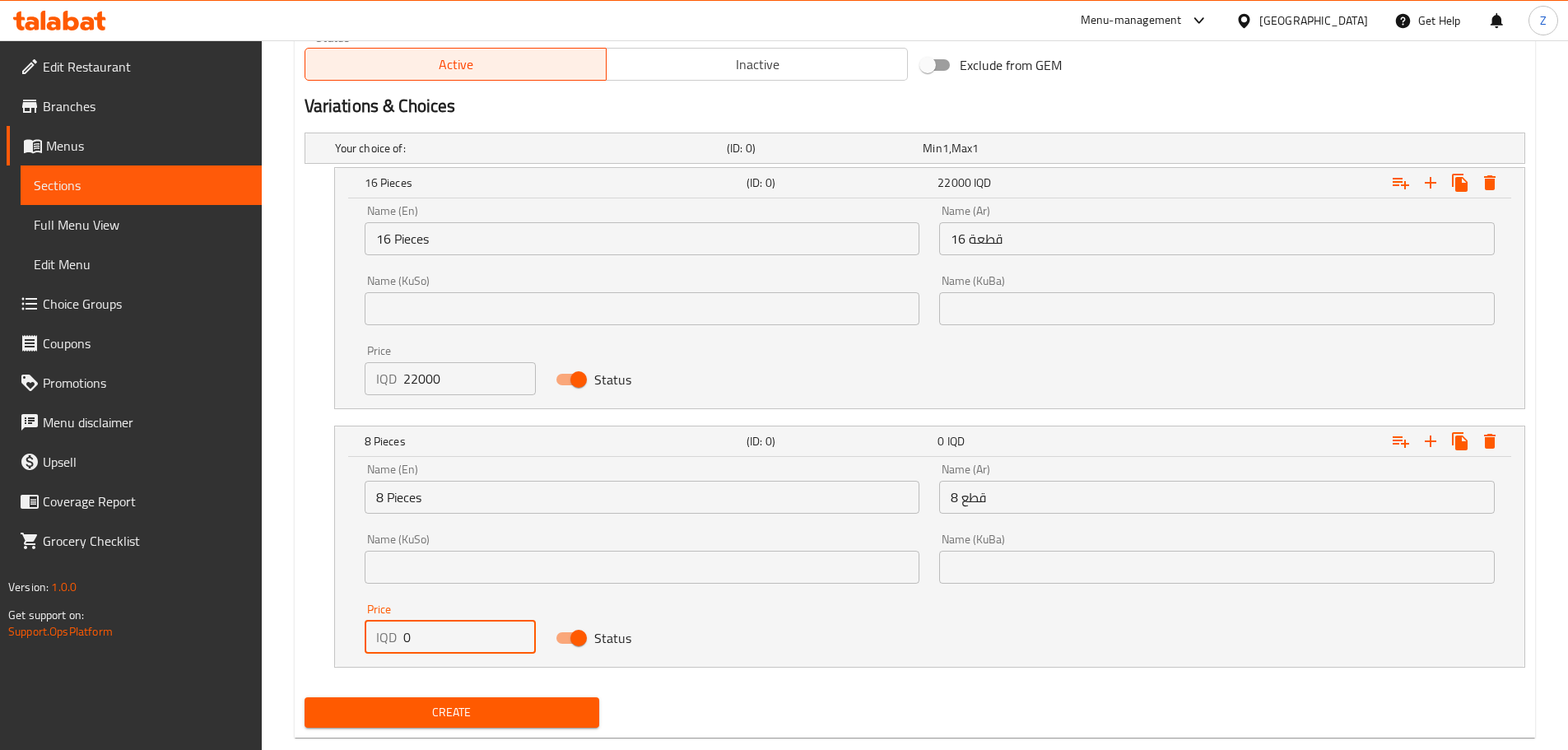
click at [460, 639] on input "0" at bounding box center [470, 637] width 133 height 33
type input "11500"
click at [538, 711] on span "Create" at bounding box center [452, 713] width 269 height 21
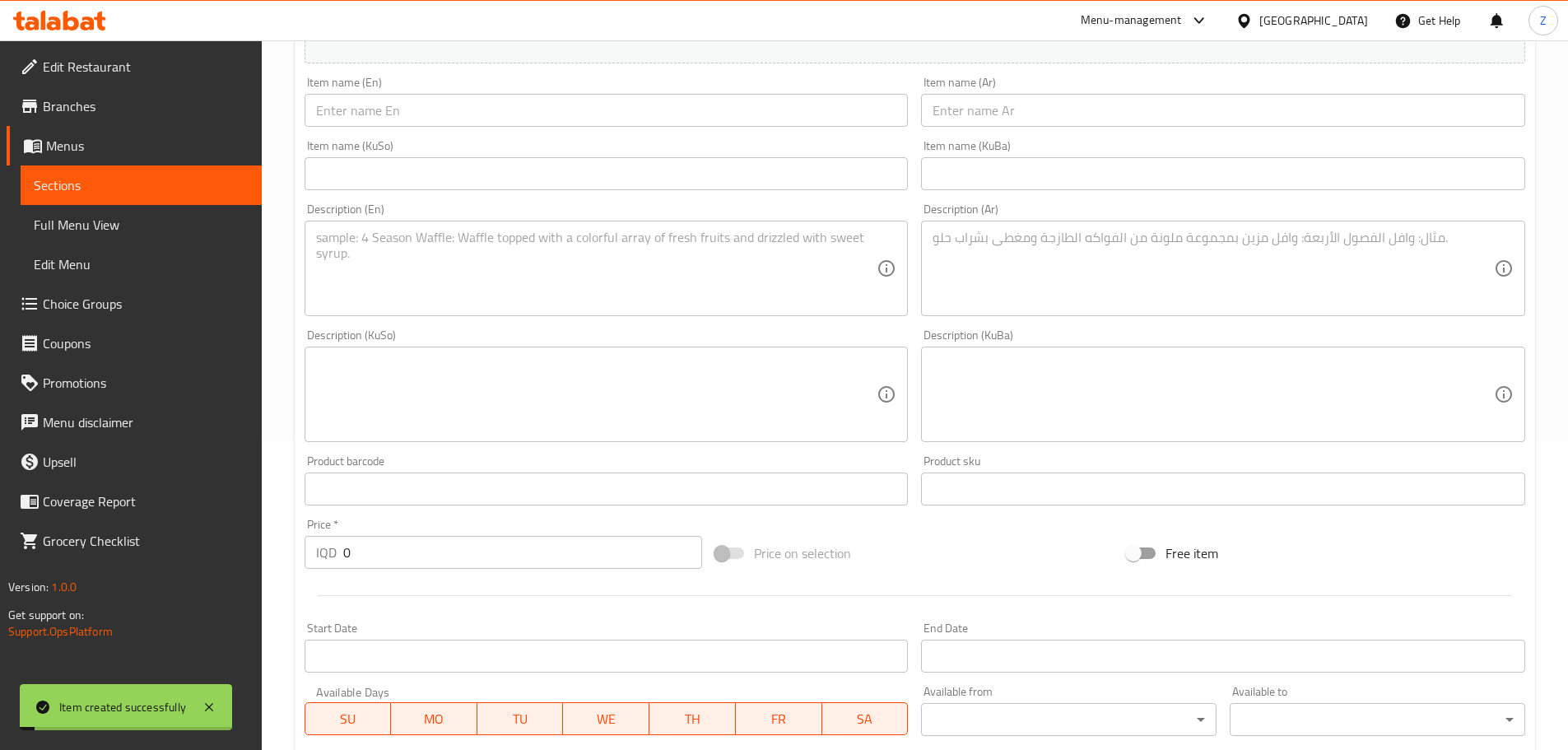
scroll to position [0, 0]
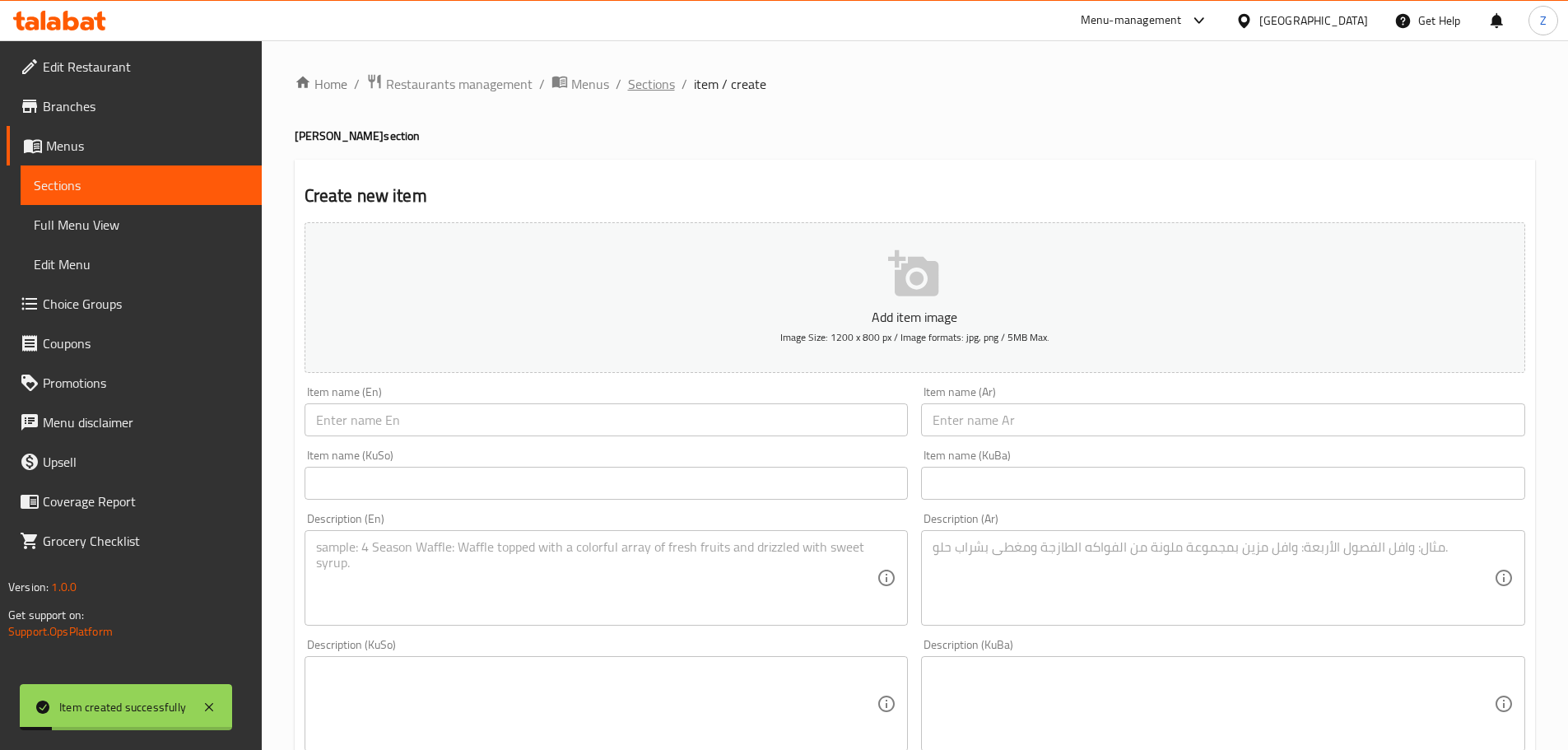
click at [637, 85] on span "Sections" at bounding box center [651, 84] width 47 height 20
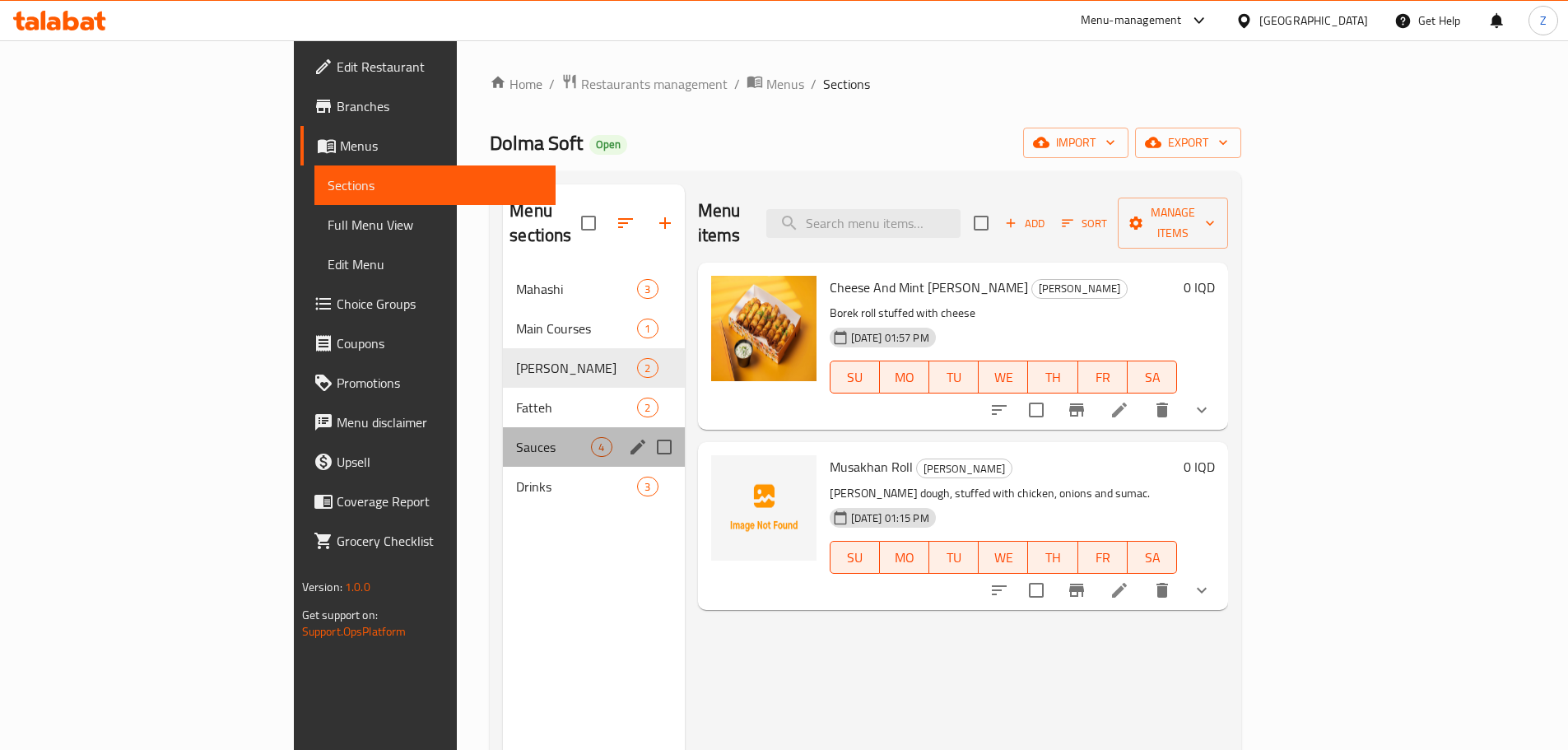
click at [503, 428] on div "Sauces 4" at bounding box center [594, 447] width 181 height 39
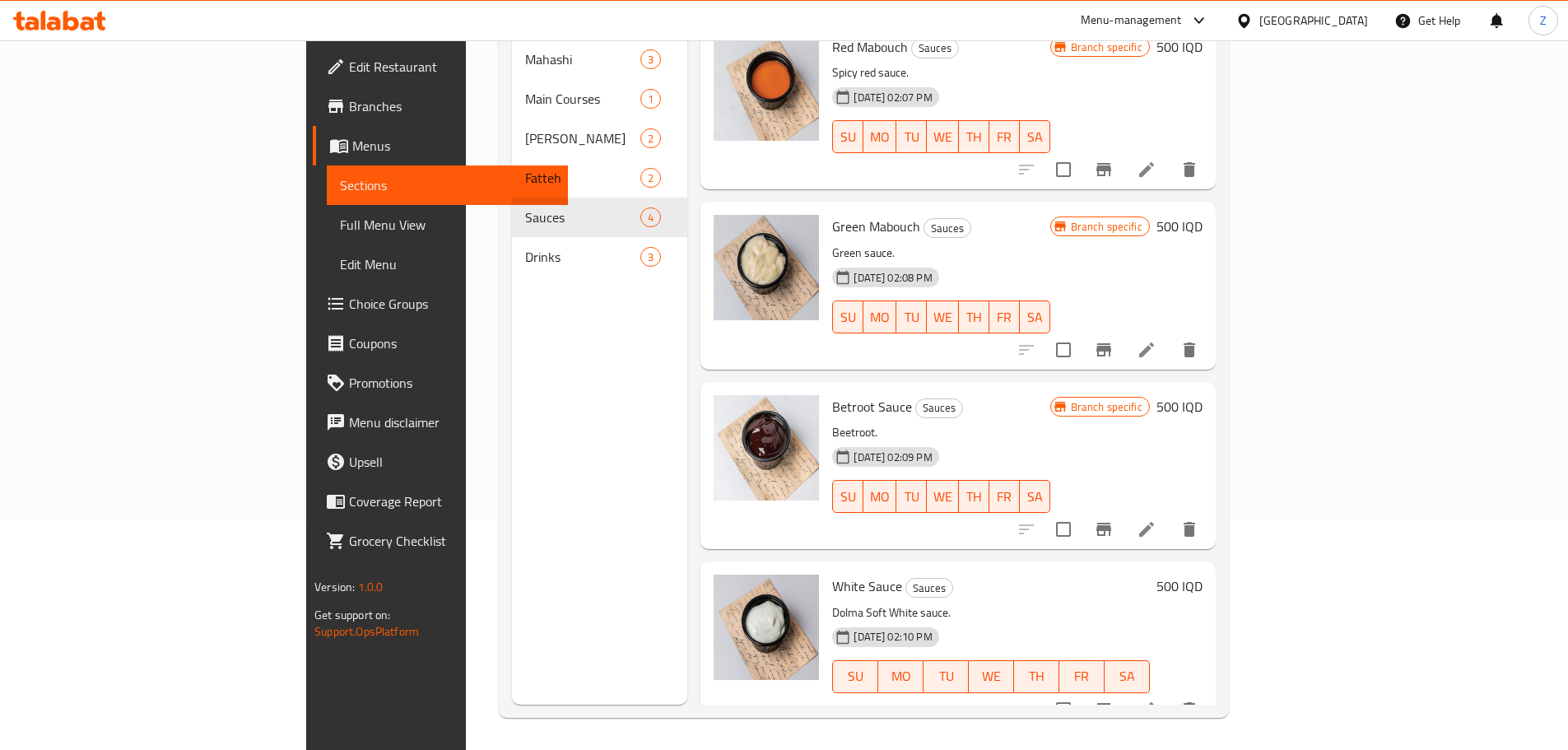
scroll to position [230, 0]
click at [1209, 509] on div at bounding box center [1108, 528] width 203 height 39
click at [1080, 512] on input "checkbox" at bounding box center [1063, 529] width 35 height 35
checkbox input "true"
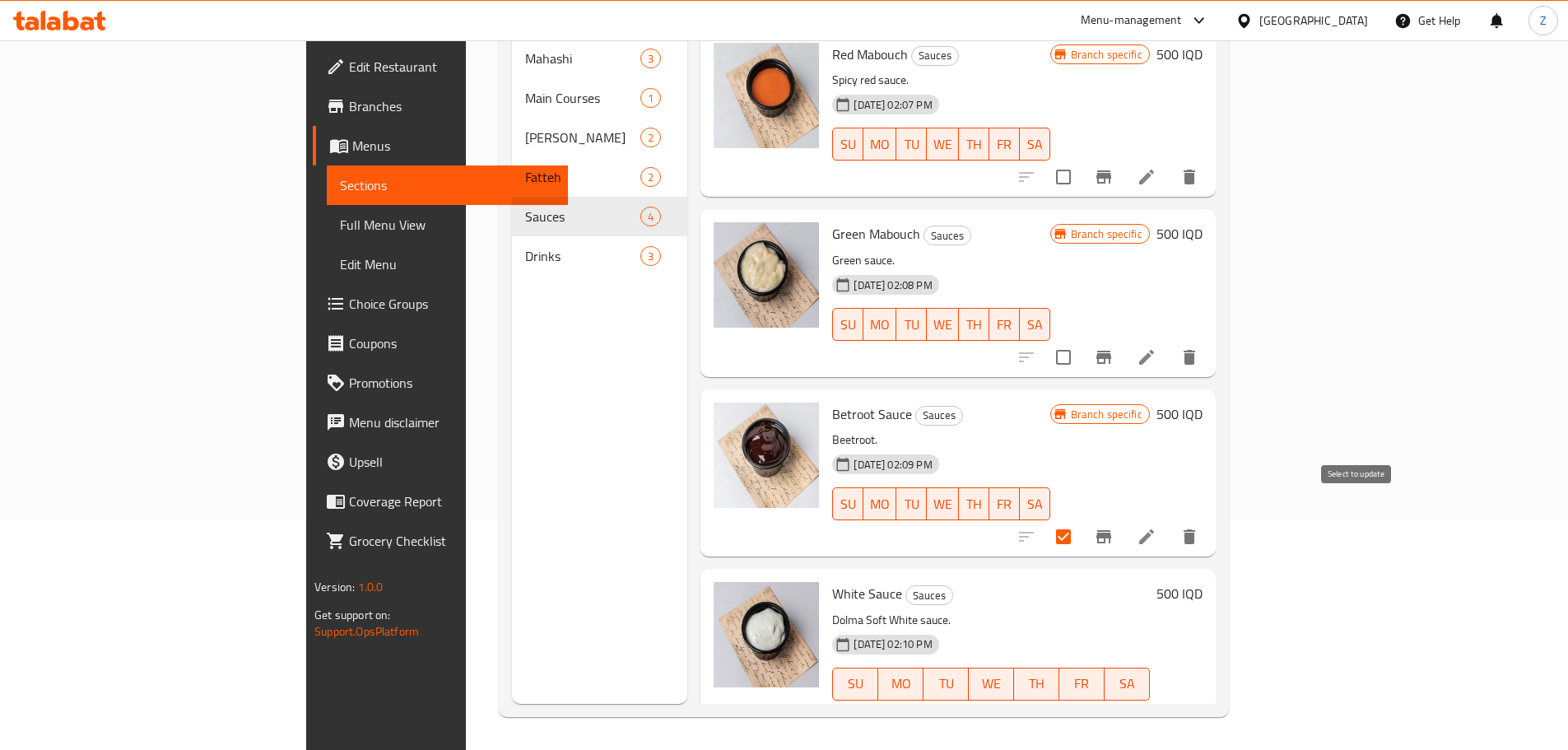
scroll to position [0, 0]
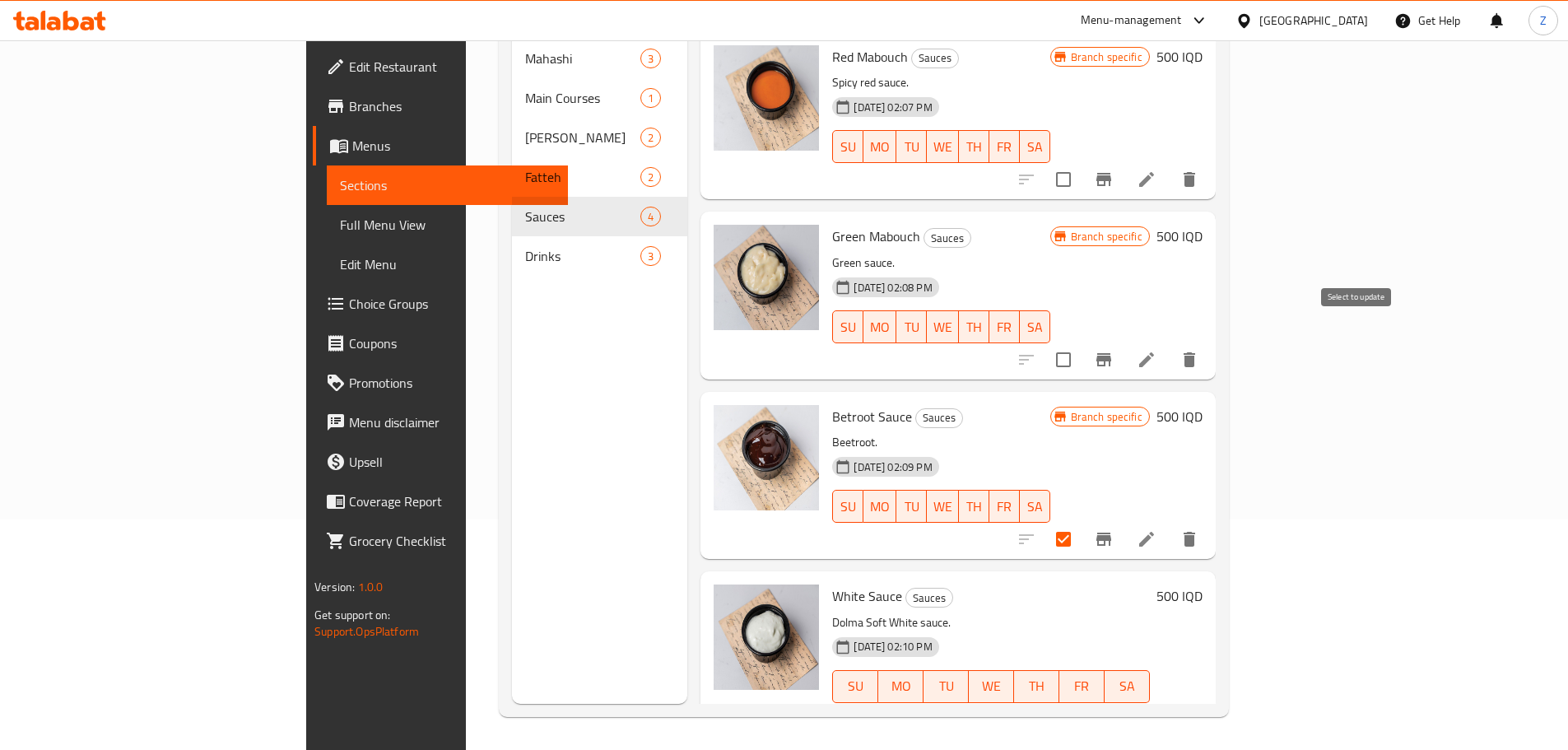
drag, startPoint x: 1361, startPoint y: 340, endPoint x: 1352, endPoint y: 385, distance: 45.9
click at [1080, 343] on input "checkbox" at bounding box center [1063, 360] width 35 height 35
checkbox input "true"
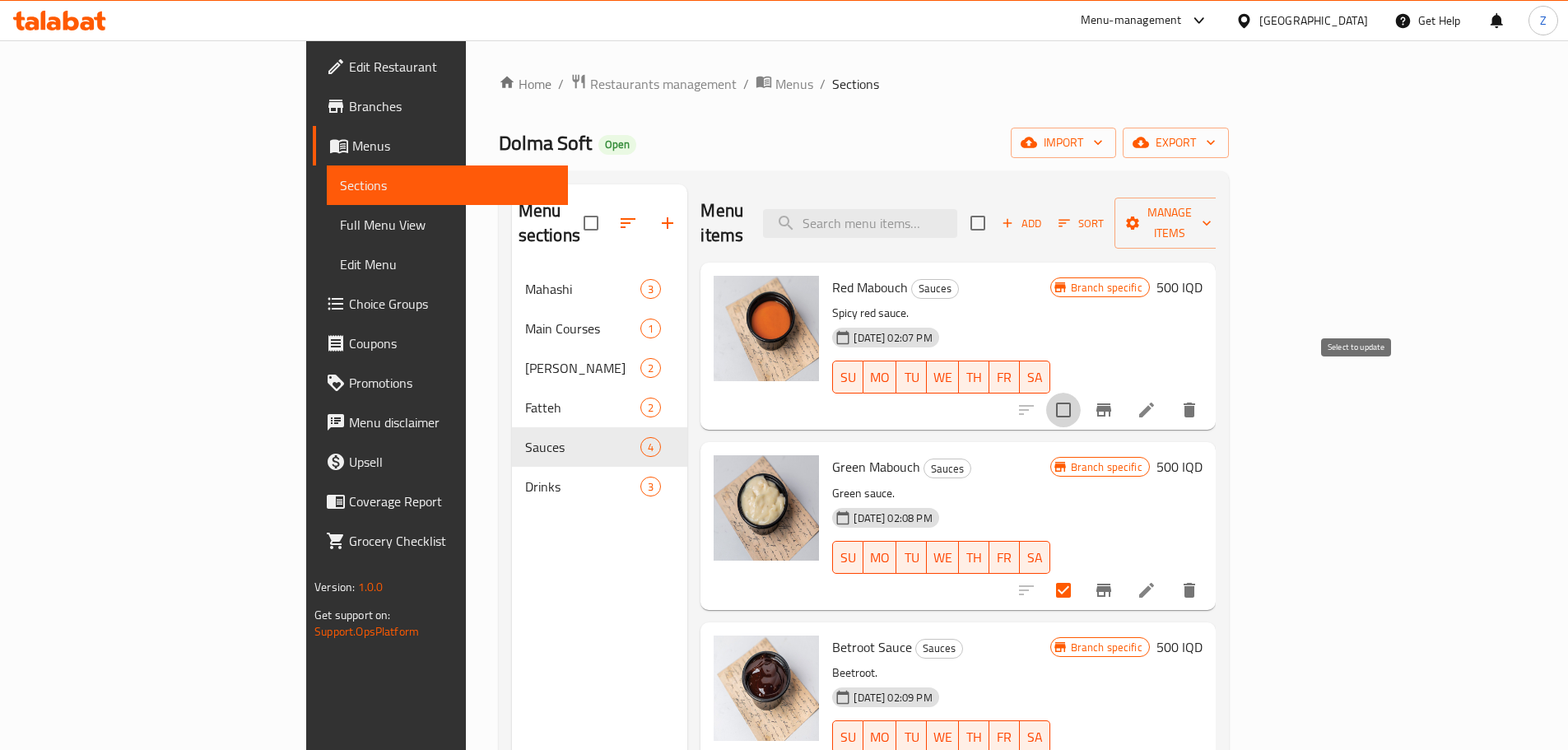
click at [1080, 393] on input "checkbox" at bounding box center [1063, 410] width 35 height 35
checkbox input "true"
click at [1211, 209] on span "Manage items" at bounding box center [1170, 223] width 84 height 41
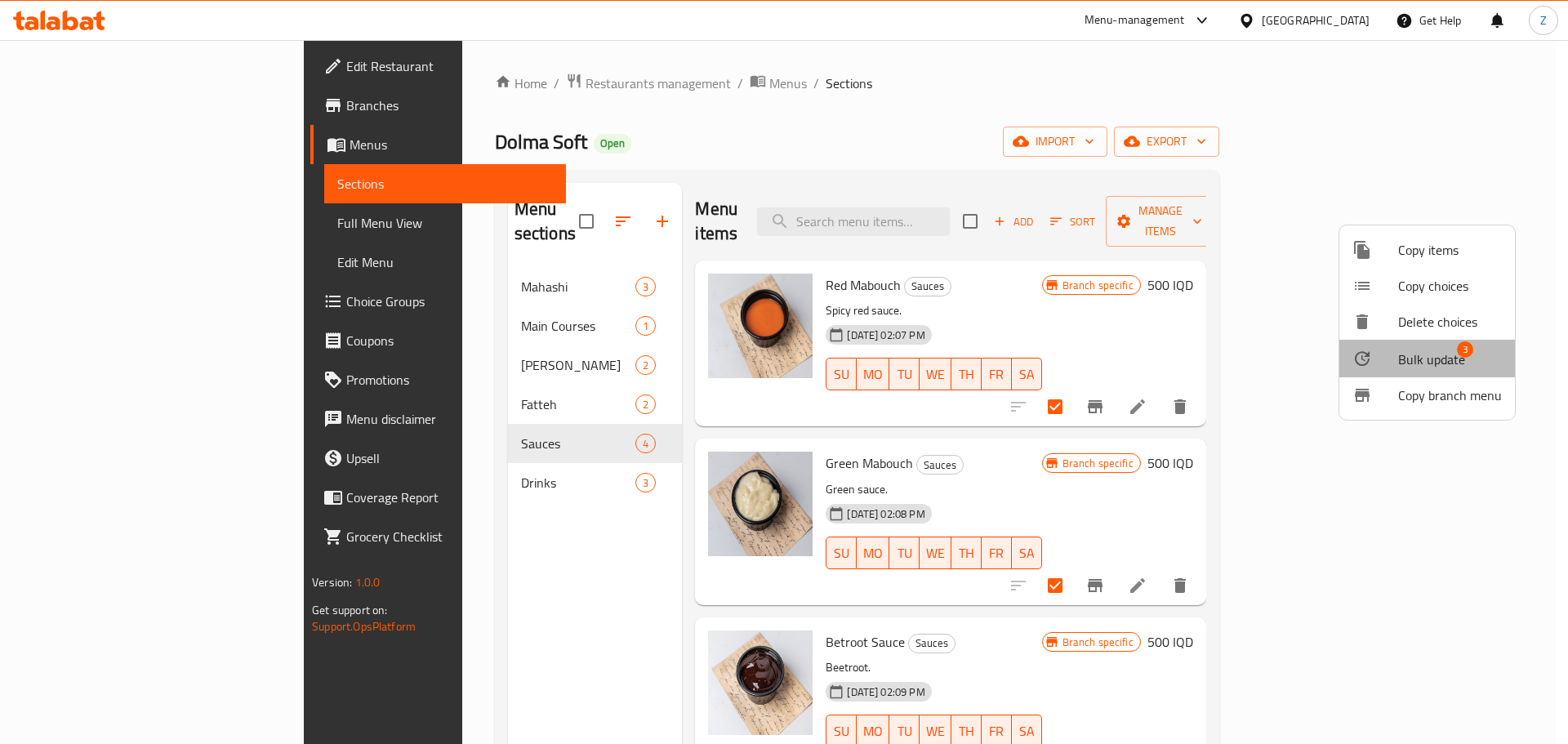
click at [1427, 357] on span "Bulk update" at bounding box center [1432, 360] width 67 height 20
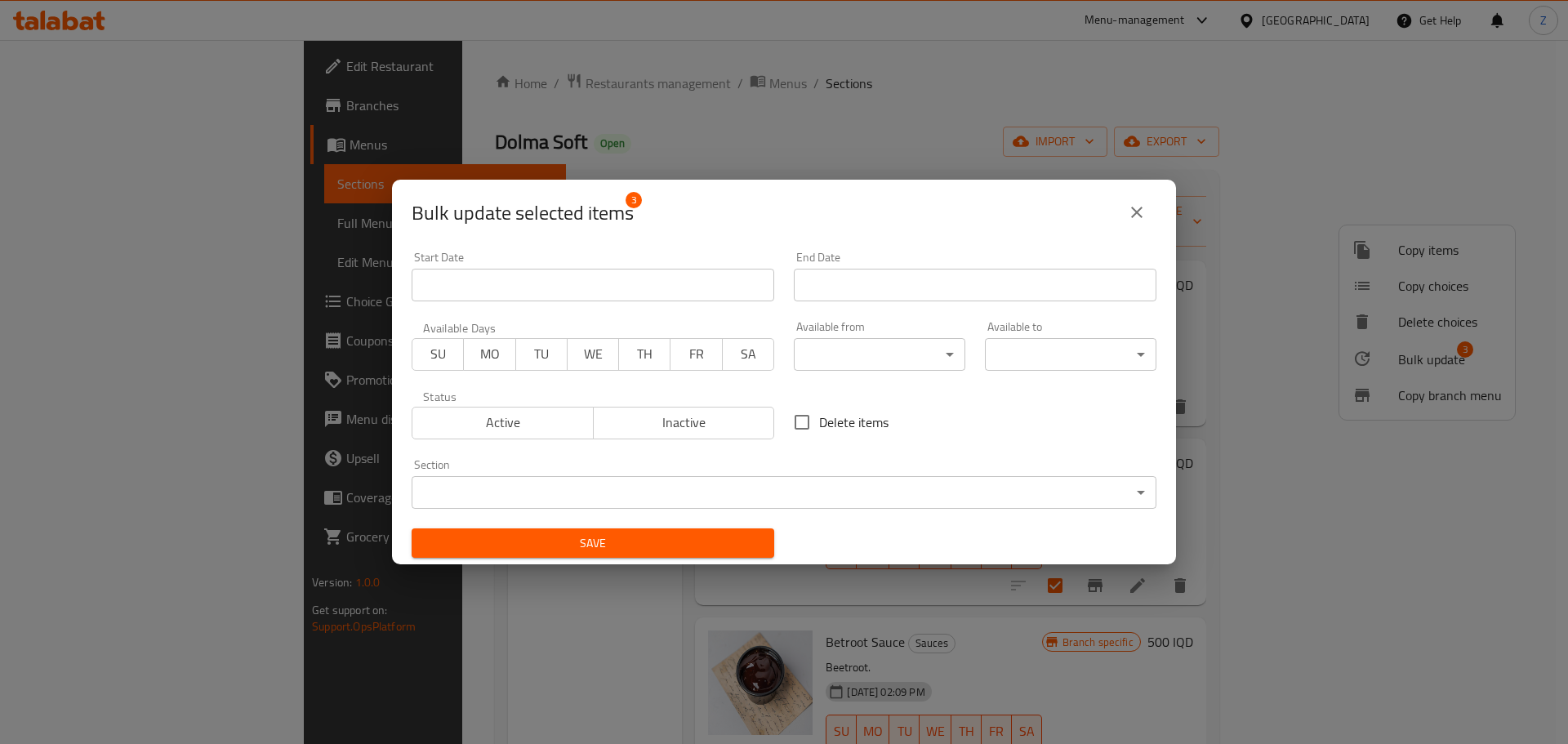
click at [836, 427] on span "Delete items" at bounding box center [854, 422] width 70 height 20
click at [819, 427] on input "Delete items" at bounding box center [802, 422] width 34 height 34
checkbox input "true"
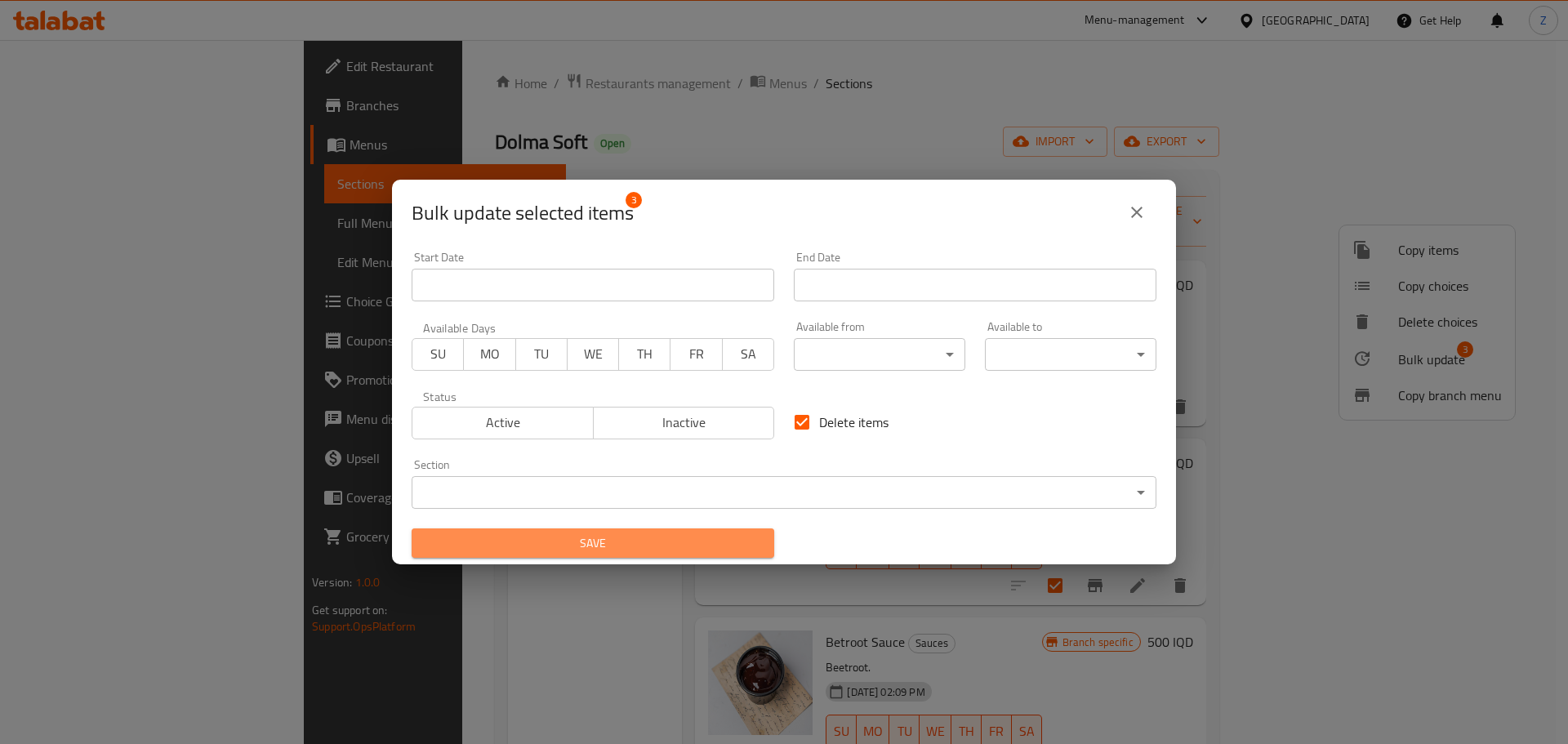
click at [748, 536] on span "Save" at bounding box center [593, 543] width 336 height 21
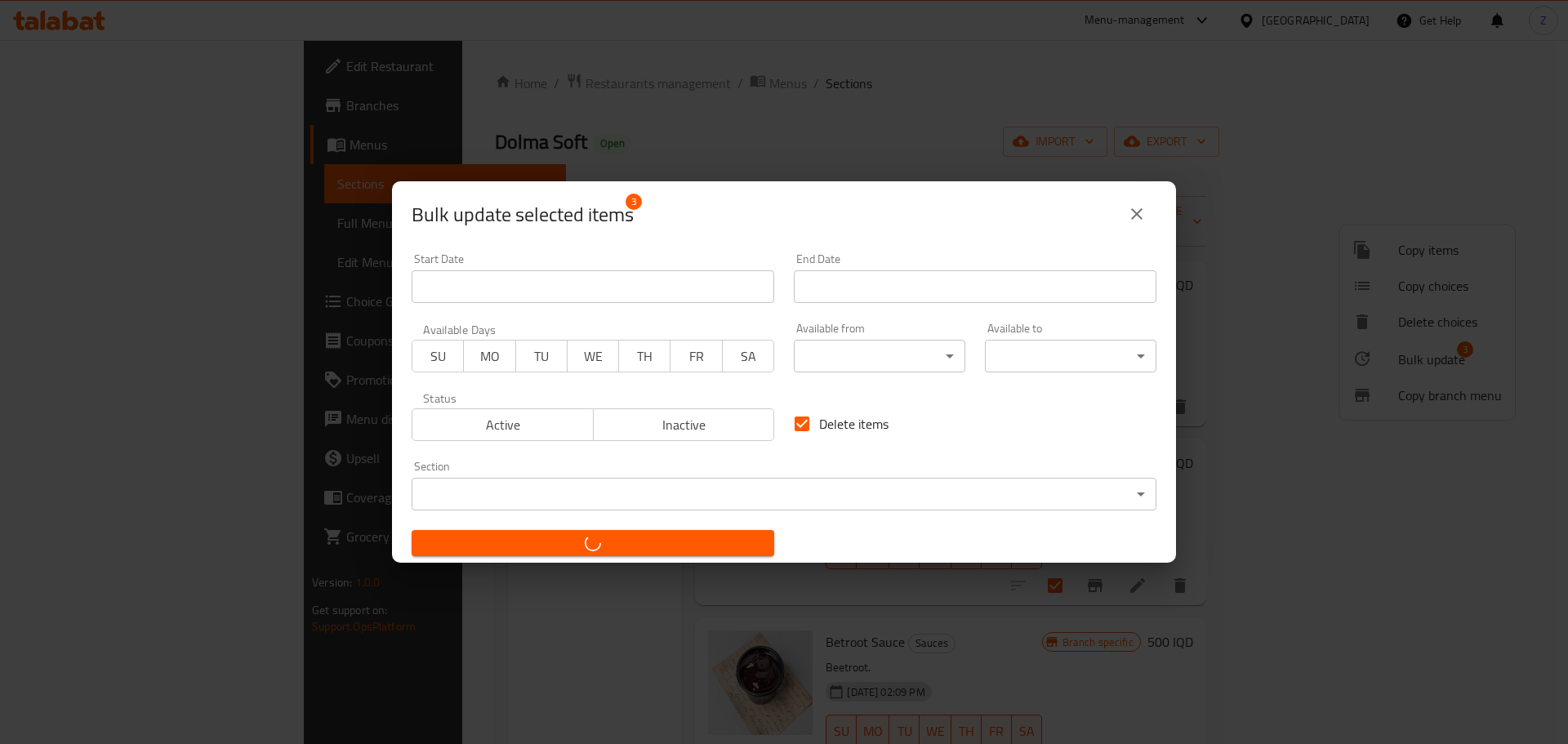
checkbox input "false"
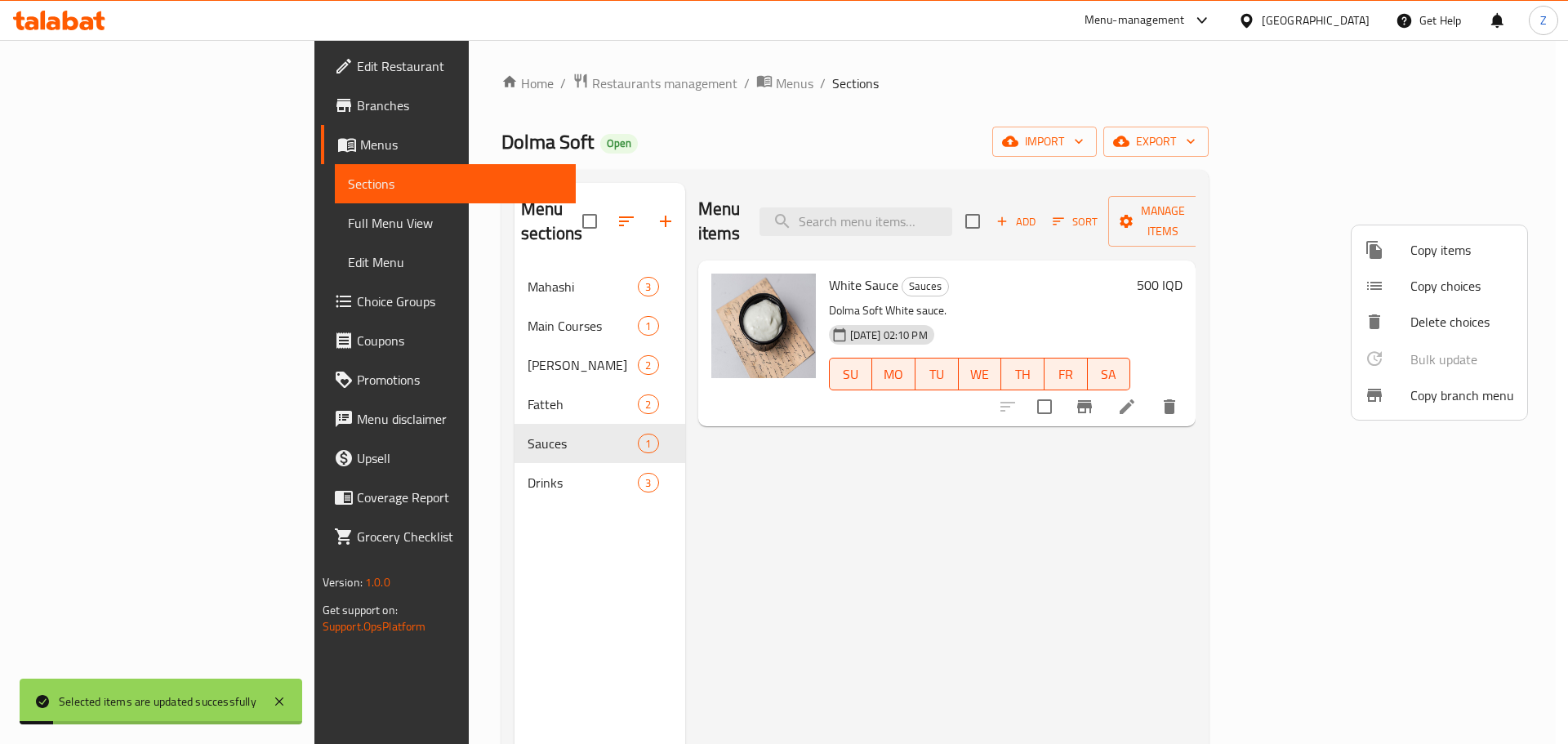
click at [517, 577] on div at bounding box center [784, 372] width 1568 height 744
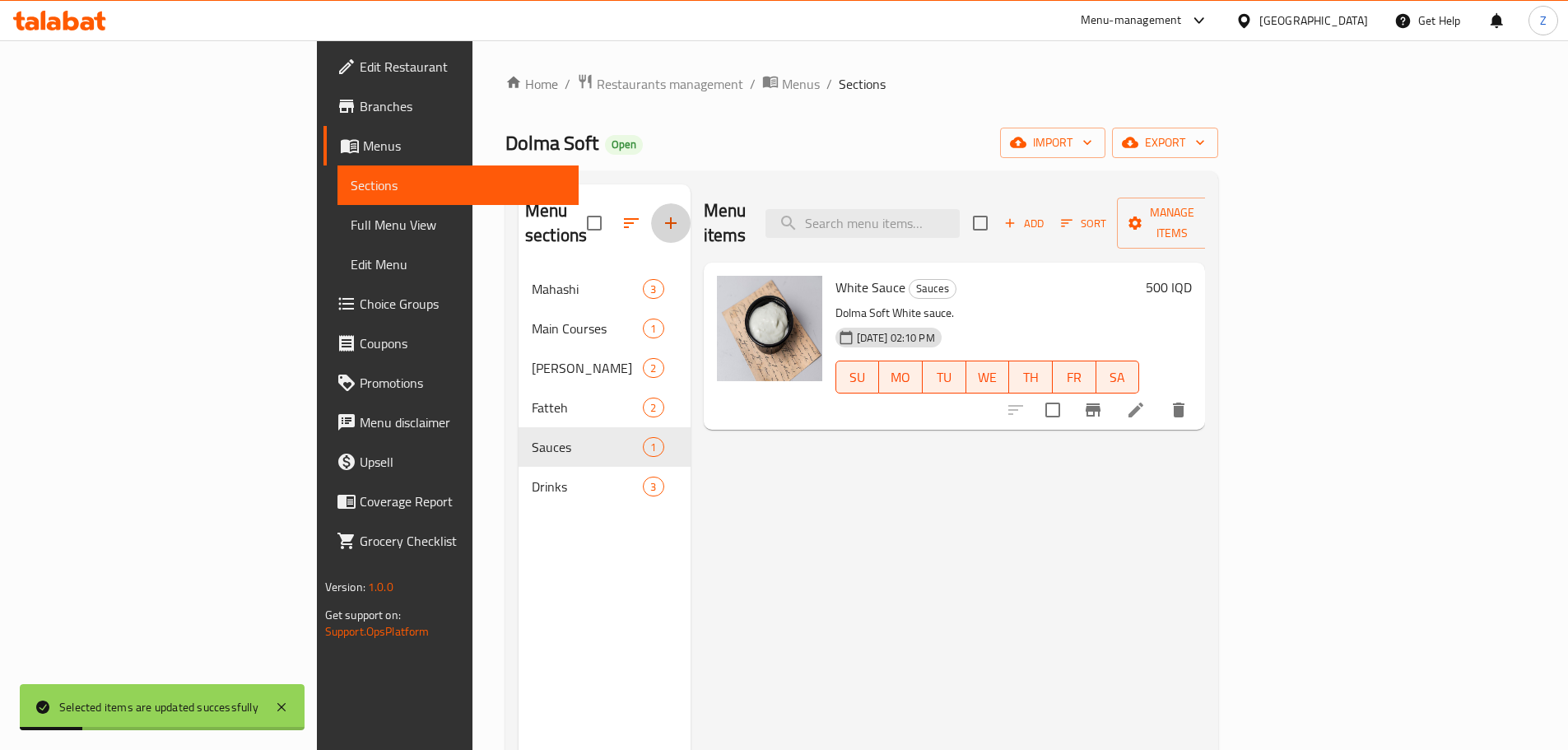
click at [665, 217] on icon "button" at bounding box center [670, 223] width 12 height 12
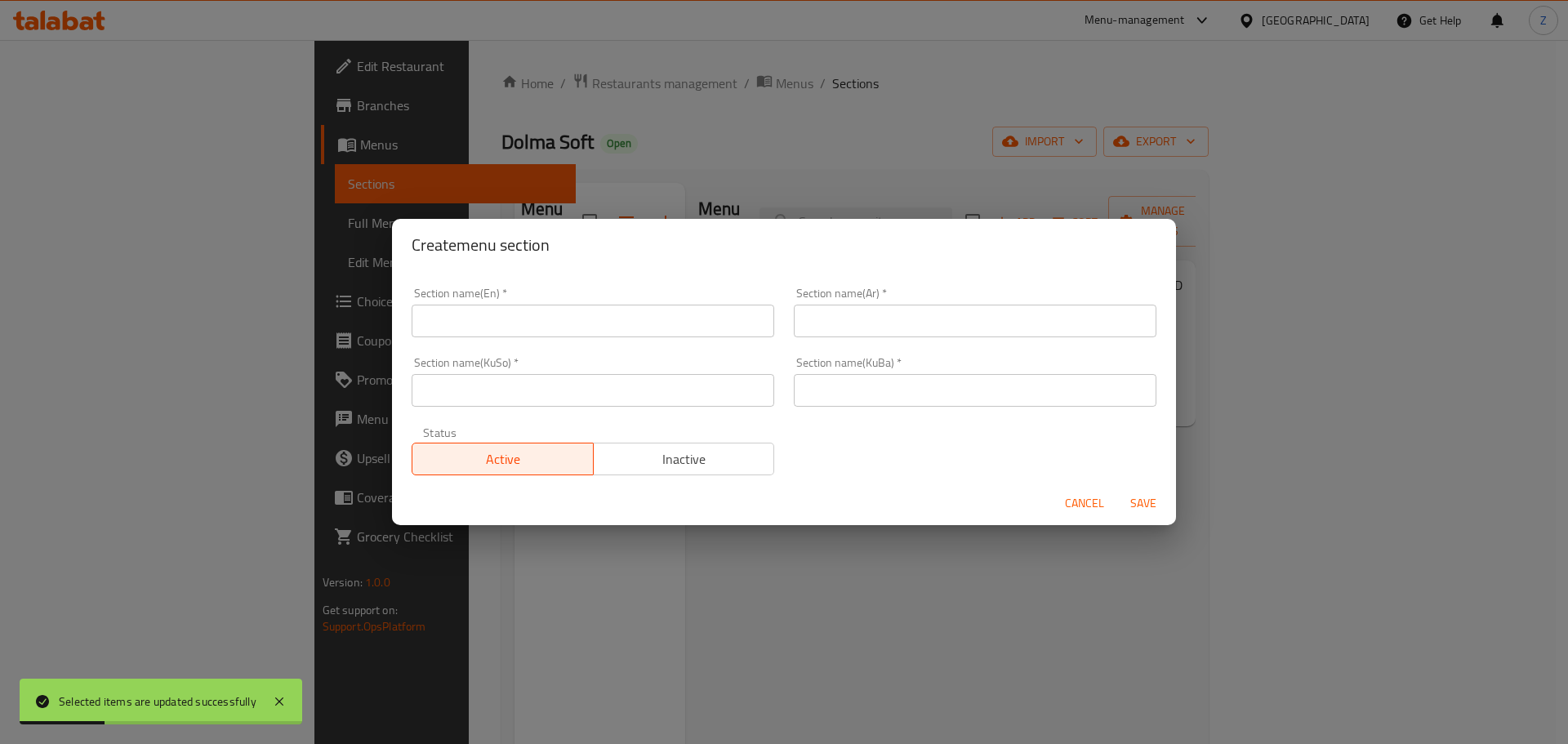
click at [631, 334] on input "text" at bounding box center [593, 321] width 363 height 33
type input "Desserts"
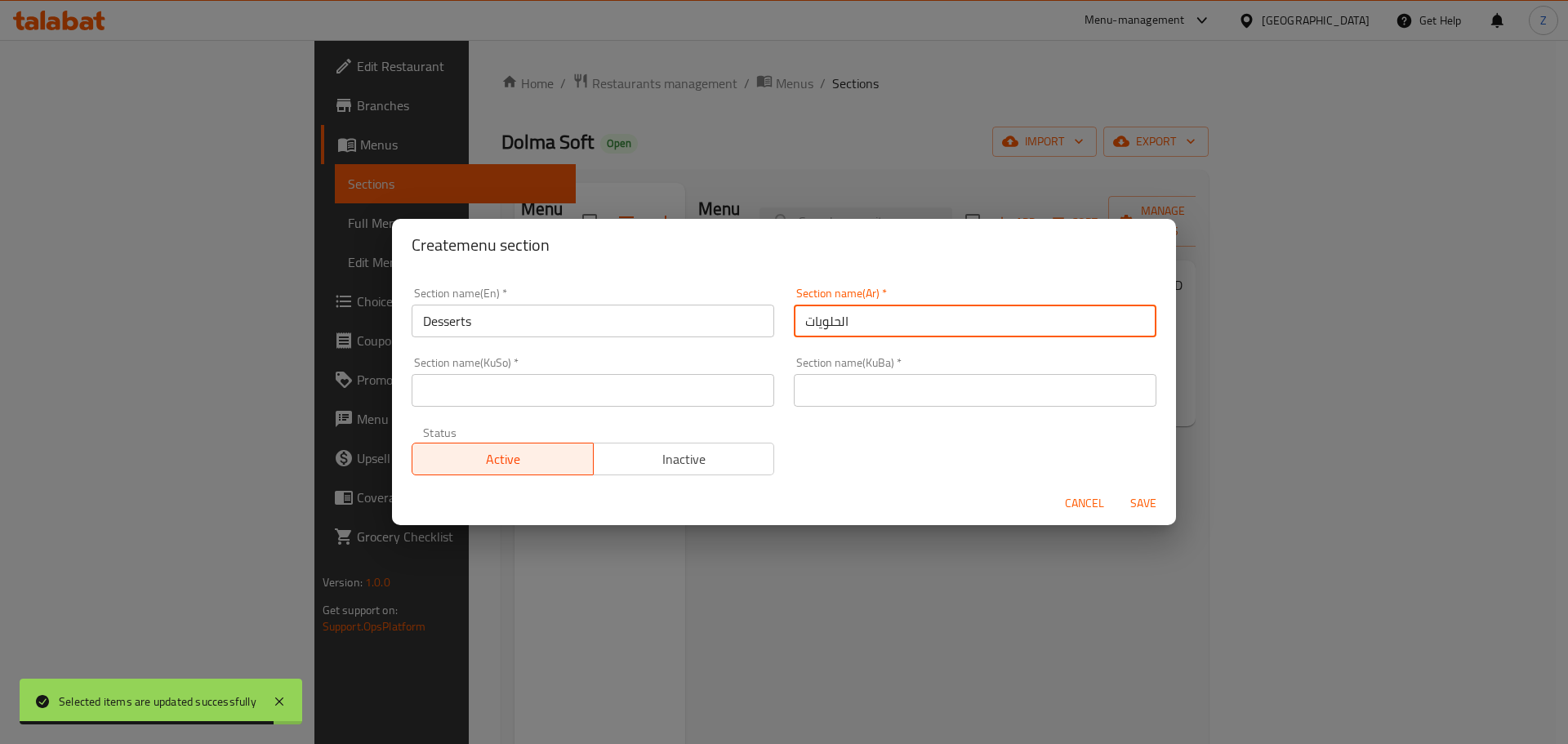
click at [885, 312] on input "الحلويات" at bounding box center [975, 321] width 363 height 33
type input "الحلويات"
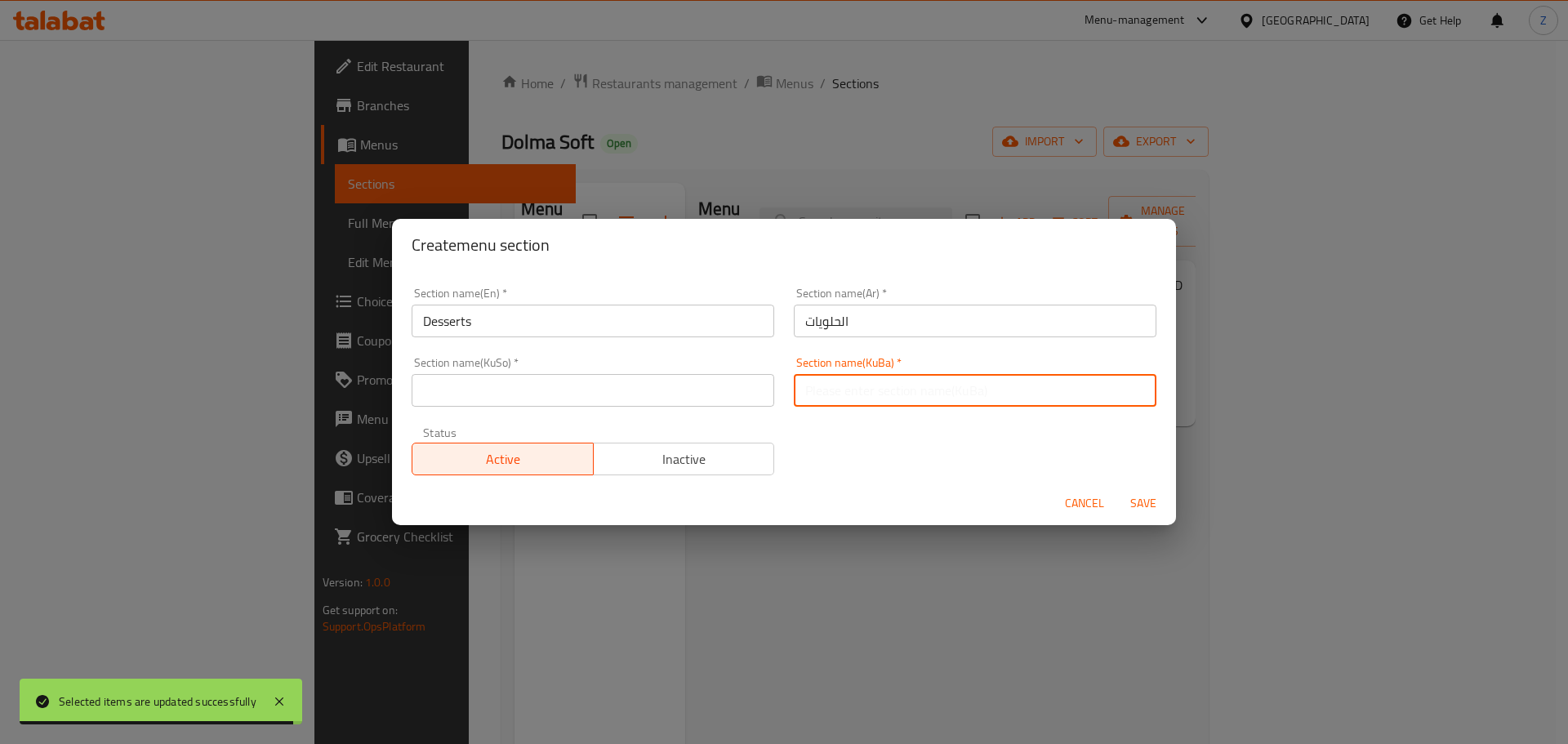
click at [846, 390] on input "text" at bounding box center [975, 391] width 363 height 33
paste input "الحلويات"
type input "الحلويات"
click at [669, 406] on input "text" at bounding box center [593, 391] width 363 height 33
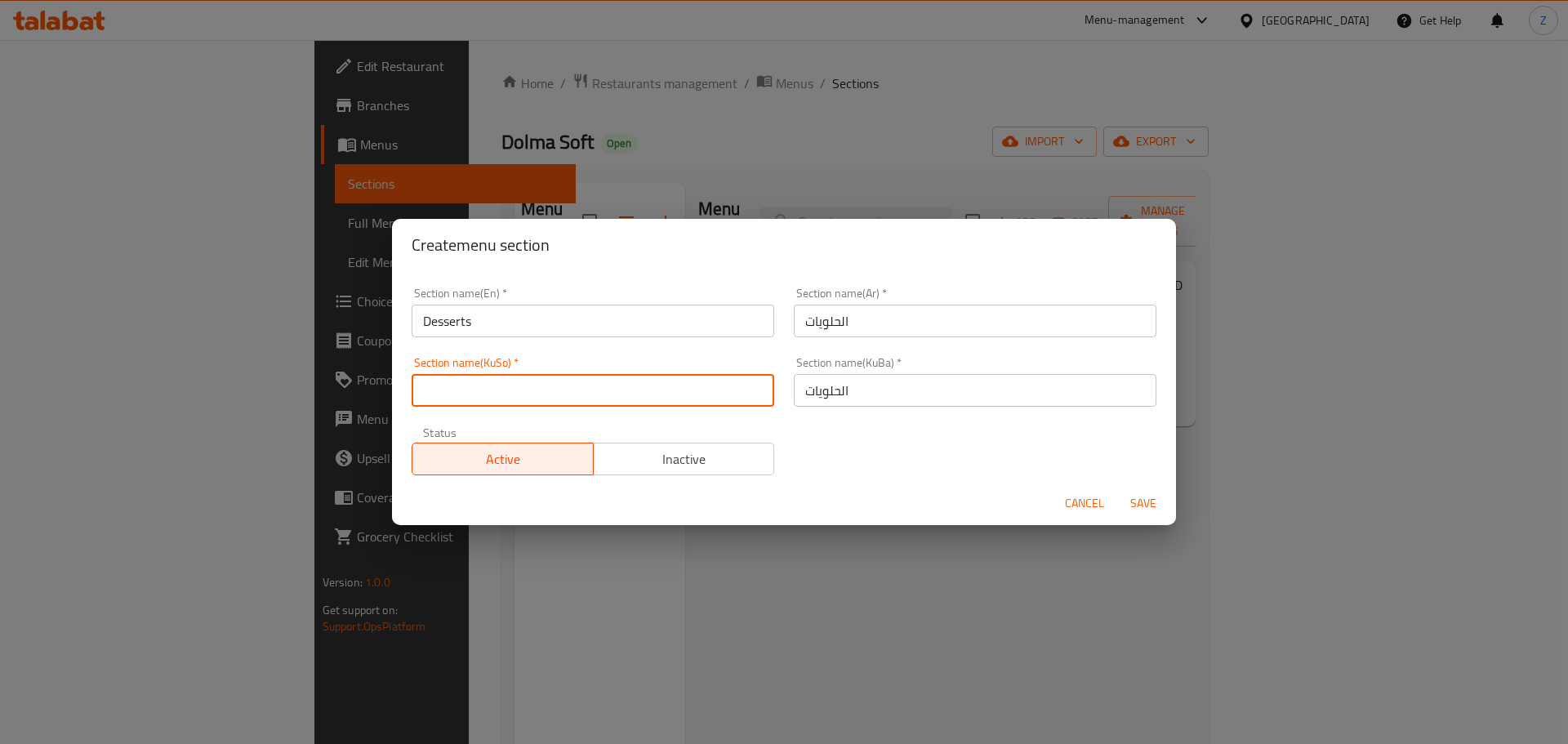
paste input "الحلويات"
type input "الحلويات"
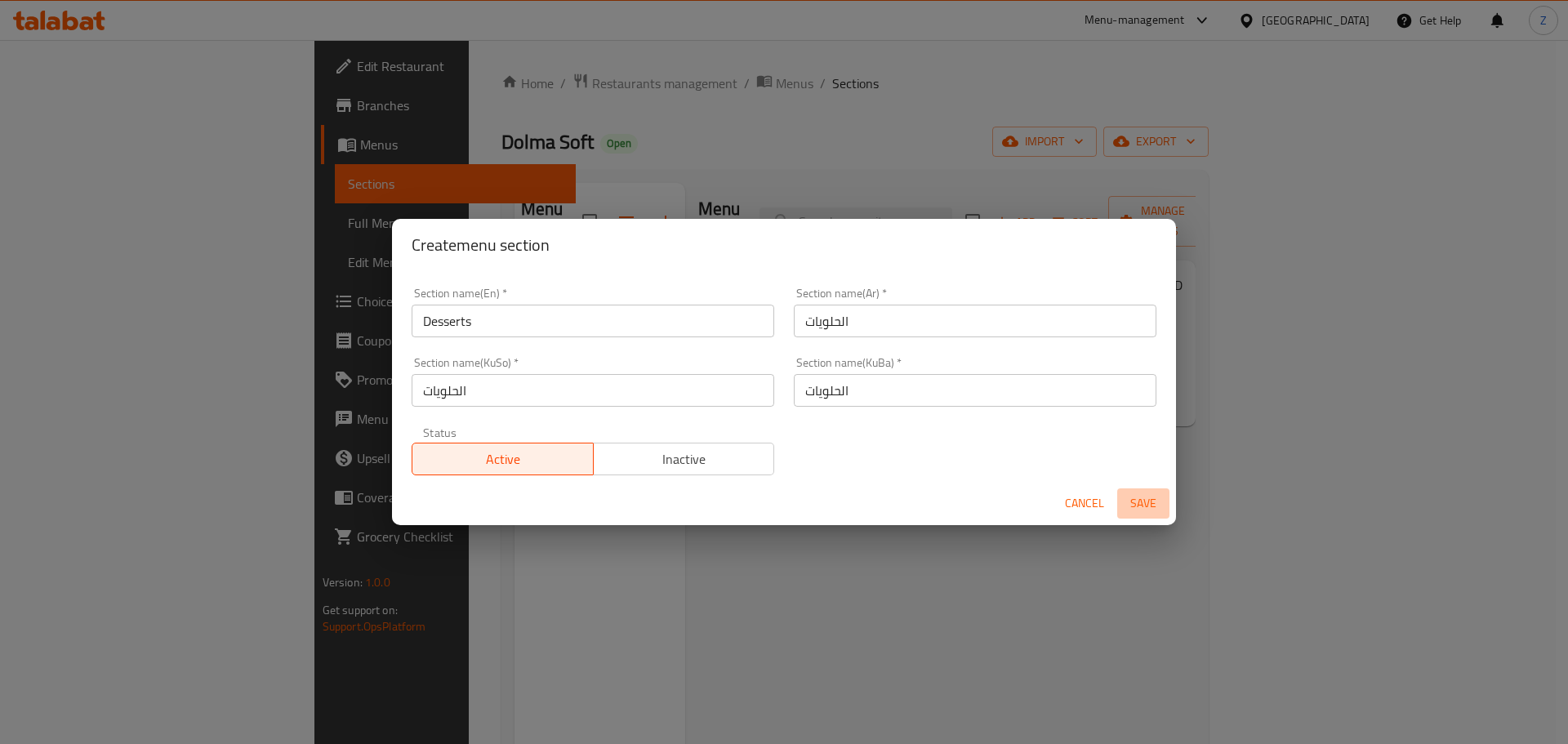
click at [1166, 497] on button "Save" at bounding box center [1144, 503] width 53 height 30
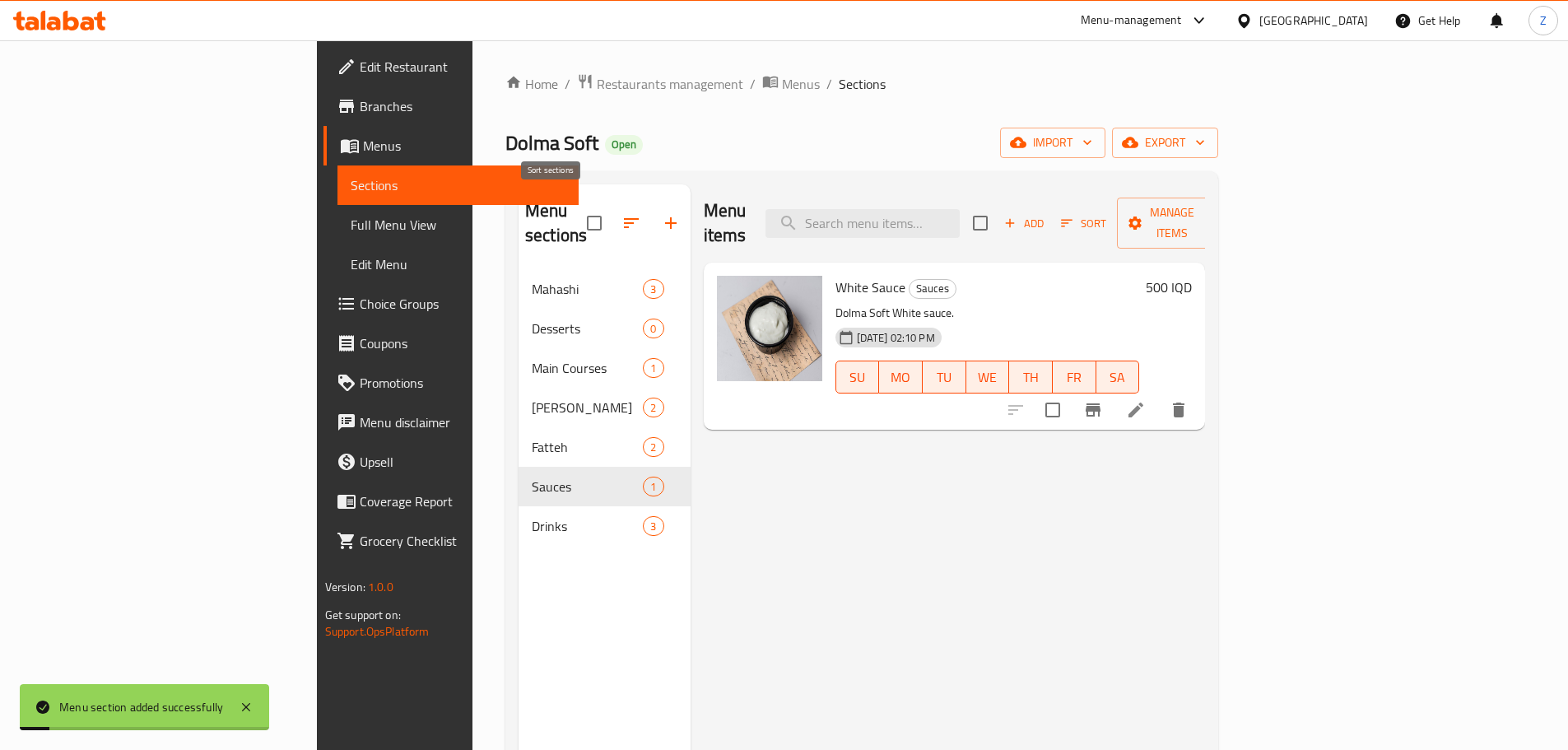
click at [621, 213] on icon "button" at bounding box center [631, 223] width 20 height 20
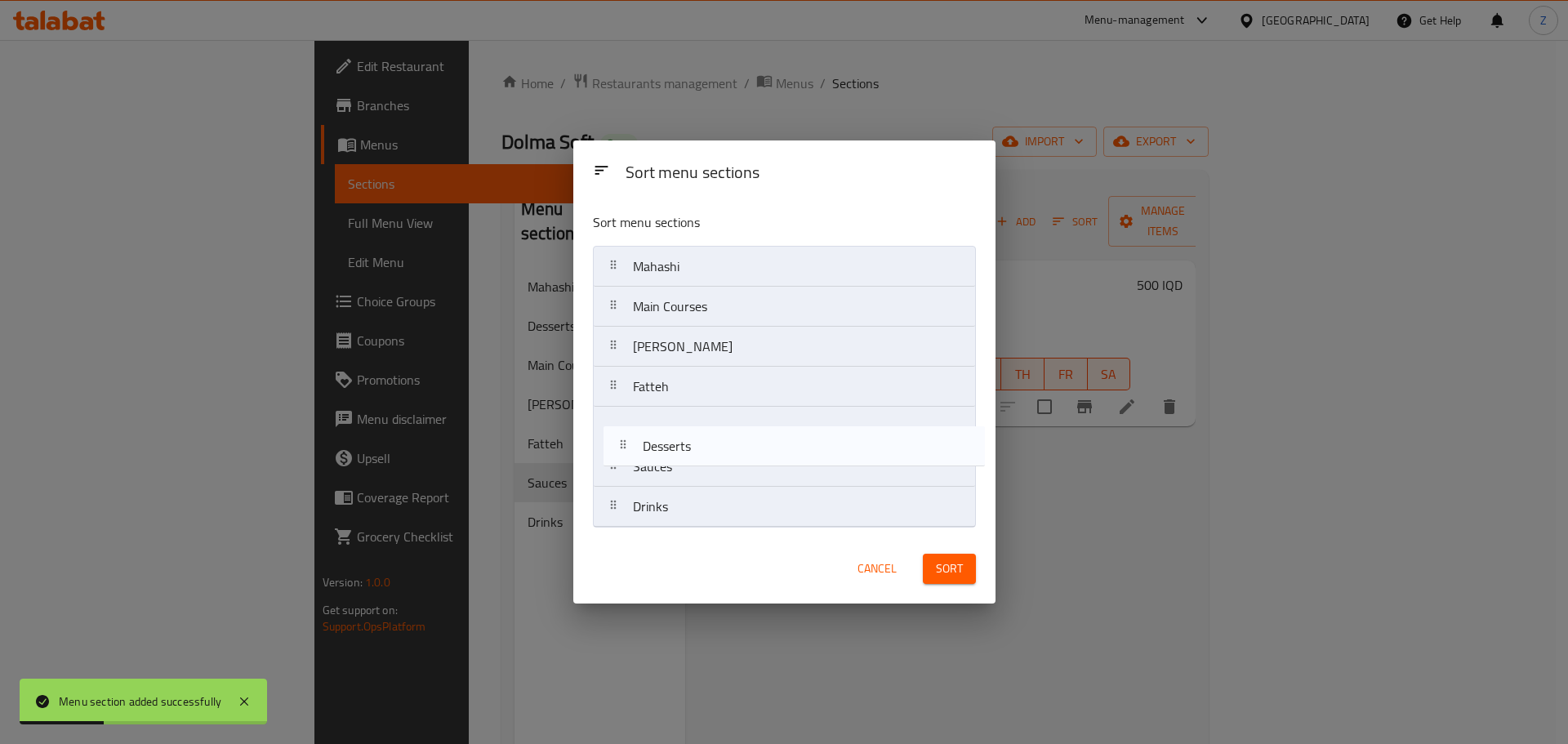
drag, startPoint x: 693, startPoint y: 308, endPoint x: 703, endPoint y: 448, distance: 140.4
click at [703, 448] on nav "Mahashi Desserts Main Courses [PERSON_NAME] [PERSON_NAME] Sauces Drinks" at bounding box center [784, 386] width 383 height 282
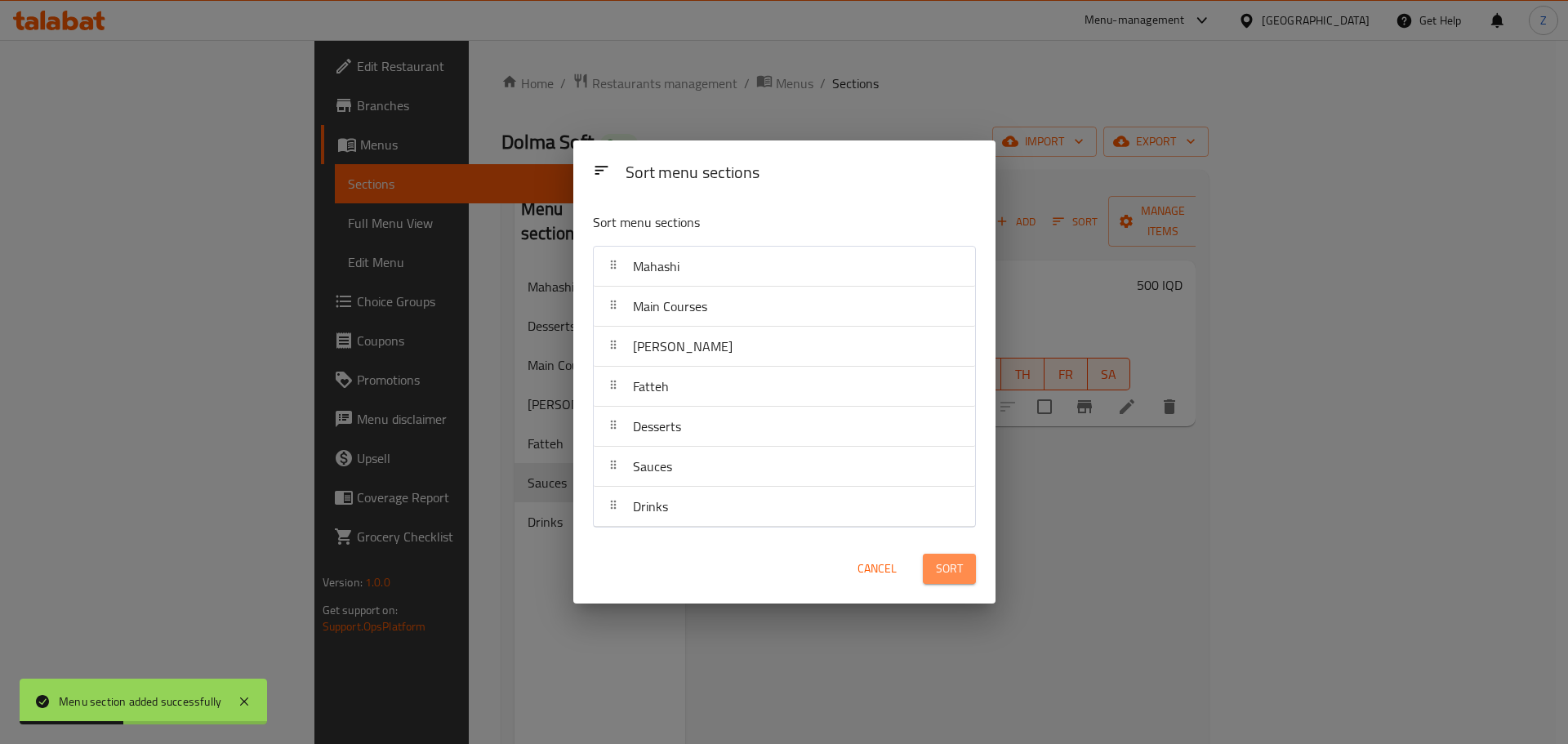
click at [939, 578] on span "Sort" at bounding box center [950, 568] width 27 height 21
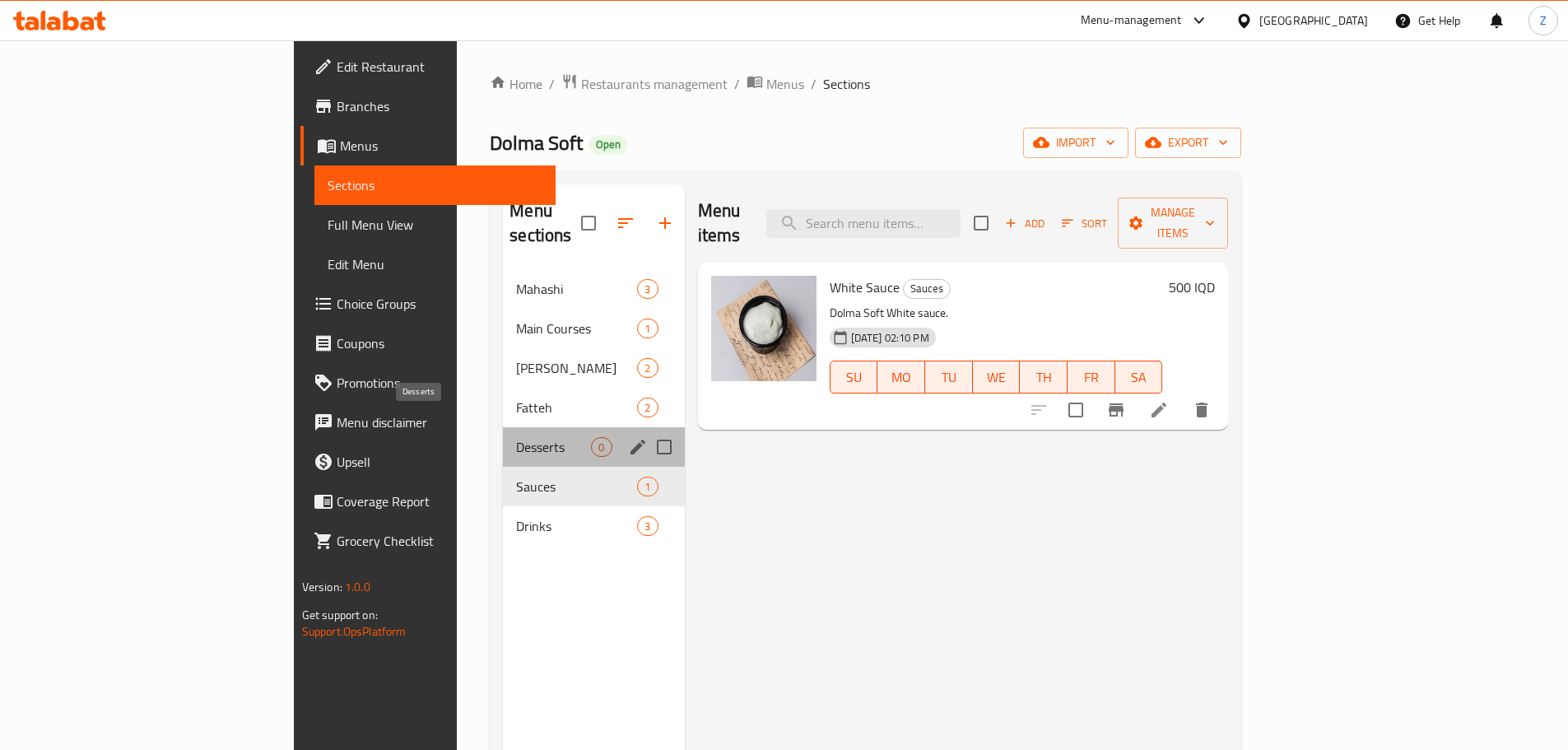
click at [516, 438] on span "Desserts" at bounding box center [553, 448] width 75 height 20
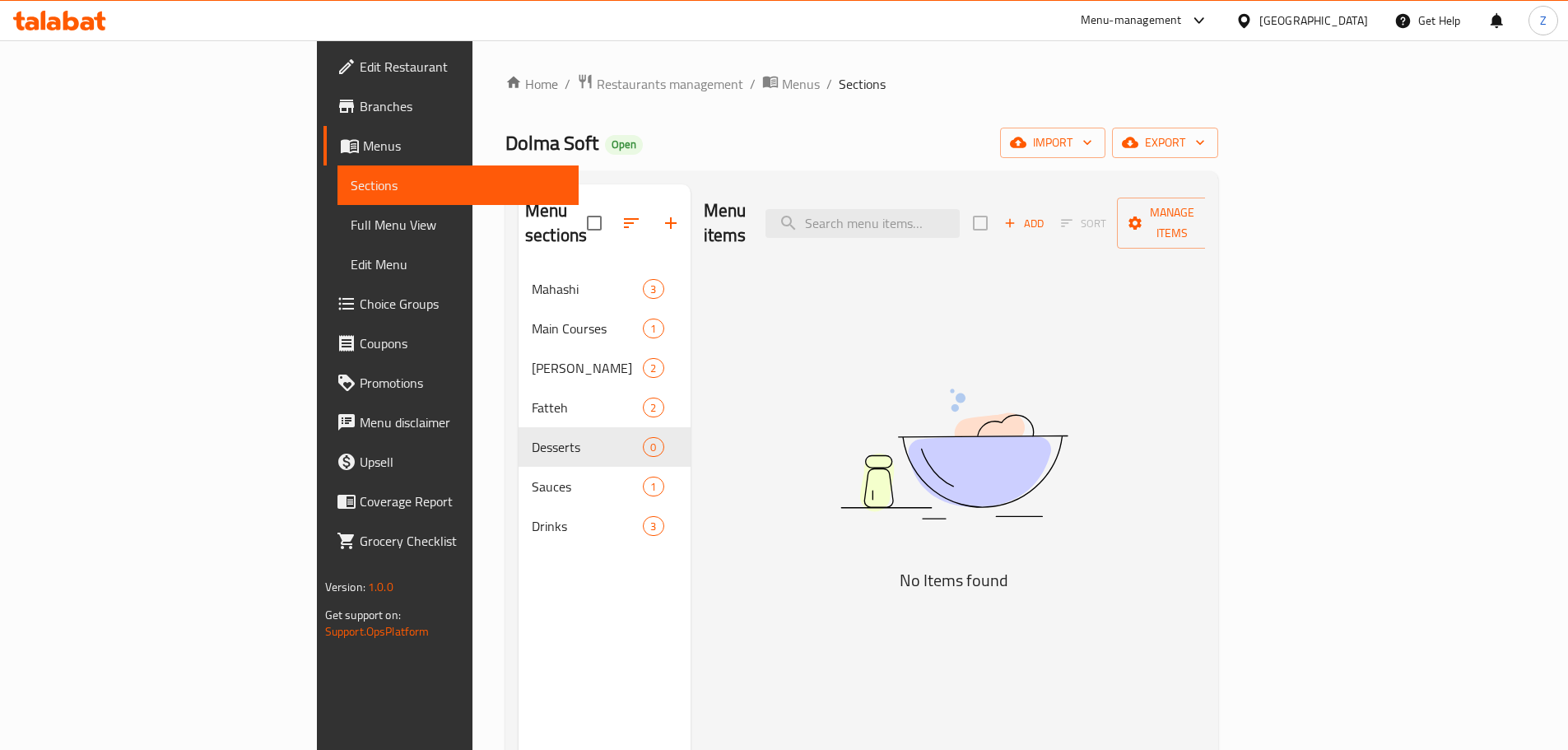
click at [1227, 197] on div "Add Sort Manage items" at bounding box center [1100, 223] width 254 height 51
click at [1046, 214] on span "Add" at bounding box center [1024, 223] width 45 height 19
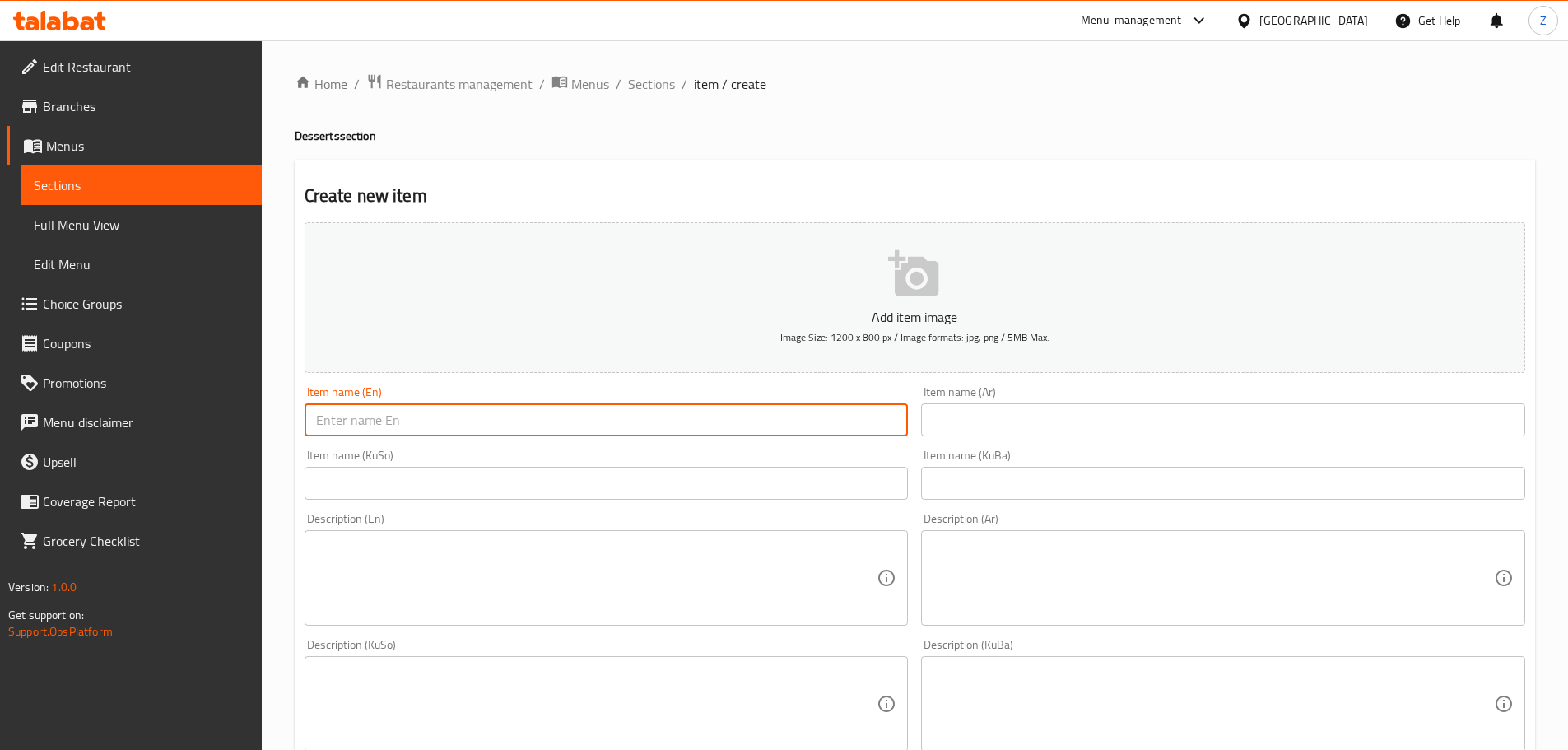
click at [559, 405] on input "text" at bounding box center [605, 420] width 604 height 33
type input "D"
paste input "Chocolate"
type input "Halawa Chocolateia"
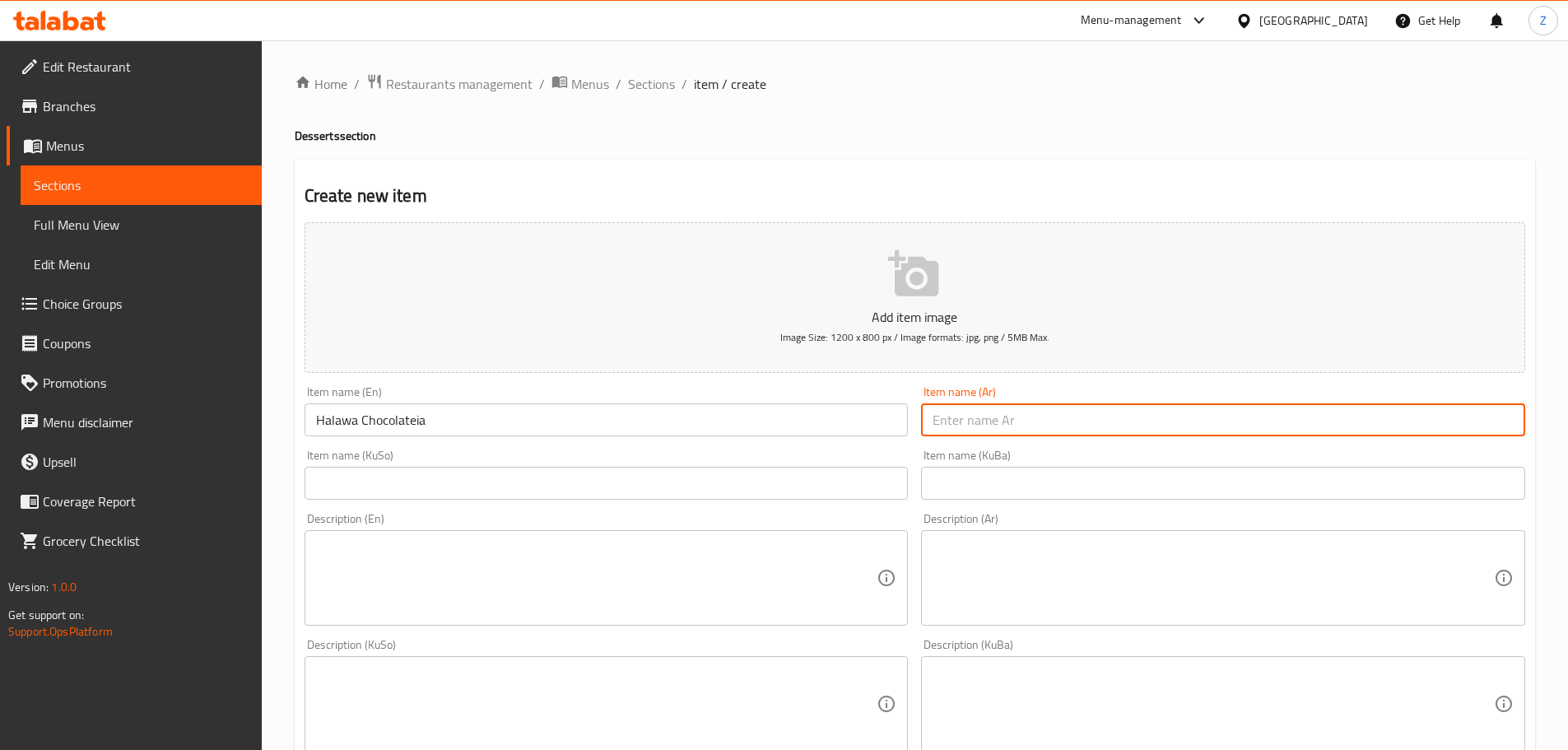
click at [970, 404] on input "text" at bounding box center [1222, 420] width 604 height 33
type input "حلاوة جكليتية"
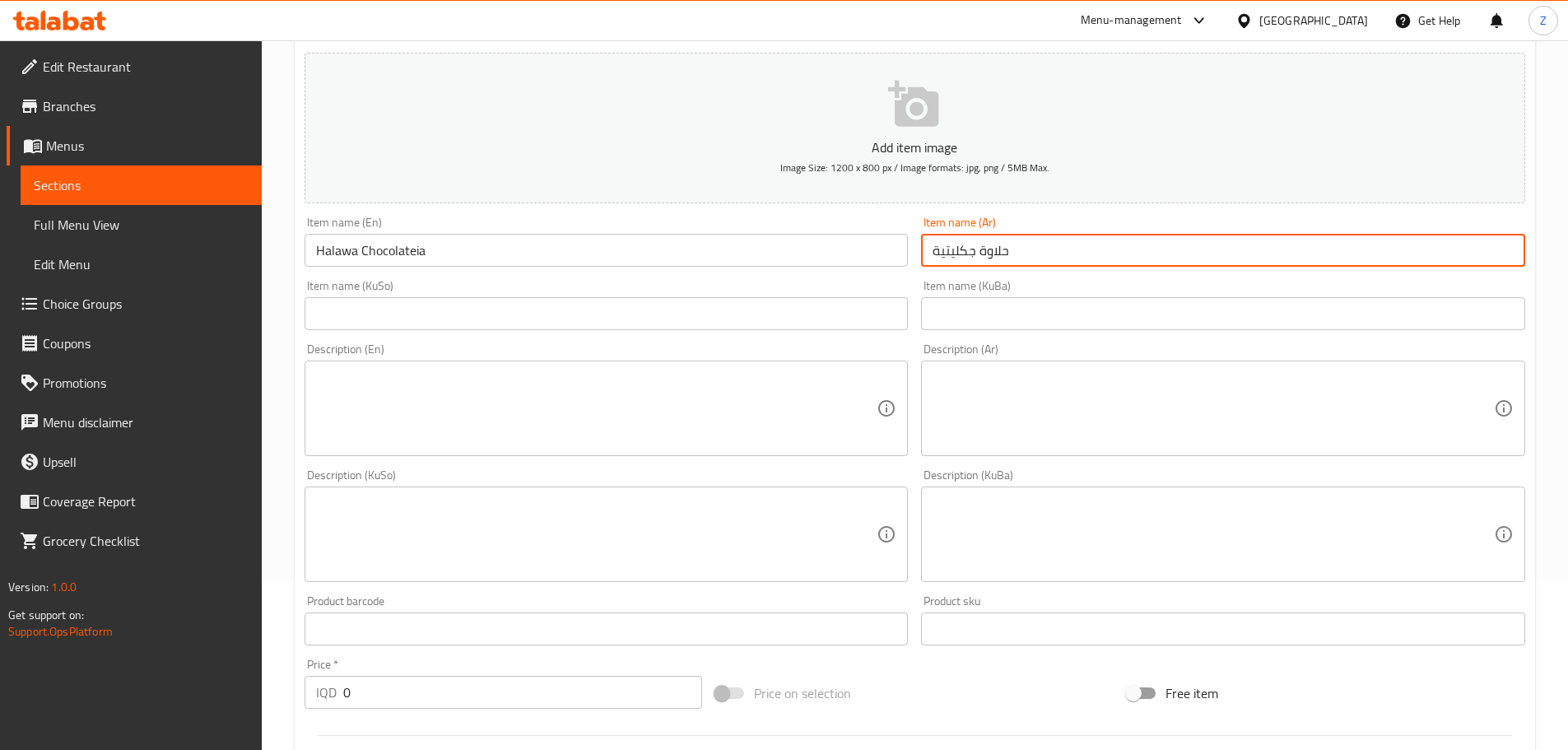
scroll to position [412, 0]
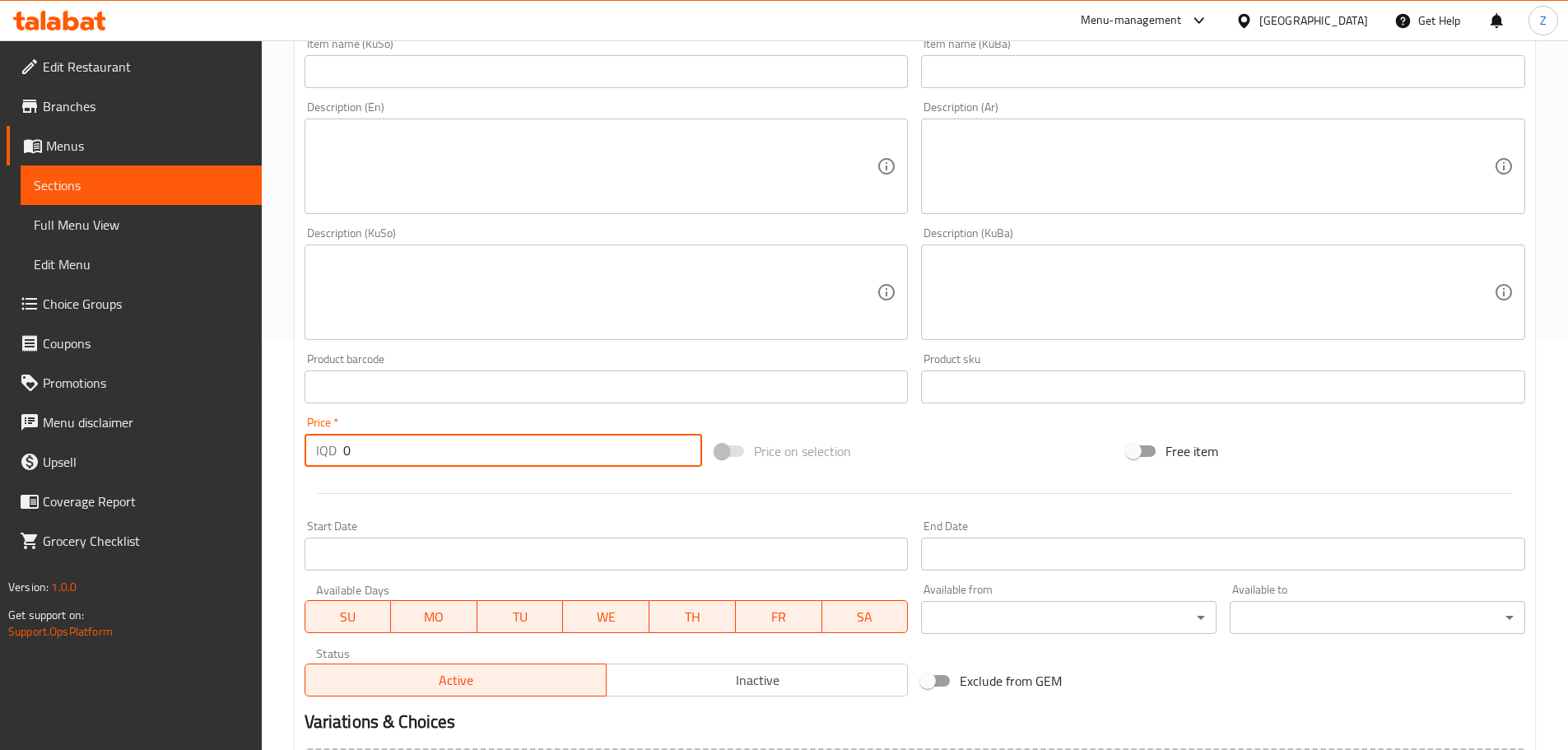
click at [396, 460] on input "0" at bounding box center [523, 450] width 360 height 33
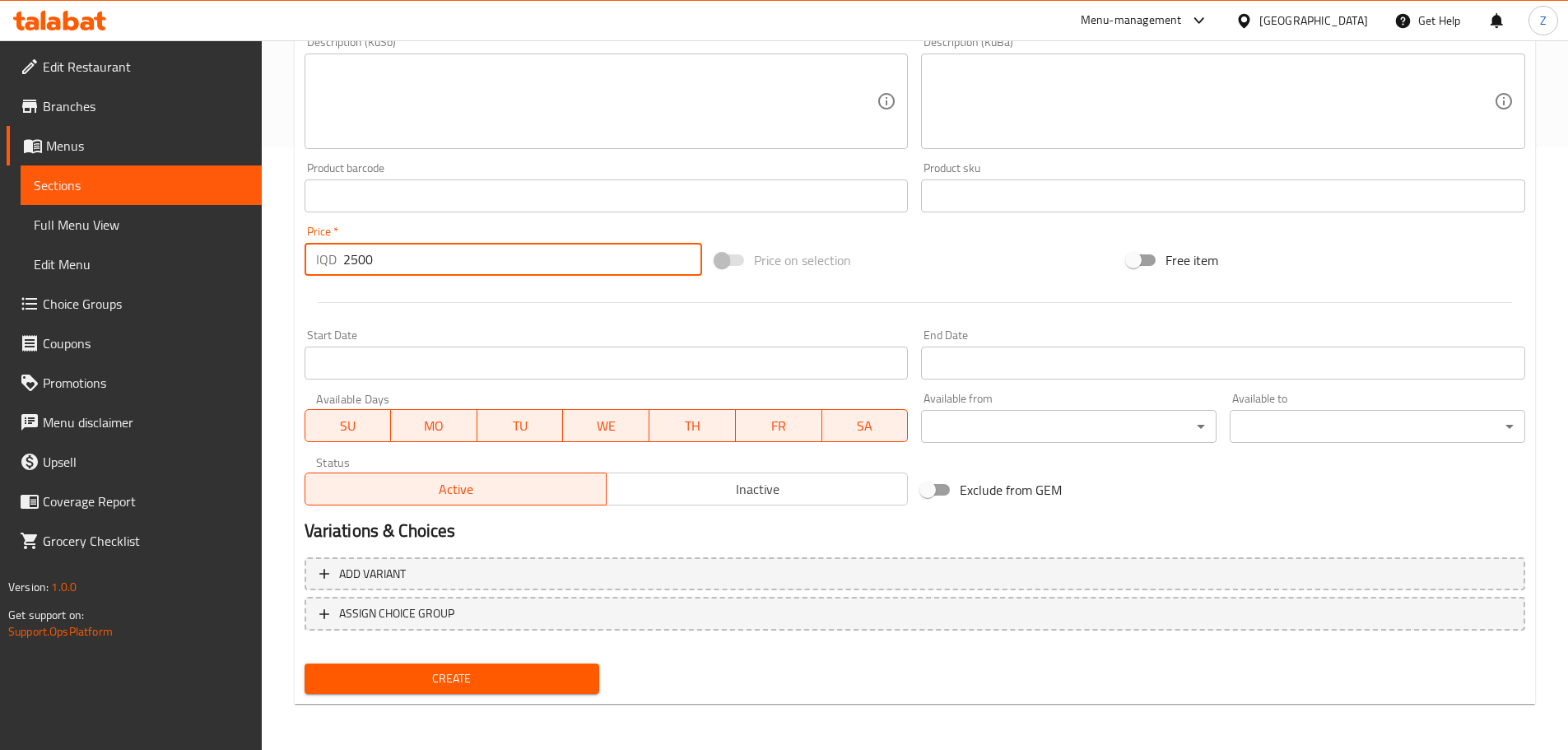
type input "2500"
click at [519, 682] on span "Create" at bounding box center [452, 679] width 269 height 21
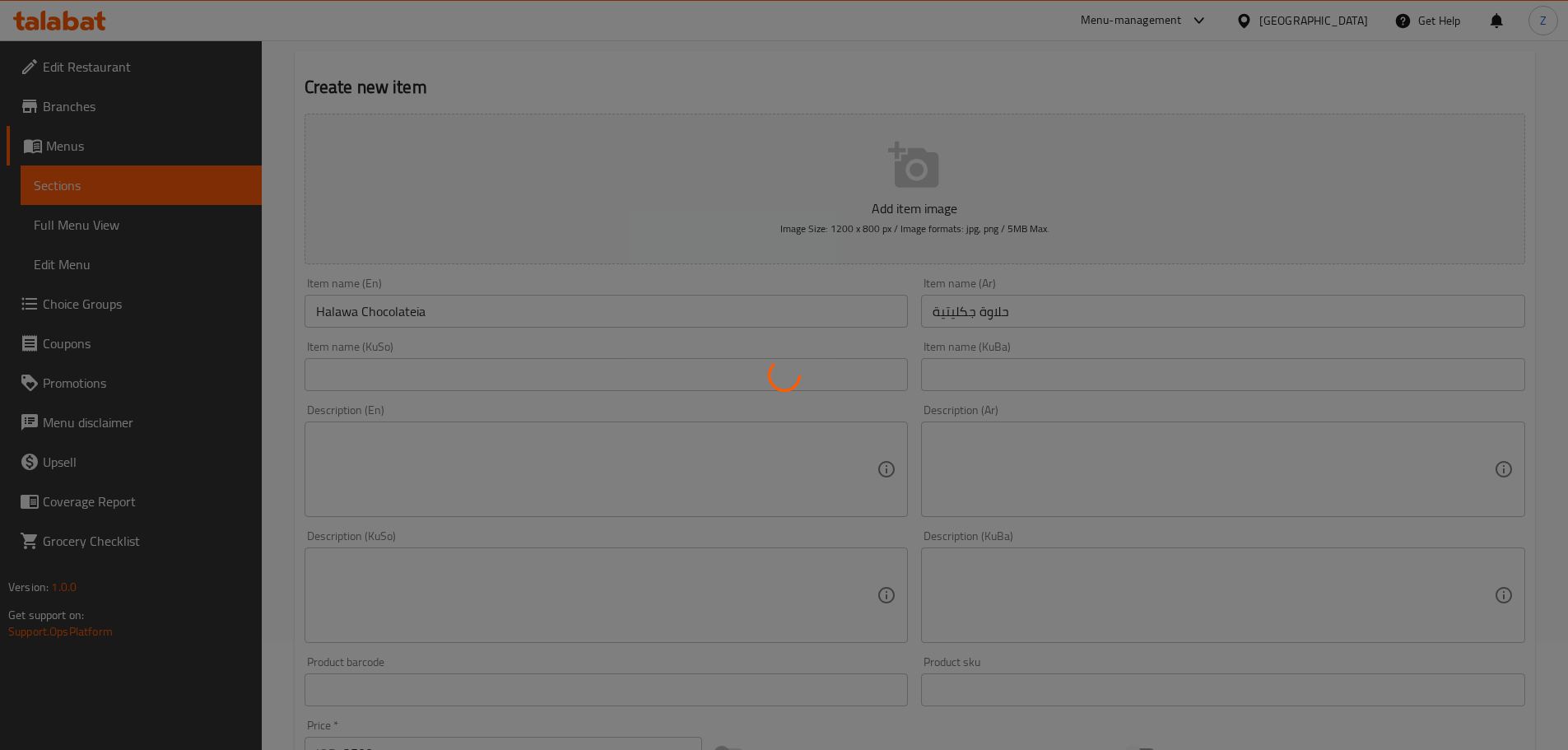
scroll to position [0, 0]
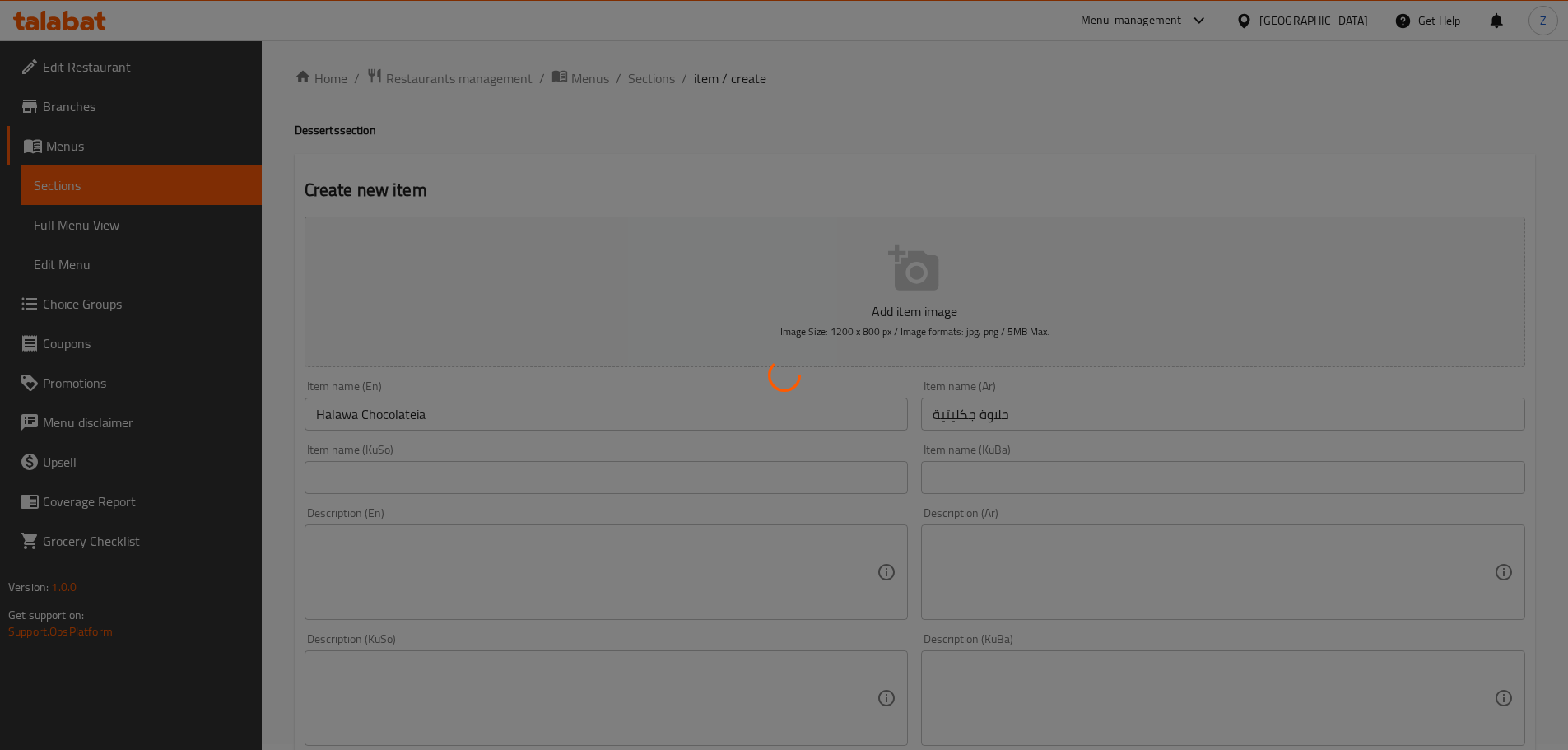
type input "0"
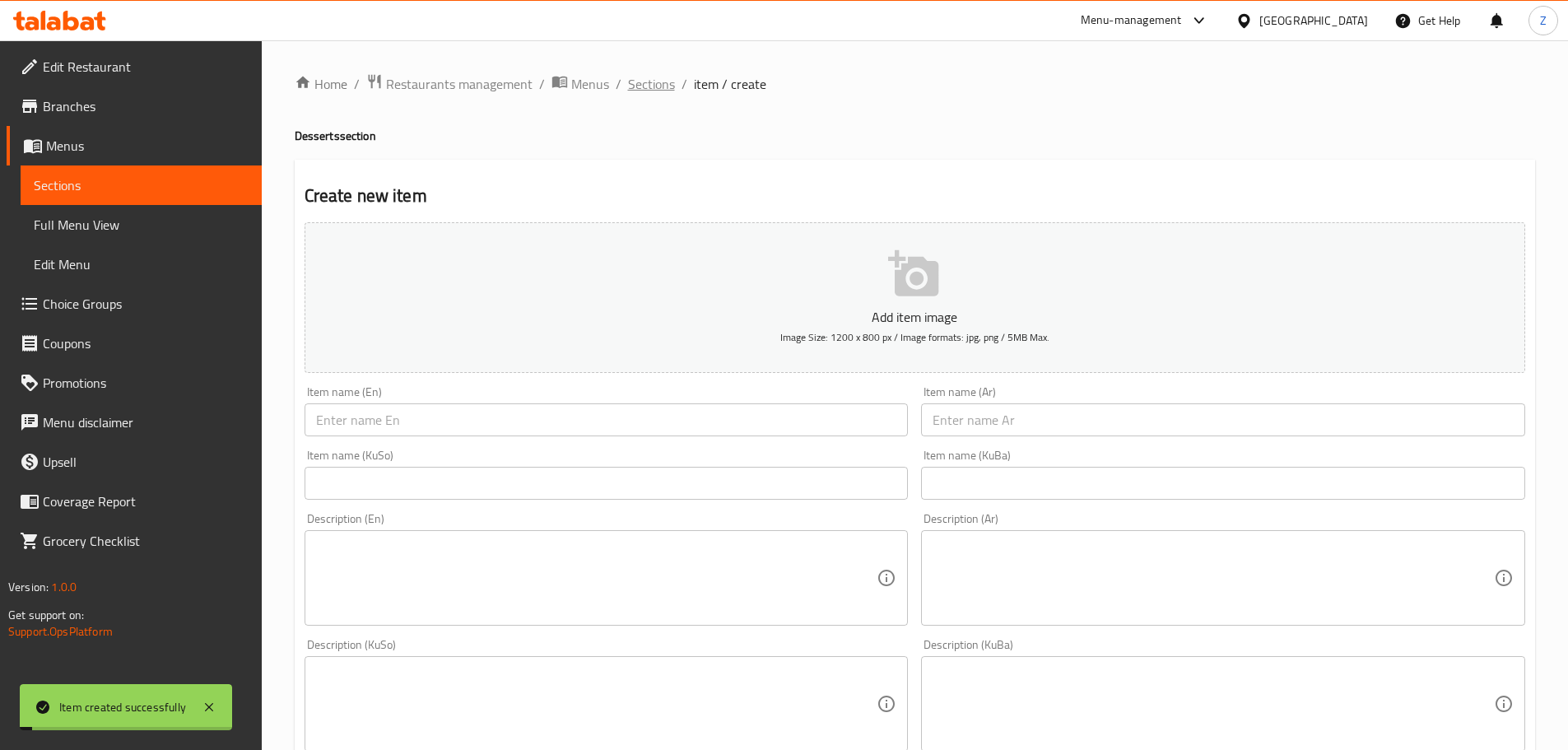
click at [669, 85] on span "Sections" at bounding box center [651, 84] width 47 height 20
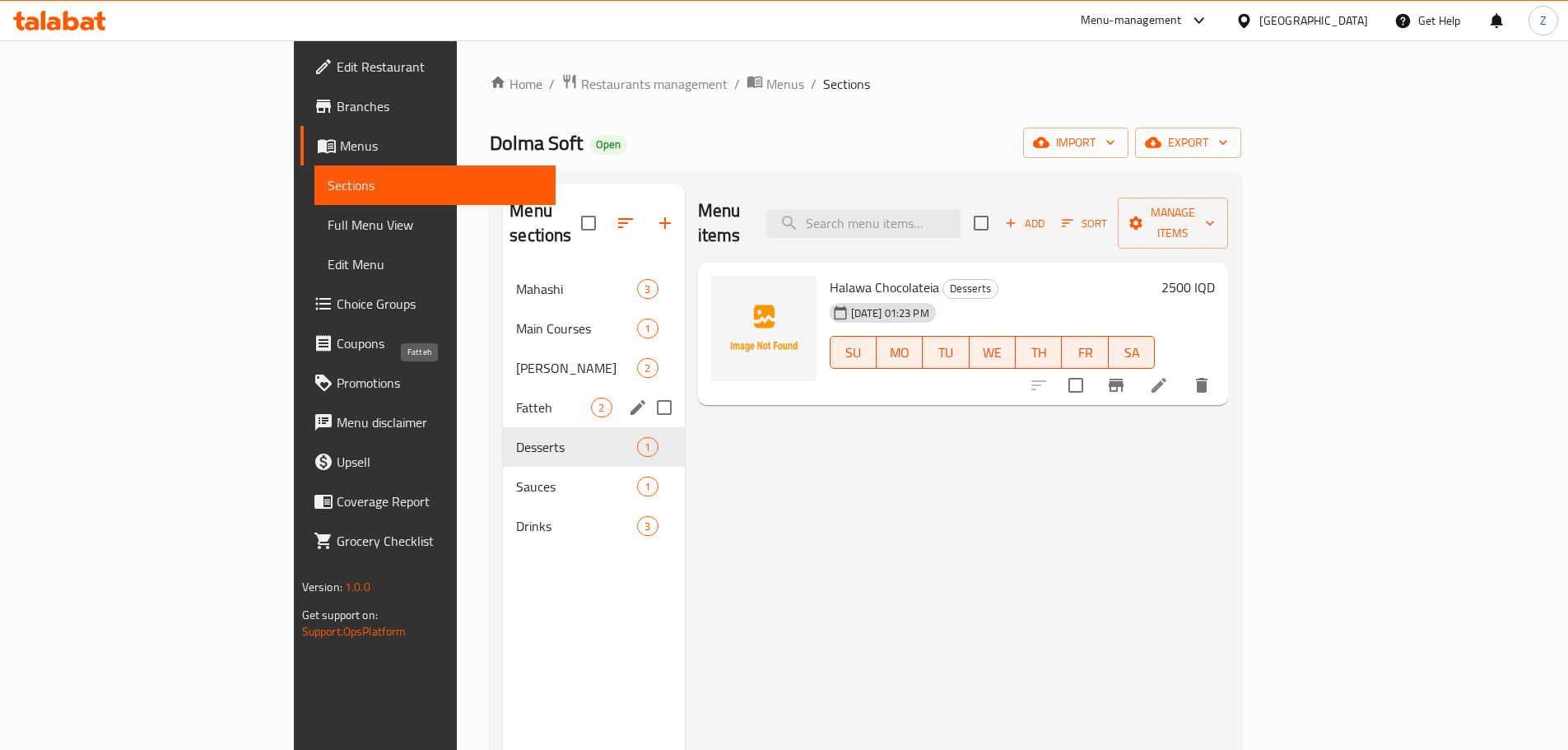
click at [516, 397] on span "Fatteh" at bounding box center [553, 407] width 75 height 20
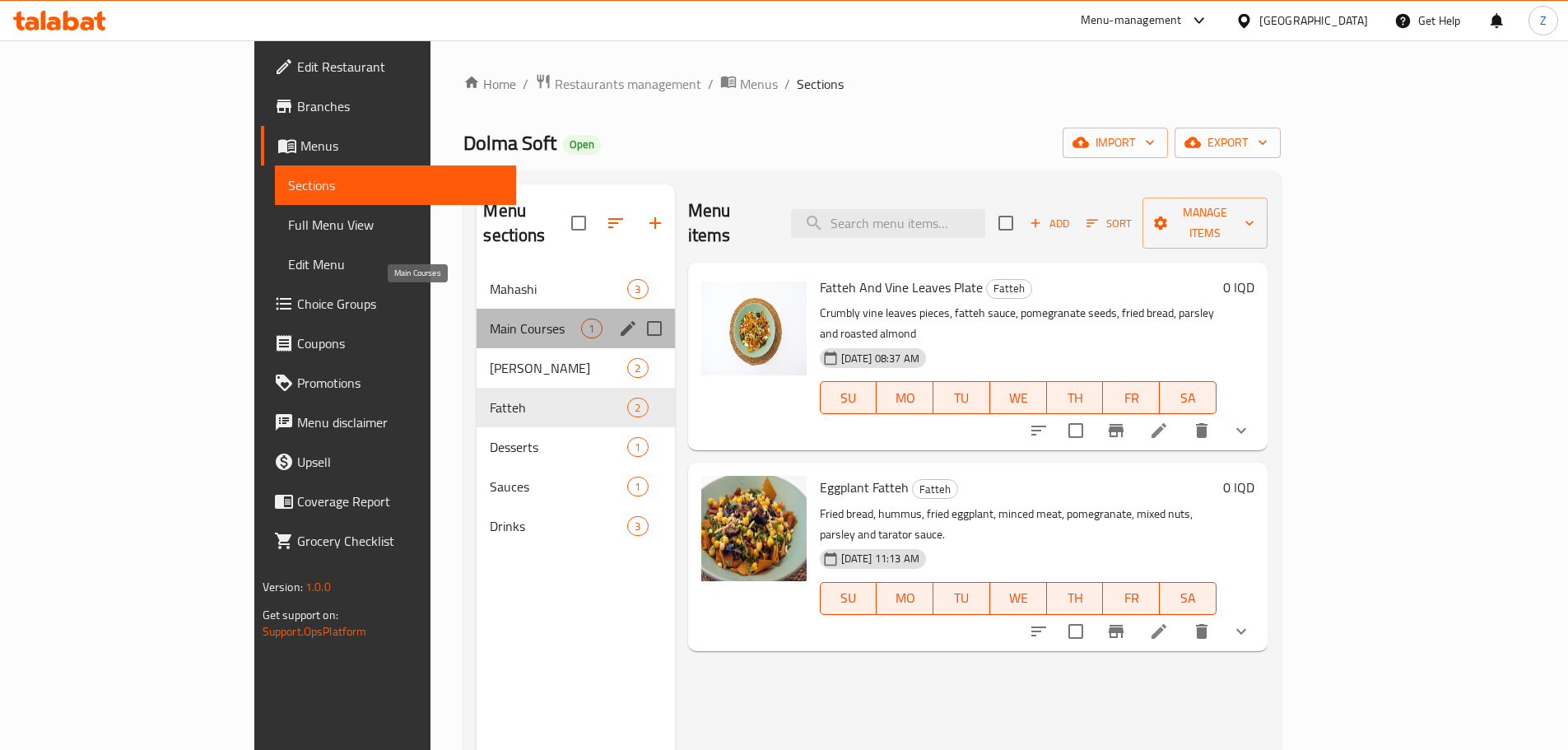
click at [489, 319] on span "Main Courses" at bounding box center [535, 329] width 91 height 20
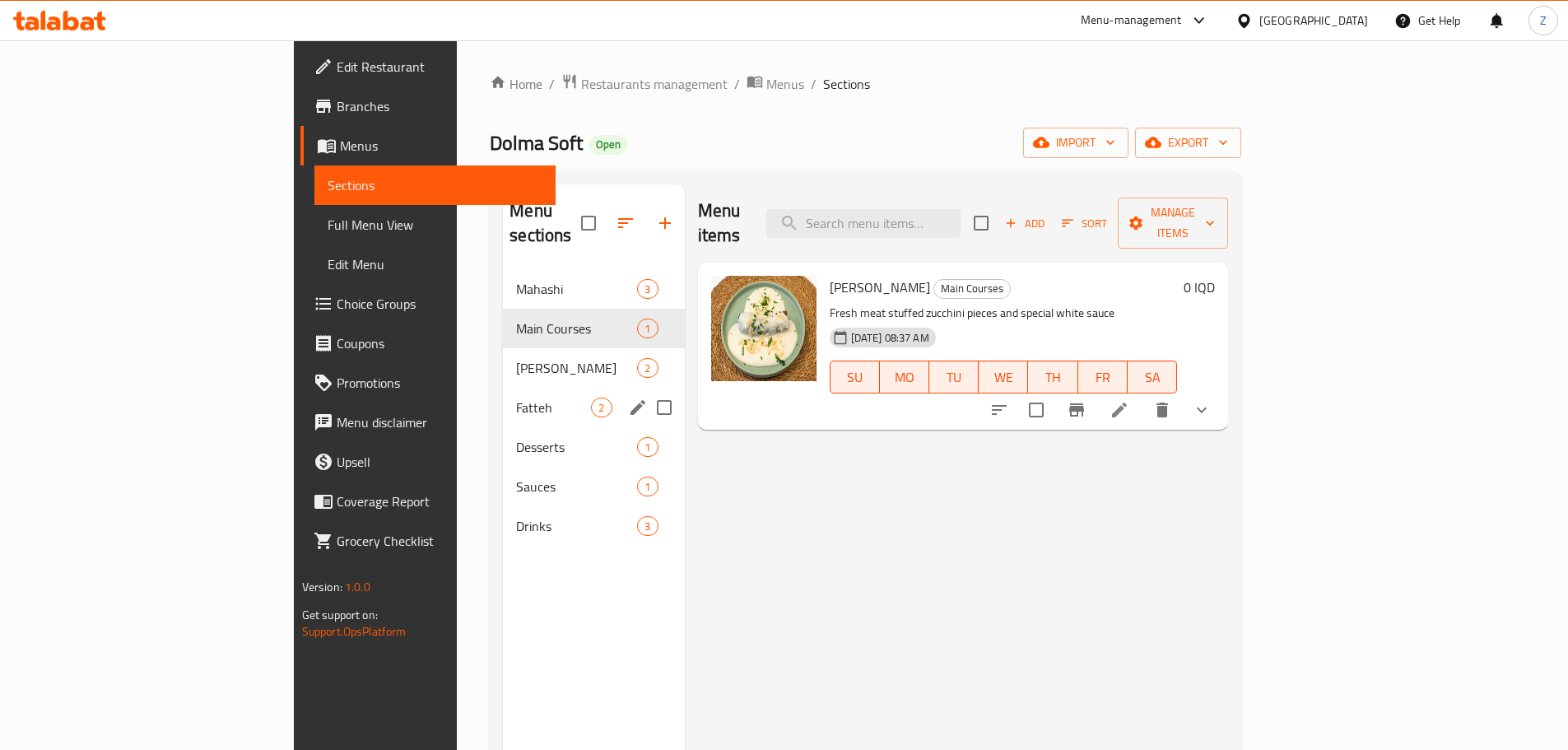
click at [503, 387] on div "Fatteh 2" at bounding box center [594, 407] width 181 height 39
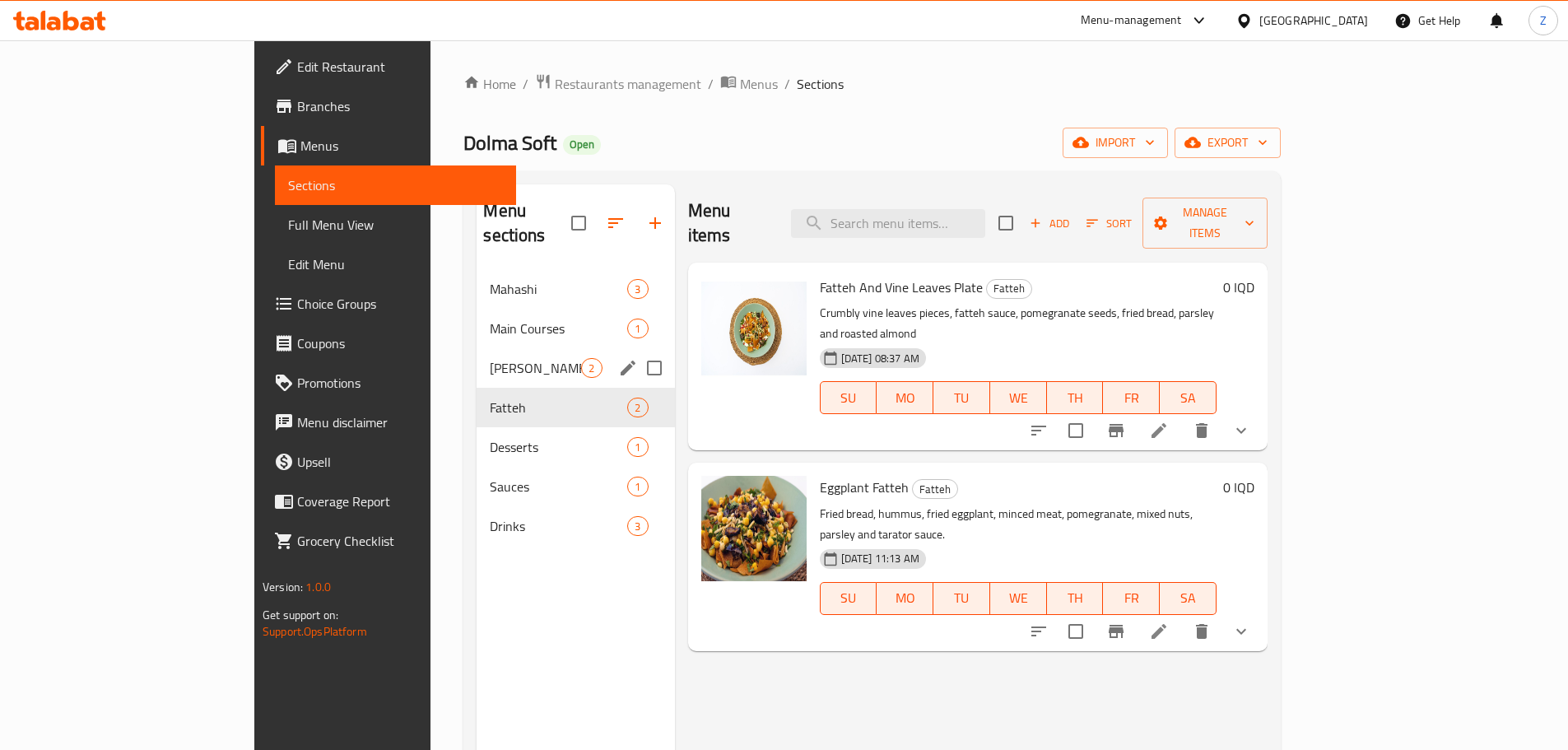
click at [477, 348] on div "[PERSON_NAME] 2" at bounding box center [575, 367] width 197 height 39
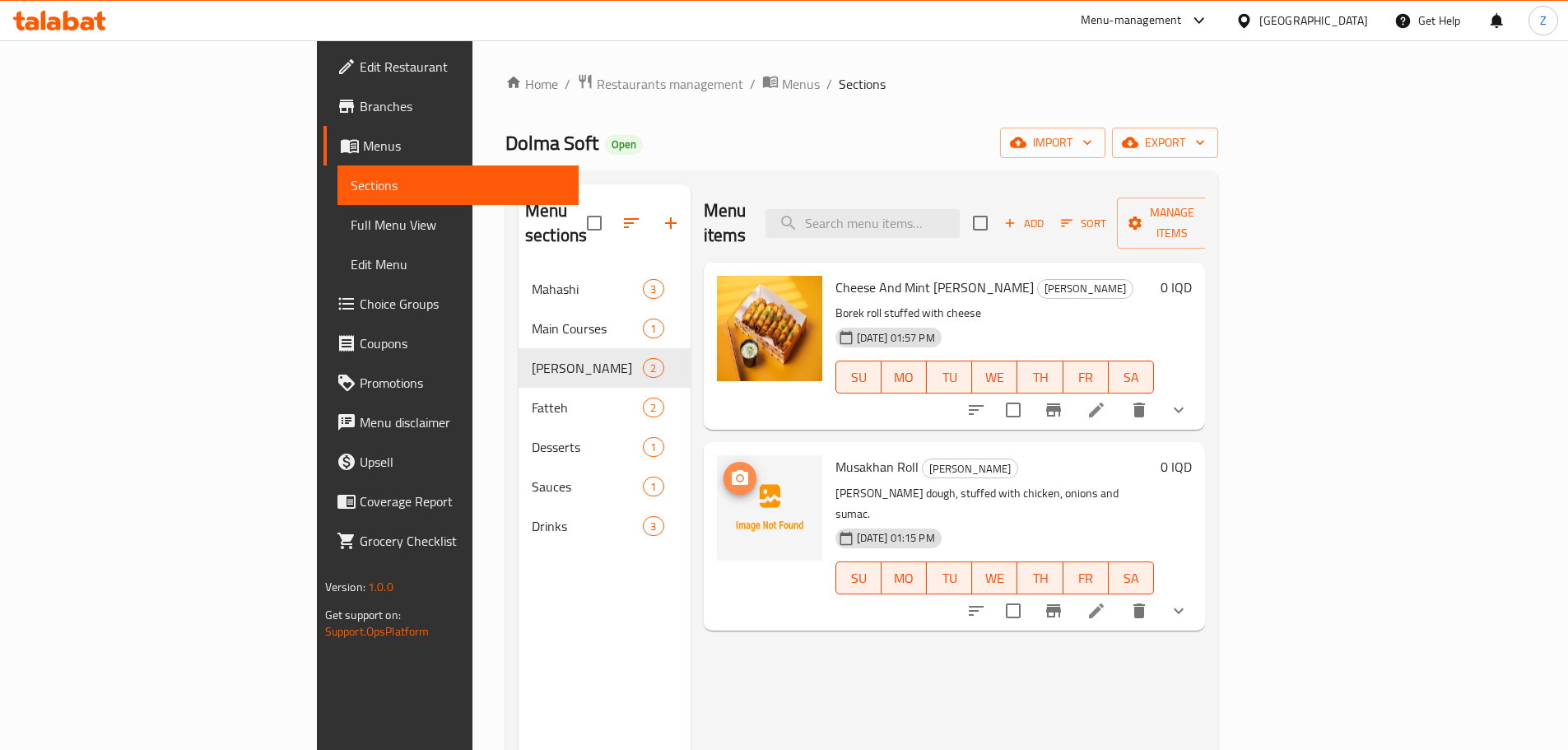
click at [737, 476] on circle "upload picture" at bounding box center [739, 478] width 5 height 5
click at [596, 77] on span "Restaurants management" at bounding box center [669, 84] width 146 height 20
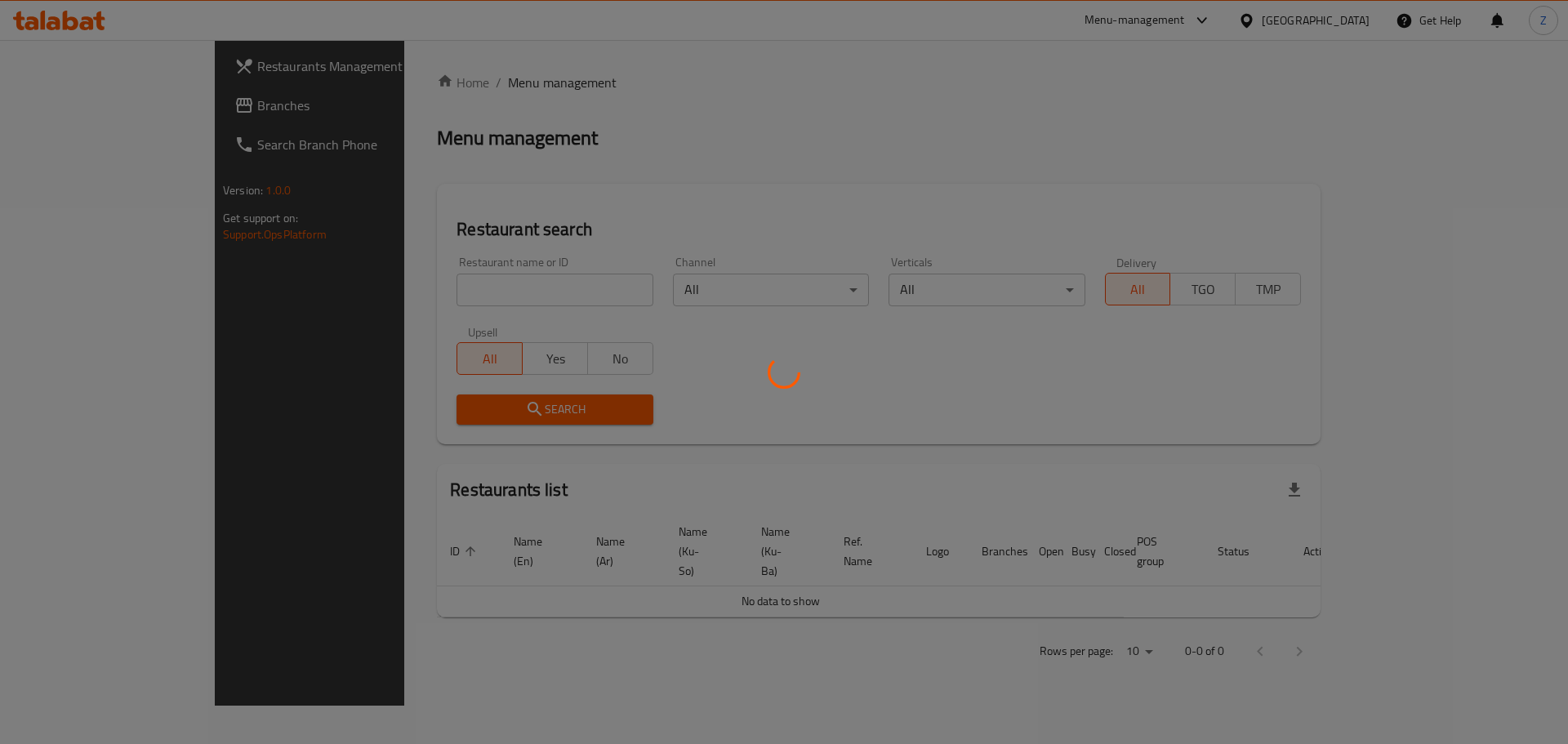
click at [465, 290] on div at bounding box center [784, 372] width 1568 height 744
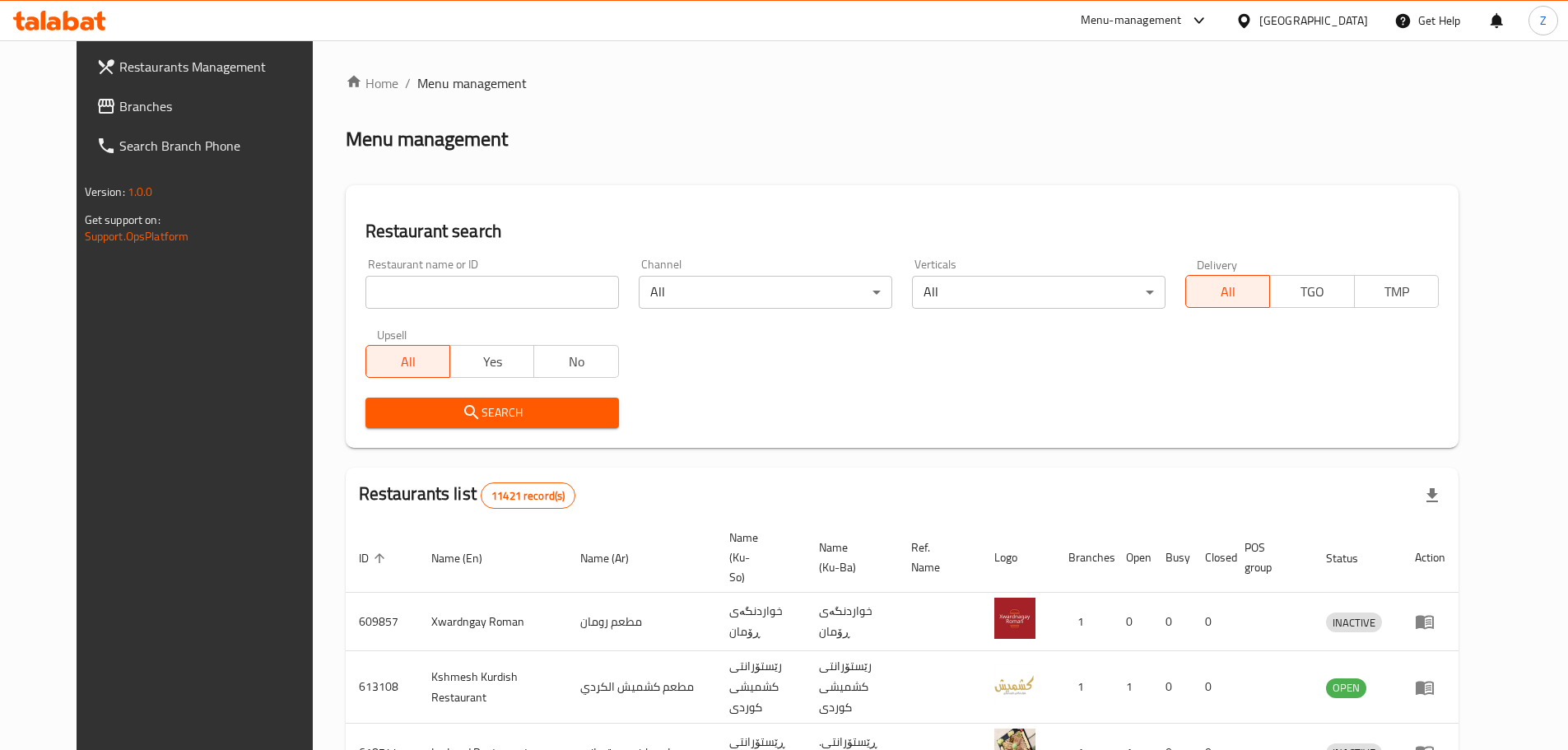
click at [468, 292] on div "Home / Menu management Menu management Restaurant search Restaurant name or ID …" at bounding box center [901, 640] width 1112 height 1135
click at [468, 292] on input "search" at bounding box center [492, 292] width 254 height 33
paste input "699160"
type input "699160"
click at [470, 420] on span "Search" at bounding box center [492, 413] width 227 height 21
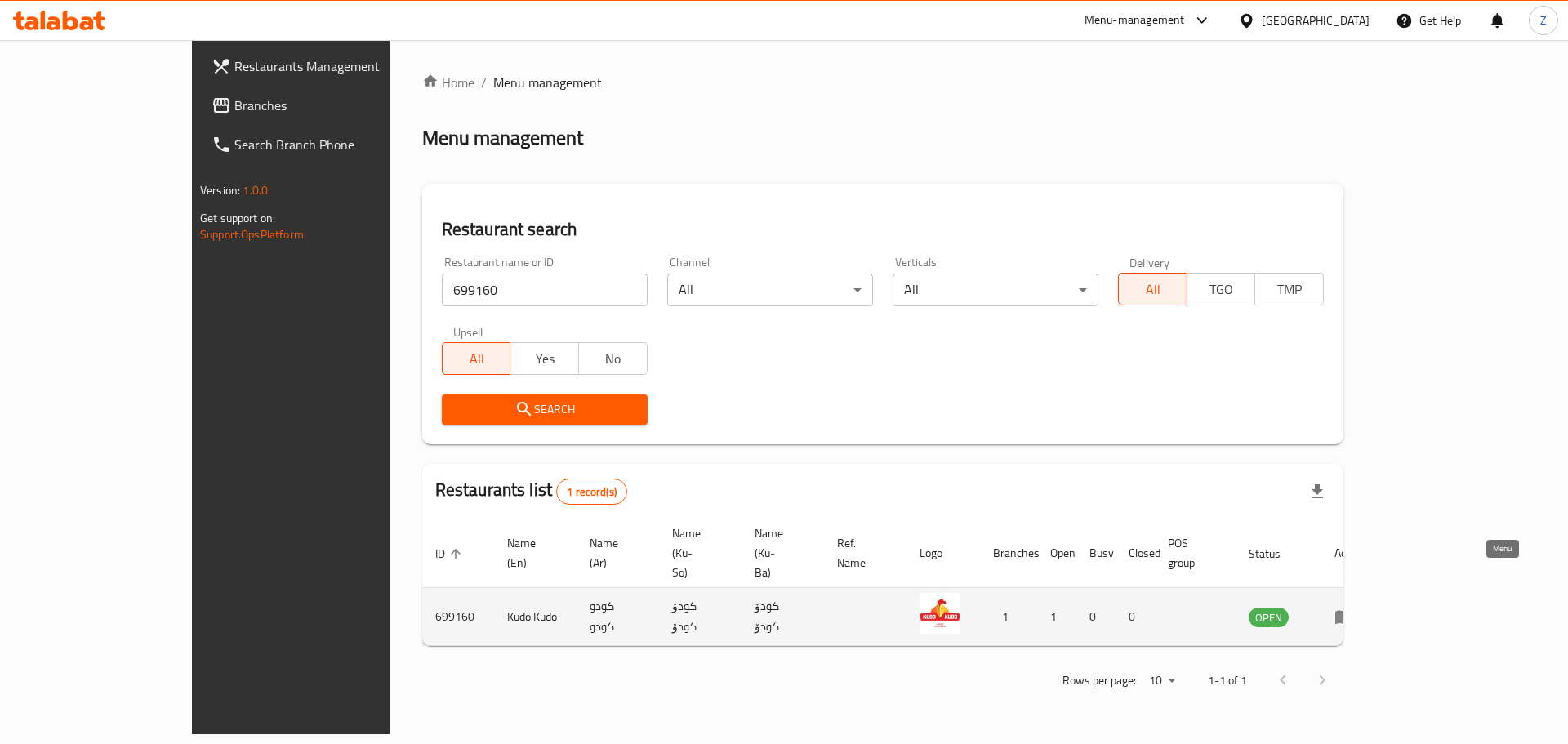
click at [1365, 607] on link "enhanced table" at bounding box center [1349, 617] width 30 height 20
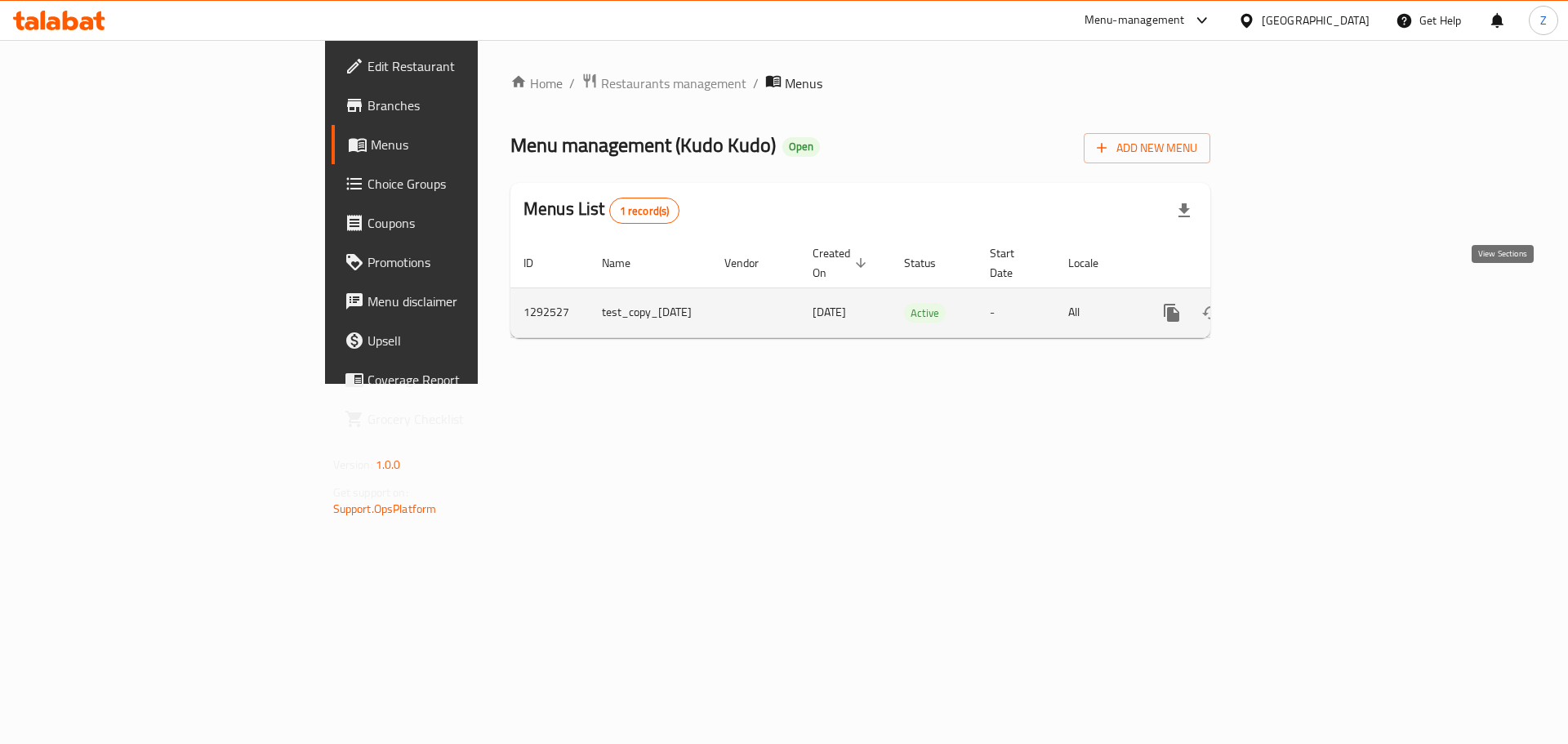
click at [1297, 305] on icon "enhanced table" at bounding box center [1290, 313] width 15 height 14
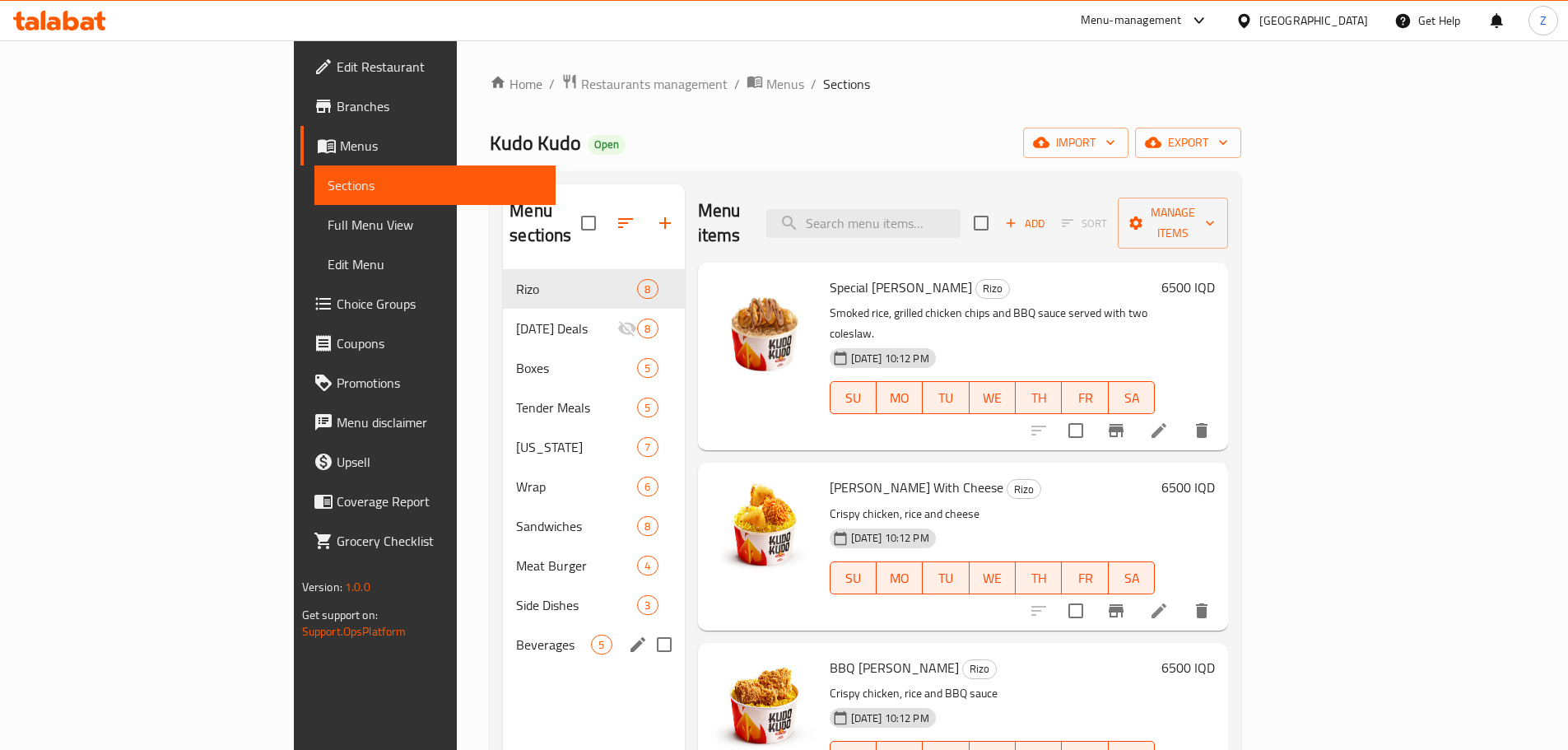
click at [503, 637] on div "Beverages 5" at bounding box center [594, 644] width 181 height 39
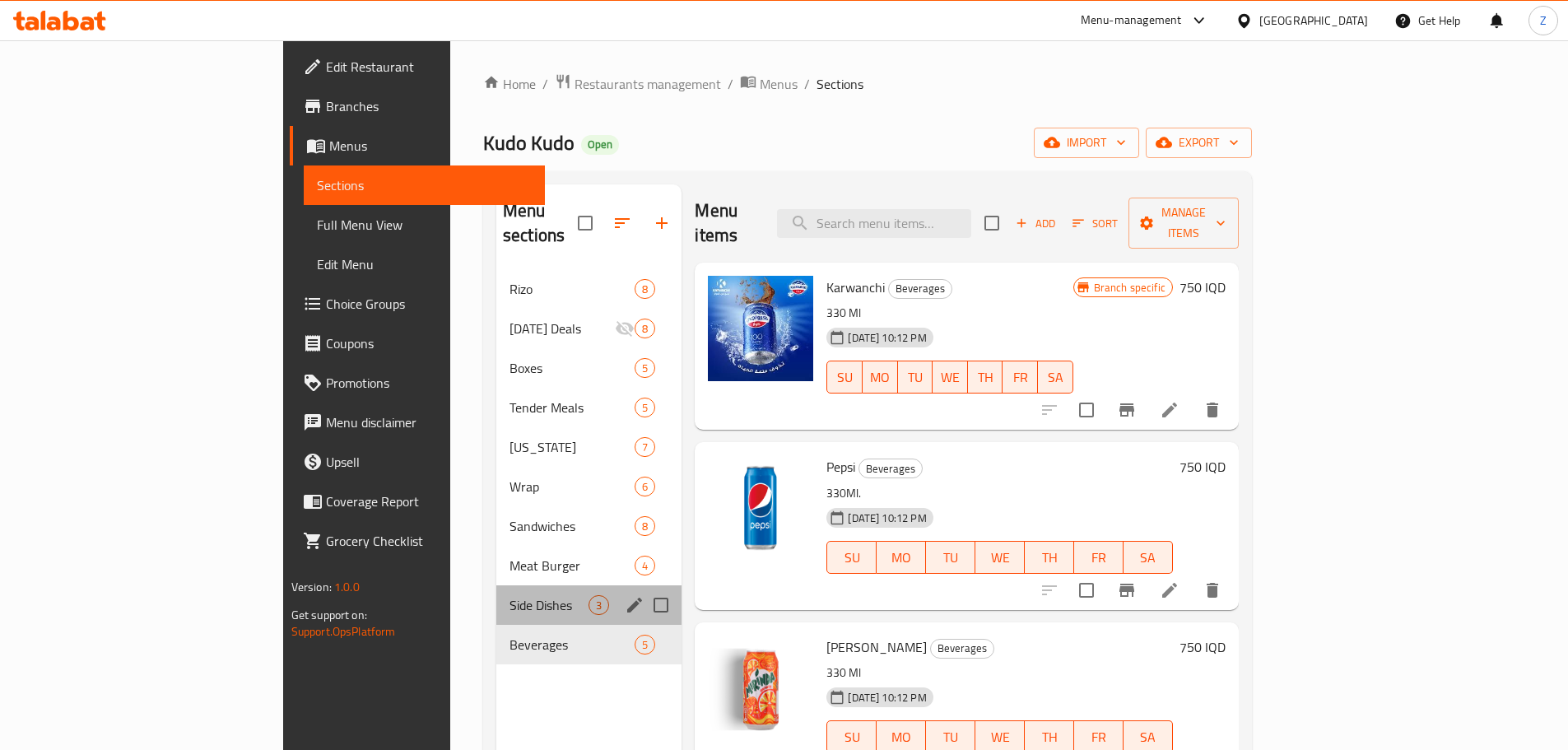
click at [496, 590] on div "Side Dishes 3" at bounding box center [588, 605] width 185 height 39
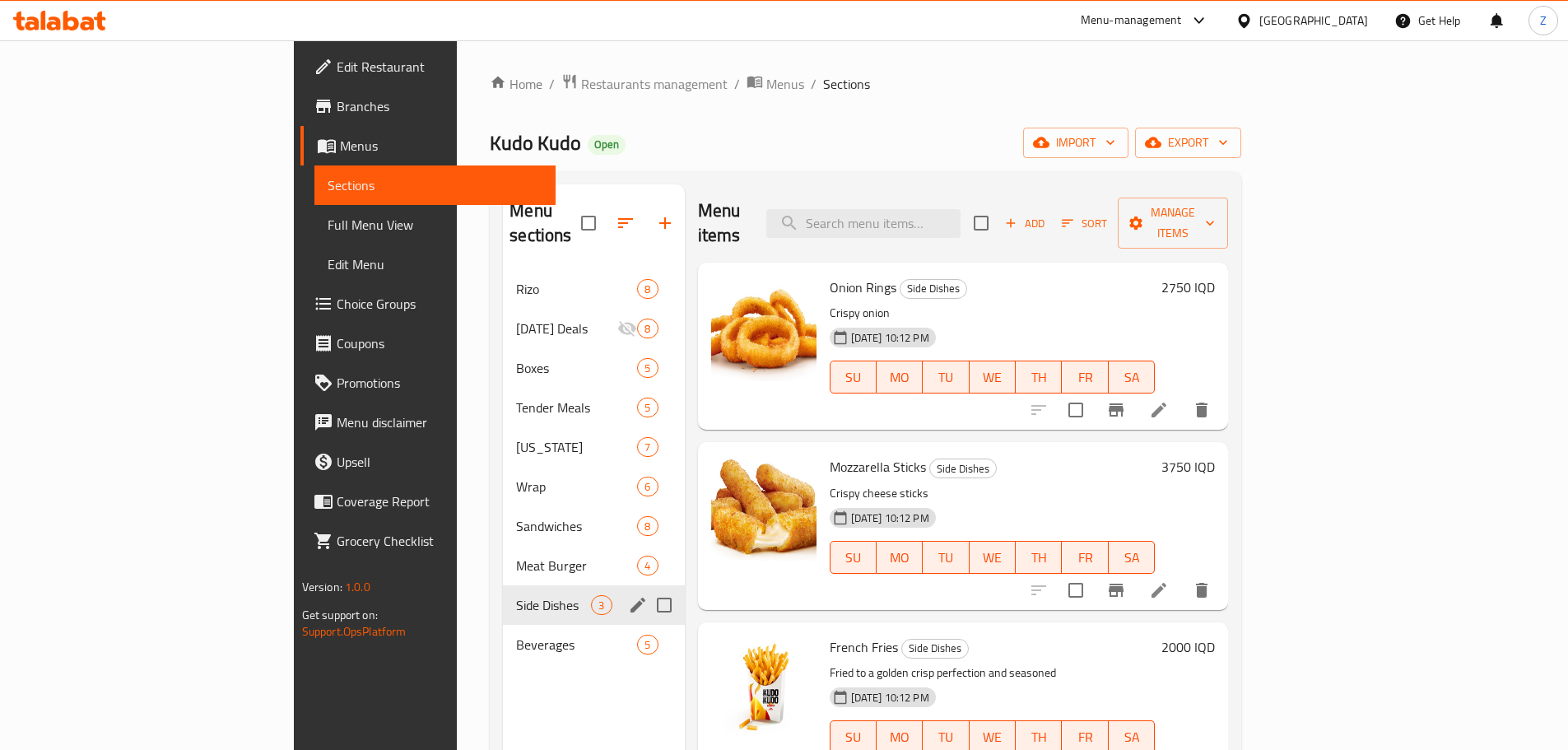
click at [503, 586] on div "Side Dishes 3" at bounding box center [594, 605] width 181 height 39
click at [503, 550] on div "Meat Burger 4" at bounding box center [594, 565] width 181 height 39
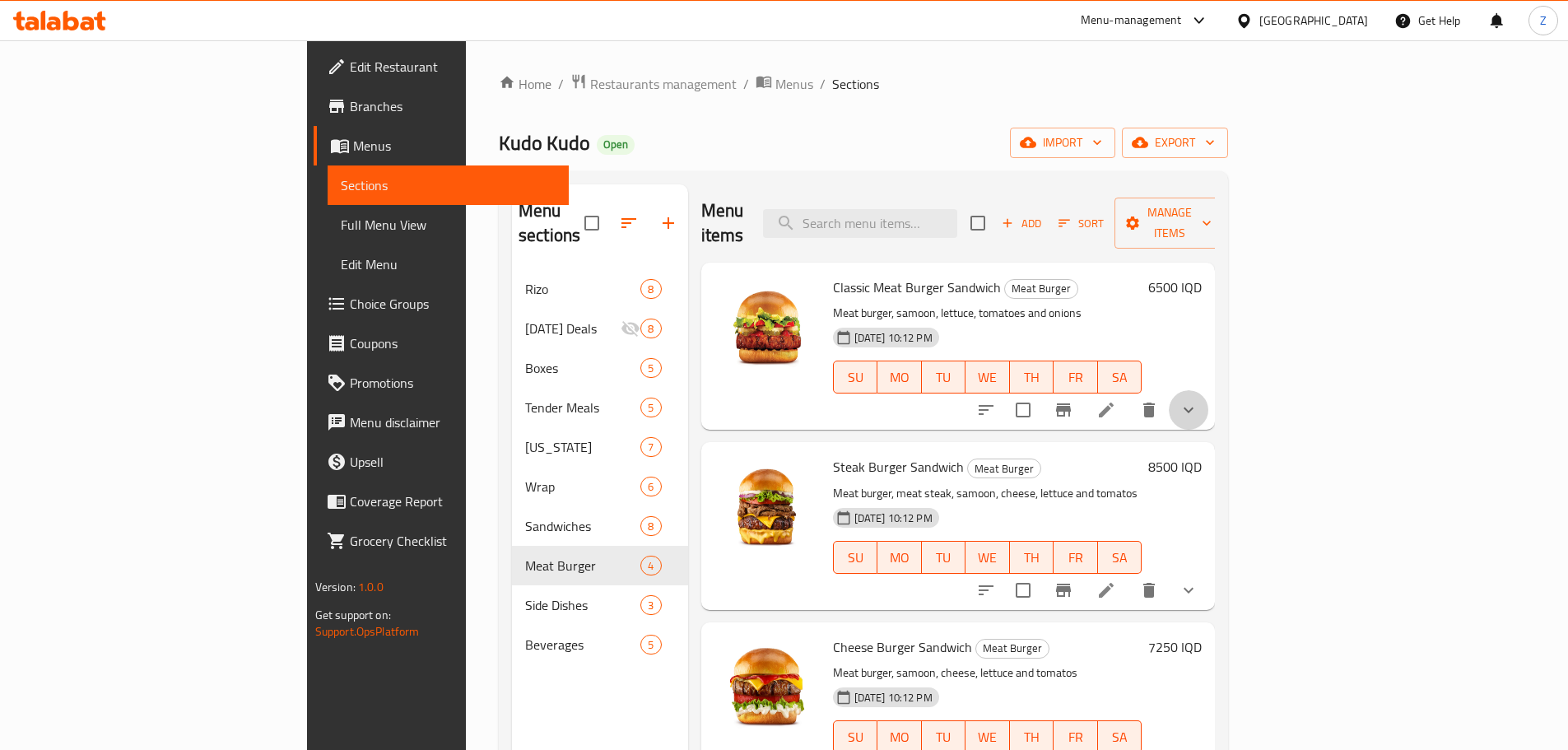
click at [1208, 390] on button "show more" at bounding box center [1188, 409] width 39 height 39
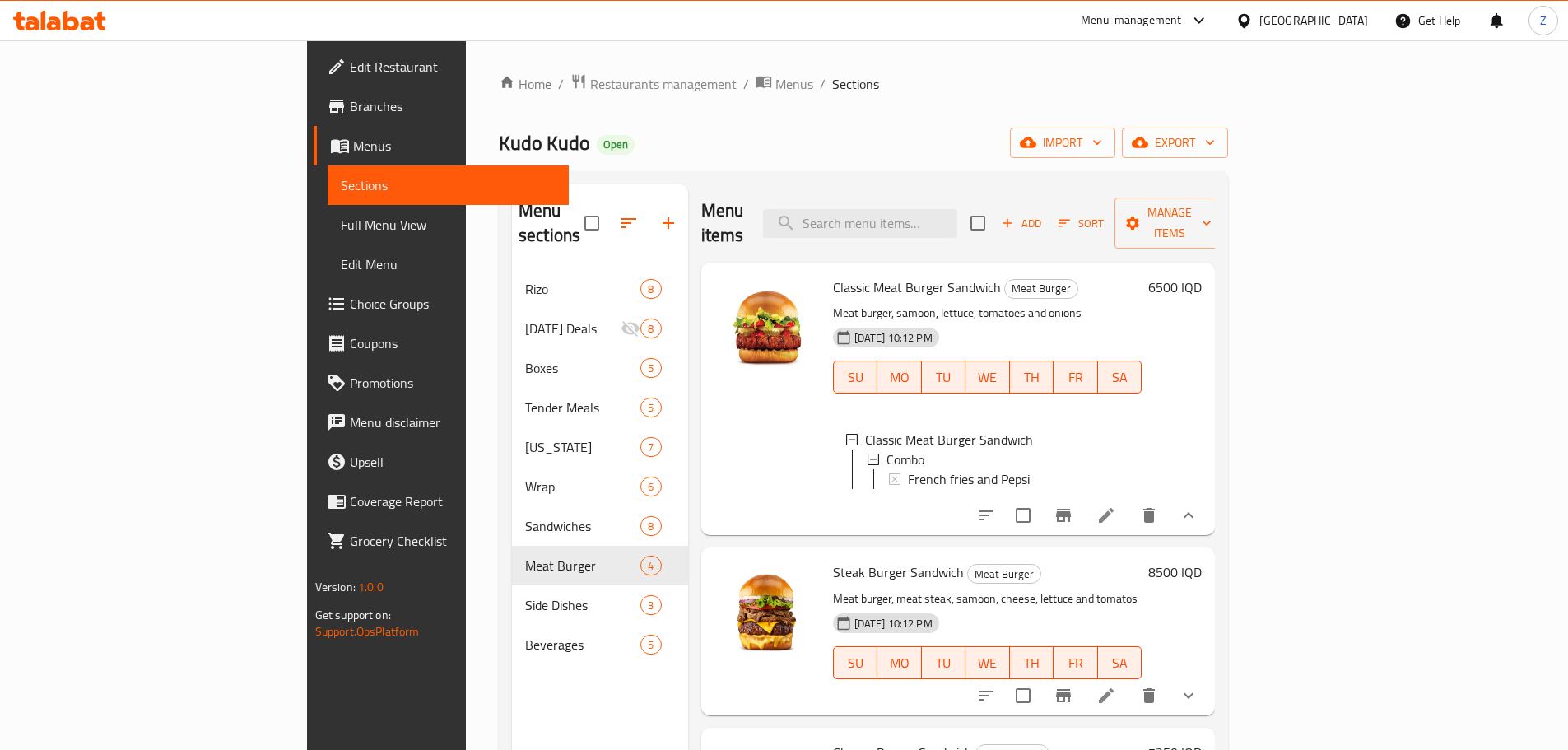
scroll to position [3, 0]
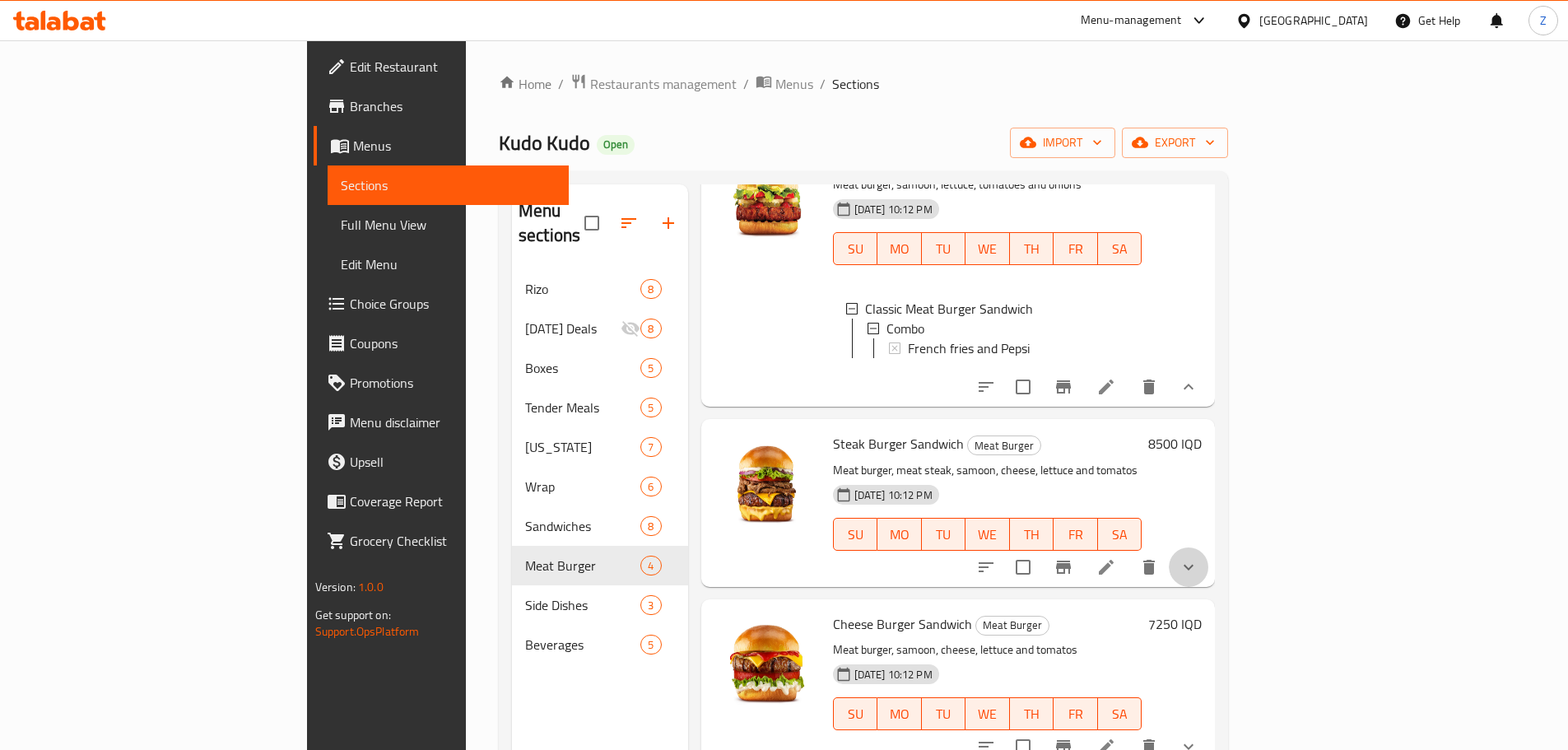
click at [1208, 563] on button "show more" at bounding box center [1188, 566] width 39 height 39
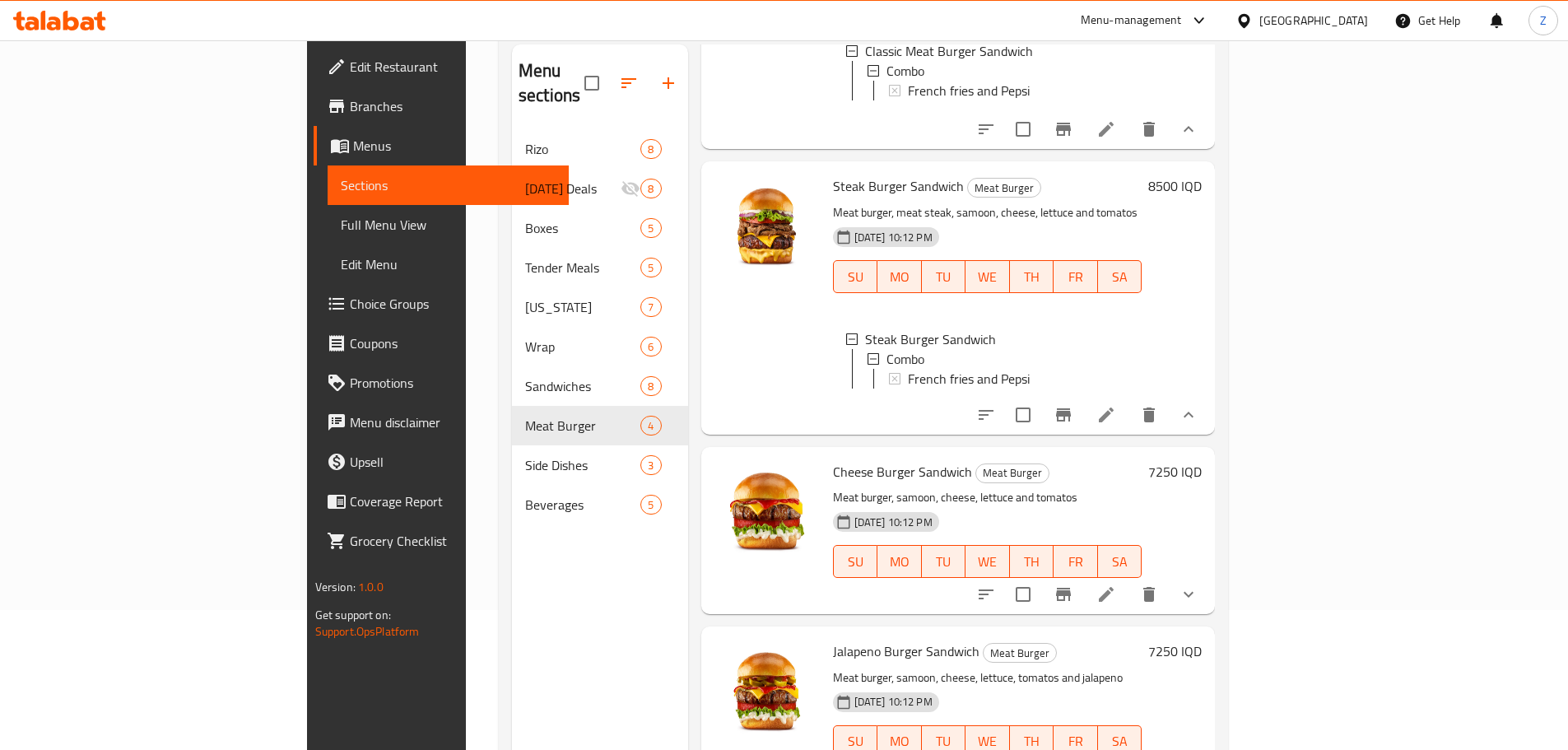
scroll to position [230, 0]
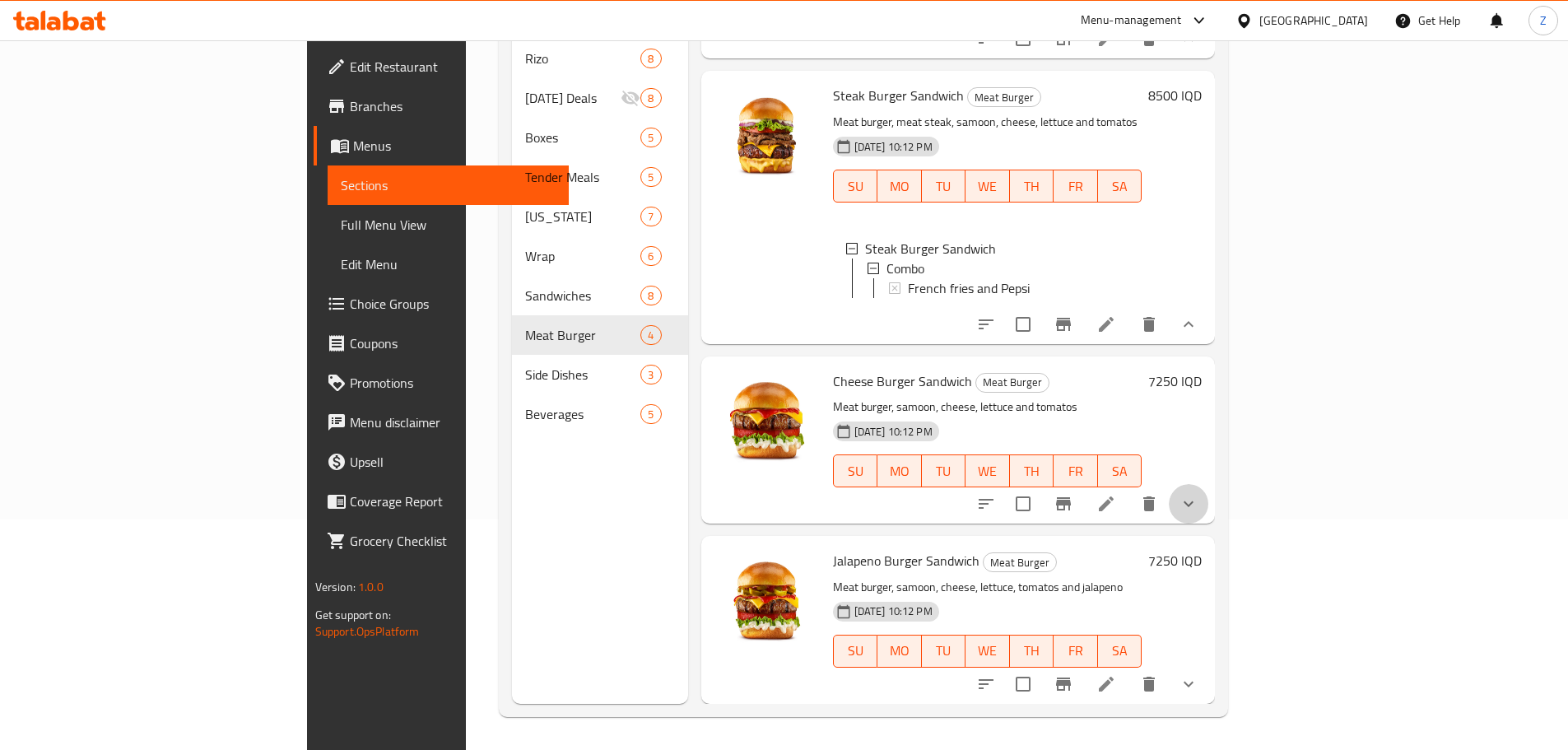
click at [1198, 512] on icon "show more" at bounding box center [1188, 504] width 20 height 20
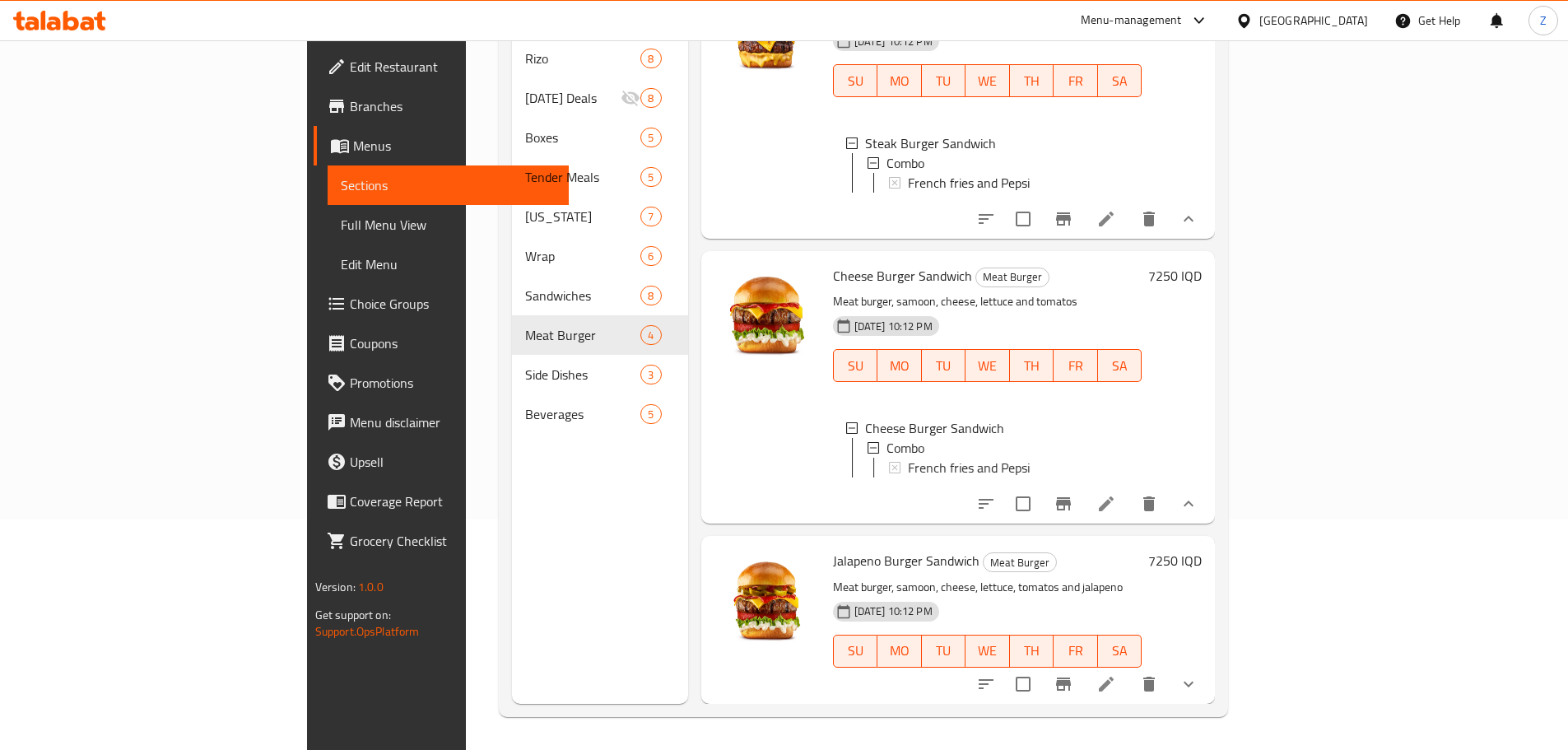
scroll to position [364, 0]
click at [1198, 684] on icon "show more" at bounding box center [1188, 684] width 20 height 20
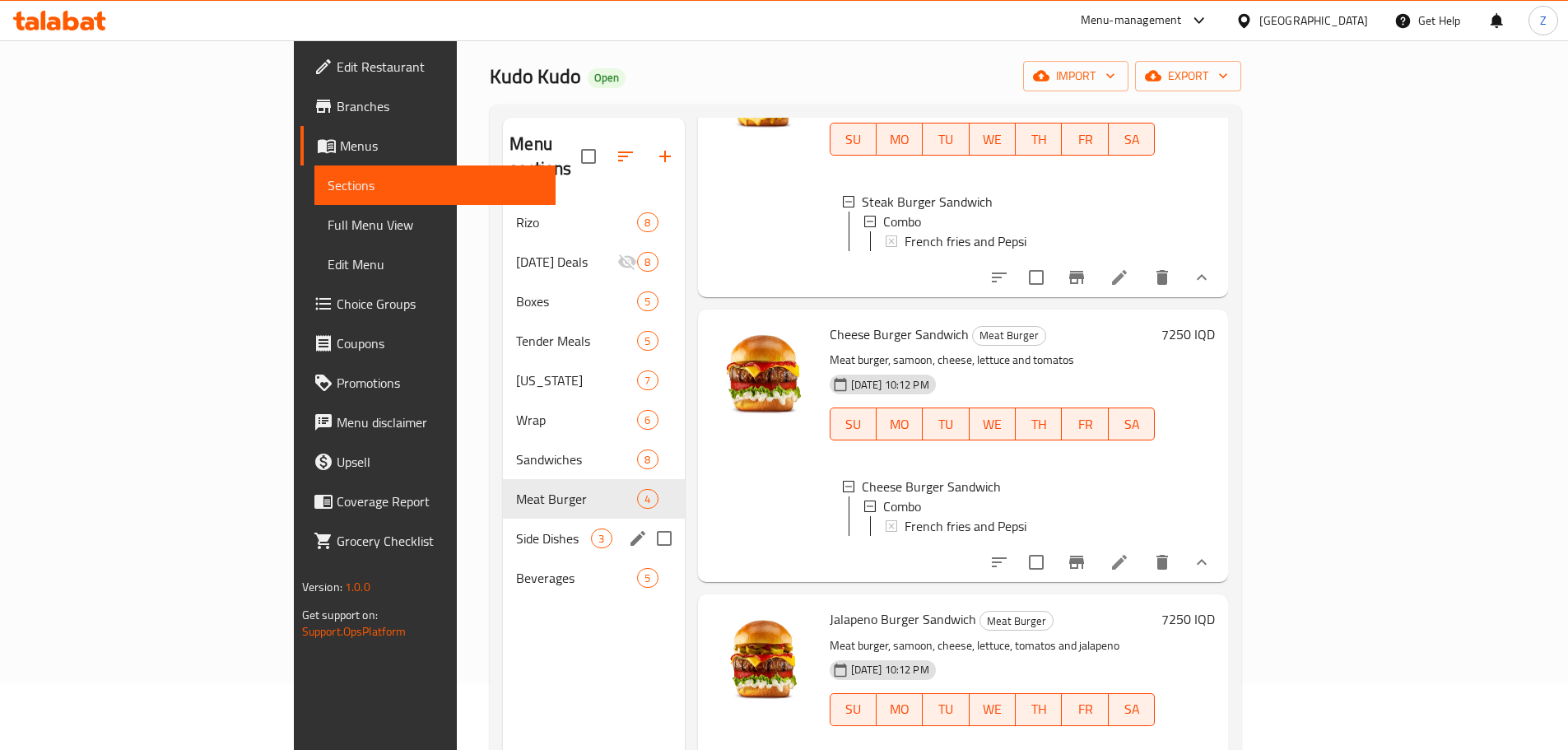
scroll to position [66, 0]
click at [516, 450] on span "Sandwiches" at bounding box center [553, 460] width 75 height 20
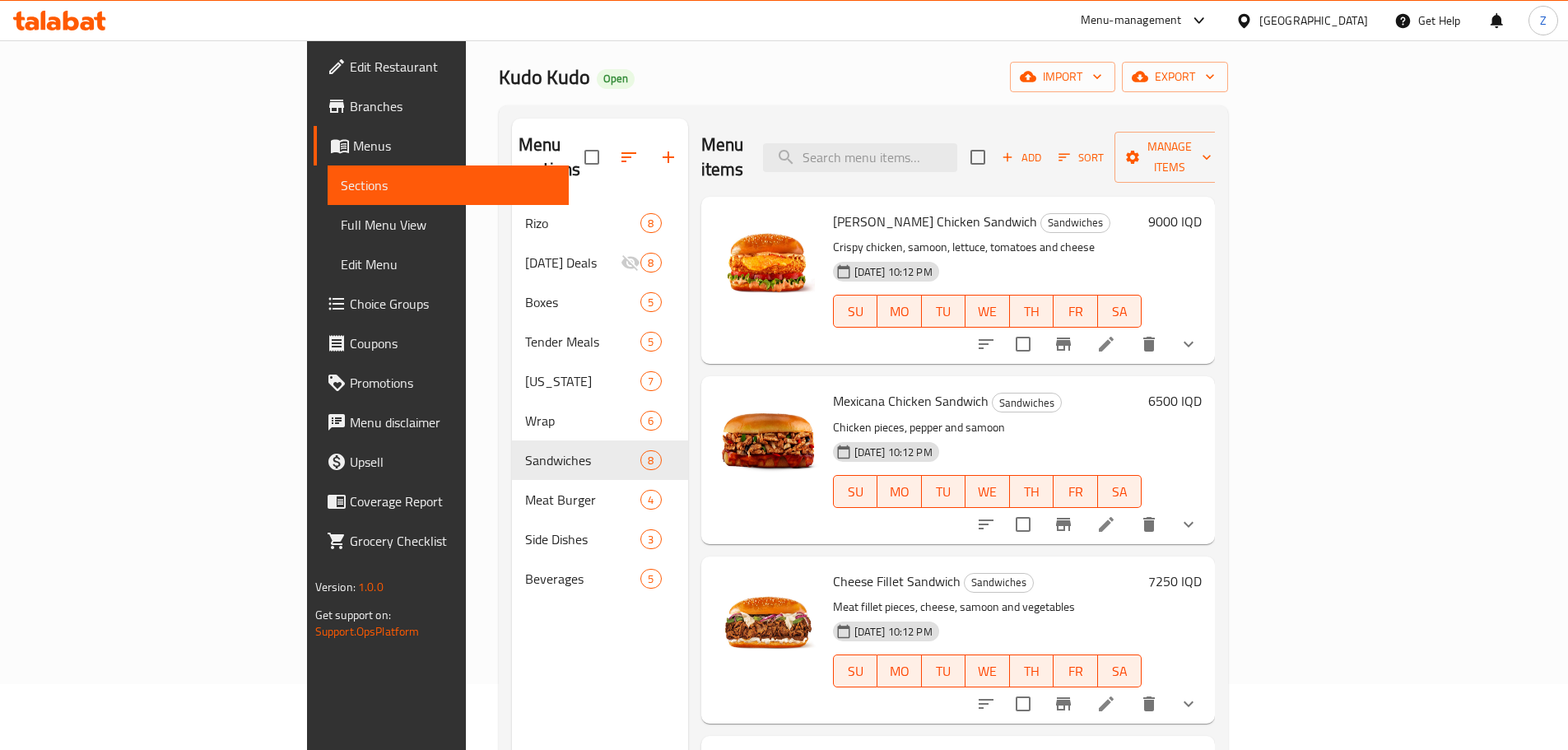
click at [1208, 324] on button "show more" at bounding box center [1188, 343] width 39 height 39
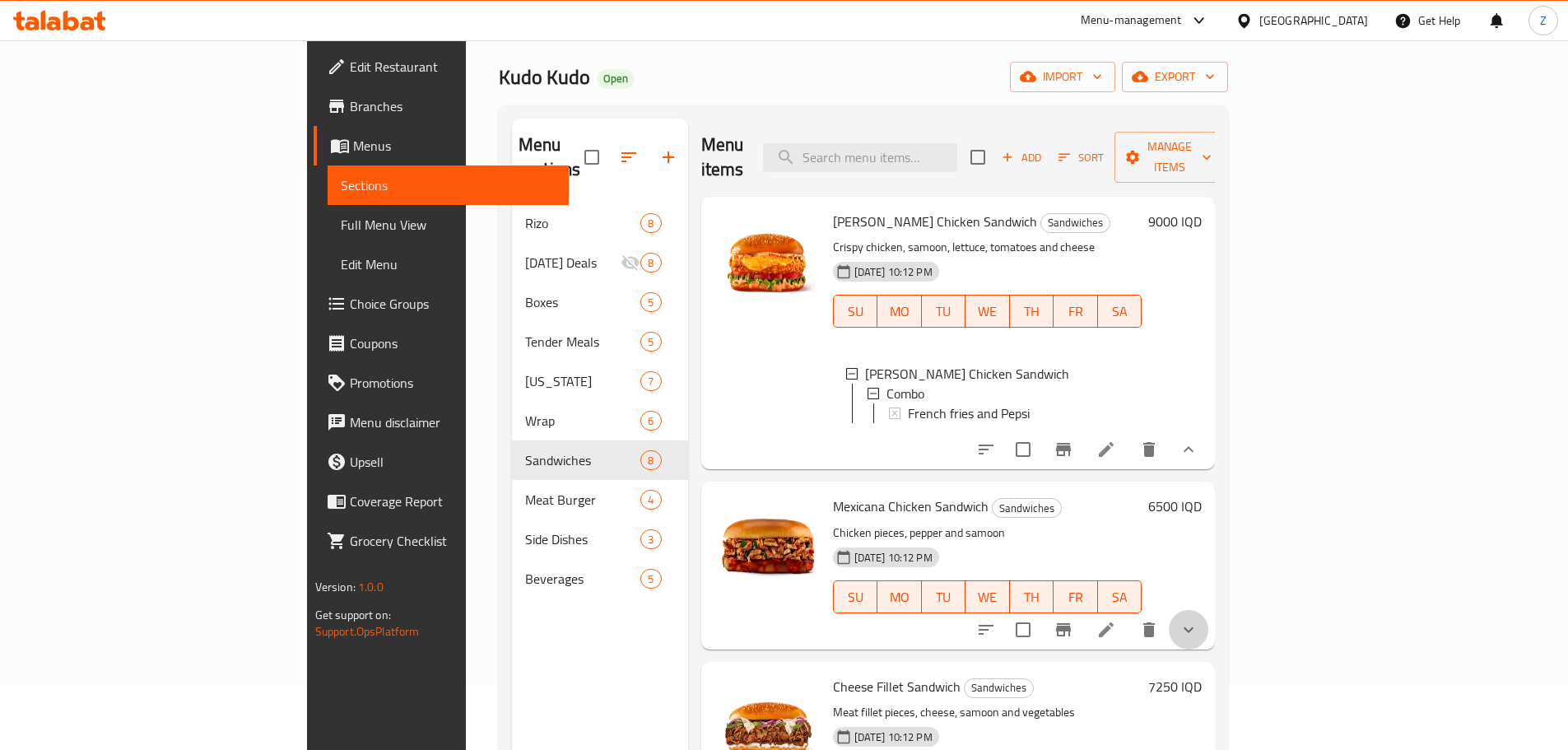
click at [1208, 631] on button "show more" at bounding box center [1188, 629] width 39 height 39
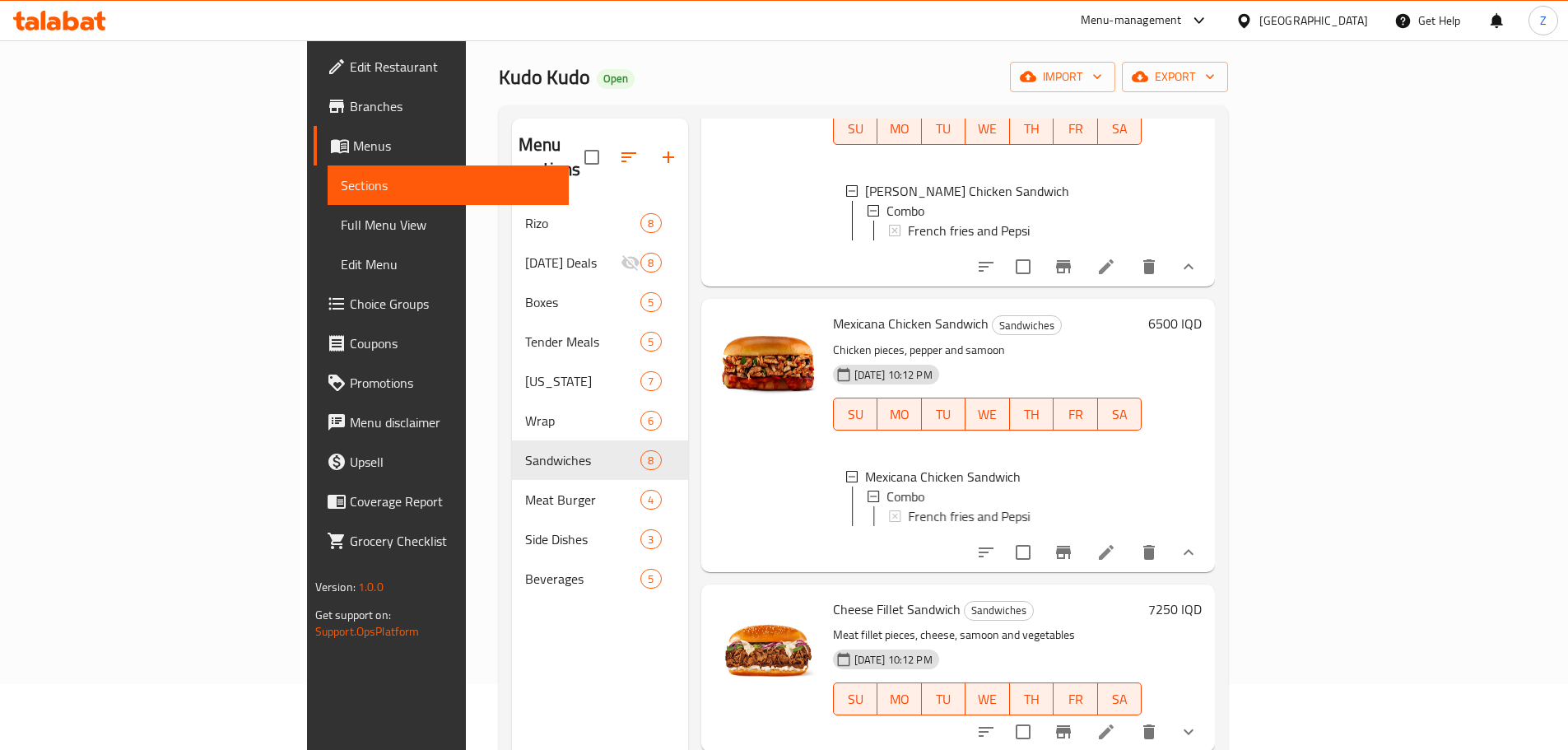
scroll to position [329, 0]
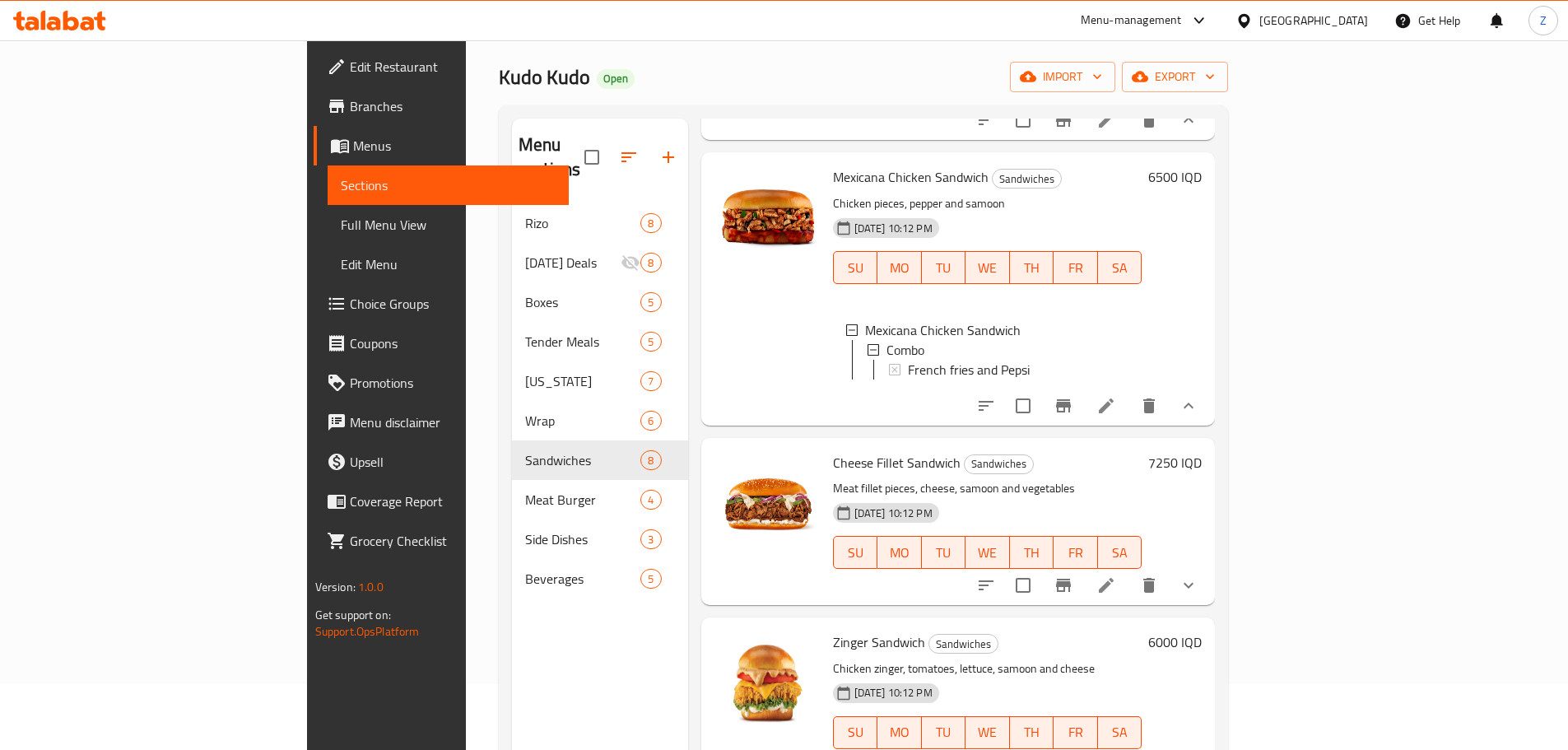
click at [1208, 590] on button "show more" at bounding box center [1188, 585] width 39 height 39
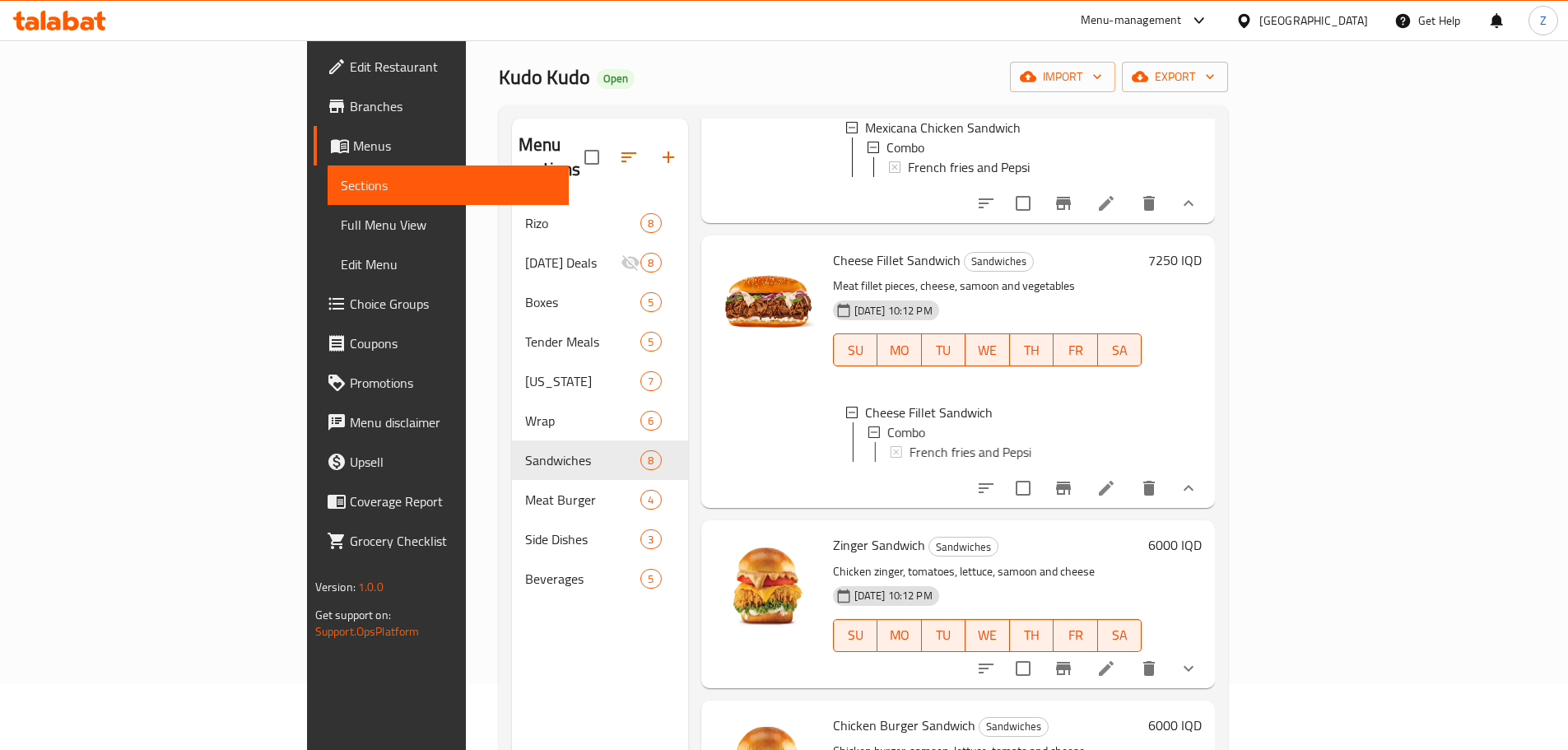
scroll to position [741, 0]
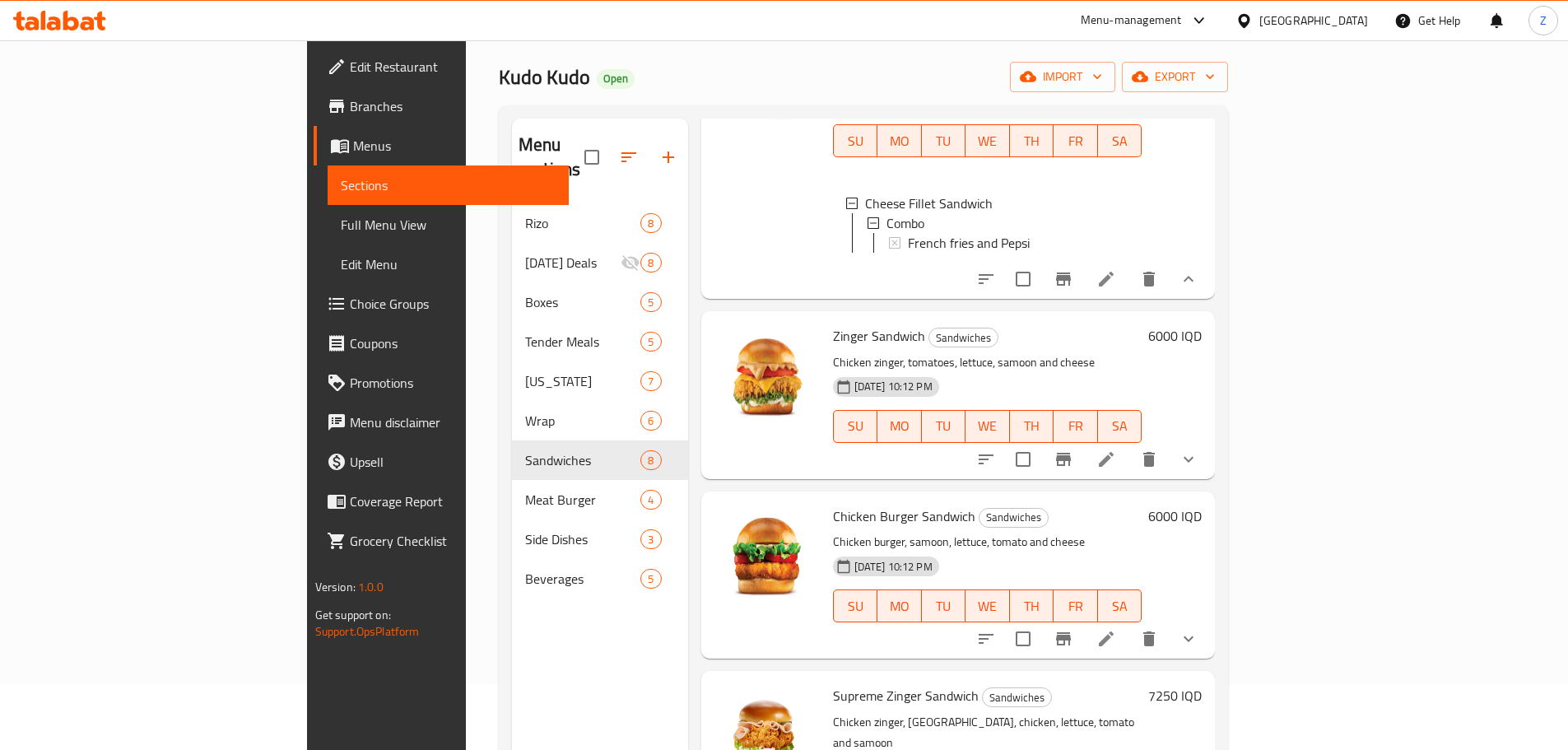
click at [1208, 468] on button "show more" at bounding box center [1188, 459] width 39 height 39
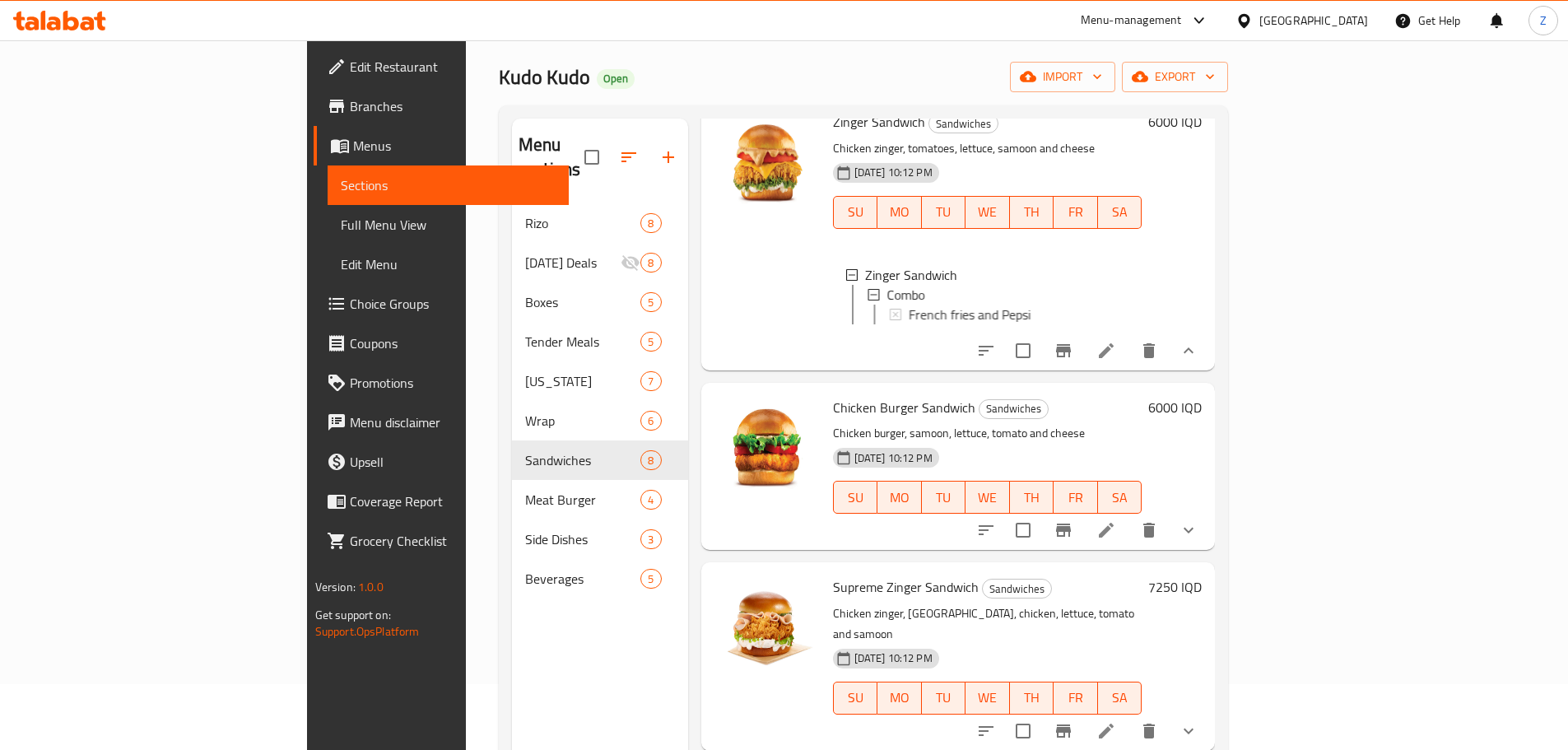
scroll to position [1153, 0]
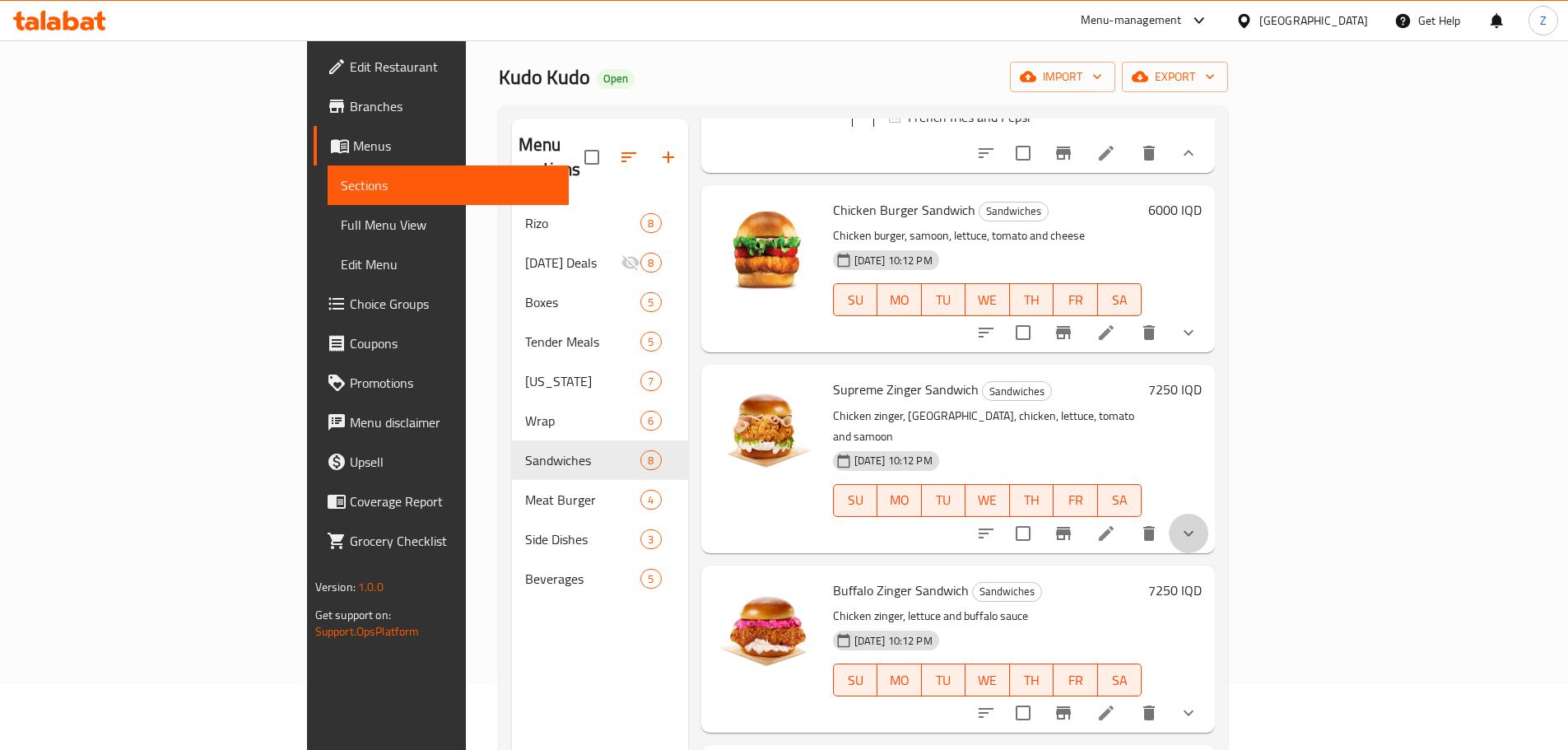
click at [1208, 542] on button "show more" at bounding box center [1188, 533] width 39 height 39
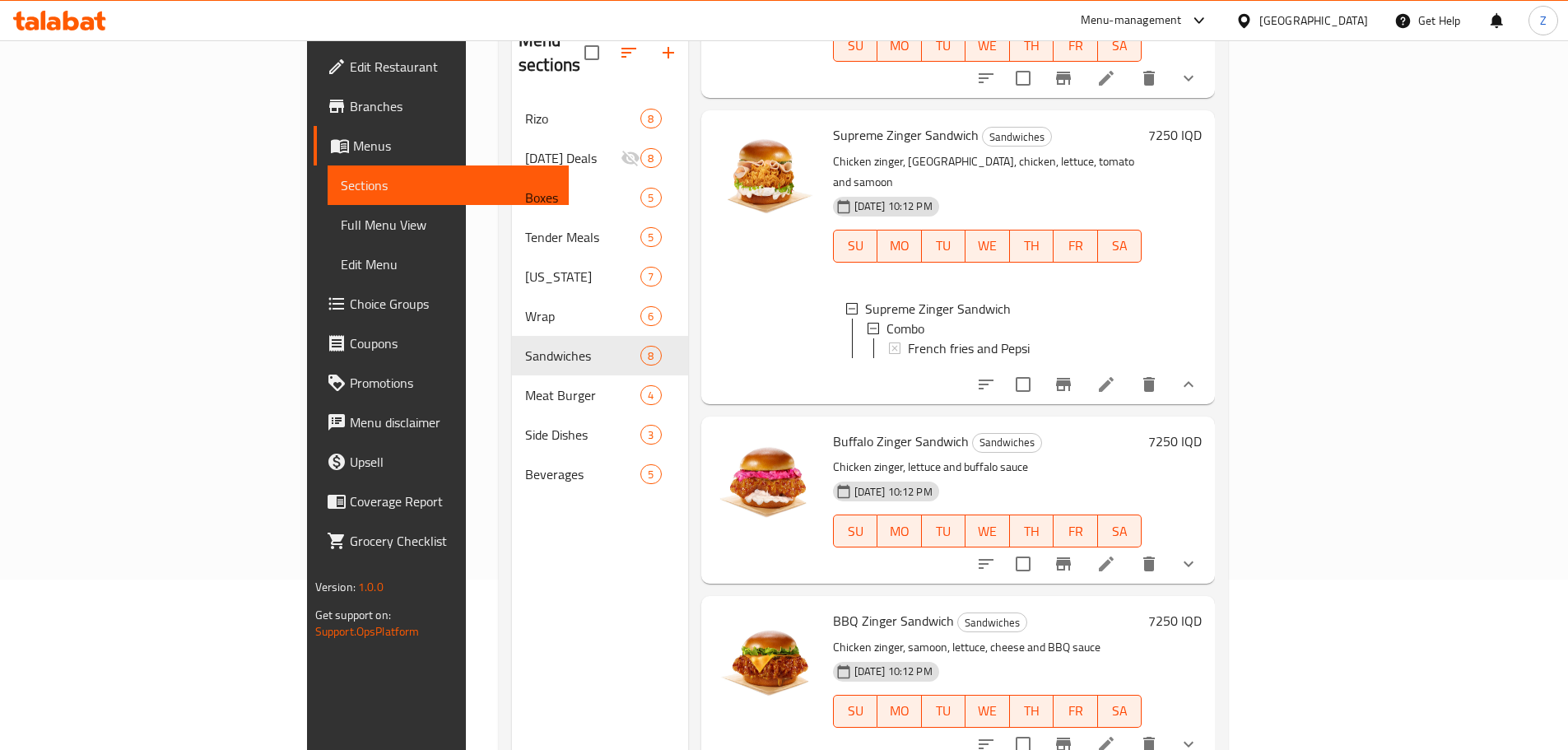
scroll to position [230, 0]
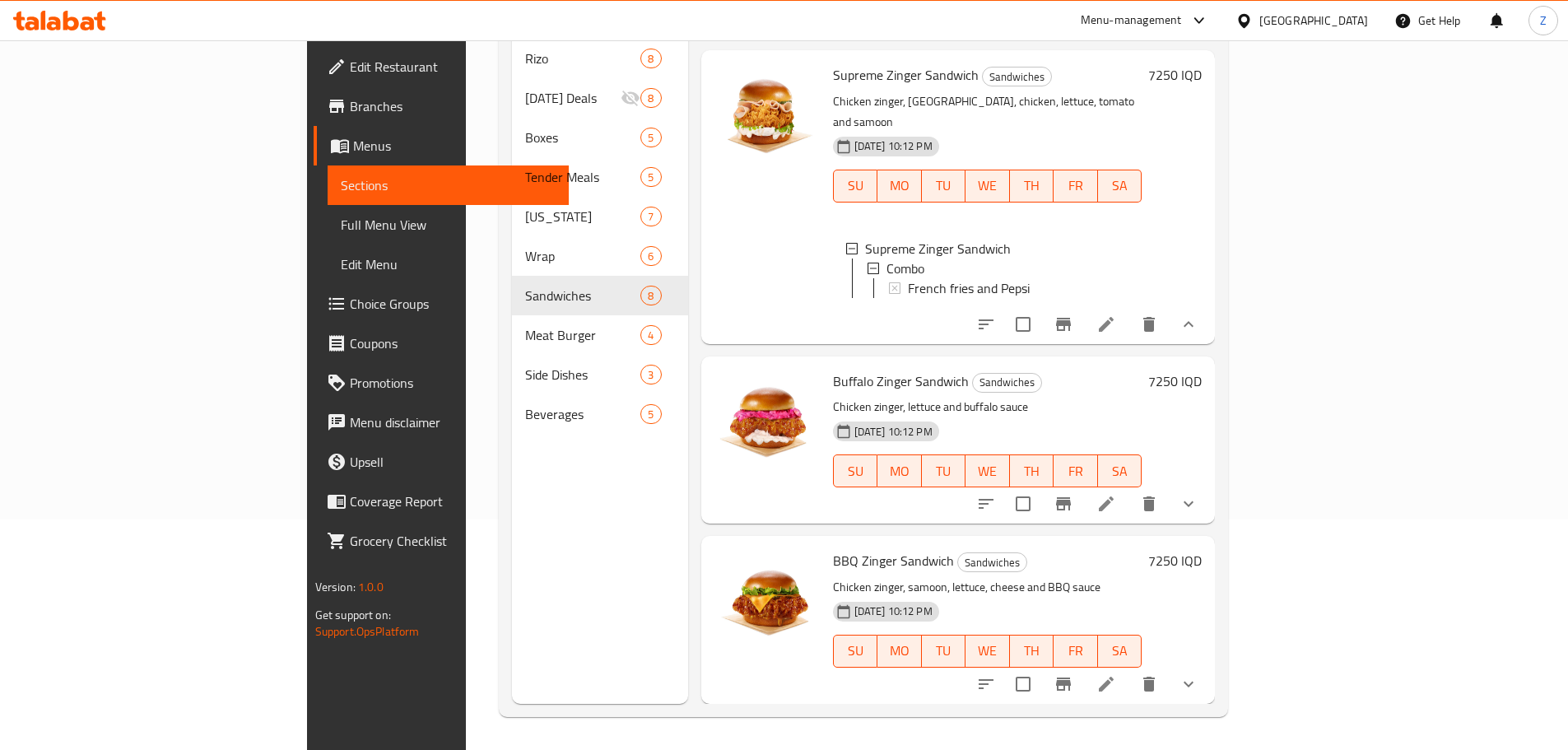
click at [1208, 686] on button "show more" at bounding box center [1188, 683] width 39 height 39
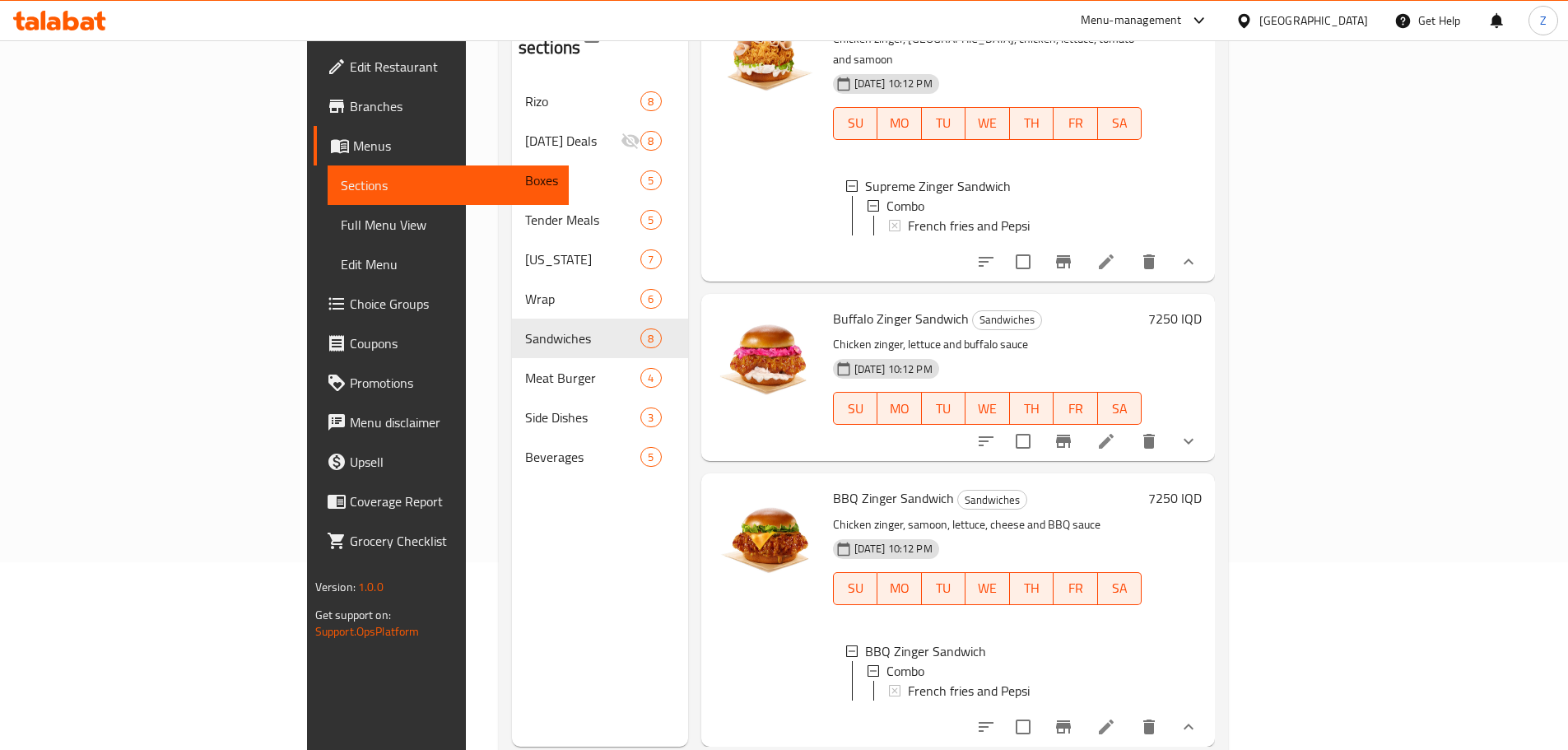
scroll to position [148, 0]
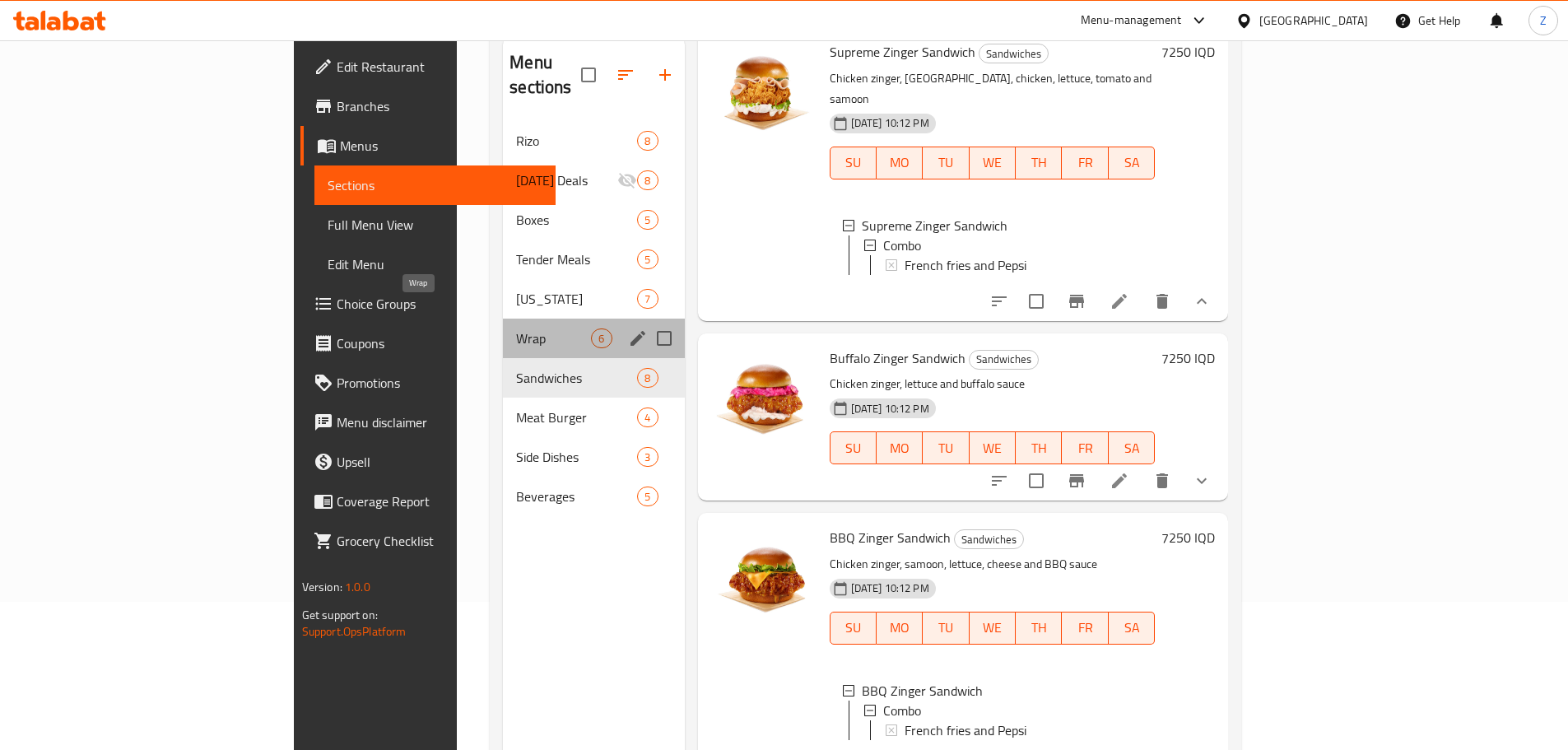
click at [503, 322] on div "Wrap 6" at bounding box center [594, 338] width 181 height 39
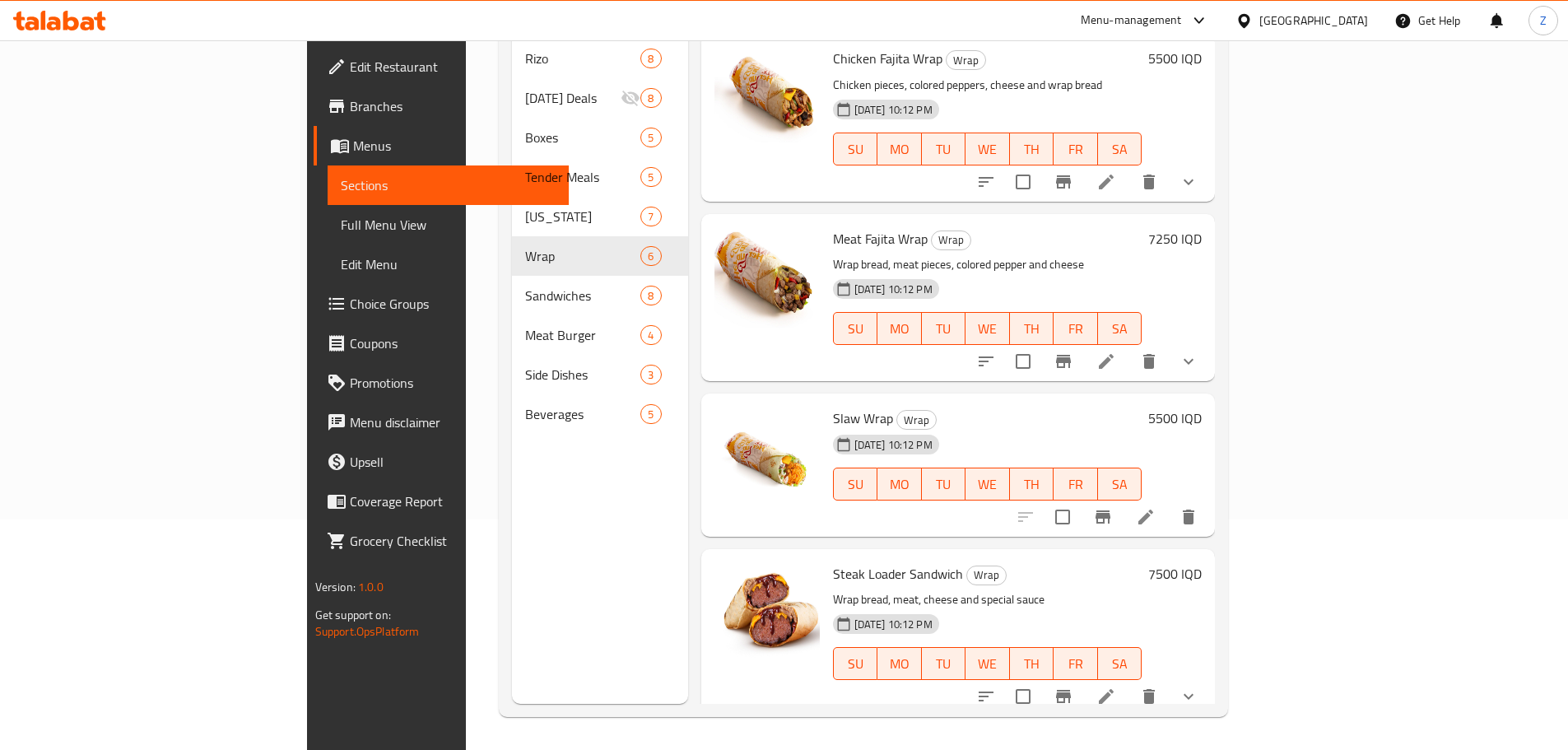
scroll to position [16, 0]
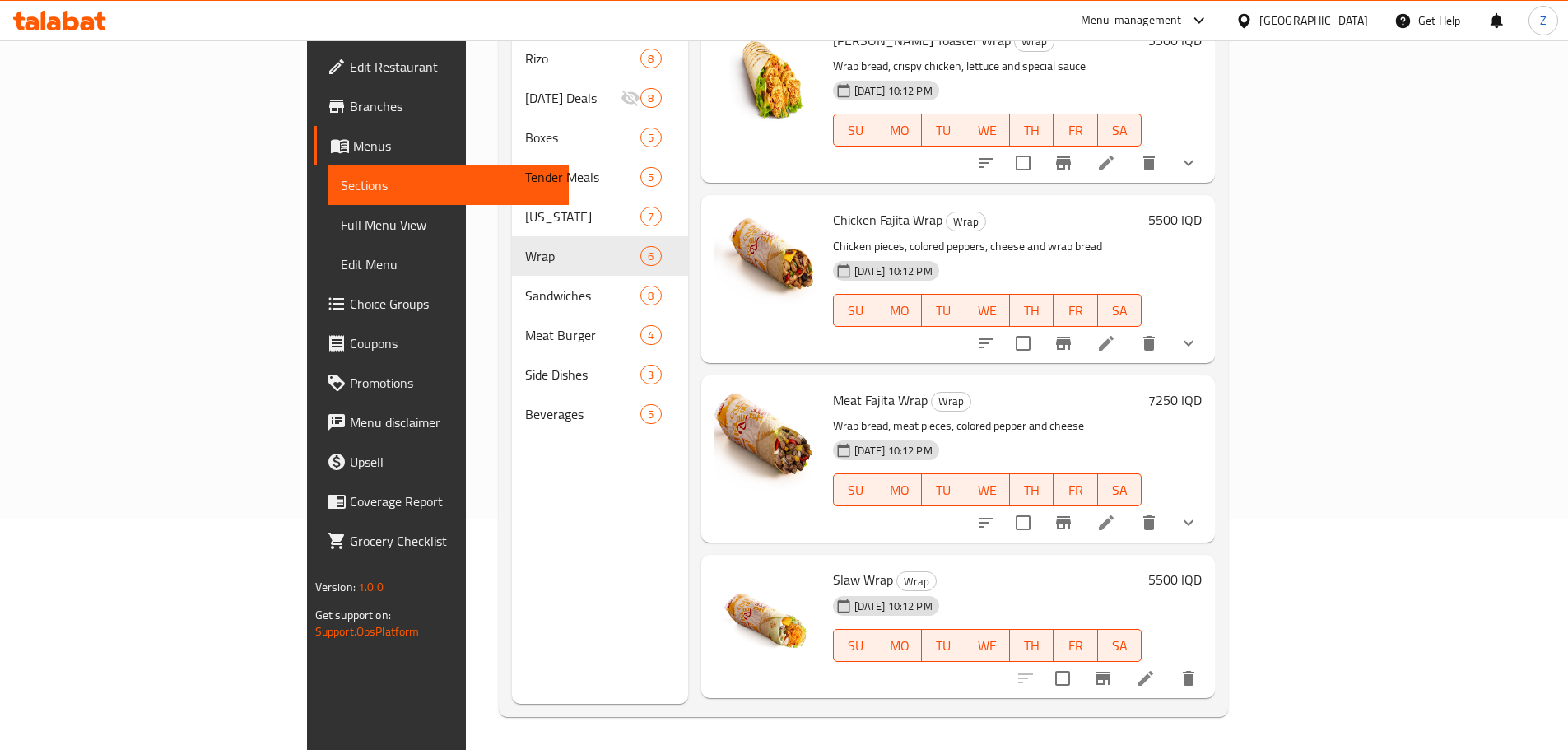
click at [1198, 512] on icon "show more" at bounding box center [1188, 523] width 20 height 20
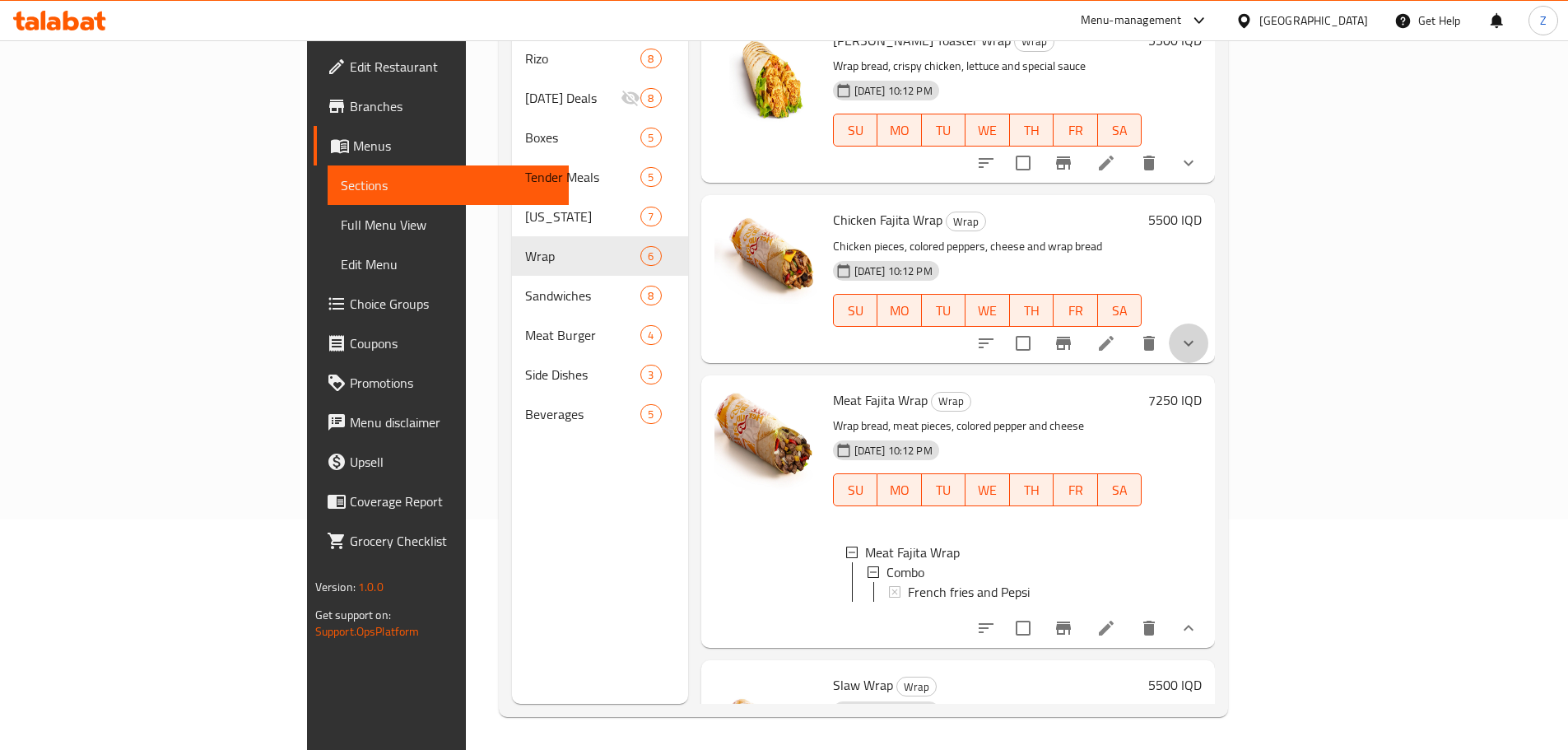
click at [1208, 323] on button "show more" at bounding box center [1188, 343] width 39 height 39
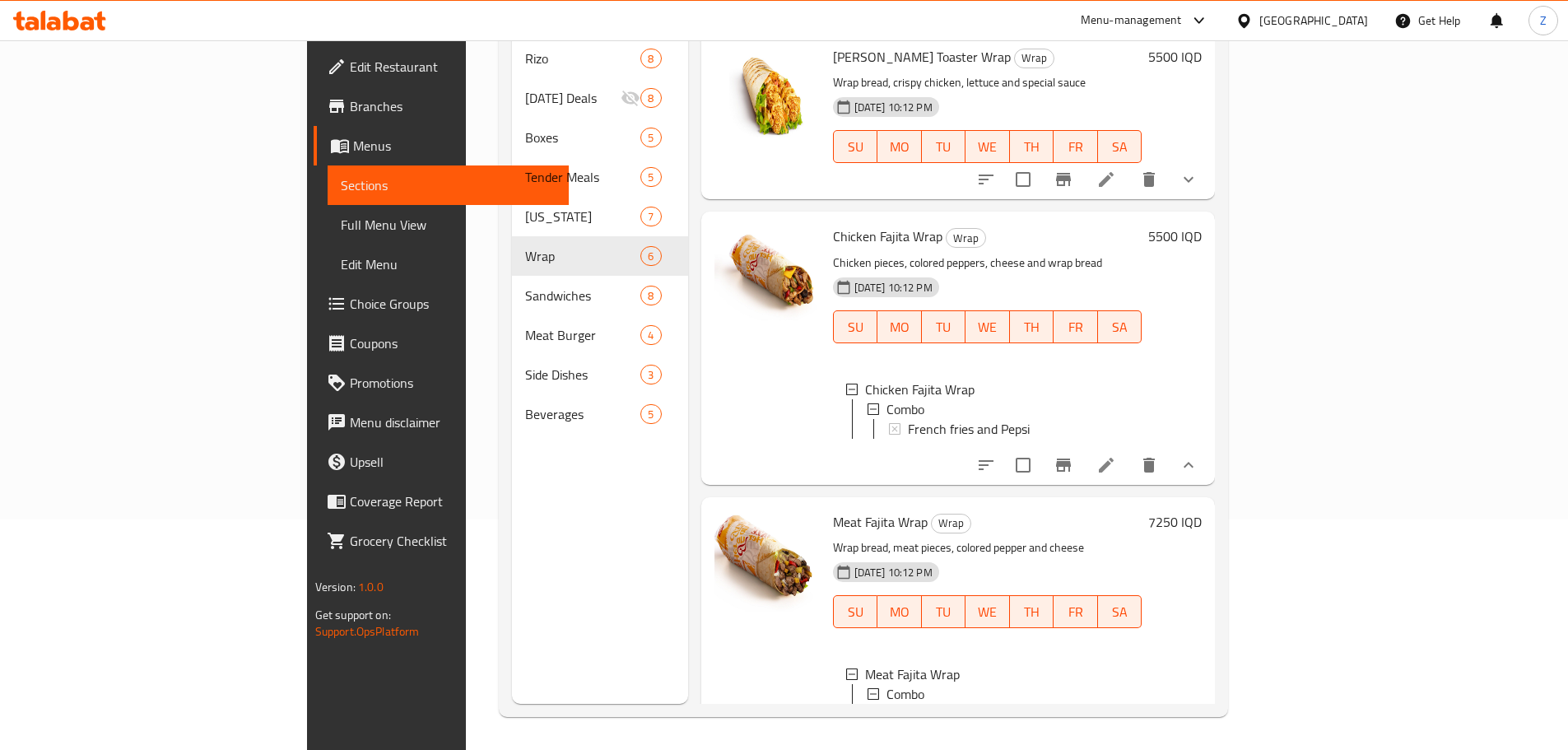
scroll to position [66, 0]
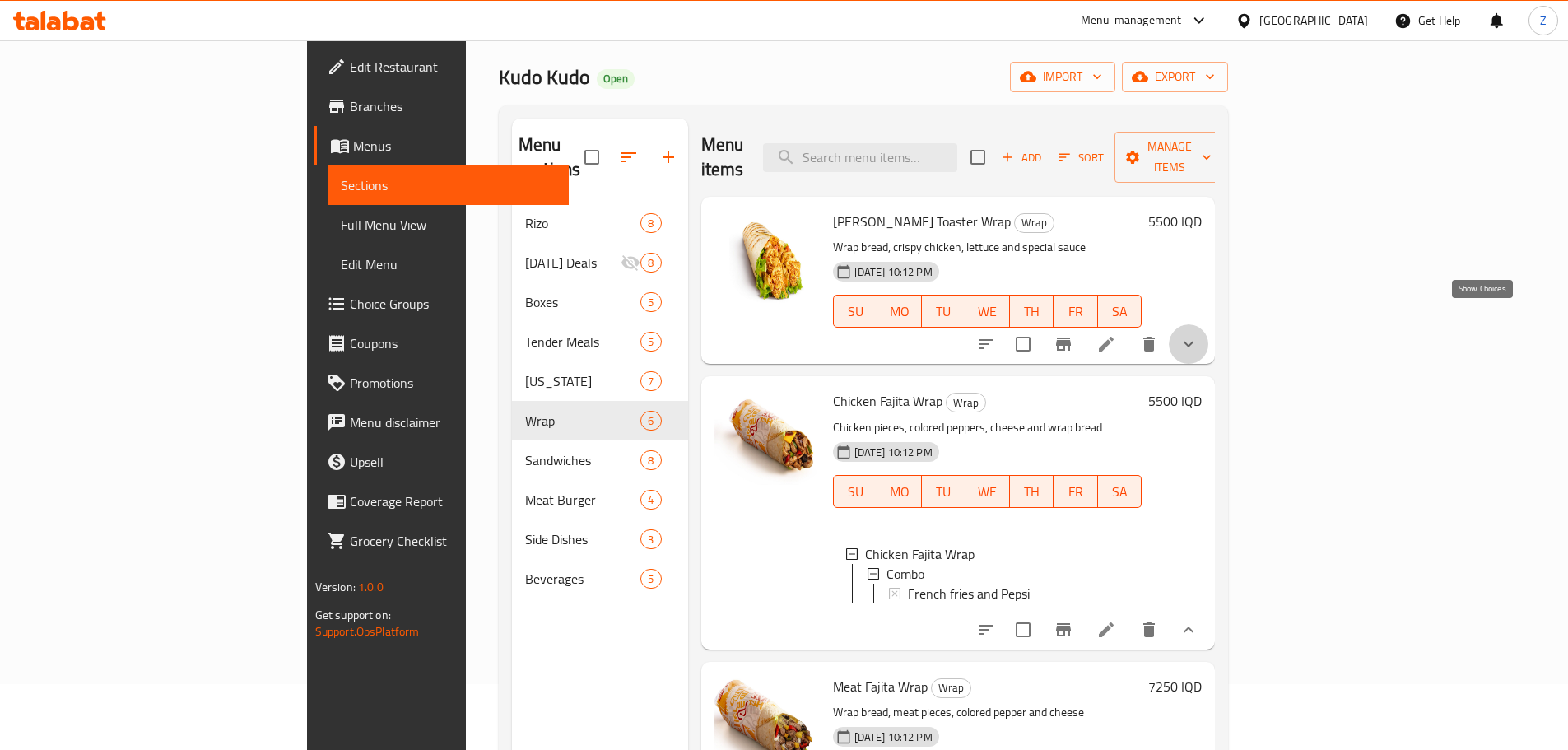
click at [1198, 334] on icon "show more" at bounding box center [1188, 344] width 20 height 20
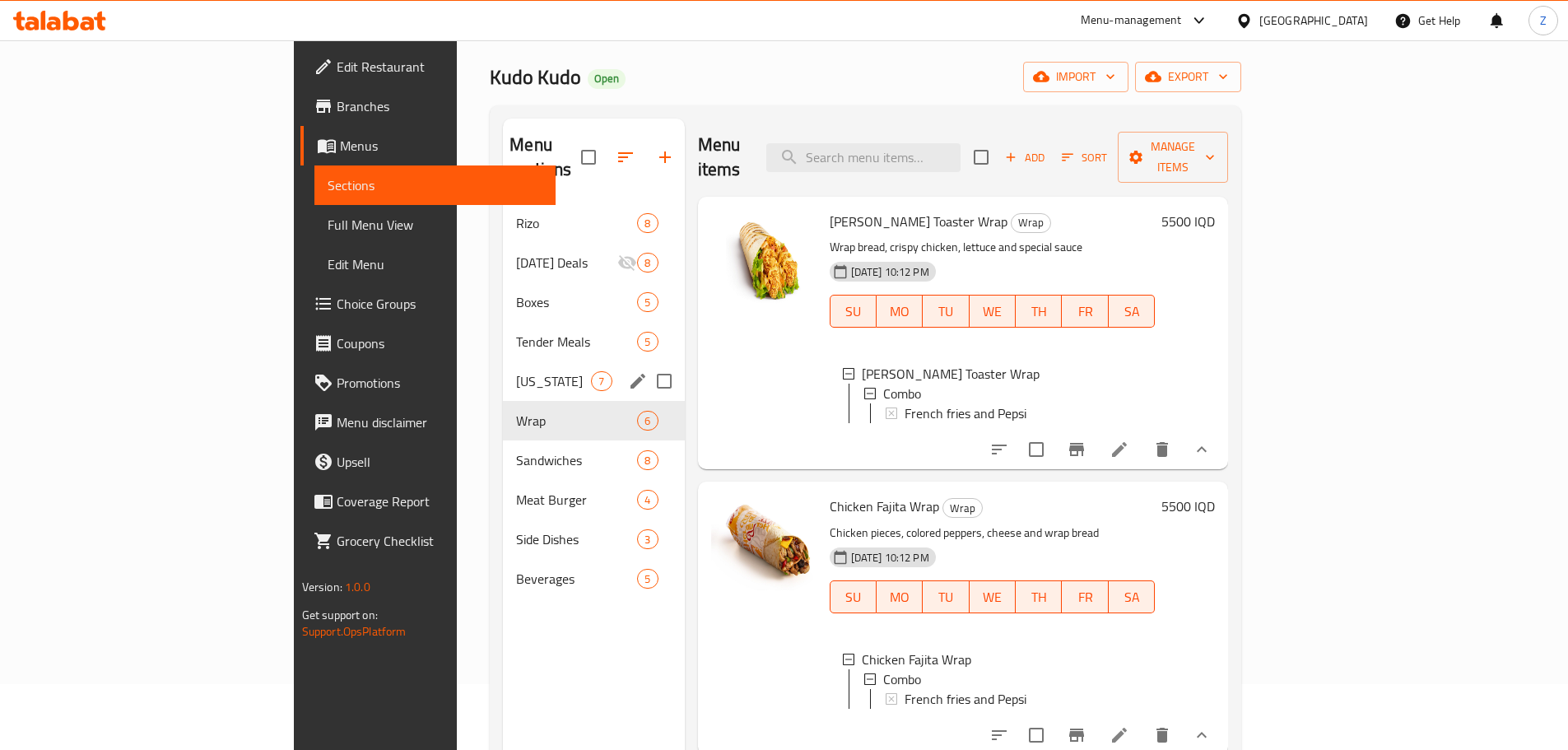
click at [516, 371] on span "[US_STATE]" at bounding box center [553, 381] width 75 height 20
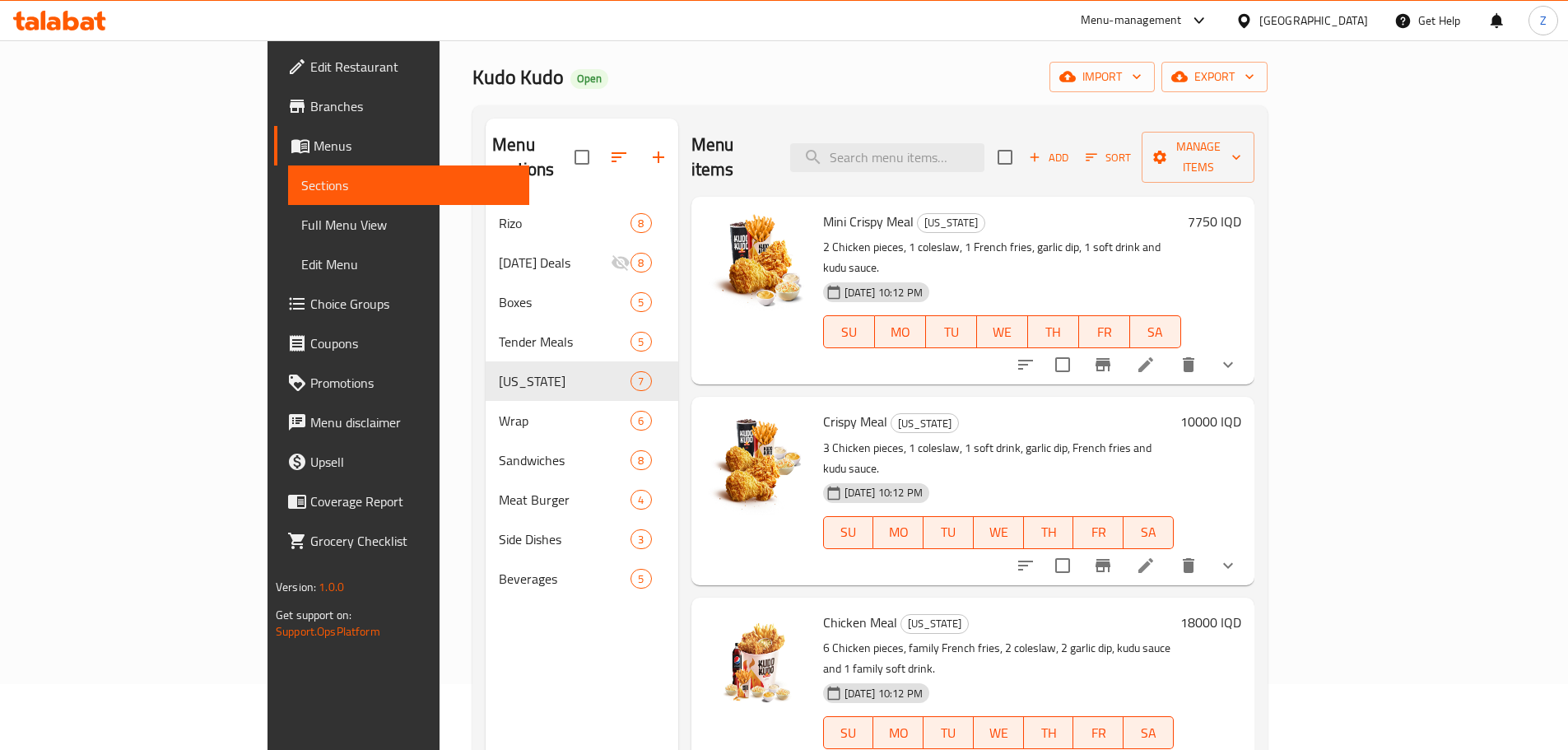
click at [1237, 354] on icon "show more" at bounding box center [1228, 364] width 20 height 20
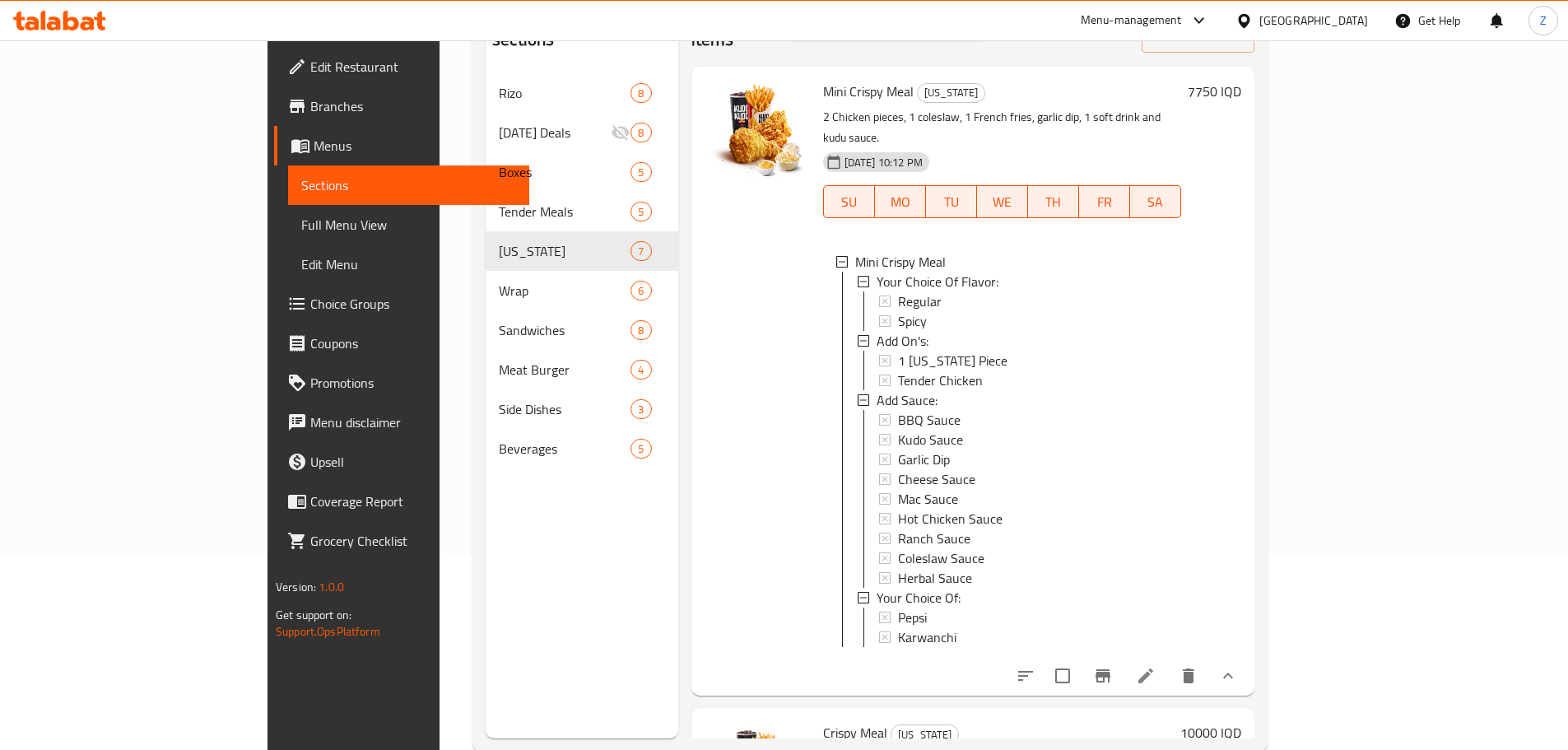
scroll to position [230, 0]
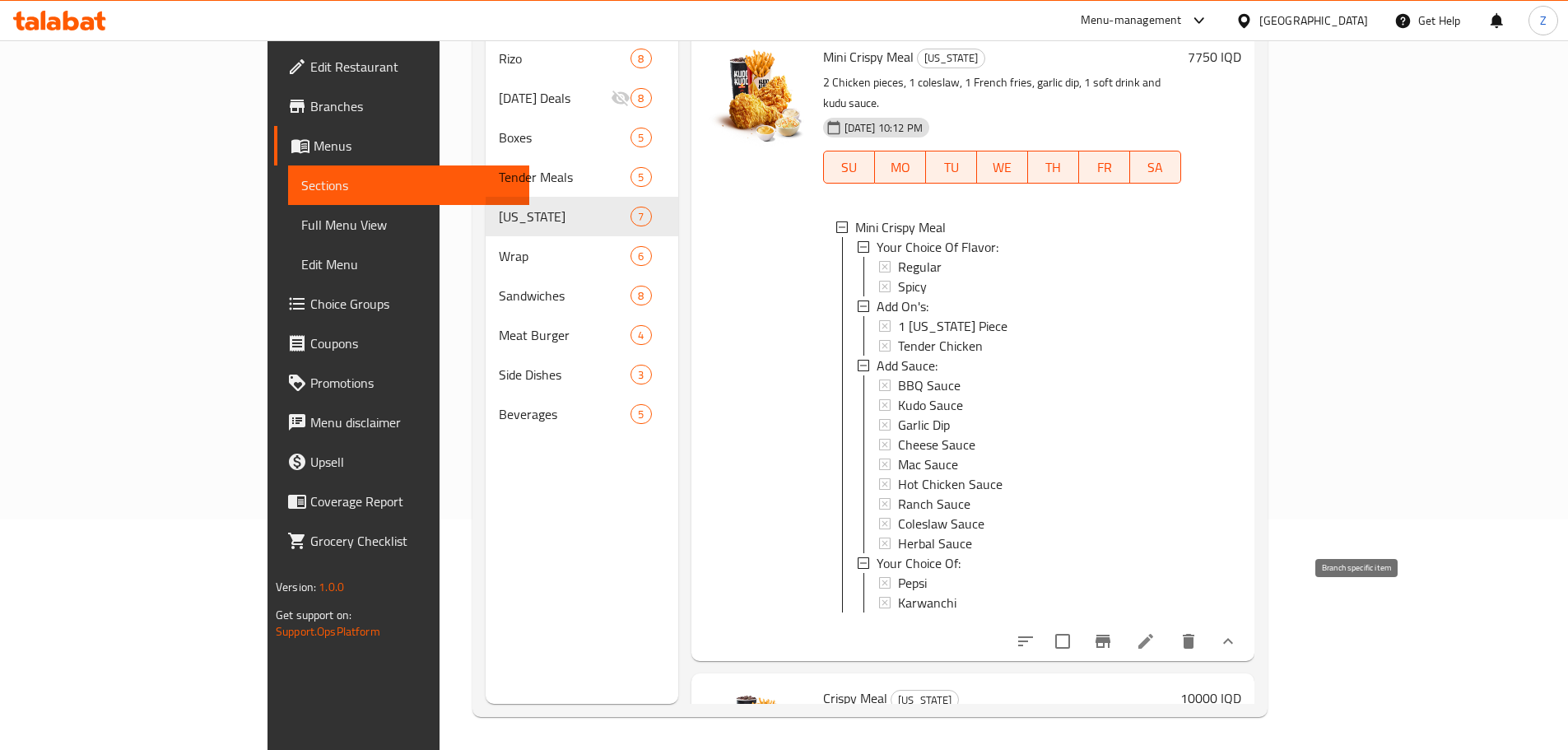
click at [1110, 635] on icon "Branch-specific-item" at bounding box center [1102, 641] width 15 height 13
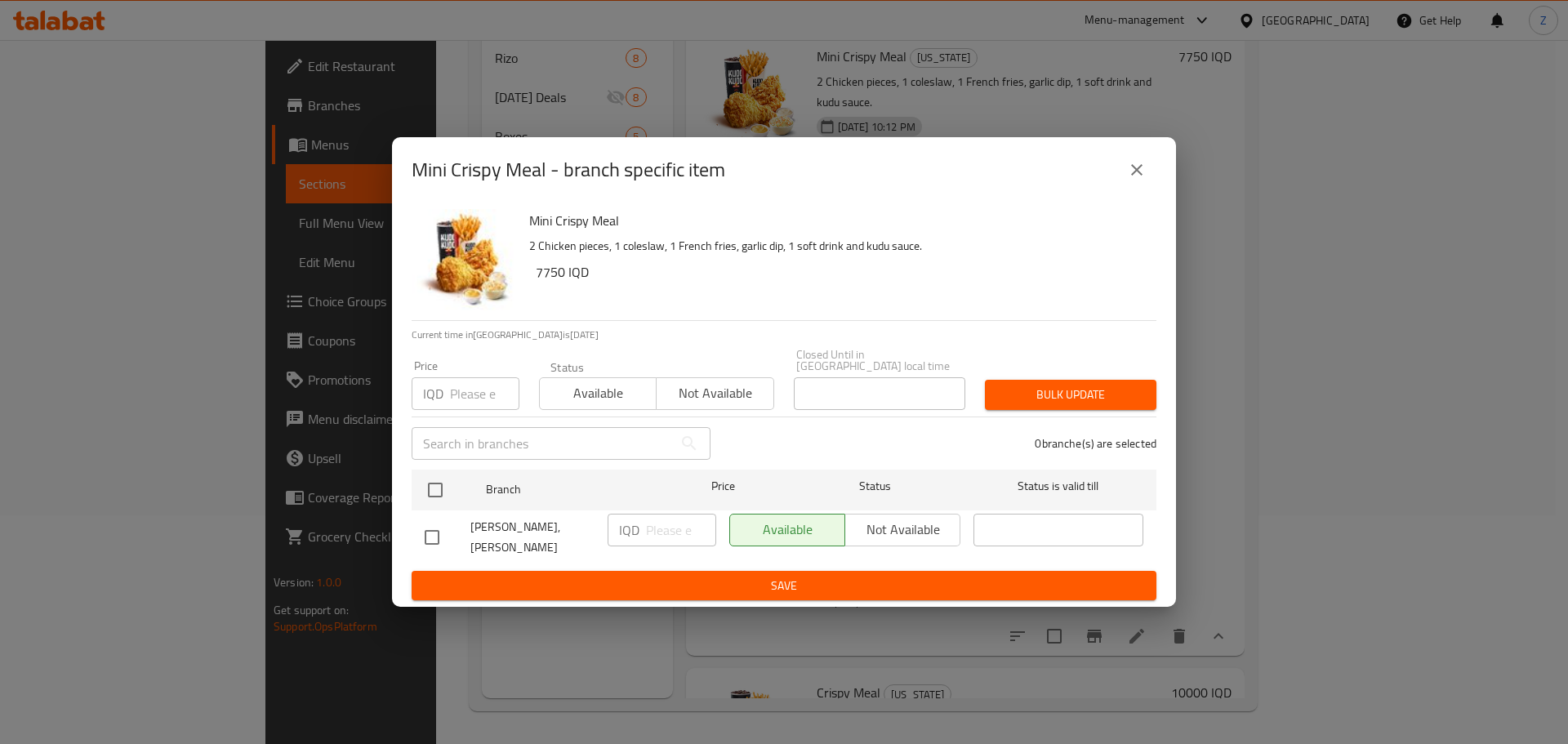
click at [1139, 171] on icon "close" at bounding box center [1137, 170] width 20 height 20
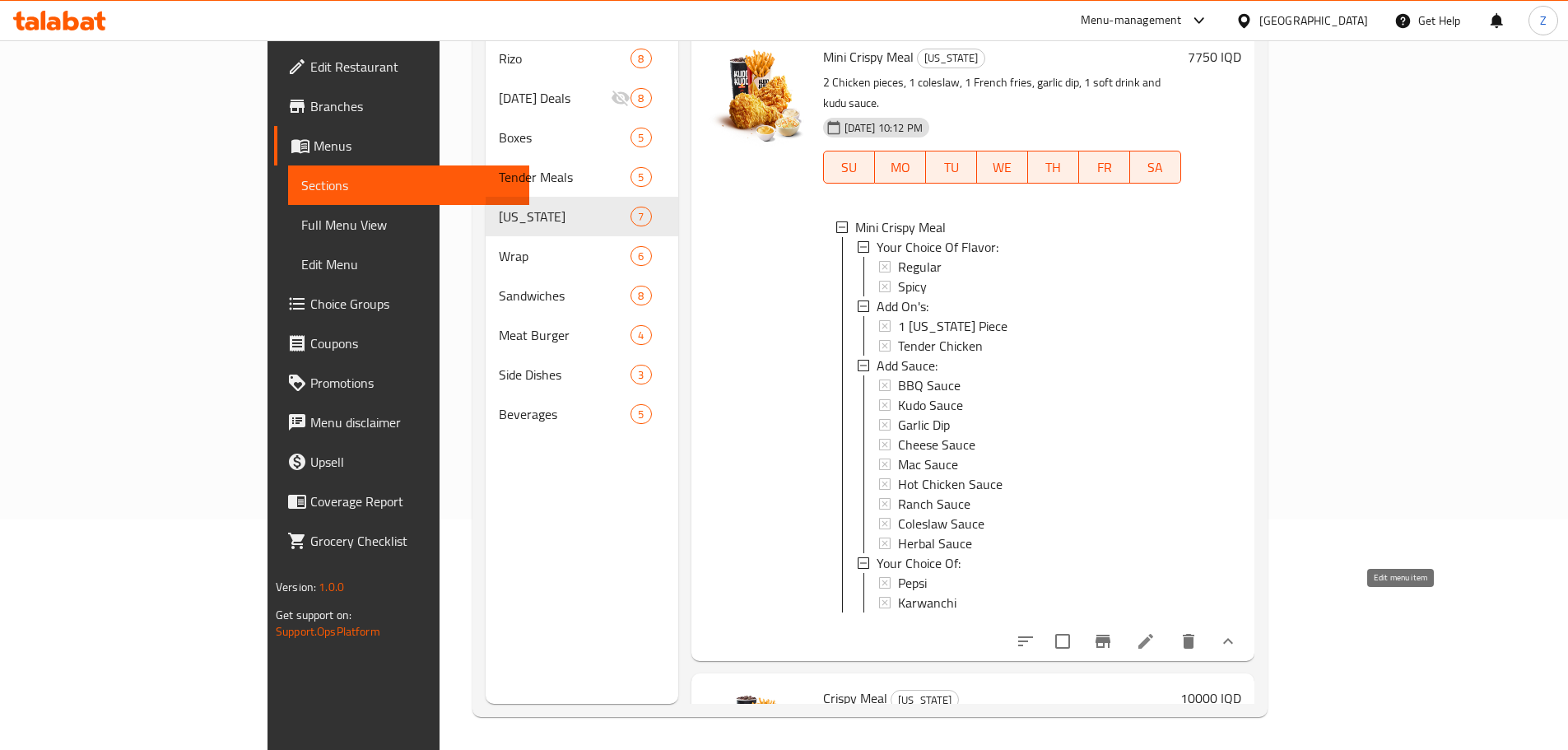
click at [1155, 631] on icon at bounding box center [1146, 641] width 20 height 20
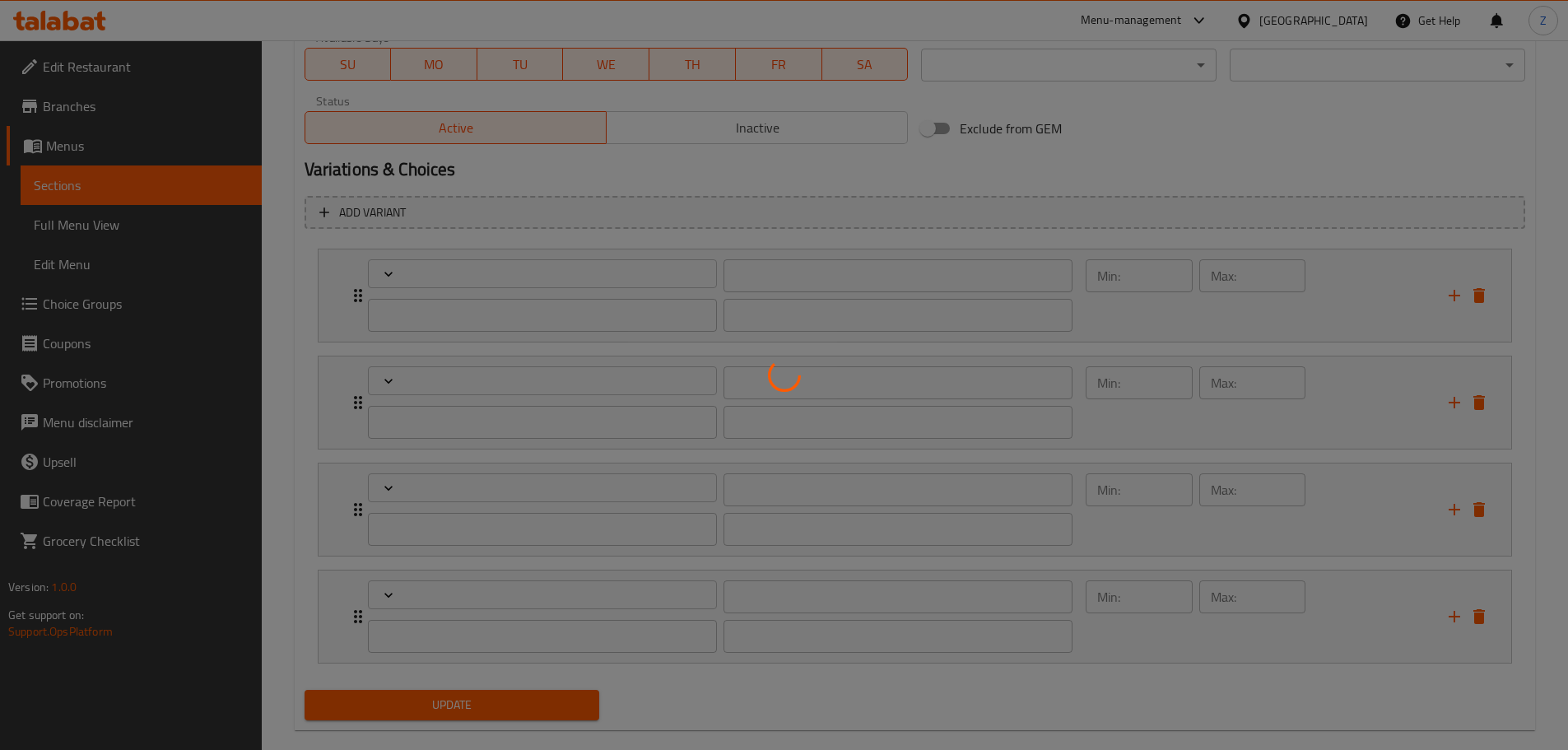
type input "إختيارك من النكهة:"
type input "هەڵبژاردنت لە تام:"
type input "1"
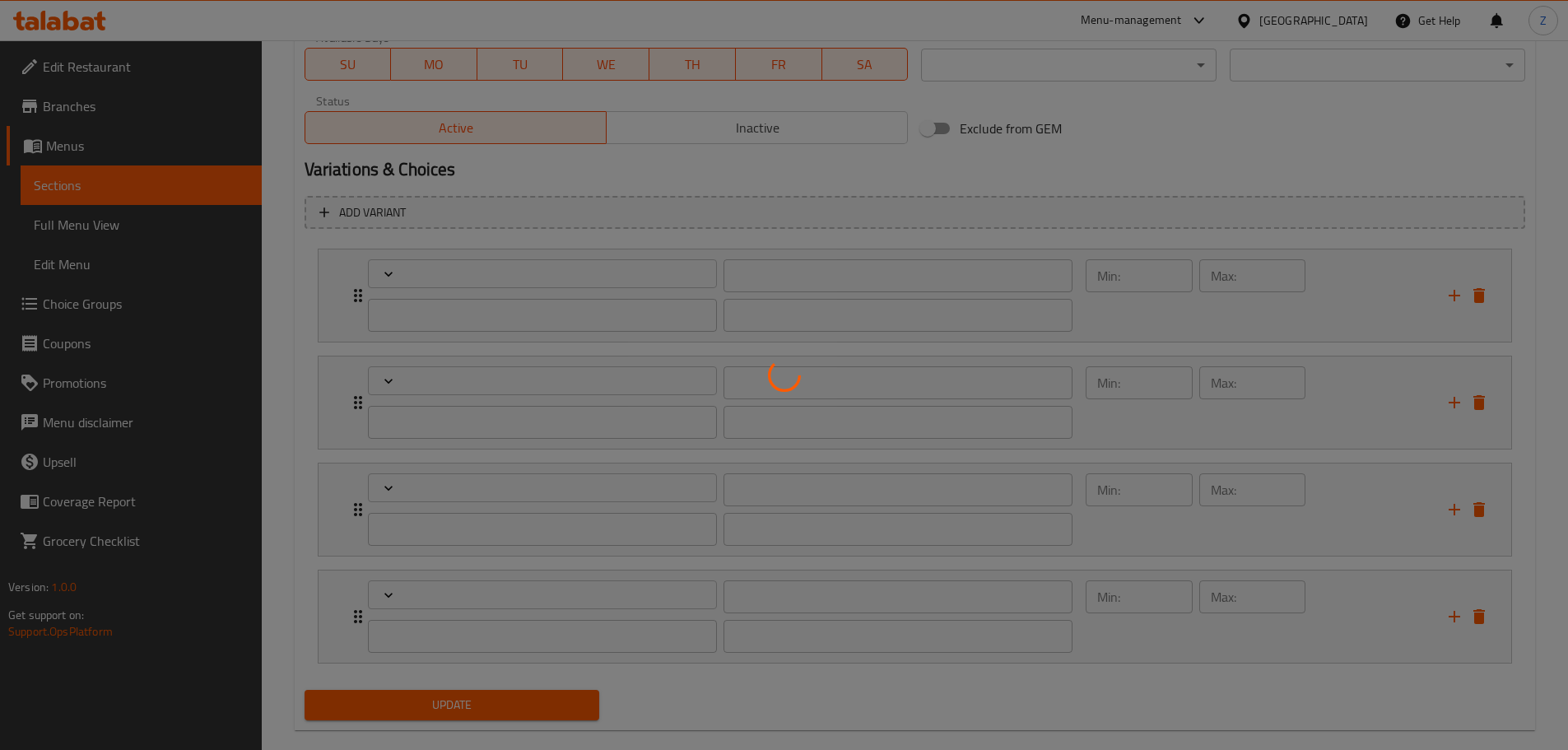
type input "الإضافات:"
type input "زیادە:"
type input "0"
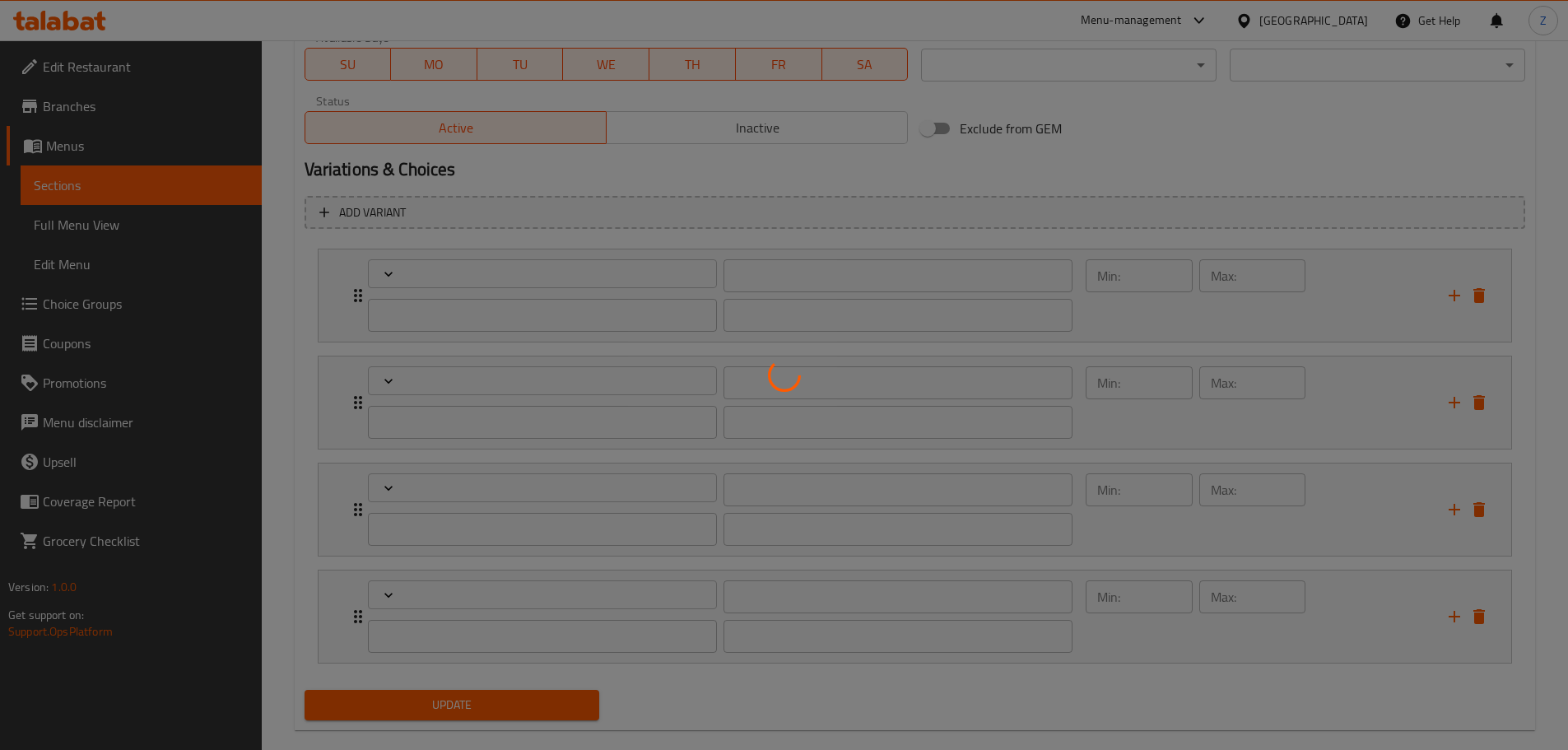
type input "إضافة صووص:"
type input "زیادکردنی ساس:"
type input "0"
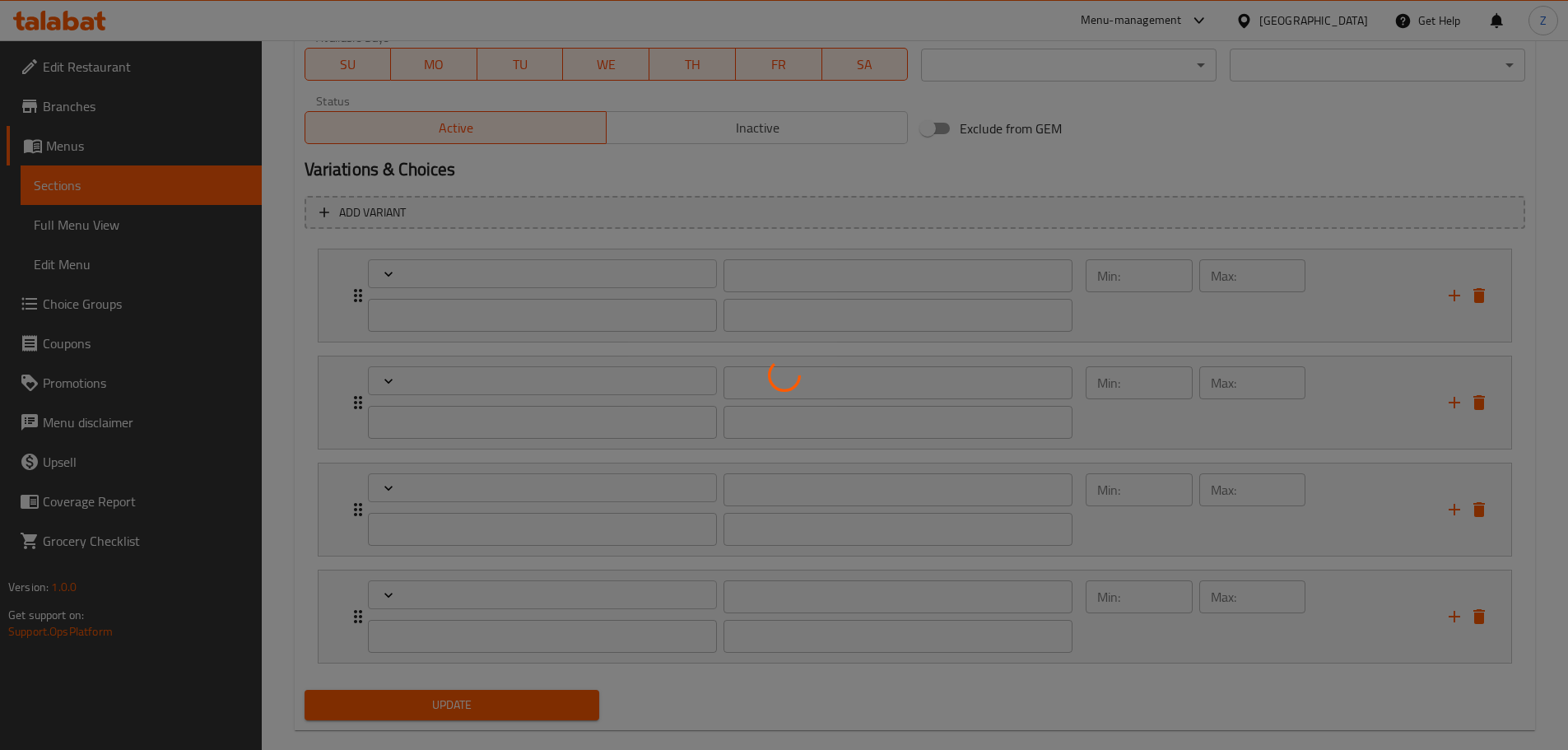
type input "إختيارك من:"
type input "هەڵبژاردنت لە:"
type input "1"
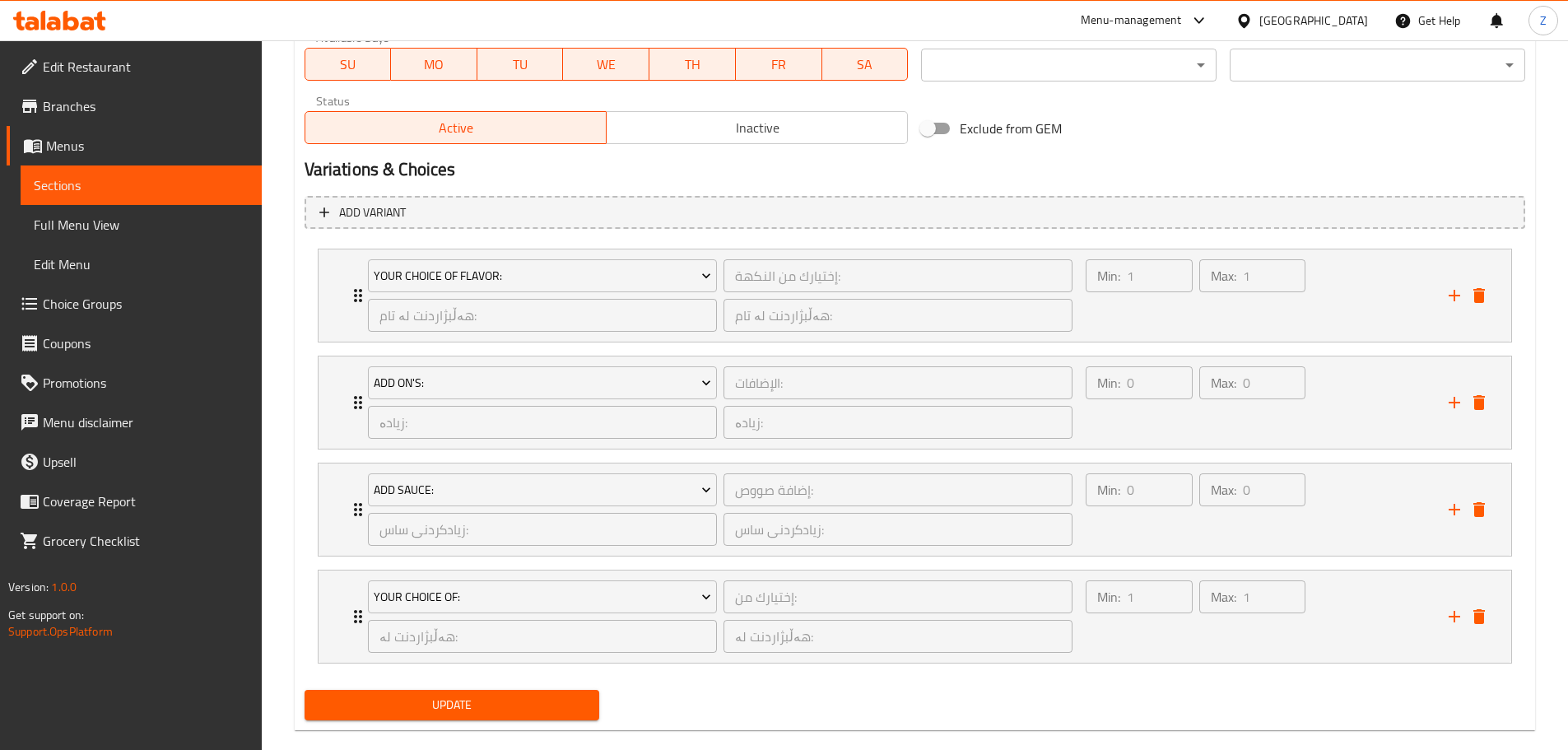
scroll to position [1014, 0]
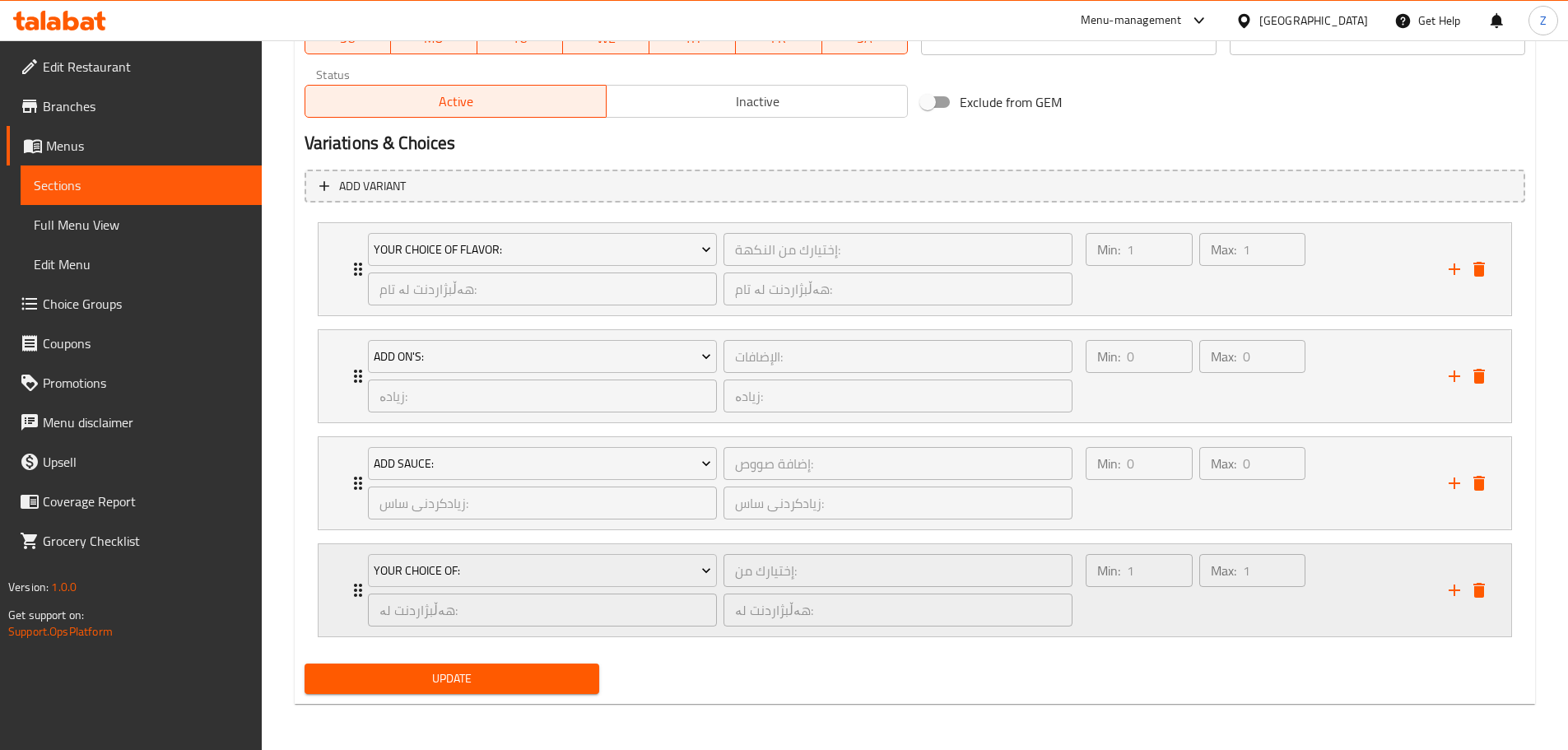
click at [1320, 599] on div "Min: 1 ​ Max: 1 ​" at bounding box center [1257, 590] width 363 height 92
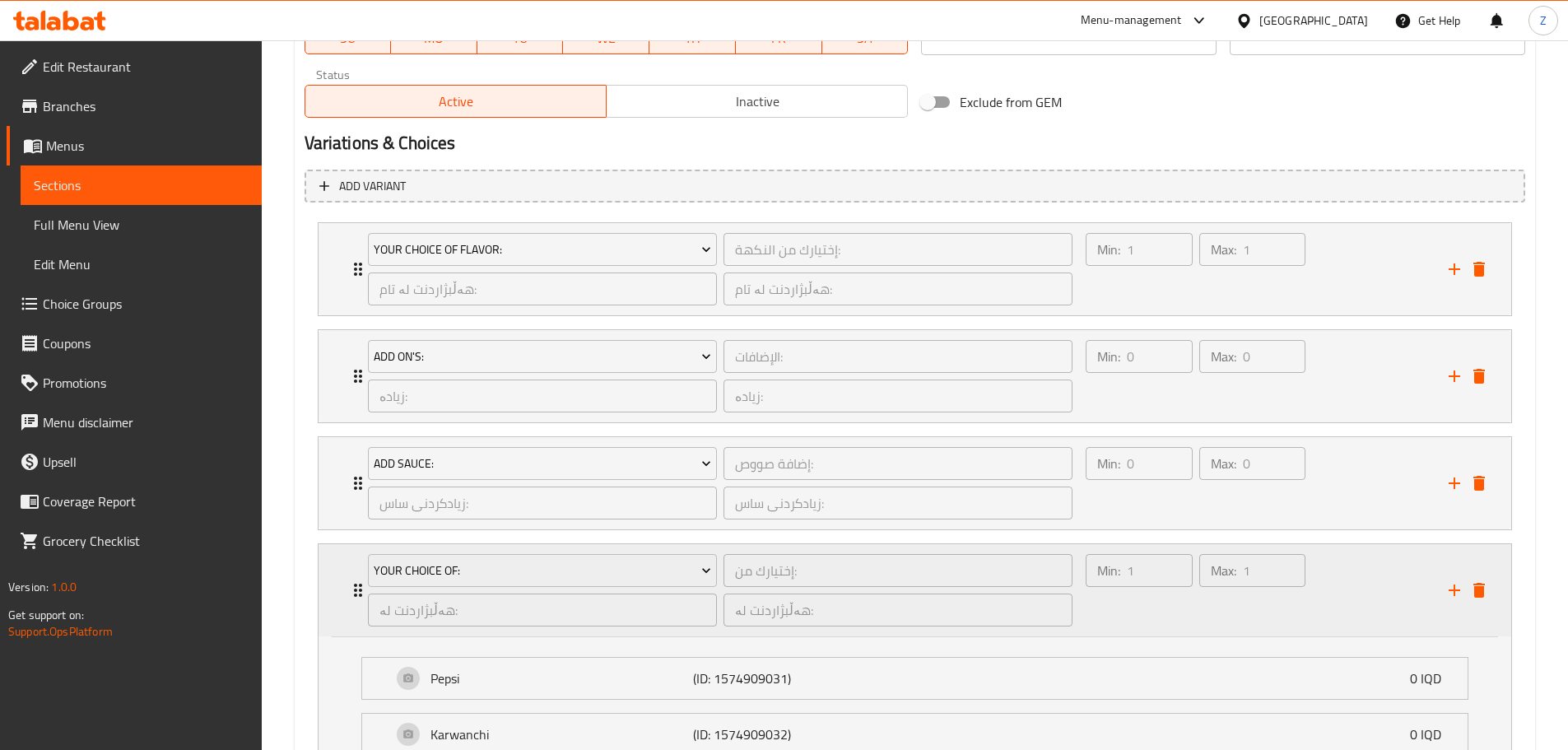
click at [1320, 599] on div "Min: 1 ​ Max: 1 ​" at bounding box center [1257, 590] width 363 height 92
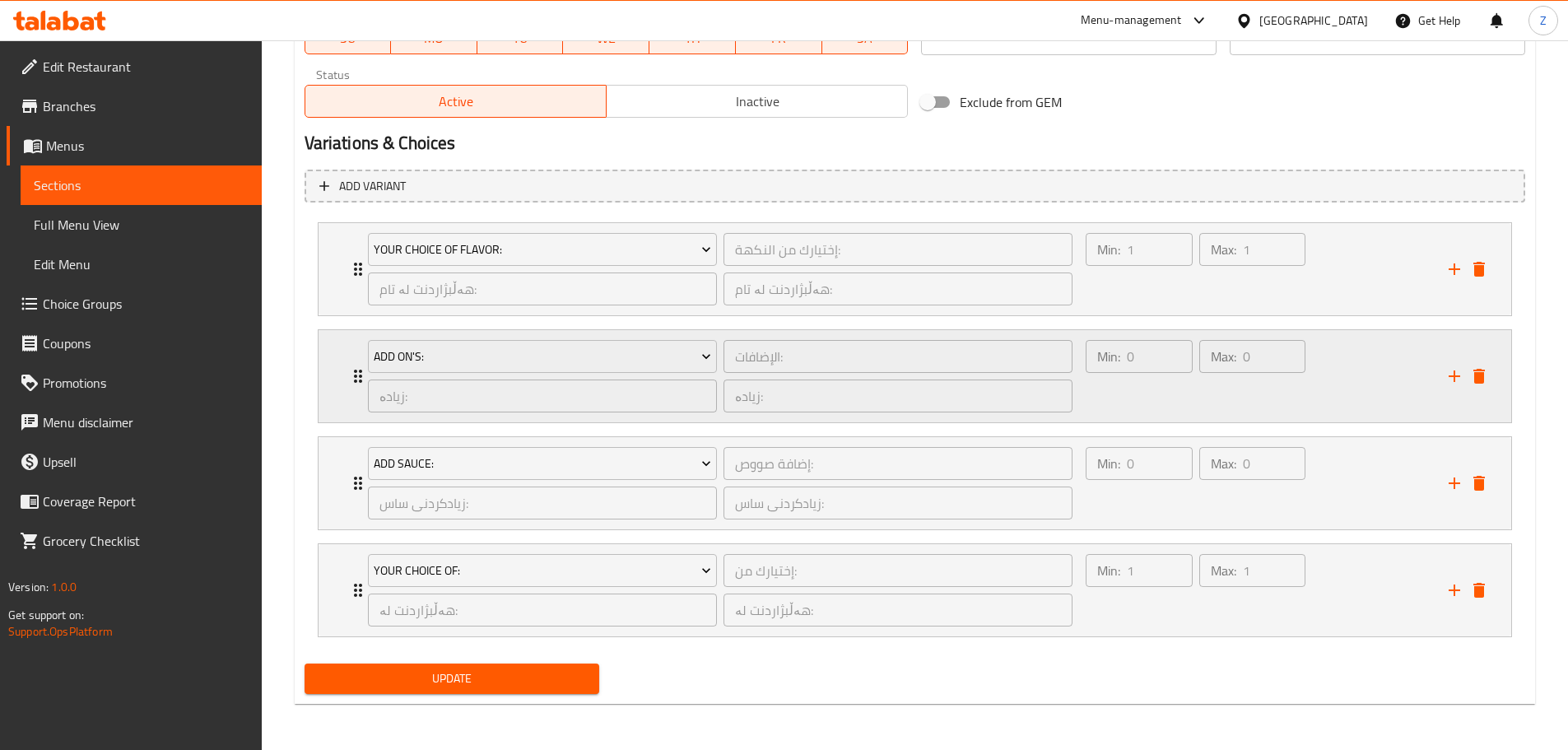
click at [1228, 398] on div "Max: 0 ​" at bounding box center [1251, 376] width 112 height 79
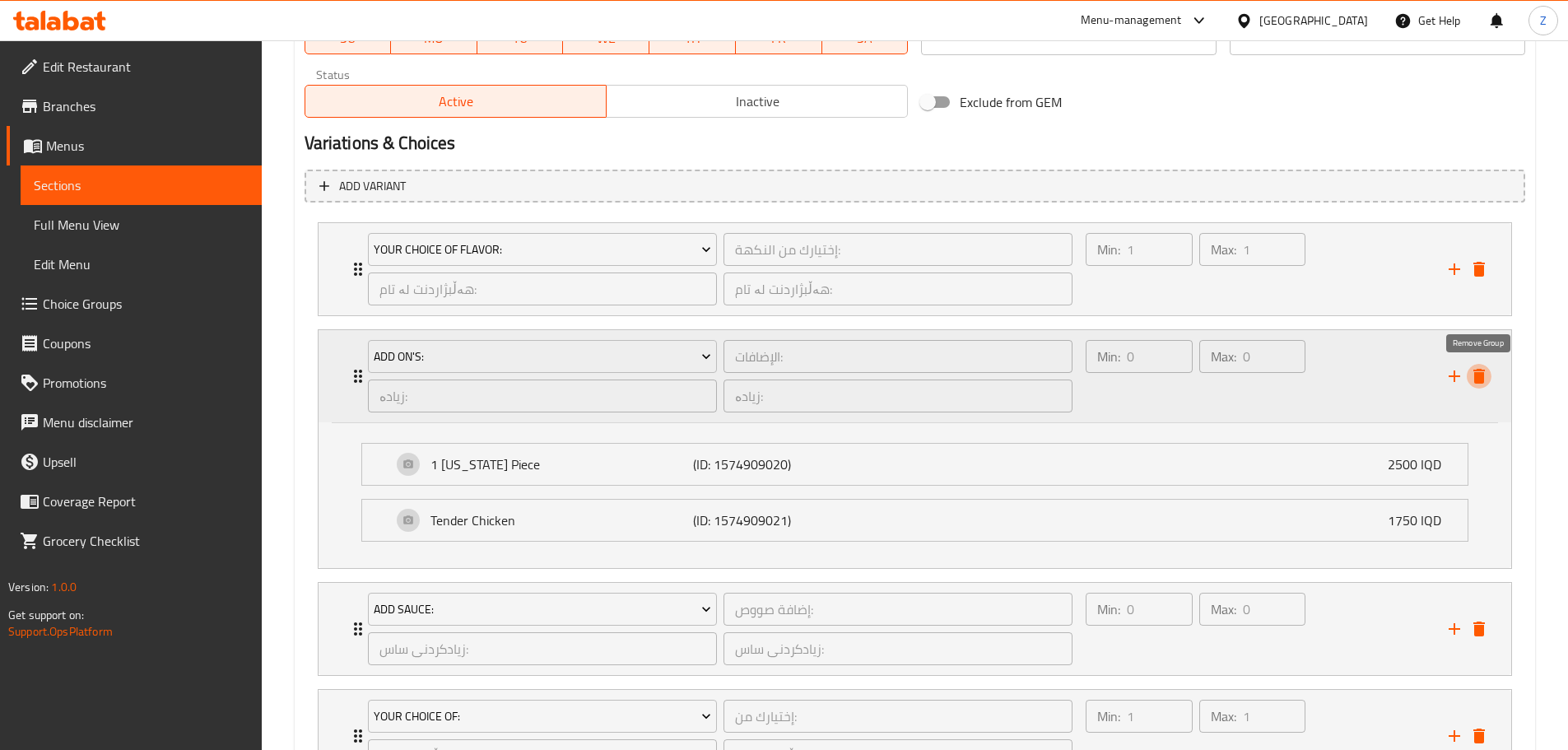
click at [1478, 376] on icon "delete" at bounding box center [1479, 376] width 12 height 15
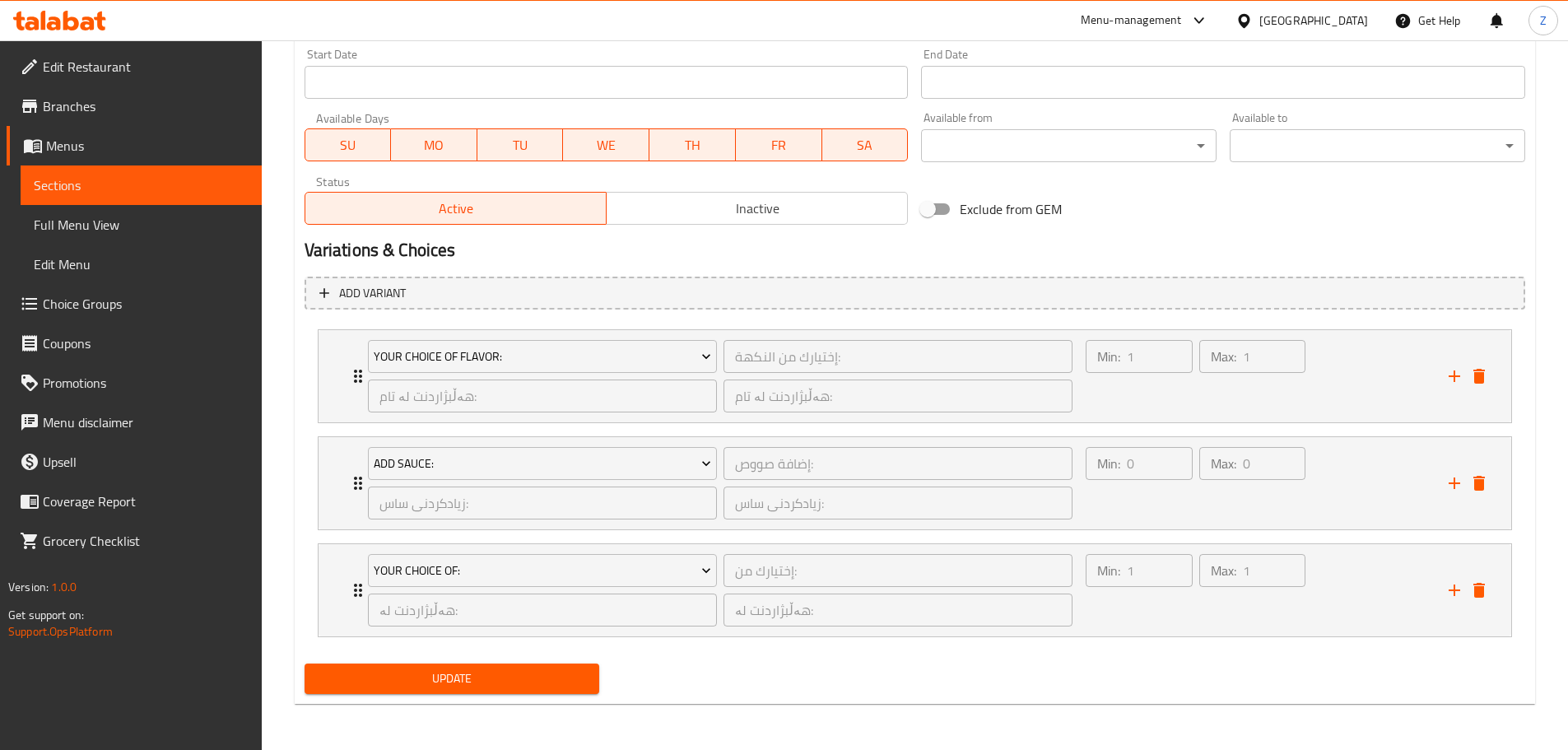
click at [562, 657] on div "Update" at bounding box center [452, 679] width 309 height 44
click at [570, 674] on span "Update" at bounding box center [452, 679] width 269 height 21
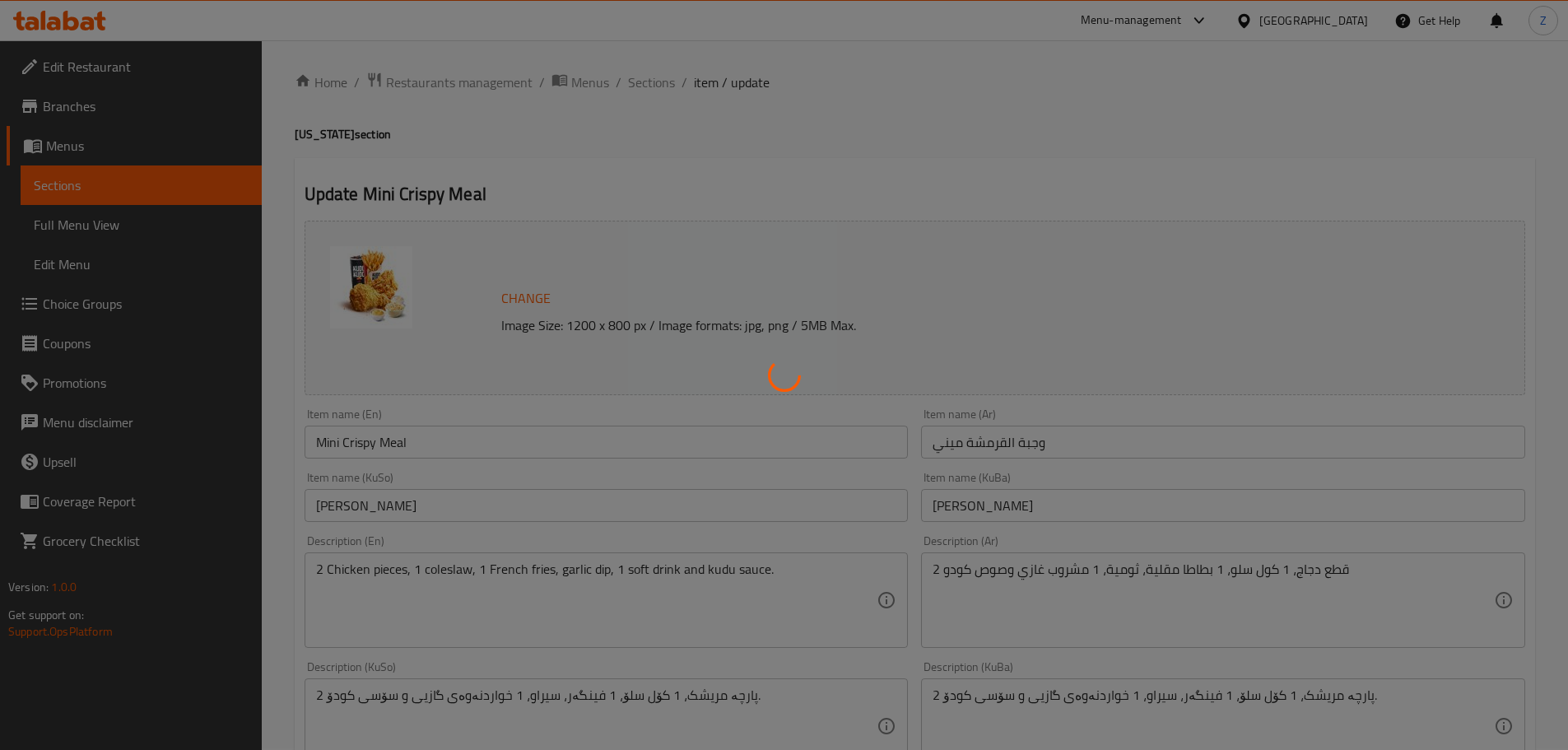
scroll to position [0, 0]
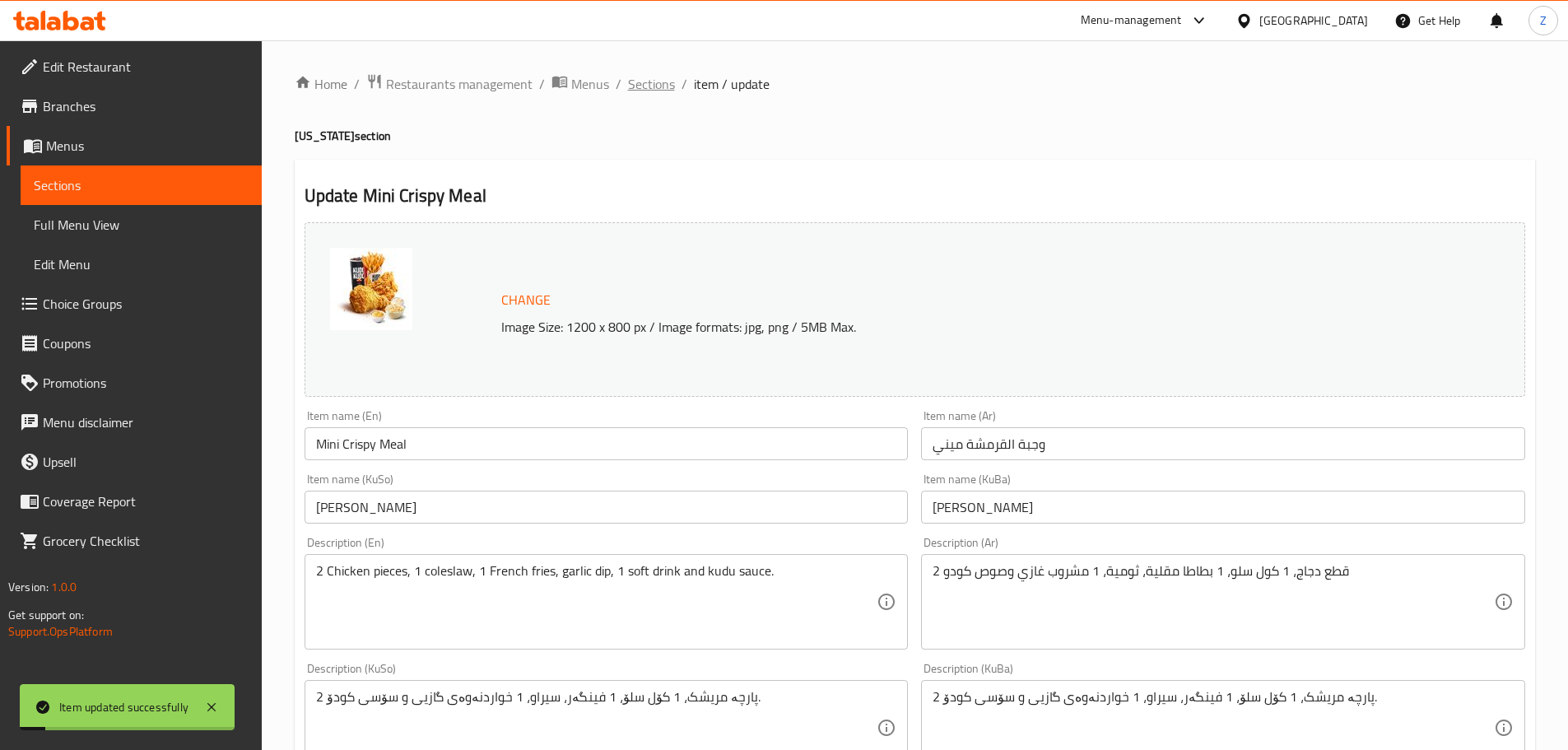
click at [670, 89] on span "Sections" at bounding box center [651, 84] width 47 height 20
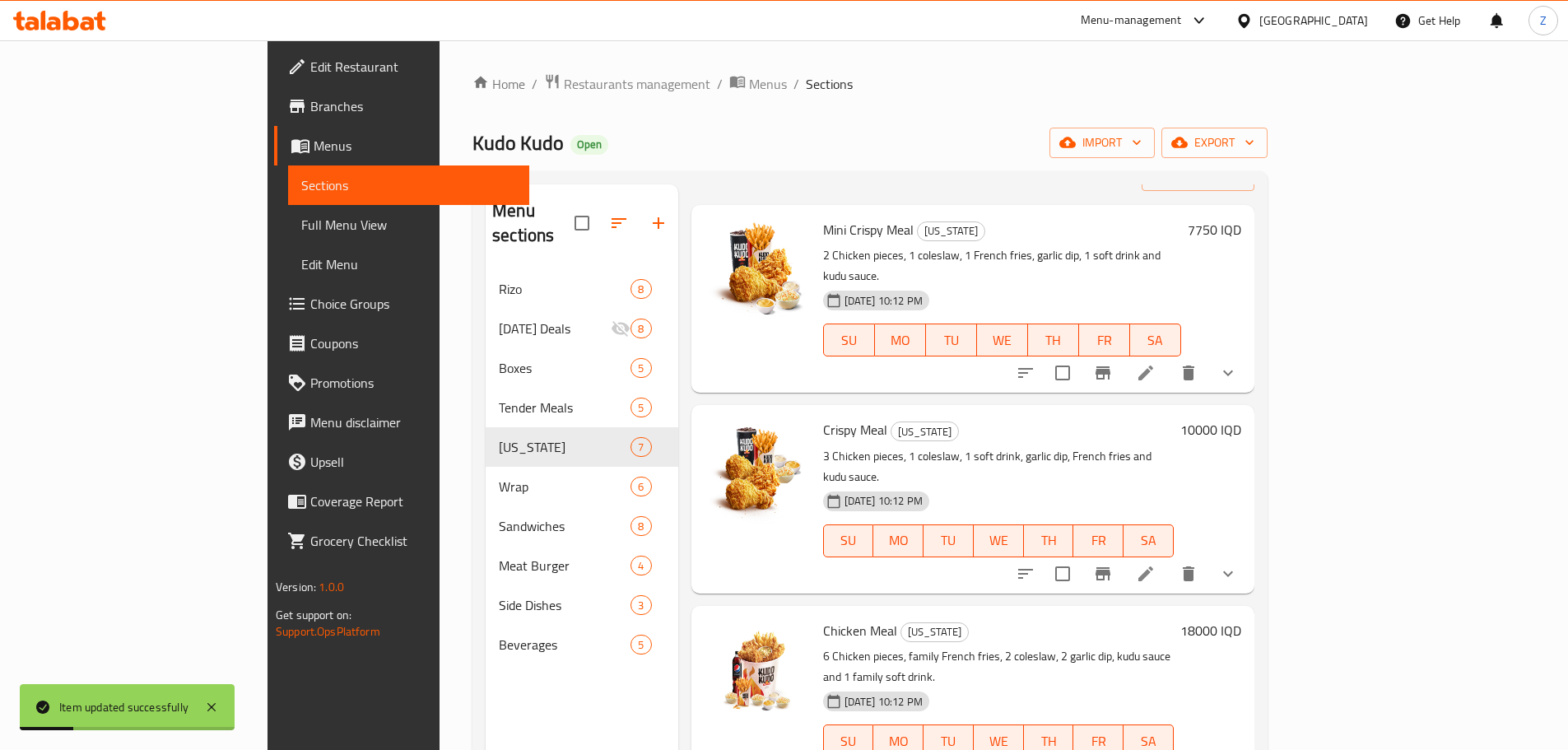
scroll to position [164, 0]
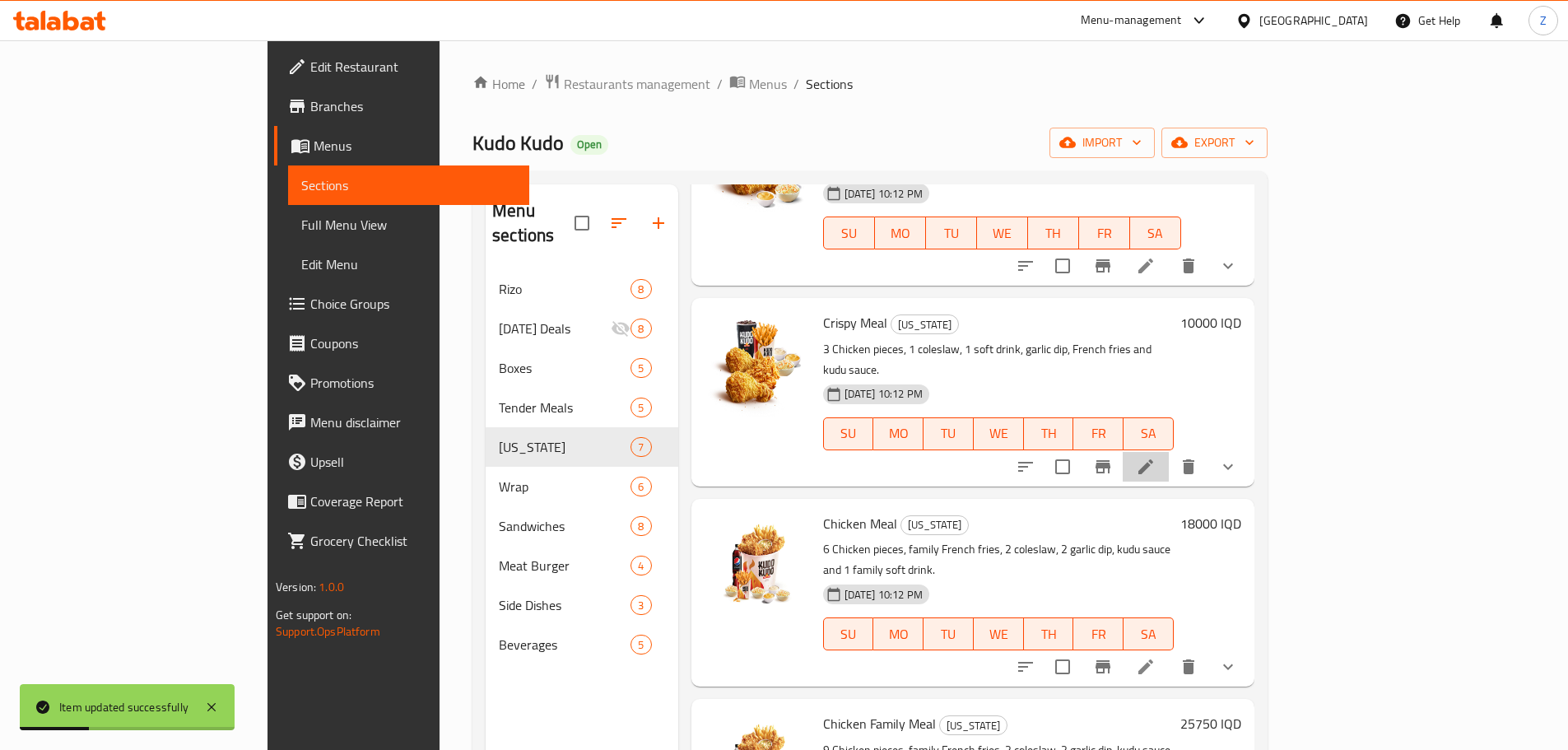
click at [1169, 452] on li at bounding box center [1145, 467] width 46 height 29
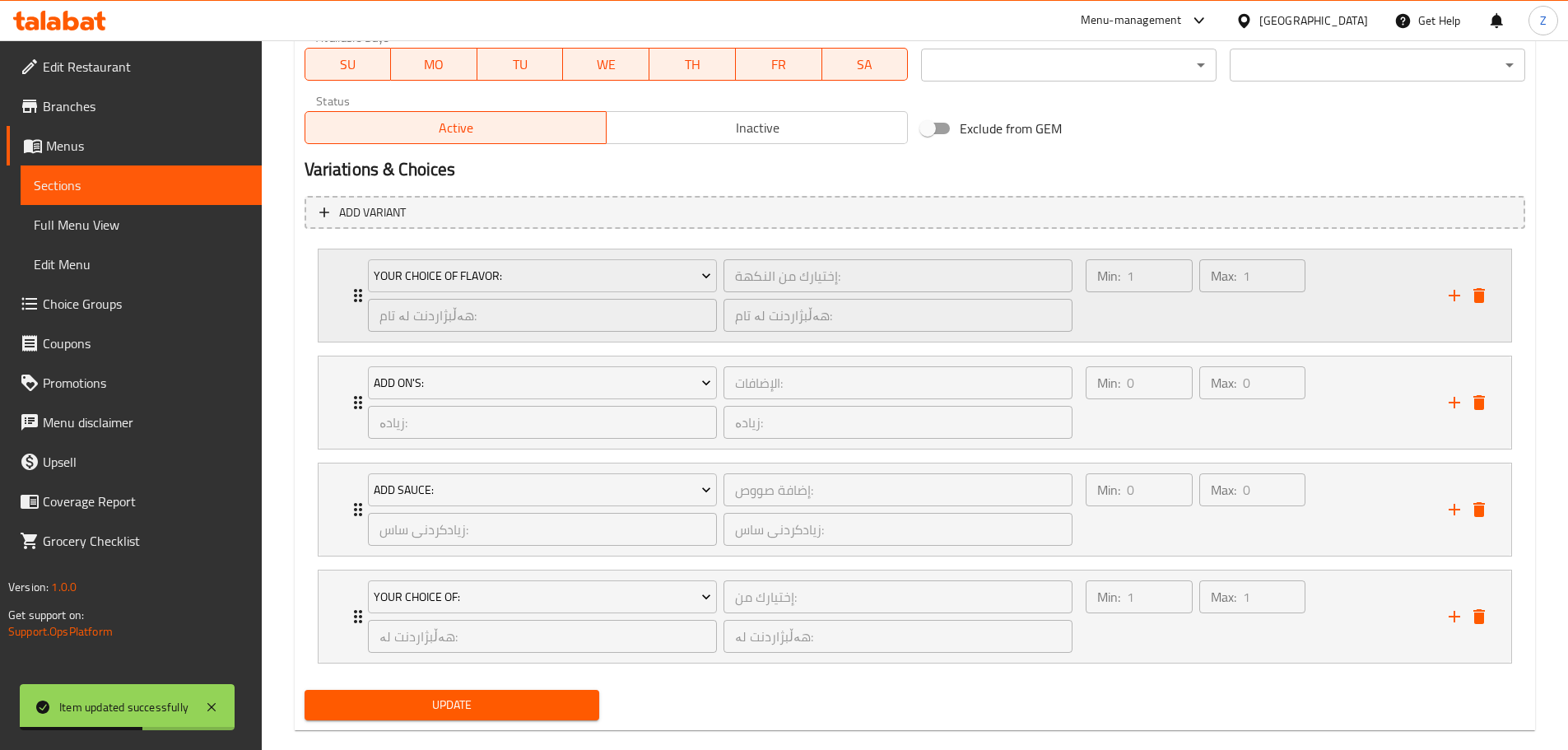
click at [1329, 324] on div "Min: 1 ​ Max: 1 ​" at bounding box center [1257, 295] width 363 height 92
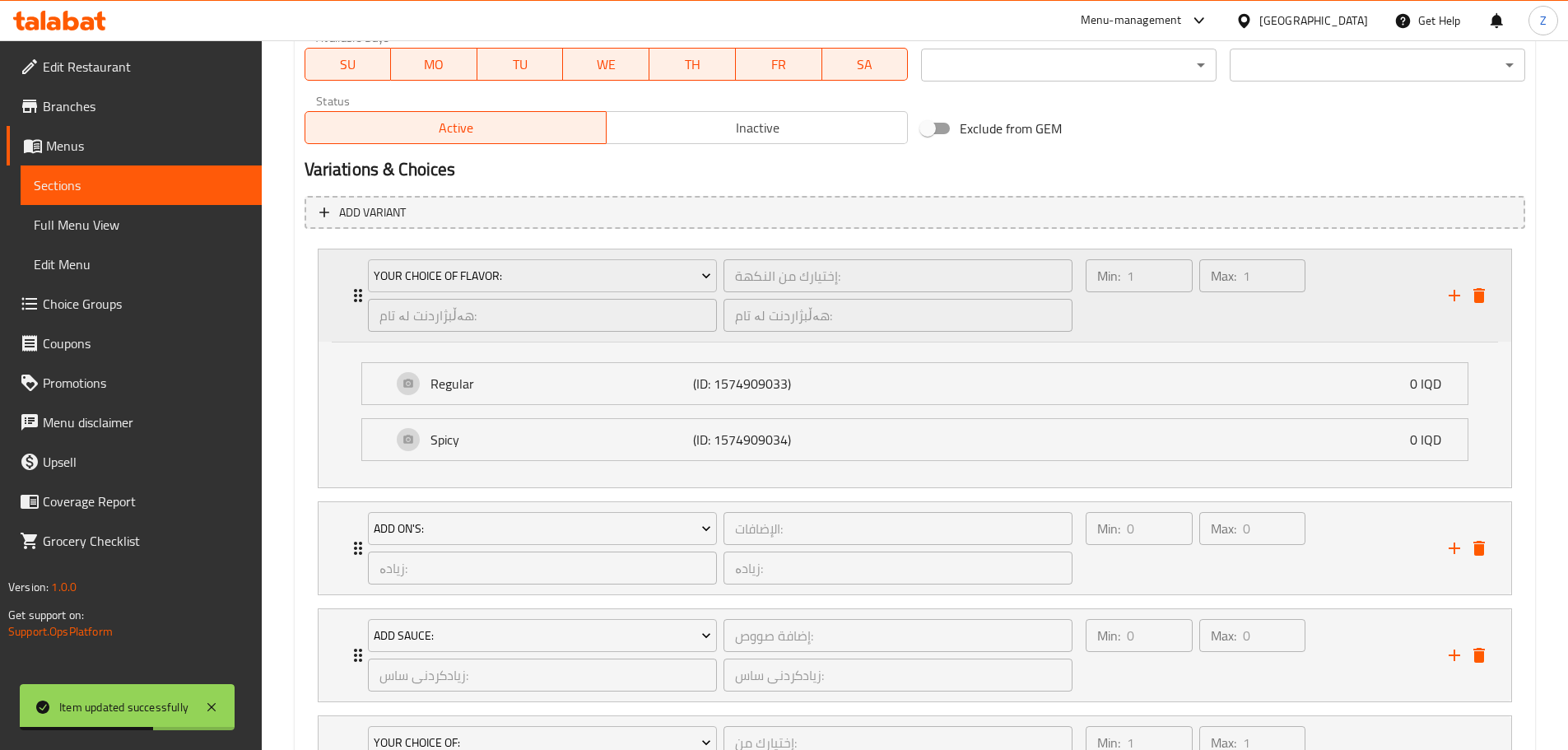
click at [1329, 324] on div "Min: 1 ​ Max: 1 ​" at bounding box center [1257, 295] width 363 height 92
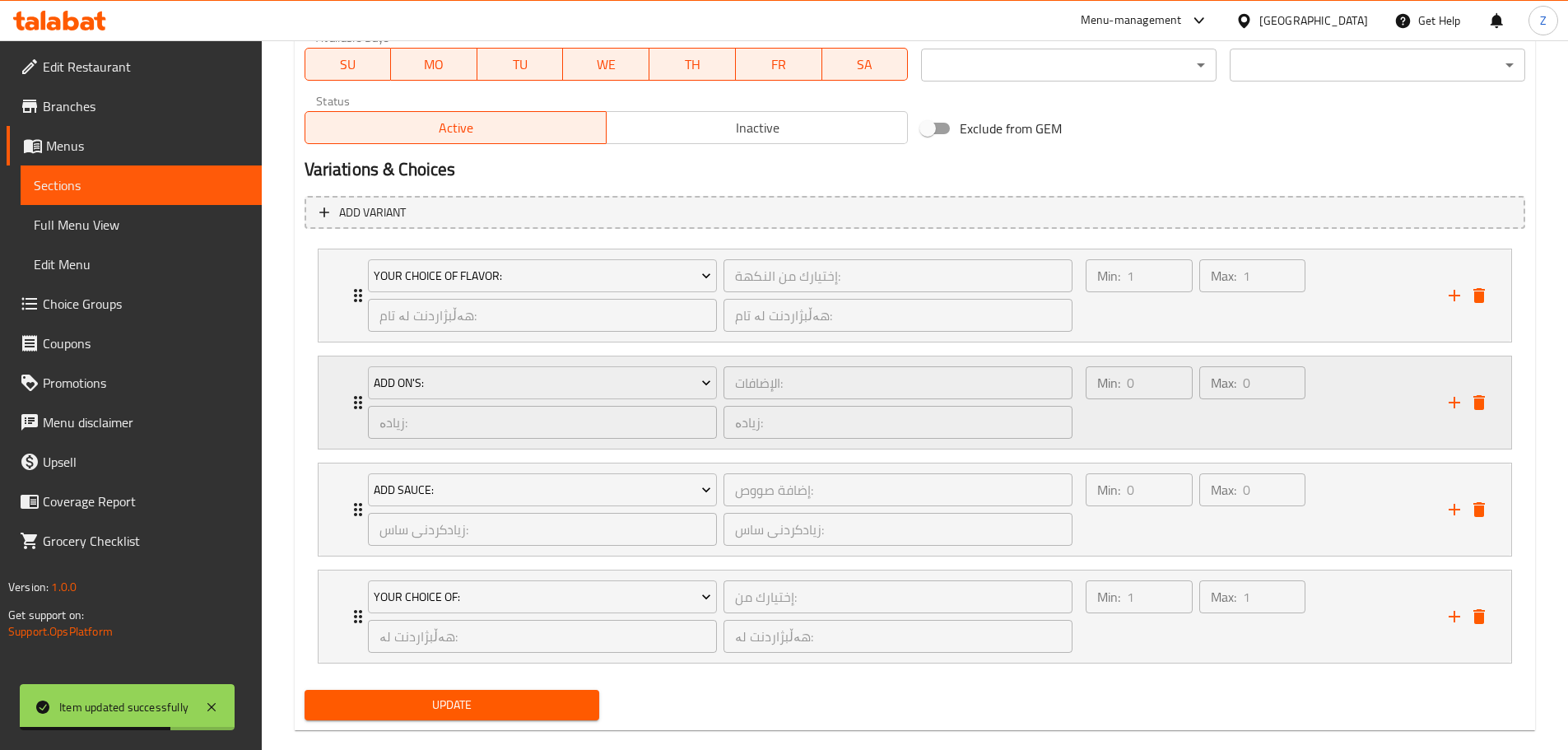
click at [1315, 420] on div "Min: 0 ​ Max: 0 ​" at bounding box center [1257, 402] width 363 height 92
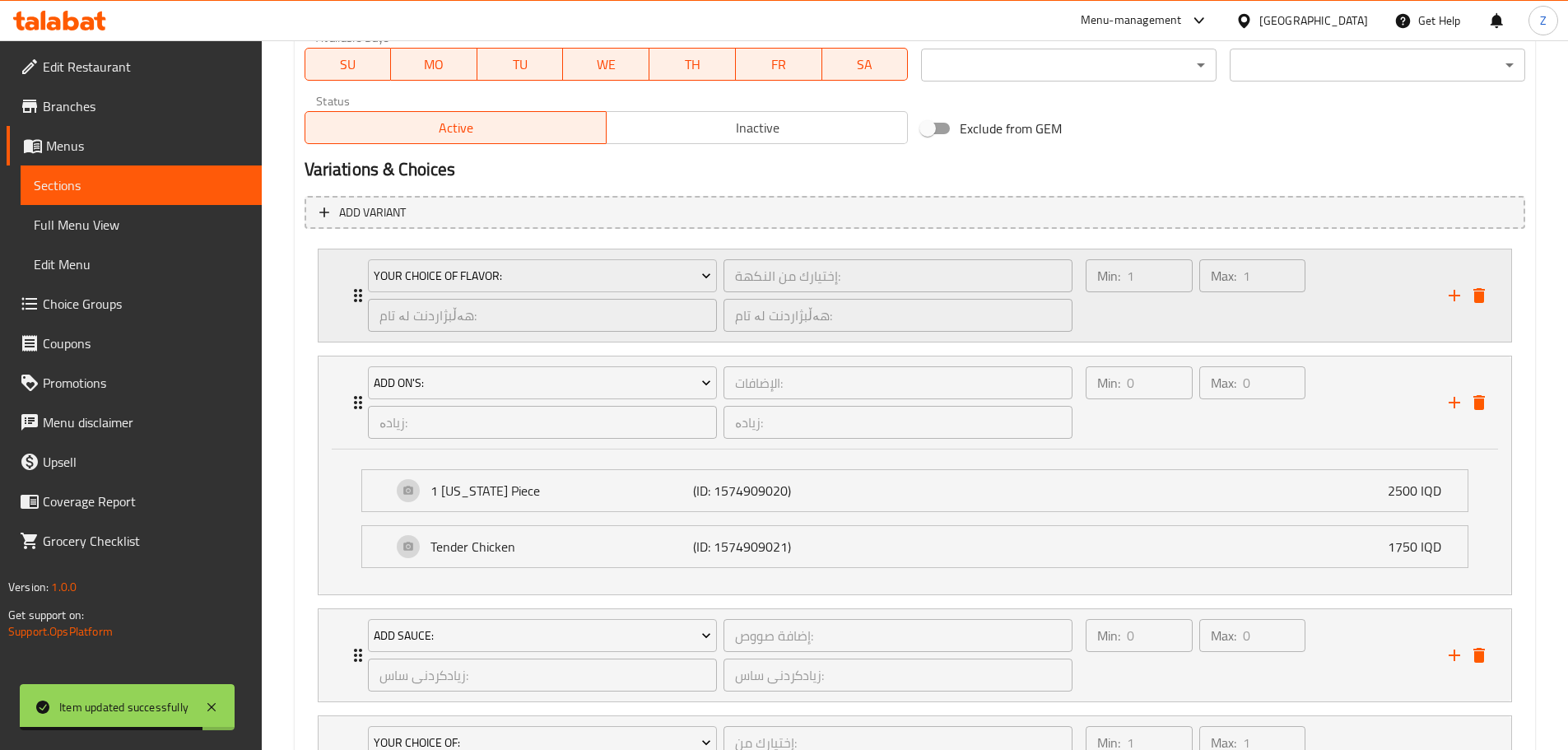
click at [1479, 396] on icon "delete" at bounding box center [1479, 403] width 12 height 15
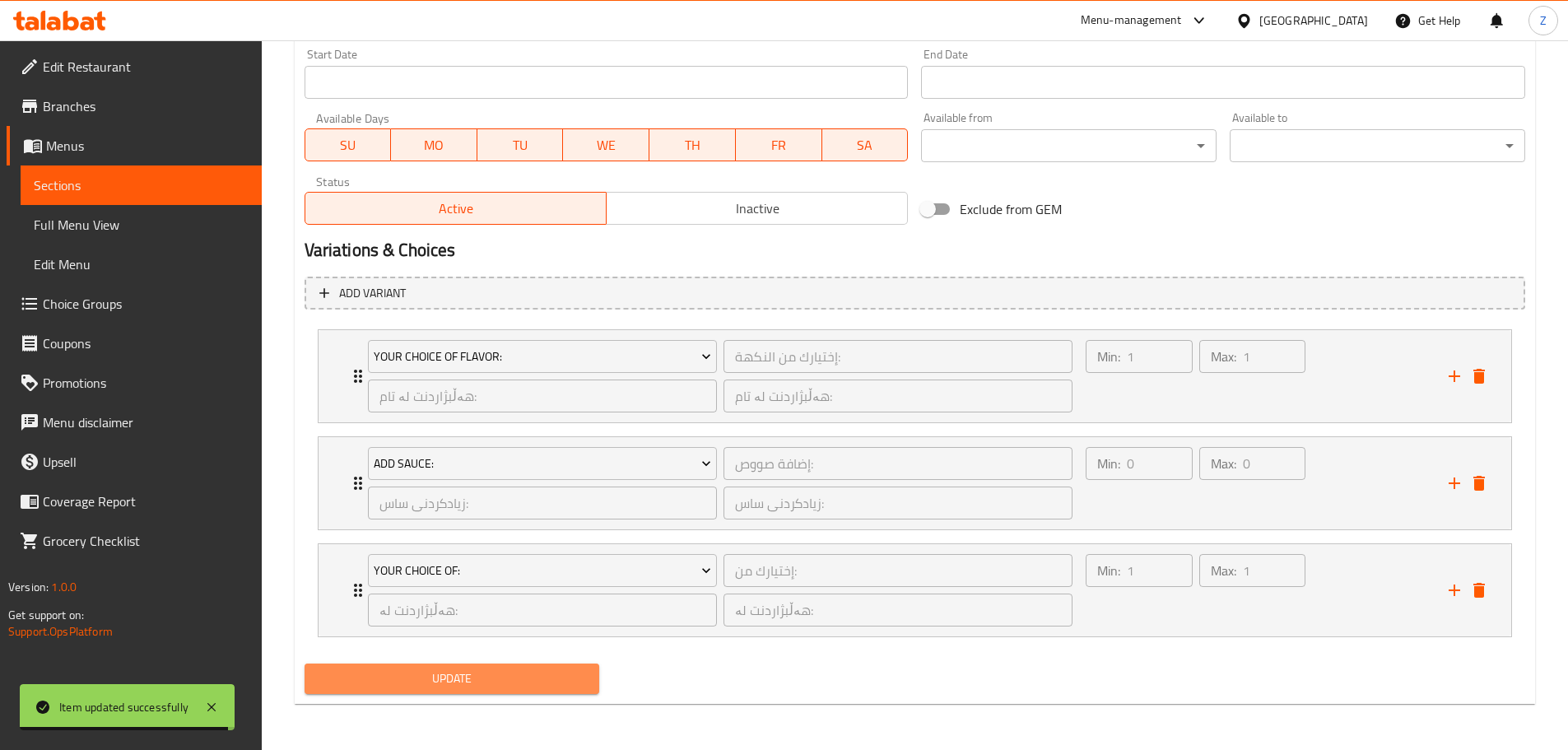
click at [545, 676] on span "Update" at bounding box center [452, 679] width 269 height 21
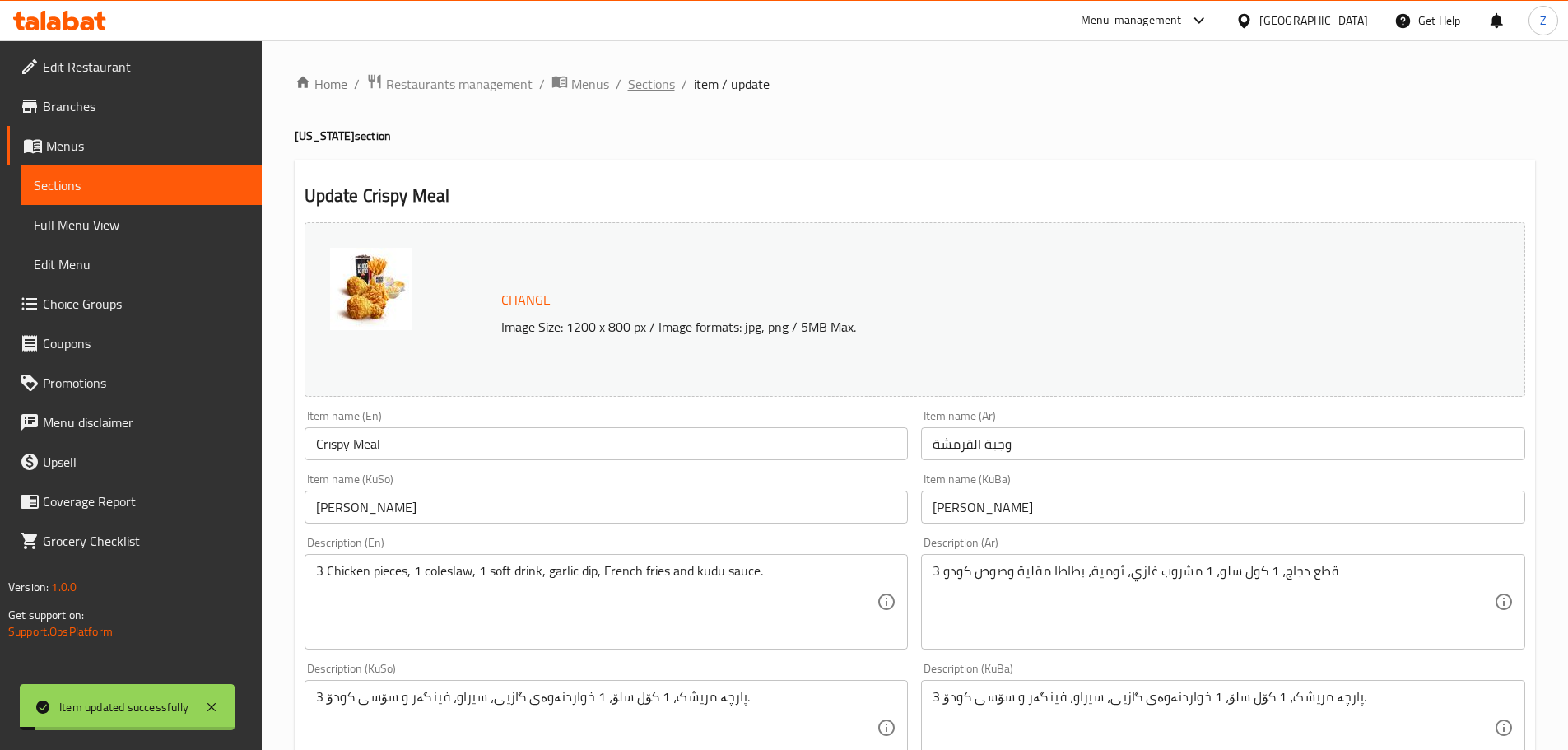
click at [645, 91] on span "Sections" at bounding box center [651, 84] width 47 height 20
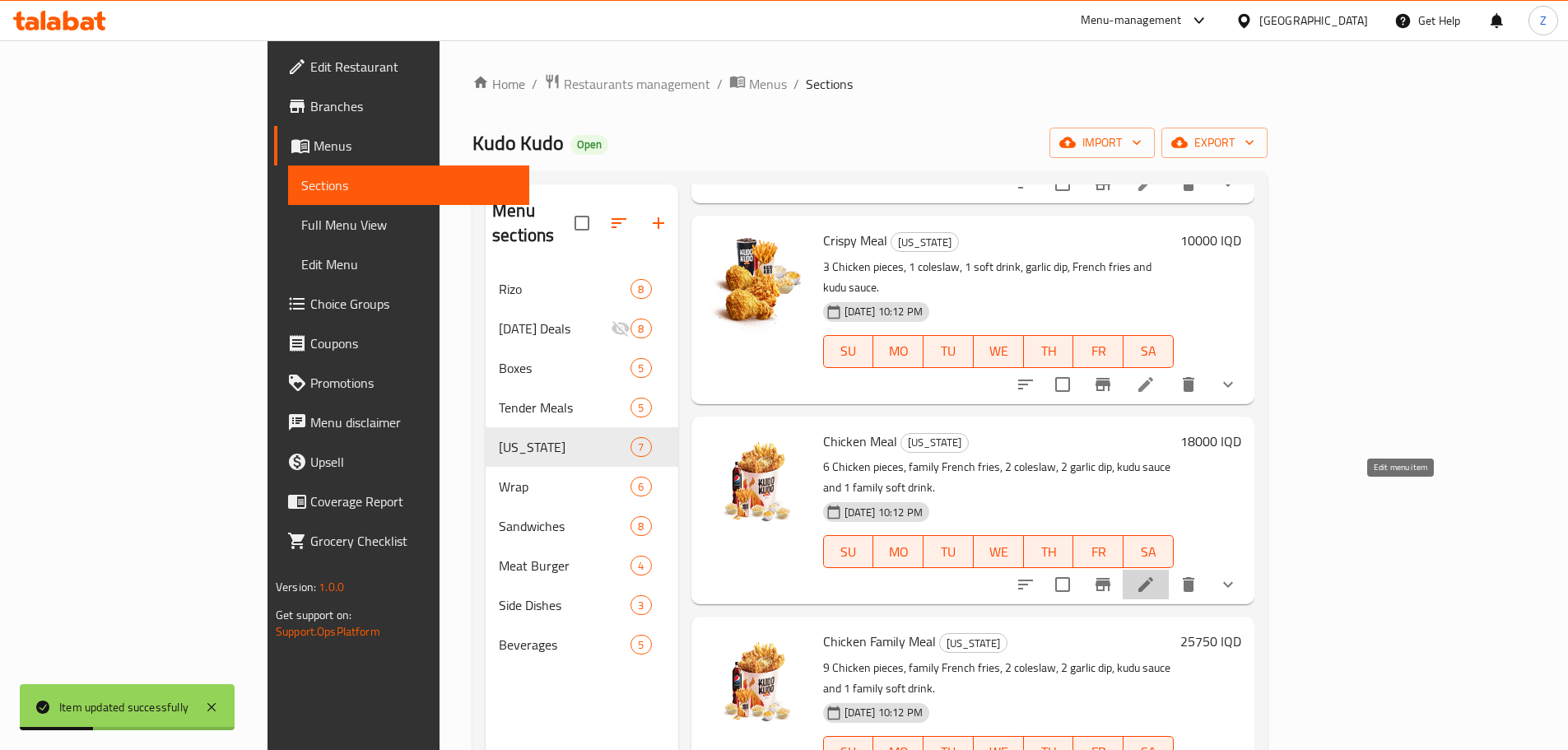
click at [1155, 575] on icon at bounding box center [1146, 585] width 20 height 20
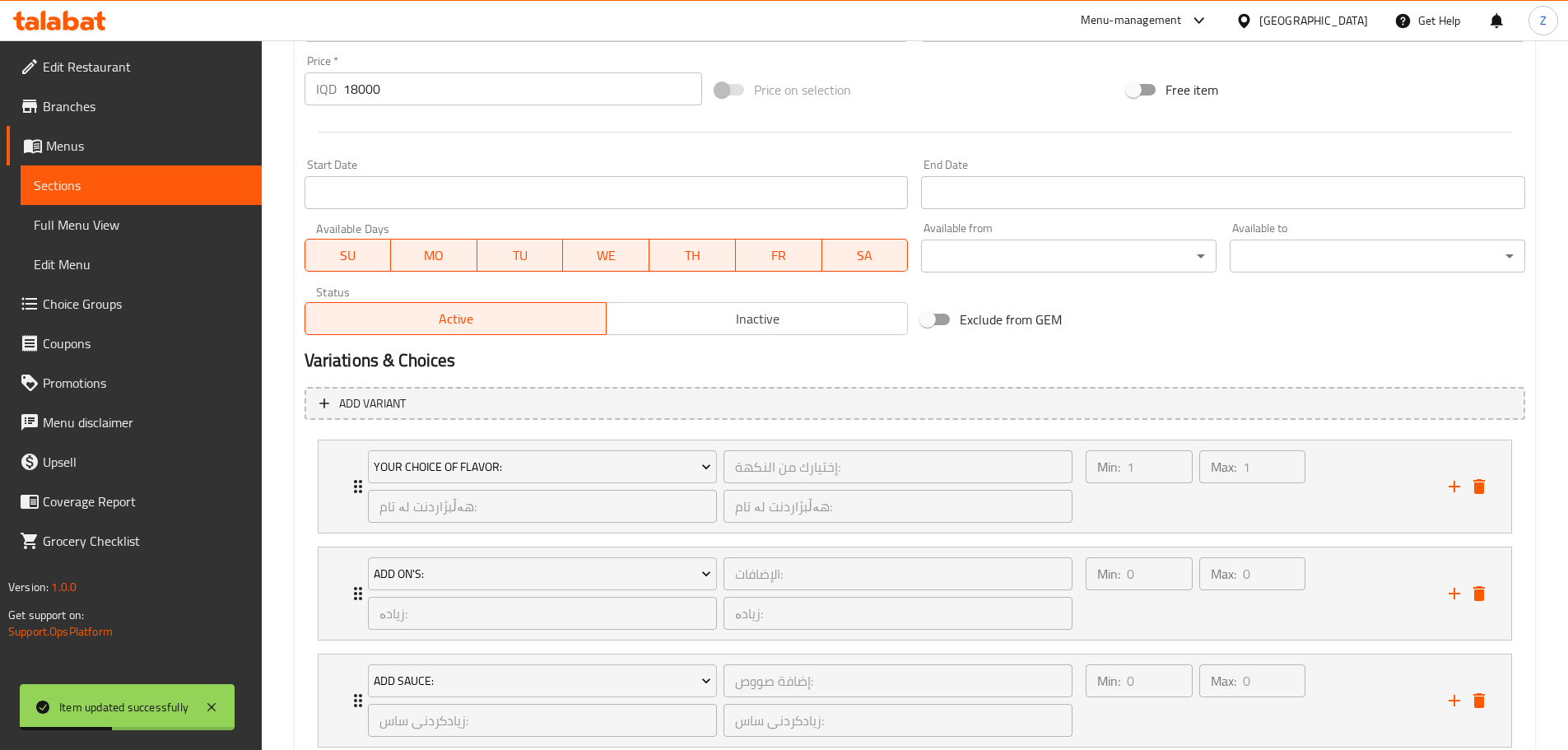
scroll to position [988, 0]
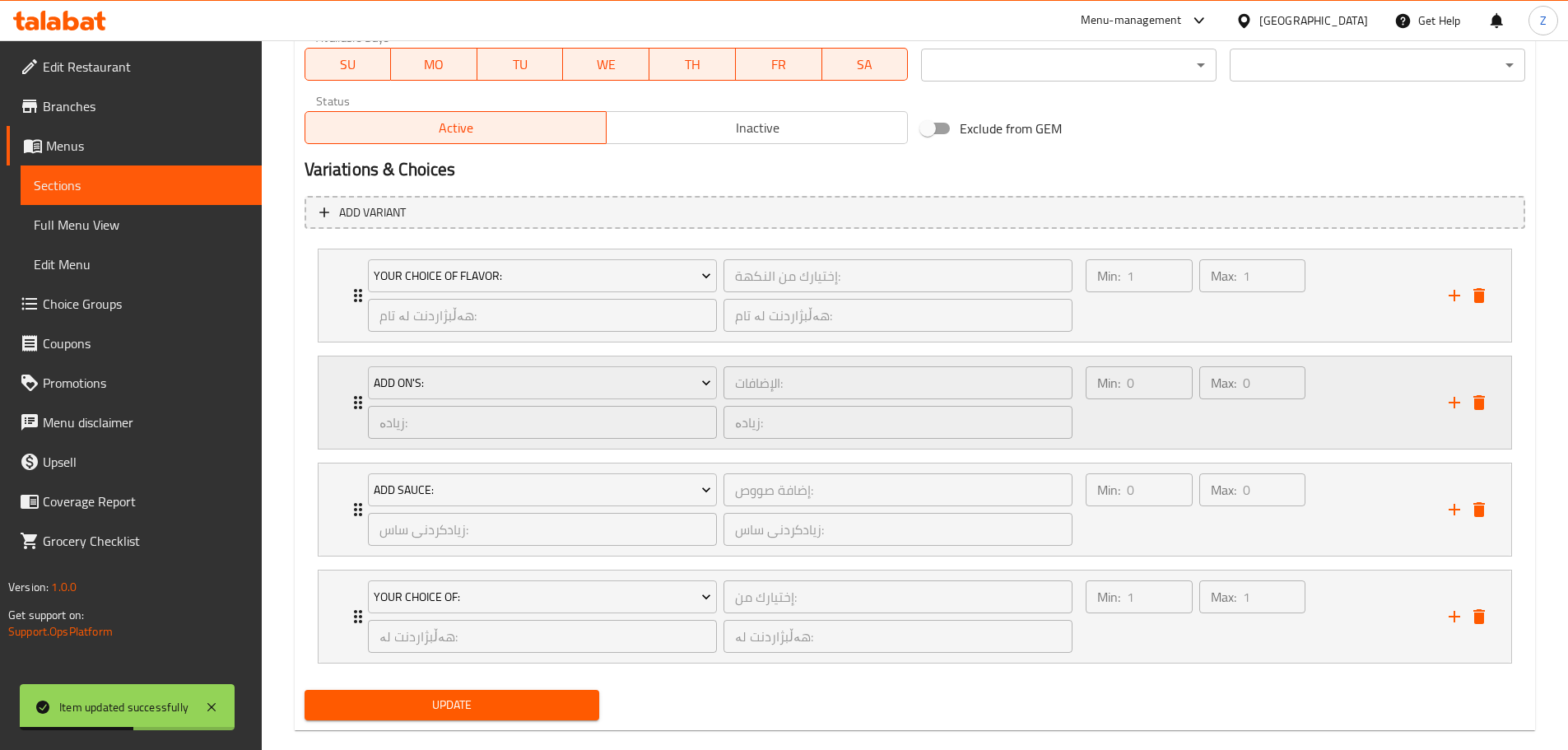
click at [1293, 430] on div "Max: 0 ​" at bounding box center [1251, 402] width 112 height 79
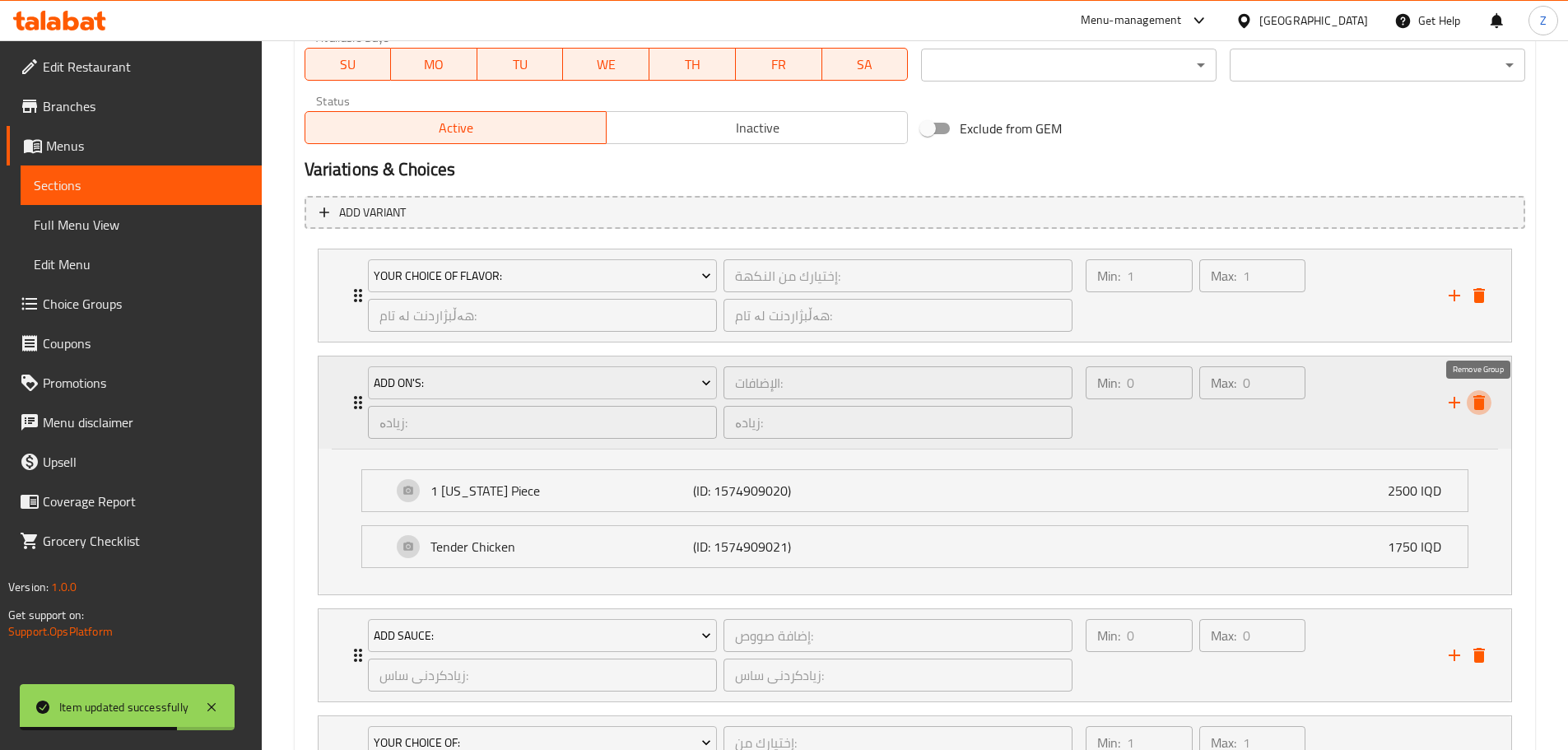
click at [1486, 409] on icon "delete" at bounding box center [1479, 403] width 20 height 20
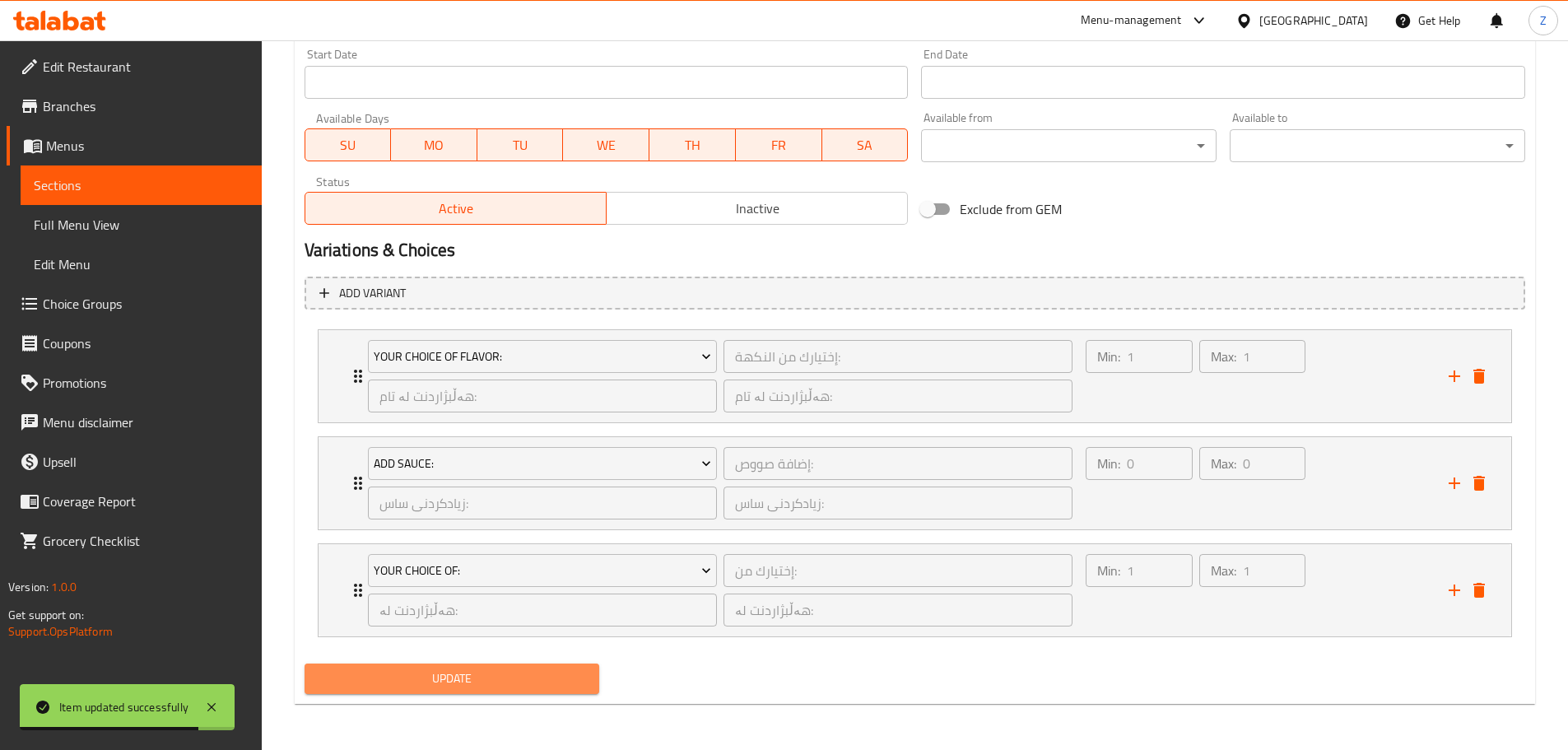
click at [557, 678] on span "Update" at bounding box center [452, 679] width 269 height 21
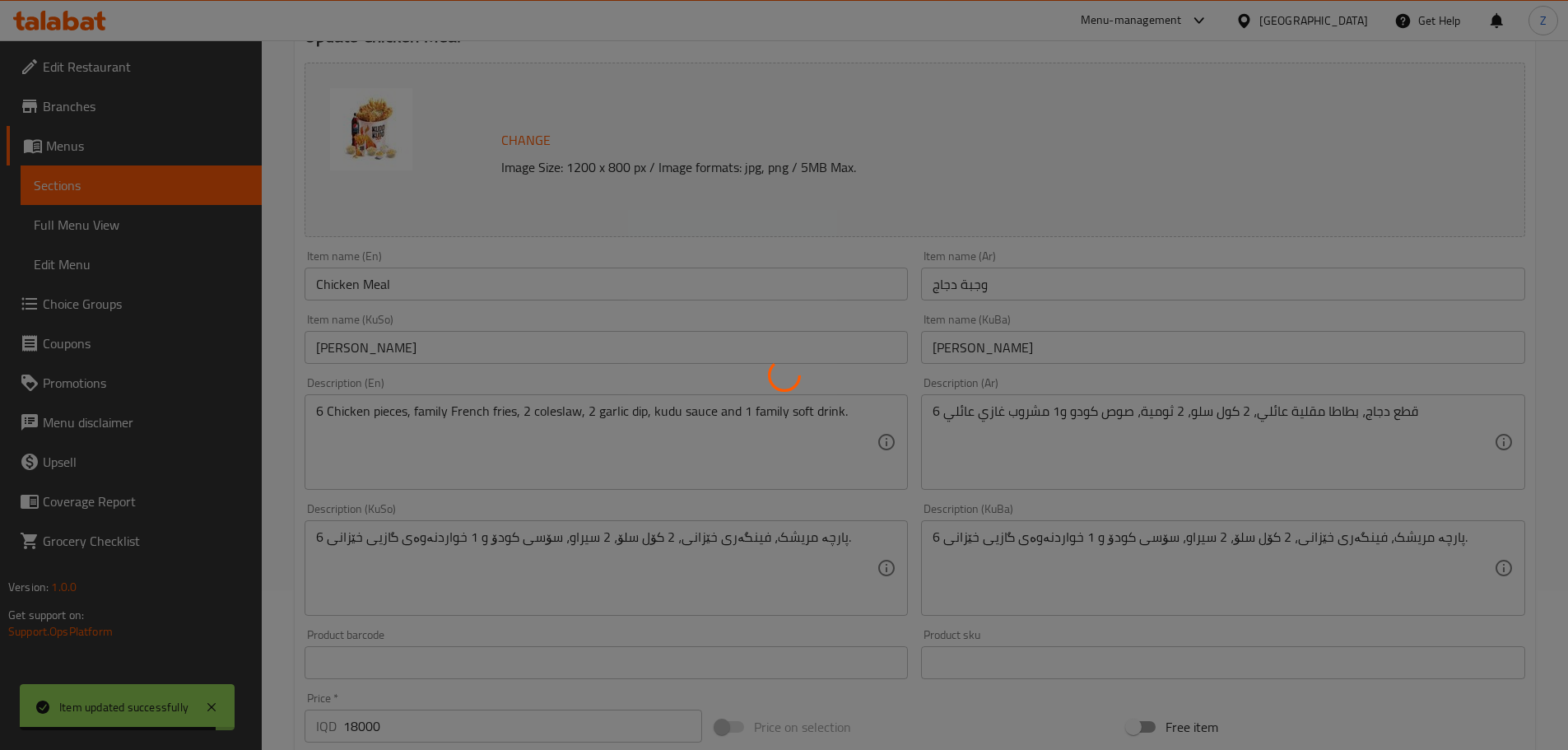
scroll to position [0, 0]
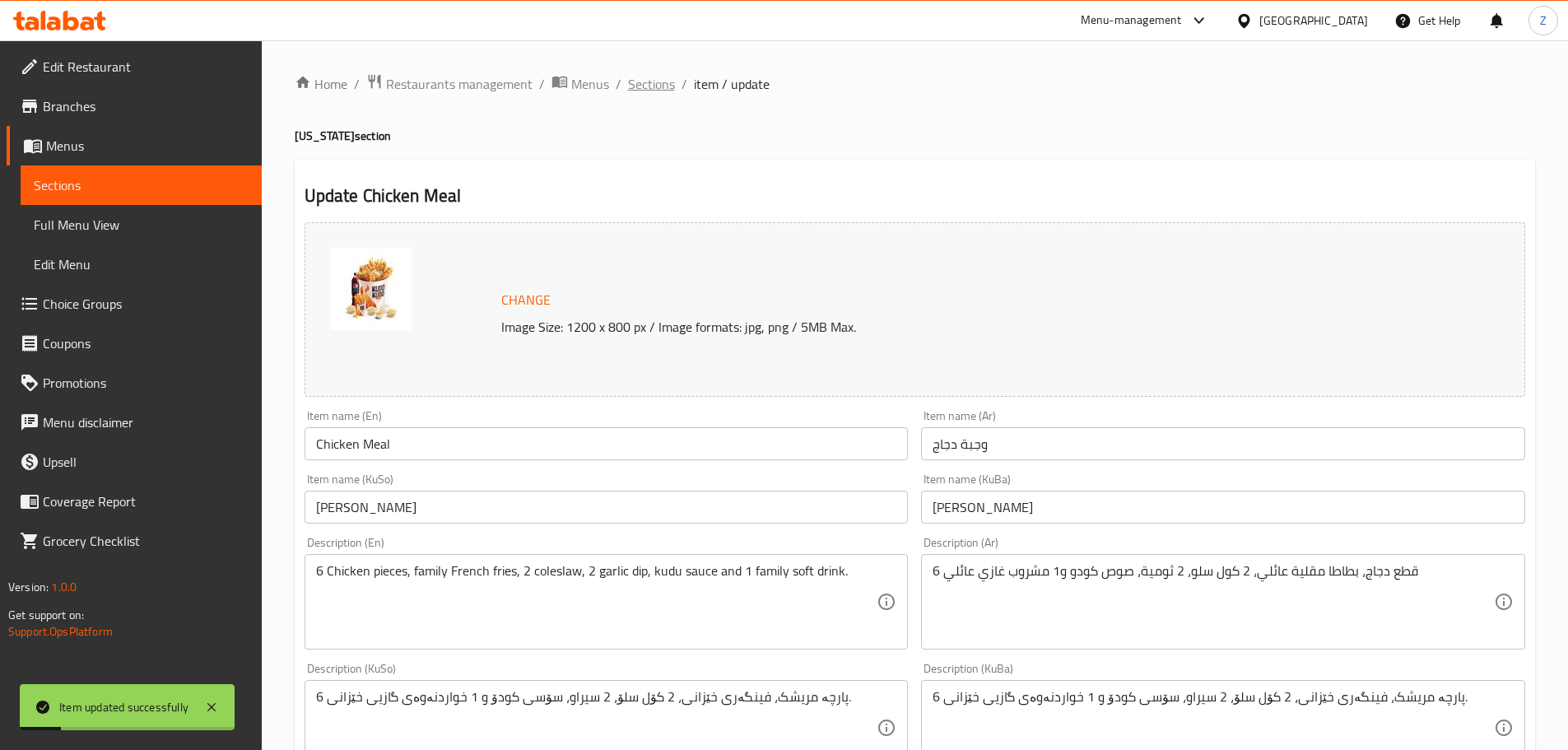
click at [658, 80] on span "Sections" at bounding box center [651, 84] width 47 height 20
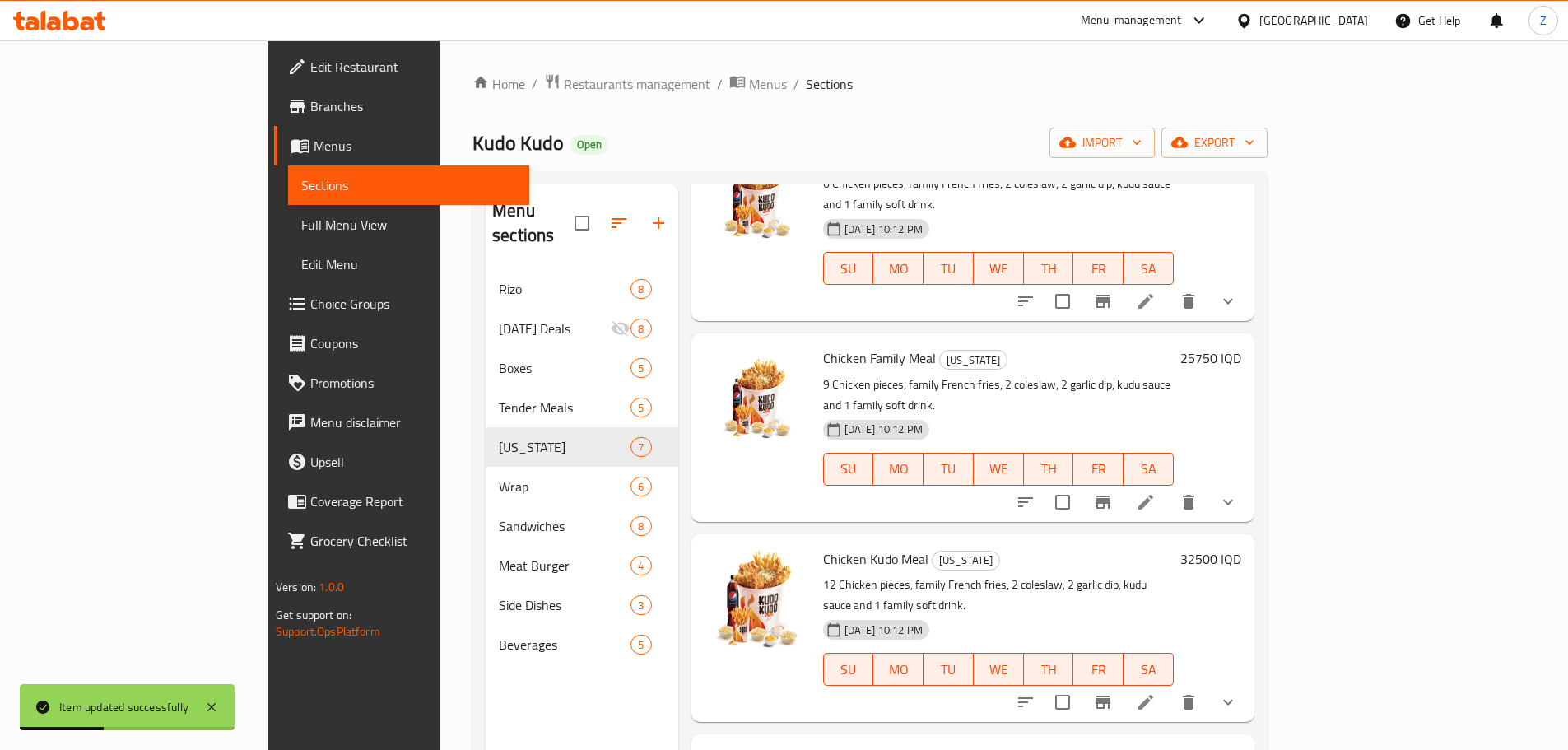
scroll to position [550, 0]
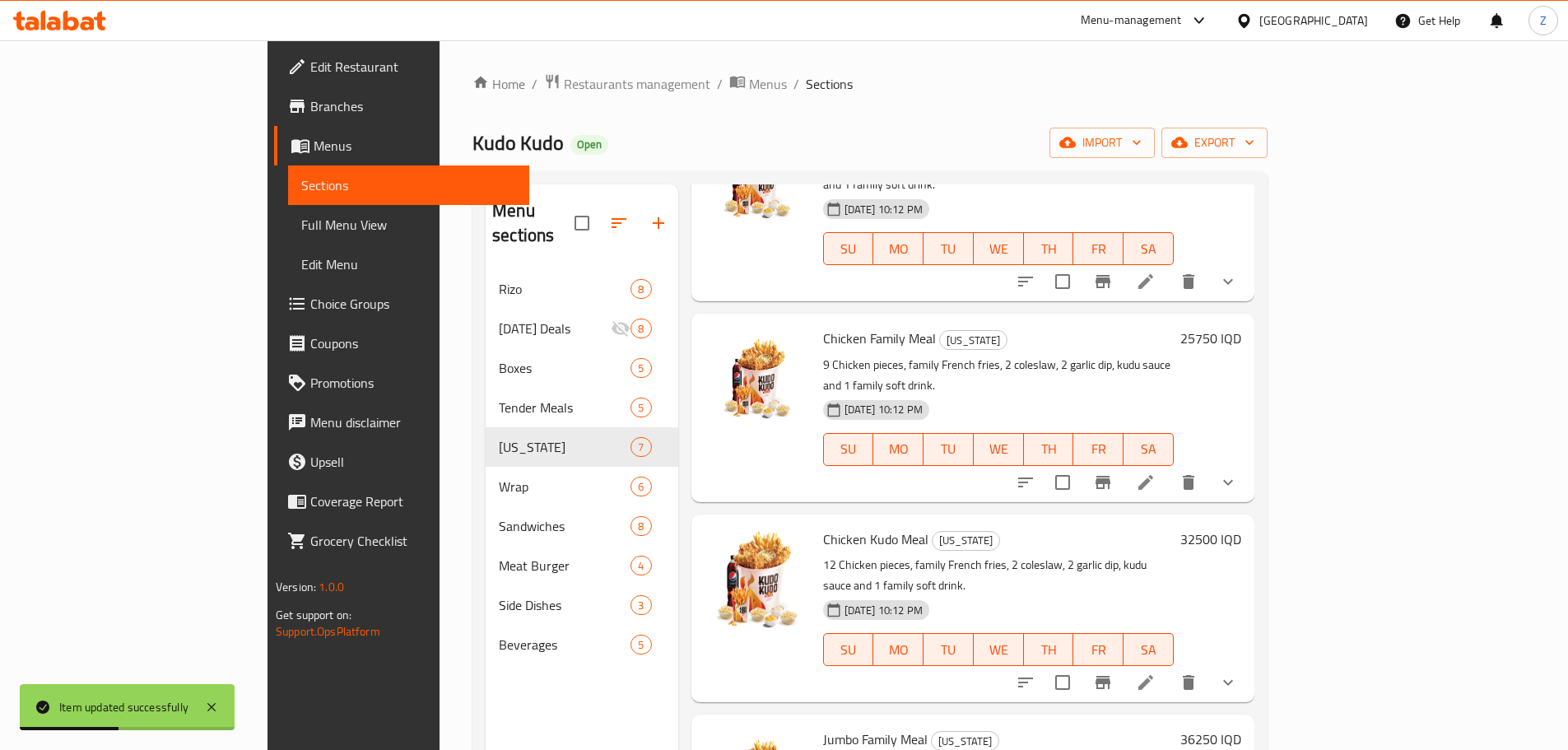
click at [1169, 468] on li at bounding box center [1145, 482] width 46 height 29
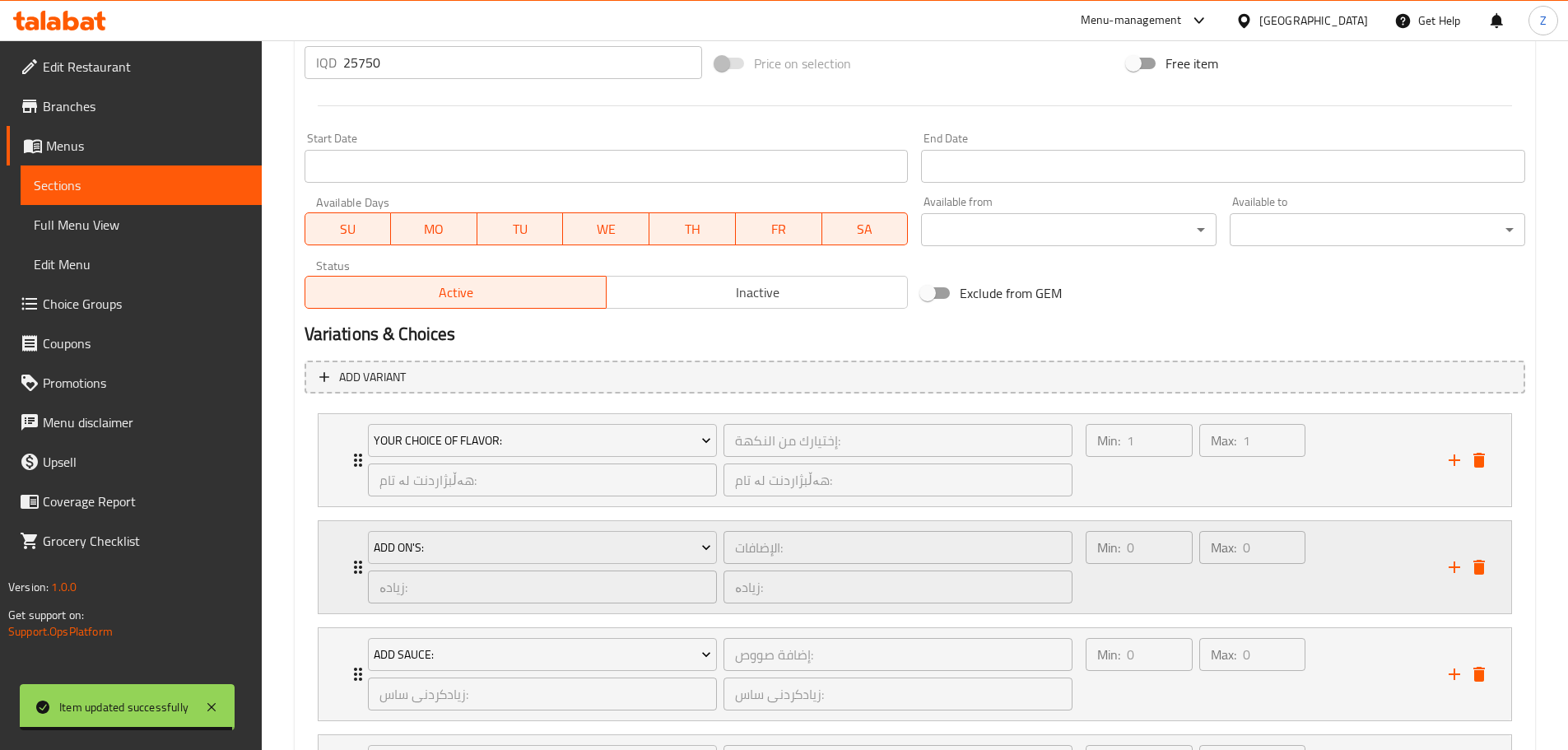
scroll to position [905, 0]
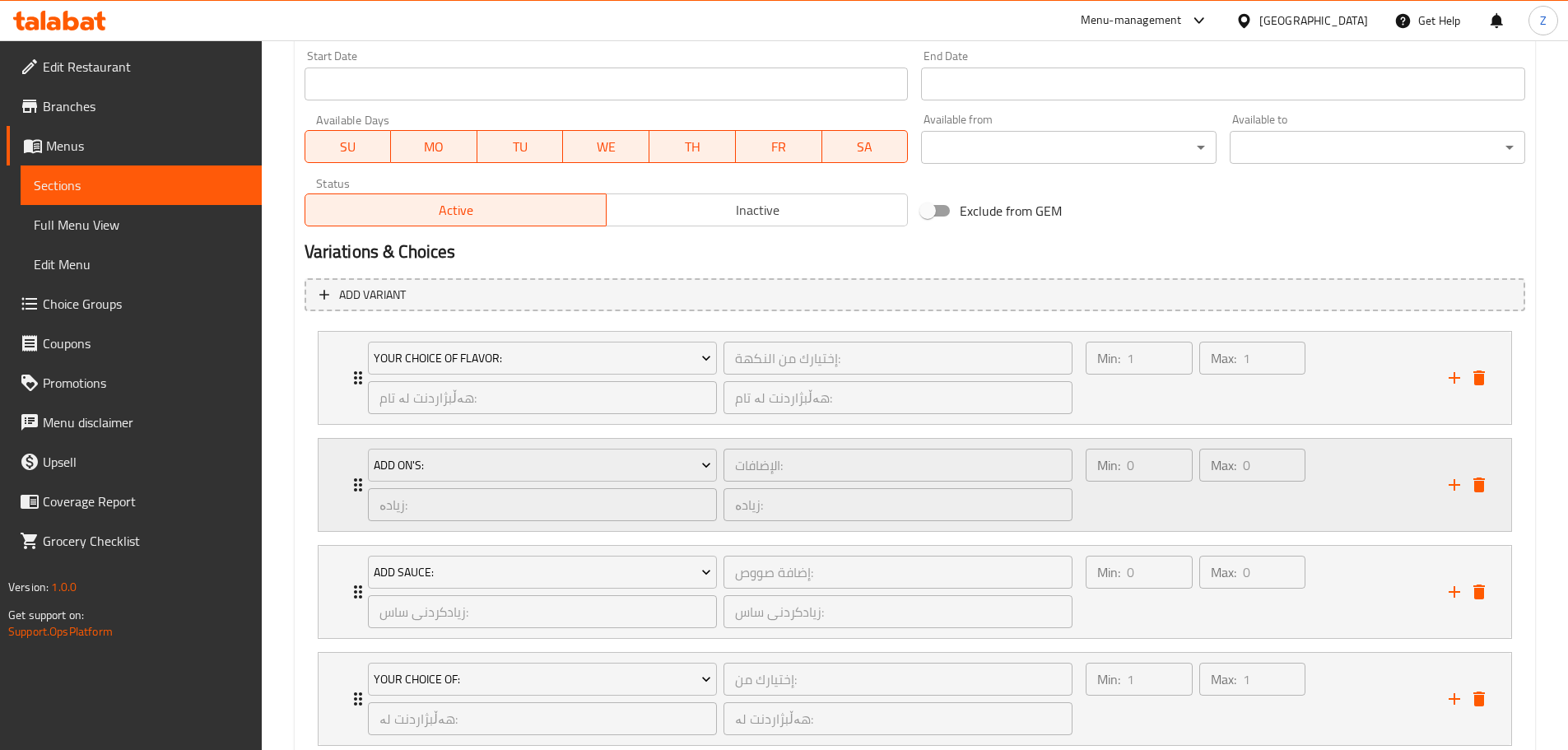
click at [1358, 492] on div "Min: 0 ​ Max: 0 ​" at bounding box center [1257, 484] width 363 height 92
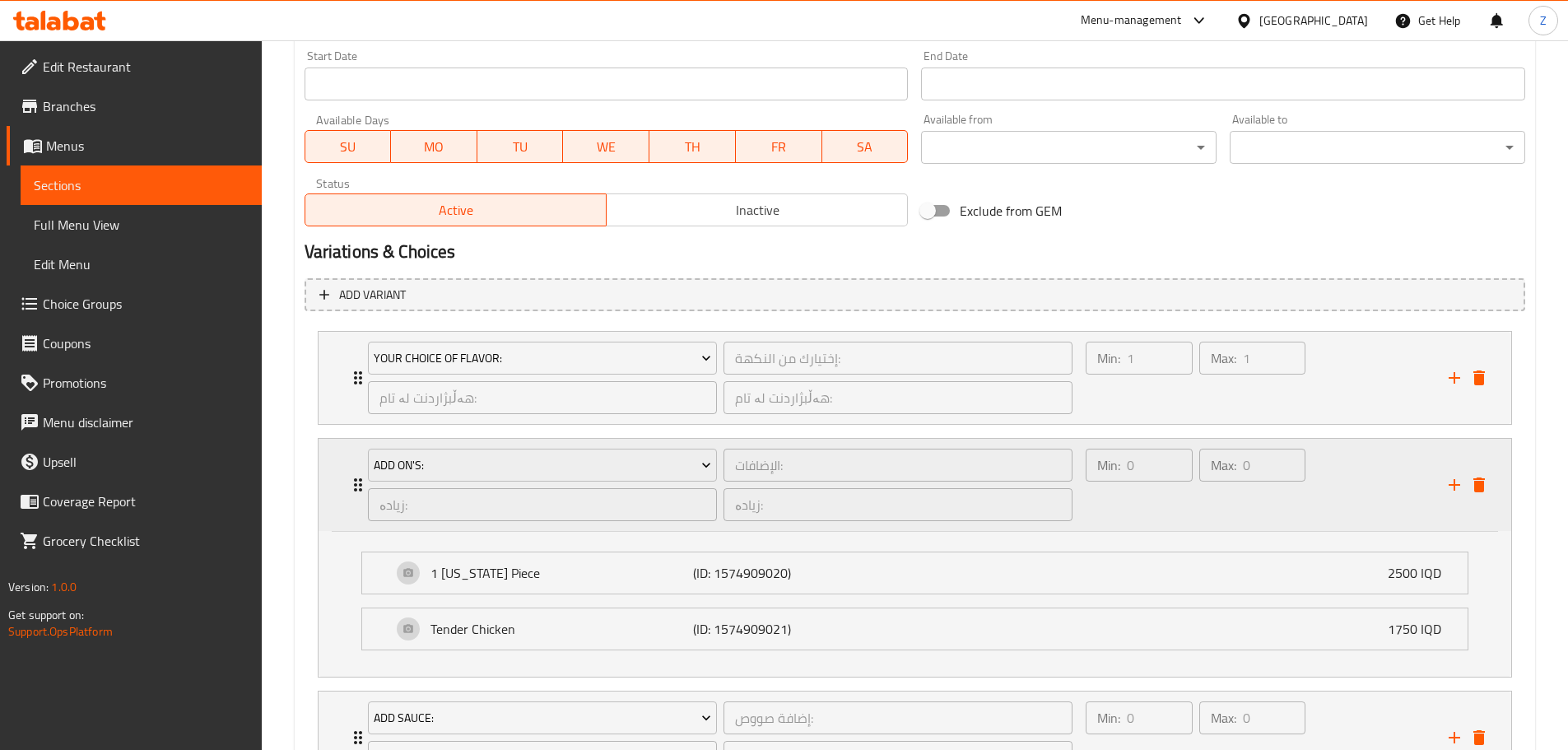
click at [1475, 485] on icon "delete" at bounding box center [1479, 485] width 12 height 15
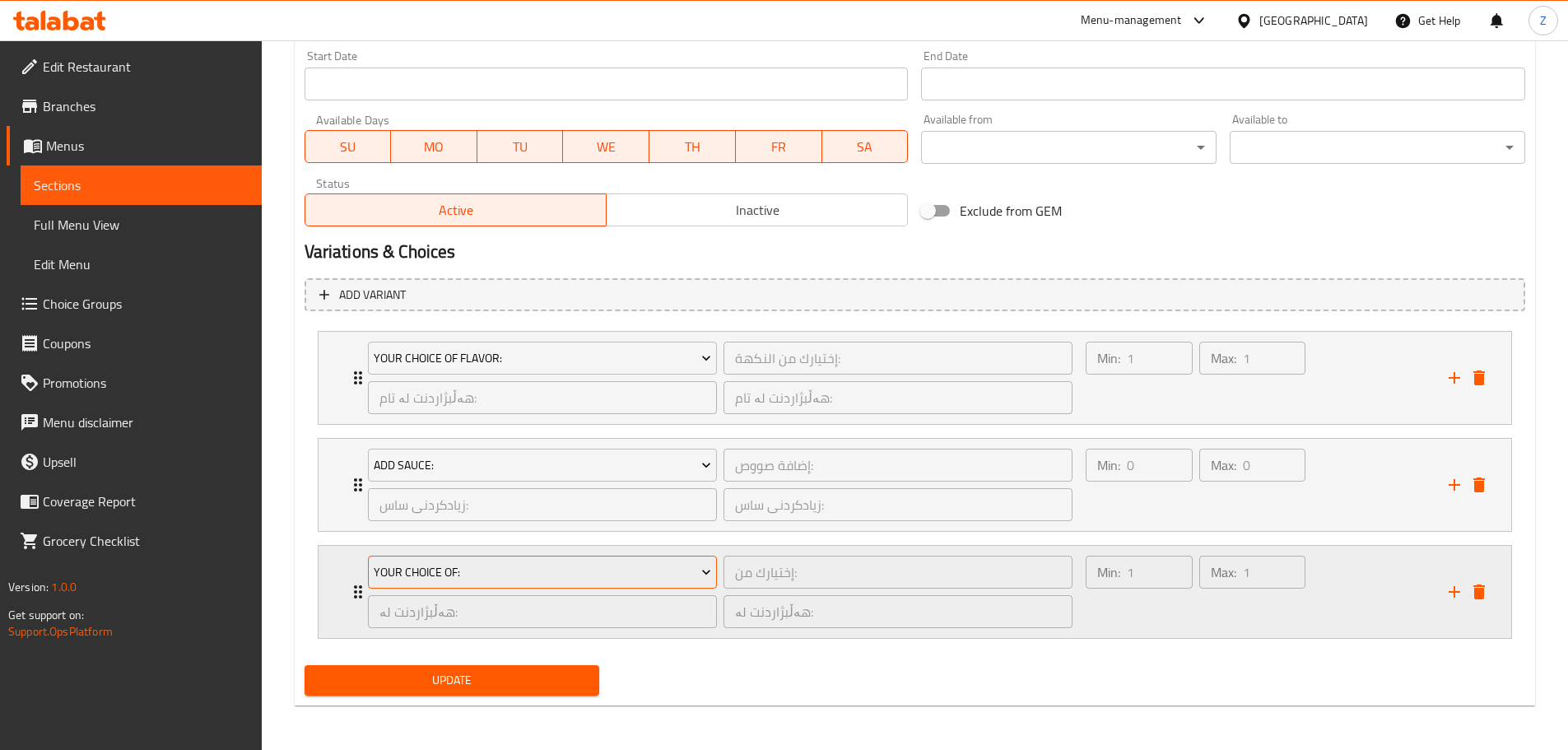
scroll to position [907, 0]
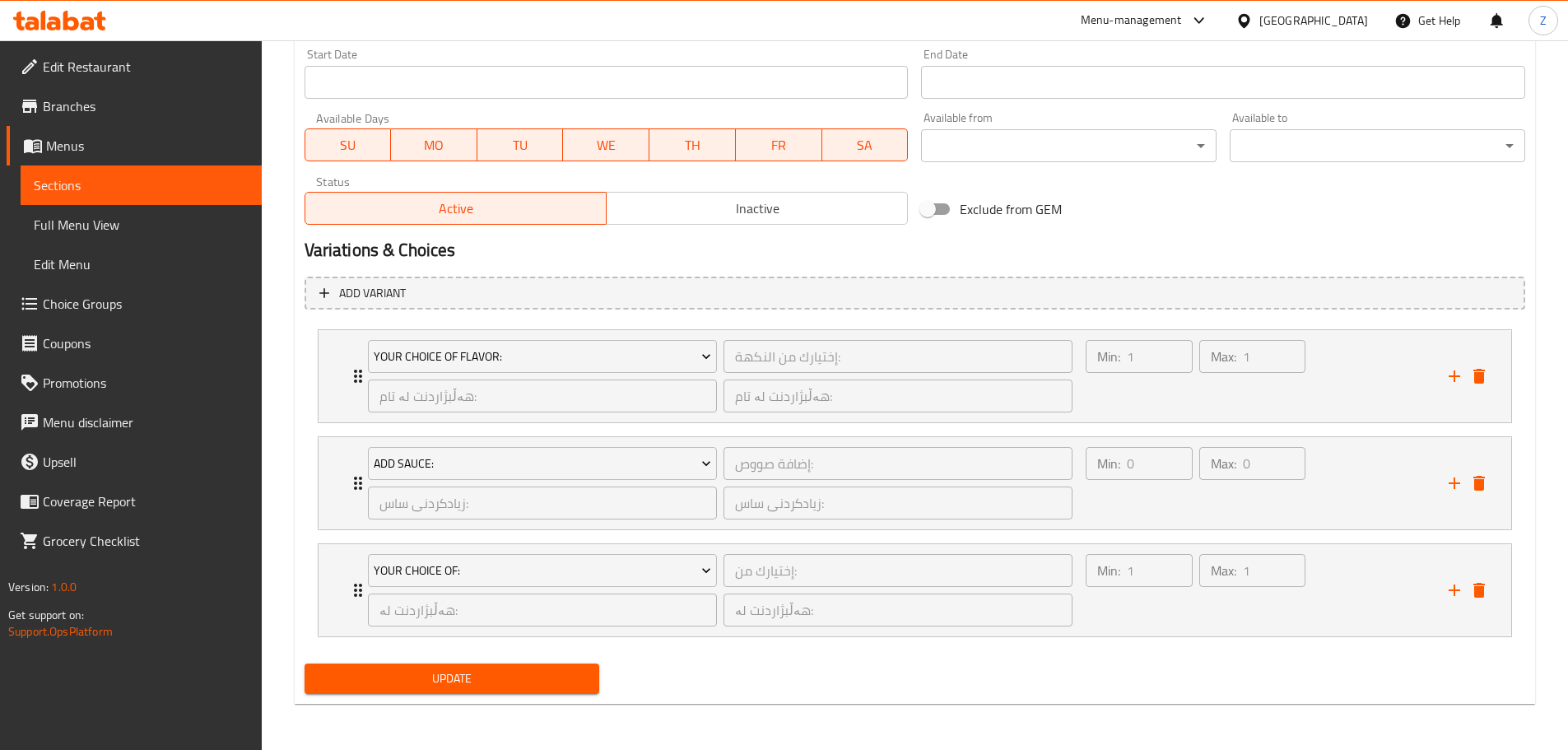
click at [495, 669] on div "Update" at bounding box center [452, 679] width 309 height 44
click at [495, 669] on span "Update" at bounding box center [452, 679] width 269 height 21
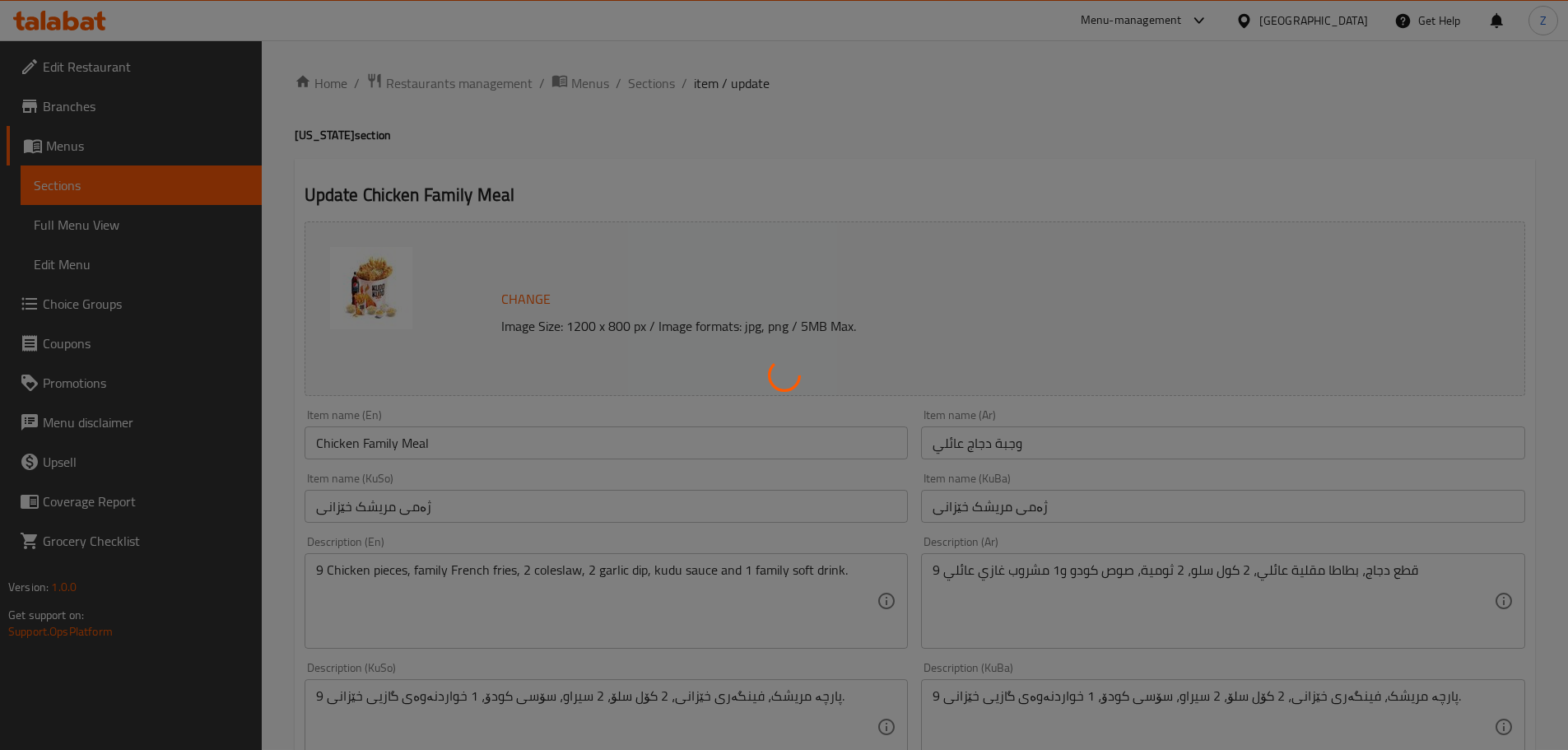
scroll to position [0, 0]
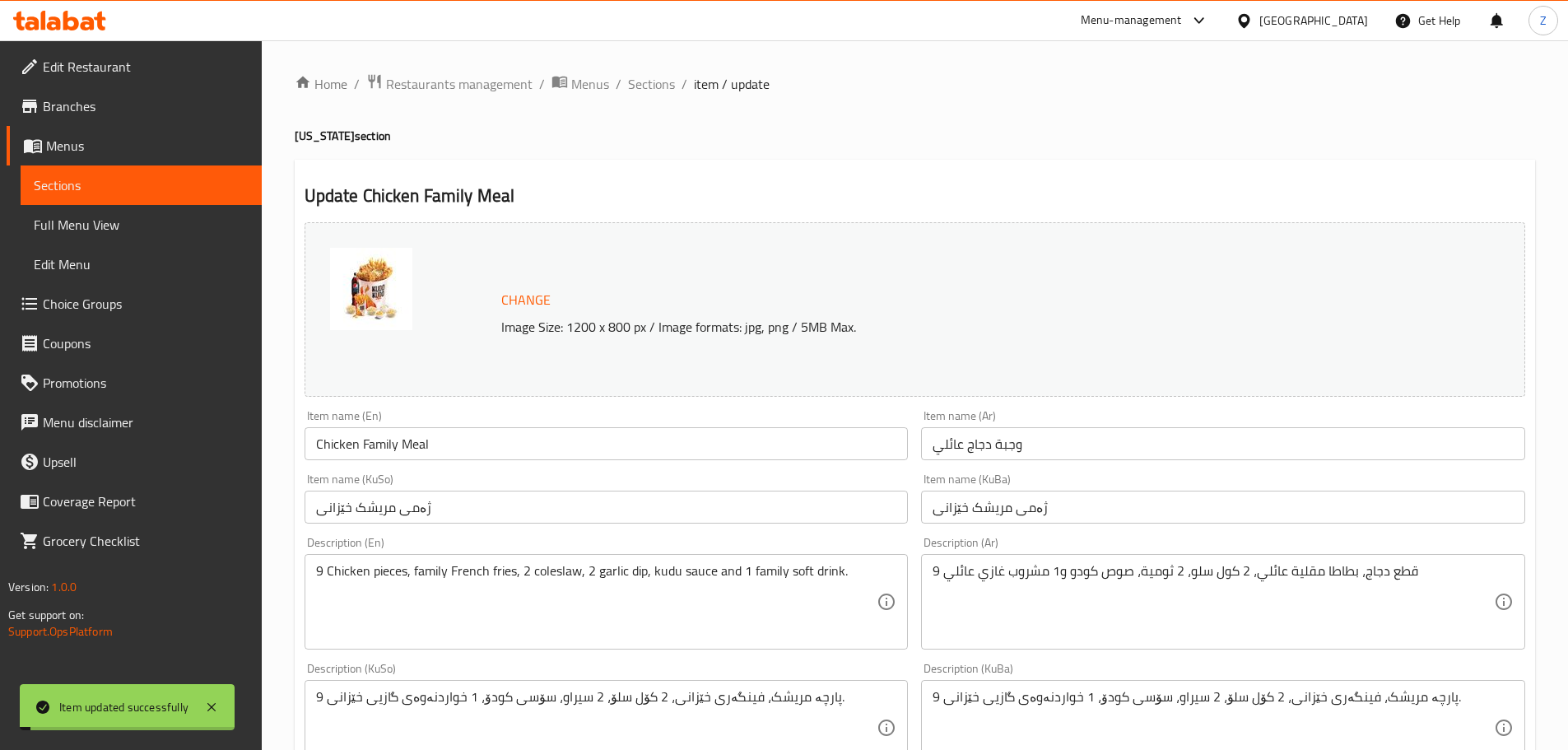
click at [668, 82] on span "Sections" at bounding box center [651, 84] width 47 height 20
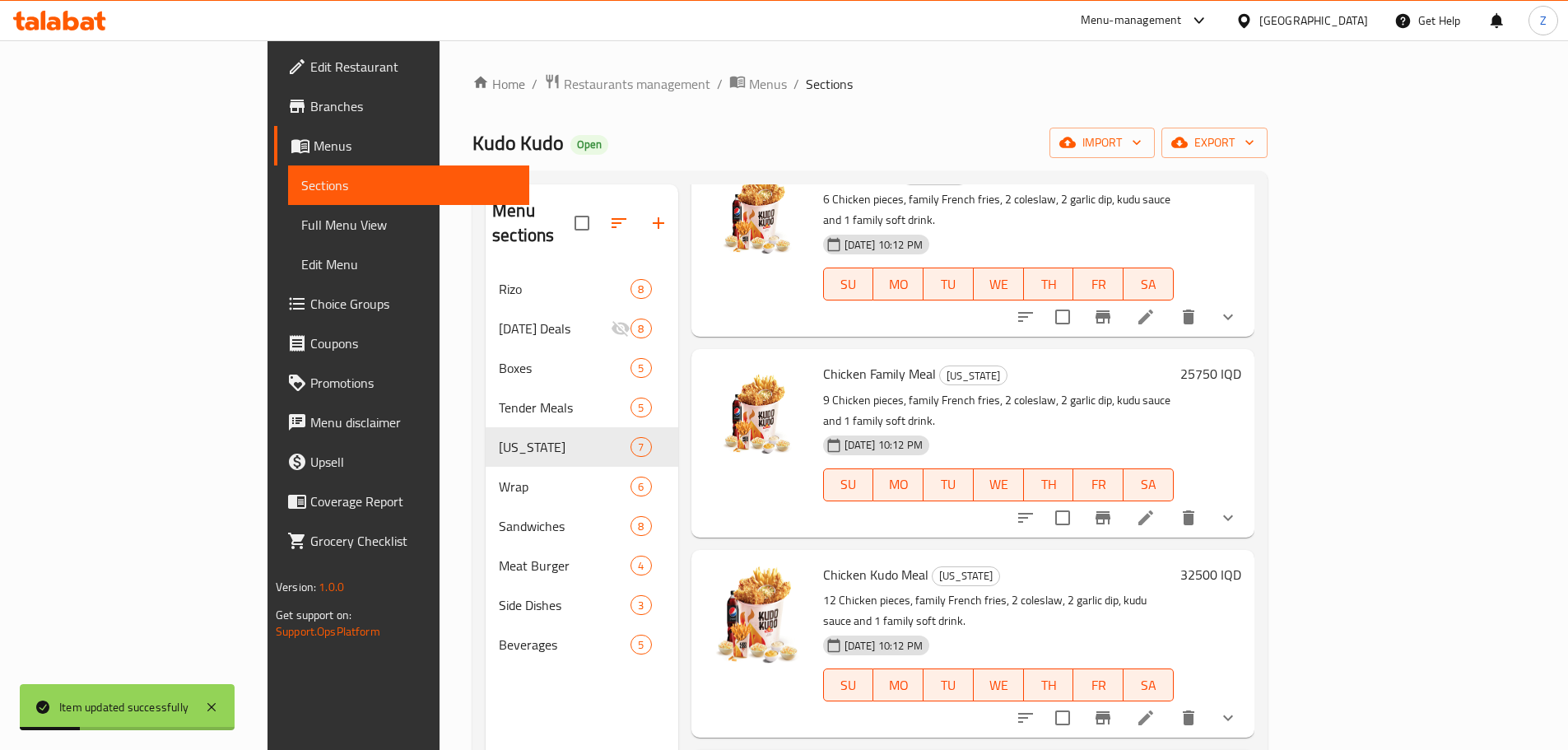
scroll to position [550, 0]
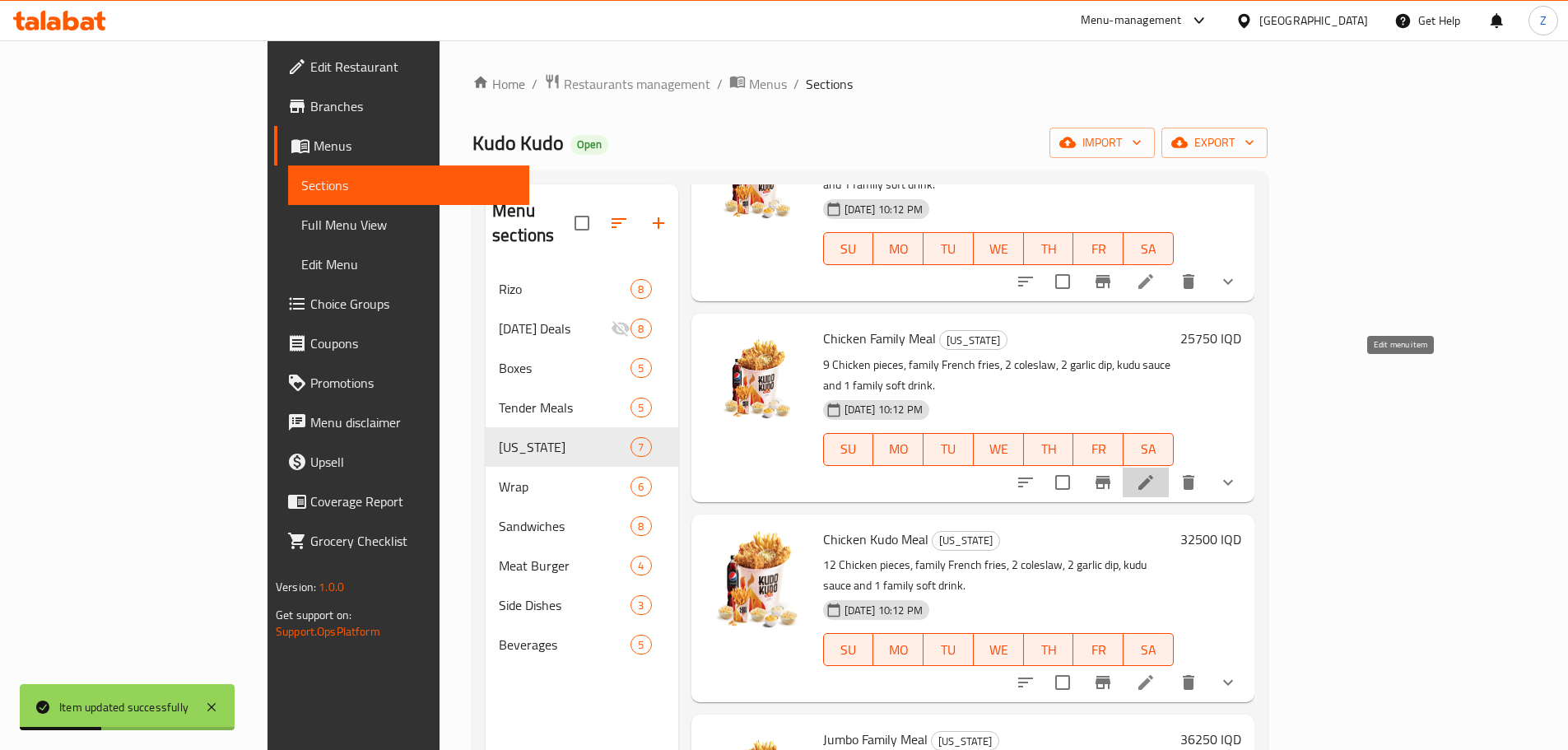
click at [1155, 472] on icon at bounding box center [1146, 482] width 20 height 20
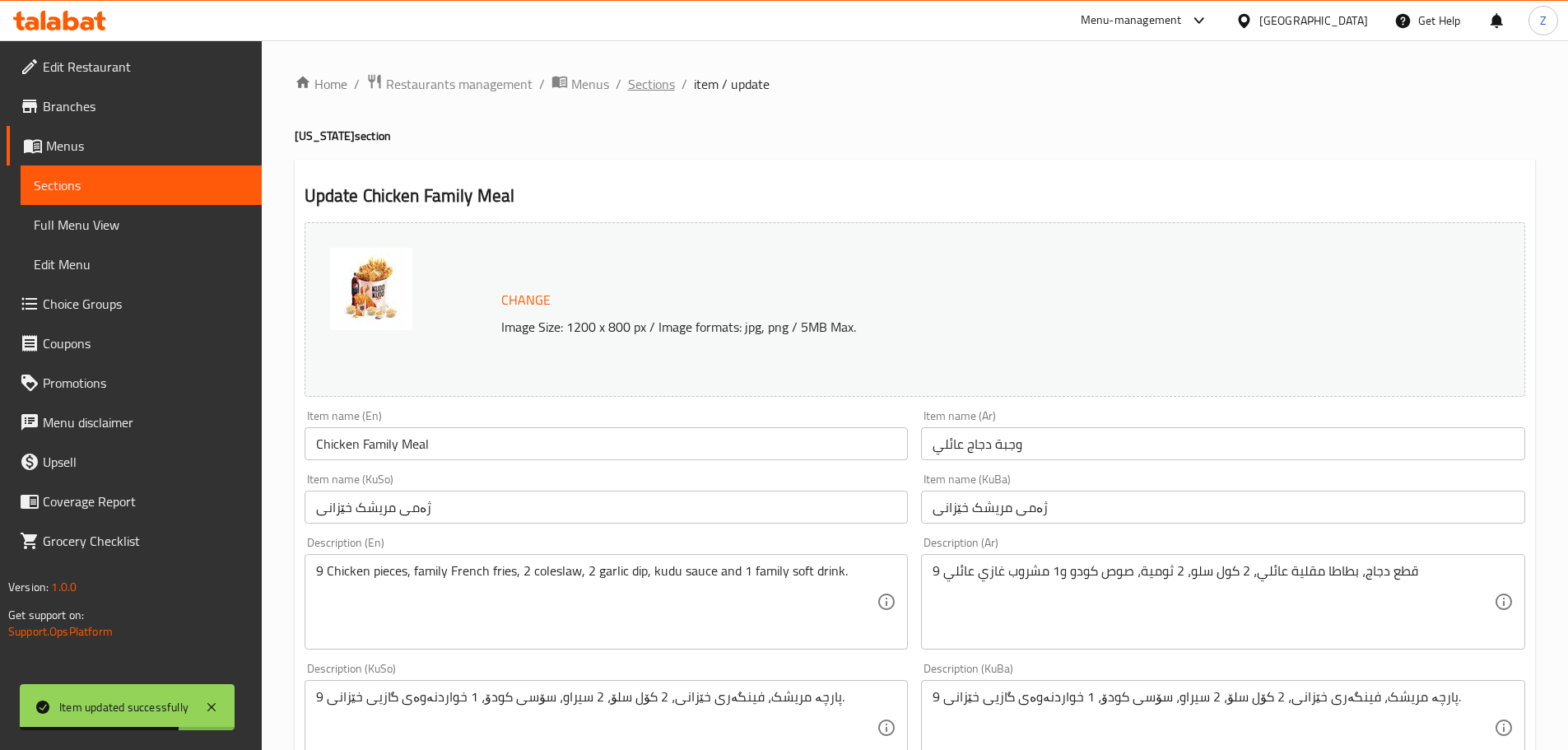
click at [670, 85] on span "Sections" at bounding box center [651, 84] width 47 height 20
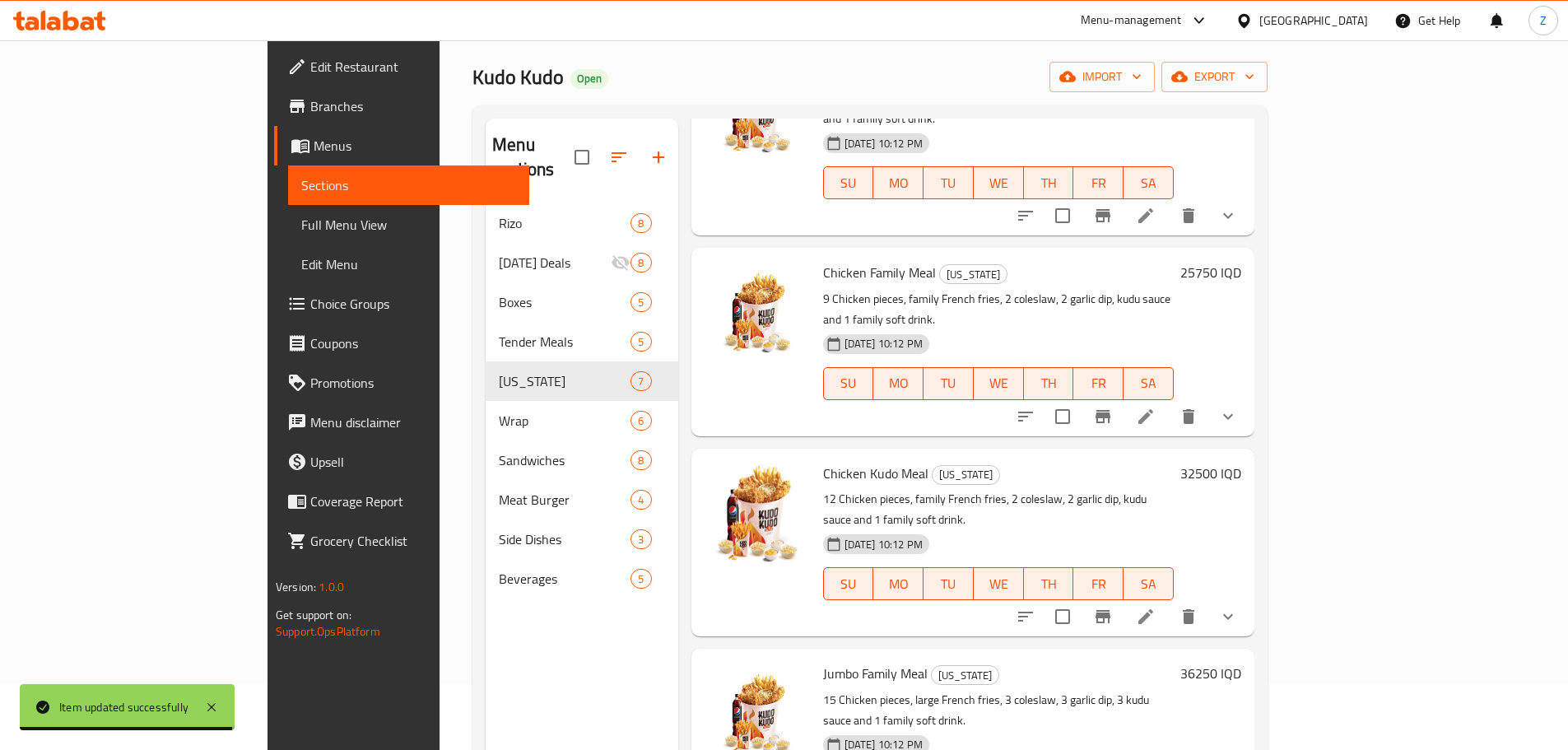
scroll to position [230, 0]
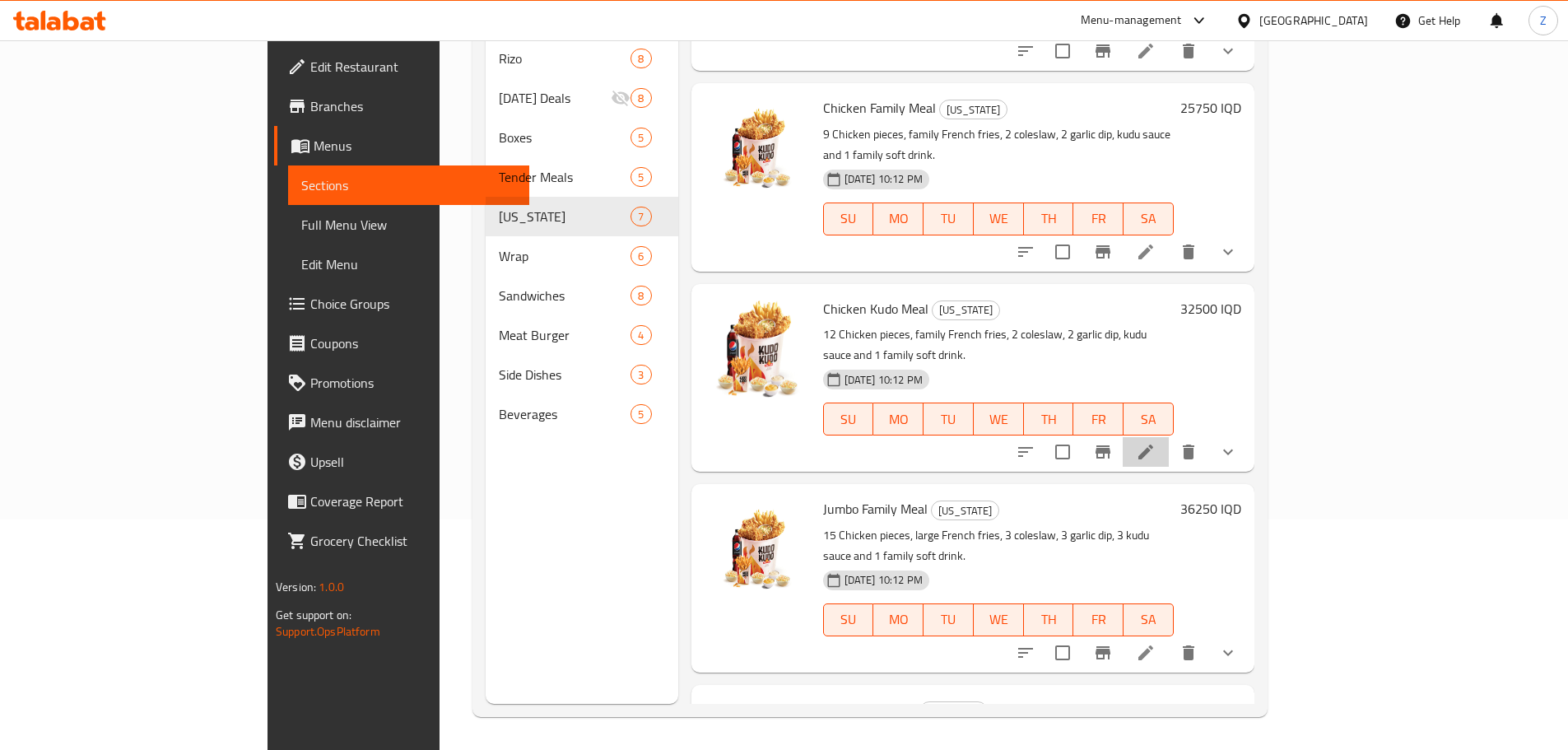
click at [1169, 438] on li at bounding box center [1145, 452] width 46 height 29
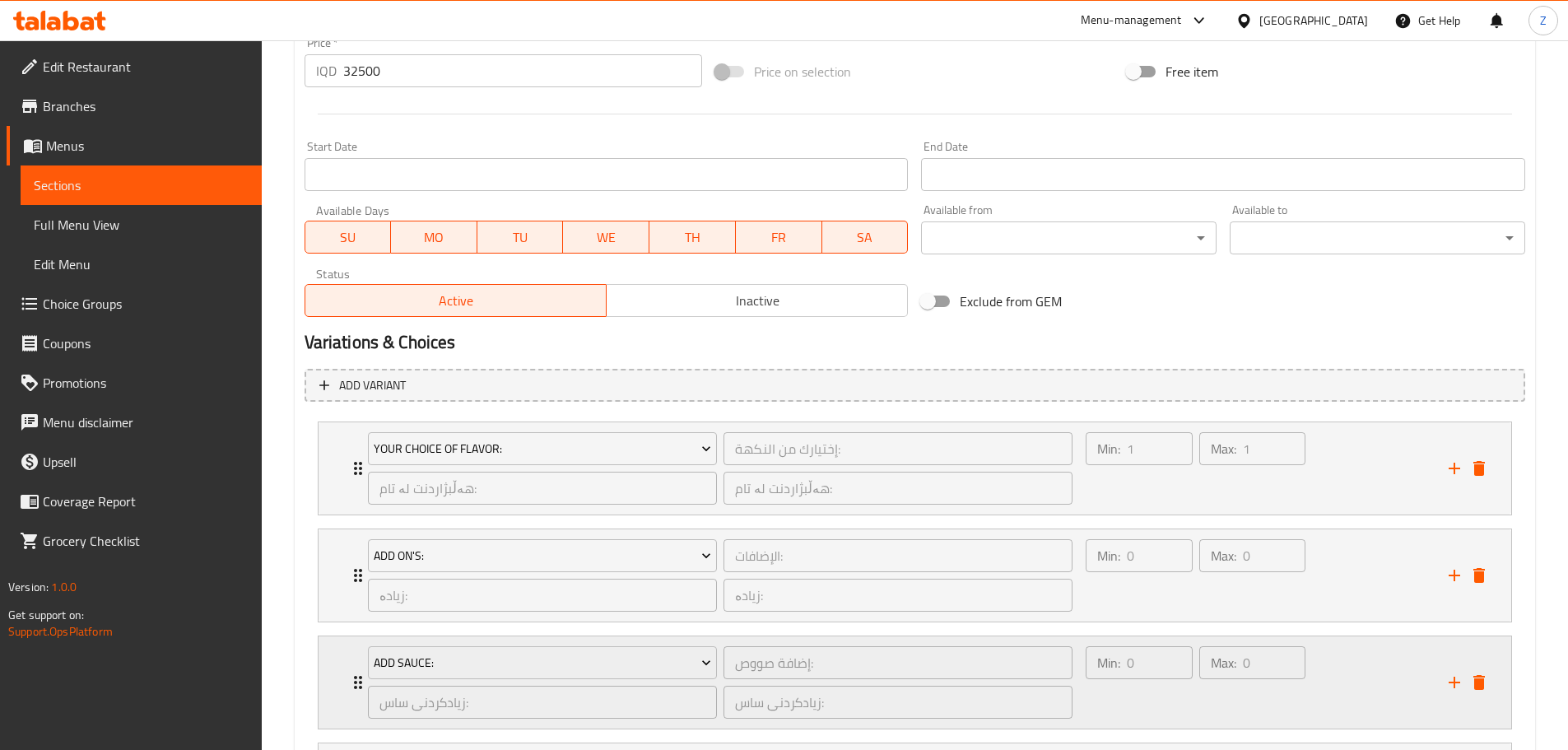
scroll to position [988, 0]
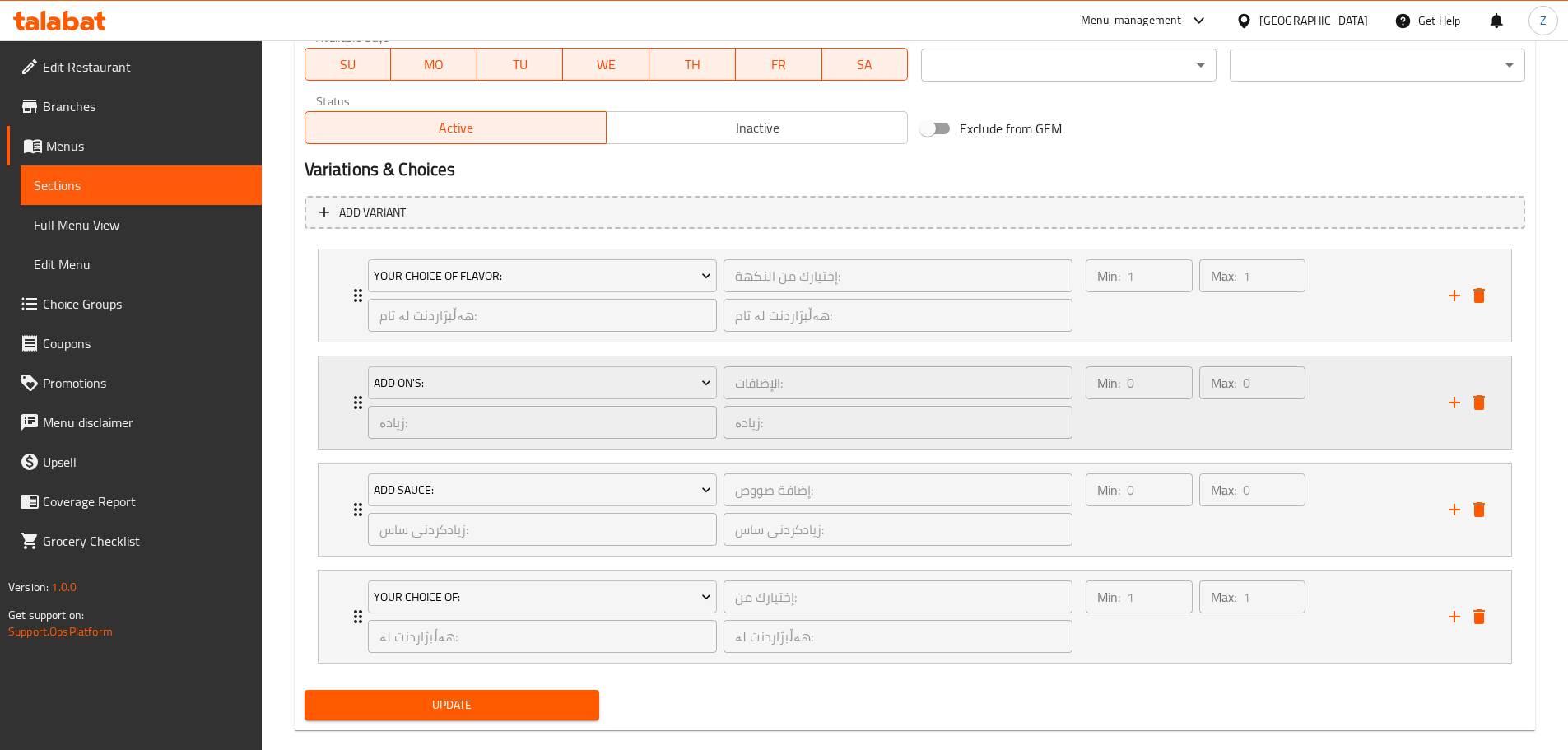
click at [1367, 441] on div "Min: 0 ​ Max: 0 ​" at bounding box center [1257, 402] width 363 height 92
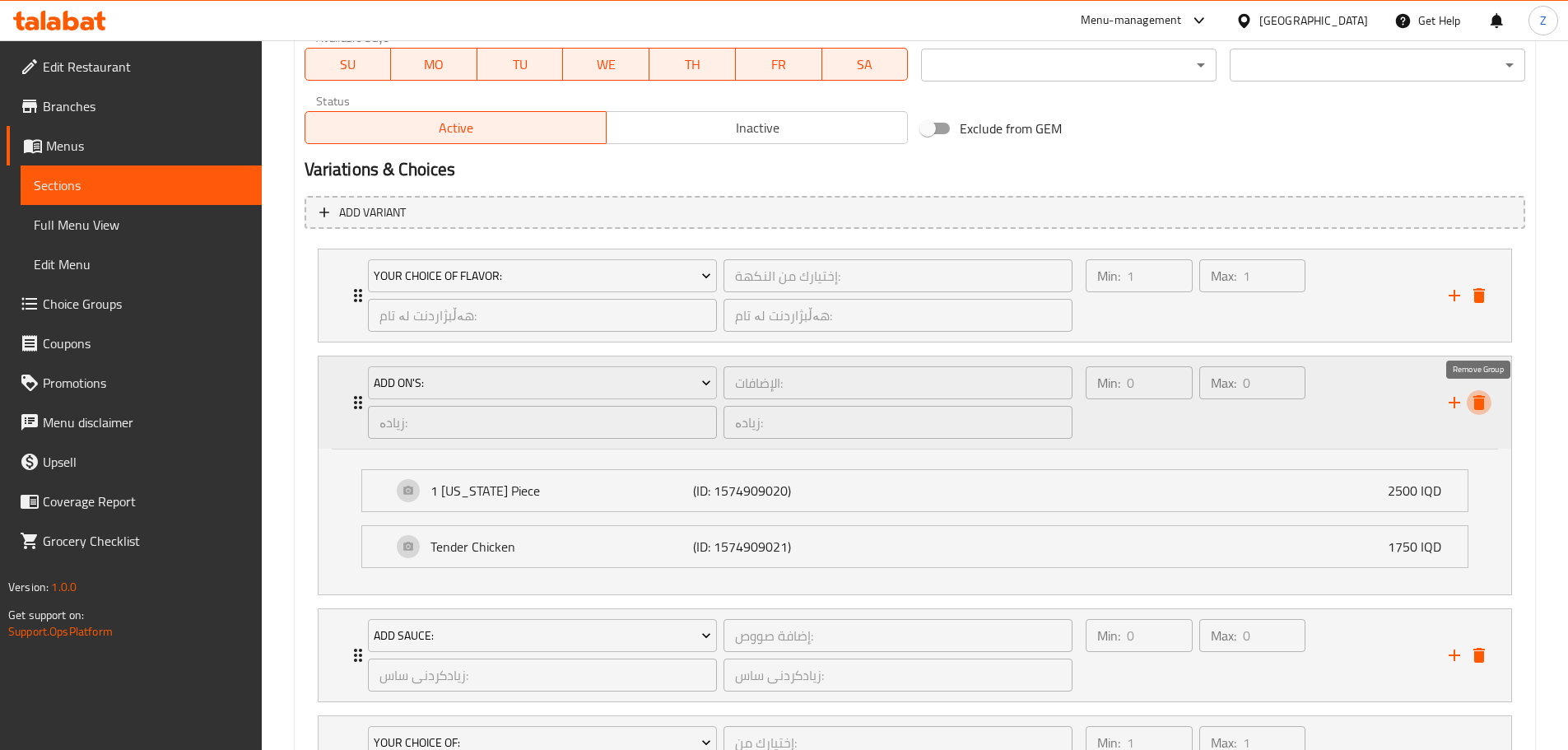
click at [1478, 398] on icon "delete" at bounding box center [1479, 403] width 20 height 20
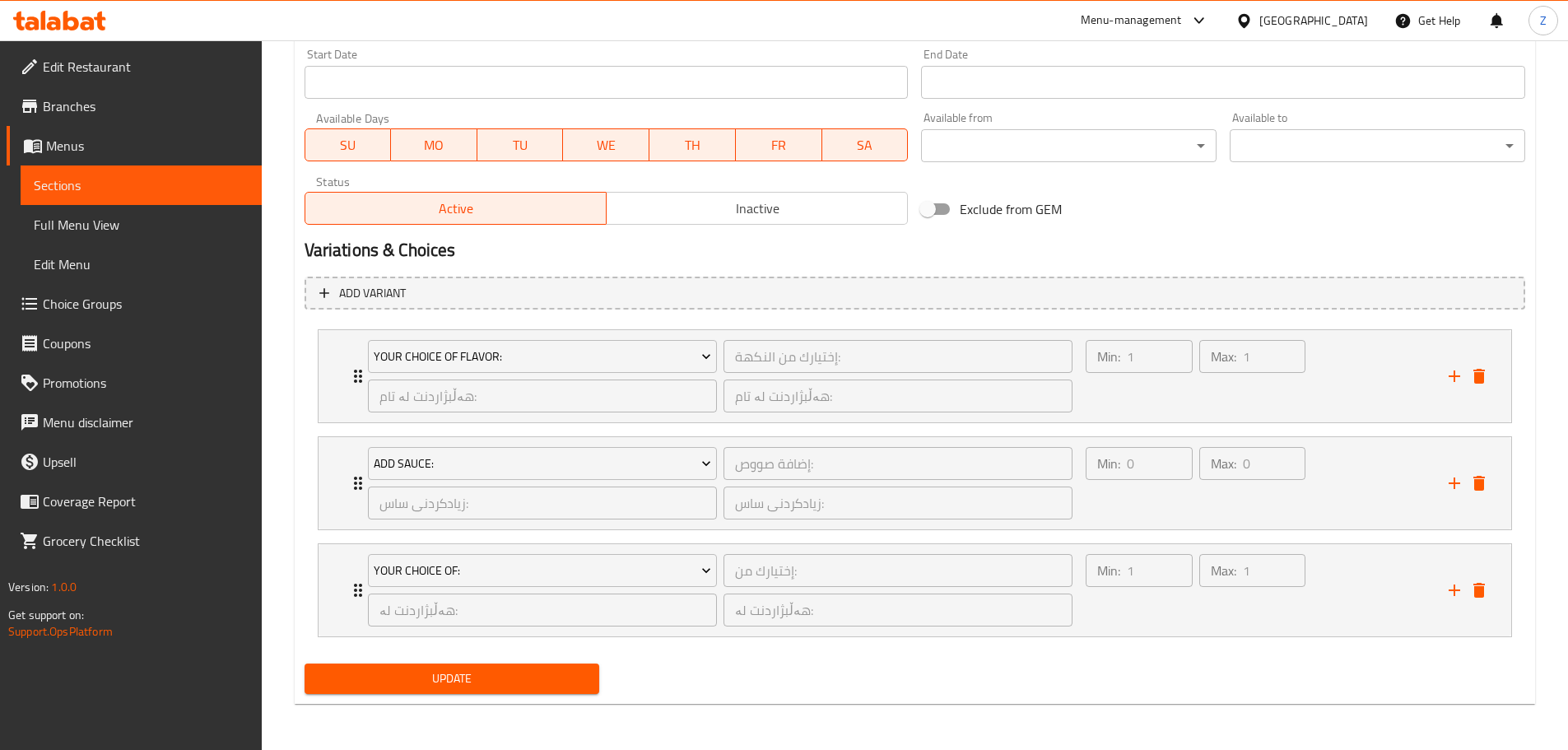
click at [562, 678] on span "Update" at bounding box center [452, 679] width 269 height 21
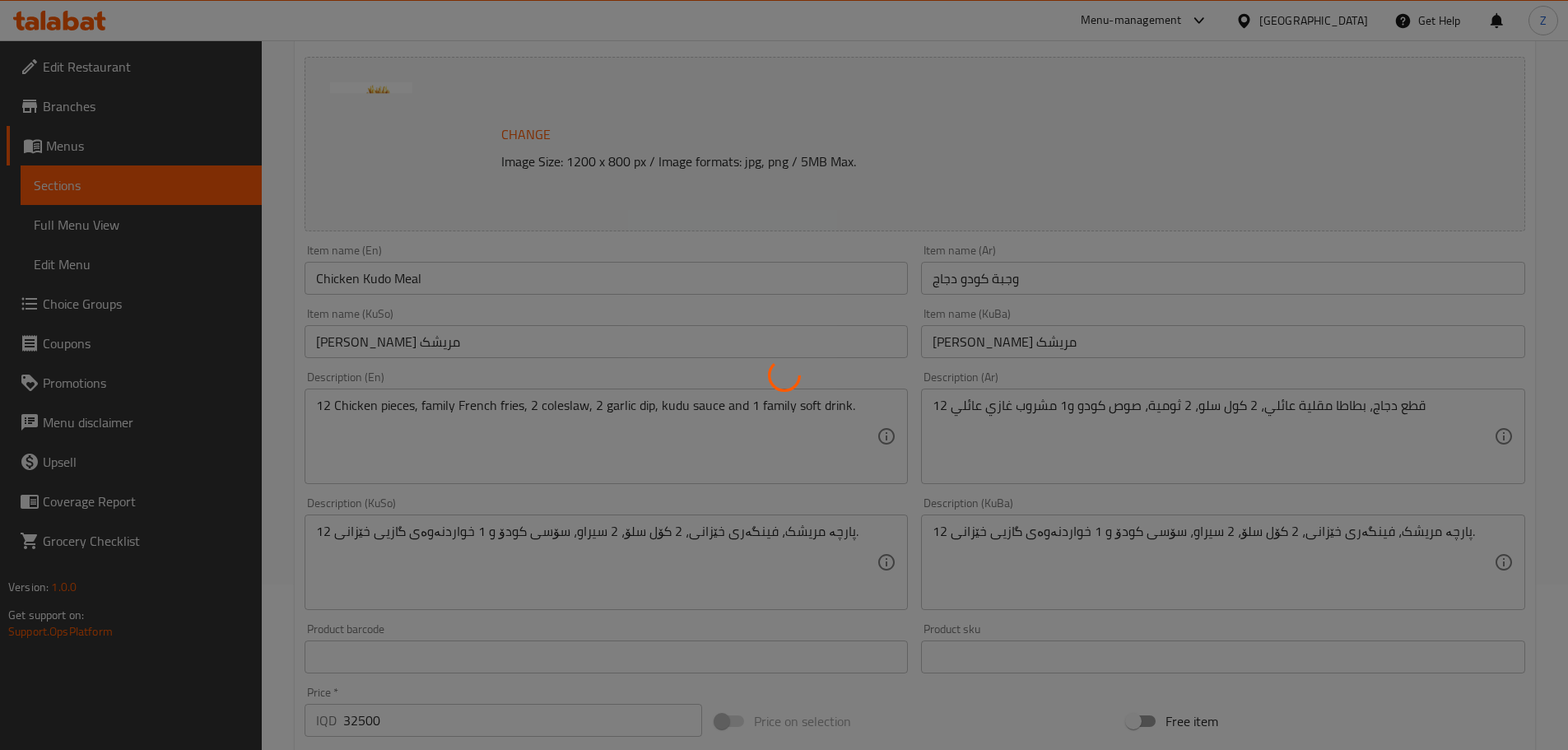
scroll to position [0, 0]
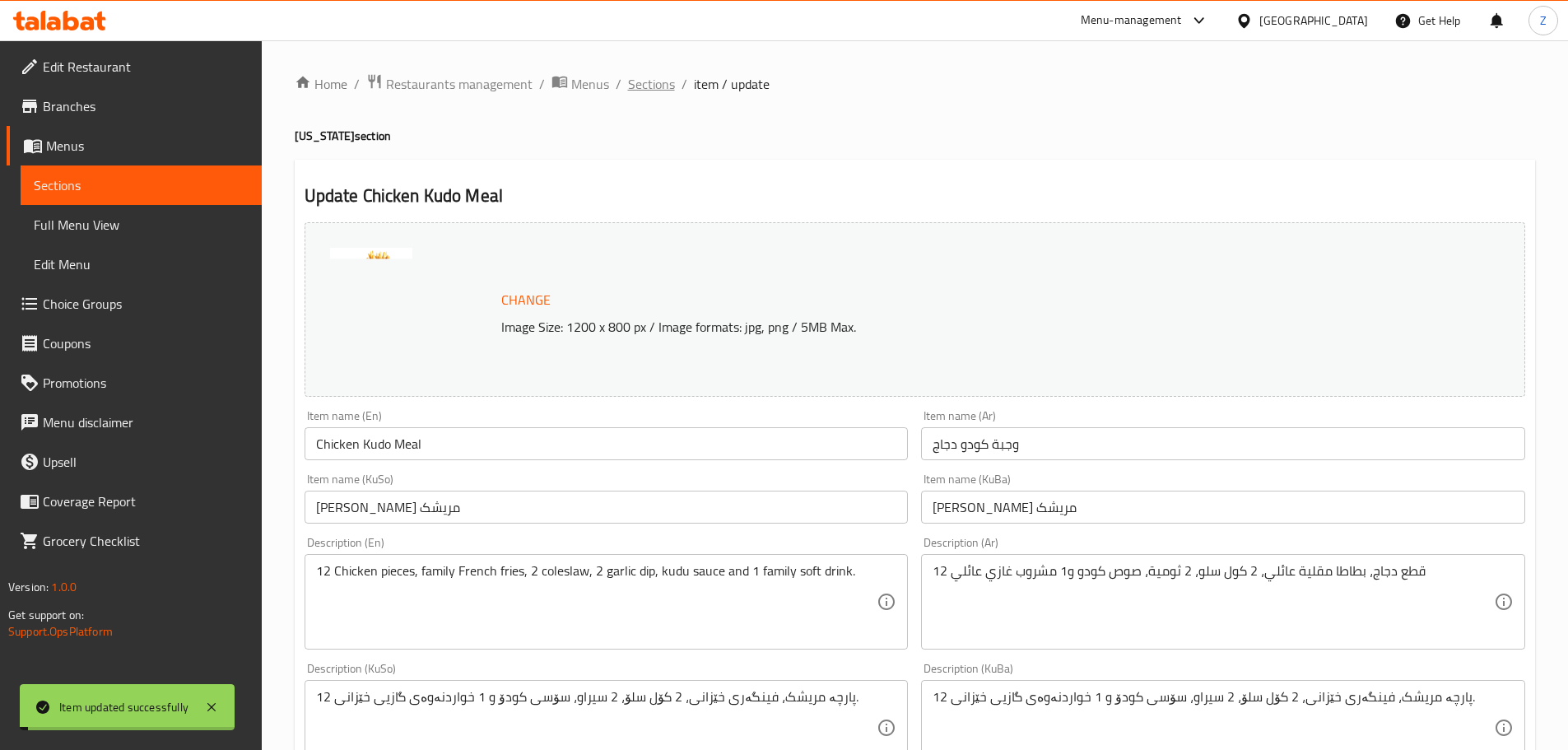
click at [645, 80] on span "Sections" at bounding box center [651, 84] width 47 height 20
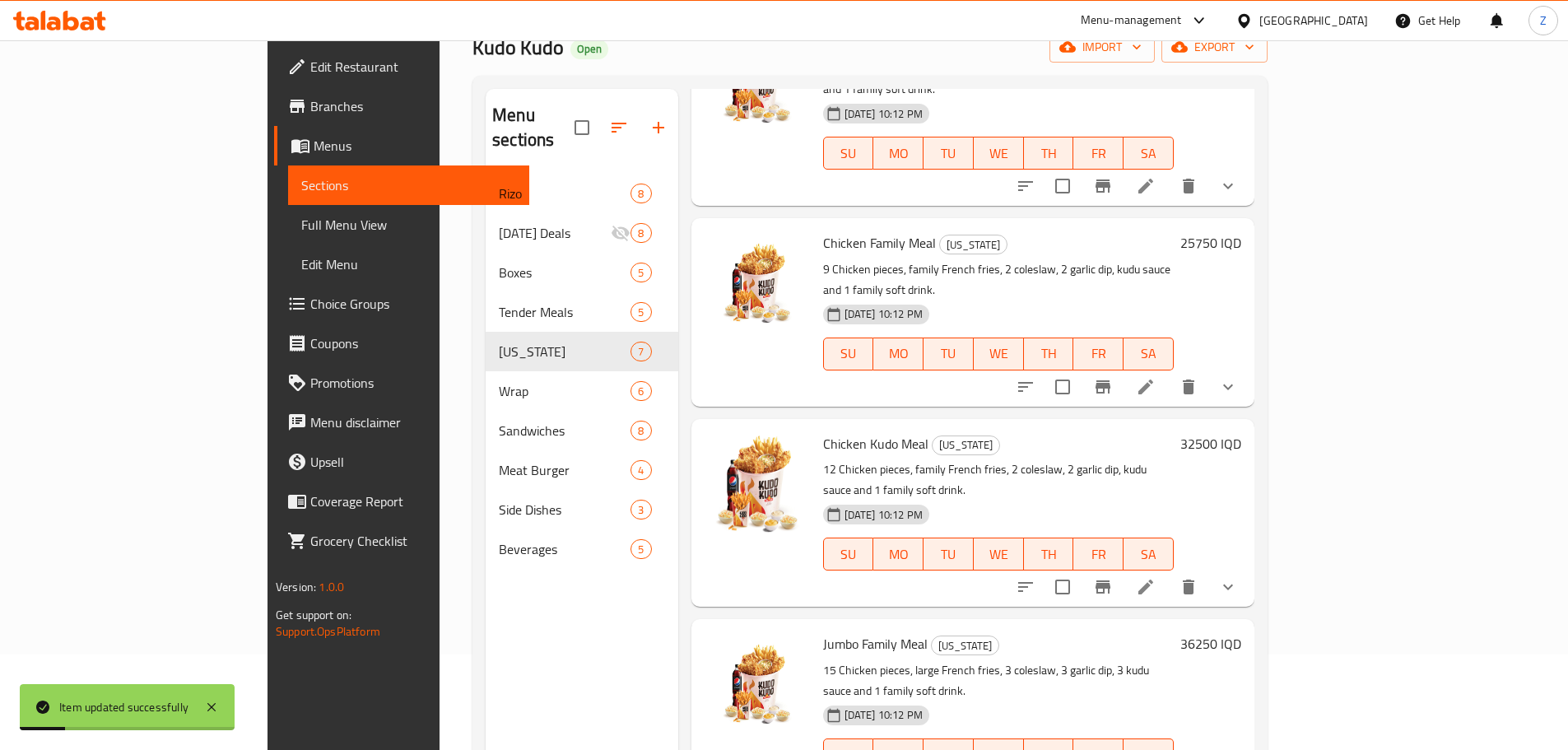
scroll to position [230, 0]
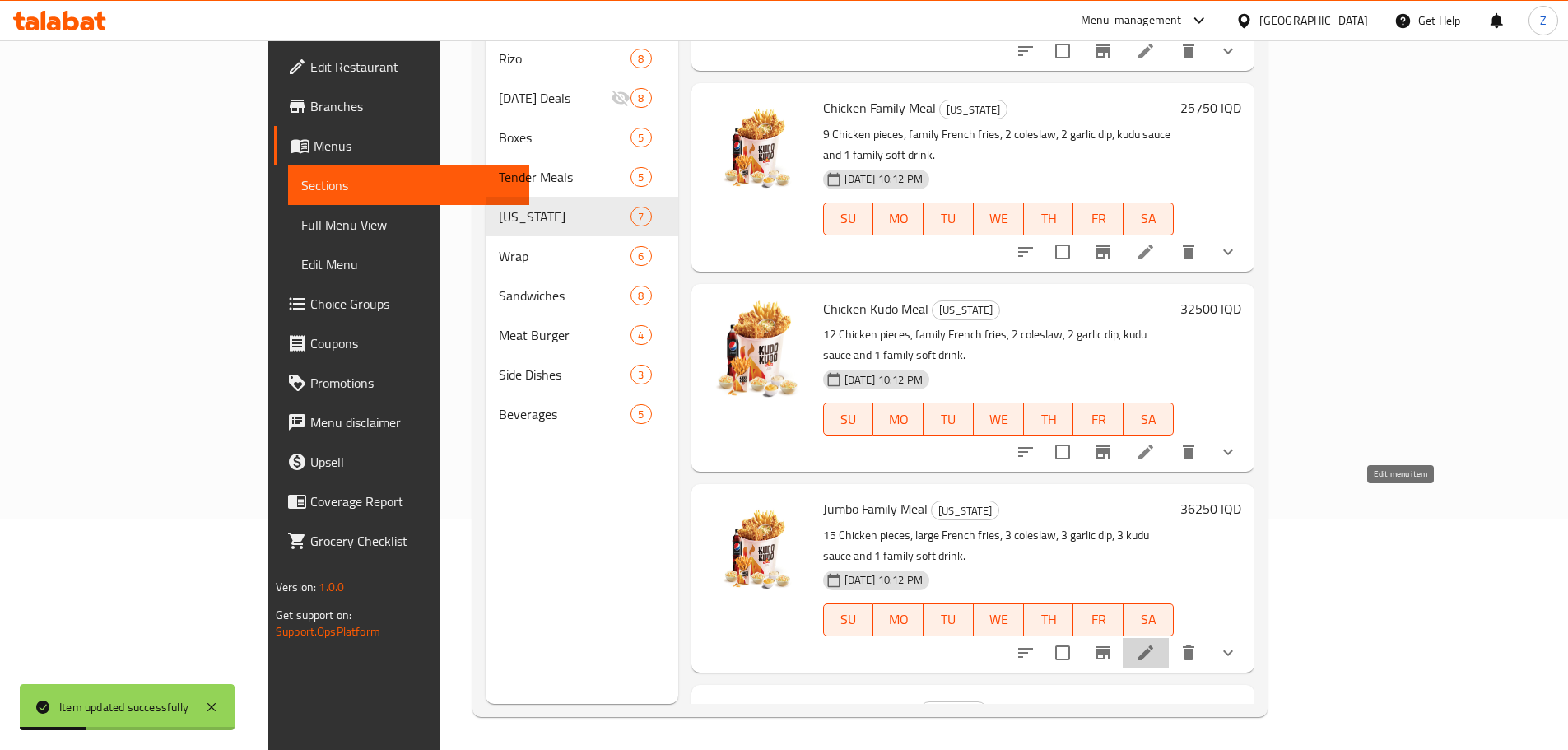
click at [1155, 643] on icon at bounding box center [1146, 653] width 20 height 20
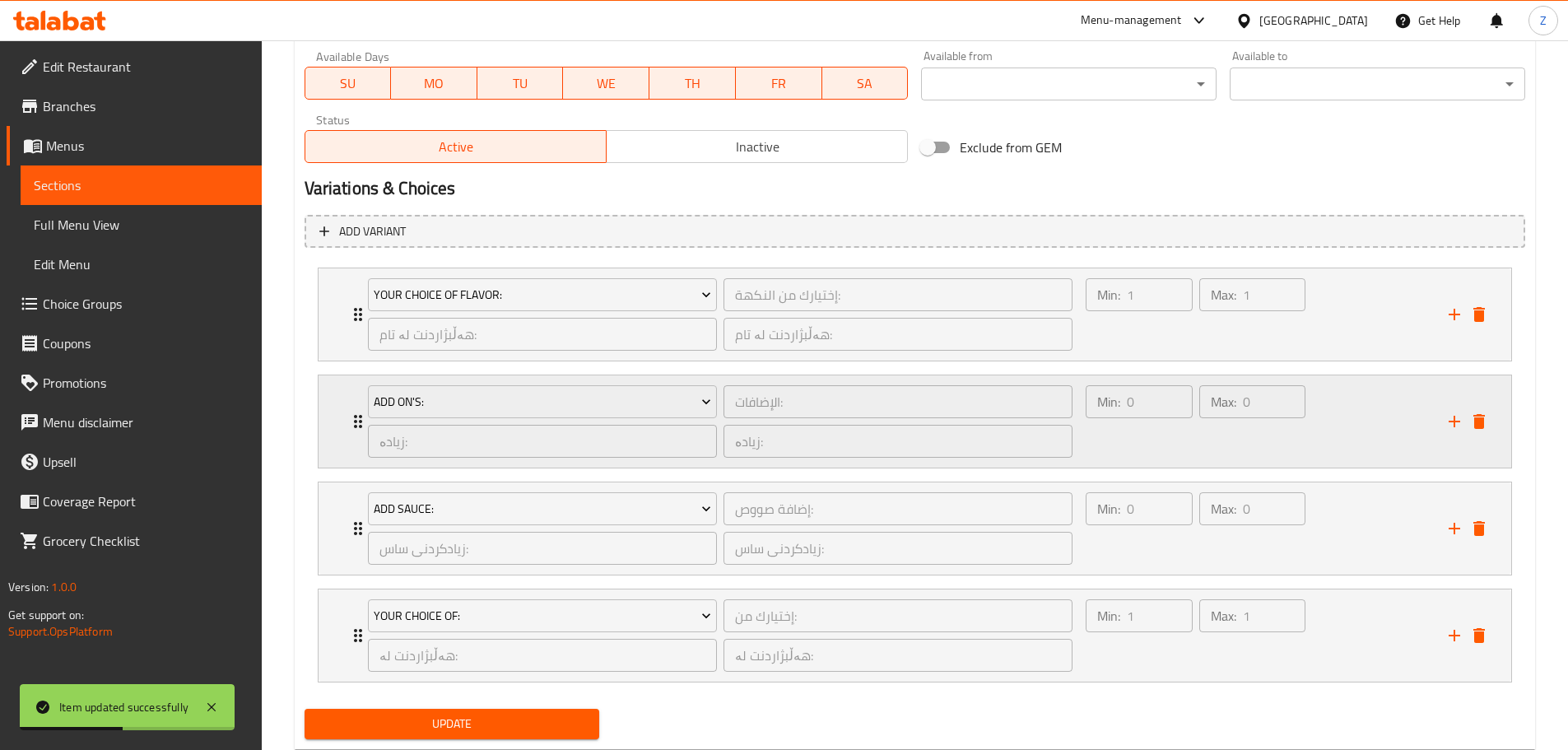
scroll to position [1014, 0]
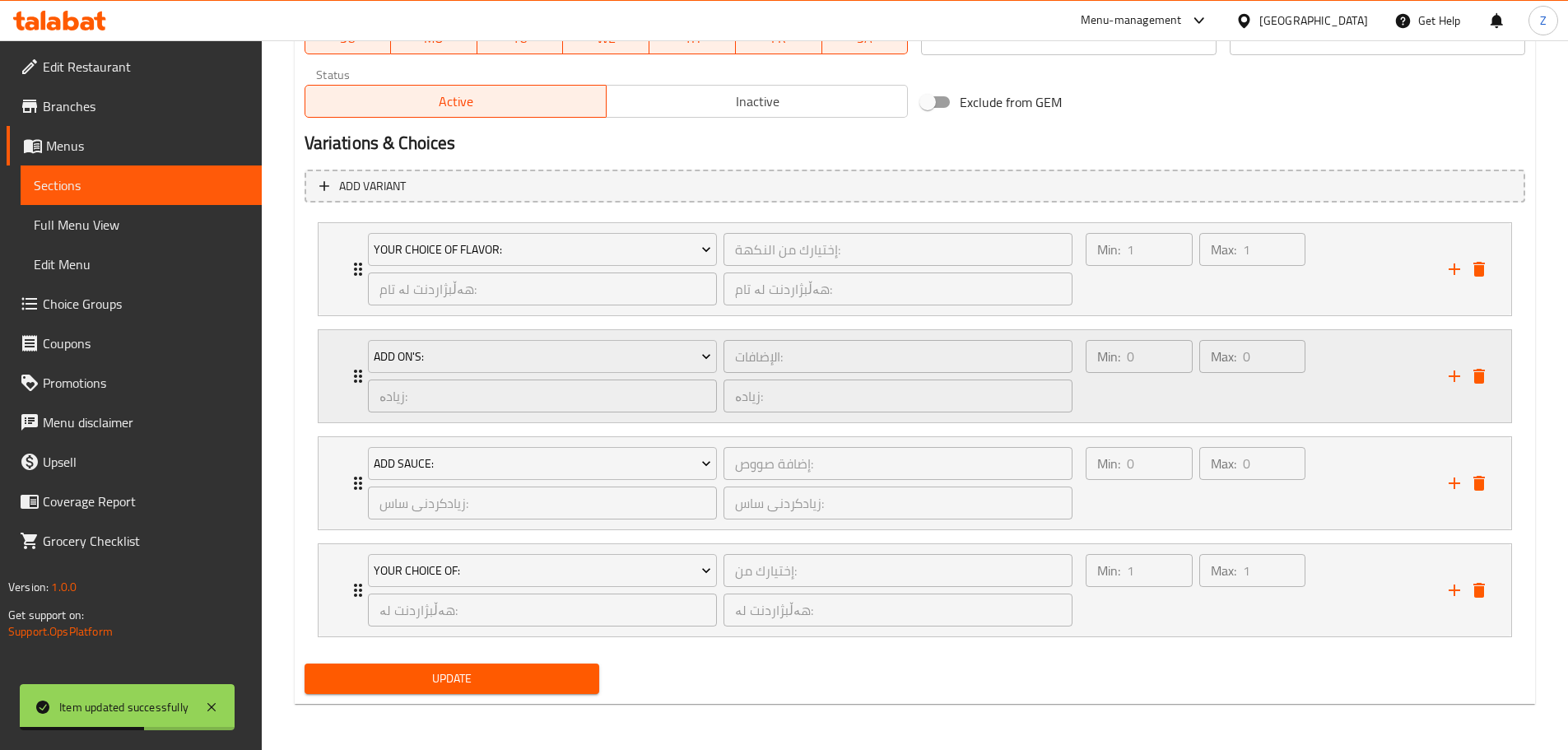
click at [1369, 395] on div "Min: 0 ​ Max: 0 ​" at bounding box center [1257, 375] width 363 height 92
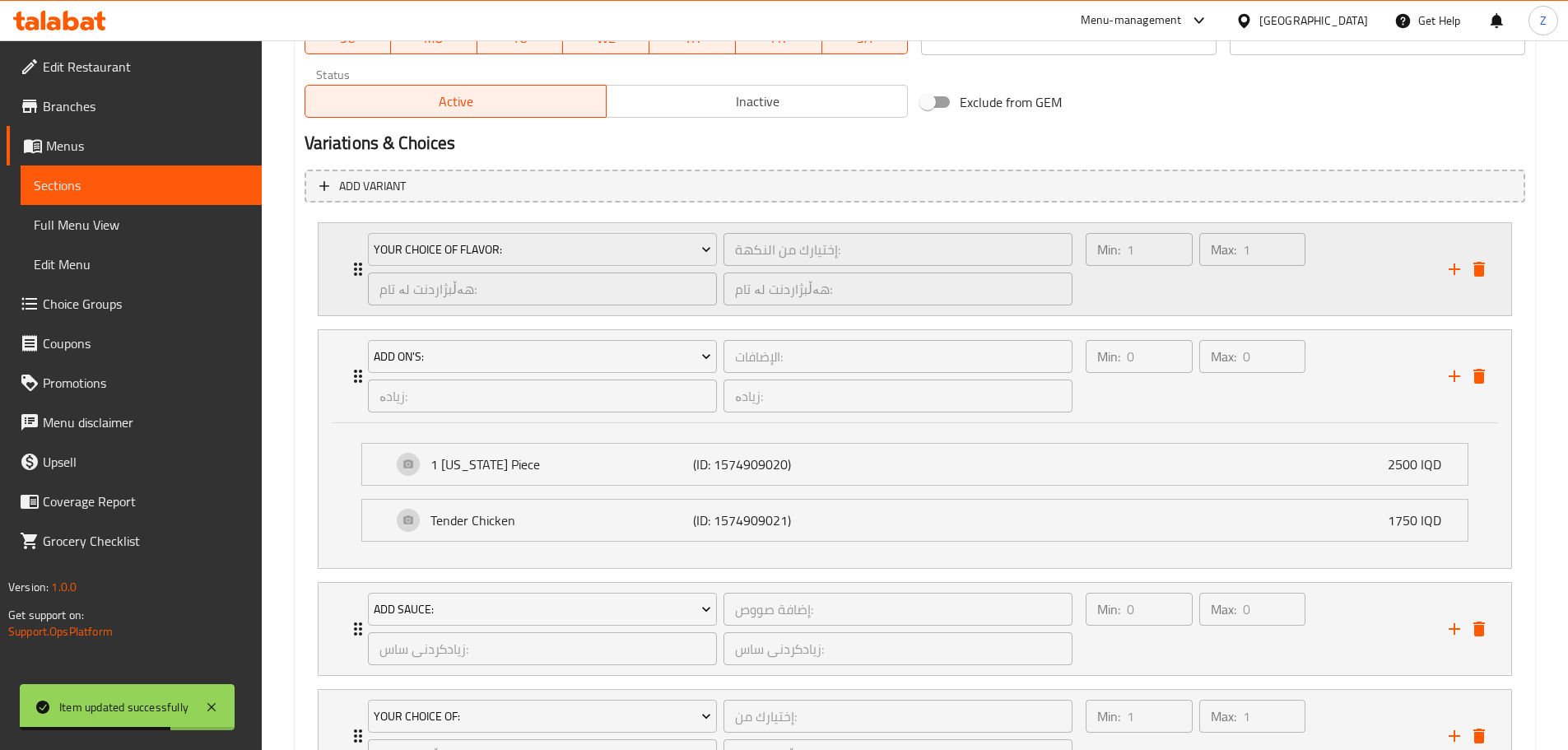
click at [1484, 374] on icon "delete" at bounding box center [1479, 376] width 12 height 15
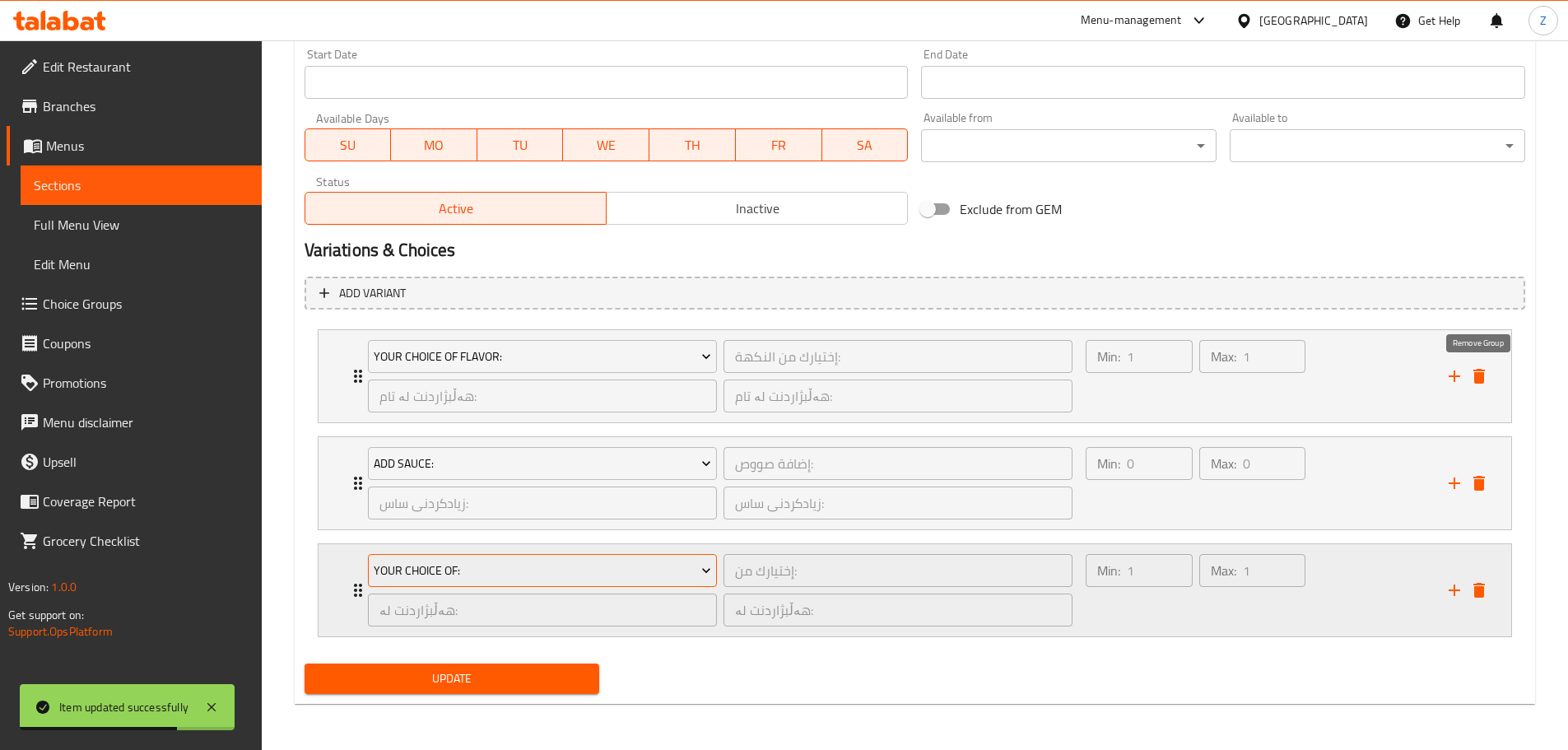
scroll to position [907, 0]
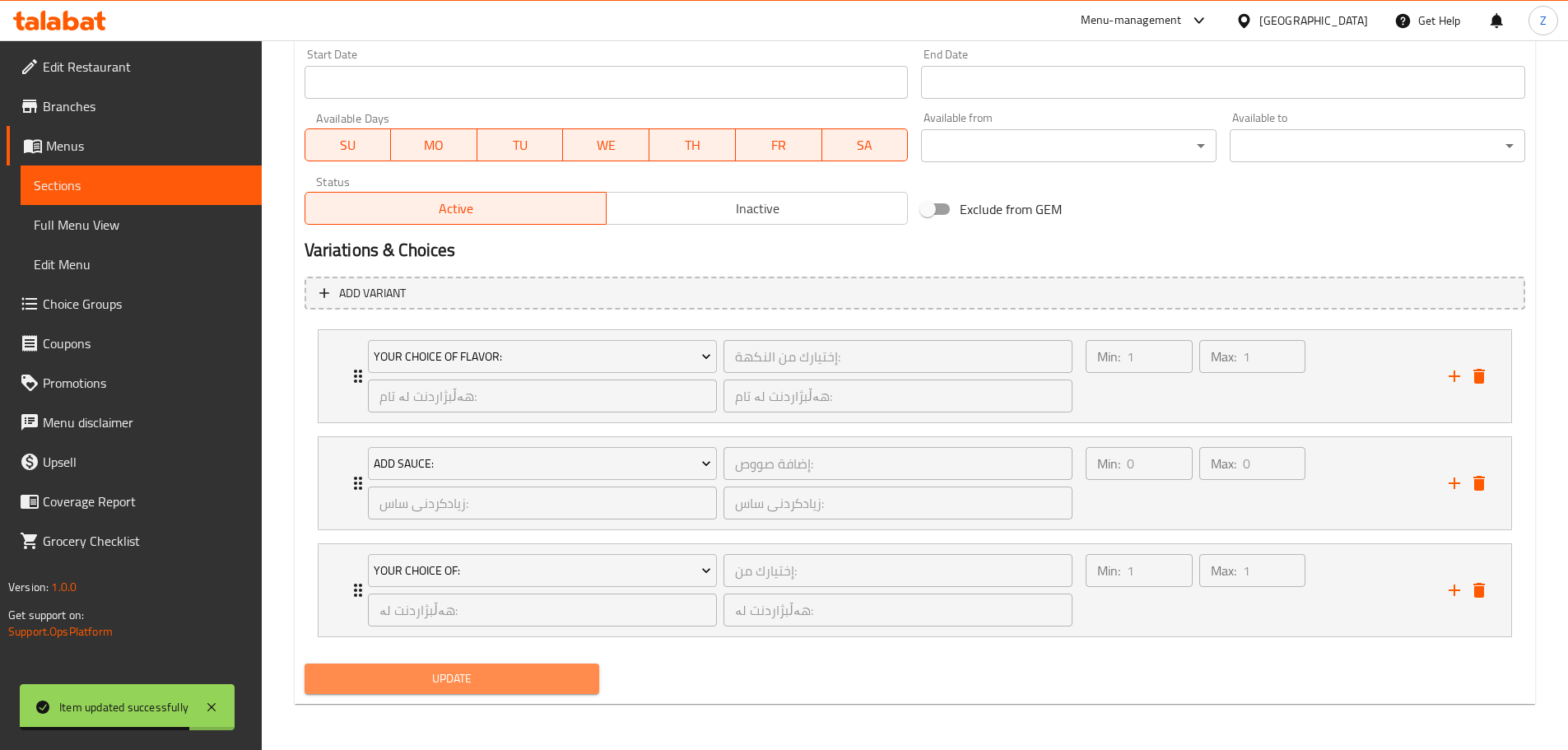
click at [490, 687] on span "Update" at bounding box center [452, 679] width 269 height 21
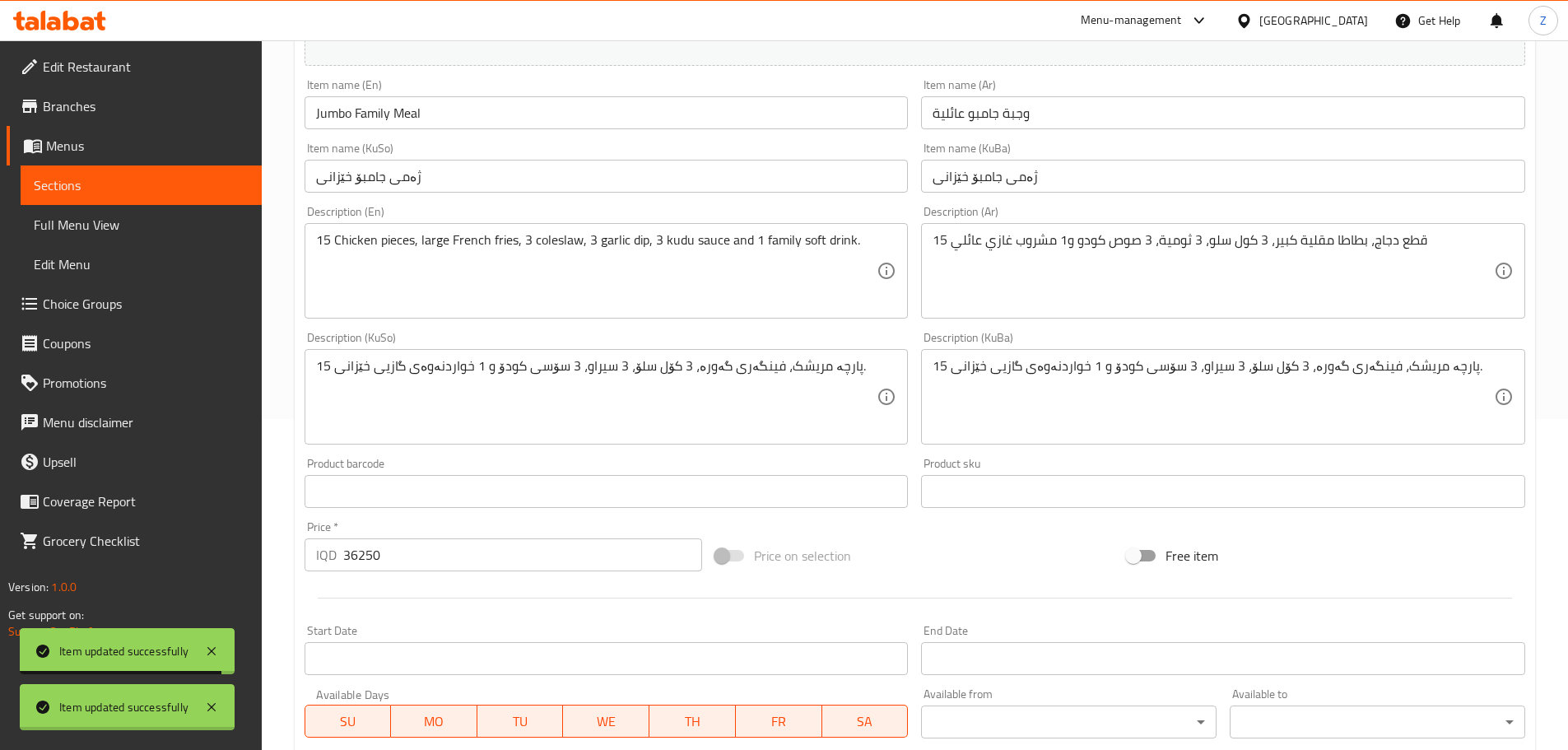
scroll to position [0, 0]
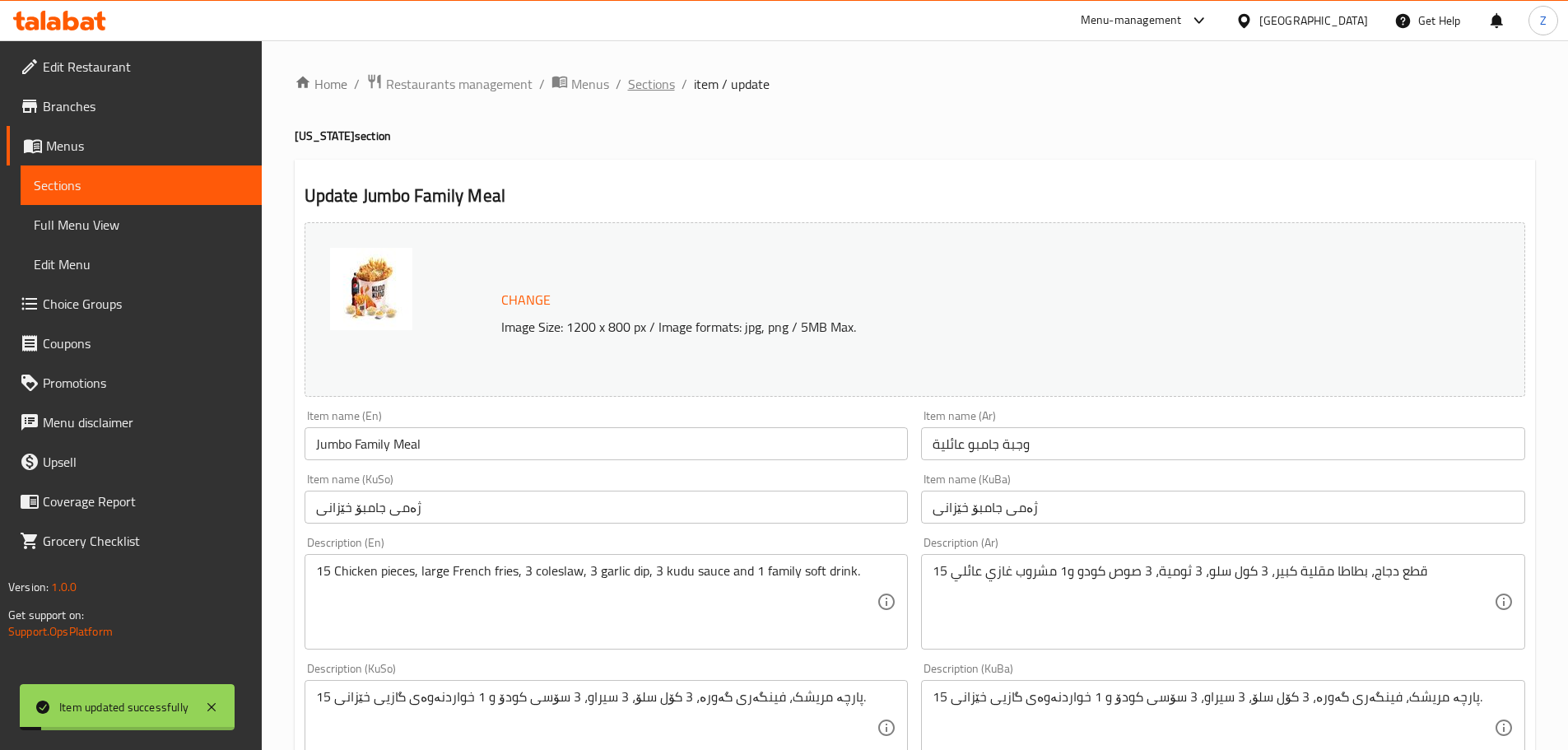
click at [662, 81] on span "Sections" at bounding box center [651, 84] width 47 height 20
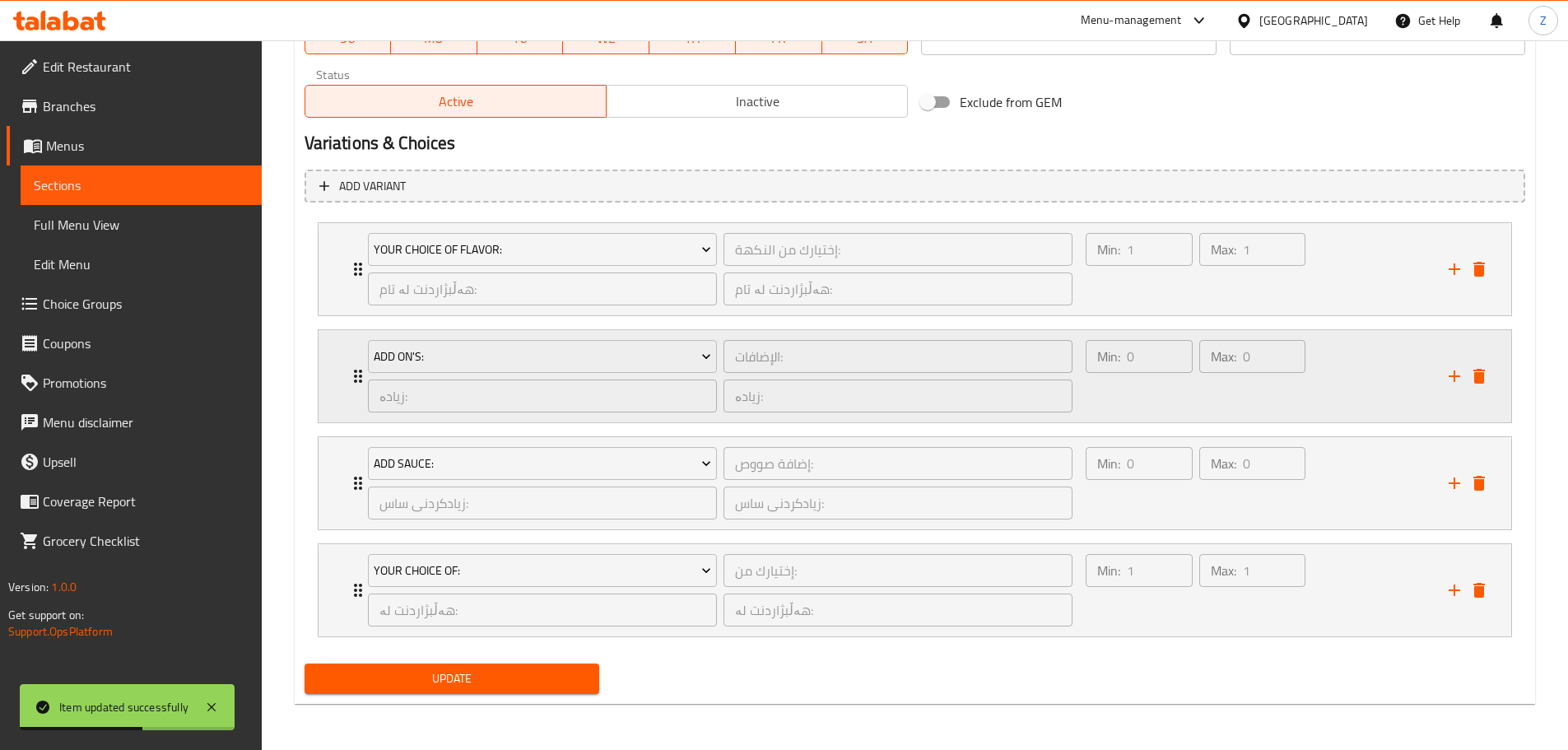
click at [1298, 420] on div "Min: 0 ​ Max: 0 ​" at bounding box center [1257, 375] width 363 height 92
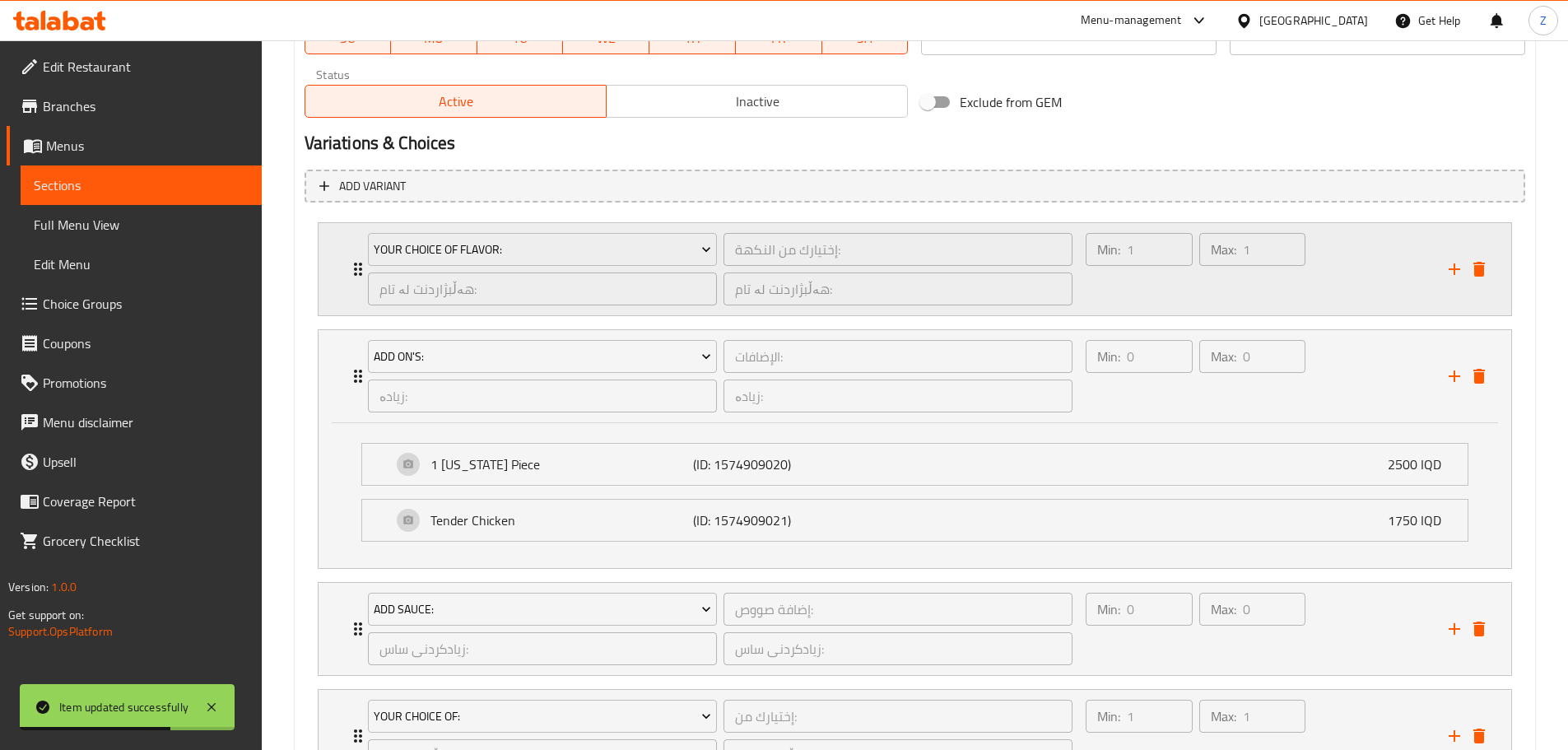
drag, startPoint x: 1477, startPoint y: 375, endPoint x: 1377, endPoint y: 417, distance: 108.5
click at [1477, 374] on icon "delete" at bounding box center [1479, 376] width 12 height 15
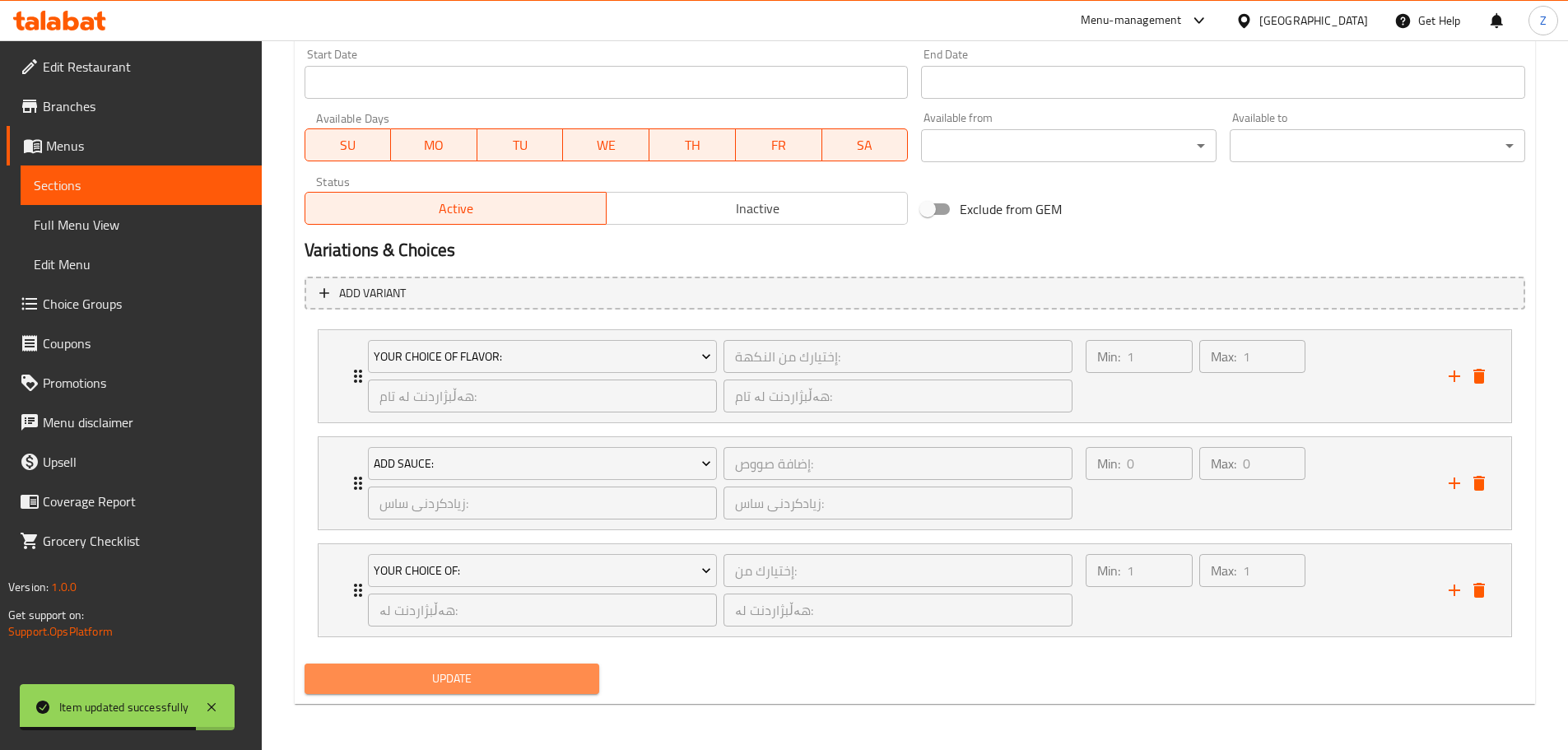
click at [550, 664] on button "Update" at bounding box center [452, 678] width 296 height 30
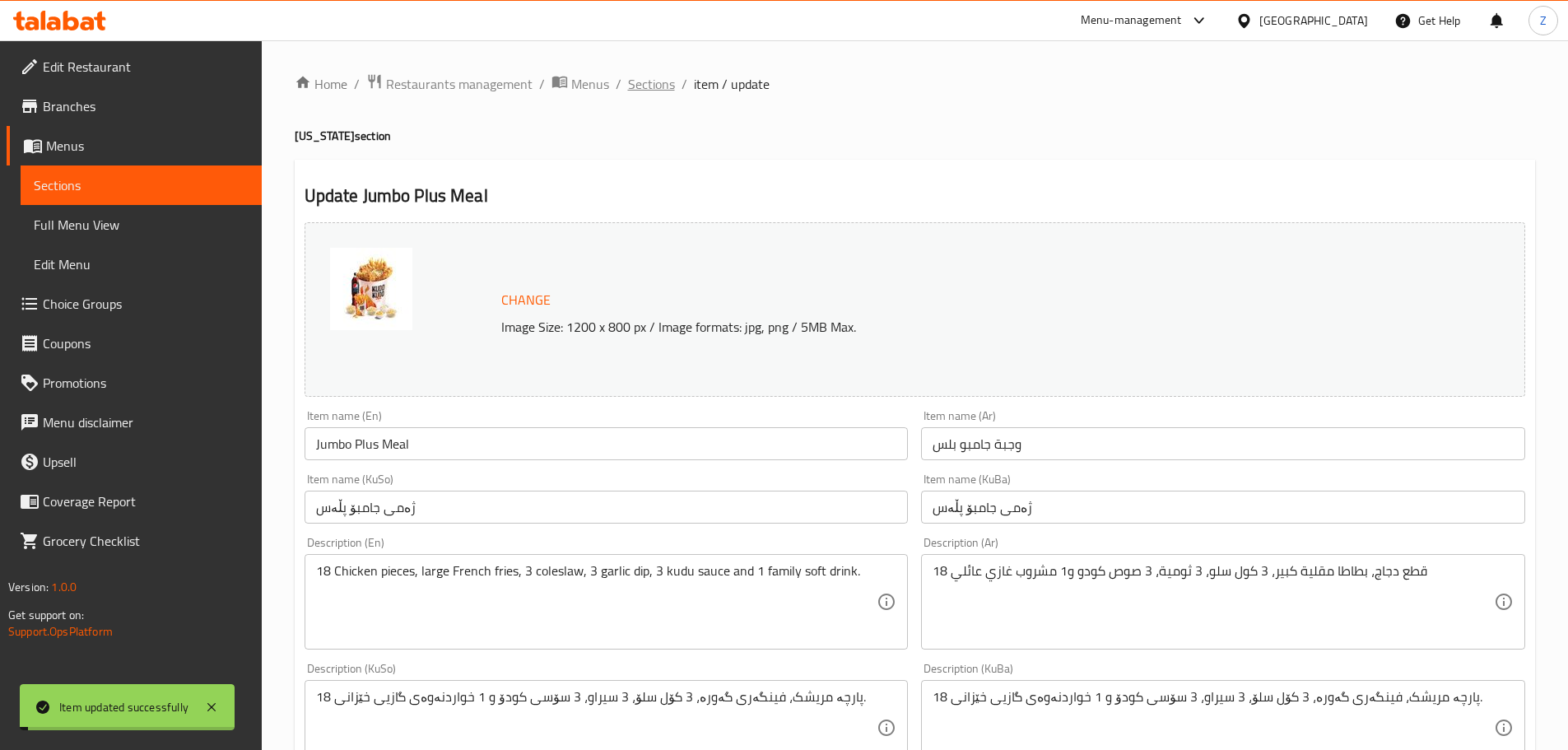
click at [638, 82] on span "Sections" at bounding box center [651, 84] width 47 height 20
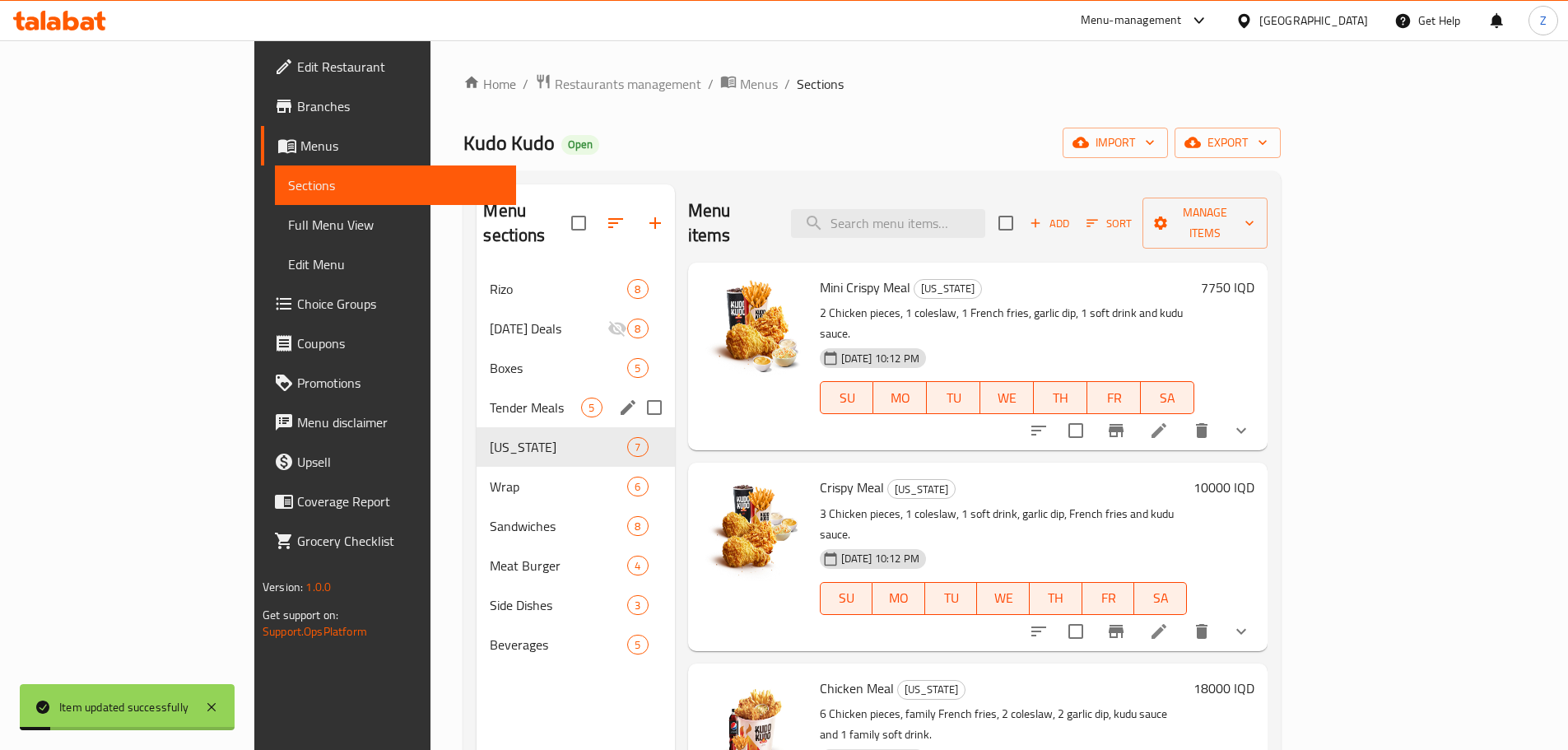
click at [489, 397] on span "Tender Meals" at bounding box center [535, 407] width 91 height 20
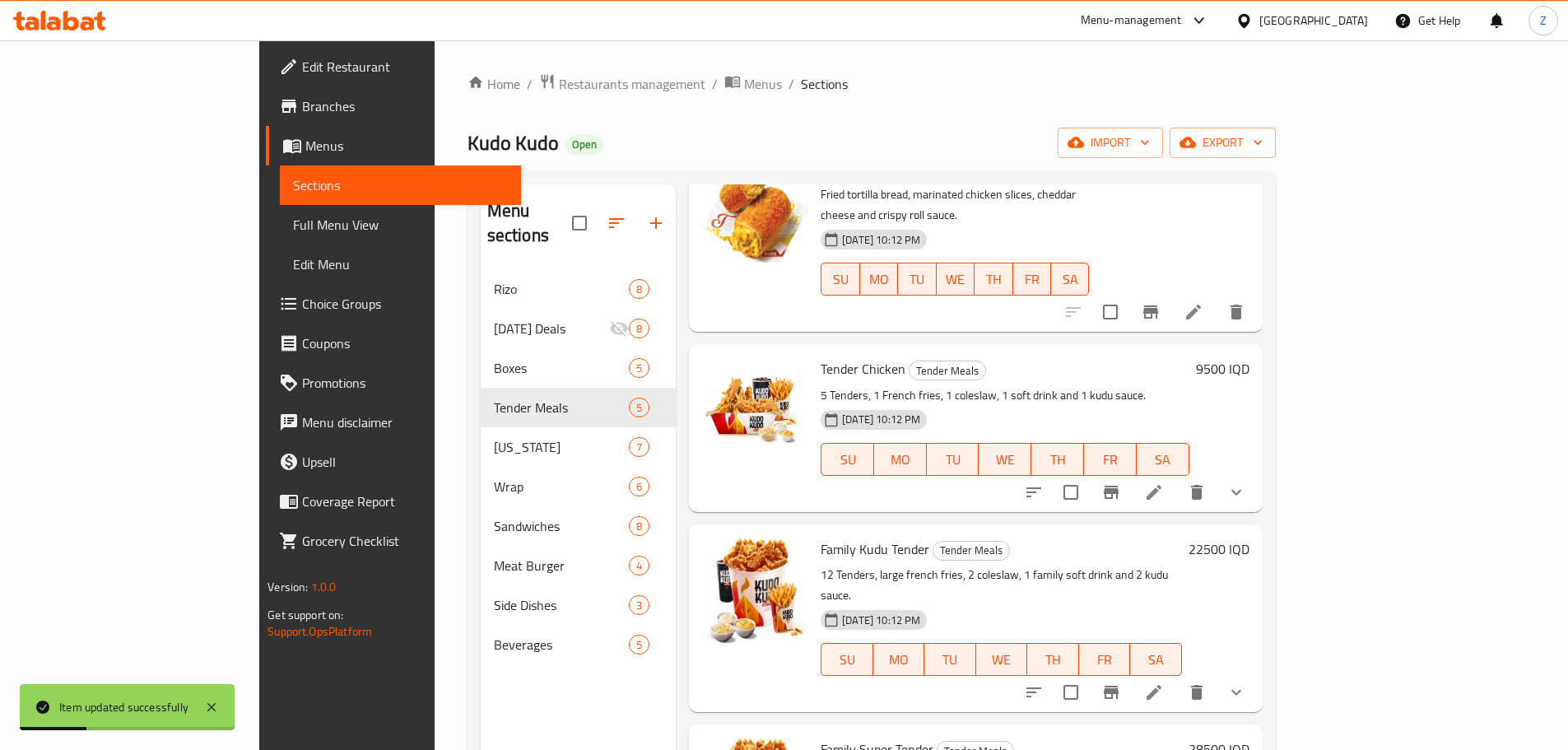
scroll to position [190, 0]
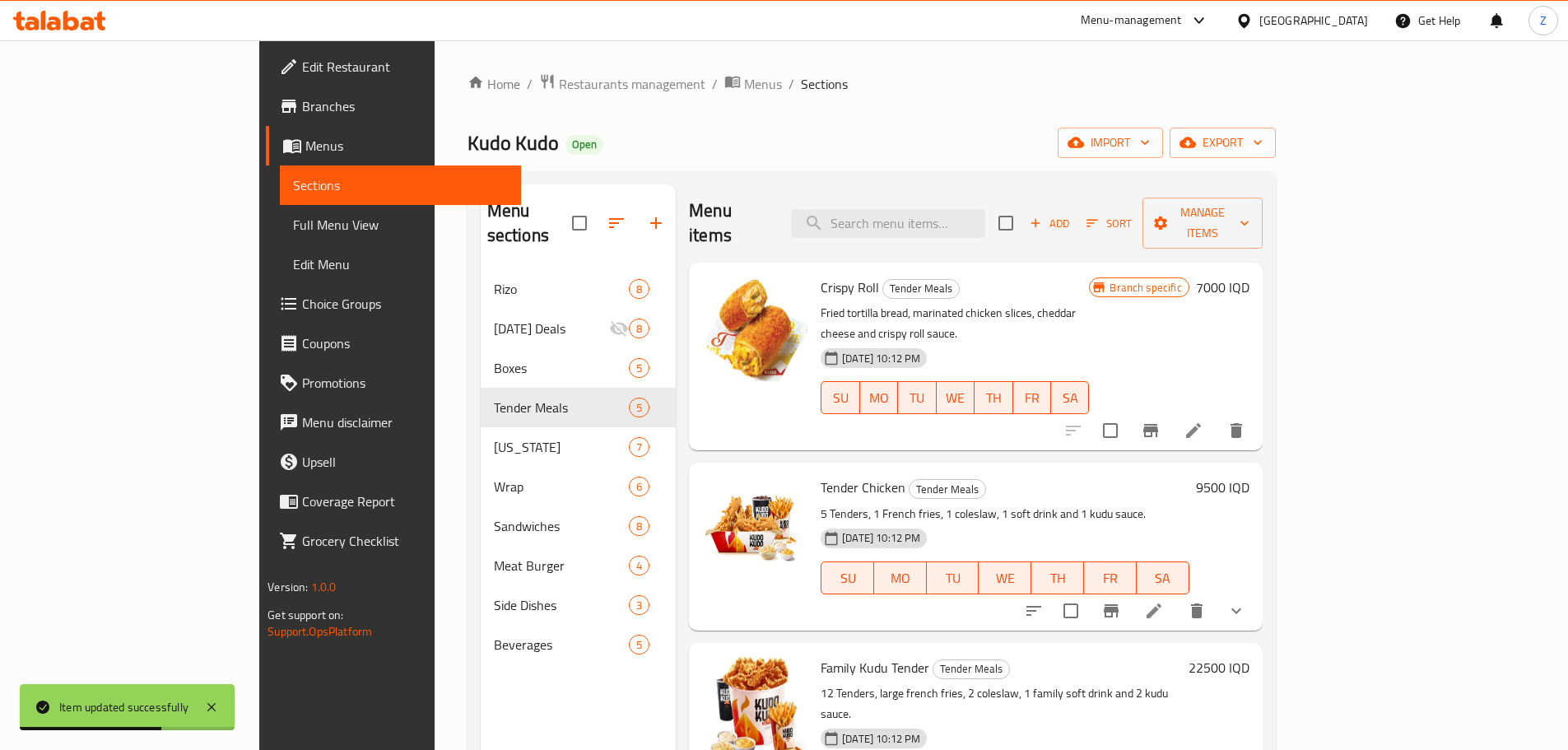
click at [1203, 420] on icon at bounding box center [1194, 430] width 20 height 20
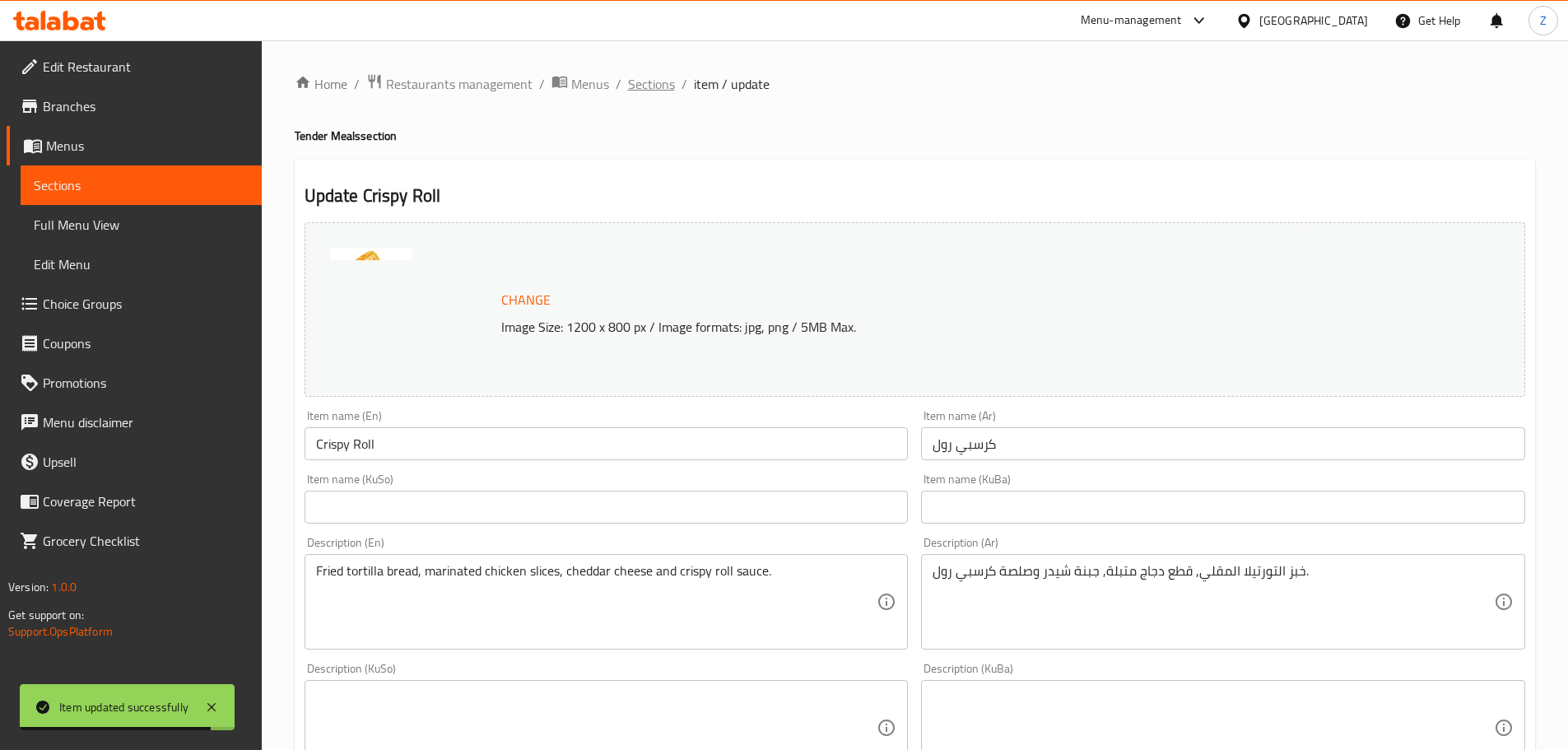
click at [654, 79] on span "Sections" at bounding box center [651, 84] width 47 height 20
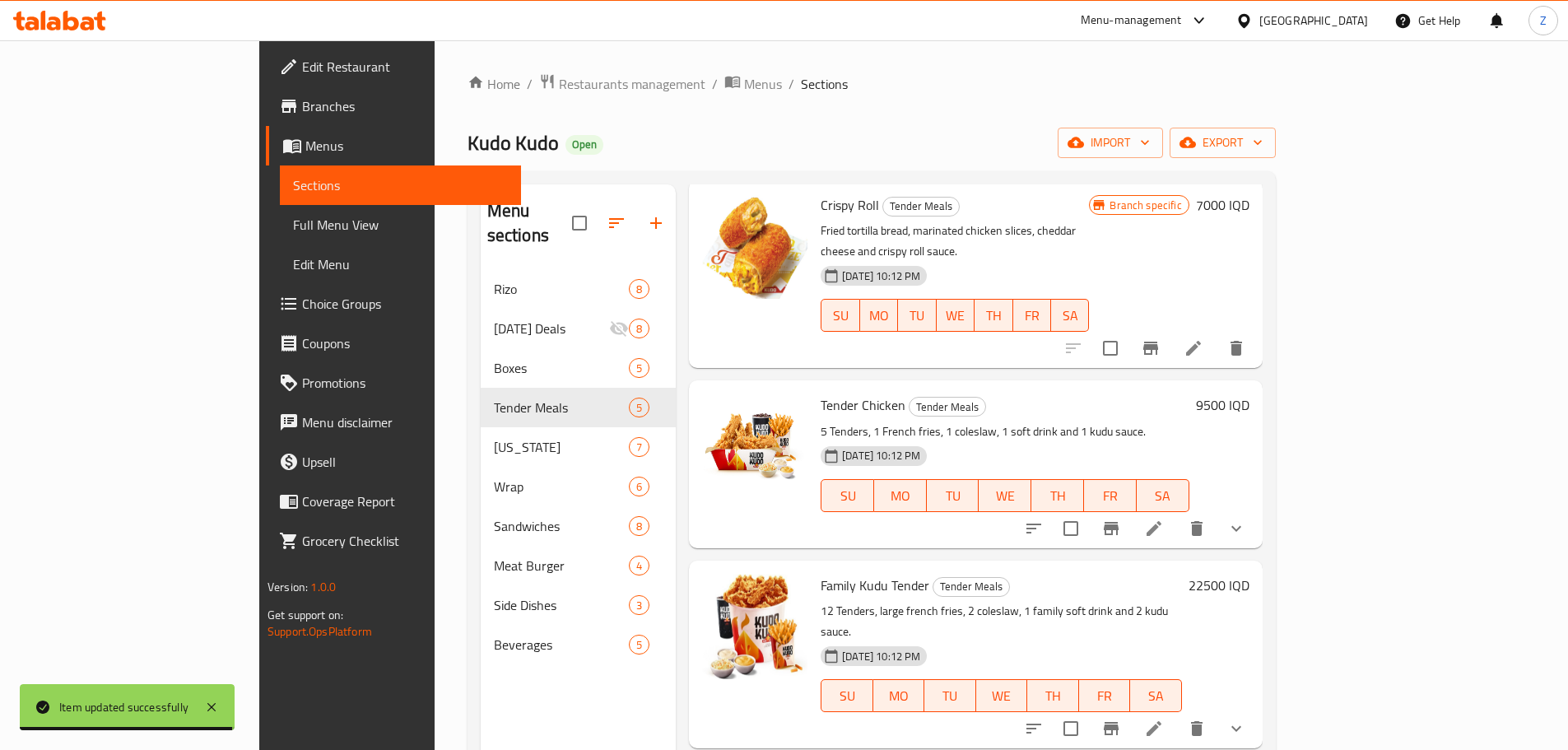
click at [1256, 509] on button "show more" at bounding box center [1236, 528] width 39 height 39
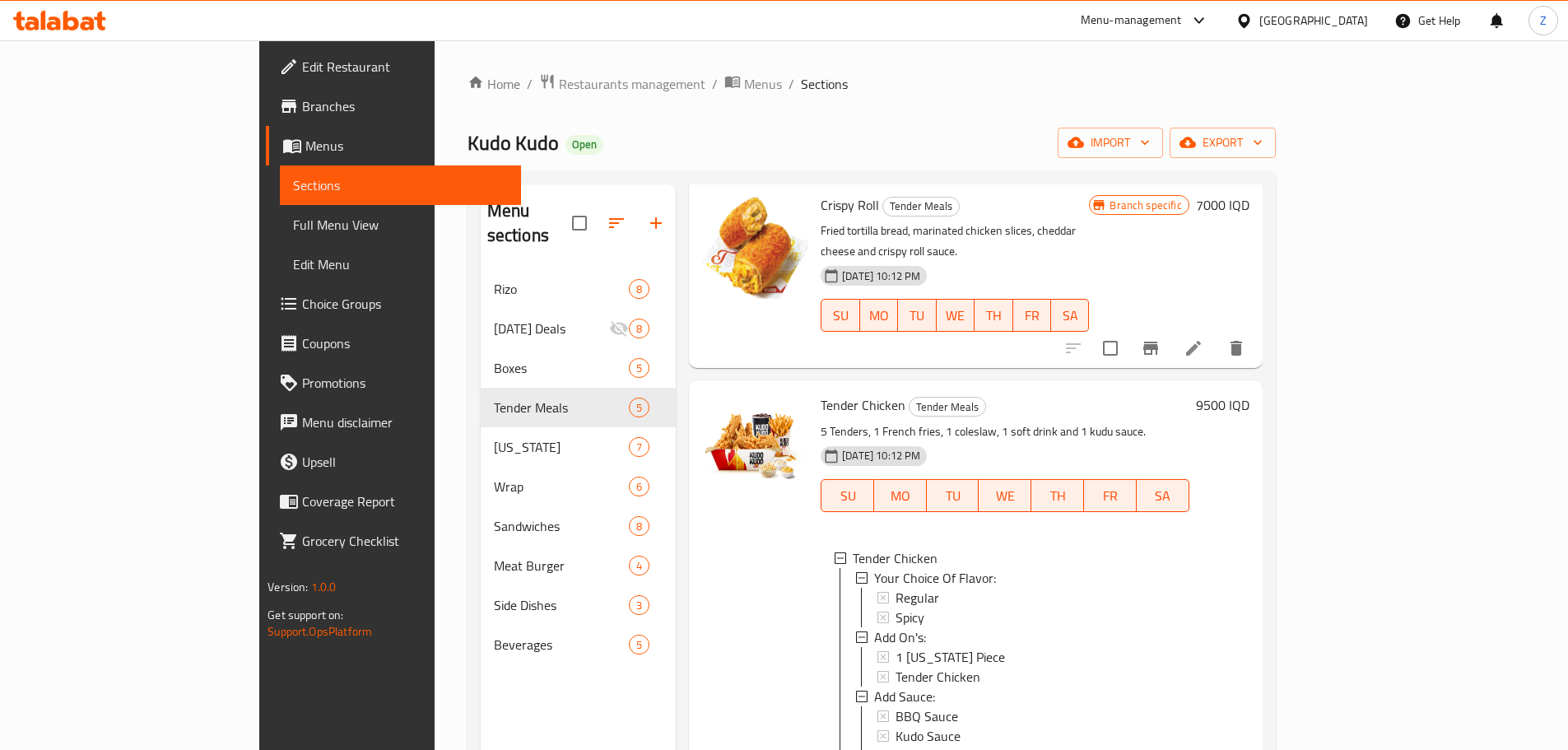
click at [1249, 493] on div "9500 IQD" at bounding box center [1219, 684] width 60 height 582
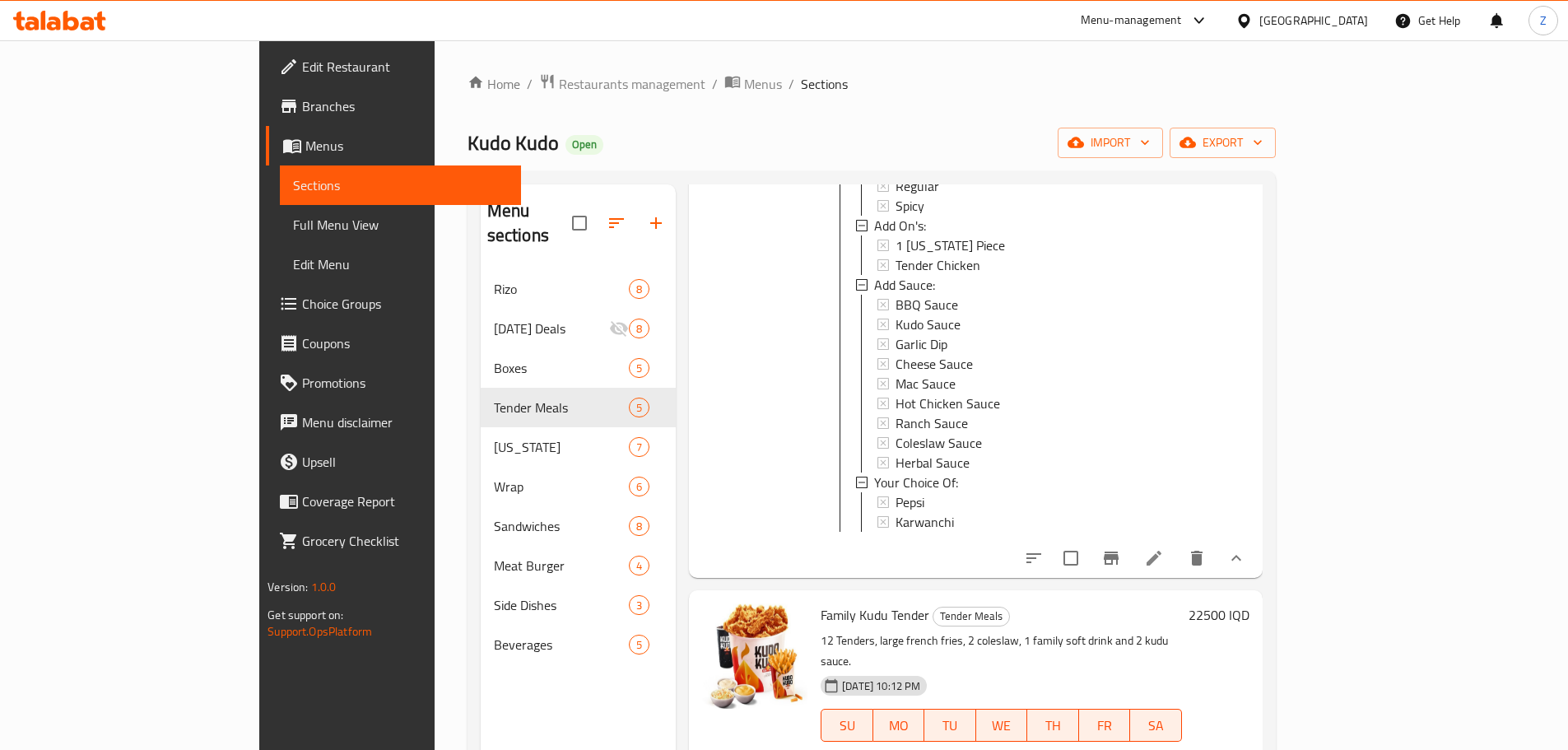
click at [1163, 548] on icon at bounding box center [1154, 558] width 20 height 20
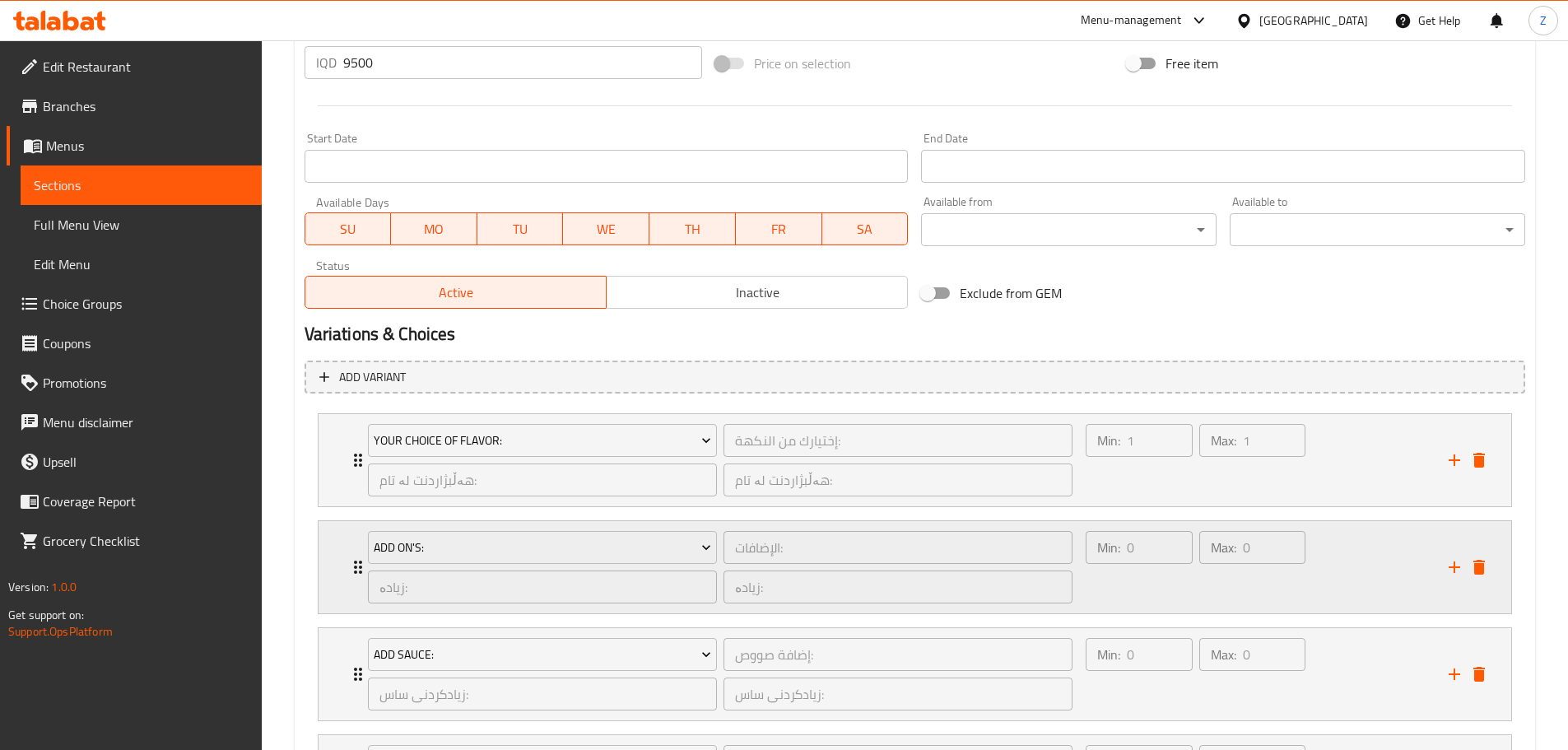
click at [1303, 573] on div "Max: 0 ​" at bounding box center [1251, 567] width 112 height 79
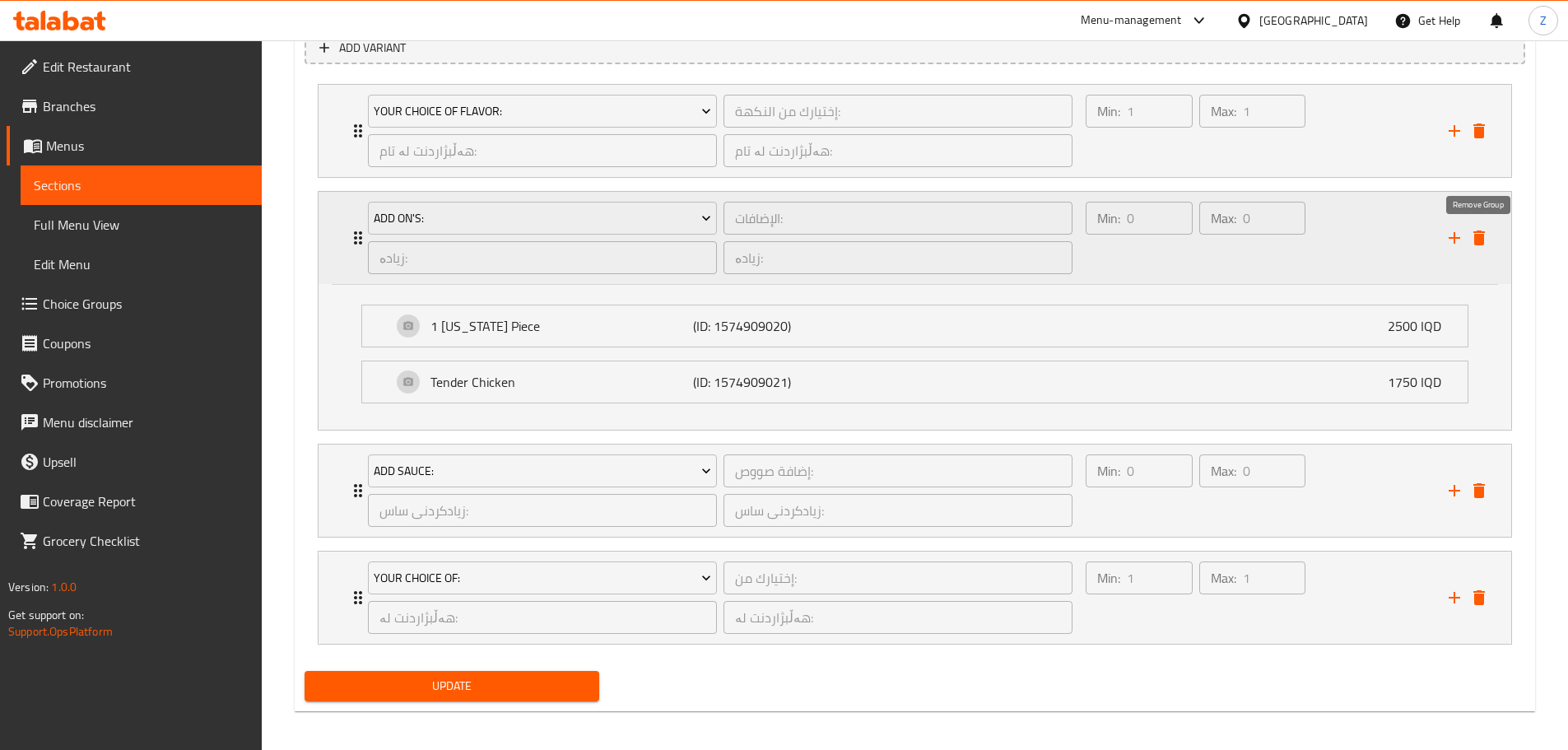
click at [1476, 225] on div "Add On's: الإضافات: ​ زیادە: ​ زیادە: ​ Min: 0 ​ Max: 0 ​" at bounding box center [920, 238] width 1143 height 92
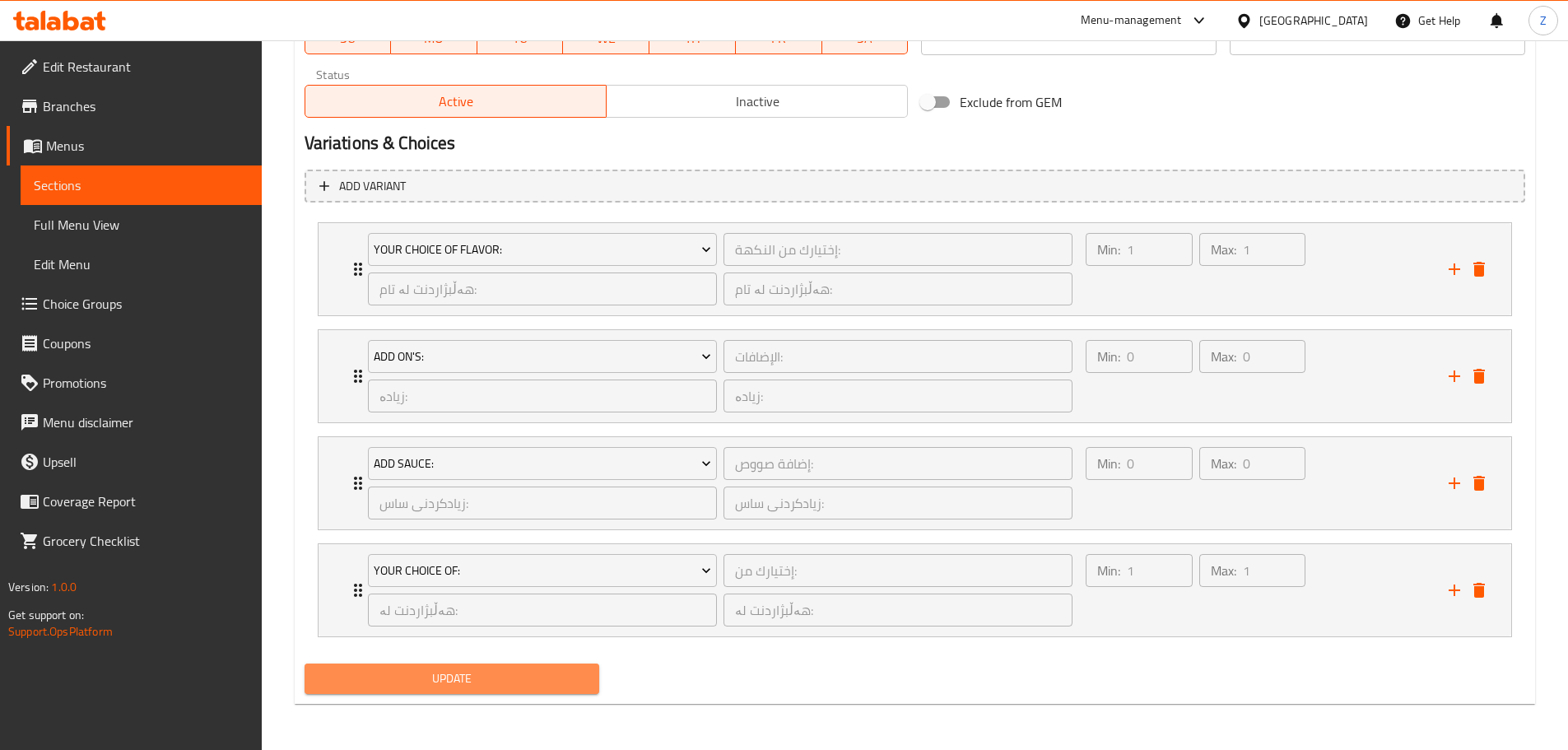
click at [539, 675] on span "Update" at bounding box center [452, 679] width 269 height 21
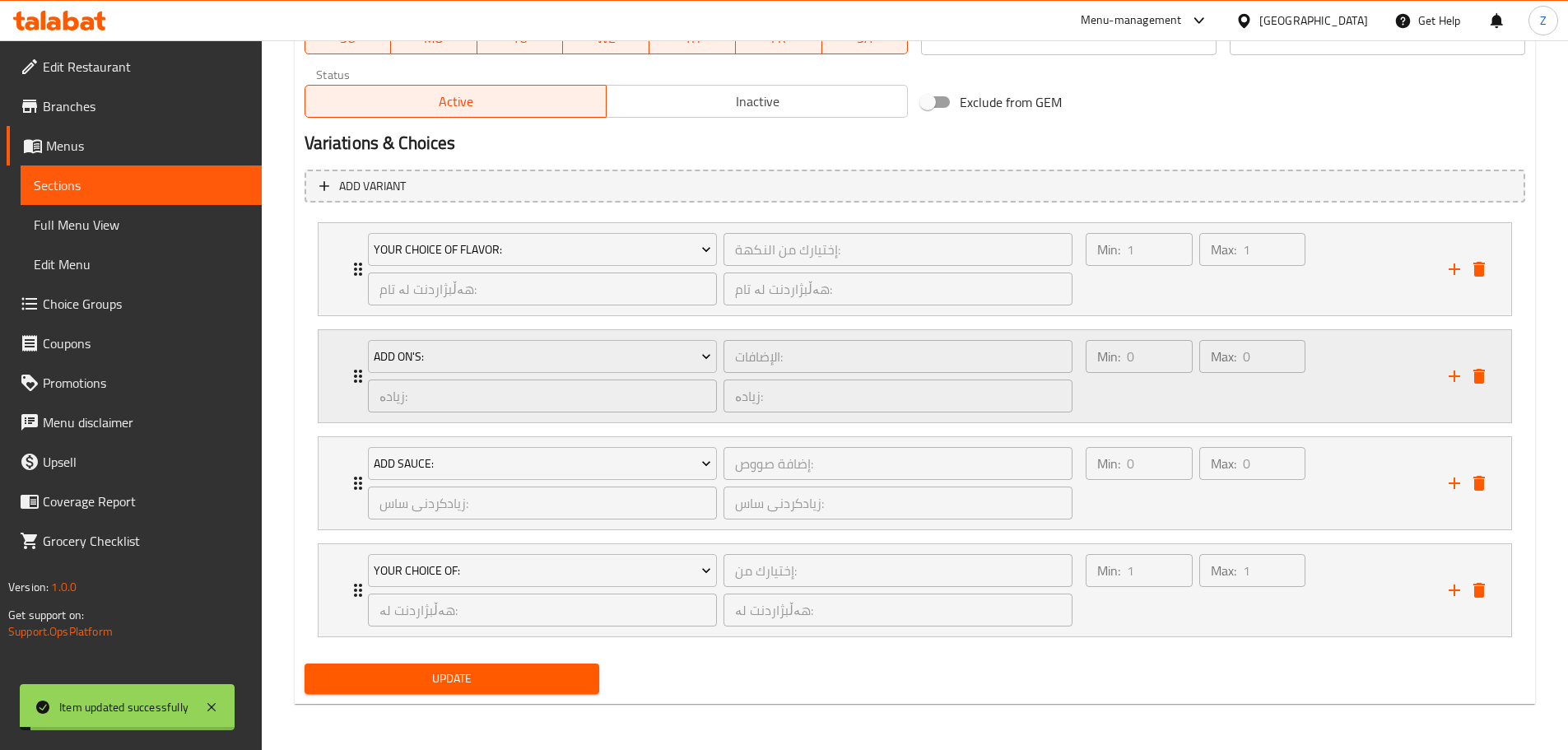
click at [1383, 406] on div "Min: 0 ​ Max: 0 ​" at bounding box center [1257, 375] width 363 height 92
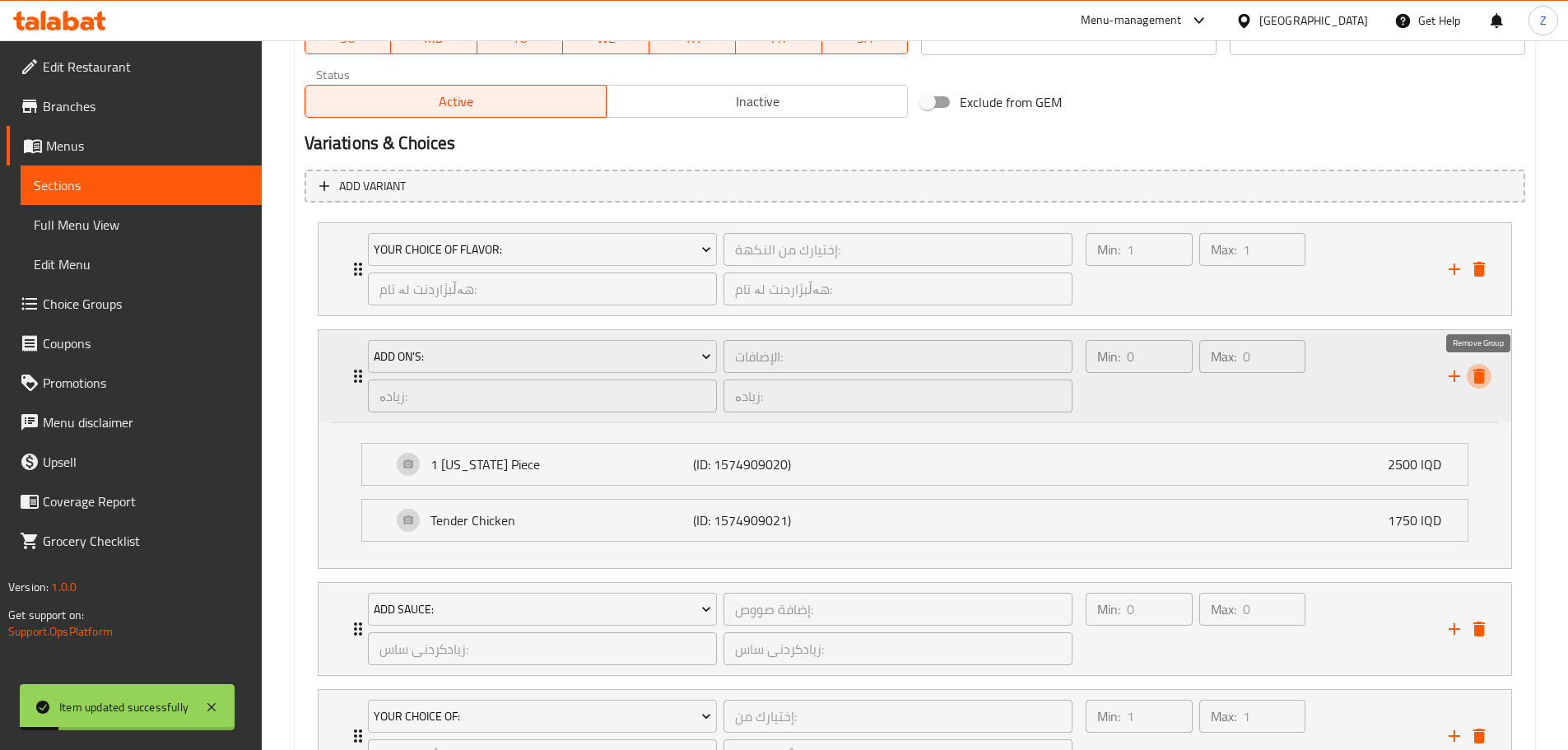
click at [1481, 373] on icon "delete" at bounding box center [1479, 376] width 12 height 15
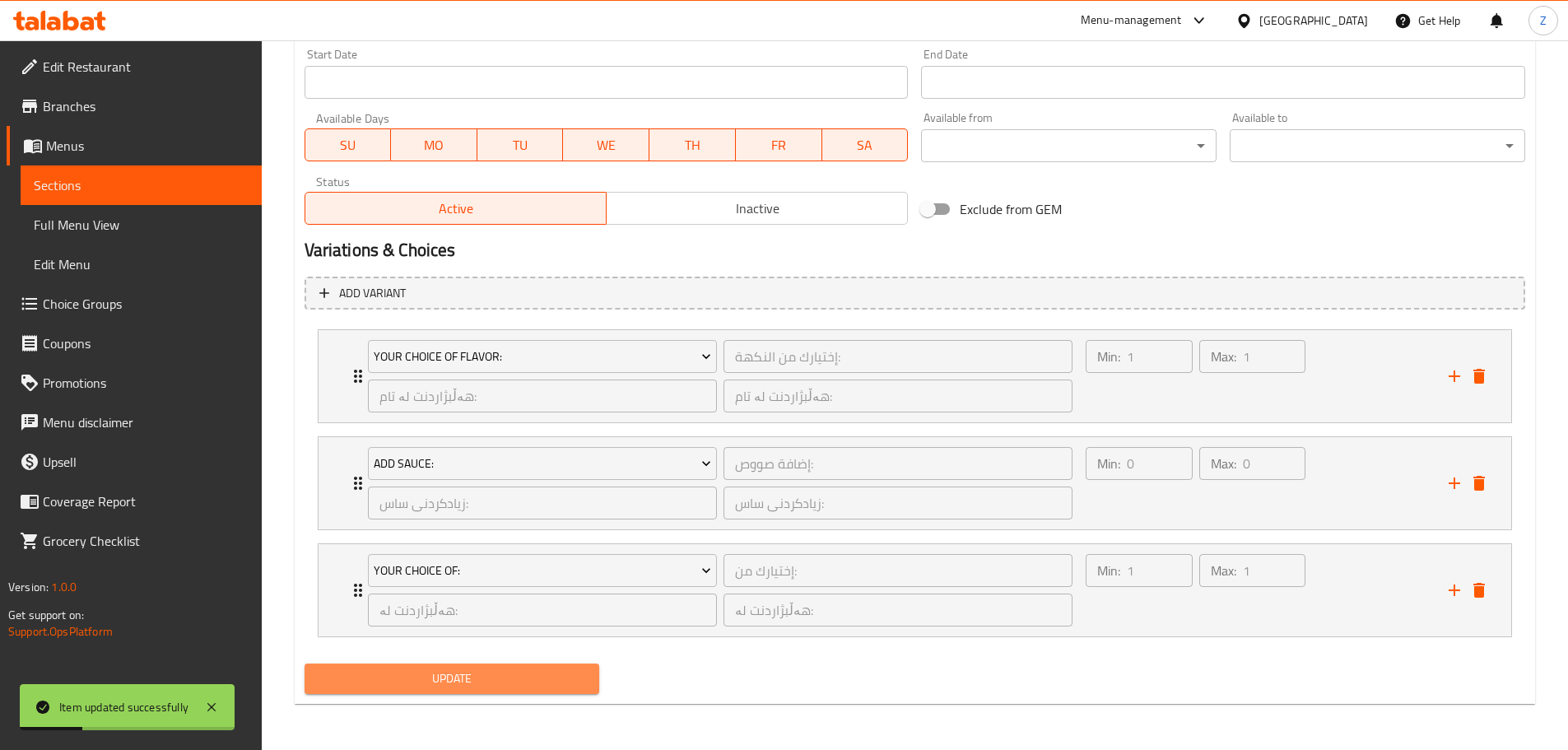
click at [574, 681] on span "Update" at bounding box center [452, 679] width 269 height 21
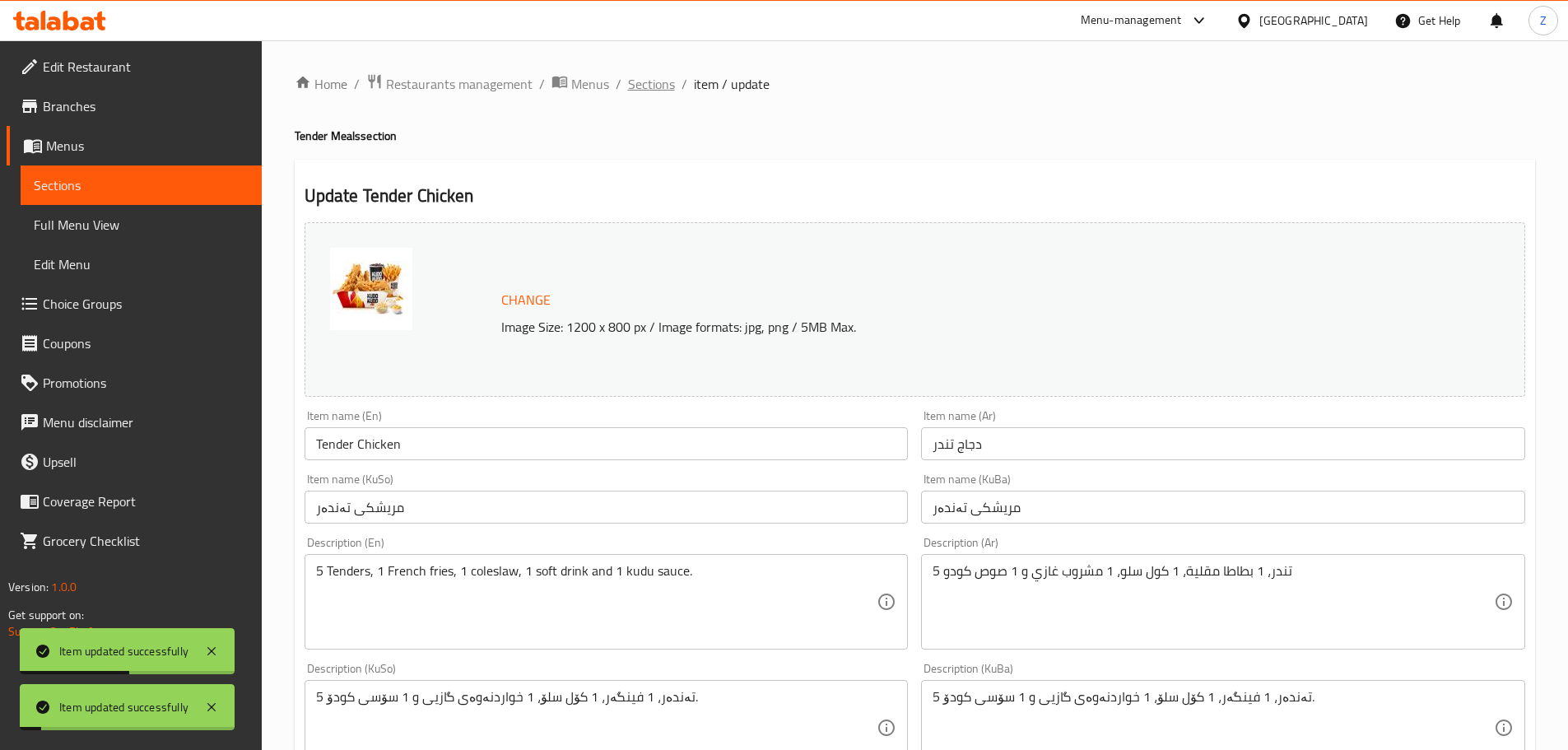
click at [660, 84] on span "Sections" at bounding box center [651, 84] width 47 height 20
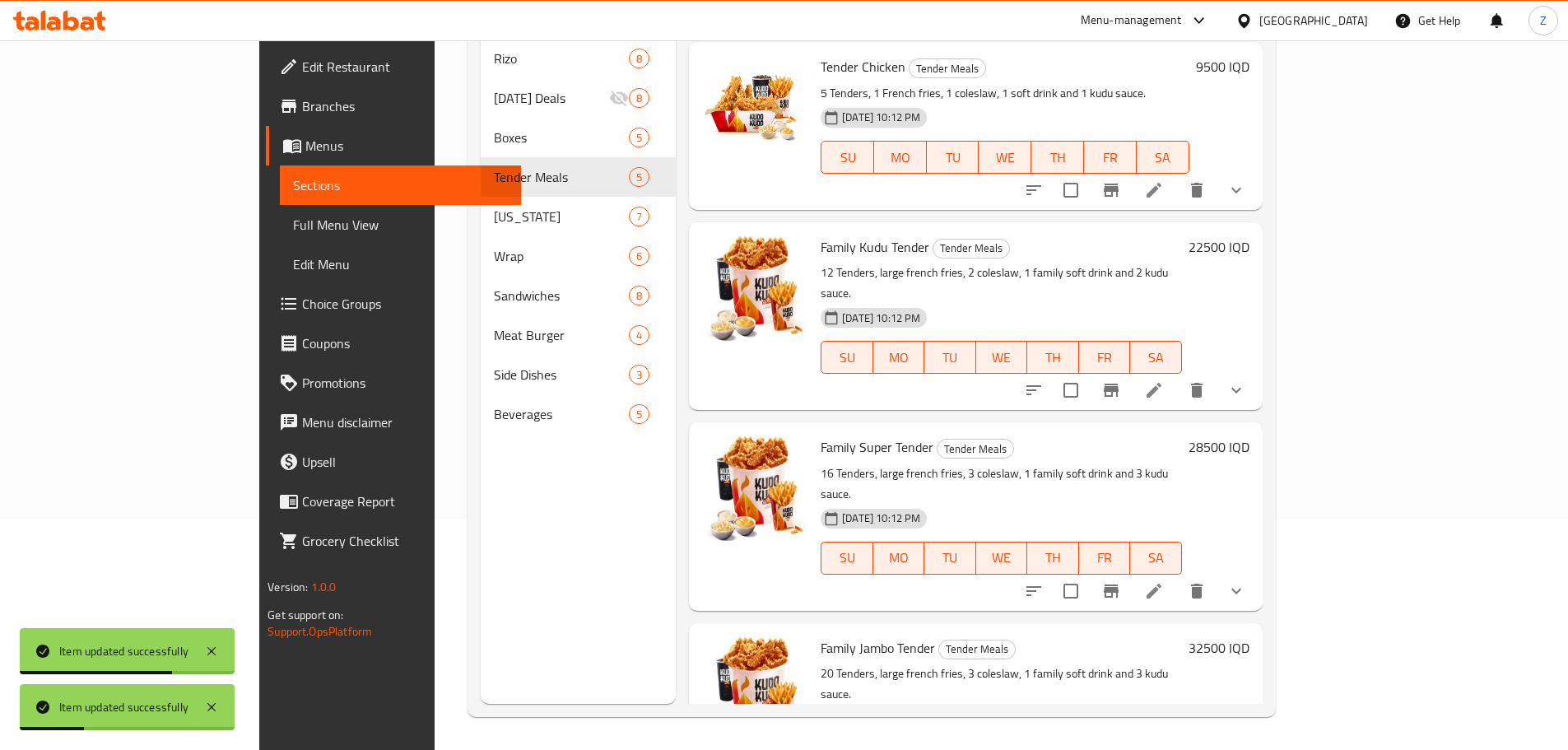
click at [1163, 380] on icon at bounding box center [1154, 390] width 20 height 20
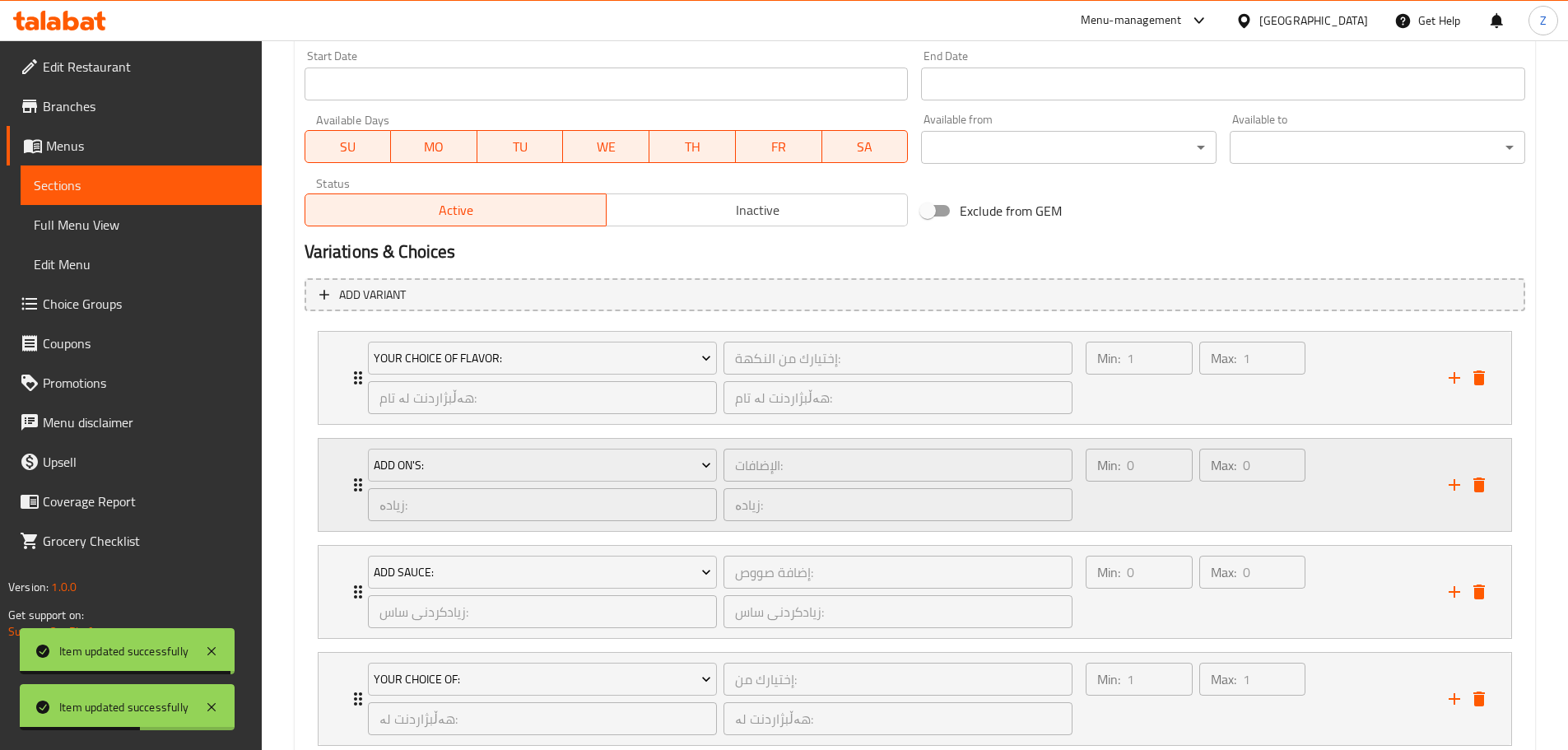
click at [1349, 508] on div "Min: 0 ​ Max: 0 ​" at bounding box center [1257, 484] width 363 height 92
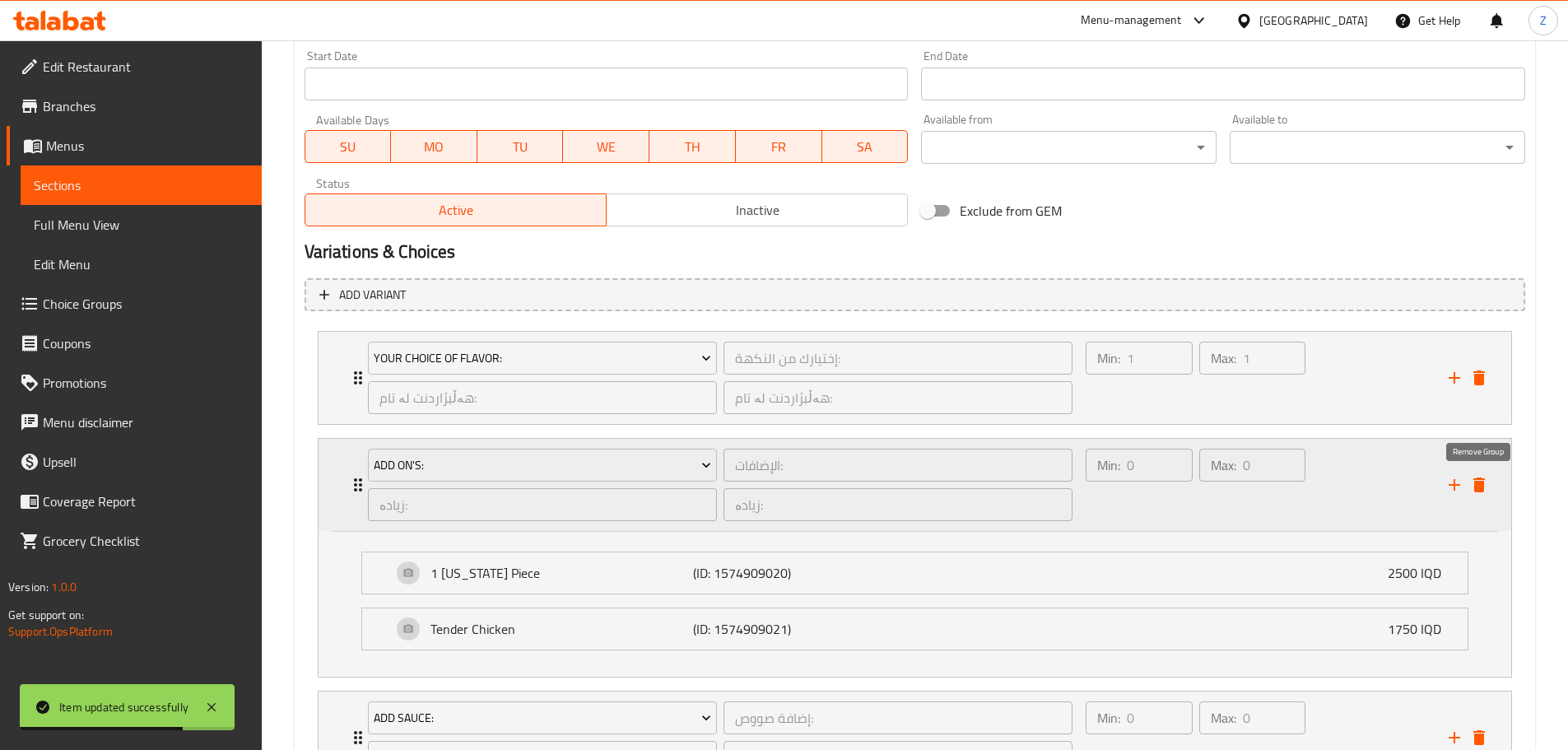
click at [1474, 490] on icon "delete" at bounding box center [1479, 485] width 12 height 15
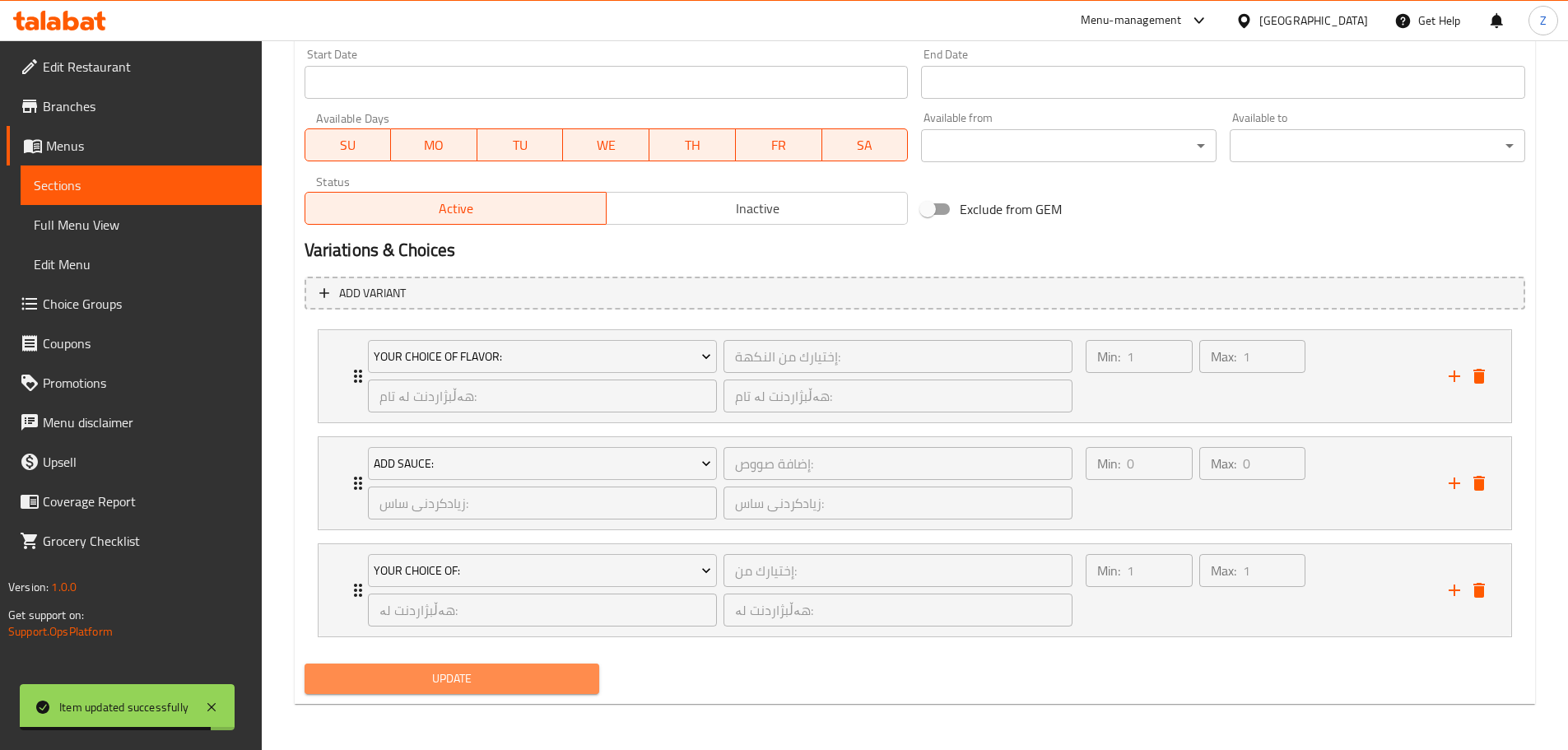
click at [529, 692] on button "Update" at bounding box center [452, 678] width 296 height 30
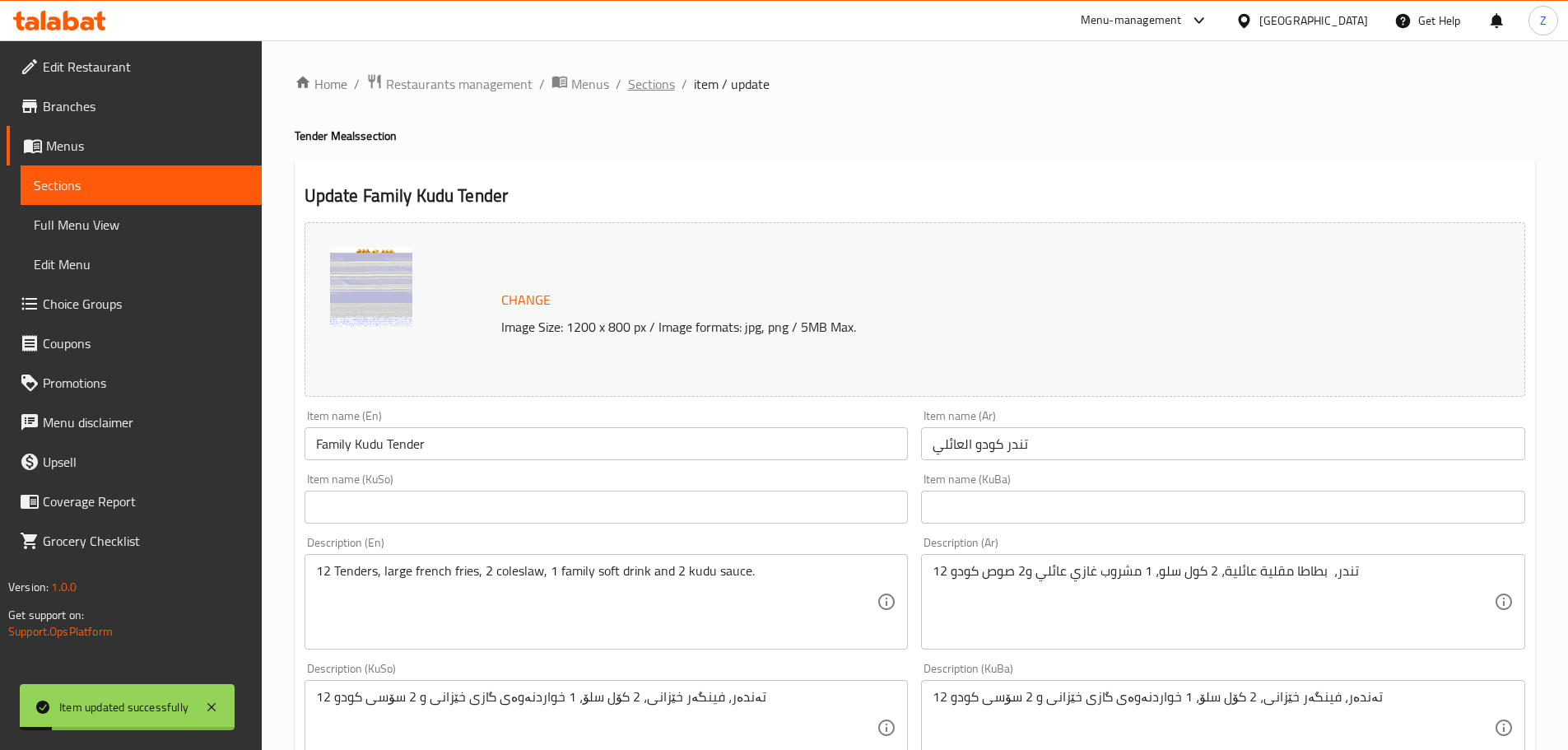
click at [650, 91] on span "Sections" at bounding box center [651, 84] width 47 height 20
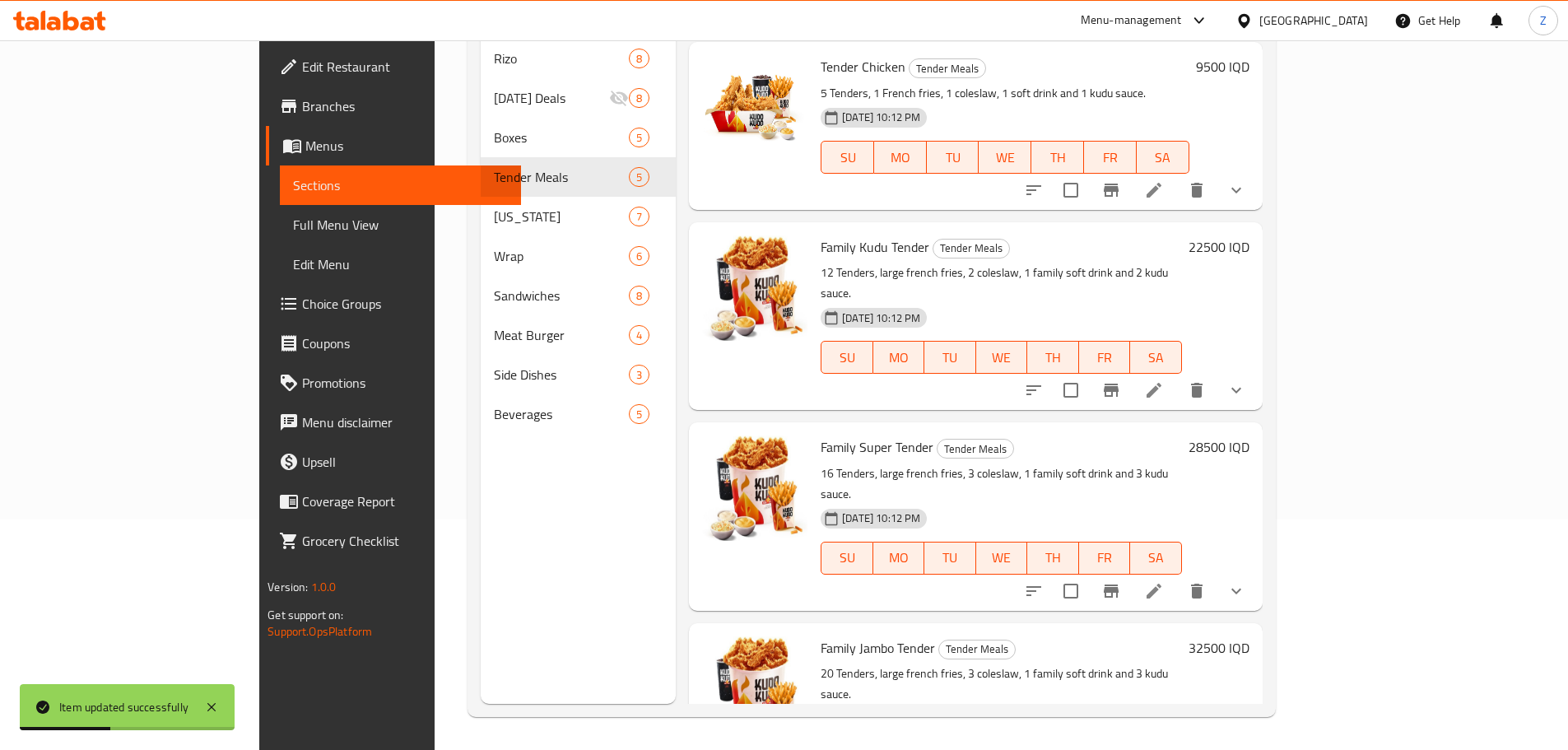
click at [1163, 581] on icon at bounding box center [1154, 591] width 20 height 20
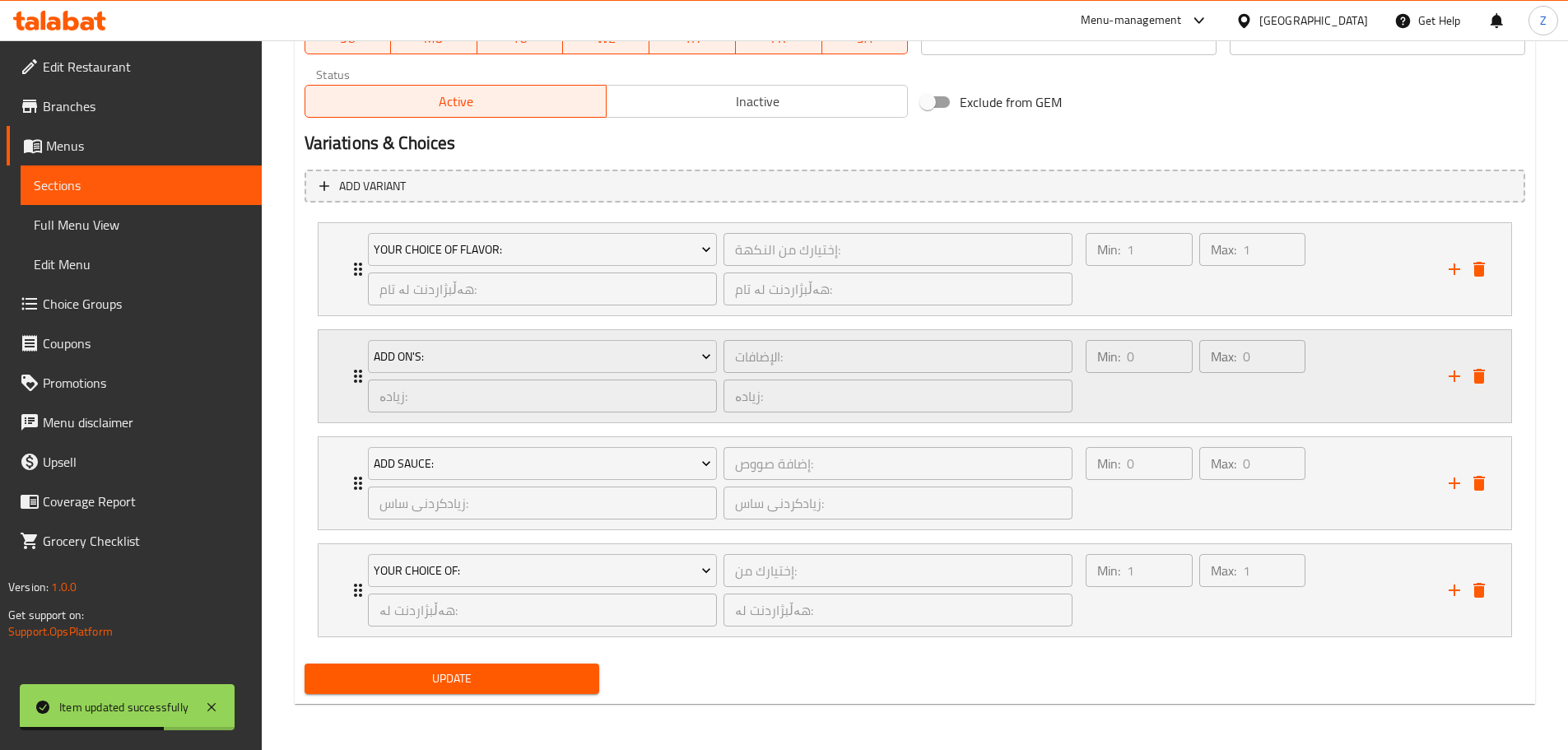
click at [1331, 389] on div "Min: 0 ​ Max: 0 ​" at bounding box center [1257, 375] width 363 height 92
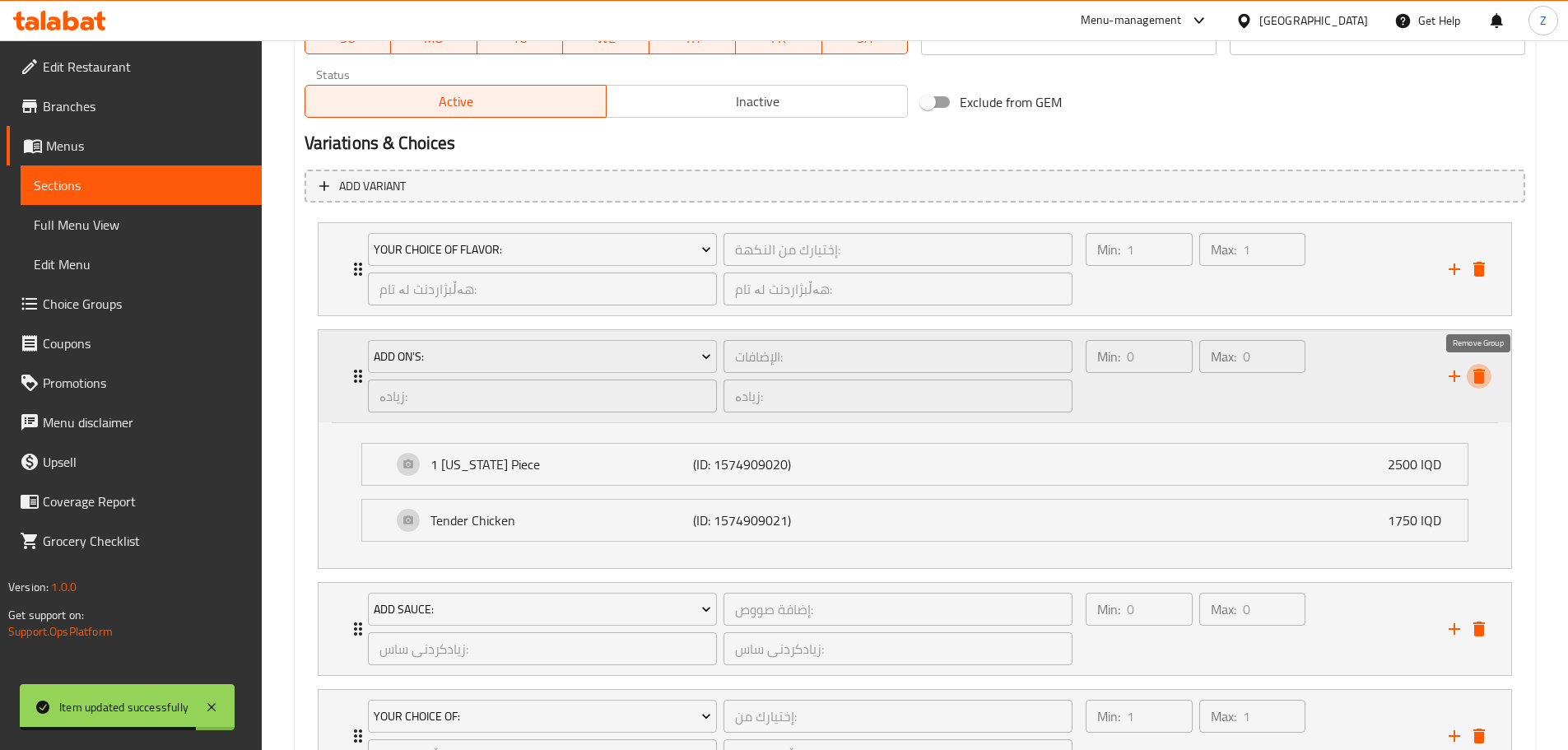
click at [1478, 371] on icon "delete" at bounding box center [1479, 376] width 12 height 15
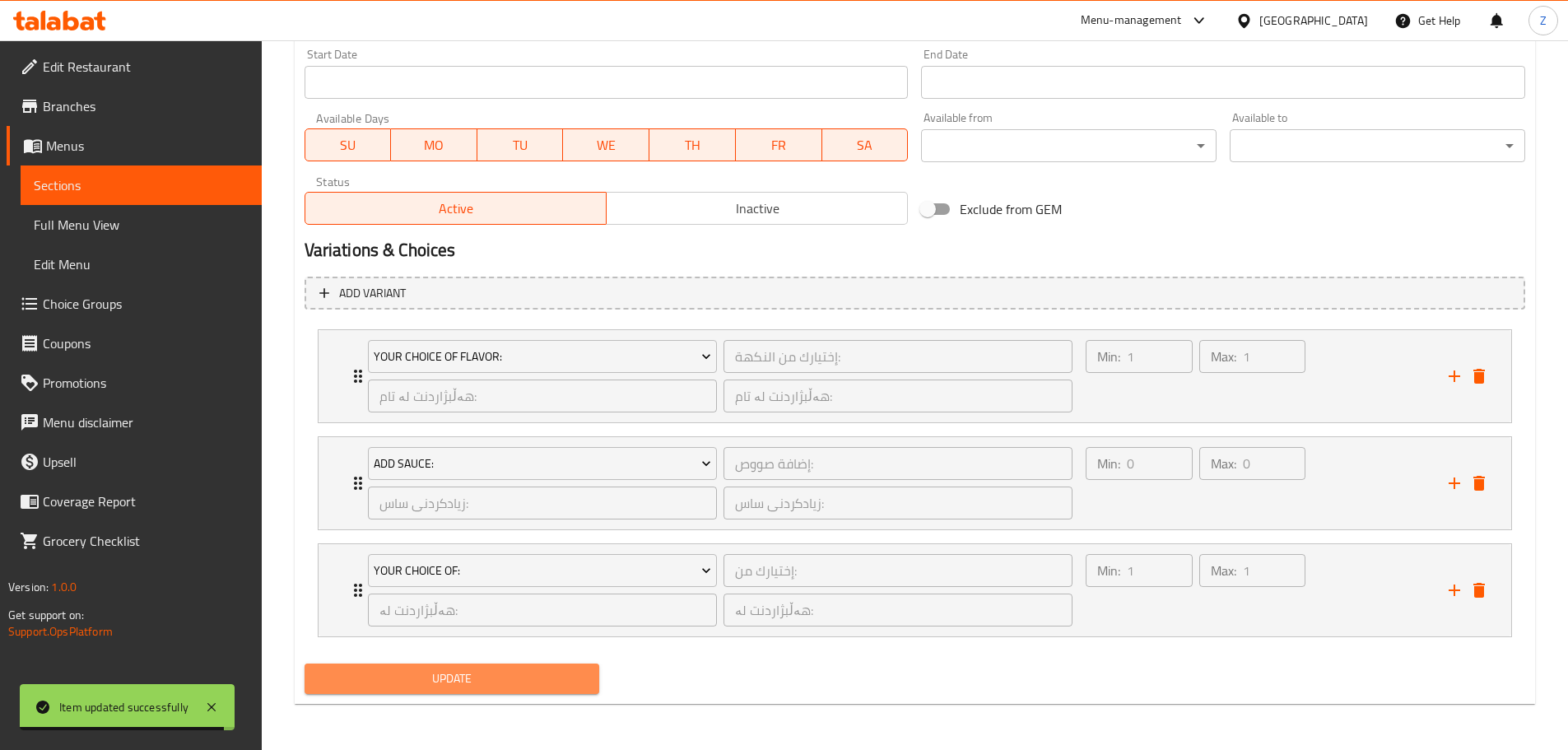
click at [548, 676] on span "Update" at bounding box center [452, 679] width 269 height 21
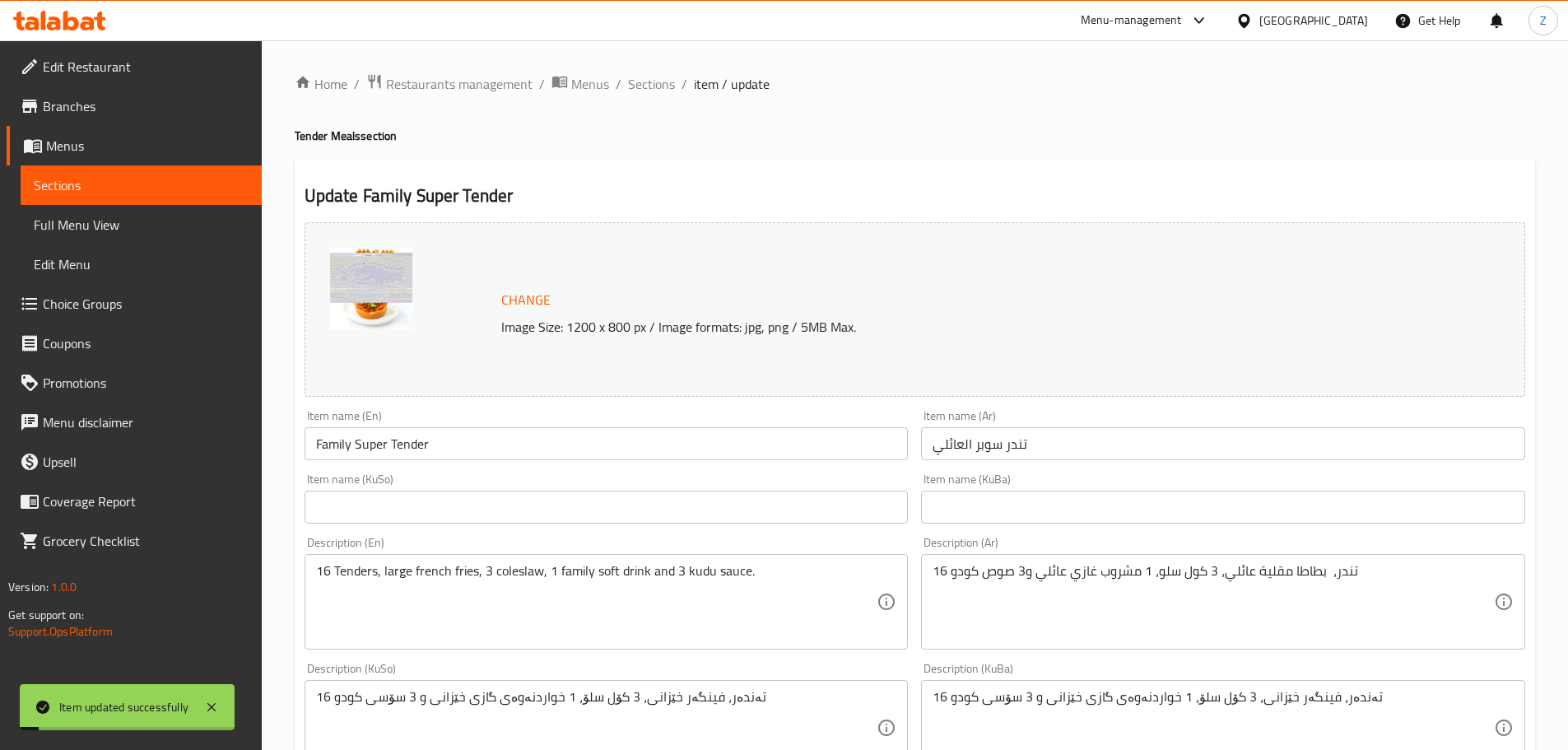
drag, startPoint x: 653, startPoint y: 83, endPoint x: 705, endPoint y: 159, distance: 92.1
click at [653, 82] on span "Sections" at bounding box center [651, 84] width 47 height 20
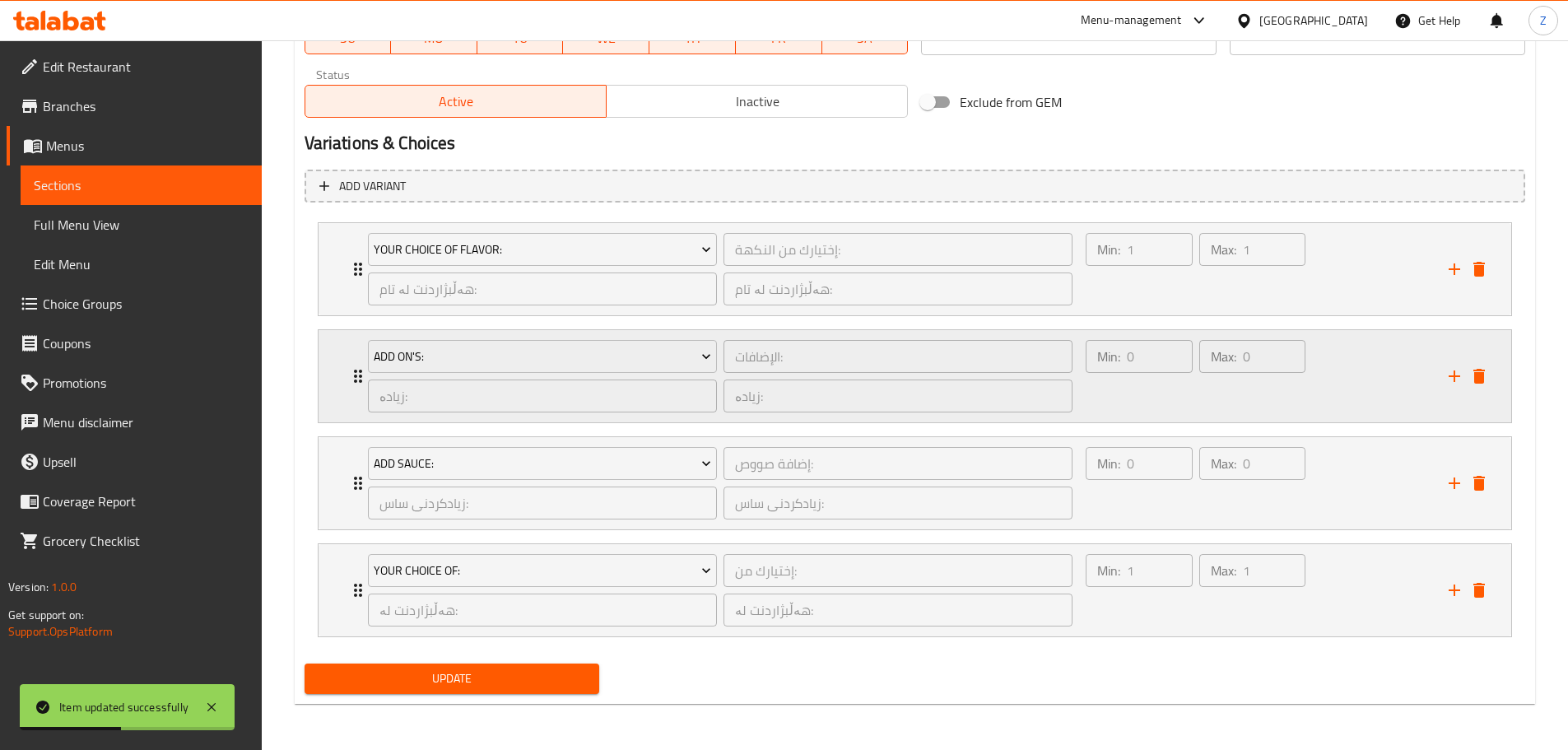
click at [1336, 394] on div "Min: 0 ​ Max: 0 ​" at bounding box center [1257, 375] width 363 height 92
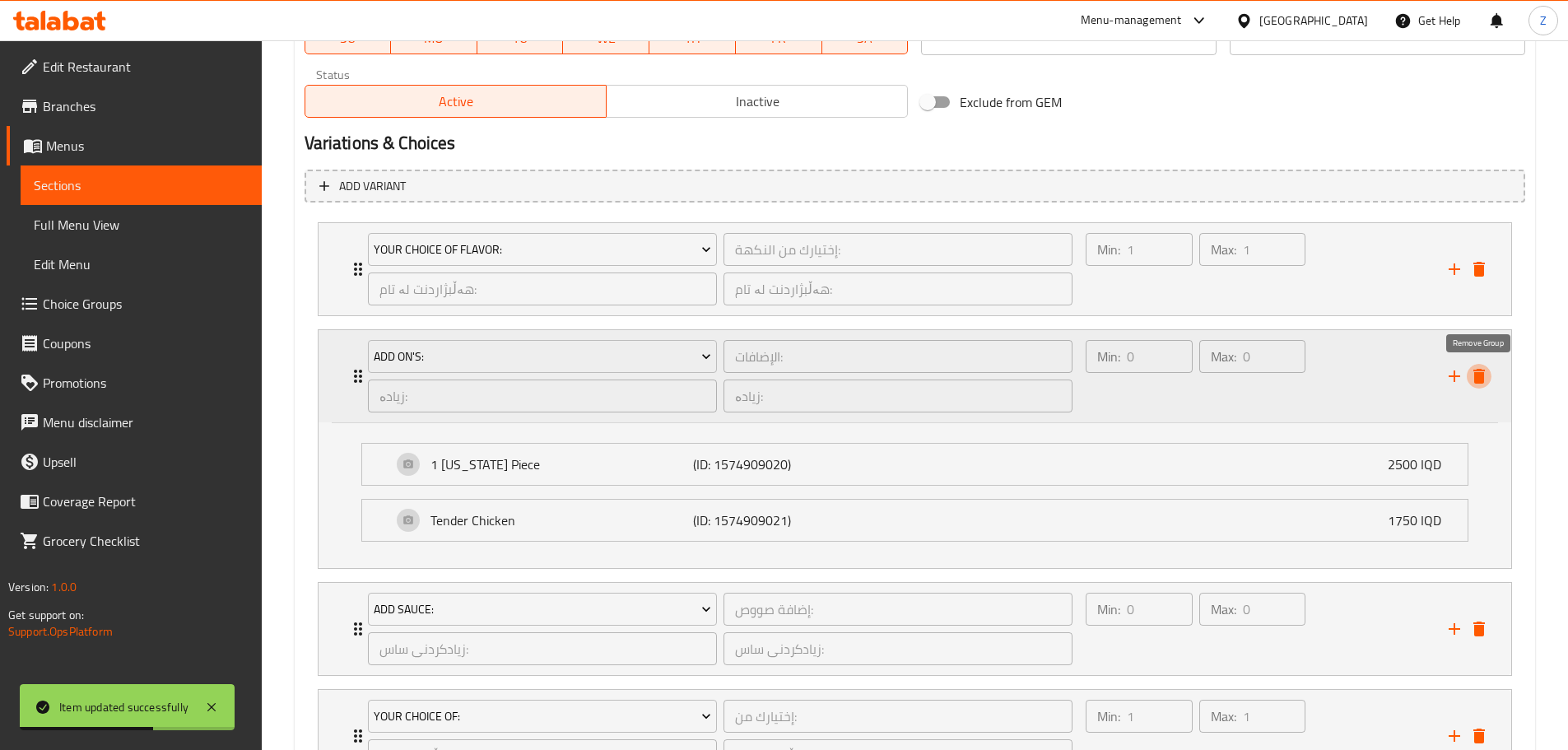
click at [1472, 382] on icon "delete" at bounding box center [1479, 376] width 20 height 20
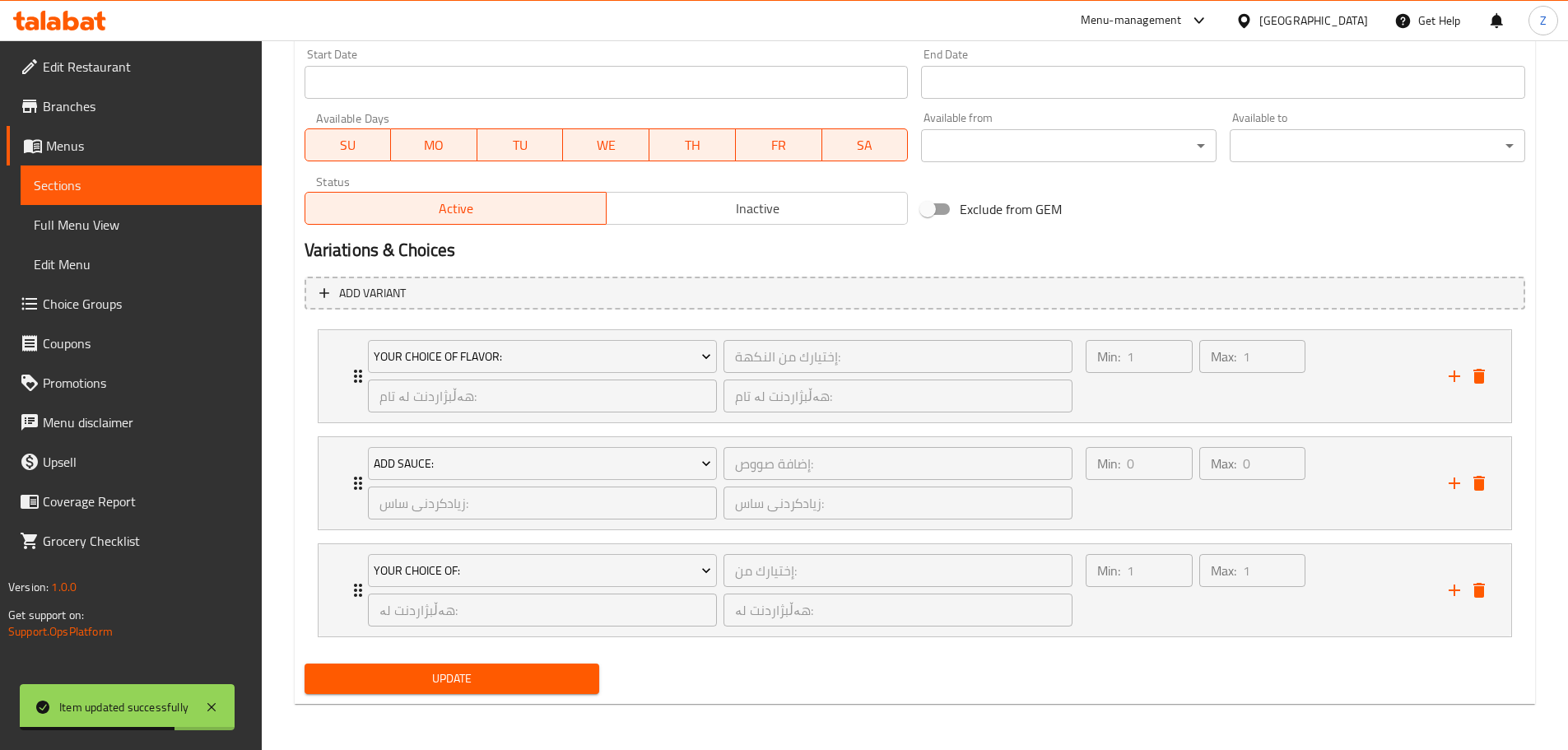
click at [491, 701] on div "Update" at bounding box center [452, 679] width 309 height 44
click at [491, 680] on span "Update" at bounding box center [452, 679] width 269 height 21
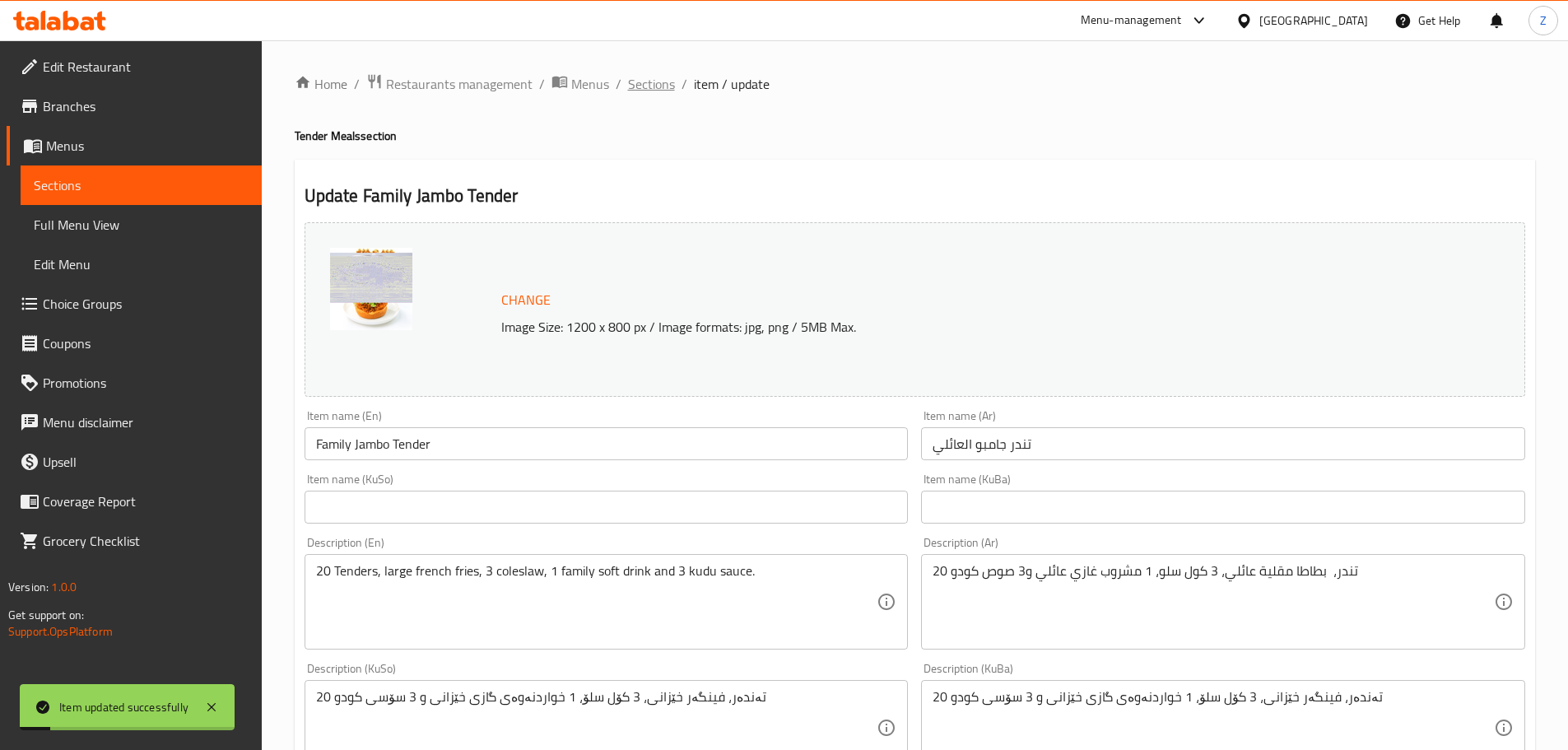
click at [652, 82] on span "Sections" at bounding box center [651, 84] width 47 height 20
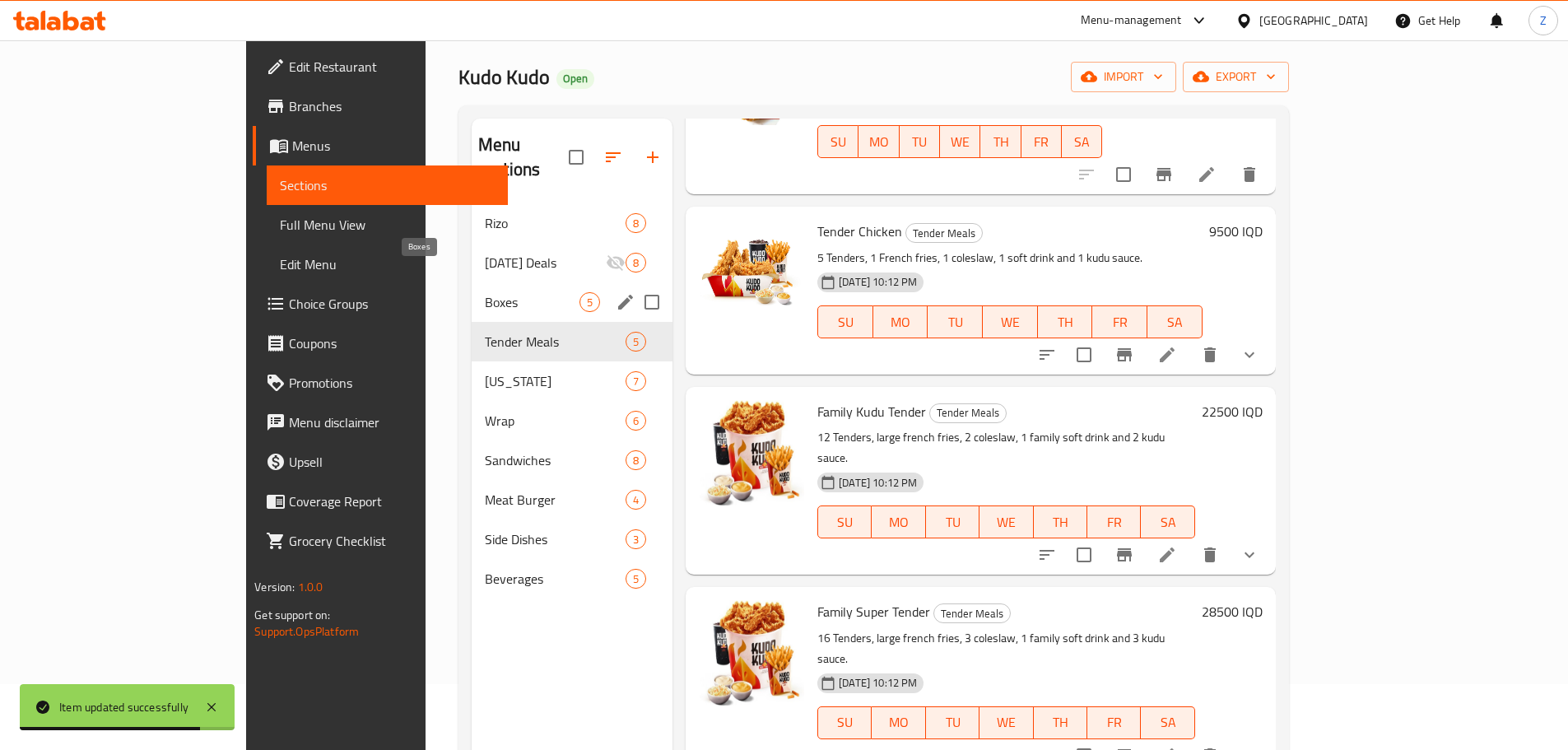
click at [485, 292] on span "Boxes" at bounding box center [532, 302] width 95 height 20
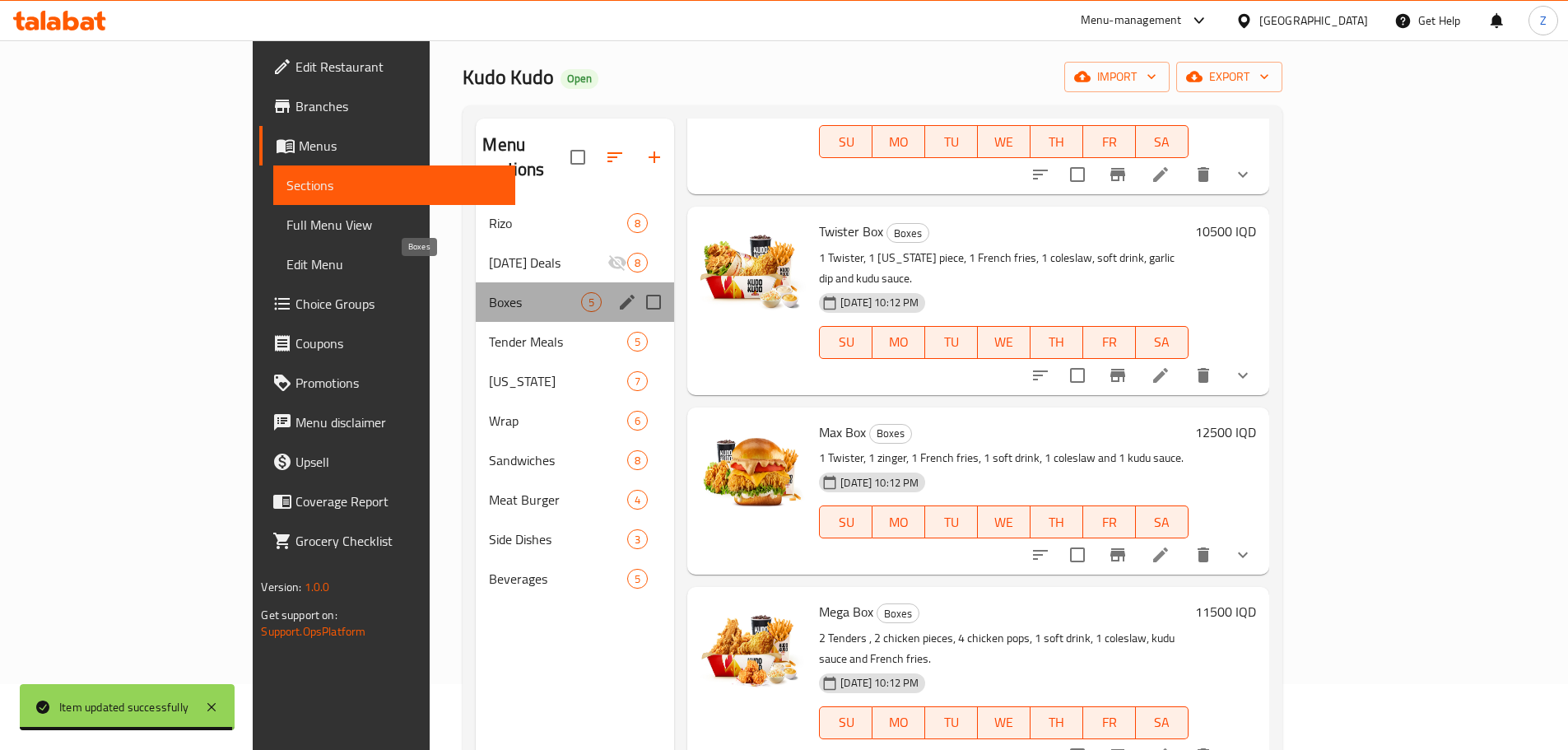
click at [489, 292] on span "Boxes" at bounding box center [534, 302] width 92 height 20
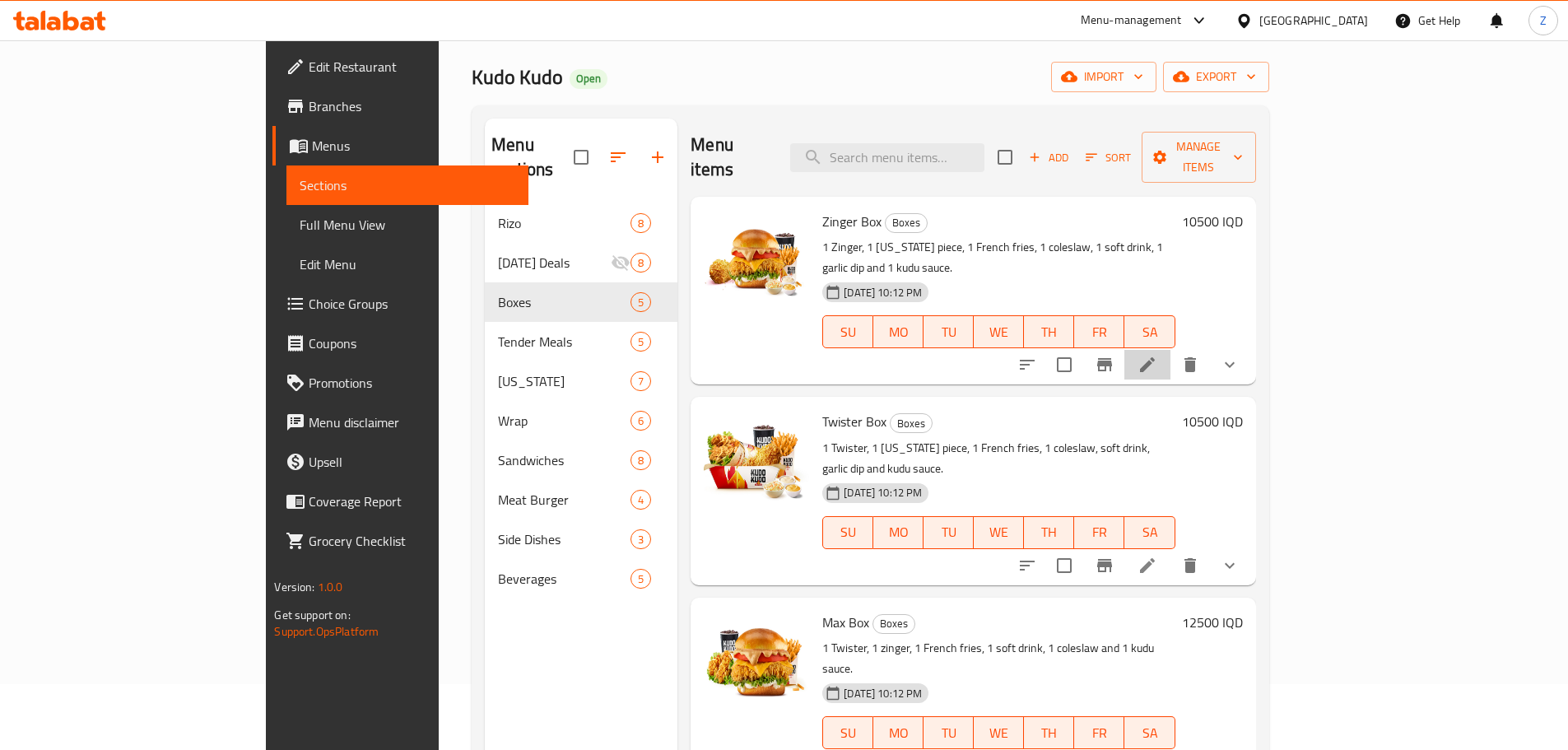
click at [1170, 350] on li at bounding box center [1147, 364] width 46 height 29
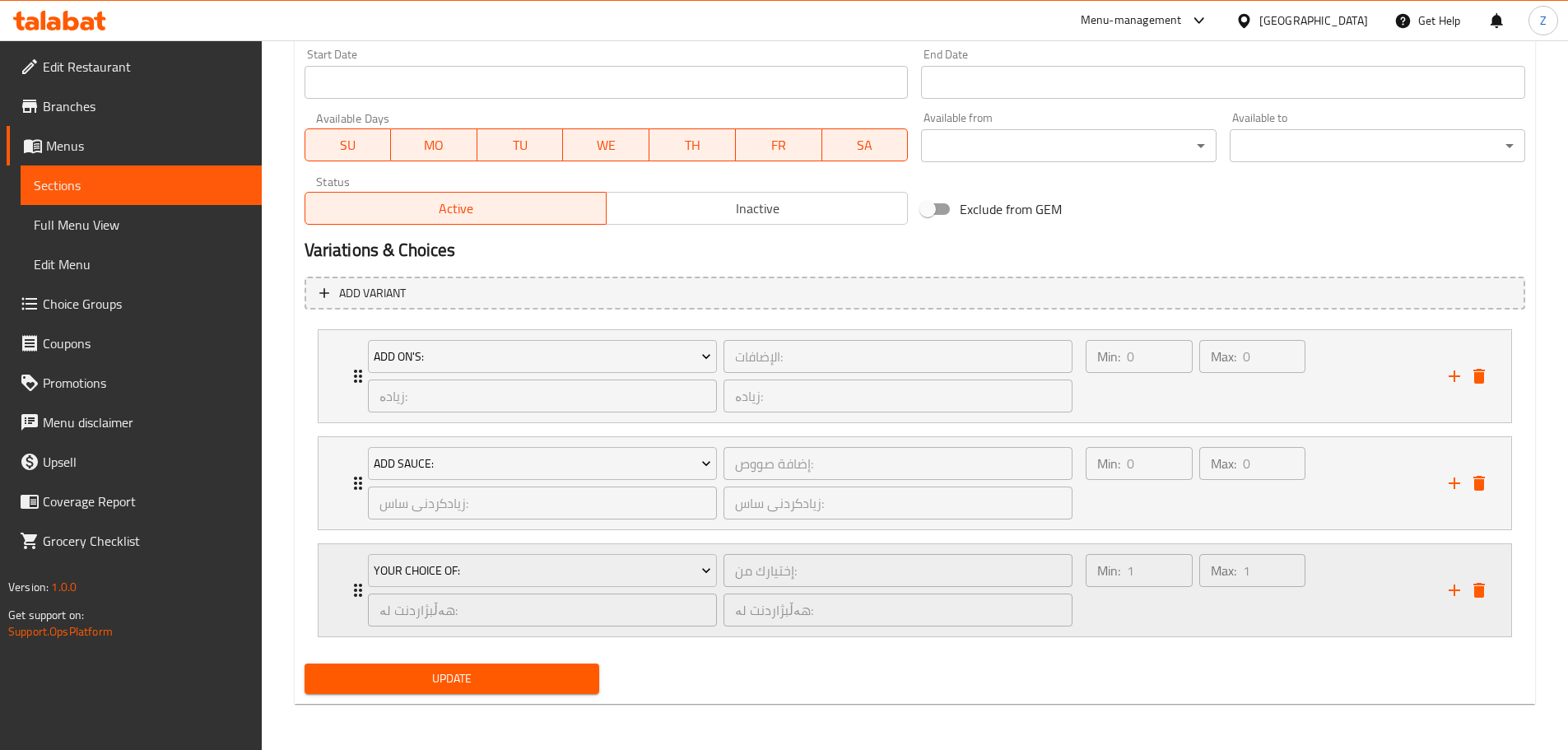
click at [1303, 617] on div "Max: 1 ​" at bounding box center [1251, 590] width 112 height 79
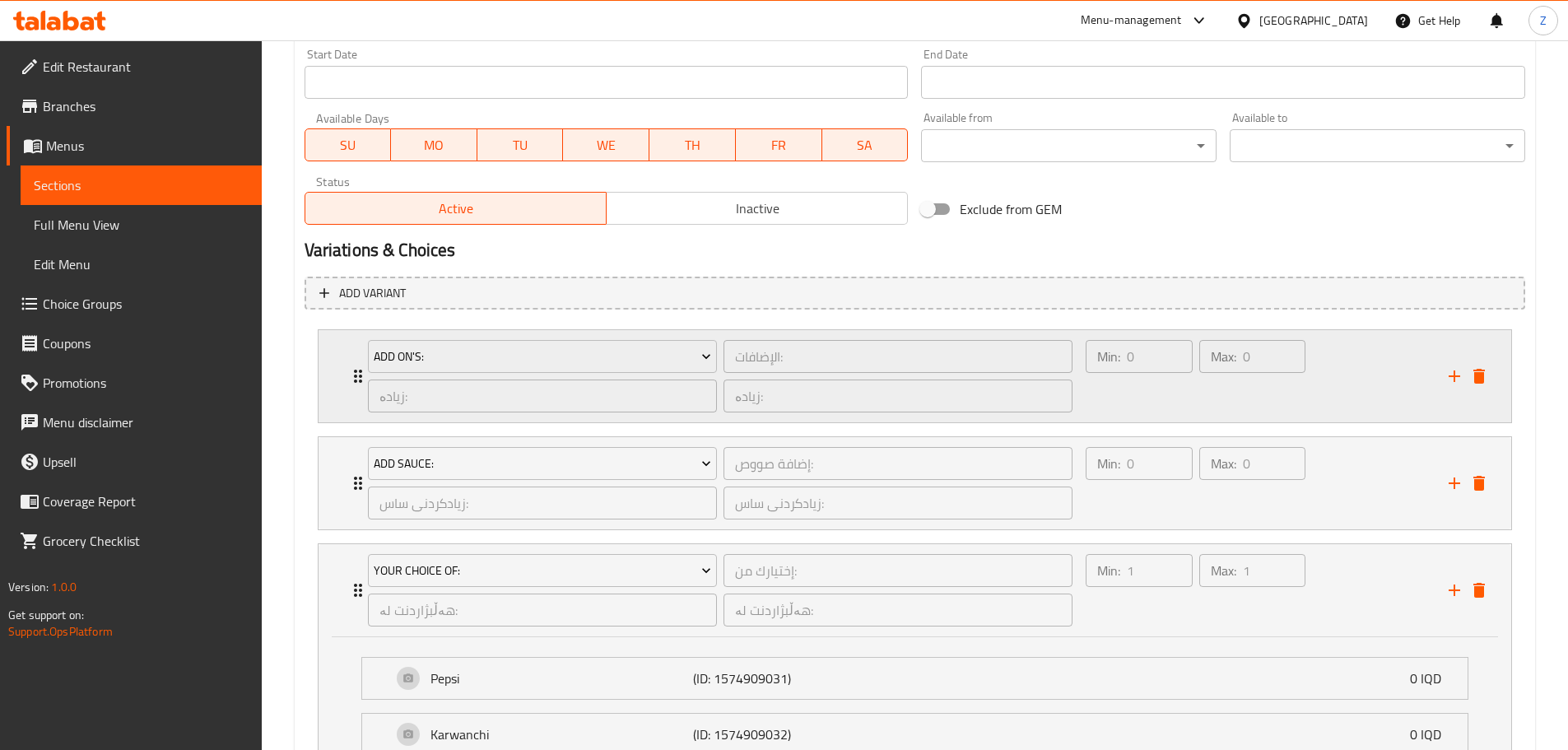
click at [1304, 400] on div "Max: 0 ​" at bounding box center [1251, 376] width 112 height 79
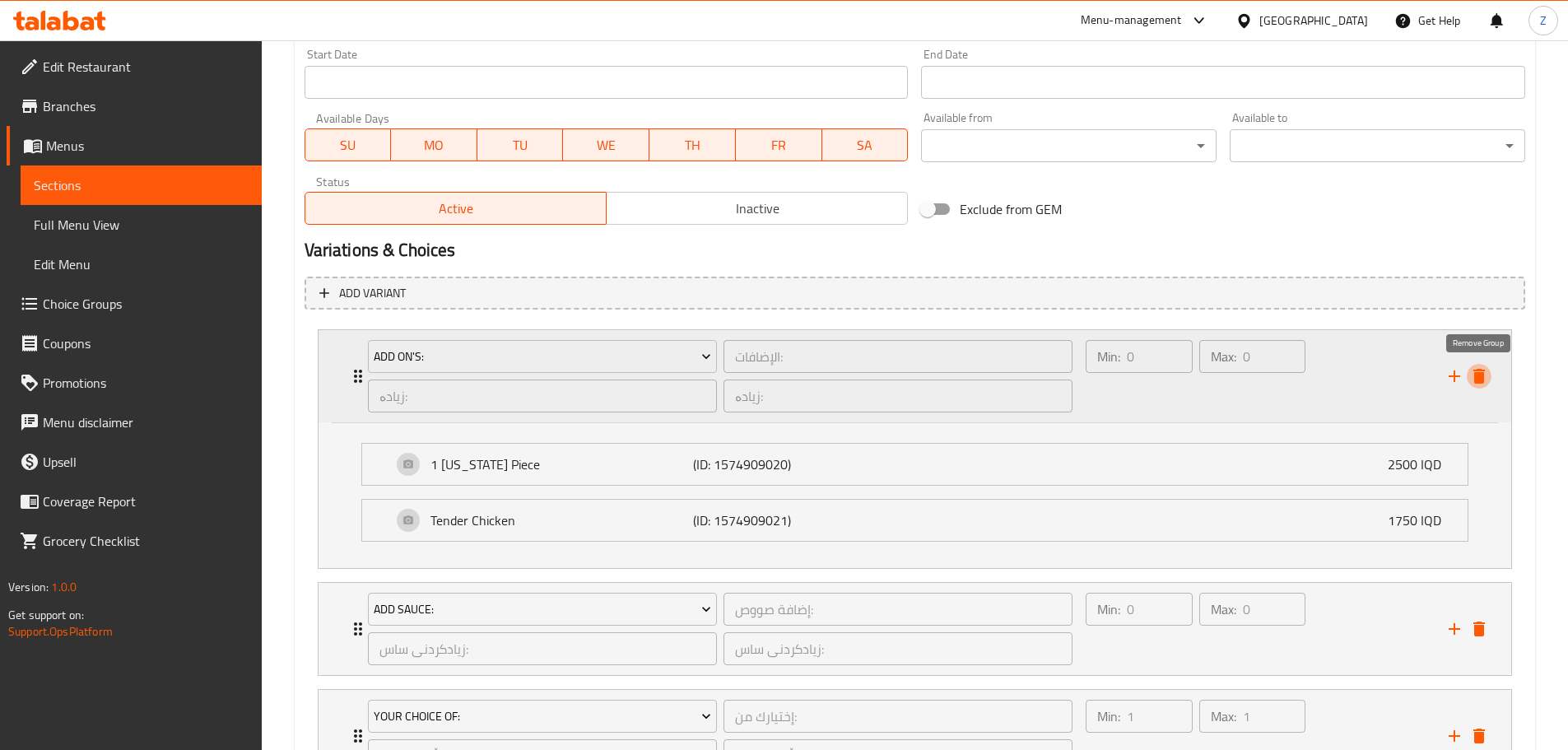
click at [1488, 372] on icon "delete" at bounding box center [1479, 376] width 20 height 20
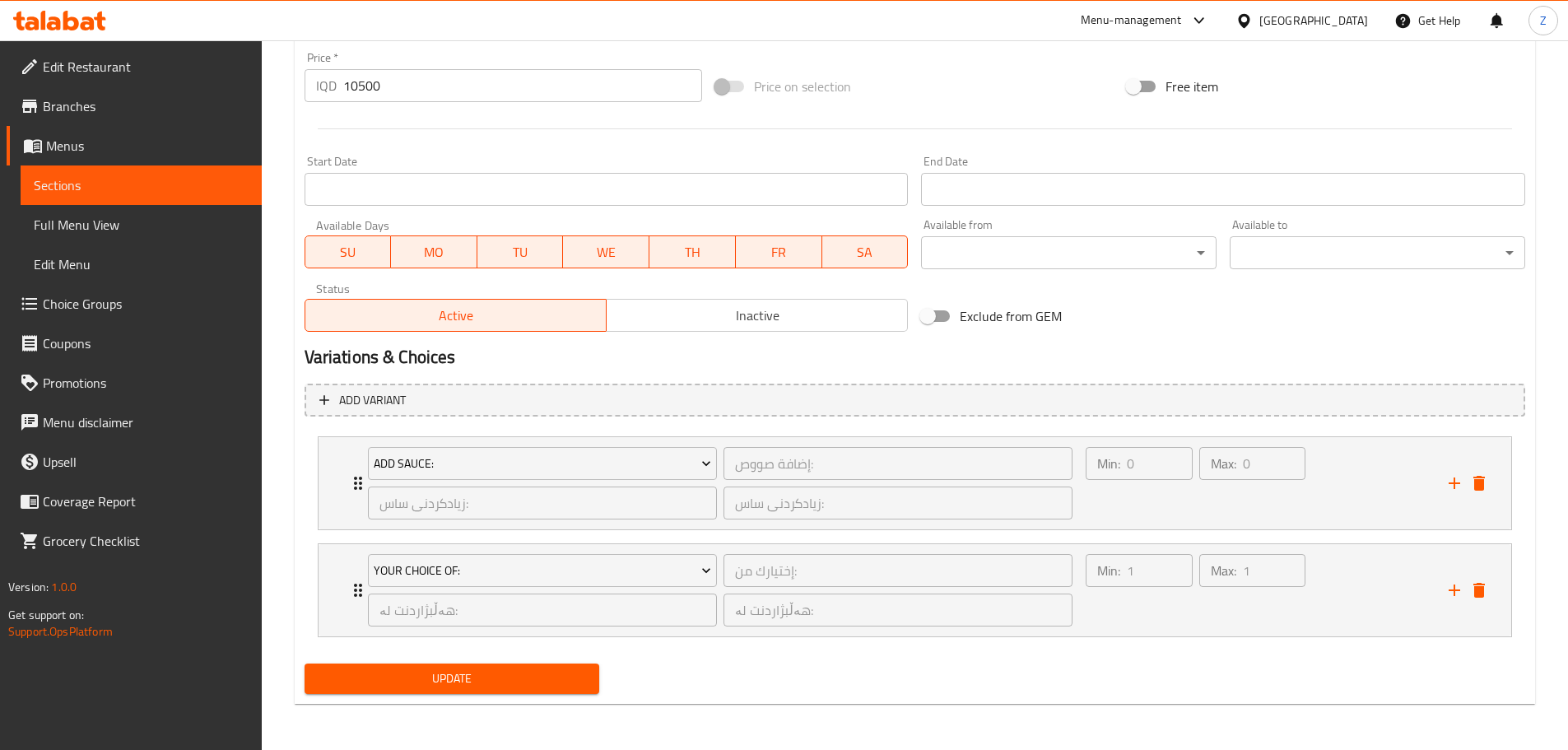
click at [420, 679] on span "Update" at bounding box center [452, 679] width 269 height 21
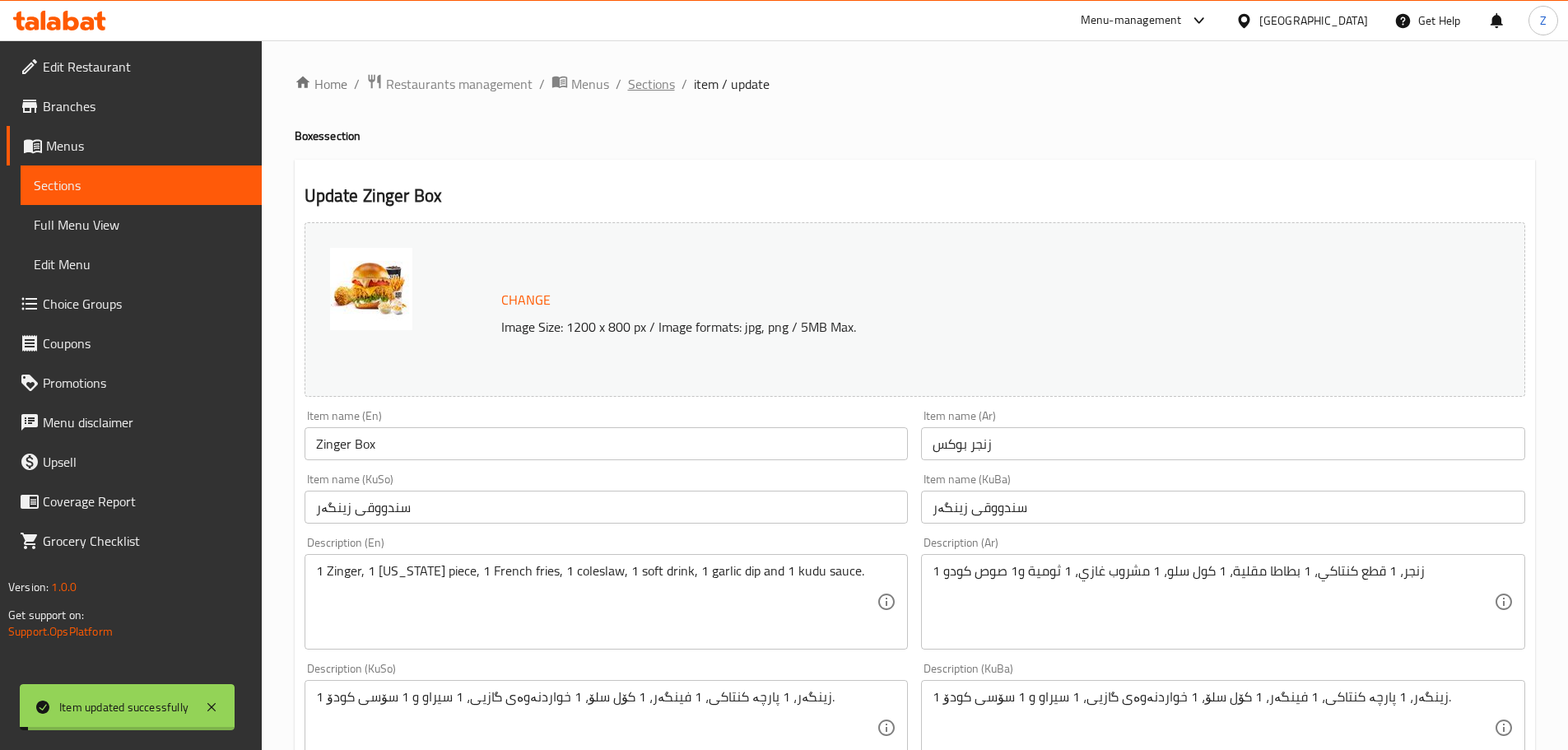
click at [655, 92] on span "Sections" at bounding box center [651, 84] width 47 height 20
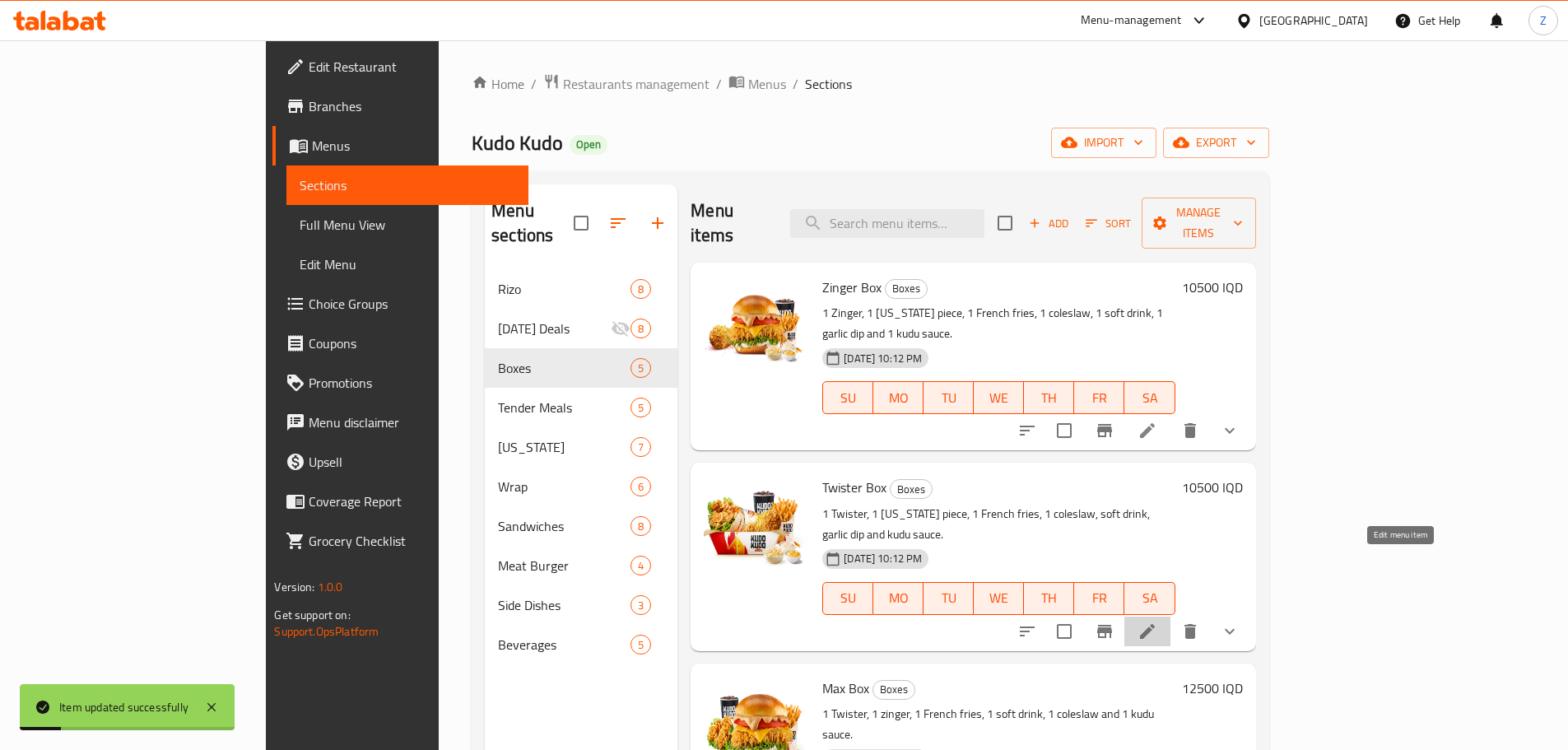
click at [1157, 621] on icon at bounding box center [1147, 631] width 20 height 20
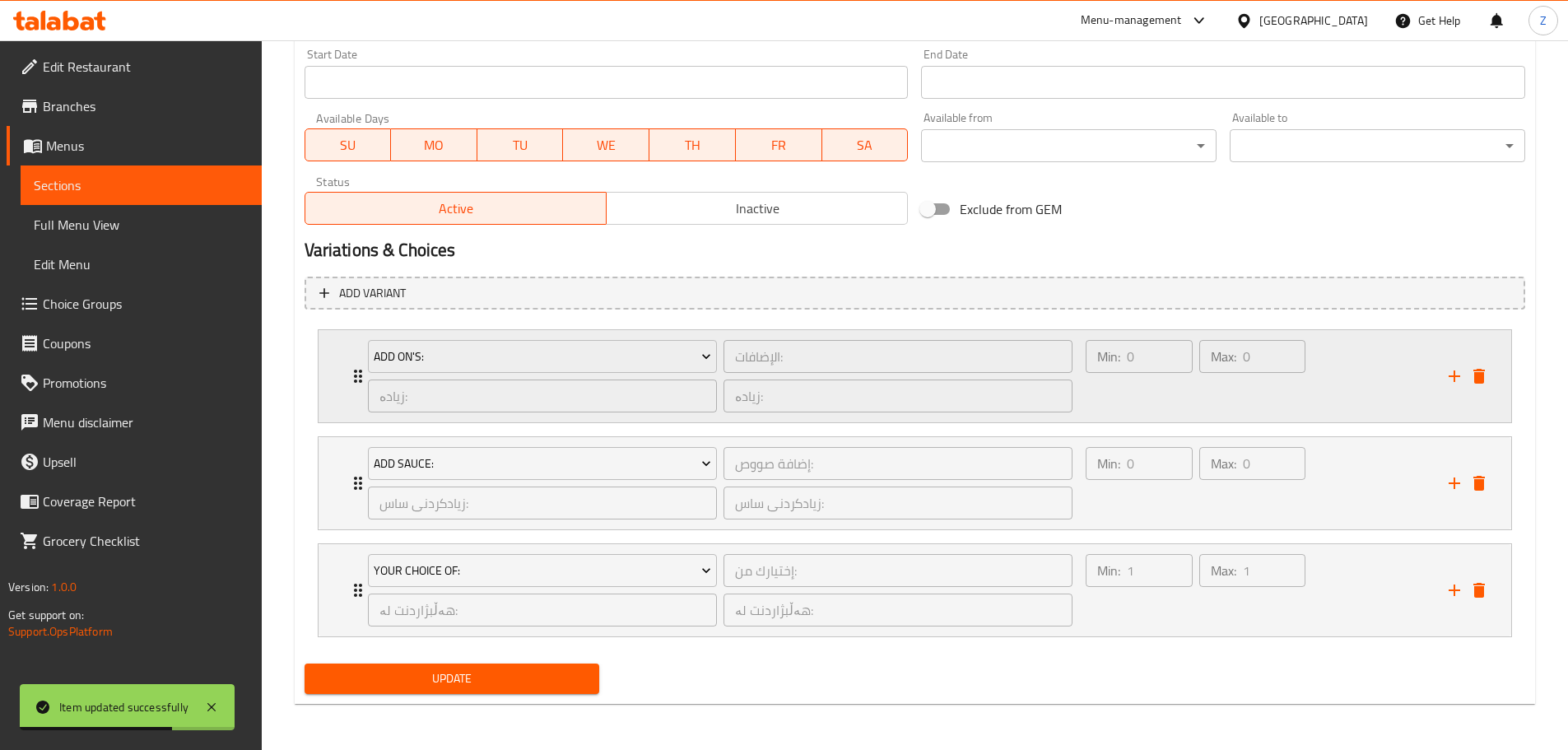
click at [1389, 395] on div "Min: 0 ​ Max: 0 ​" at bounding box center [1257, 375] width 363 height 92
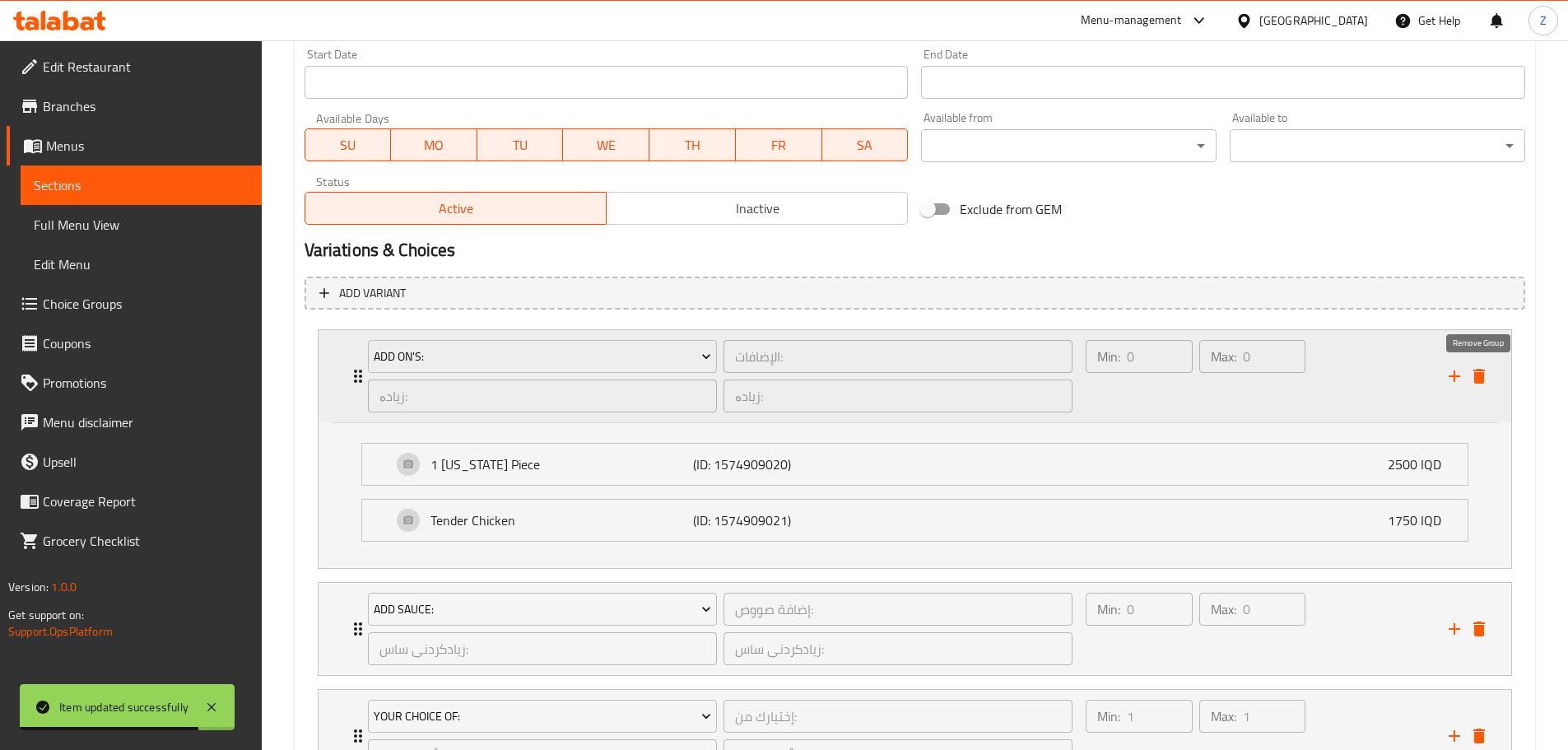
click at [1478, 372] on icon "delete" at bounding box center [1479, 376] width 20 height 20
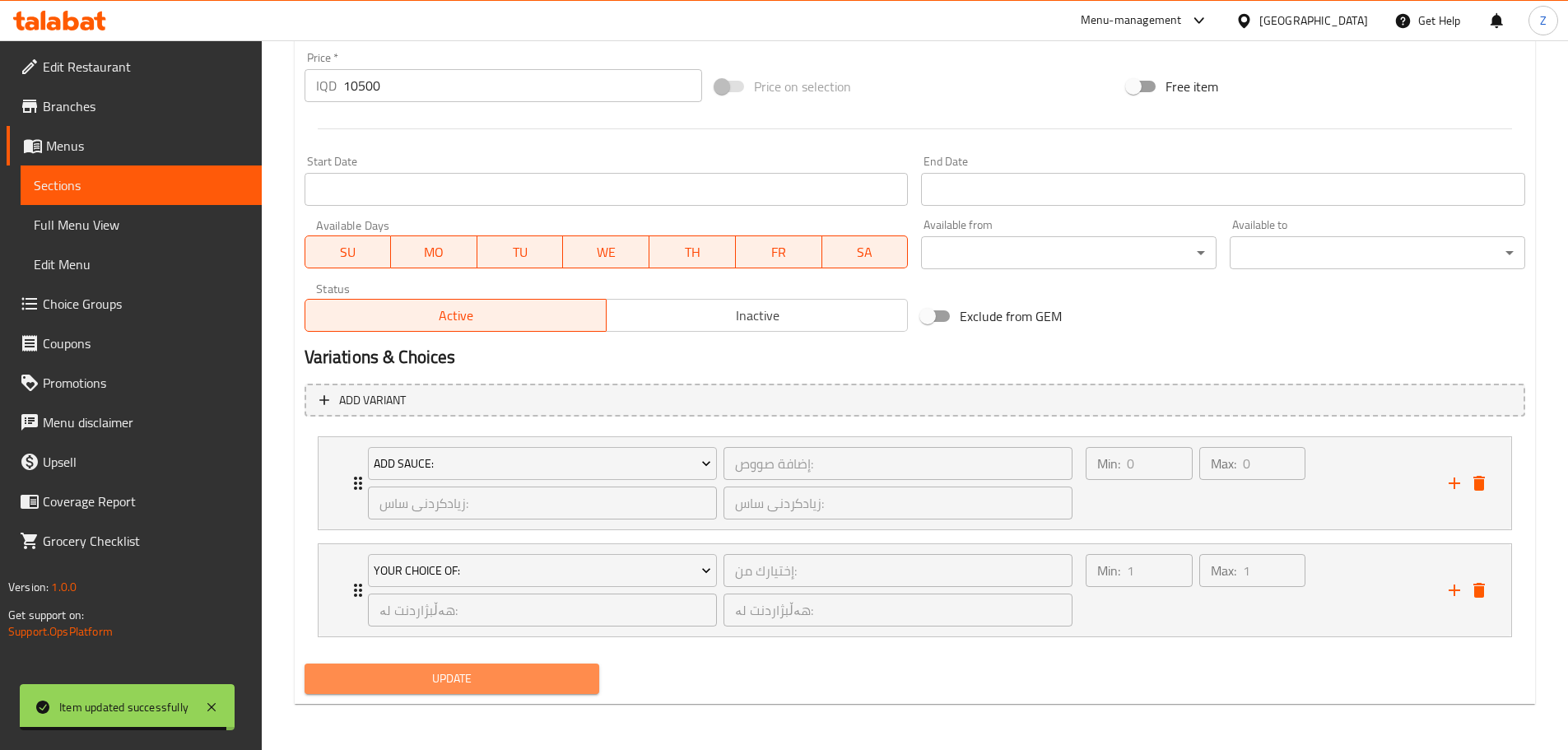
click at [555, 687] on span "Update" at bounding box center [452, 679] width 269 height 21
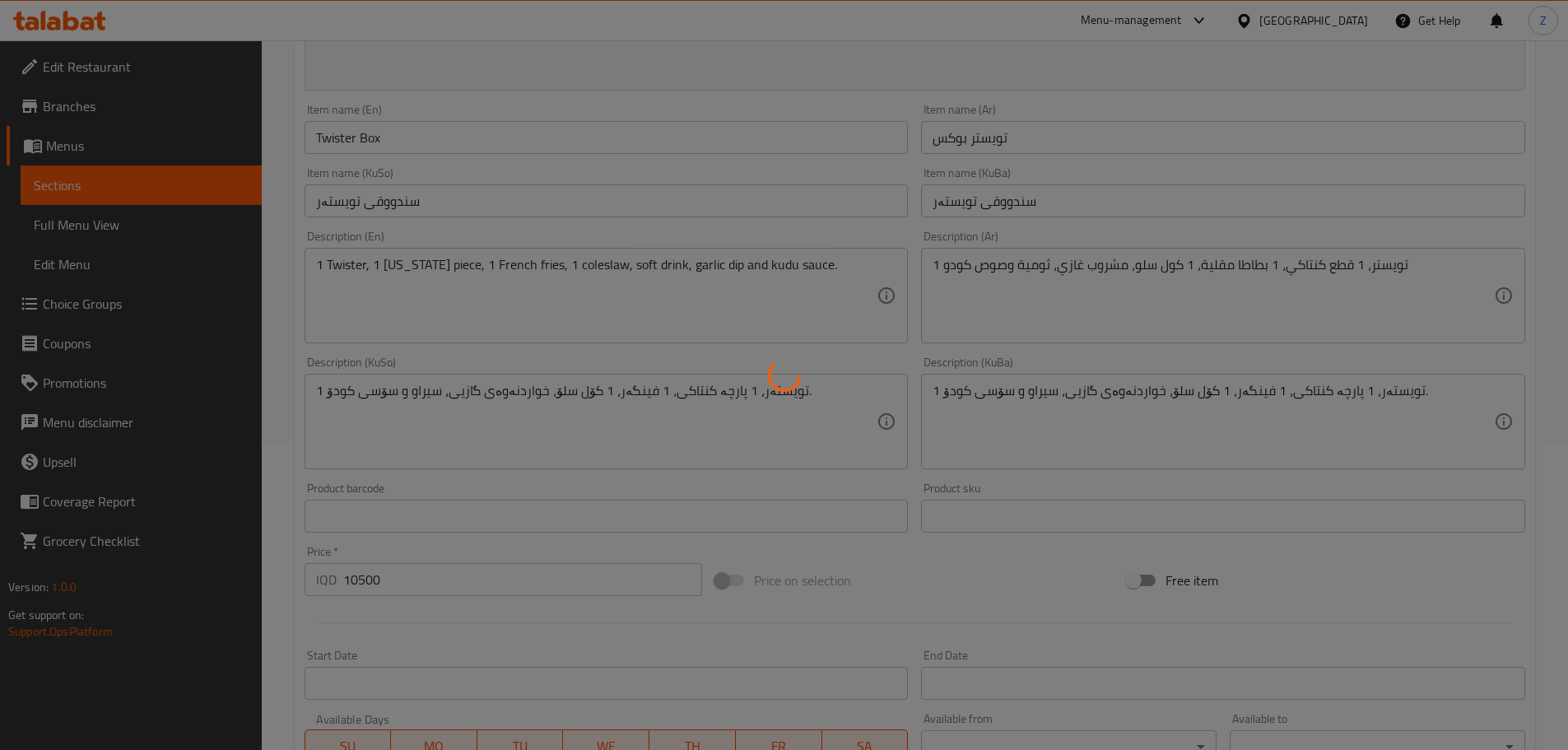
scroll to position [121, 0]
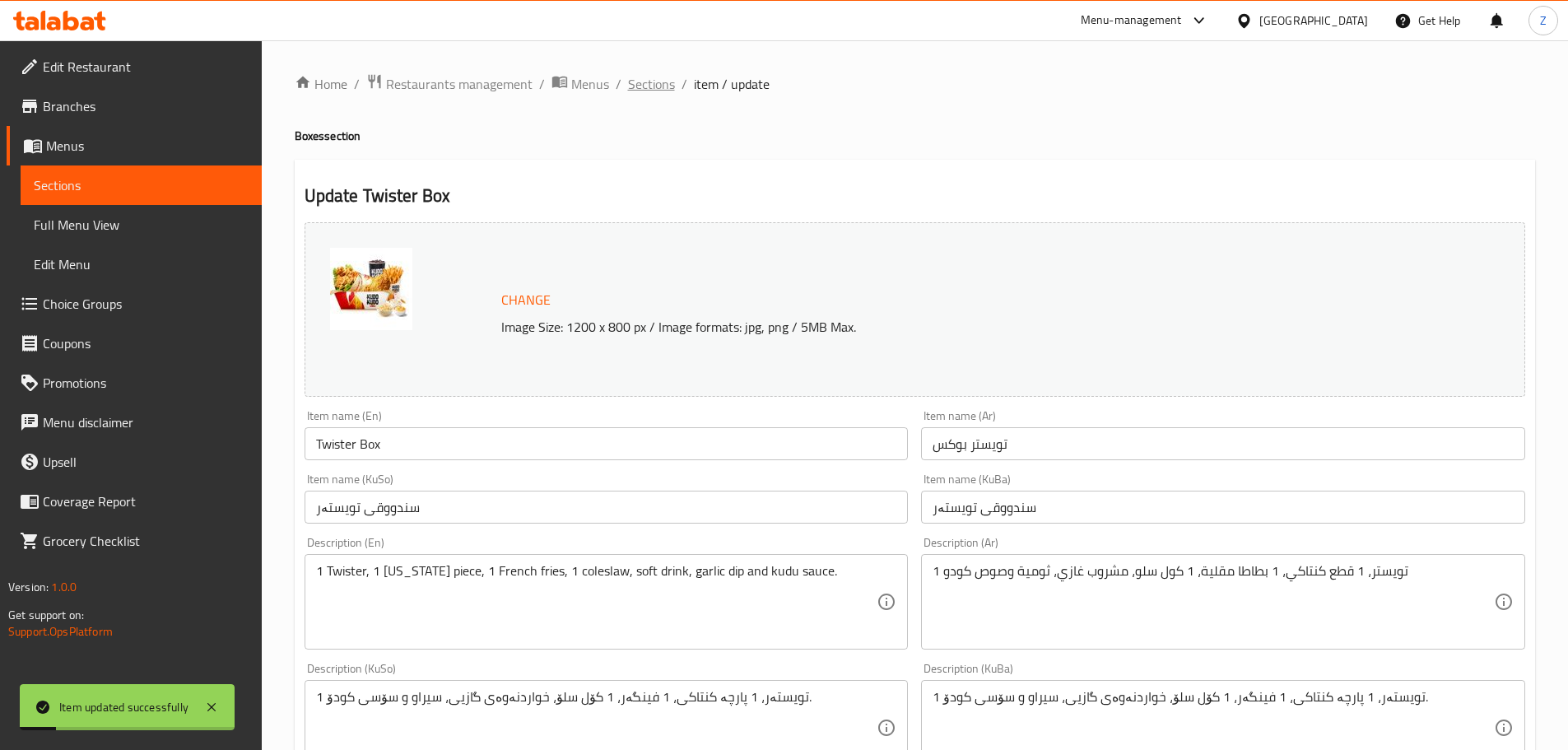
click at [654, 82] on span "Sections" at bounding box center [651, 84] width 47 height 20
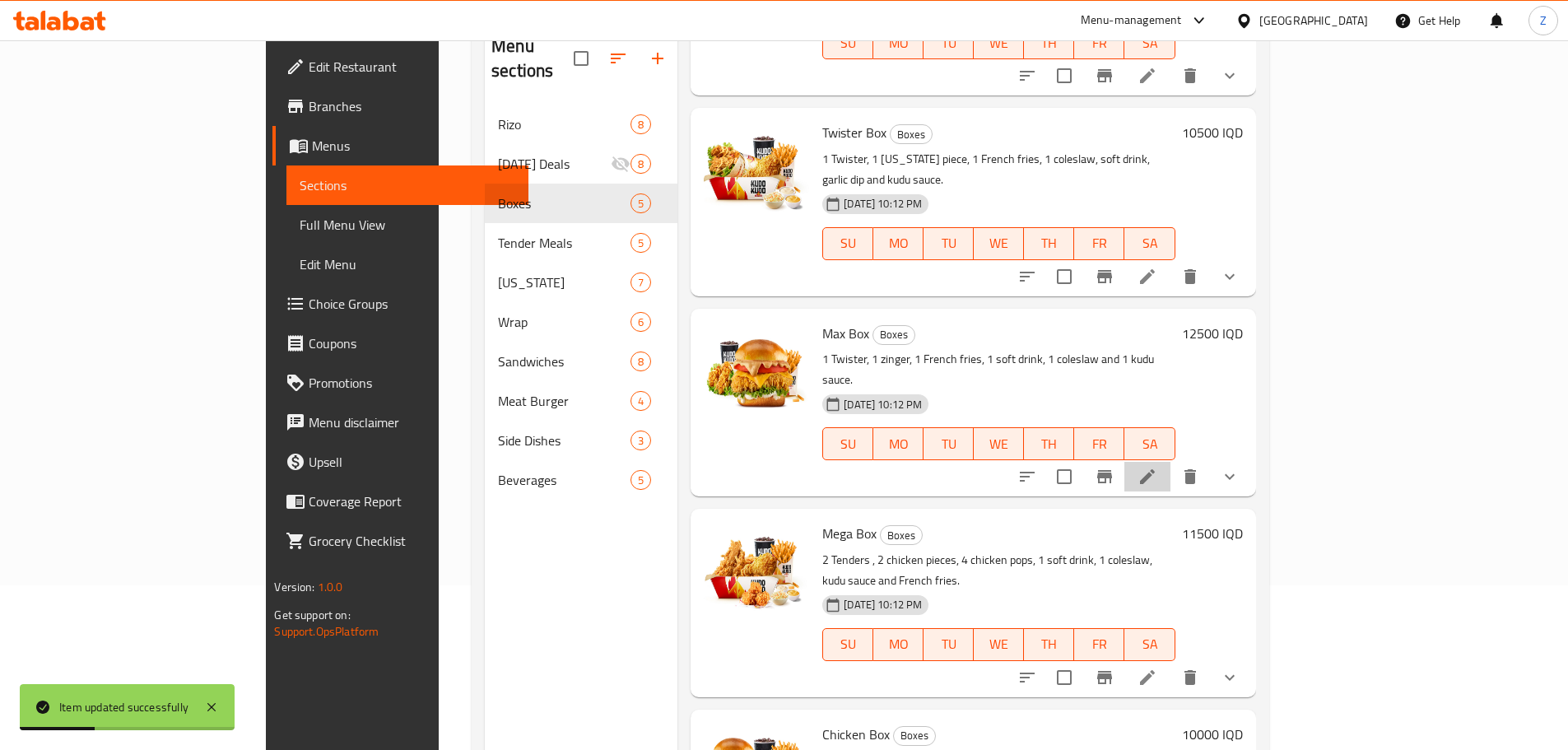
click at [1170, 462] on li at bounding box center [1147, 477] width 46 height 29
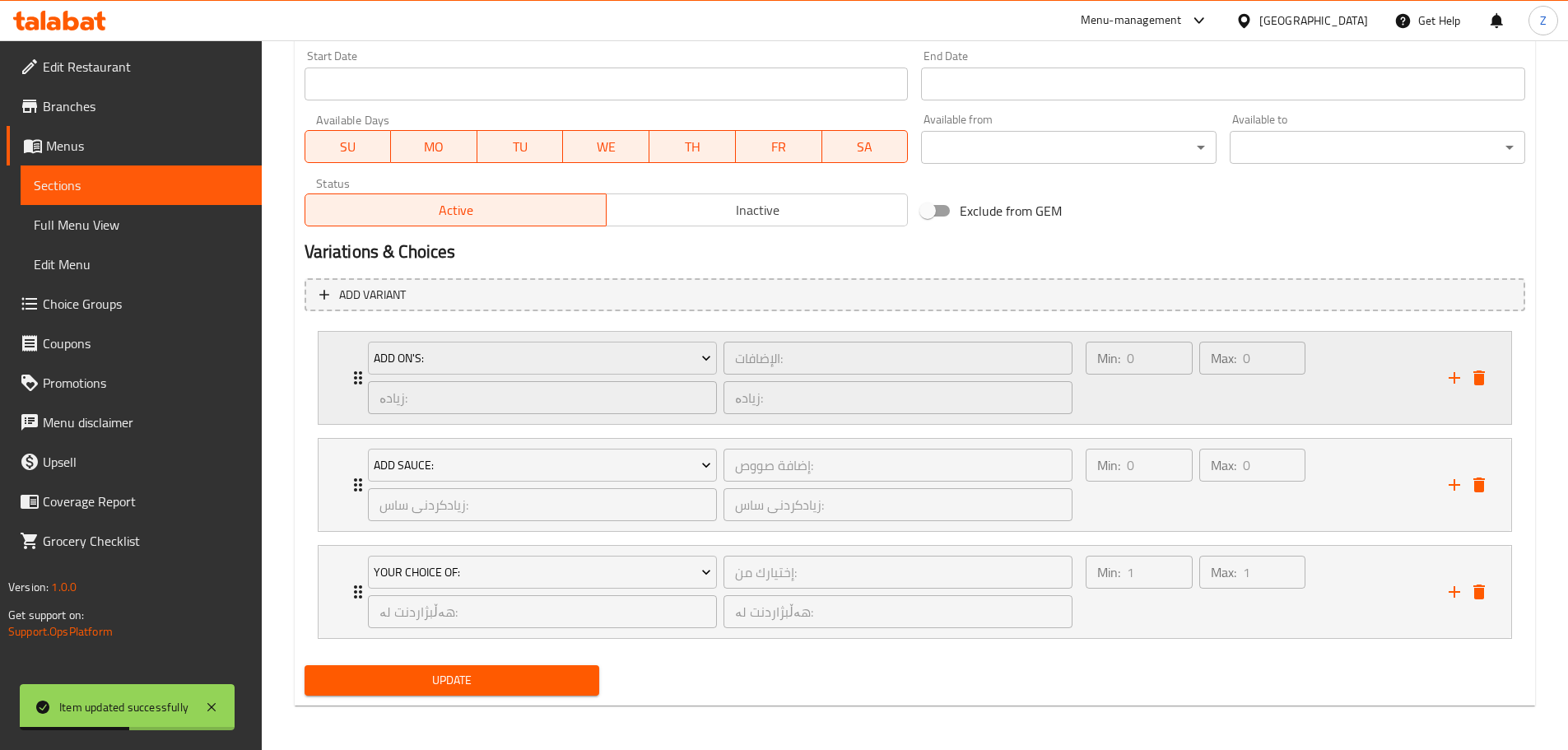
click at [1268, 396] on div "Max: 0 ​" at bounding box center [1251, 377] width 112 height 79
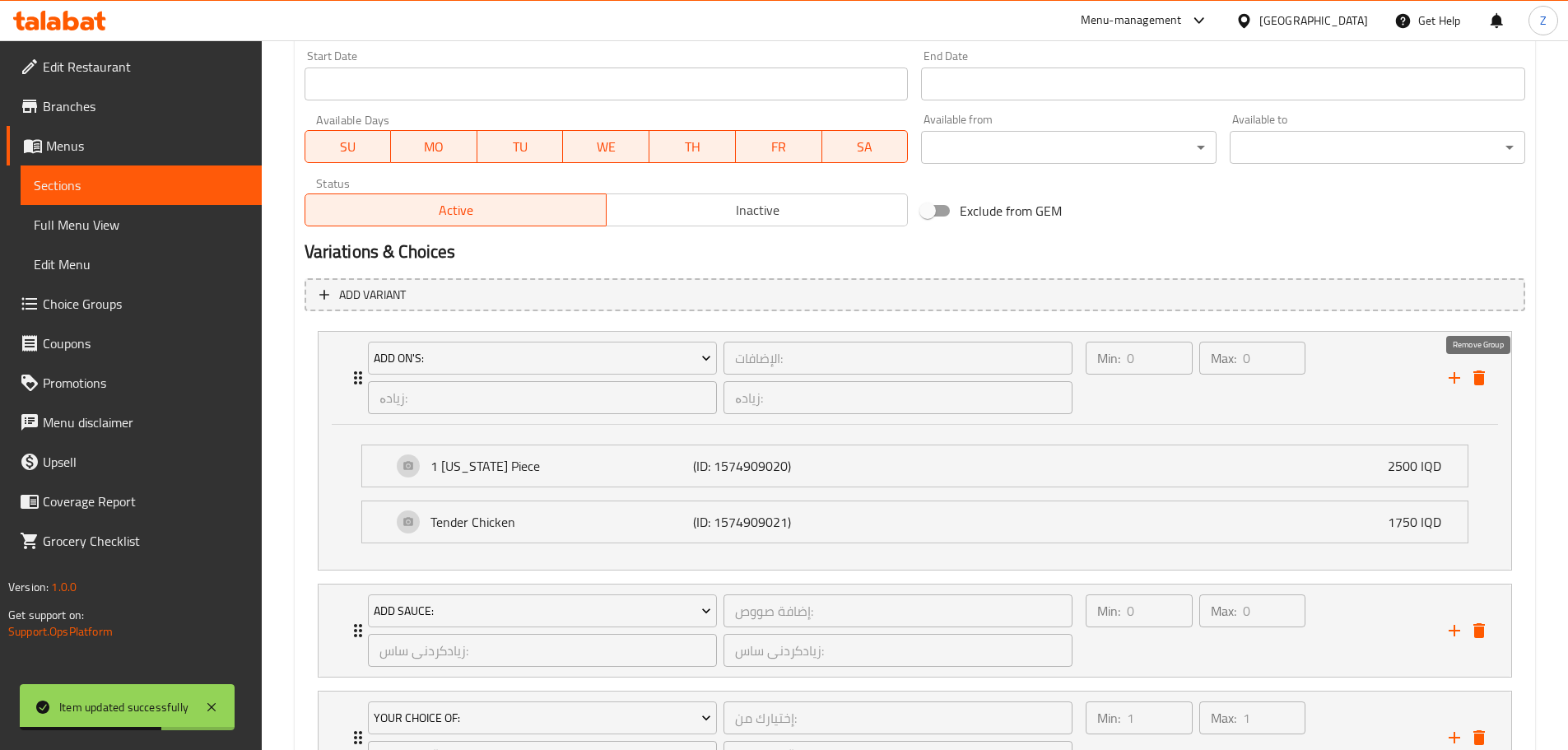
drag, startPoint x: 1480, startPoint y: 371, endPoint x: 1448, endPoint y: 381, distance: 33.5
click at [1478, 373] on icon "delete" at bounding box center [1479, 378] width 12 height 15
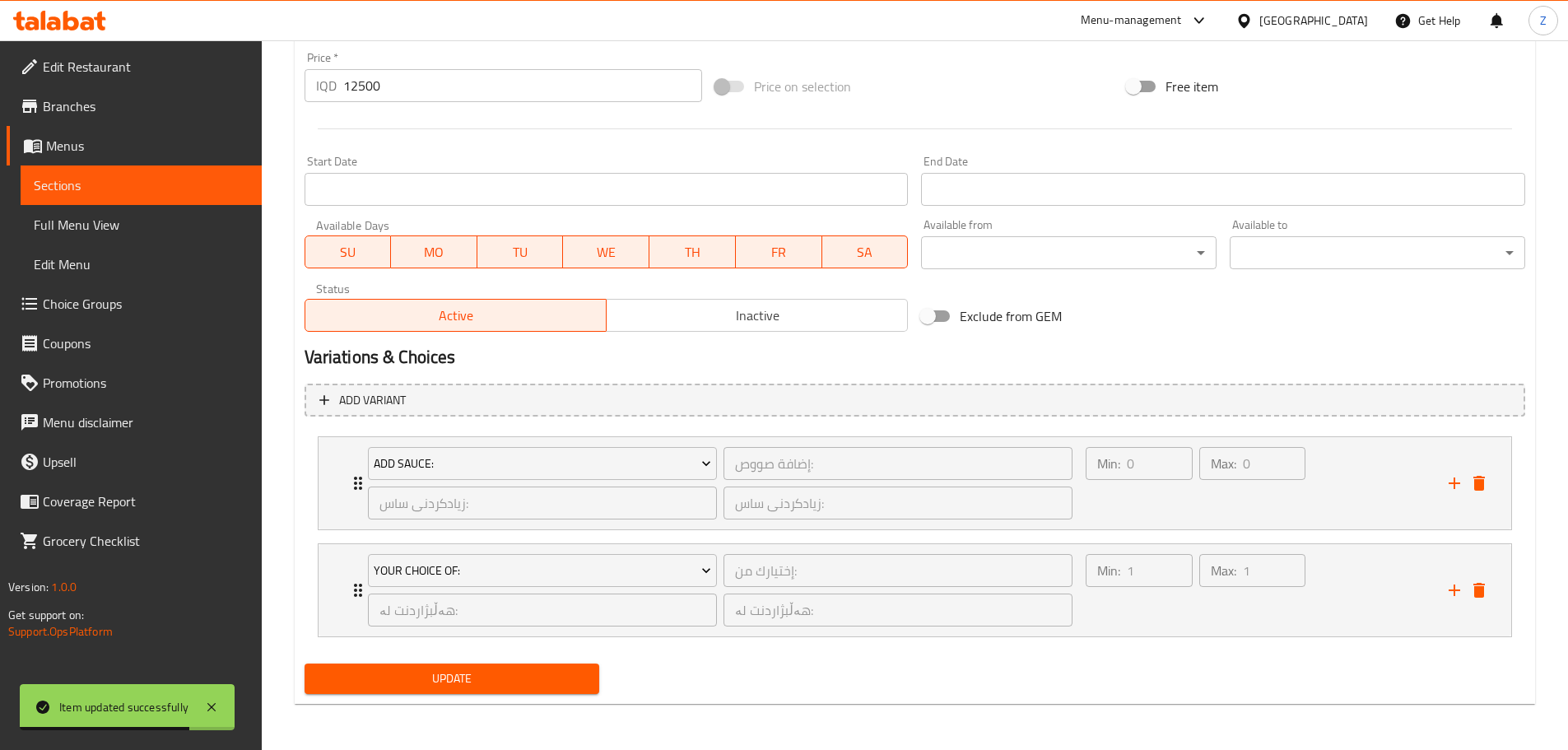
click at [549, 680] on span "Update" at bounding box center [452, 679] width 269 height 21
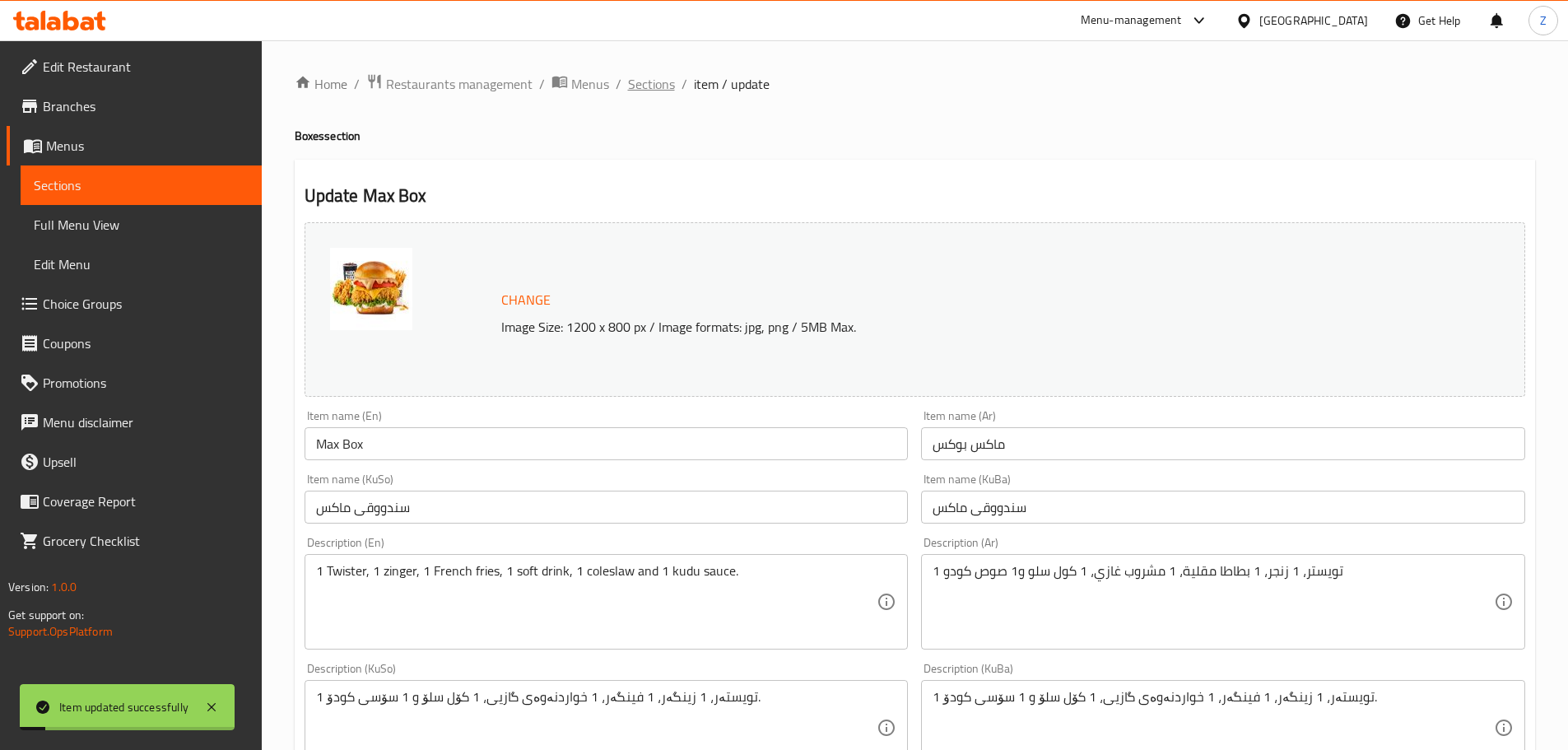
click at [655, 90] on span "Sections" at bounding box center [651, 84] width 47 height 20
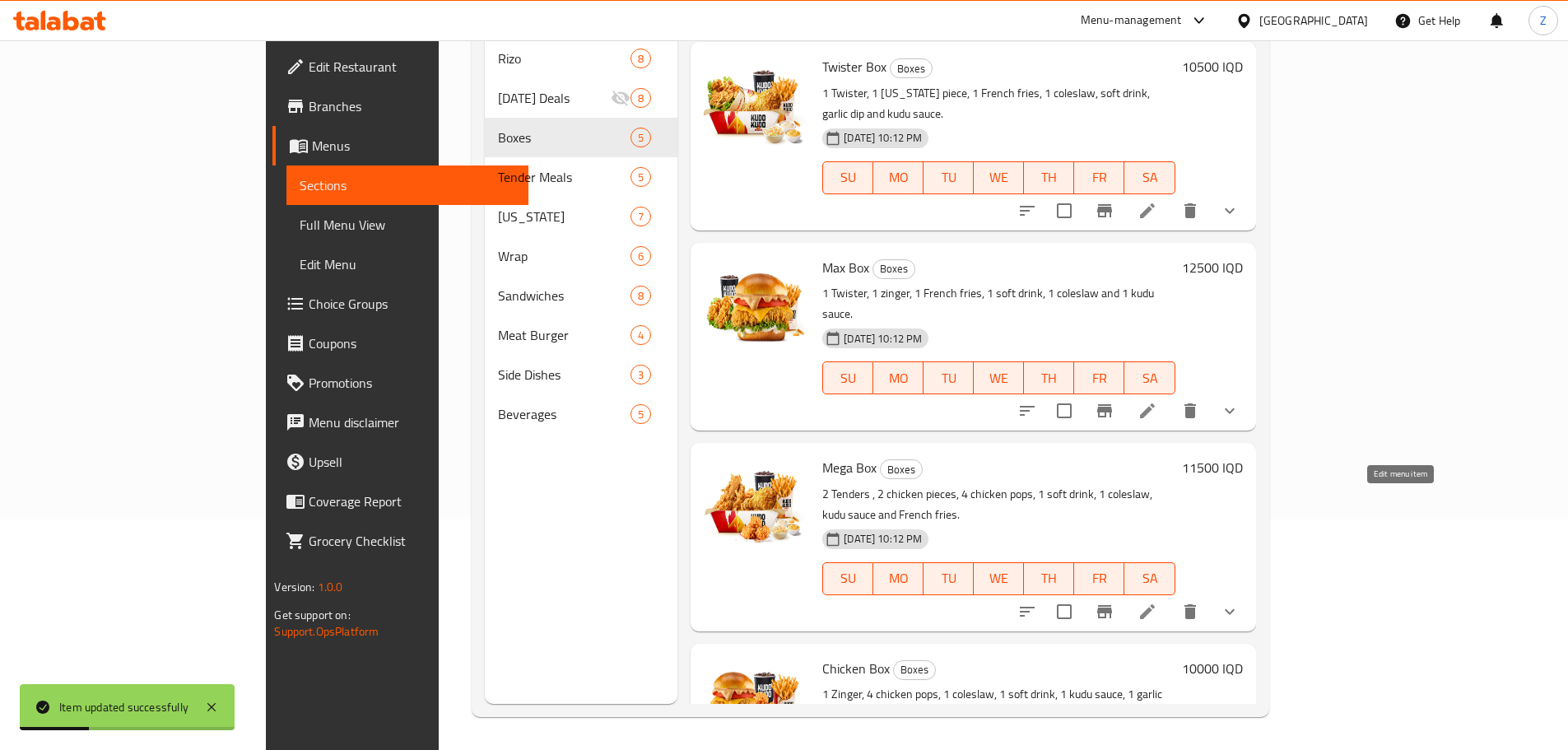
click at [1157, 602] on icon at bounding box center [1147, 612] width 20 height 20
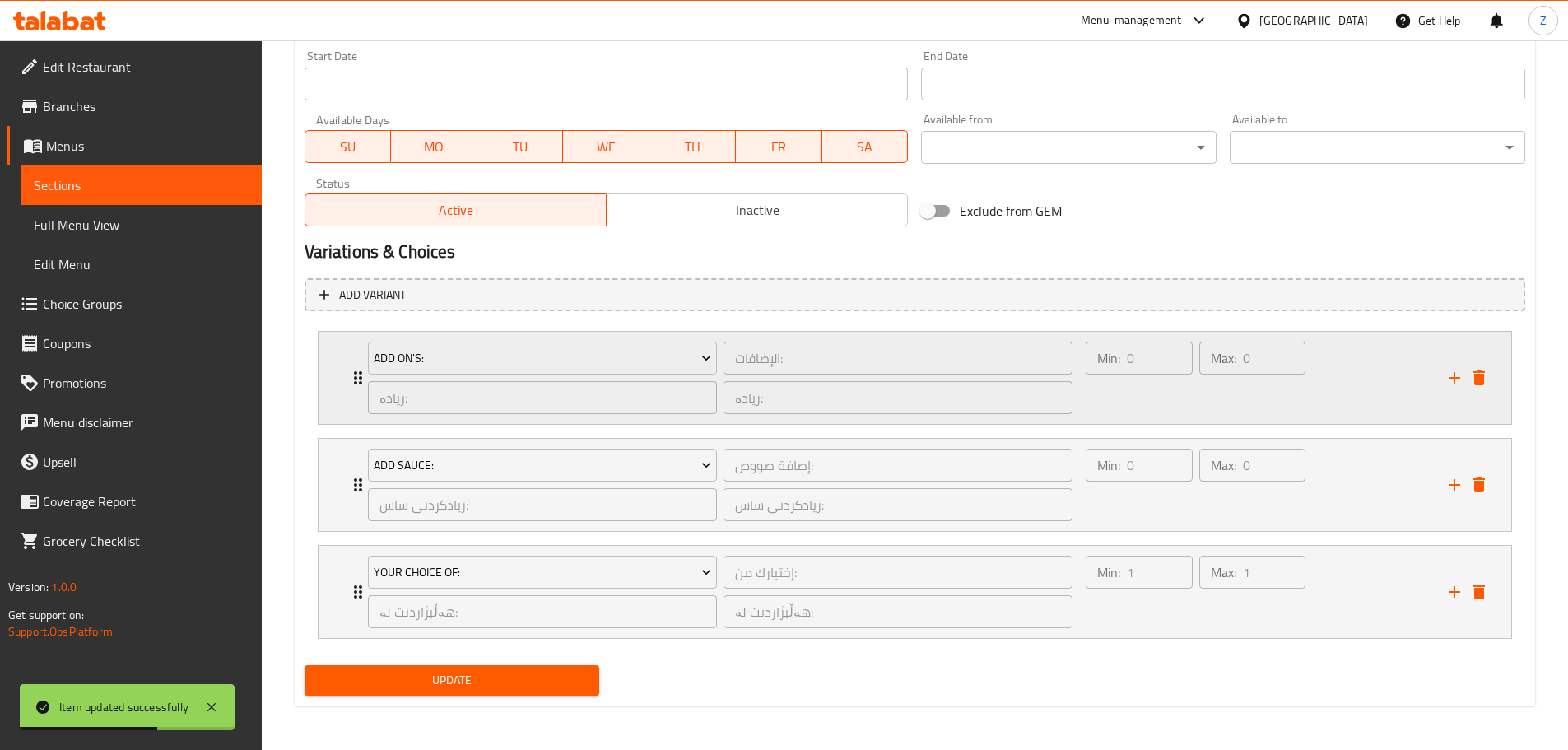
click at [1411, 407] on div "Min: 0 ​ Max: 0 ​" at bounding box center [1257, 377] width 363 height 92
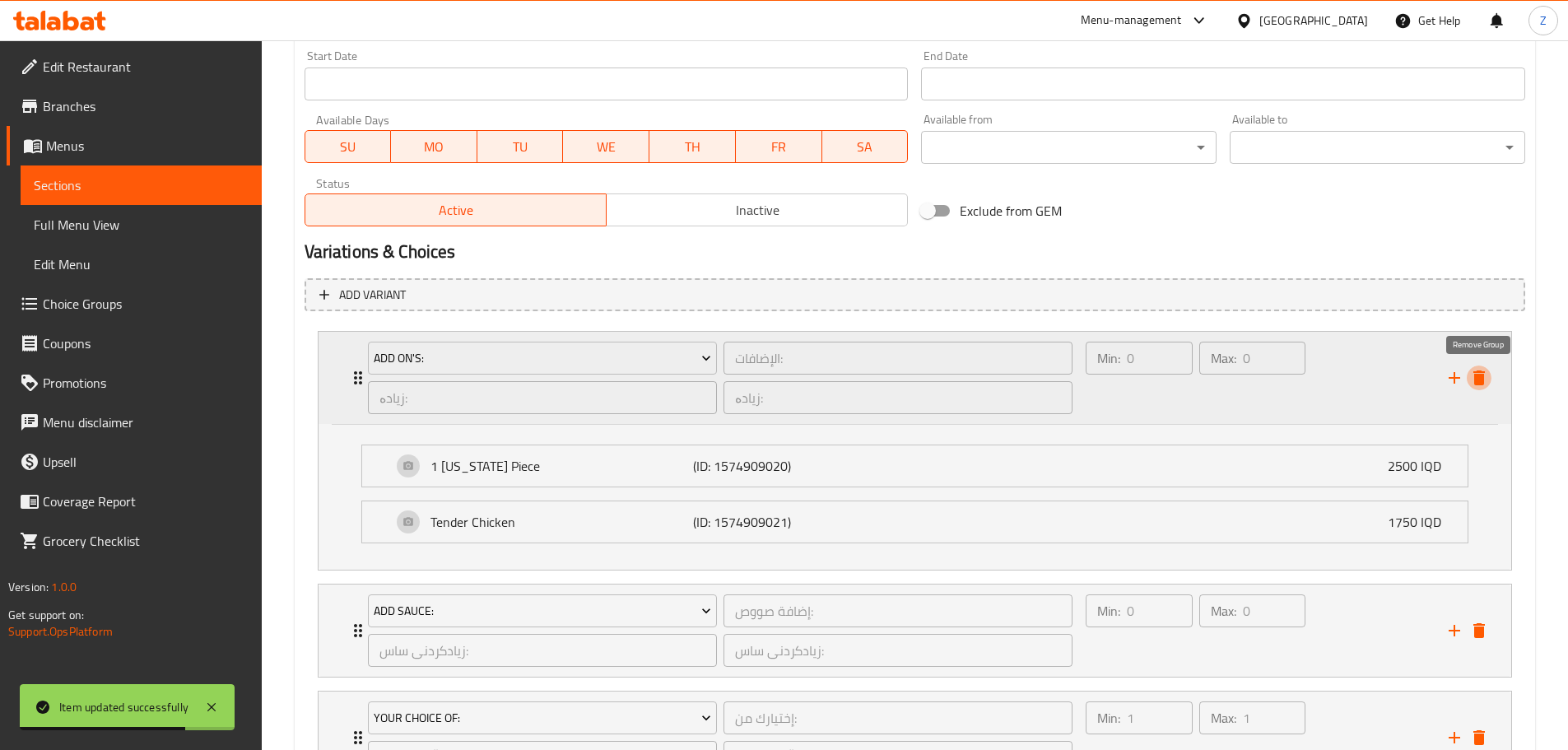
click at [1479, 374] on icon "delete" at bounding box center [1479, 378] width 20 height 20
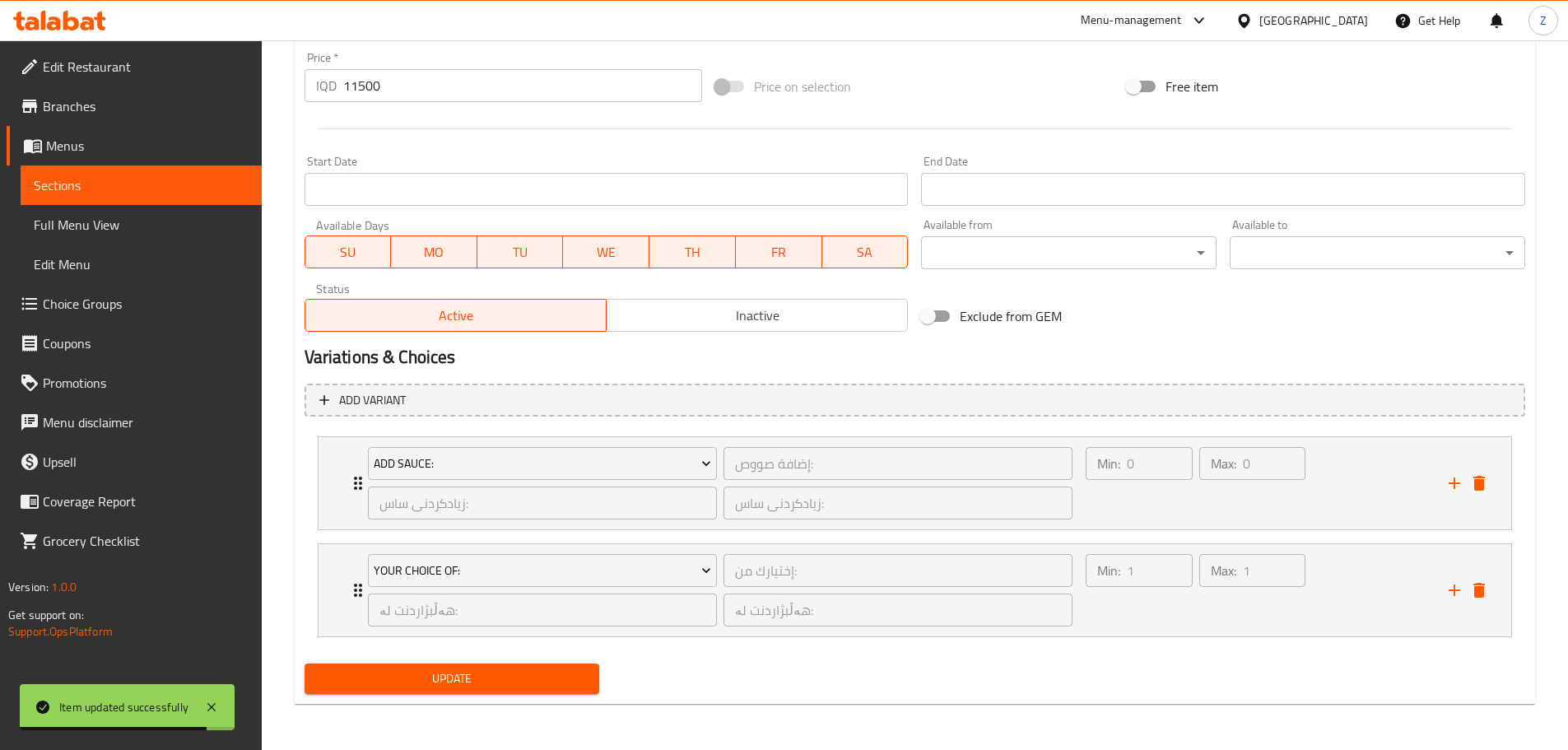
click at [495, 662] on div "Update" at bounding box center [452, 679] width 309 height 44
click at [504, 677] on span "Update" at bounding box center [452, 679] width 269 height 21
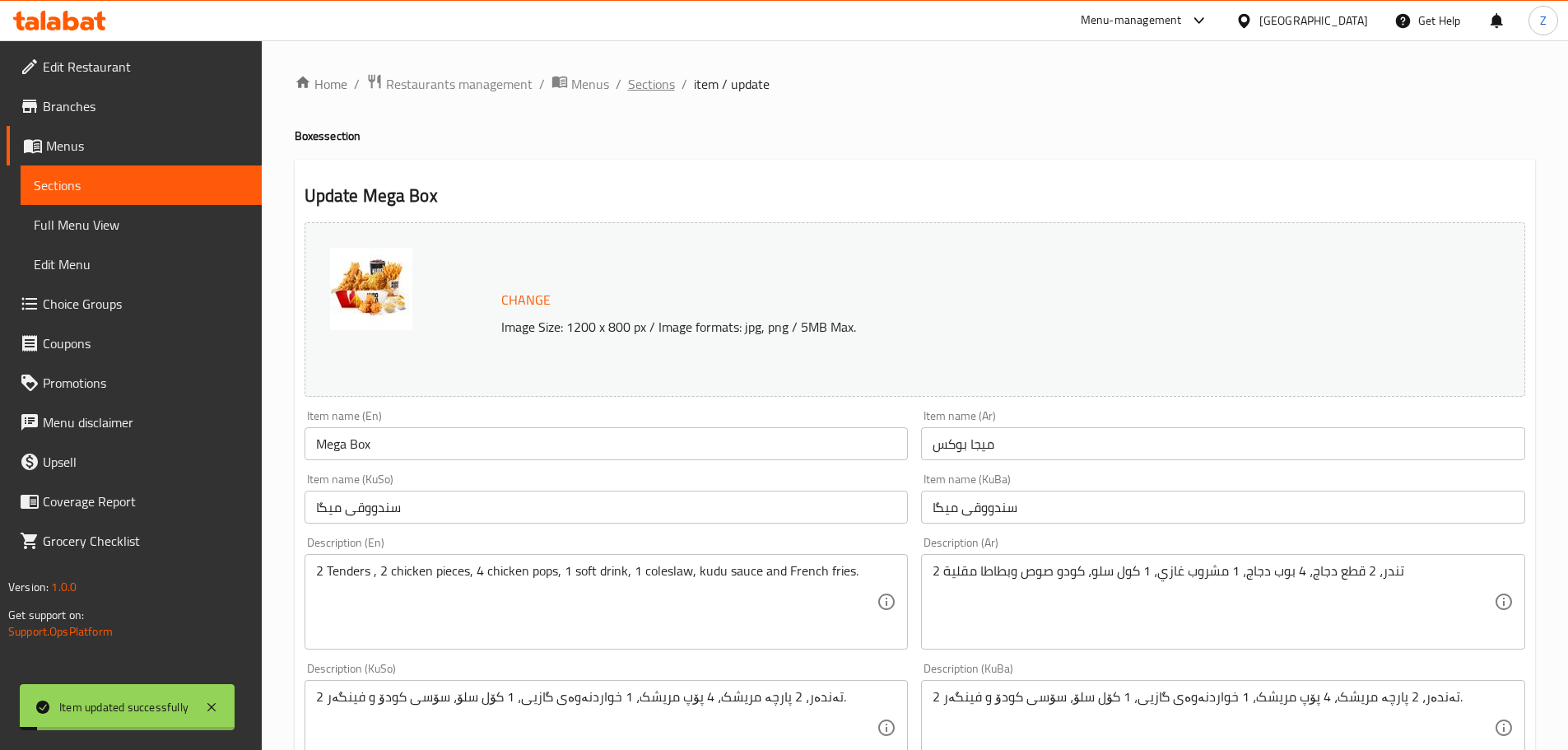
click at [664, 80] on span "Sections" at bounding box center [651, 84] width 47 height 20
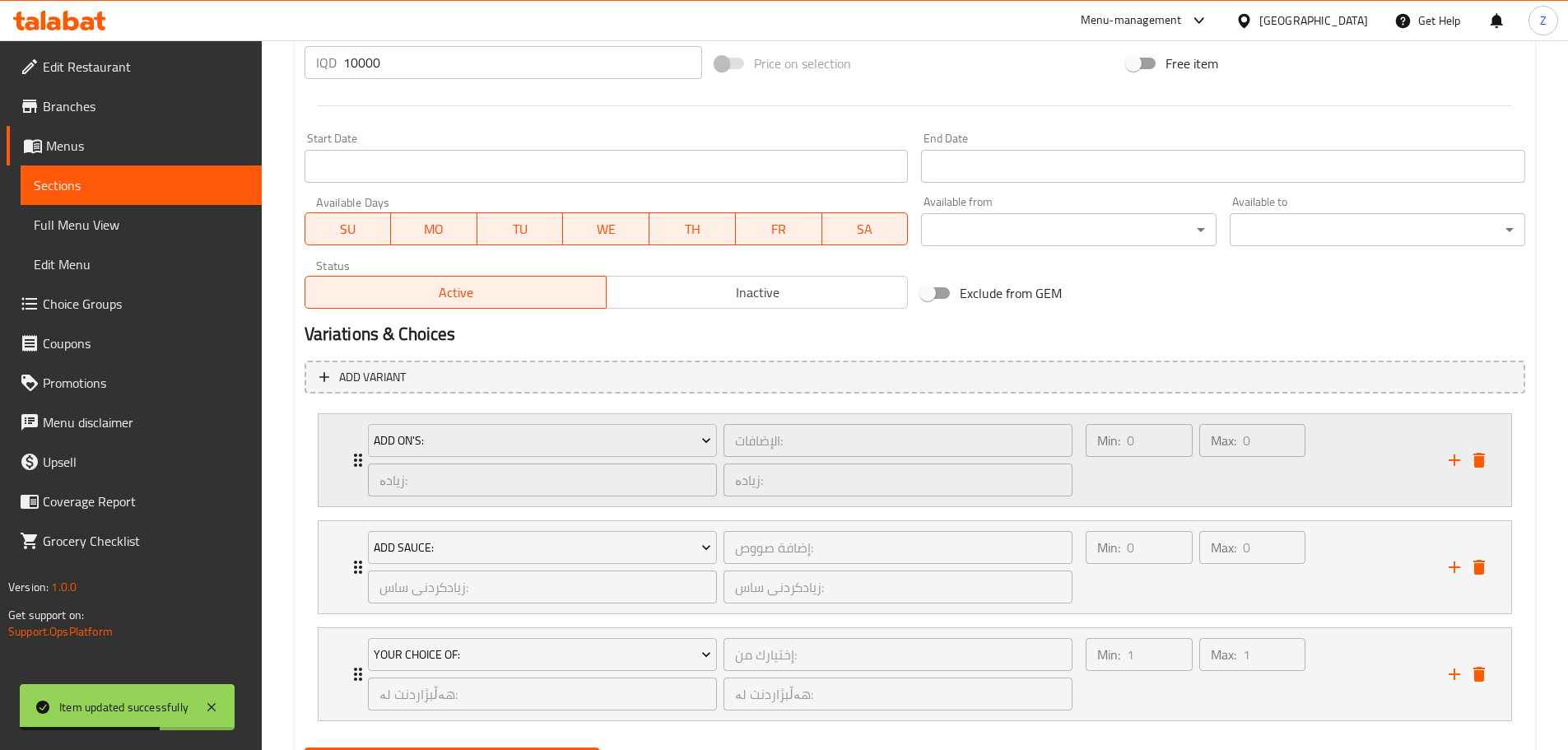
click at [1341, 475] on div "Min: 0 ​ Max: 0 ​" at bounding box center [1257, 460] width 363 height 92
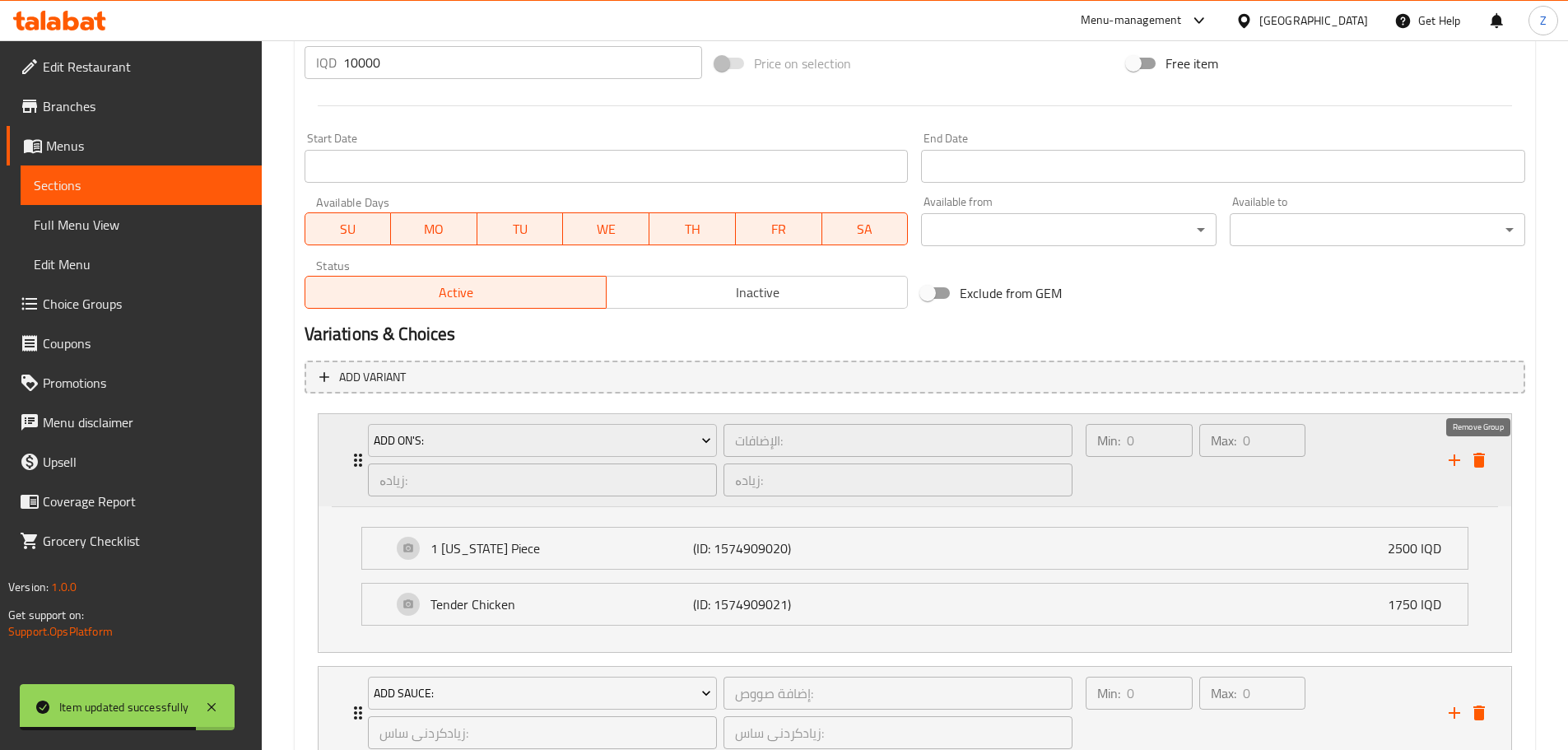
click at [1477, 451] on icon "delete" at bounding box center [1479, 460] width 20 height 20
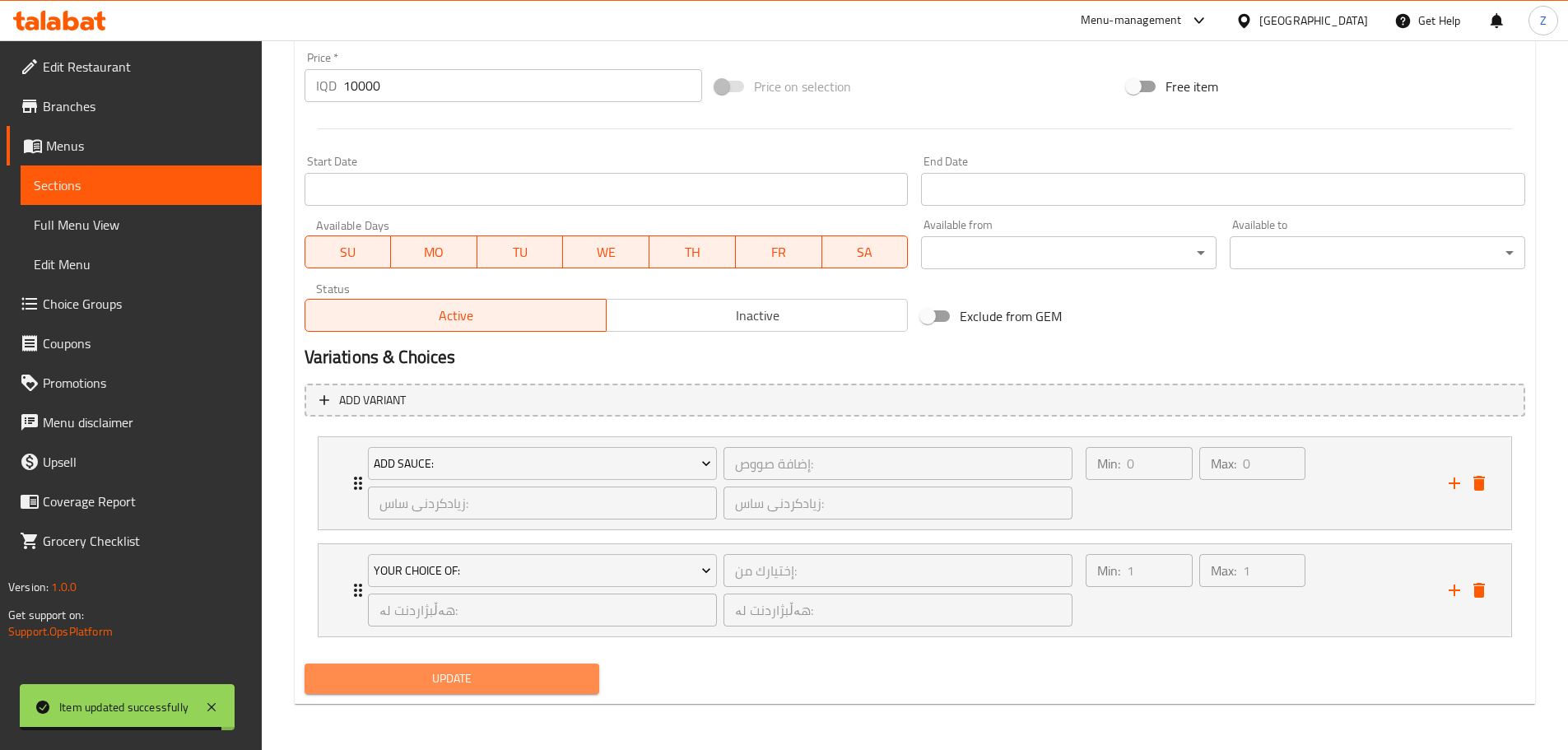
click at [528, 665] on button "Update" at bounding box center [452, 678] width 296 height 30
click at [528, 665] on div at bounding box center [784, 375] width 1568 height 750
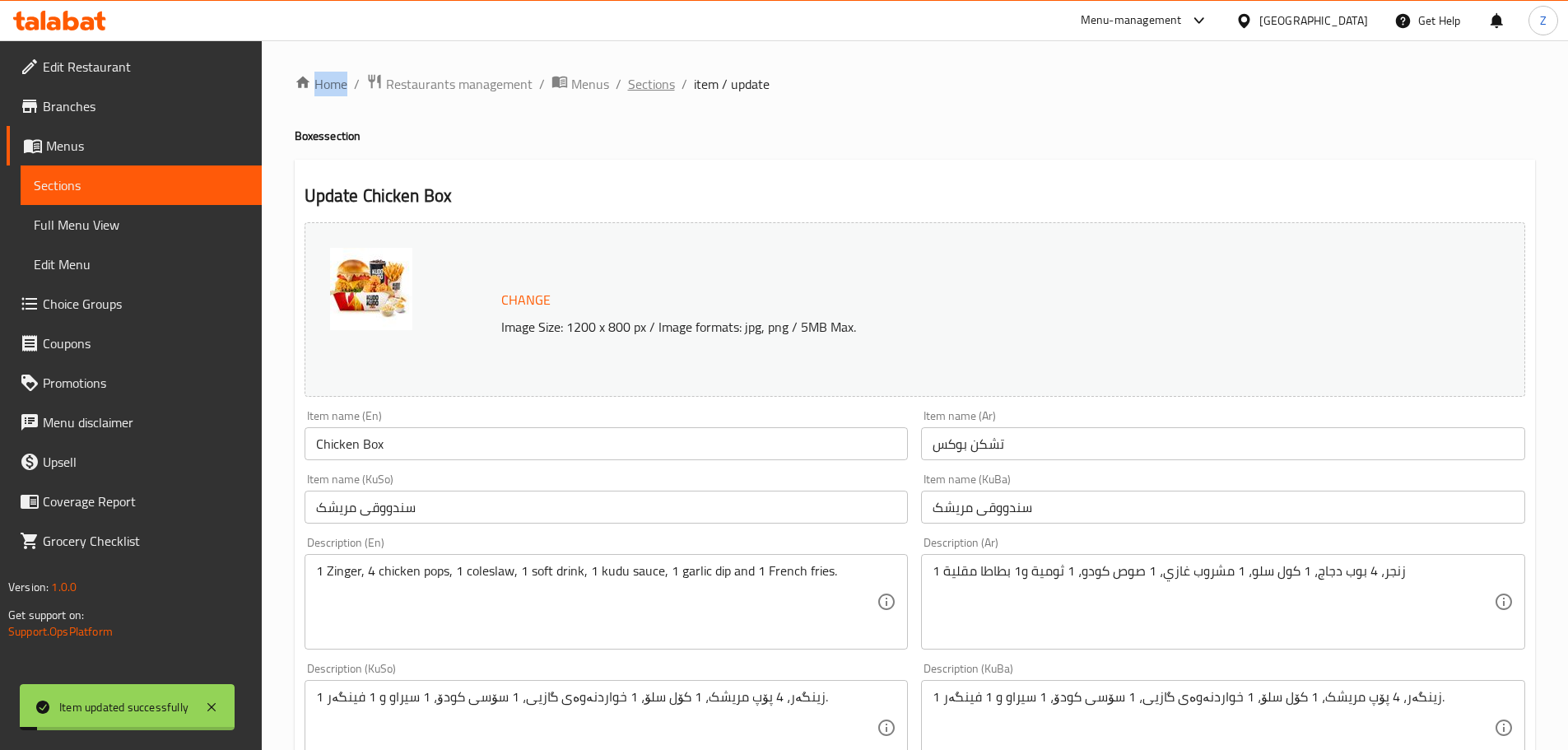
click at [665, 74] on span "Sections" at bounding box center [651, 84] width 47 height 20
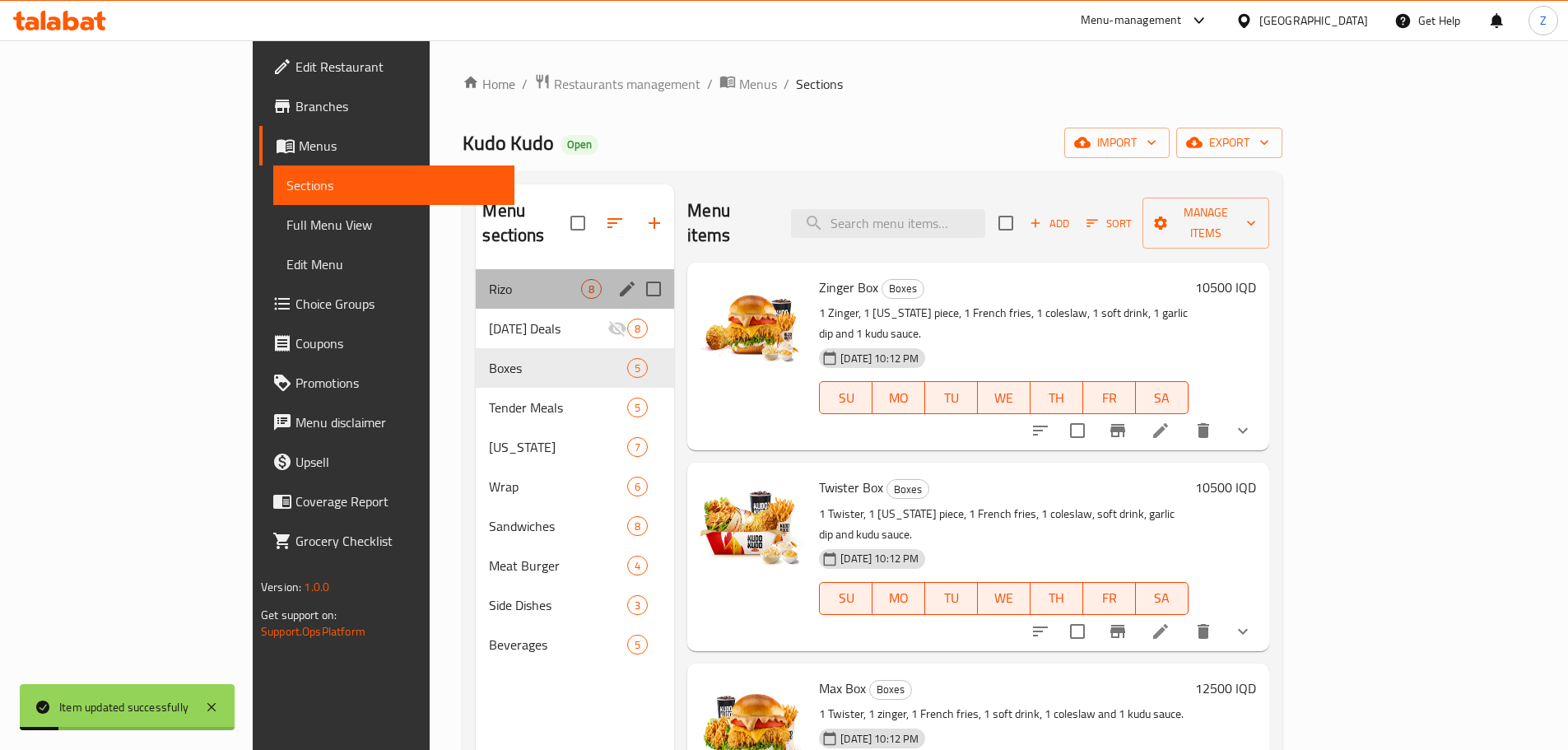
click at [476, 280] on div "[PERSON_NAME] 8" at bounding box center [574, 289] width 198 height 39
